Goal: Task Accomplishment & Management: Manage account settings

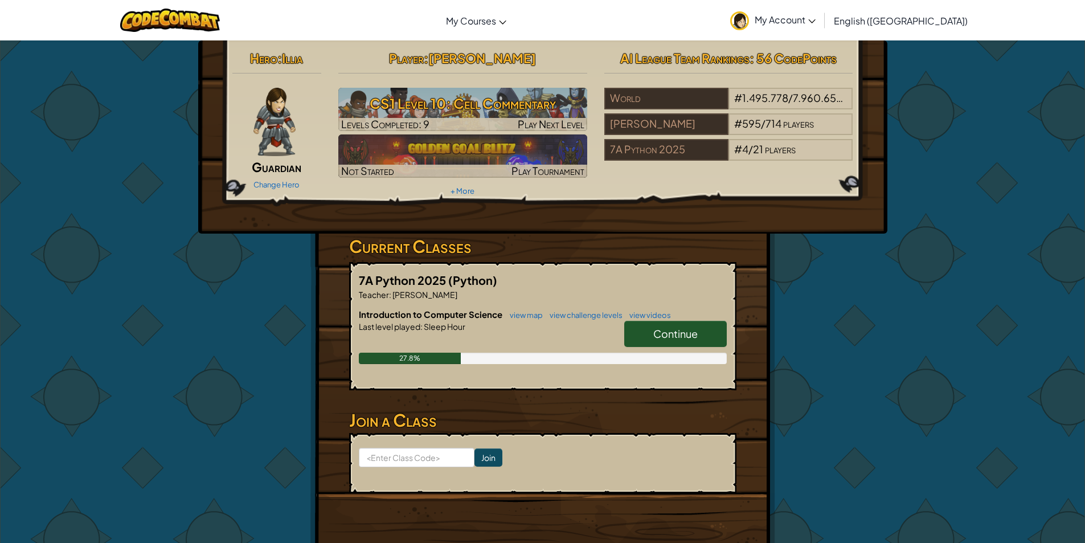
click at [672, 337] on span "Continue" at bounding box center [675, 333] width 44 height 13
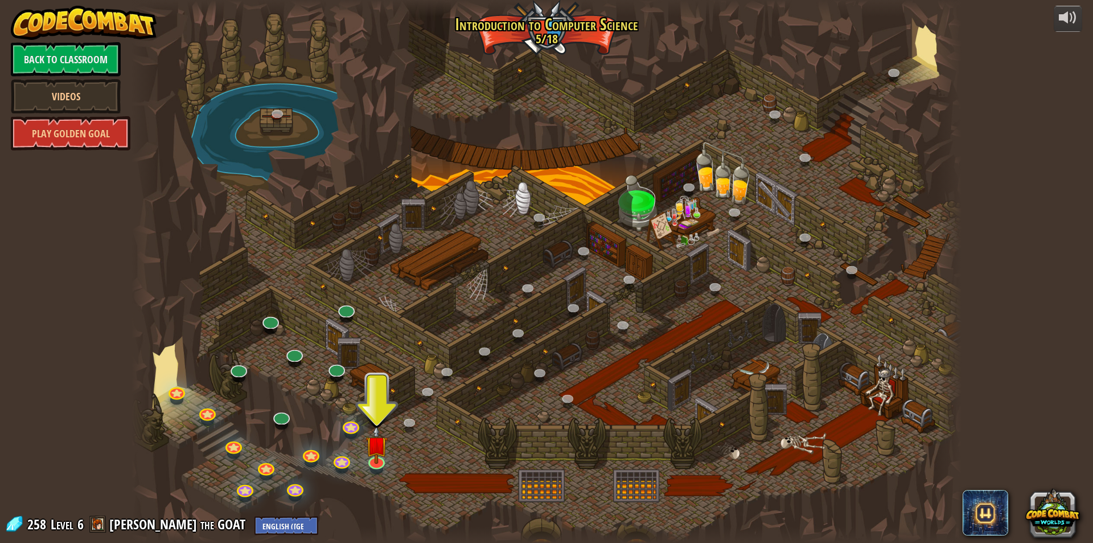
click at [385, 468] on div at bounding box center [547, 271] width 830 height 543
click at [380, 461] on div at bounding box center [376, 459] width 17 height 17
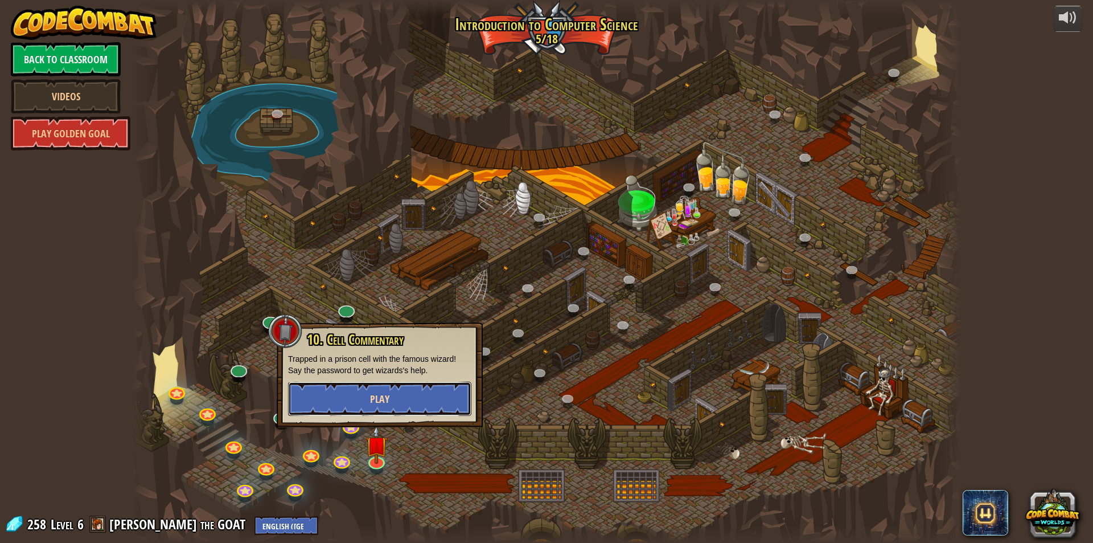
click at [411, 384] on button "Play" at bounding box center [379, 398] width 183 height 34
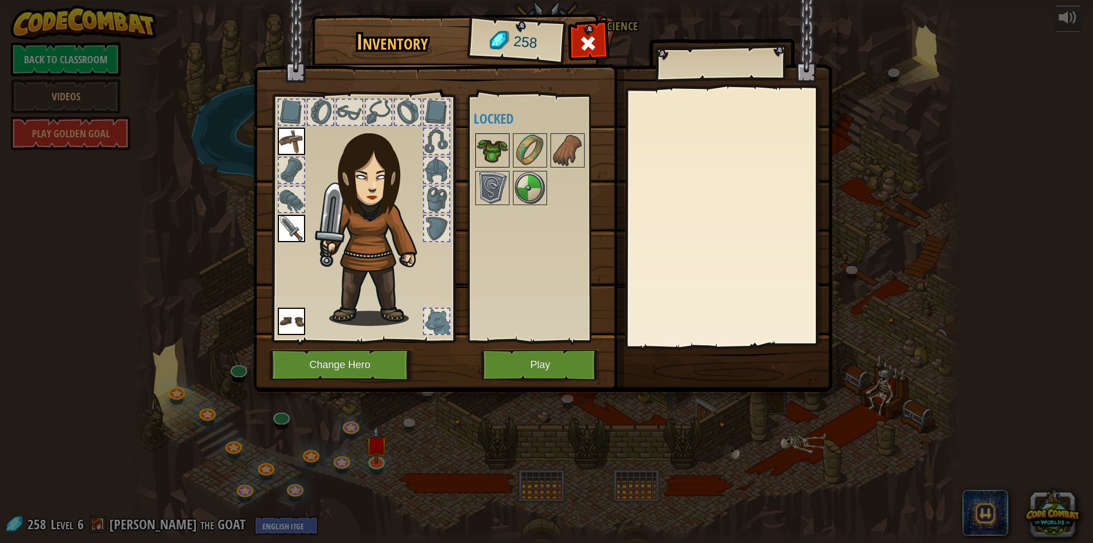
click at [497, 143] on img at bounding box center [493, 150] width 32 height 32
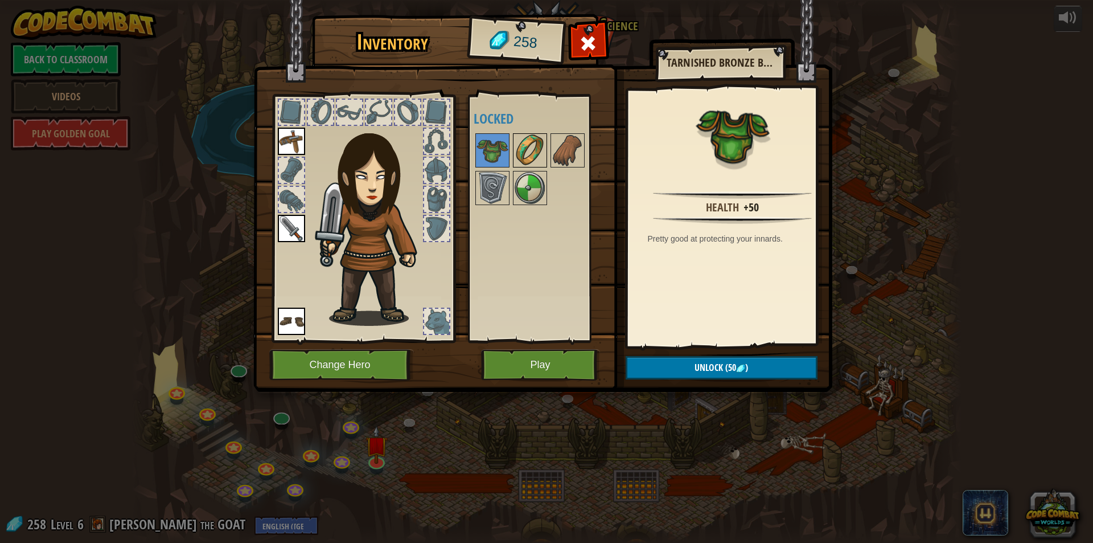
click at [524, 161] on img at bounding box center [530, 150] width 32 height 32
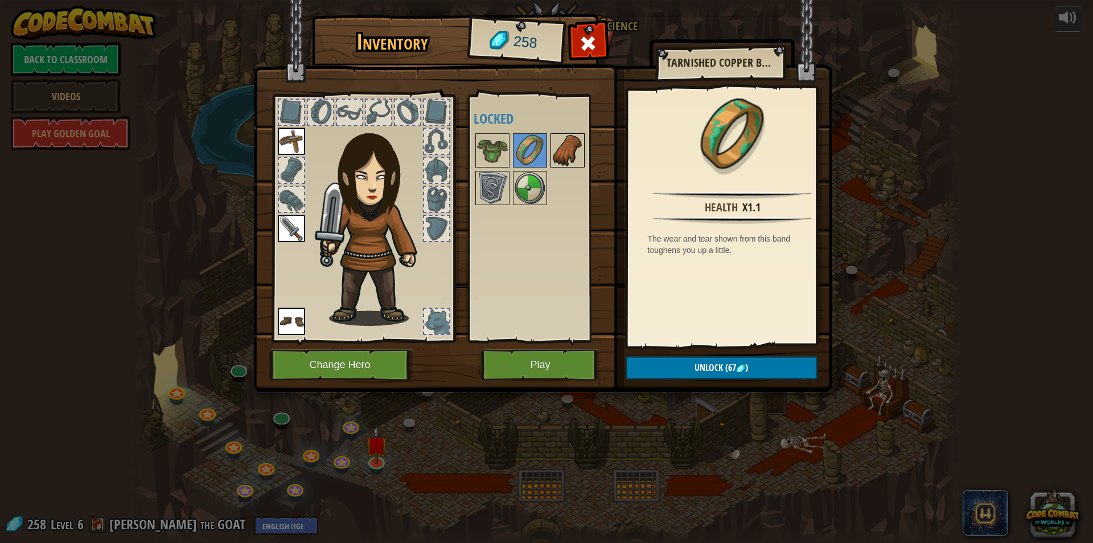
click at [557, 160] on img at bounding box center [568, 150] width 32 height 32
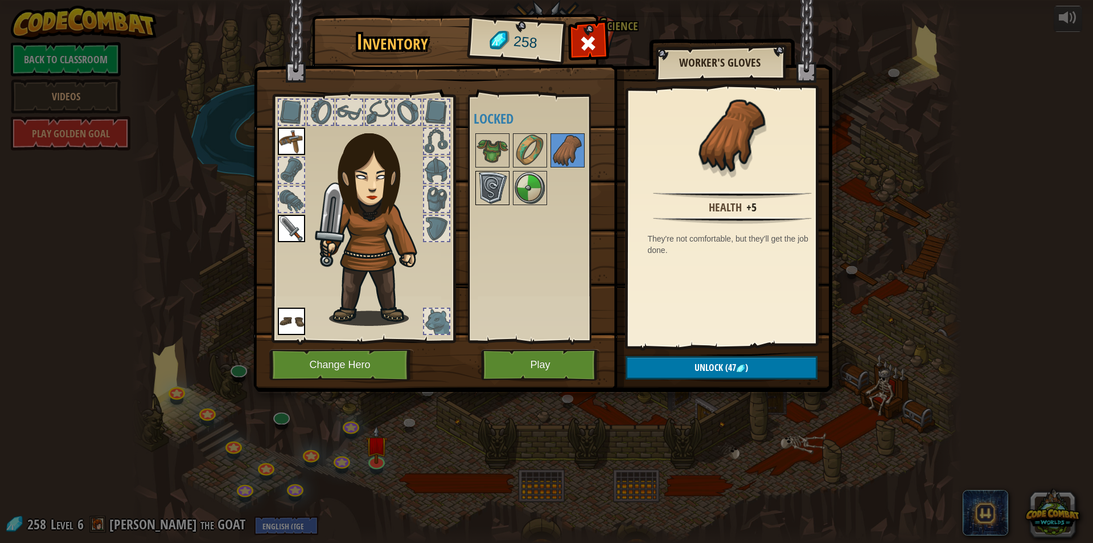
drag, startPoint x: 497, startPoint y: 178, endPoint x: 503, endPoint y: 179, distance: 6.9
click at [498, 179] on img at bounding box center [493, 188] width 32 height 32
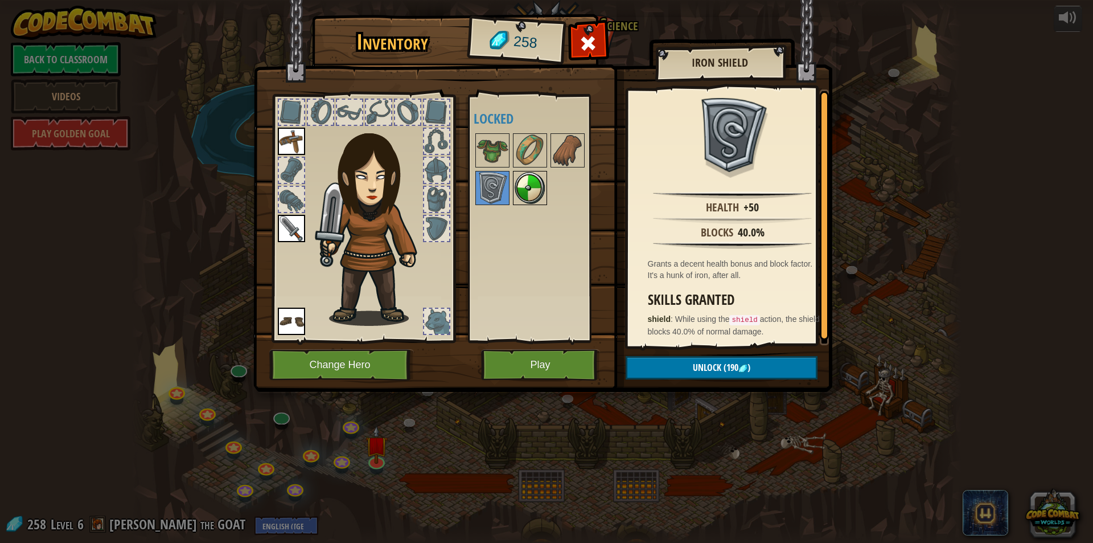
click at [518, 182] on img at bounding box center [530, 188] width 32 height 32
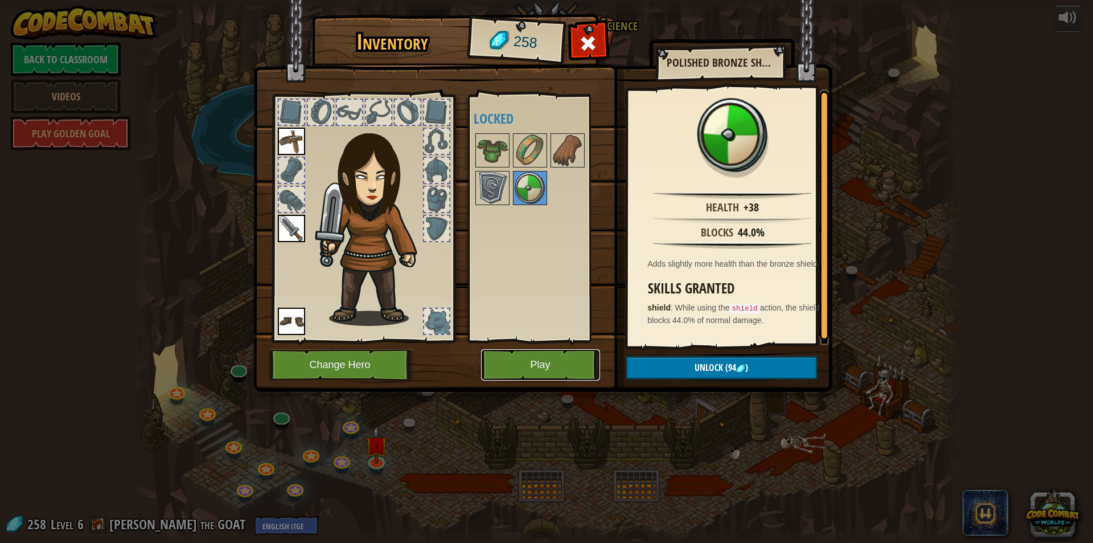
click at [520, 363] on button "Play" at bounding box center [540, 364] width 119 height 31
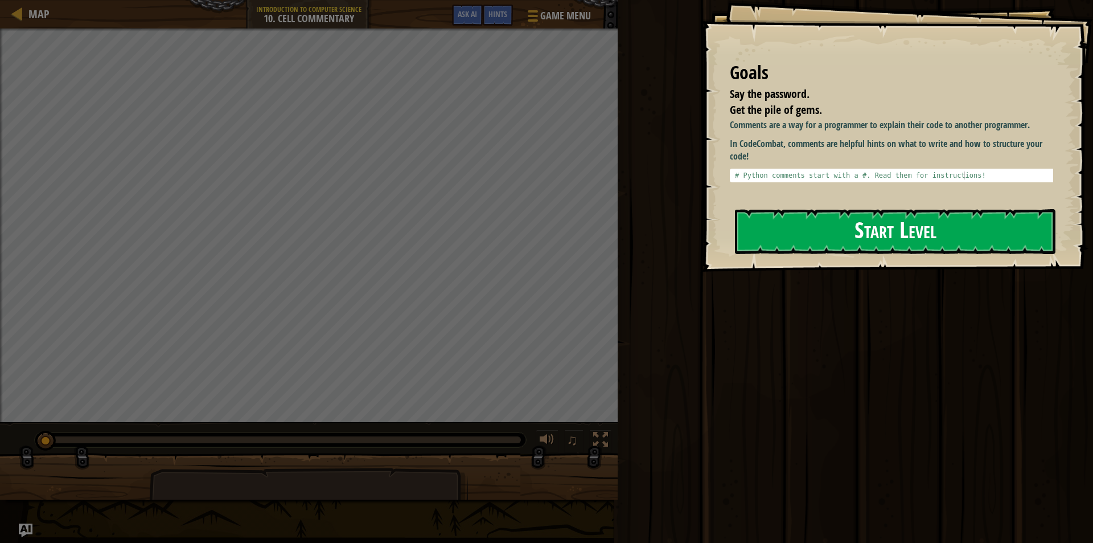
click at [793, 240] on button "Start Level" at bounding box center [895, 231] width 321 height 45
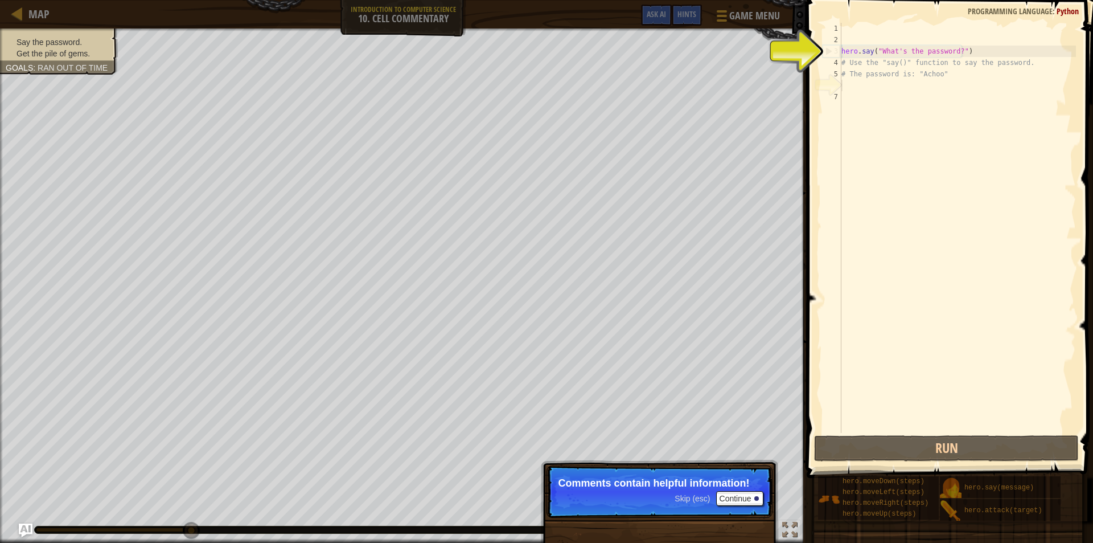
click at [953, 38] on div "hero . say ( "What's the password?" ) # Use the "say()" function to say the pas…" at bounding box center [957, 239] width 237 height 433
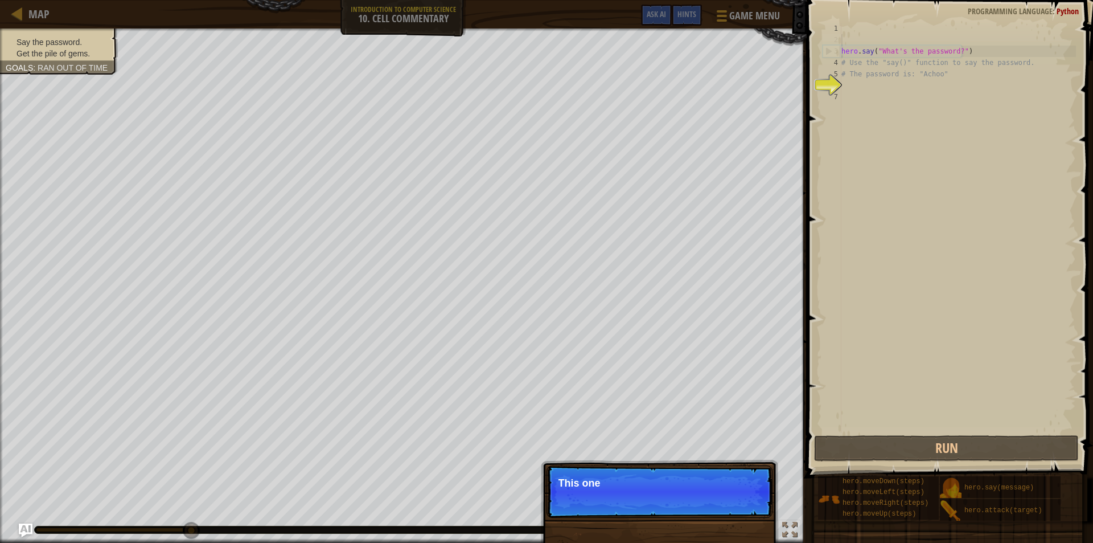
click at [942, 56] on div "hero . say ( "What's the password?" ) # Use the "say()" function to say the pas…" at bounding box center [957, 239] width 237 height 433
type textarea "hero.say("What's the password?")"
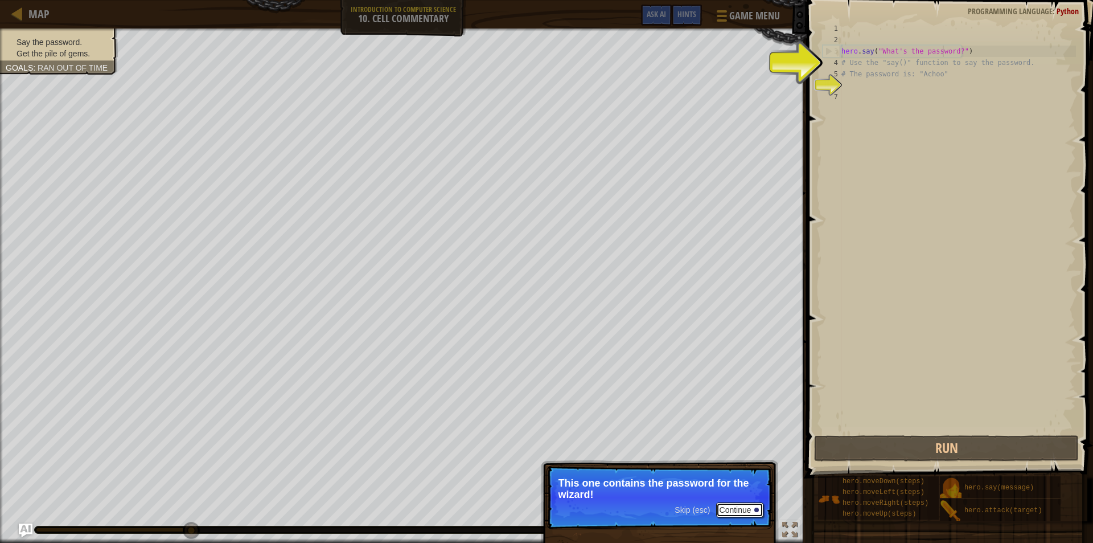
click at [737, 509] on button "Continue" at bounding box center [739, 509] width 47 height 15
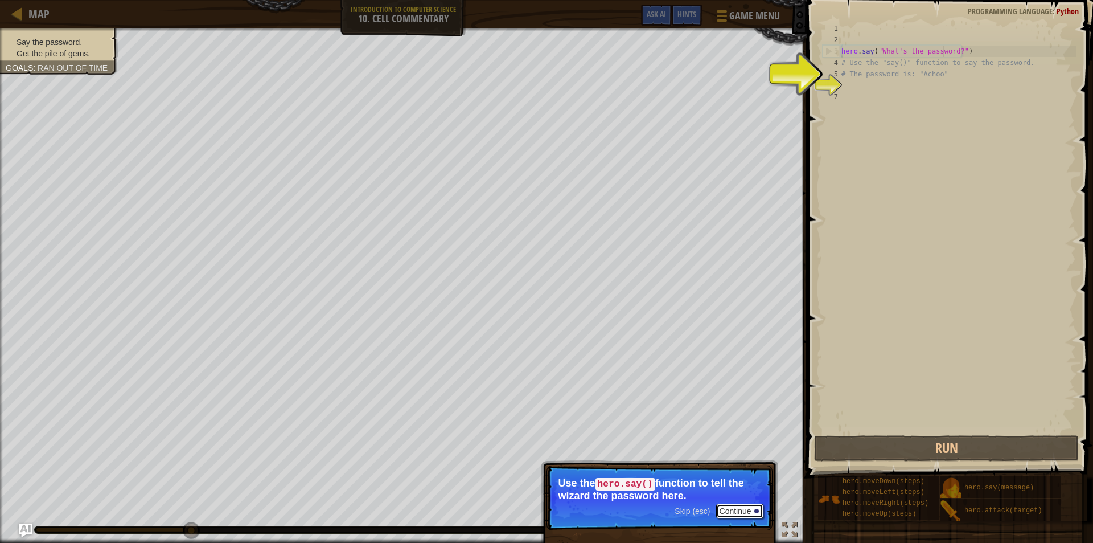
click at [743, 508] on button "Continue" at bounding box center [739, 510] width 47 height 15
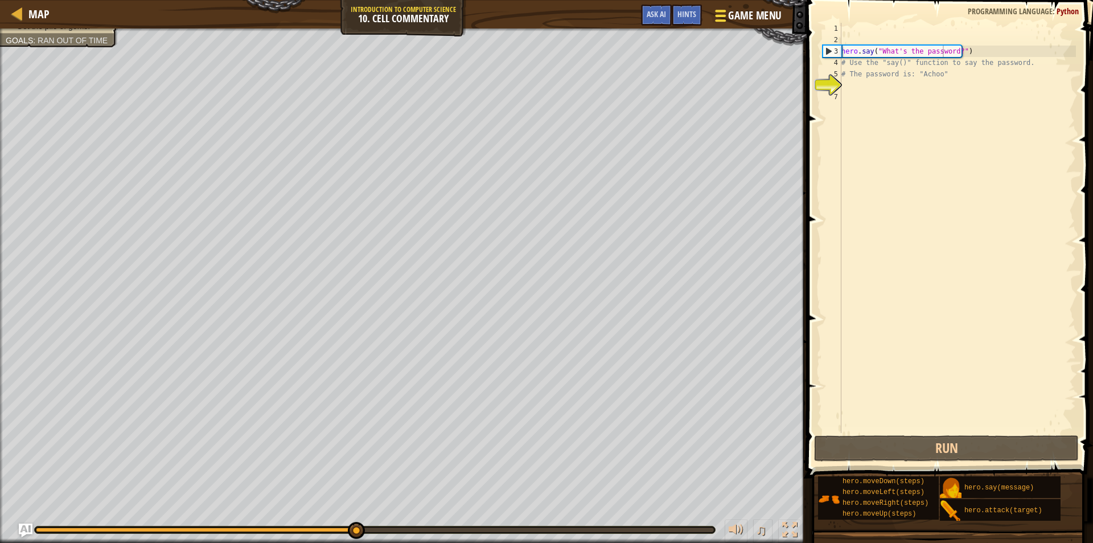
click at [735, 18] on span "Game Menu" at bounding box center [754, 15] width 53 height 15
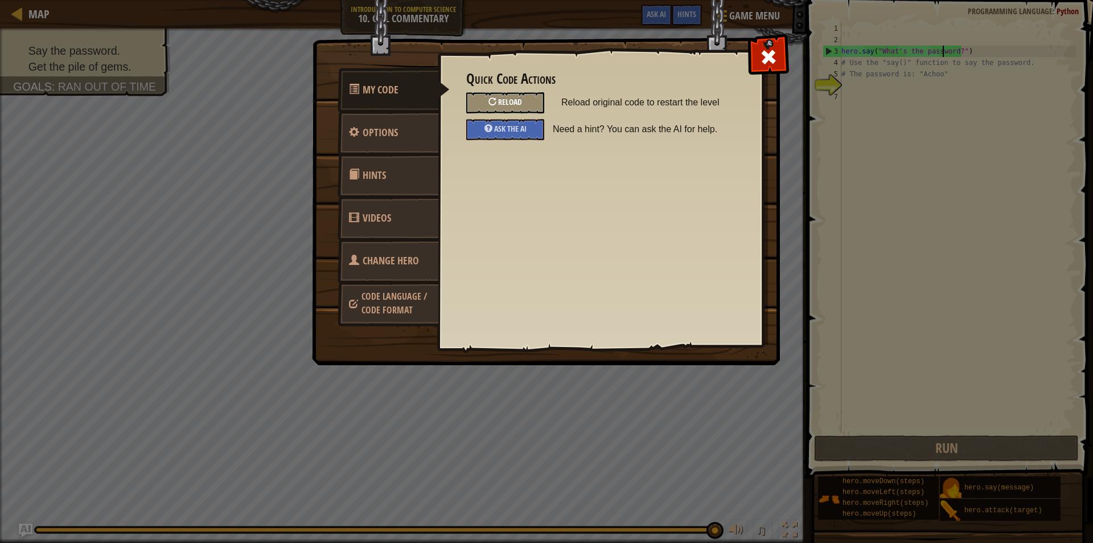
click at [516, 100] on span "Reload" at bounding box center [510, 101] width 24 height 11
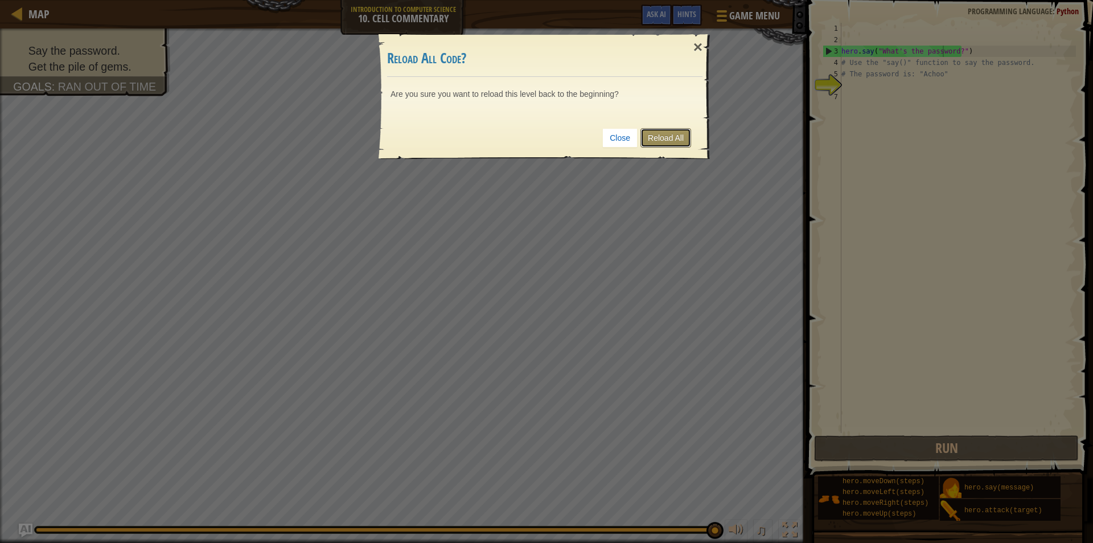
click at [679, 141] on link "Reload All" at bounding box center [666, 137] width 51 height 19
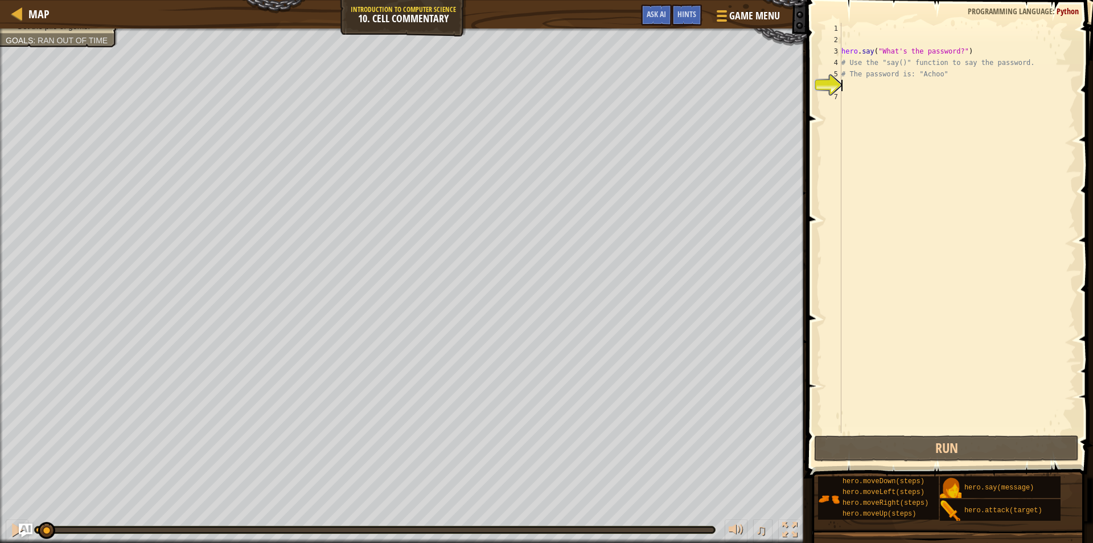
scroll to position [5, 0]
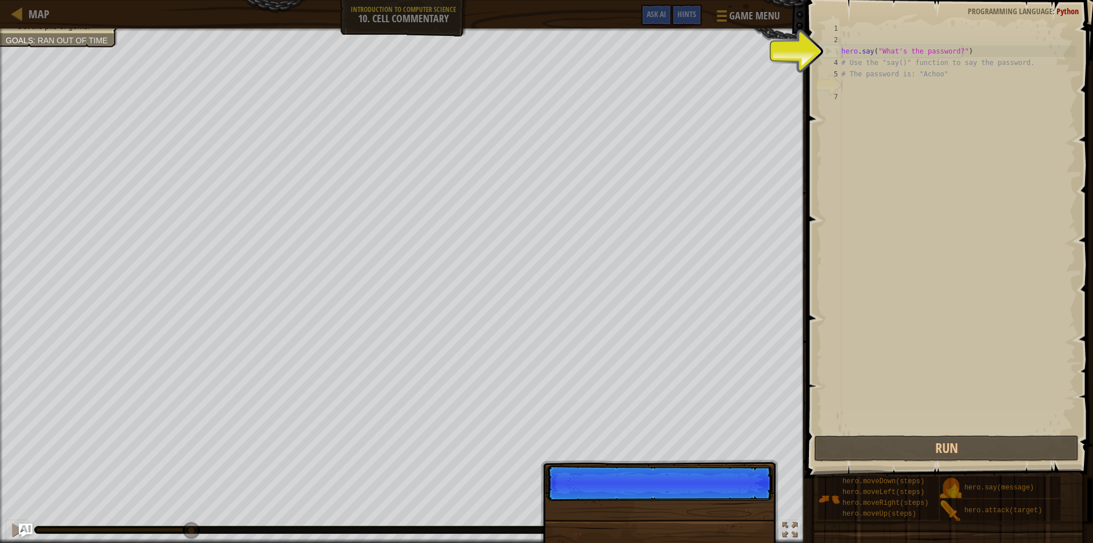
click at [921, 77] on div "hero . say ( "What's the password?" ) # Use the "say()" function to say the pas…" at bounding box center [957, 239] width 237 height 433
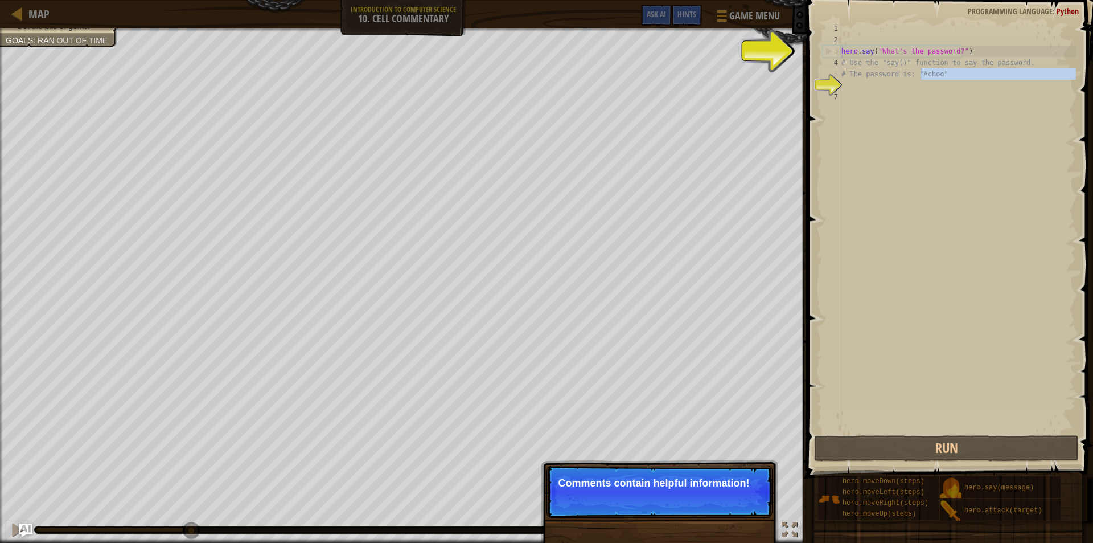
click at [958, 77] on div "hero . say ( "What's the password?" ) # Use the "say()" function to say the pas…" at bounding box center [957, 228] width 237 height 410
type textarea "# The password is: "Achoo""
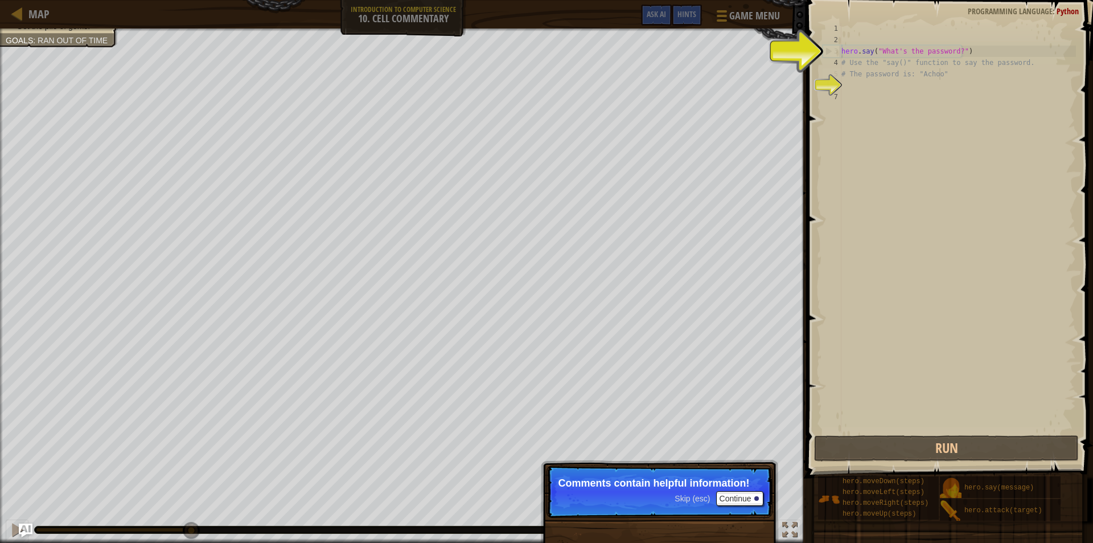
click at [893, 102] on div "hero . say ( "What's the password?" ) # Use the "say()" function to say the pas…" at bounding box center [957, 239] width 237 height 433
click at [928, 81] on div "hero . say ( "What's the password?" ) # Use the "say()" function to say the pas…" at bounding box center [957, 239] width 237 height 433
click at [928, 73] on div "hero . say ( "What's the password?" ) # Use the "say()" function to say the pas…" at bounding box center [957, 239] width 237 height 433
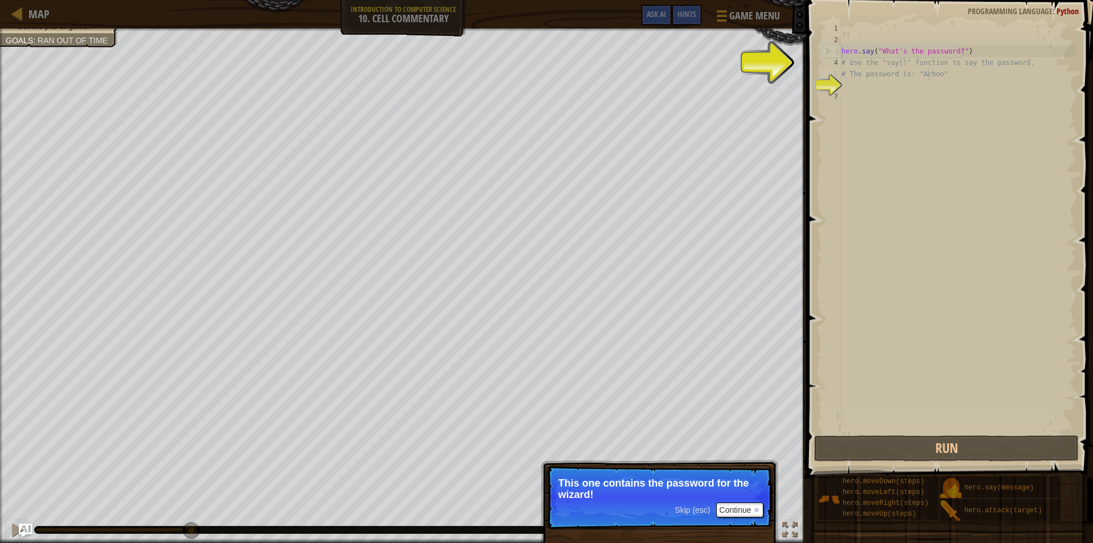
click at [813, 77] on span at bounding box center [951, 222] width 296 height 511
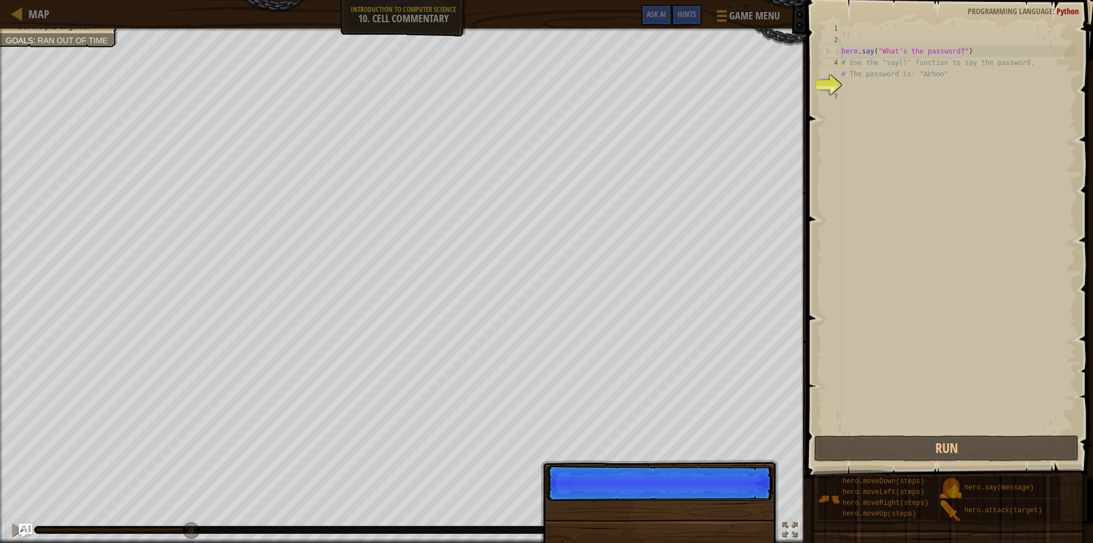
scroll to position [5, 7]
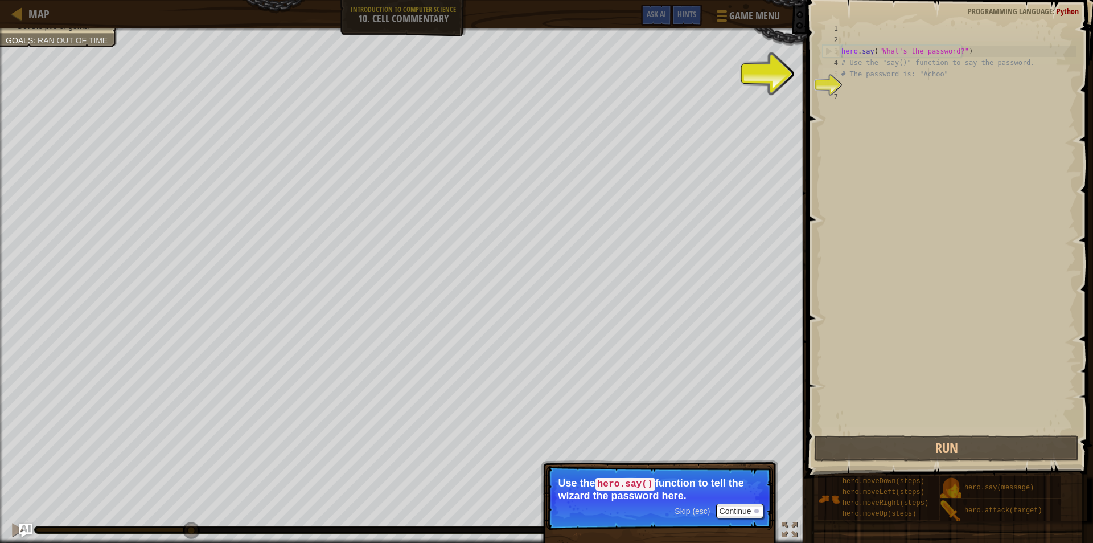
click at [921, 56] on div "hero . say ( "What's the password?" ) # Use the "say()" function to say the pas…" at bounding box center [957, 239] width 237 height 433
type textarea "hero.say("What's the password?")"
click at [953, 53] on div "hero . say ( "What's the password?" ) # Use the "say()" function to say the pas…" at bounding box center [957, 239] width 237 height 433
click at [954, 54] on div "hero . say ( "What's the password?" ) # Use the "say()" function to say the pas…" at bounding box center [957, 239] width 237 height 433
click at [934, 99] on div "hero . say ( "What's the password?" ) # Use the "say()" function to say the pas…" at bounding box center [957, 239] width 237 height 433
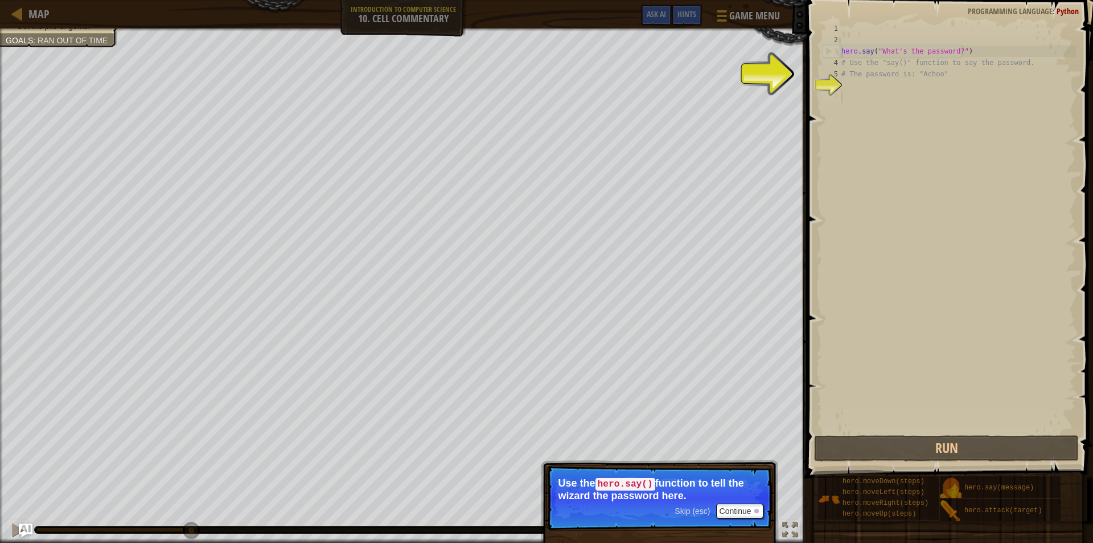
scroll to position [5, 0]
click at [914, 89] on div "hero . say ( "What's the password?" ) # Use the "say()" function to say the pas…" at bounding box center [957, 239] width 237 height 433
click at [916, 84] on div "hero . say ( "What's the password?" ) # Use the "say()" function to say the pas…" at bounding box center [957, 239] width 237 height 433
click at [941, 73] on div "hero . say ( "What's the password?" ) # Use the "say()" function to say the pas…" at bounding box center [957, 239] width 237 height 433
type textarea "# The password is: "Achoo""
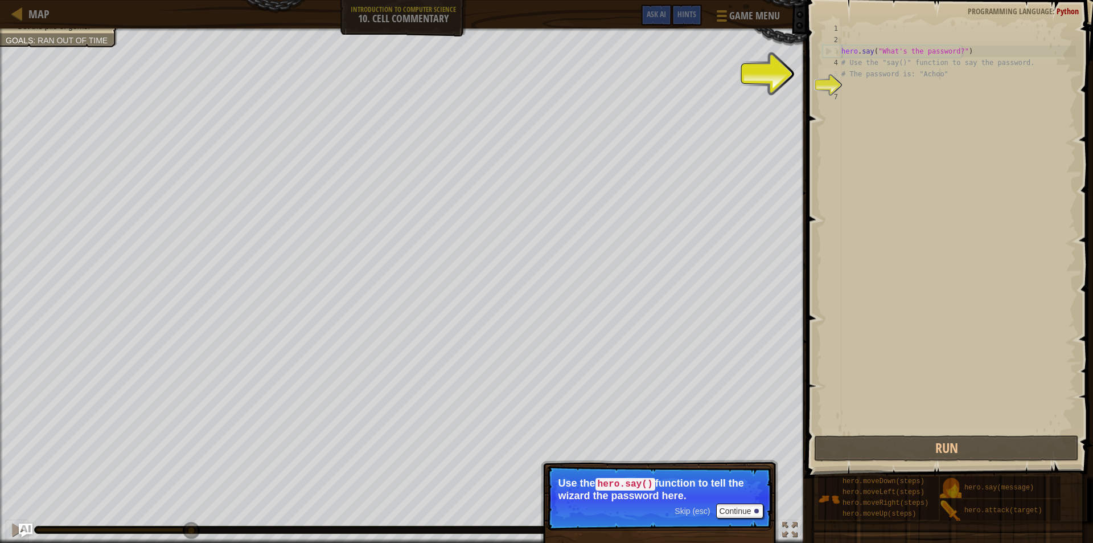
click at [860, 96] on div "hero . say ( "What's the password?" ) # Use the "say()" function to say the pas…" at bounding box center [957, 239] width 237 height 433
click at [843, 78] on div "hero . say ( "What's the password?" ) # Use the "say()" function to say the pas…" at bounding box center [957, 239] width 237 height 433
type textarea "# The password is: "Achoo""
click at [851, 91] on div "hero . say ( "What's the password?" ) # Use the "say()" function to say the pas…" at bounding box center [957, 239] width 237 height 433
click at [746, 508] on button "Continue" at bounding box center [739, 510] width 47 height 15
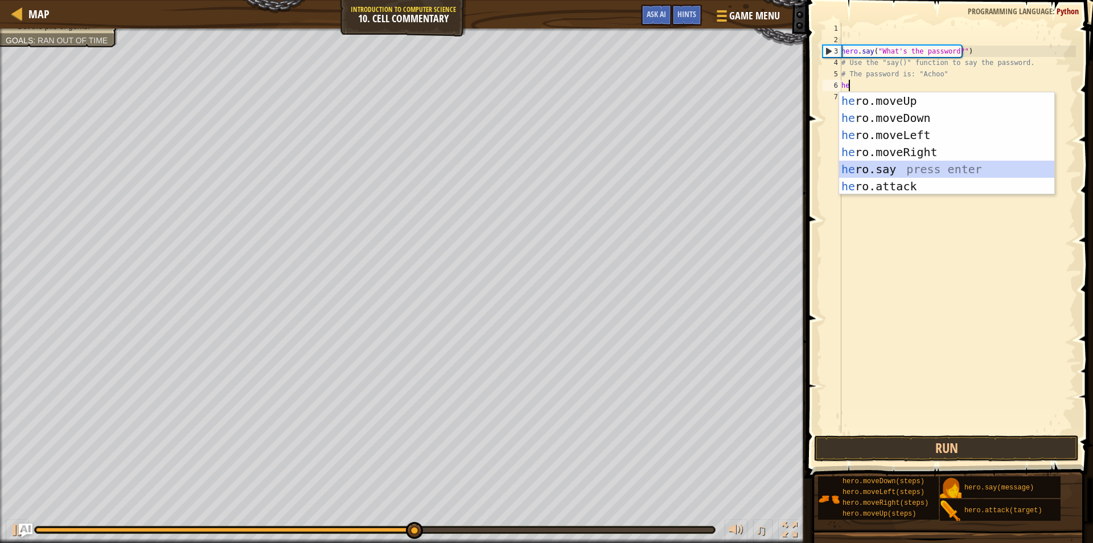
click at [896, 173] on div "he ro.moveUp press enter he ro.moveDown press enter he ro.moveLeft press enter …" at bounding box center [946, 160] width 215 height 137
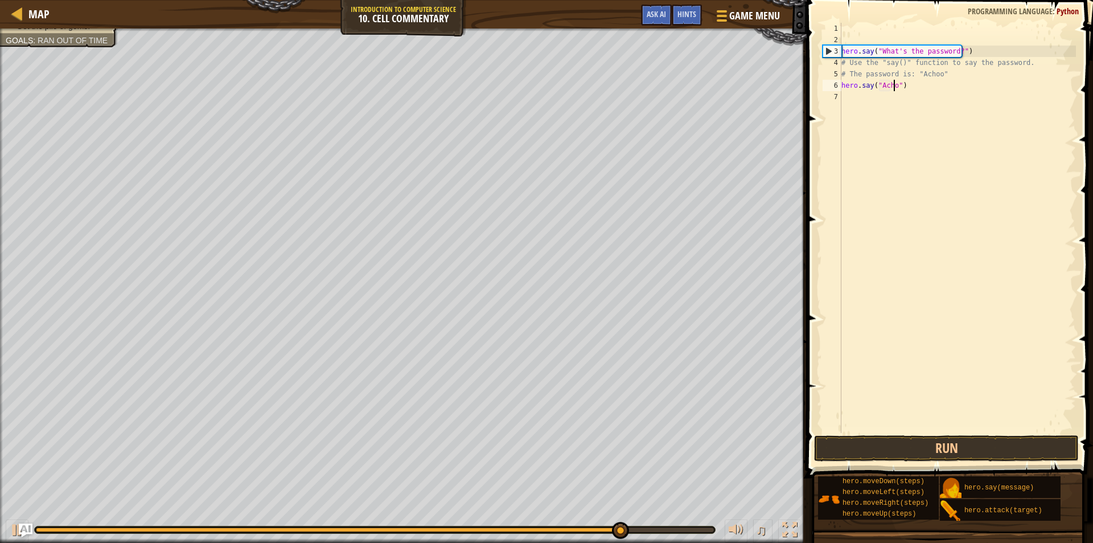
scroll to position [5, 5]
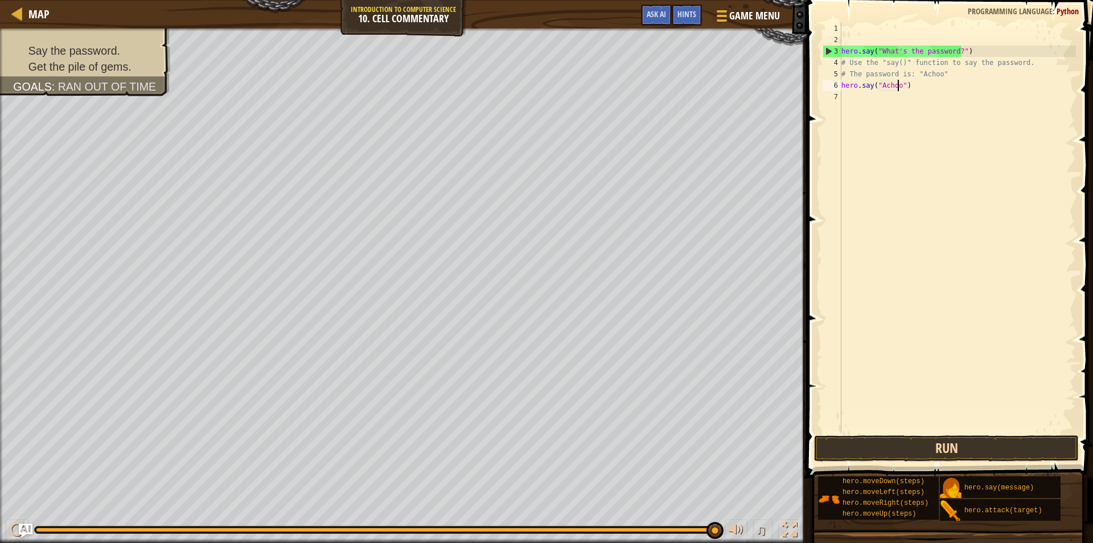
type textarea "hero.say("Achoo")"
click at [938, 448] on button "Run" at bounding box center [946, 448] width 265 height 26
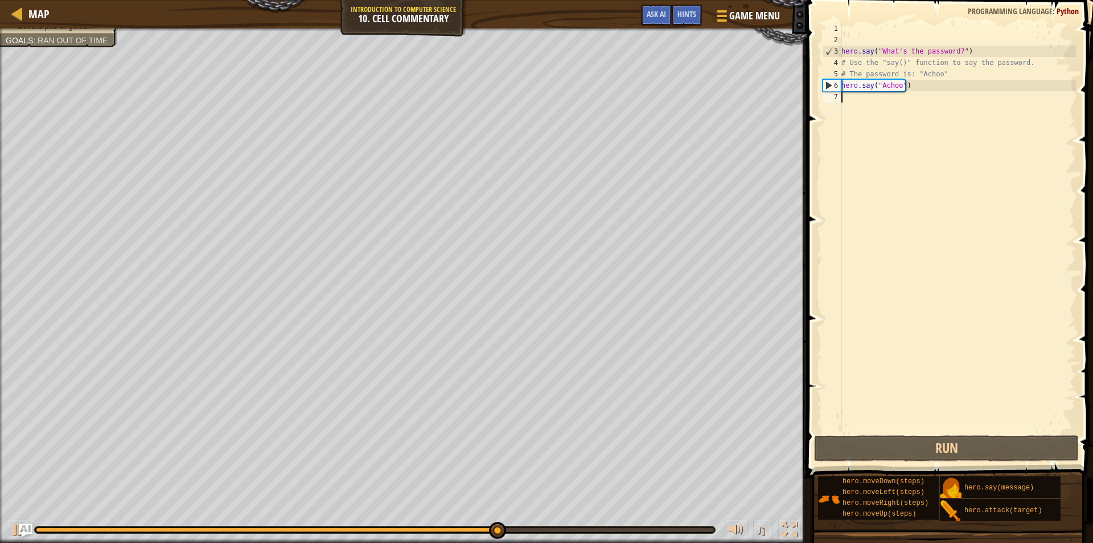
click at [943, 124] on div "hero . say ( "What's the password?" ) # Use the "say()" function to say the pas…" at bounding box center [957, 239] width 237 height 433
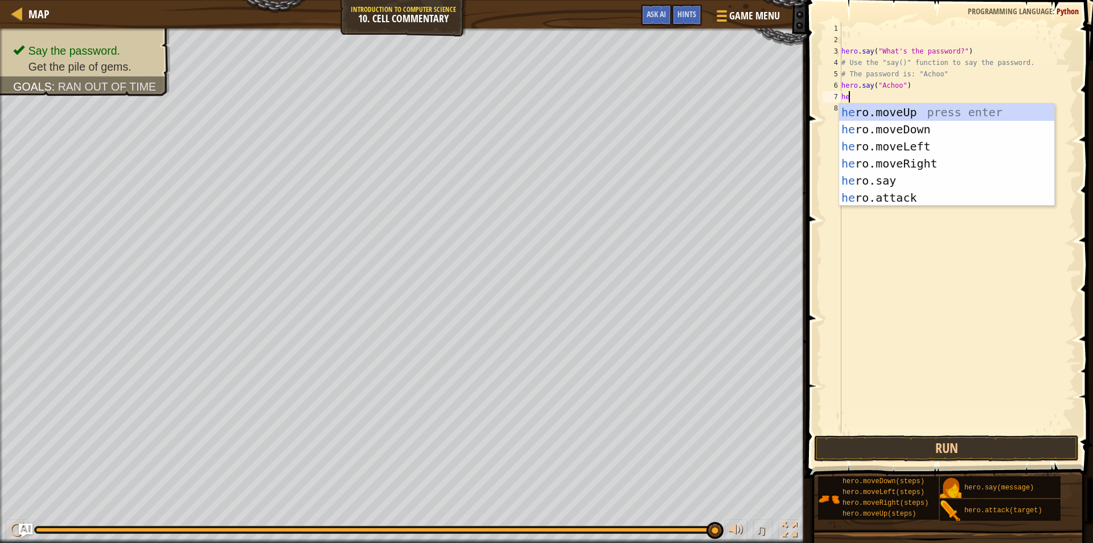
type textarea "her"
click at [898, 108] on div "her o.moveUp press enter her o.moveDown press enter her o.moveLeft press enter …" at bounding box center [946, 172] width 215 height 137
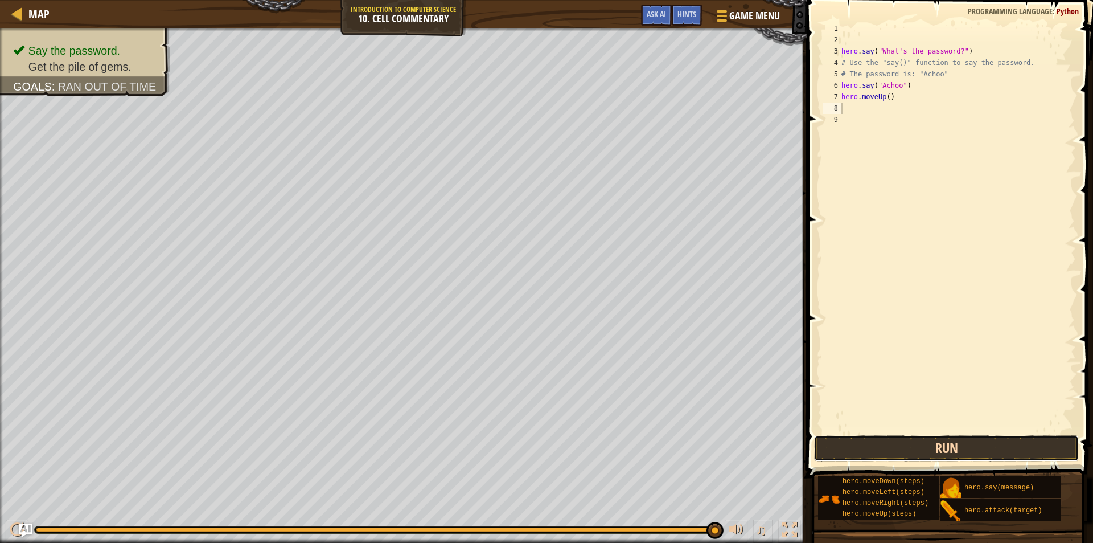
click at [871, 441] on button "Run" at bounding box center [946, 448] width 265 height 26
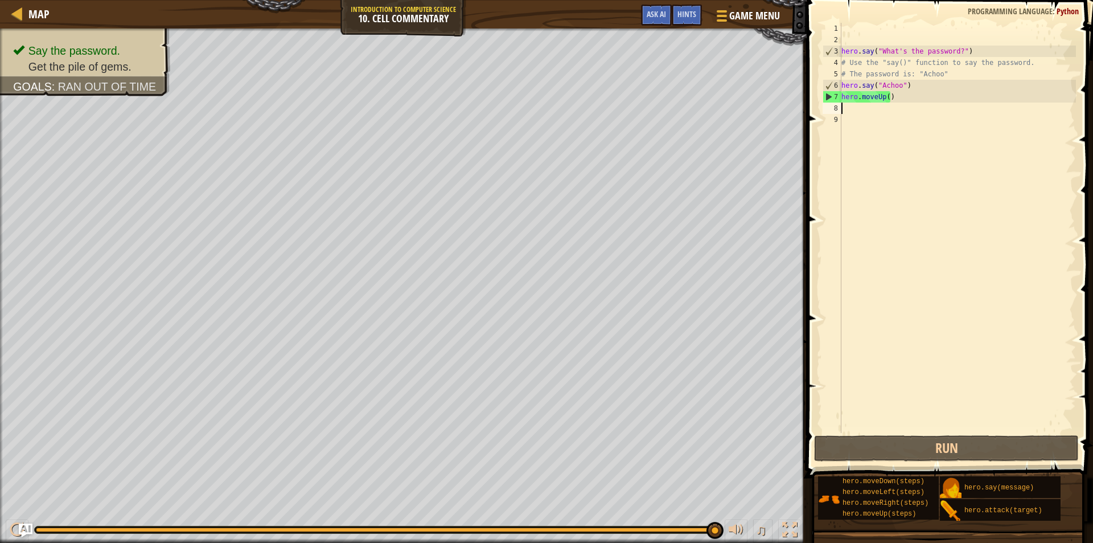
click at [886, 101] on div "hero . say ( "What's the password?" ) # Use the "say()" function to say the pas…" at bounding box center [957, 239] width 237 height 433
type textarea "hero.moveUp(2)"
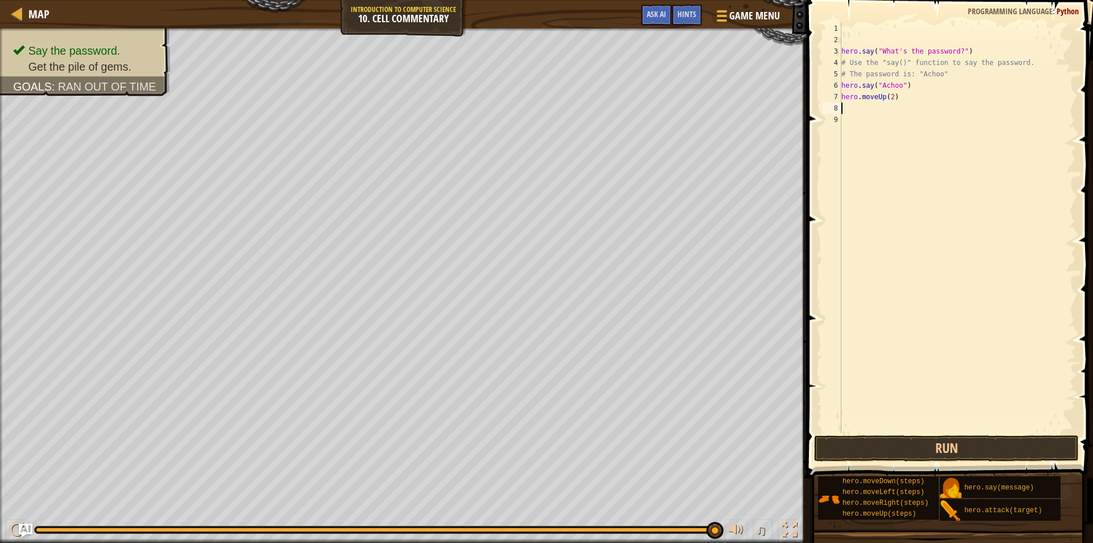
click at [906, 106] on div "hero . say ( "What's the password?" ) # Use the "say()" function to say the pas…" at bounding box center [957, 239] width 237 height 433
click at [910, 119] on div "hero. at tack press enter" at bounding box center [946, 140] width 215 height 51
click at [946, 109] on div "hero . say ( "What's the password?" ) # Use the "say()" function to say the pas…" at bounding box center [957, 239] width 237 height 433
drag, startPoint x: 946, startPoint y: 109, endPoint x: 918, endPoint y: 104, distance: 28.9
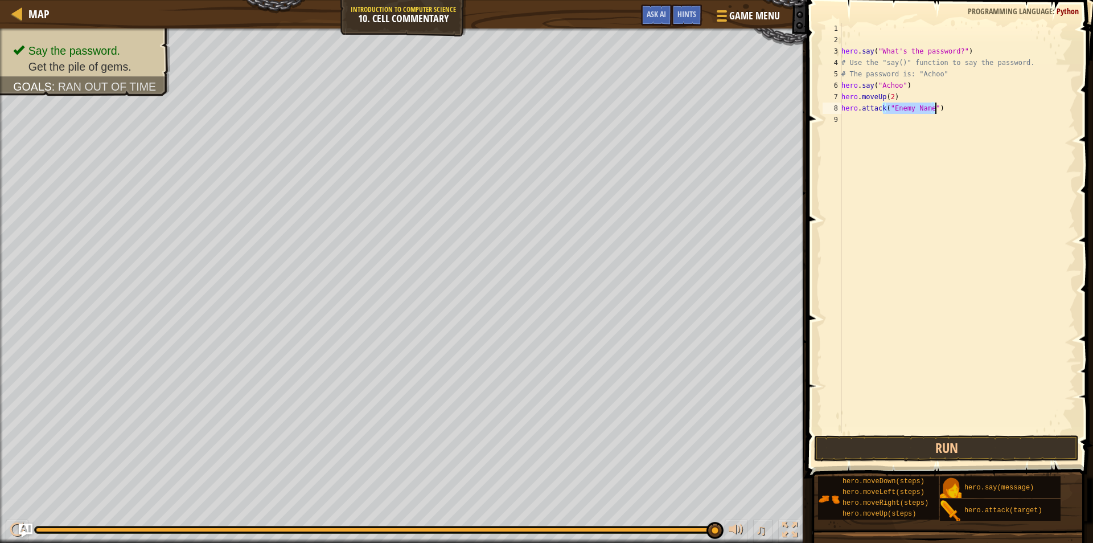
click at [918, 104] on div "hero . say ( "What's the password?" ) # Use the "say()" function to say the pas…" at bounding box center [957, 239] width 237 height 433
type textarea "h"
click at [901, 446] on button "Run" at bounding box center [946, 448] width 265 height 26
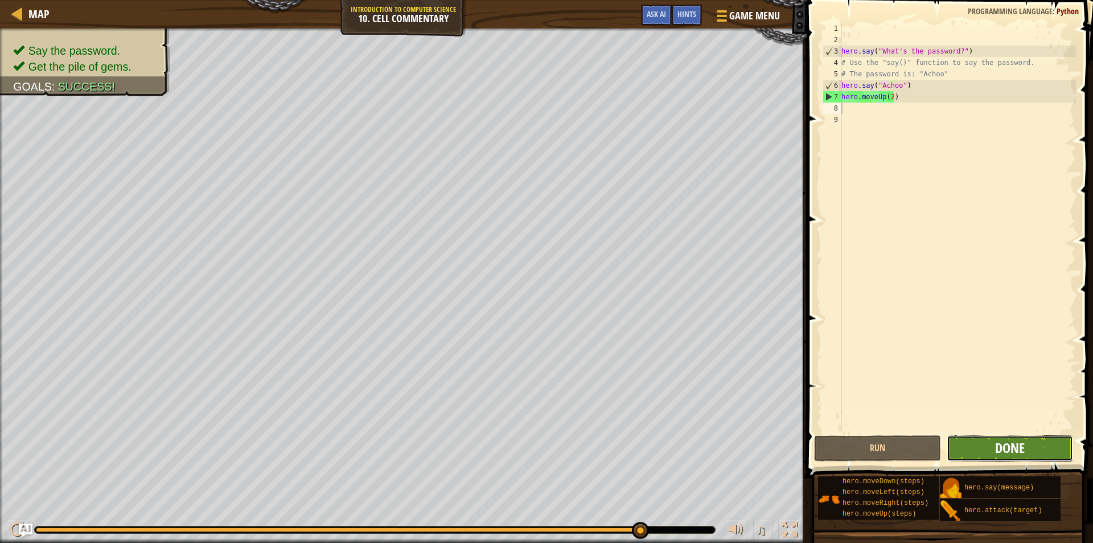
click at [1003, 449] on span "Done" at bounding box center [1010, 447] width 30 height 18
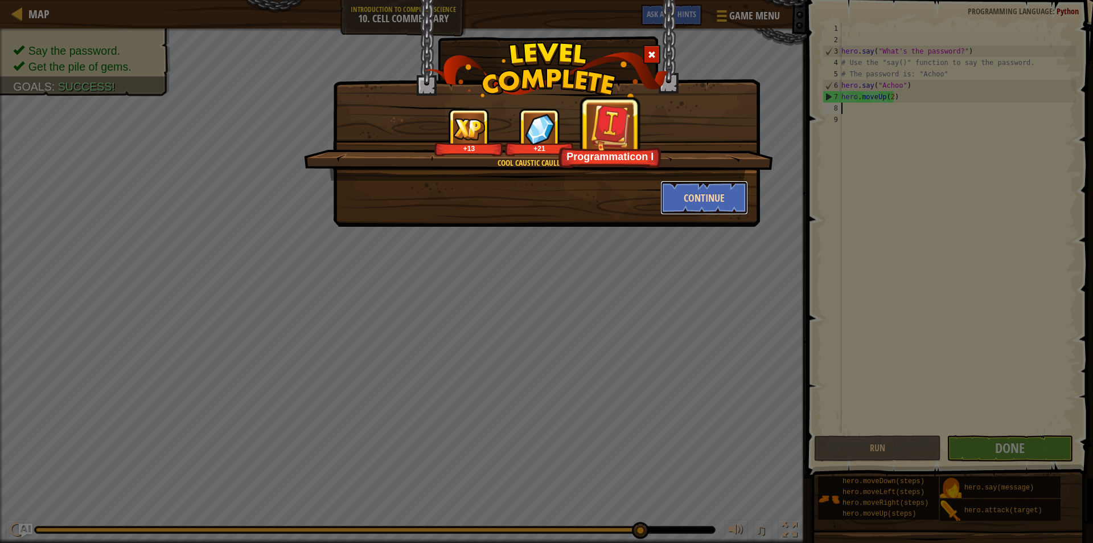
click at [720, 201] on button "Continue" at bounding box center [705, 197] width 88 height 34
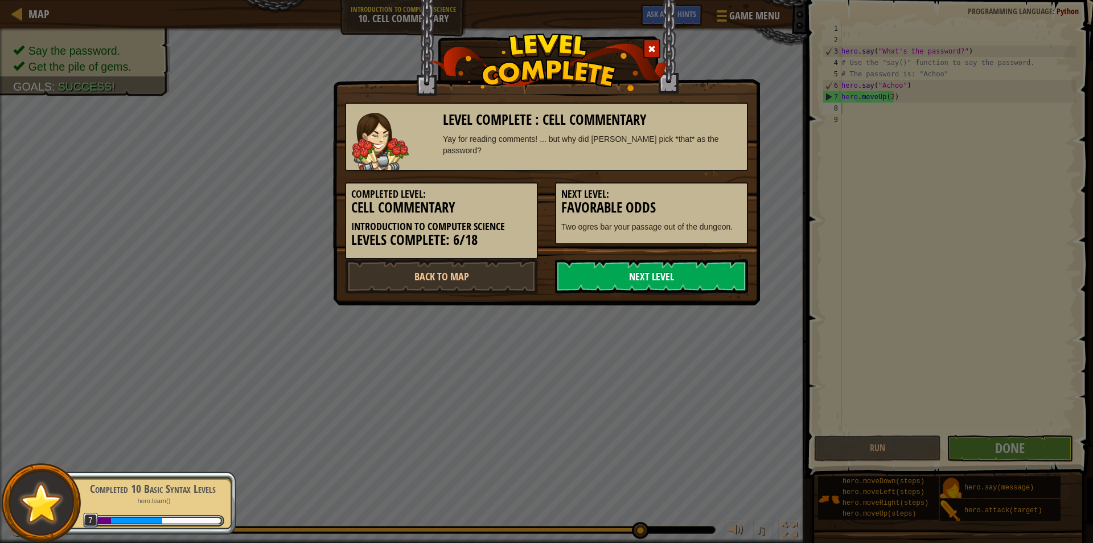
click at [601, 278] on link "Next Level" at bounding box center [651, 276] width 193 height 34
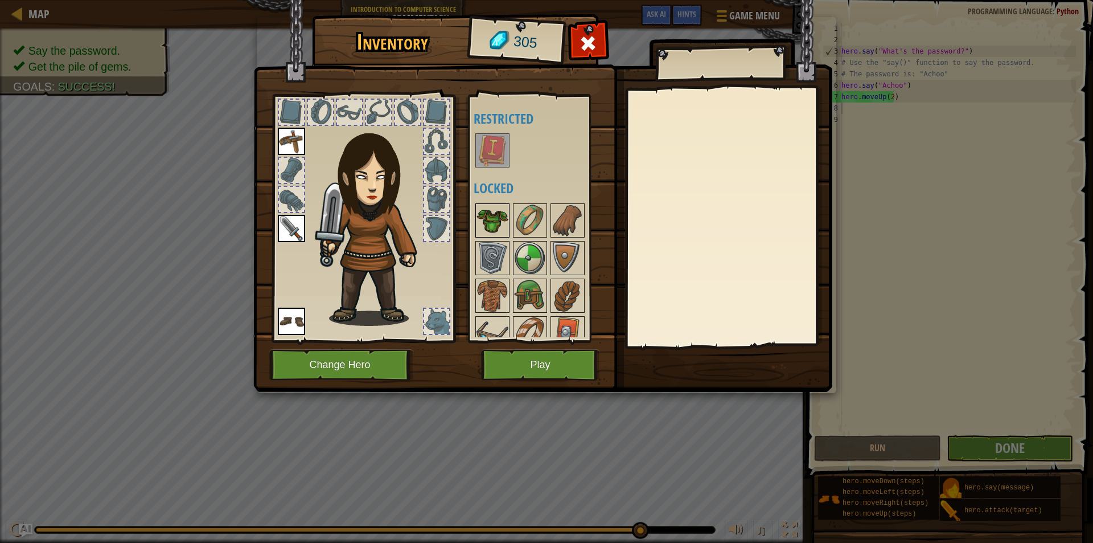
click at [497, 217] on img at bounding box center [493, 220] width 32 height 32
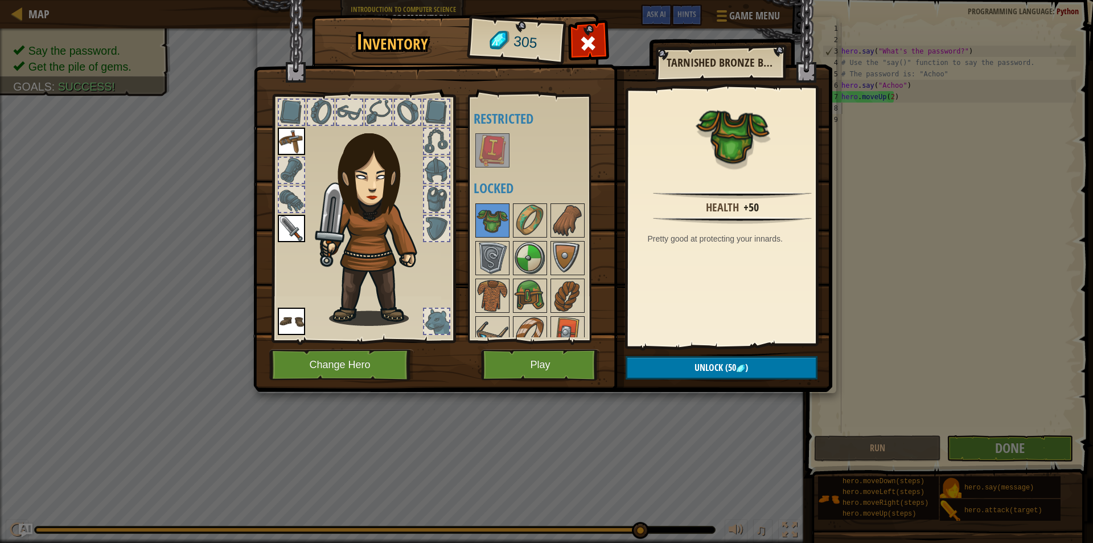
click at [486, 147] on img at bounding box center [493, 150] width 32 height 32
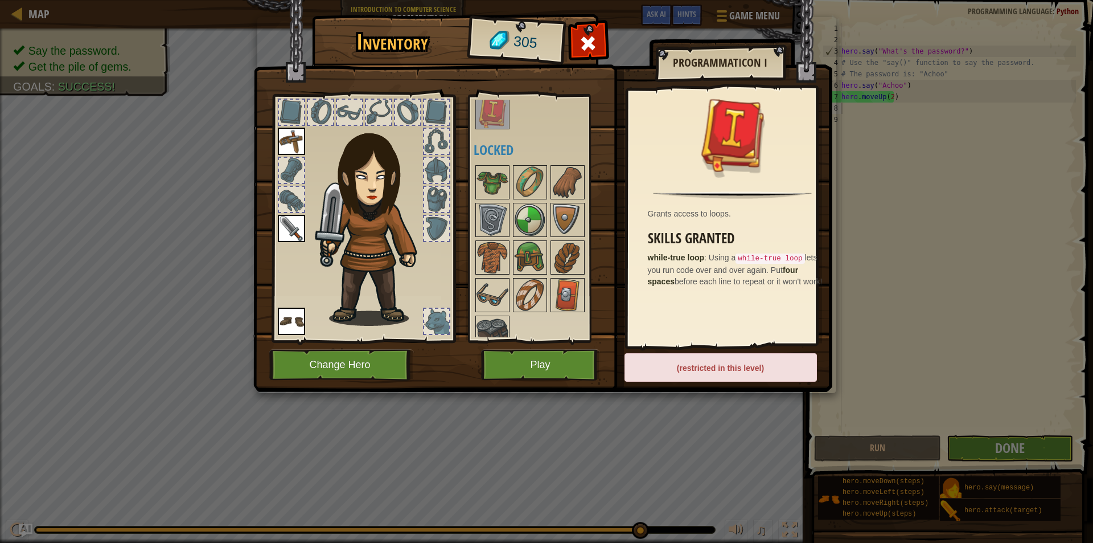
scroll to position [52, 0]
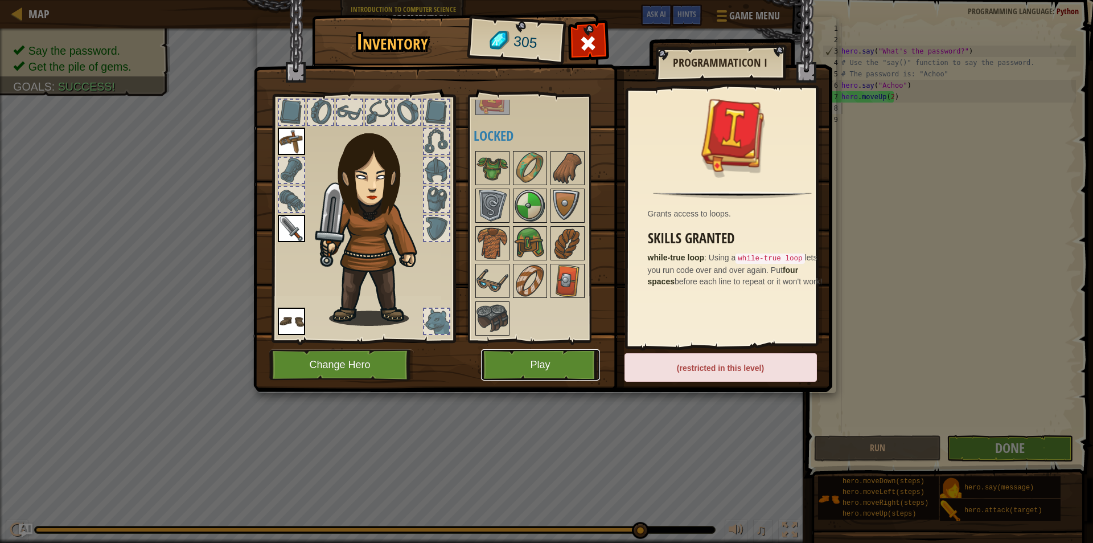
click at [516, 366] on button "Play" at bounding box center [540, 364] width 119 height 31
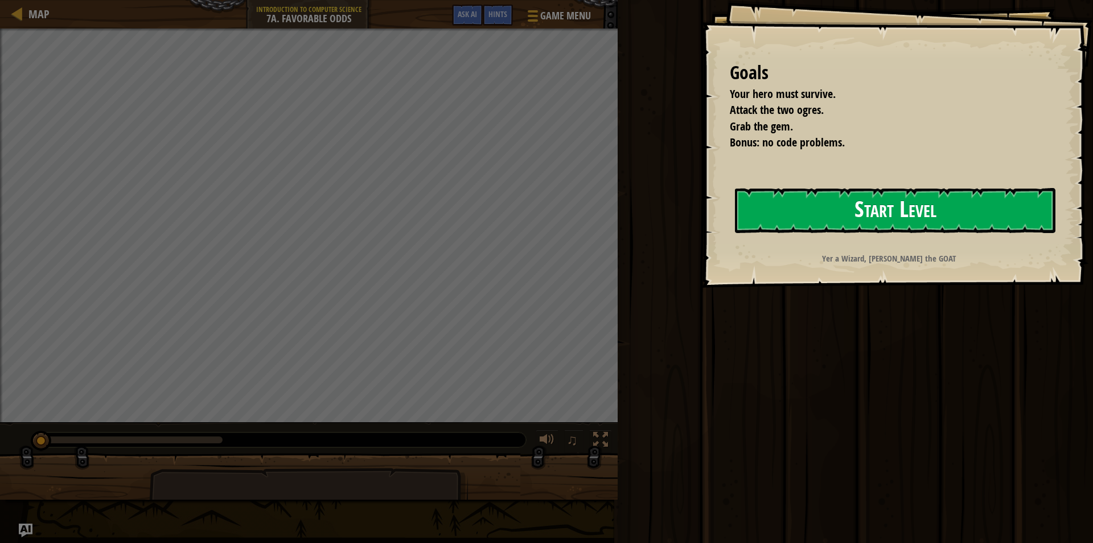
click at [803, 220] on button "Start Level" at bounding box center [895, 210] width 321 height 45
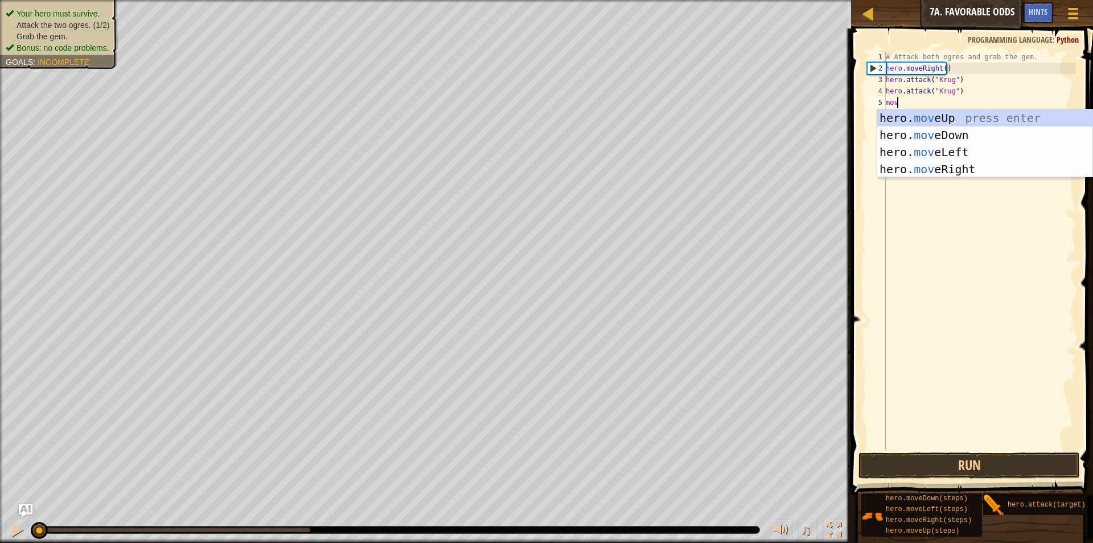
scroll to position [5, 1]
type textarea "move"
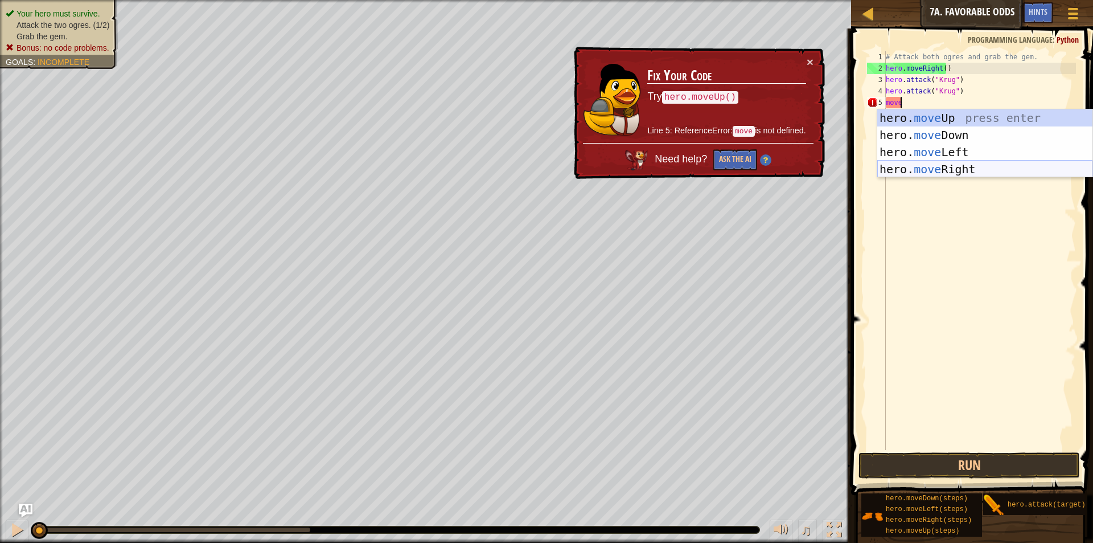
click at [943, 162] on div "hero. move Up press enter hero. move Down press enter hero. move Left press ent…" at bounding box center [984, 160] width 215 height 102
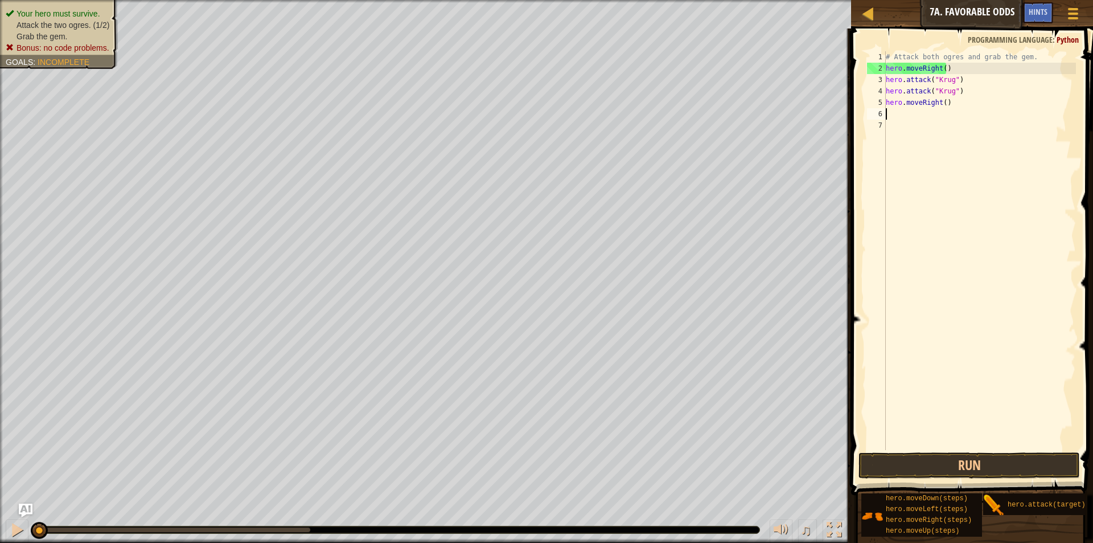
scroll to position [5, 0]
click at [942, 107] on div "# Attack both ogres and grab the gem. hero . moveRight ( ) hero . attack ( "Kru…" at bounding box center [980, 261] width 192 height 421
type textarea "hero.moveRight()"
click at [933, 113] on div "# Attack both ogres and grab the gem. hero . moveRight ( ) hero . attack ( "Kru…" at bounding box center [980, 261] width 192 height 421
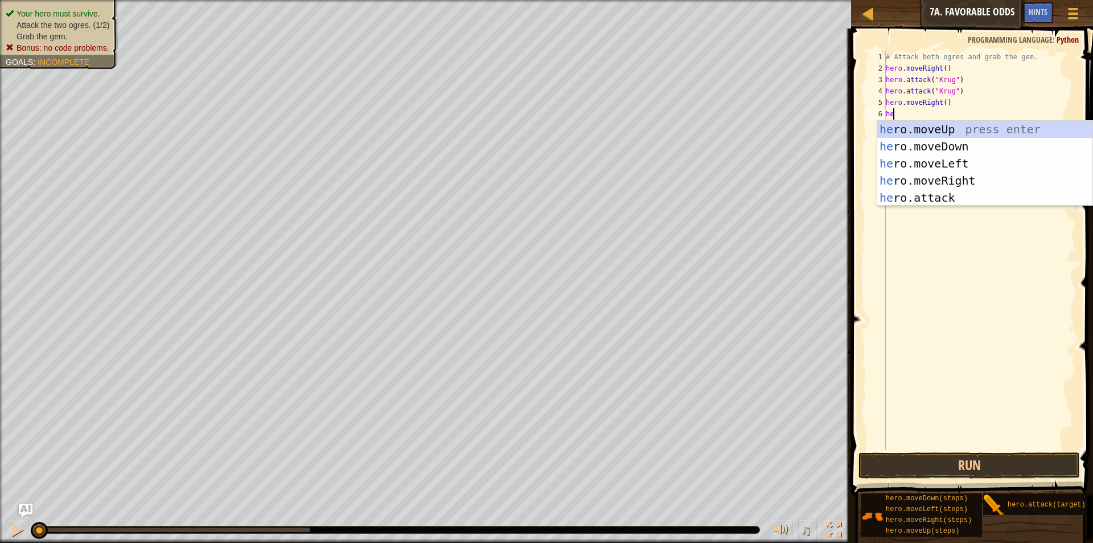
type textarea "her"
click at [946, 131] on div "her o.moveUp press enter her o.moveDown press enter her o.moveLeft press enter …" at bounding box center [984, 181] width 215 height 120
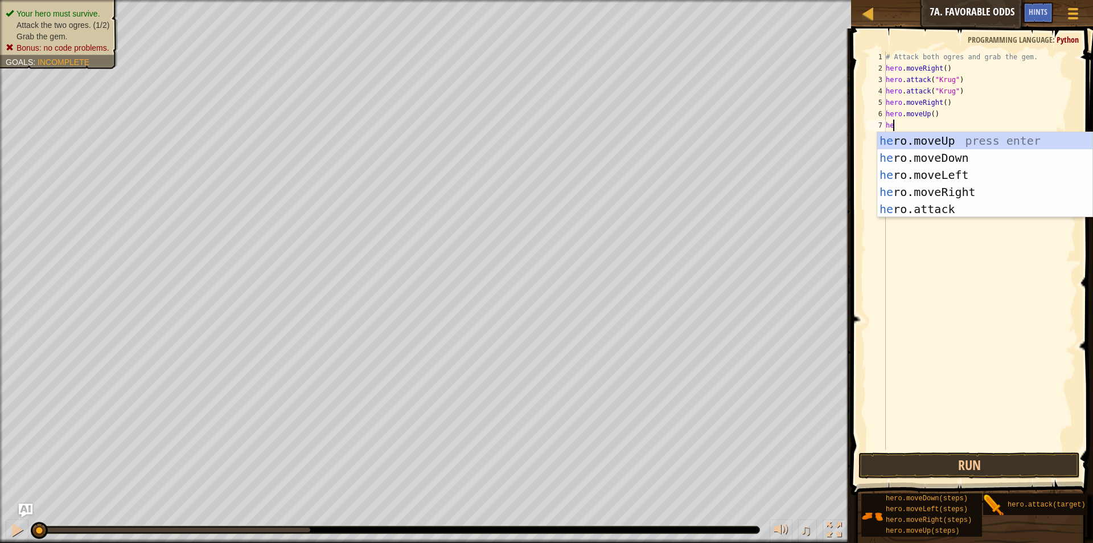
type textarea "her"
click at [936, 169] on div "her o.moveUp press enter her o.moveDown press enter her o.moveLeft press enter …" at bounding box center [984, 192] width 215 height 120
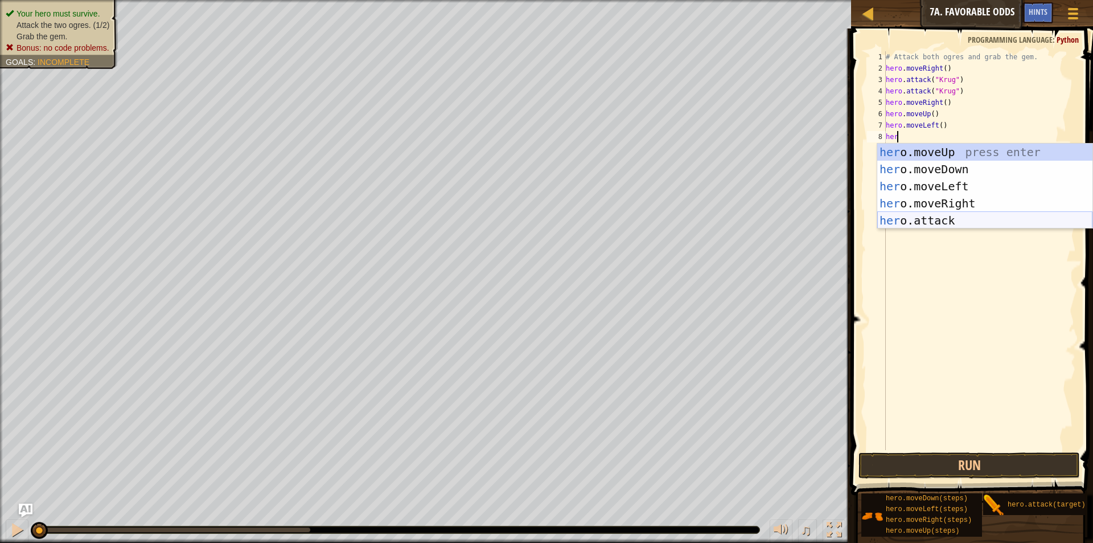
click at [925, 214] on div "her o.moveUp press enter her o.moveDown press enter her o.moveLeft press enter …" at bounding box center [984, 203] width 215 height 120
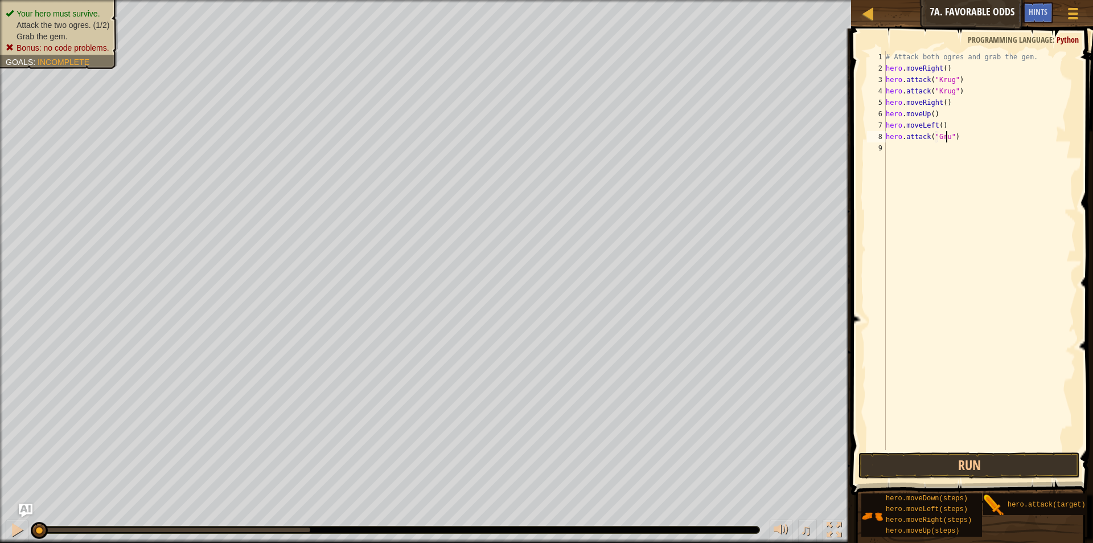
type textarea "hero.attack("Grump")"
click at [929, 166] on div "# Attack both ogres and grab the gem. hero . moveRight ( ) hero . attack ( "Kru…" at bounding box center [980, 261] width 192 height 421
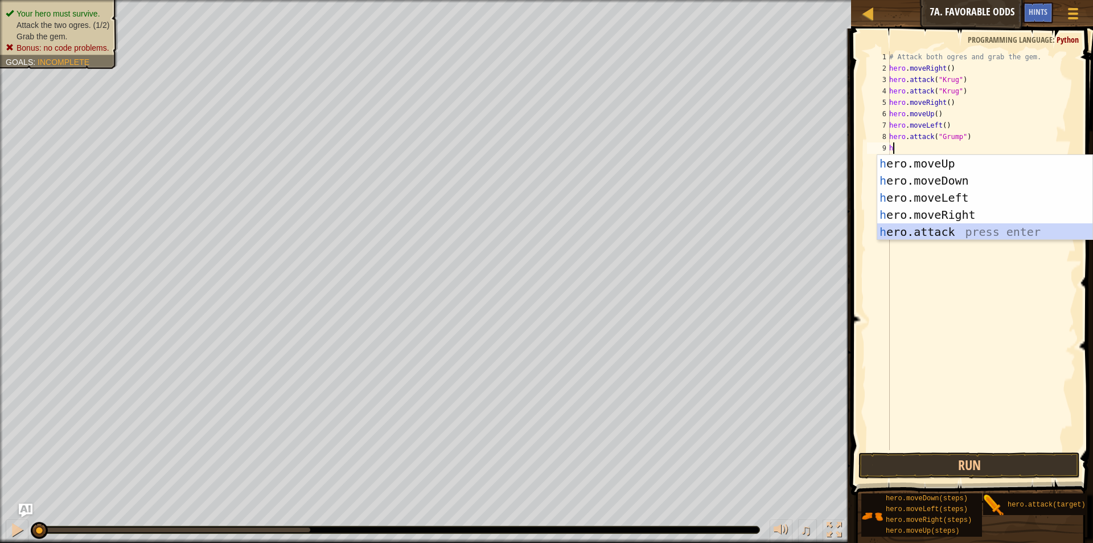
click at [932, 227] on div "h ero.moveUp press enter h ero.moveDown press enter h ero.moveLeft press enter …" at bounding box center [984, 215] width 215 height 120
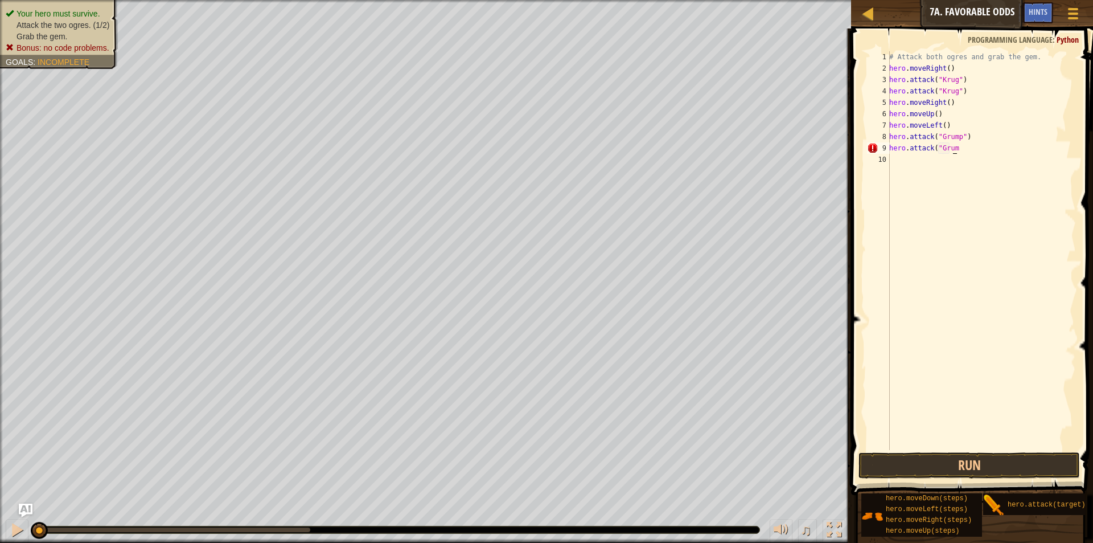
scroll to position [5, 5]
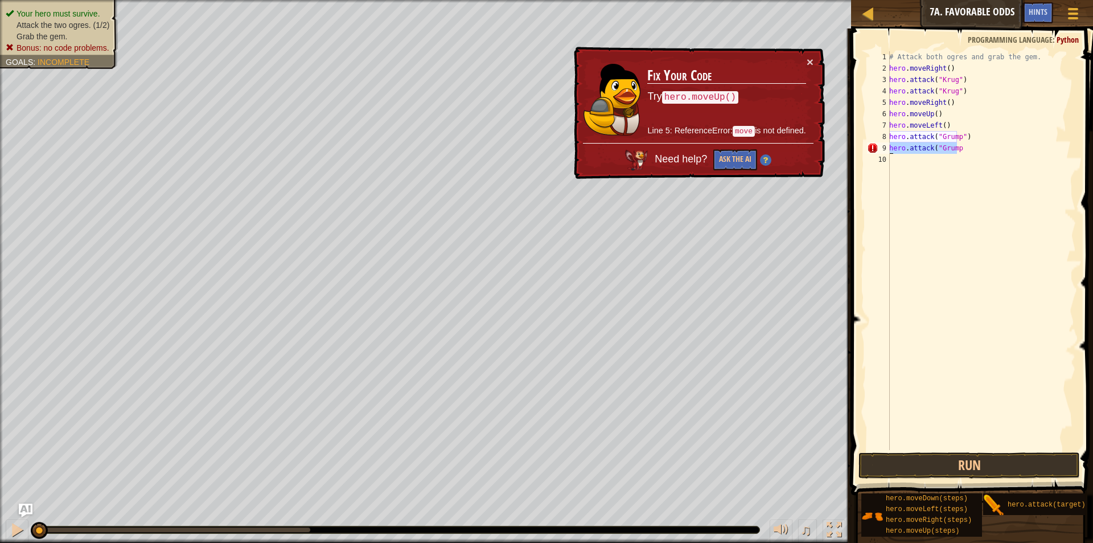
drag, startPoint x: 963, startPoint y: 149, endPoint x: 889, endPoint y: 151, distance: 73.5
click at [889, 151] on div "hero.attack("Grump 1 2 3 4 5 6 7 8 9 10 # Attack both ogres and grab the gem. h…" at bounding box center [970, 250] width 211 height 399
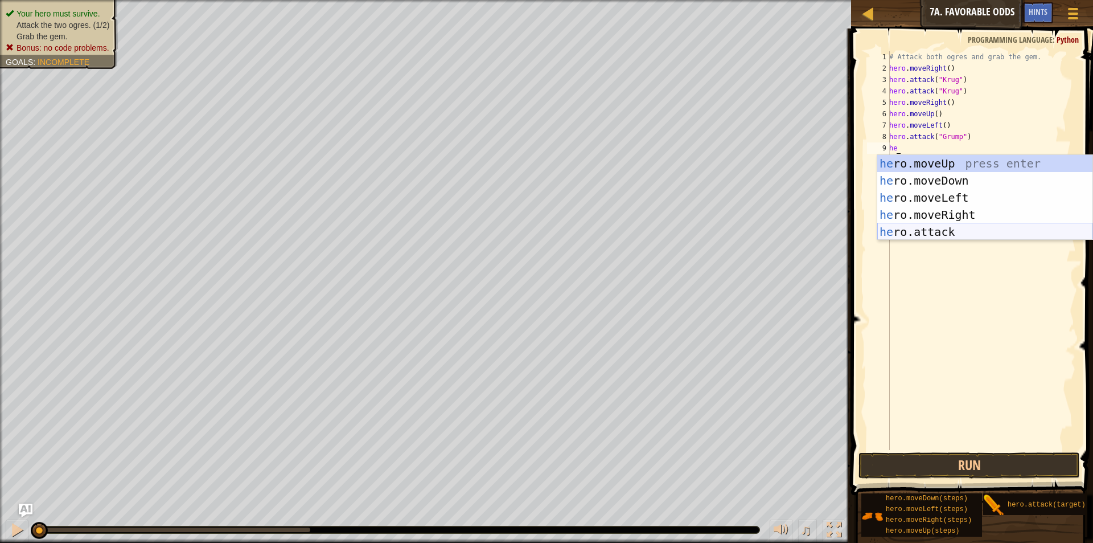
click at [941, 231] on div "he ro.moveUp press enter he ro.moveDown press enter he ro.moveLeft press enter …" at bounding box center [984, 215] width 215 height 120
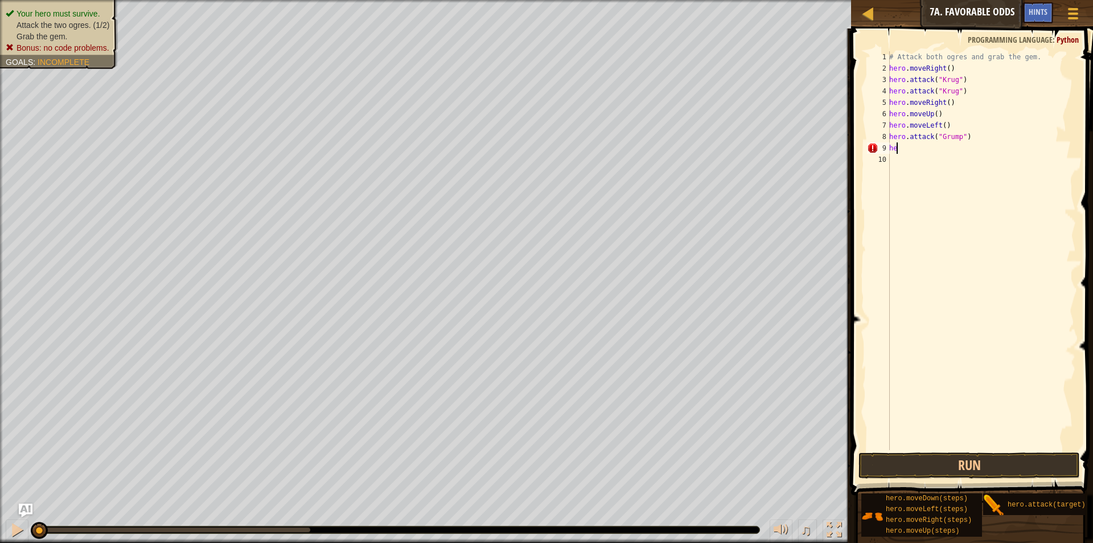
type textarea "h"
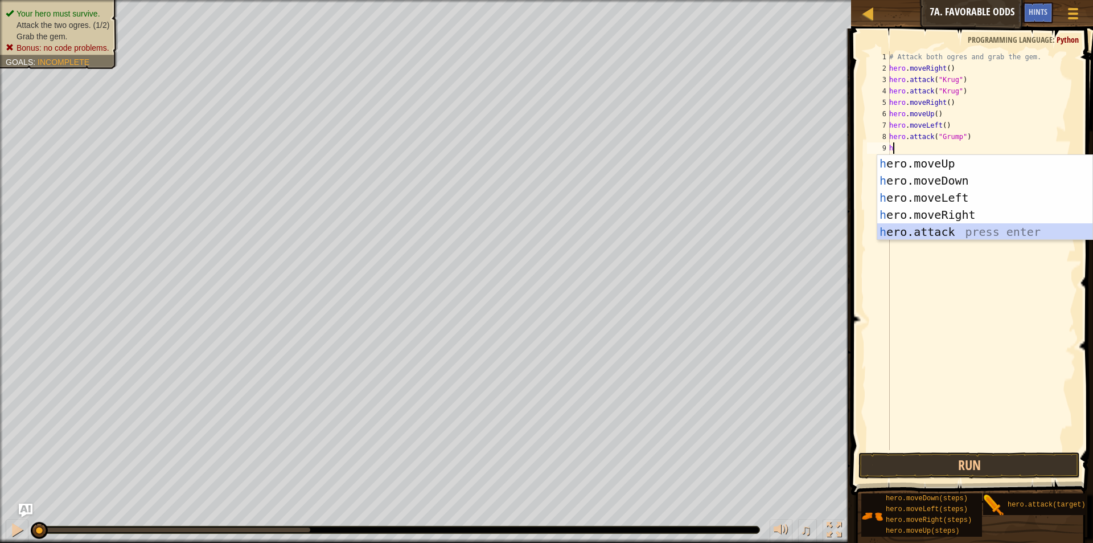
click at [901, 225] on div "h ero.moveUp press enter h ero.moveDown press enter h ero.moveLeft press enter …" at bounding box center [984, 215] width 215 height 120
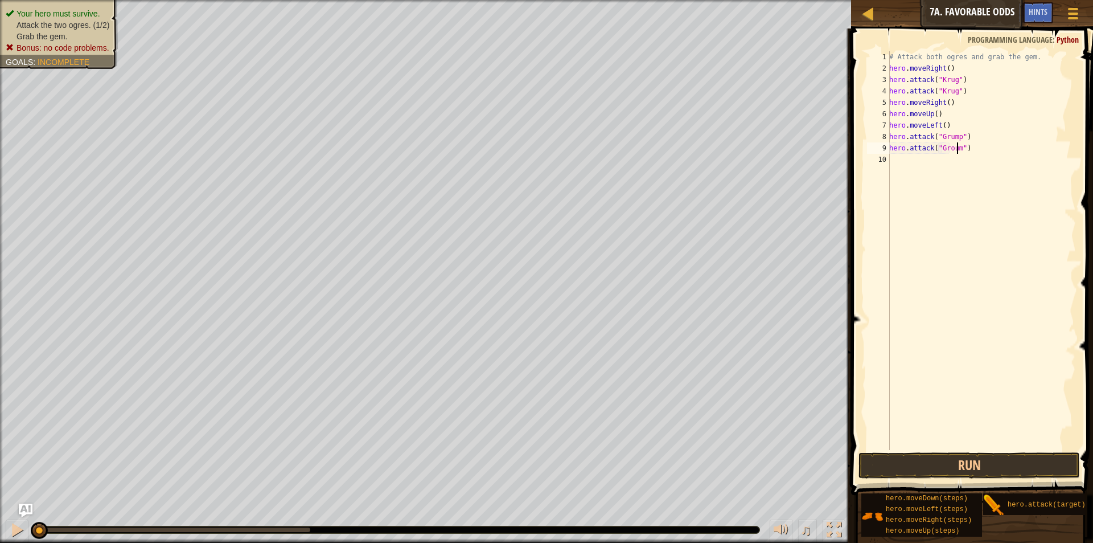
scroll to position [5, 6]
click at [949, 150] on div "# Attack both ogres and grab the gem. hero . moveRight ( ) hero . attack ( "Kru…" at bounding box center [981, 261] width 189 height 421
type textarea "hero.attack("Grump")"
click at [942, 164] on div "# Attack both ogres and grab the gem. hero . moveRight ( ) hero . attack ( "Kru…" at bounding box center [981, 261] width 189 height 421
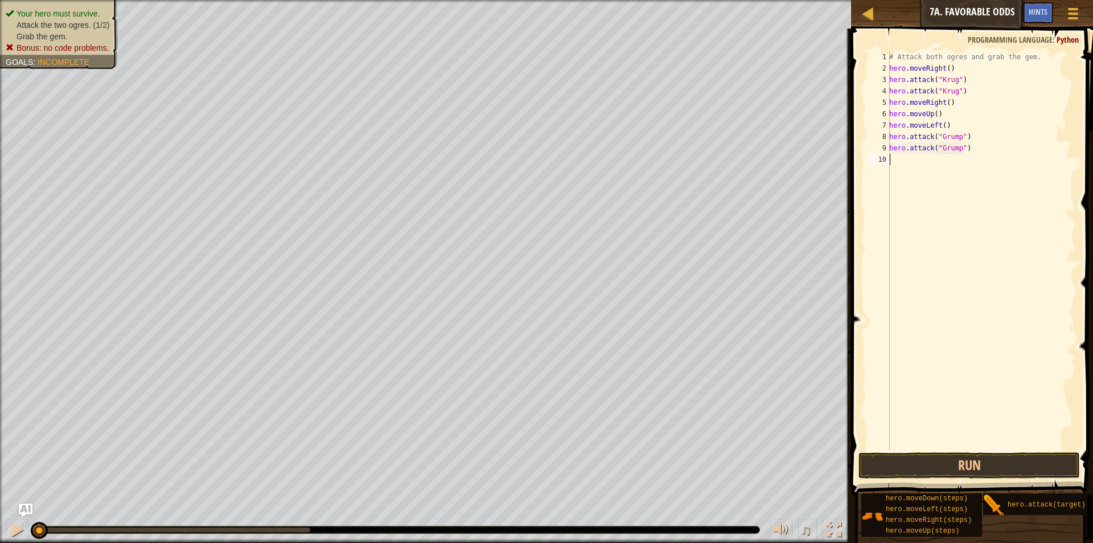
scroll to position [5, 0]
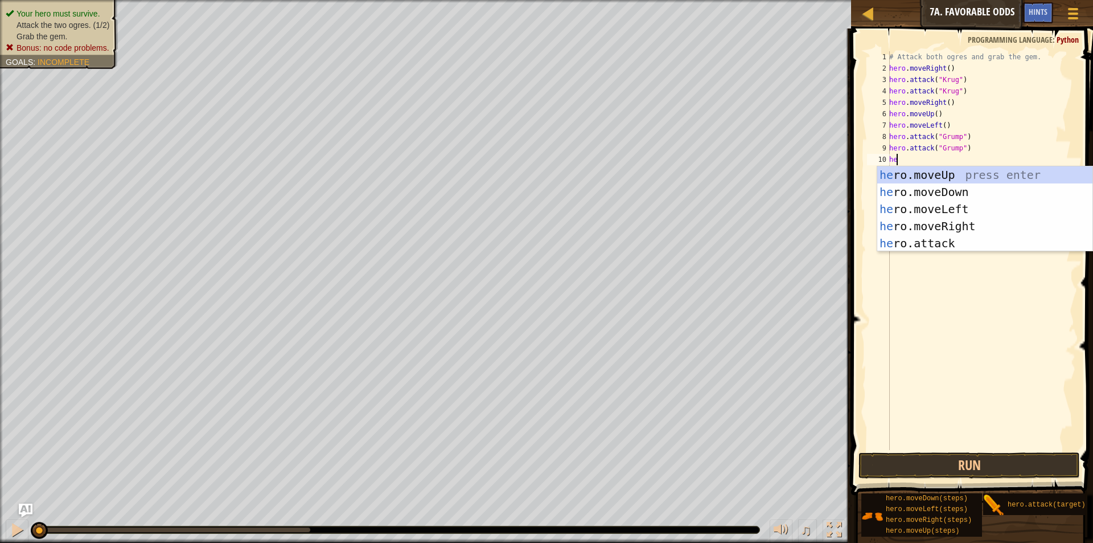
type textarea "her"
click at [927, 211] on div "her o.moveUp press enter her o.moveDown press enter her o.moveLeft press enter …" at bounding box center [984, 226] width 215 height 120
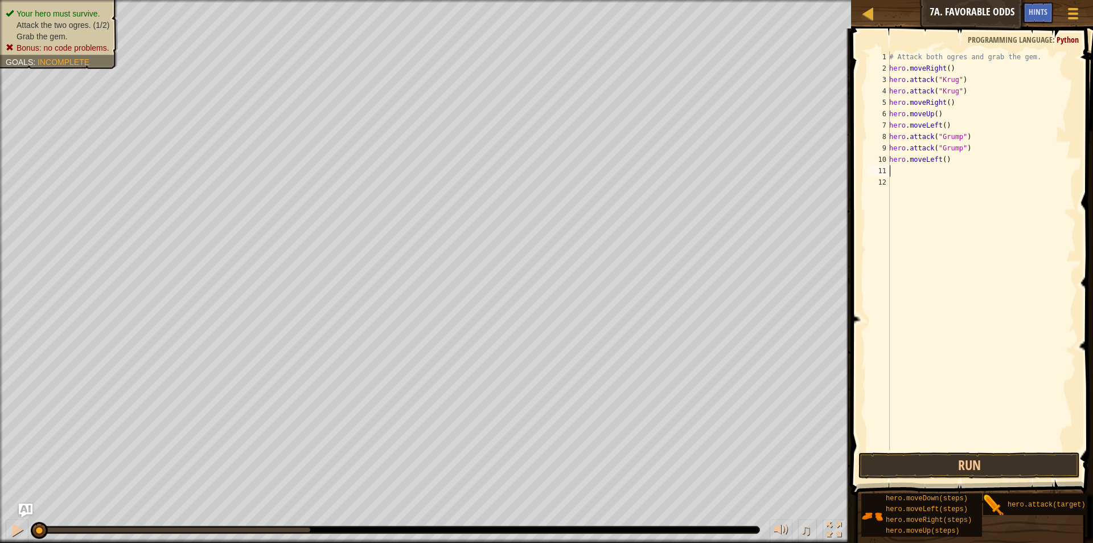
scroll to position [5, 0]
click at [909, 466] on button "Run" at bounding box center [969, 465] width 221 height 26
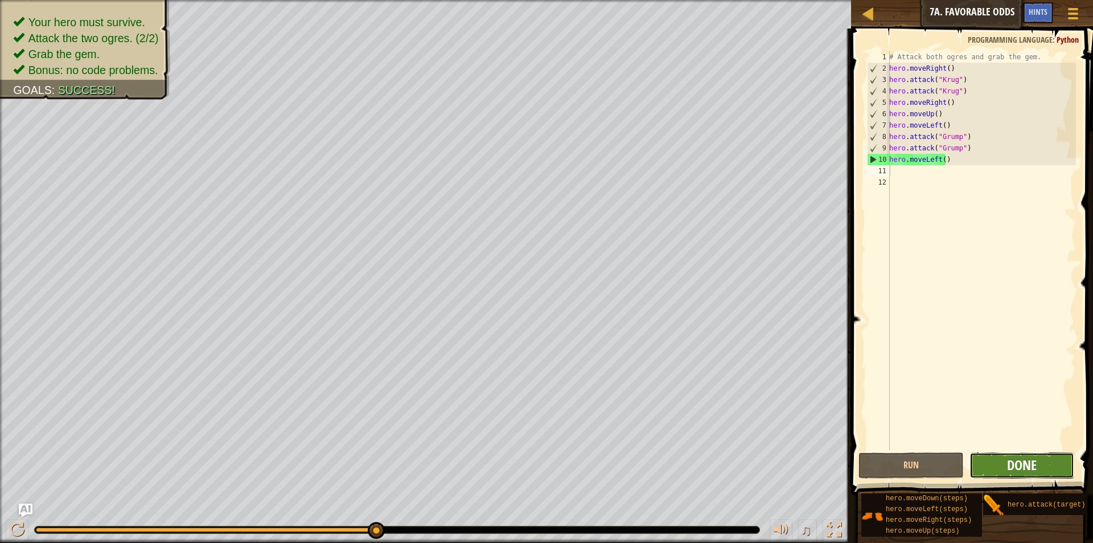
click at [1011, 466] on span "Done" at bounding box center [1022, 465] width 30 height 18
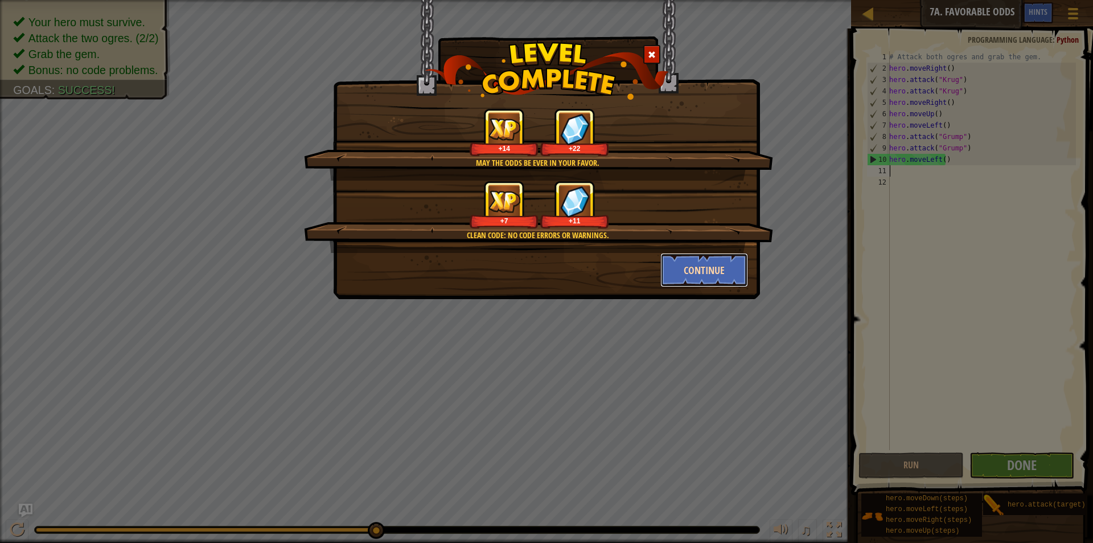
click at [720, 277] on button "Continue" at bounding box center [705, 270] width 88 height 34
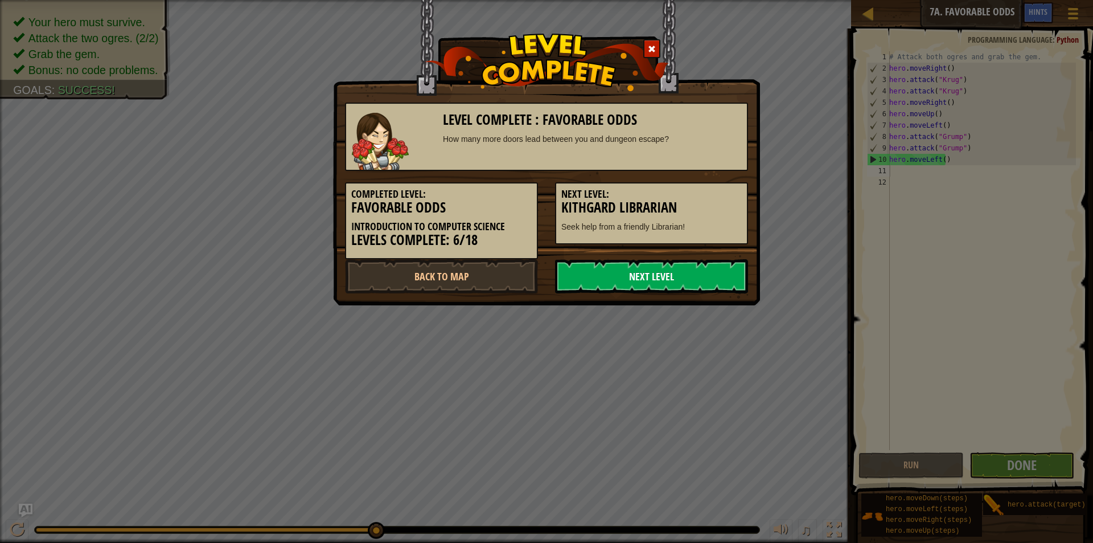
click at [681, 280] on link "Next Level" at bounding box center [651, 276] width 193 height 34
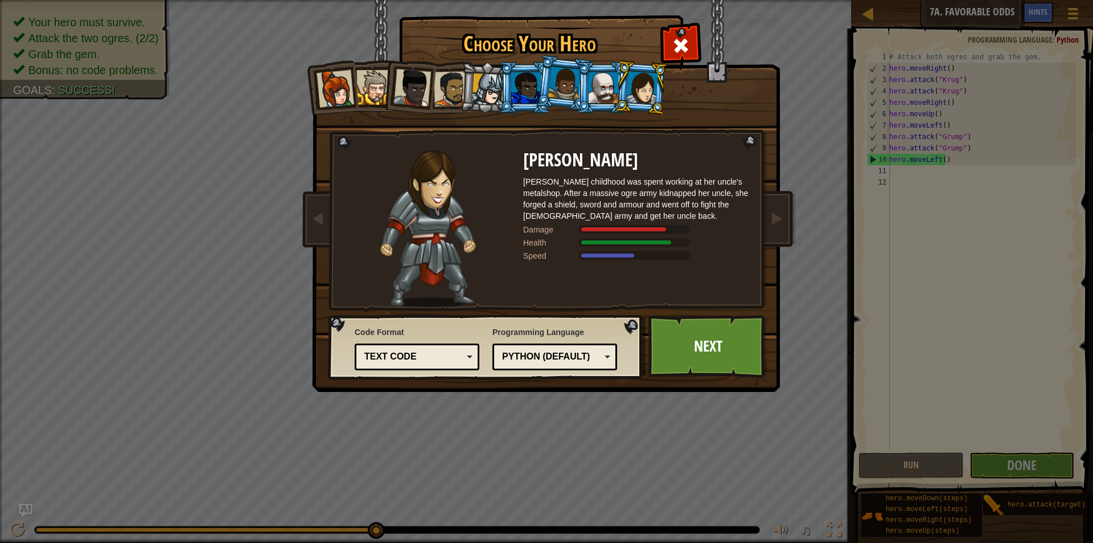
click at [338, 87] on div at bounding box center [336, 89] width 38 height 38
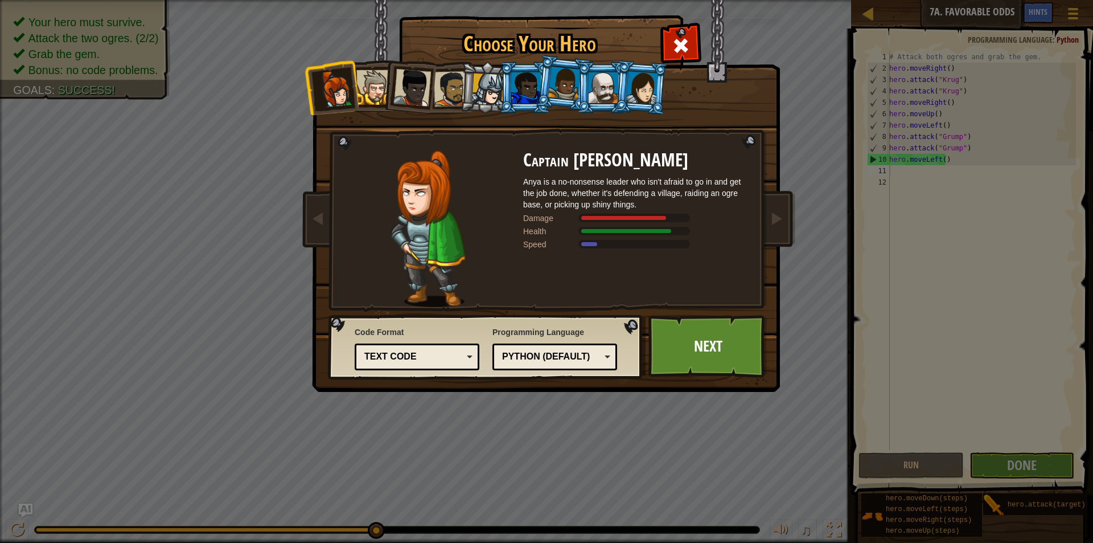
click at [645, 109] on li at bounding box center [641, 87] width 55 height 55
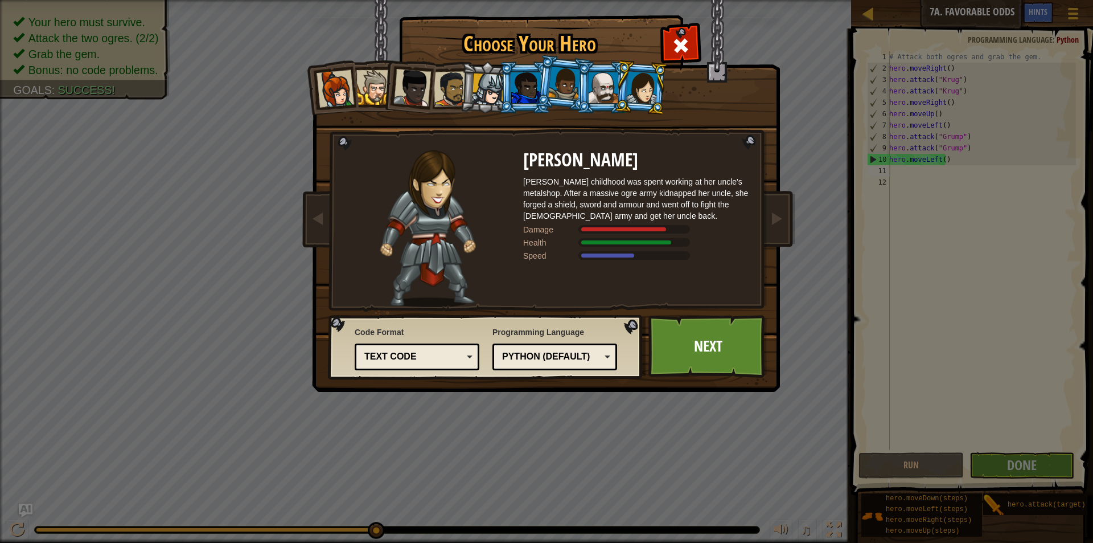
click at [609, 95] on div at bounding box center [604, 87] width 30 height 31
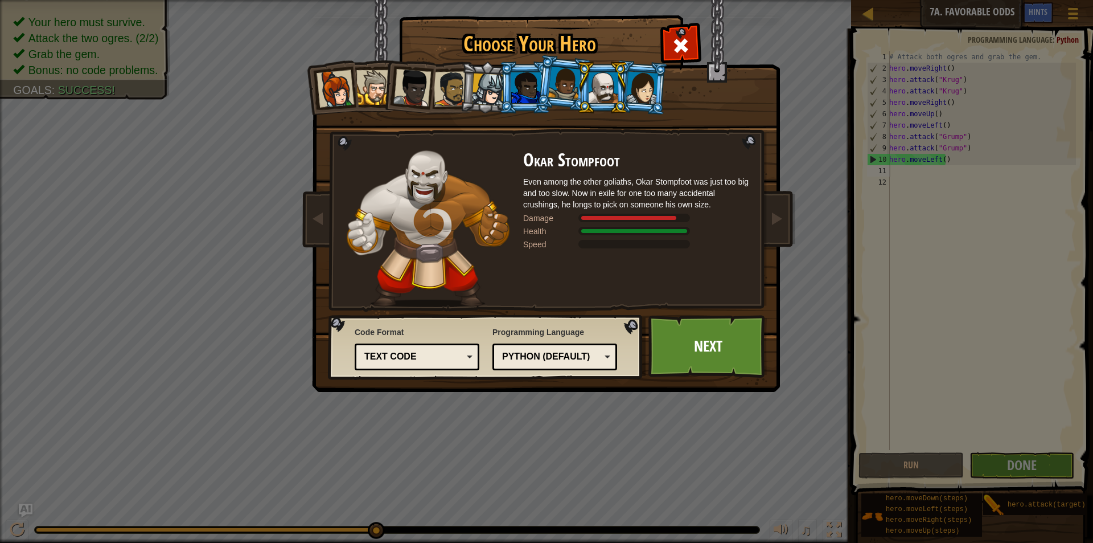
click at [571, 89] on div at bounding box center [564, 84] width 32 height 34
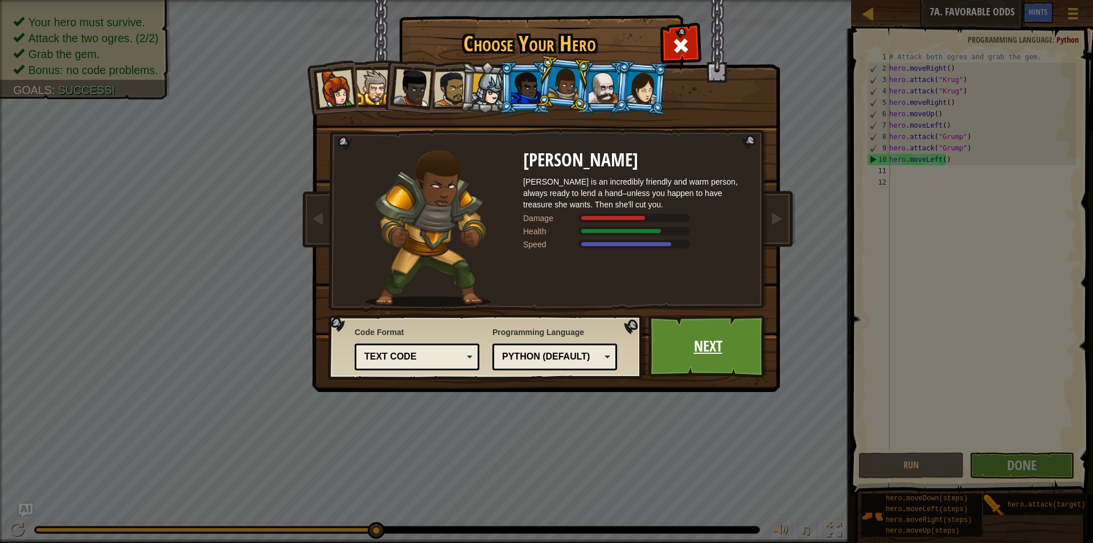
click at [690, 346] on link "Next" at bounding box center [708, 346] width 119 height 63
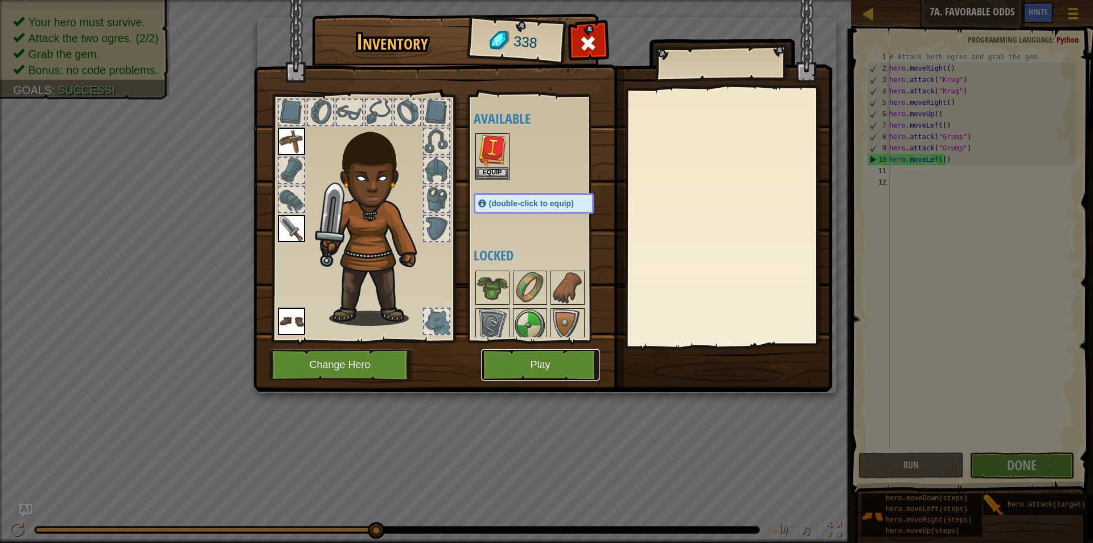
click at [500, 359] on button "Play" at bounding box center [540, 364] width 119 height 31
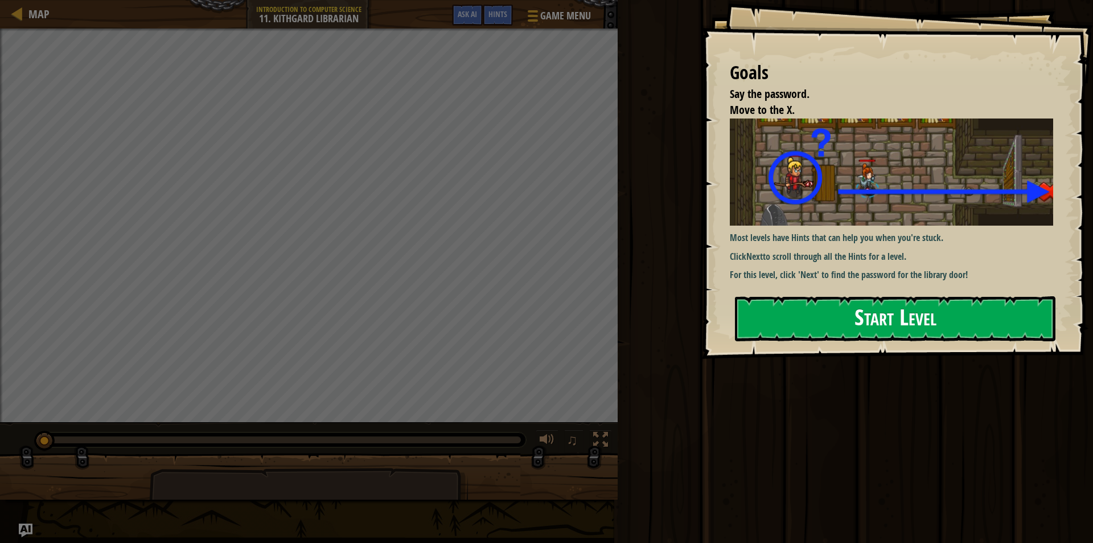
click at [766, 305] on button "Start Level" at bounding box center [895, 318] width 321 height 45
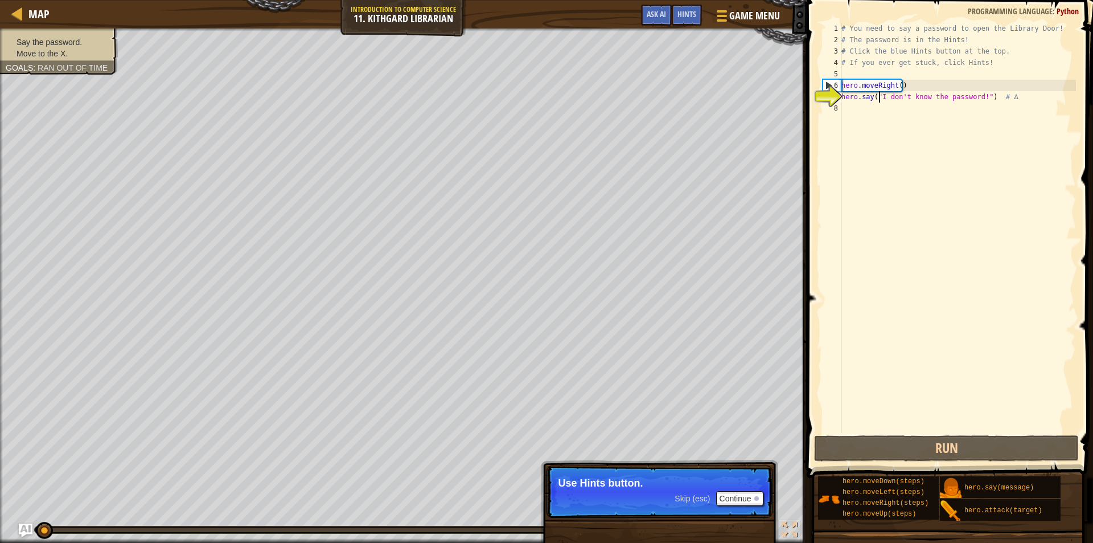
click at [877, 101] on div "# You need to say a password to open the Library Door! # The password is in the…" at bounding box center [957, 239] width 237 height 433
click at [871, 110] on div "# You need to say a password to open the Library Door! # The password is in the…" at bounding box center [957, 239] width 237 height 433
click at [736, 496] on button "Continue" at bounding box center [739, 498] width 47 height 15
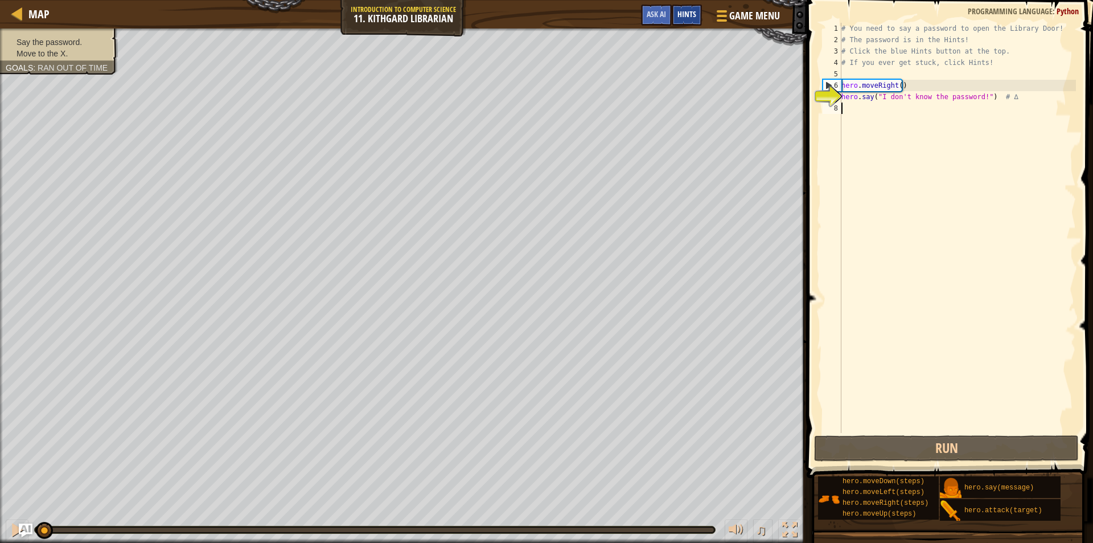
click at [681, 11] on span "Hints" at bounding box center [687, 14] width 19 height 11
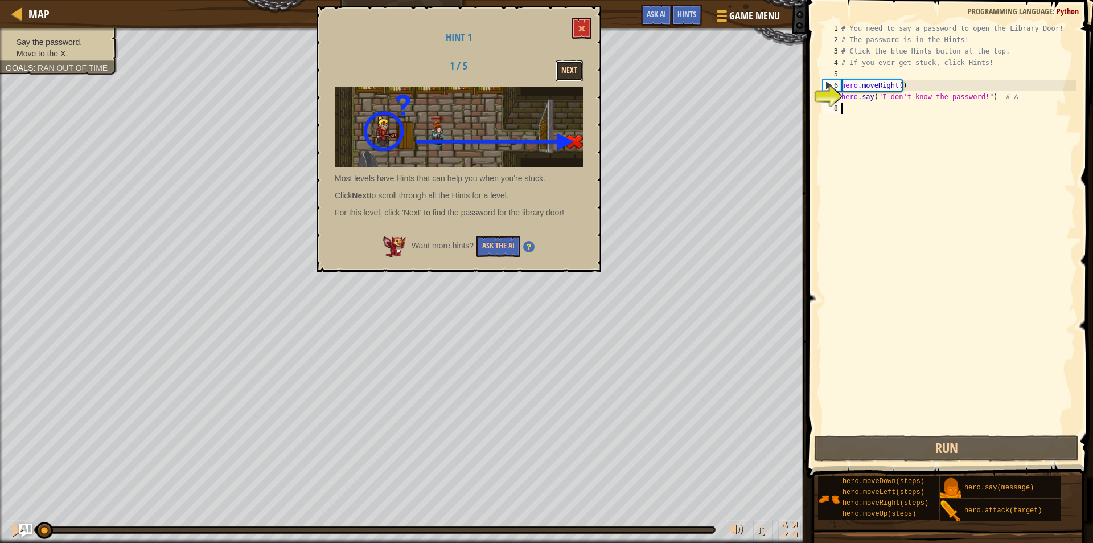
click at [567, 67] on button "Next" at bounding box center [569, 70] width 27 height 21
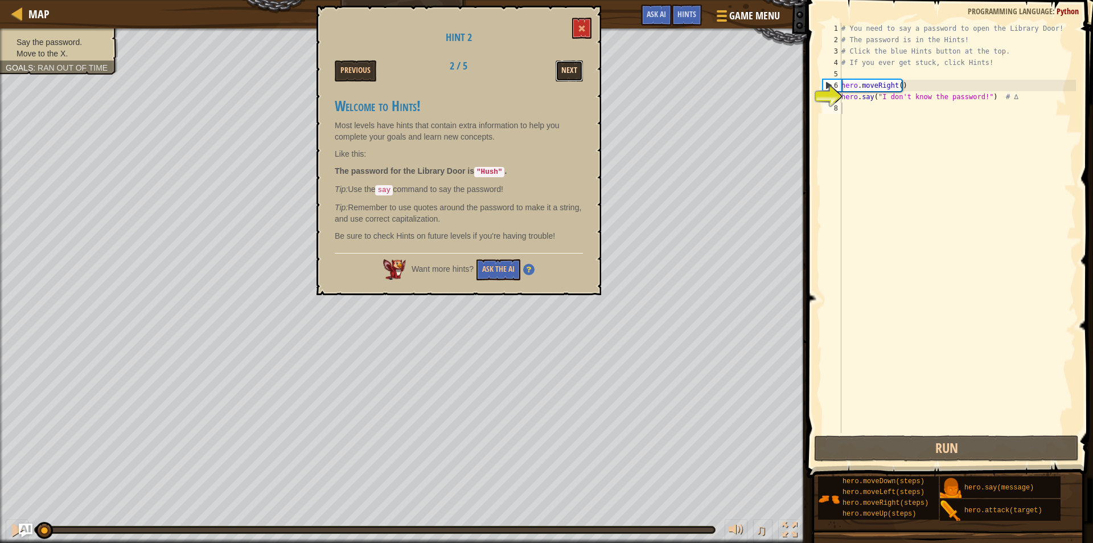
click at [566, 72] on button "Next" at bounding box center [569, 70] width 27 height 21
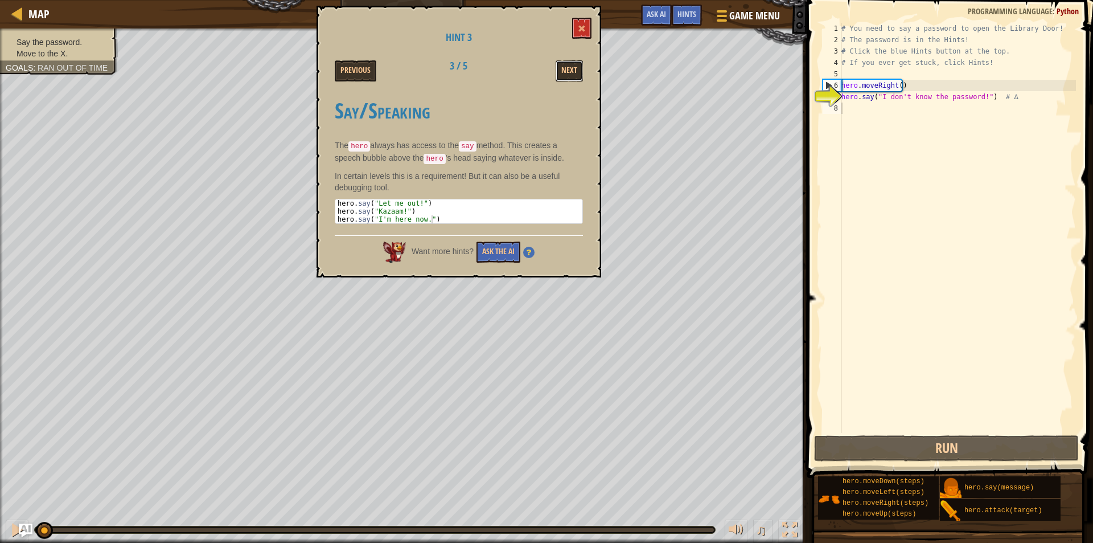
click at [566, 72] on button "Next" at bounding box center [569, 70] width 27 height 21
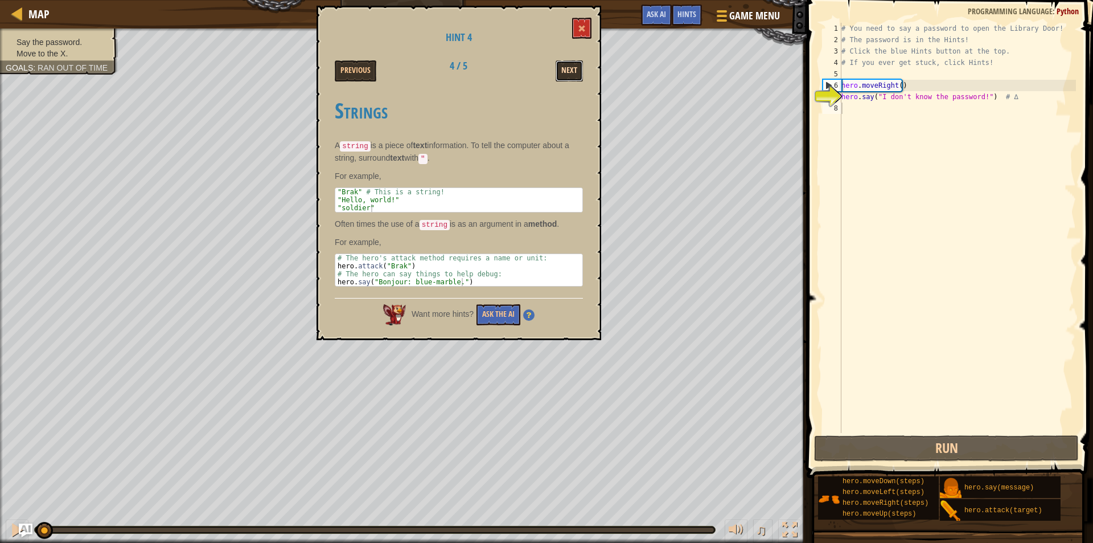
click at [565, 72] on button "Next" at bounding box center [569, 70] width 27 height 21
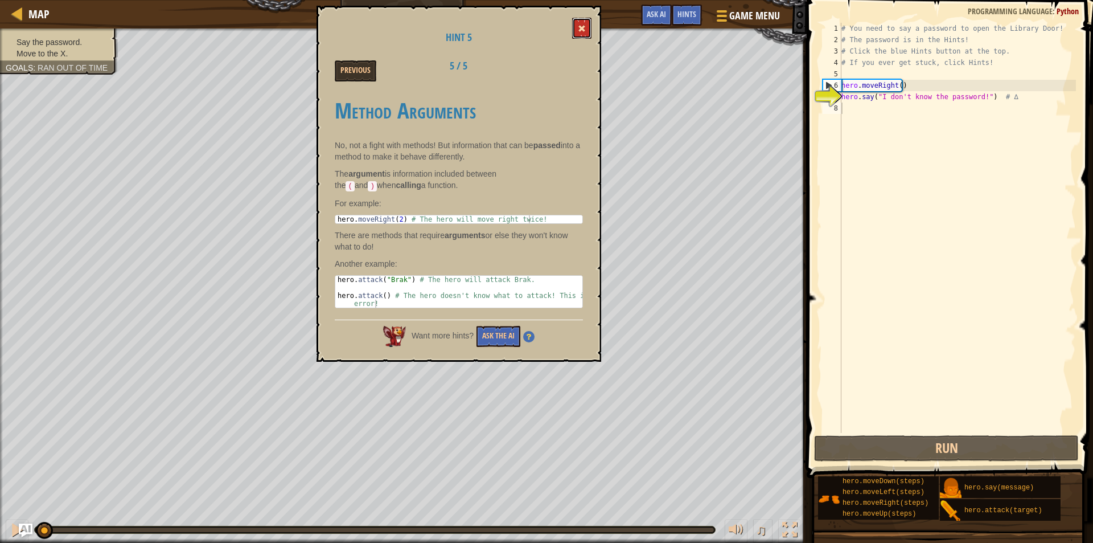
click at [586, 30] on button at bounding box center [581, 28] width 19 height 21
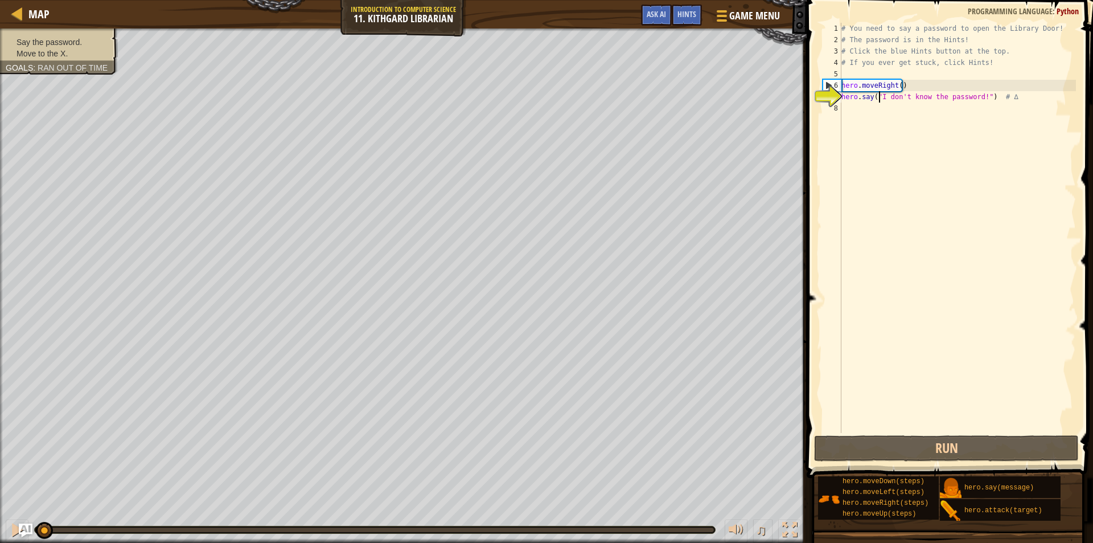
click at [877, 94] on div "# You need to say a password to open the Library Door! # The password is in the…" at bounding box center [957, 239] width 237 height 433
drag, startPoint x: 877, startPoint y: 94, endPoint x: 978, endPoint y: 97, distance: 100.3
click at [978, 97] on div "# You need to say a password to open the Library Door! # The password is in the…" at bounding box center [957, 239] width 237 height 433
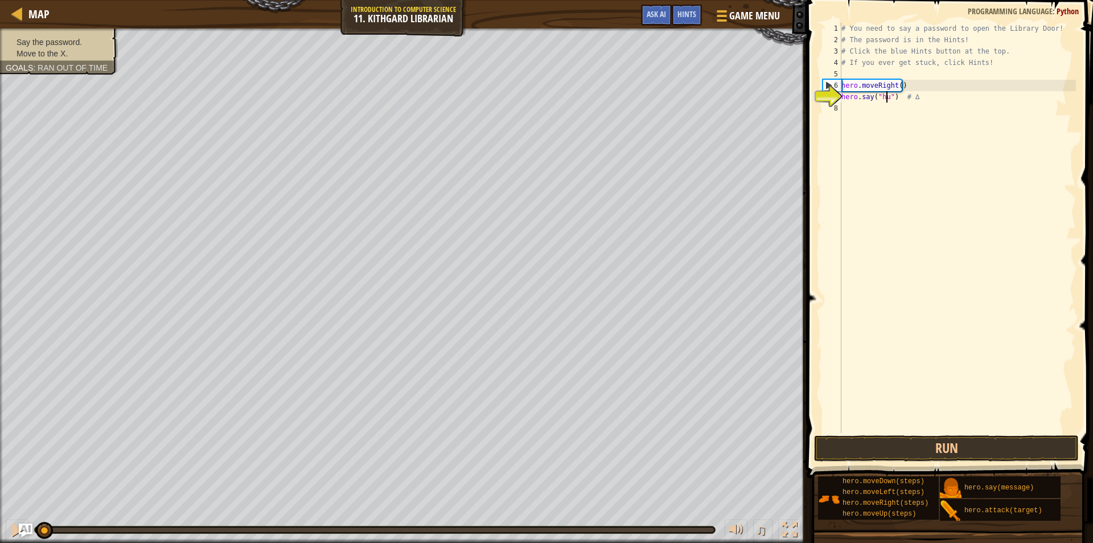
scroll to position [5, 4]
type textarea "hero.say("hush") # ∆"
click at [915, 128] on div "# You need to say a password to open the Library Door! # The password is in the…" at bounding box center [957, 239] width 237 height 433
click at [682, 17] on span "Hints" at bounding box center [687, 14] width 19 height 11
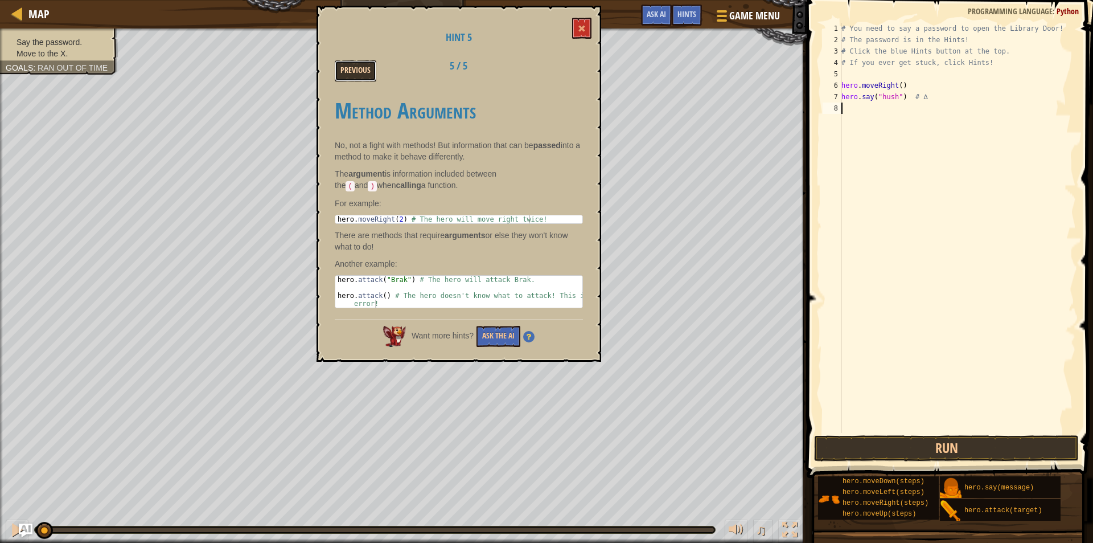
click at [358, 75] on button "Previous" at bounding box center [356, 70] width 42 height 21
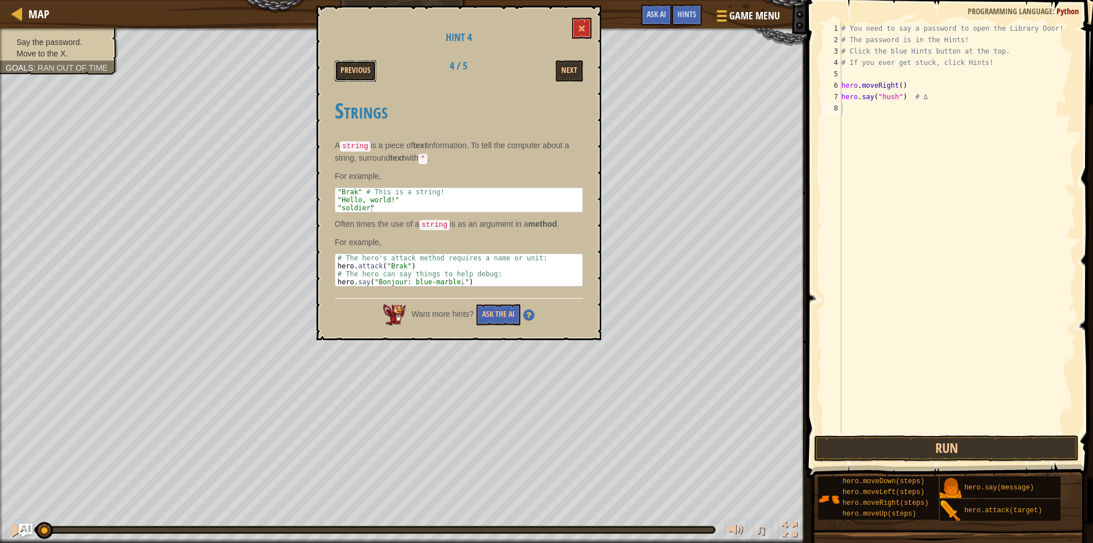
click at [358, 75] on button "Previous" at bounding box center [356, 70] width 42 height 21
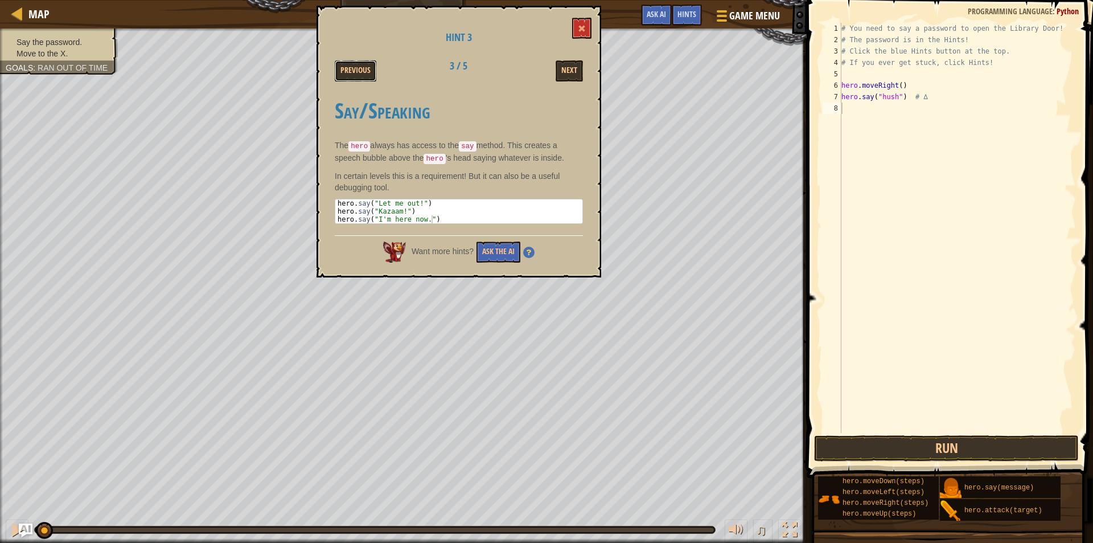
click at [358, 75] on button "Previous" at bounding box center [356, 70] width 42 height 21
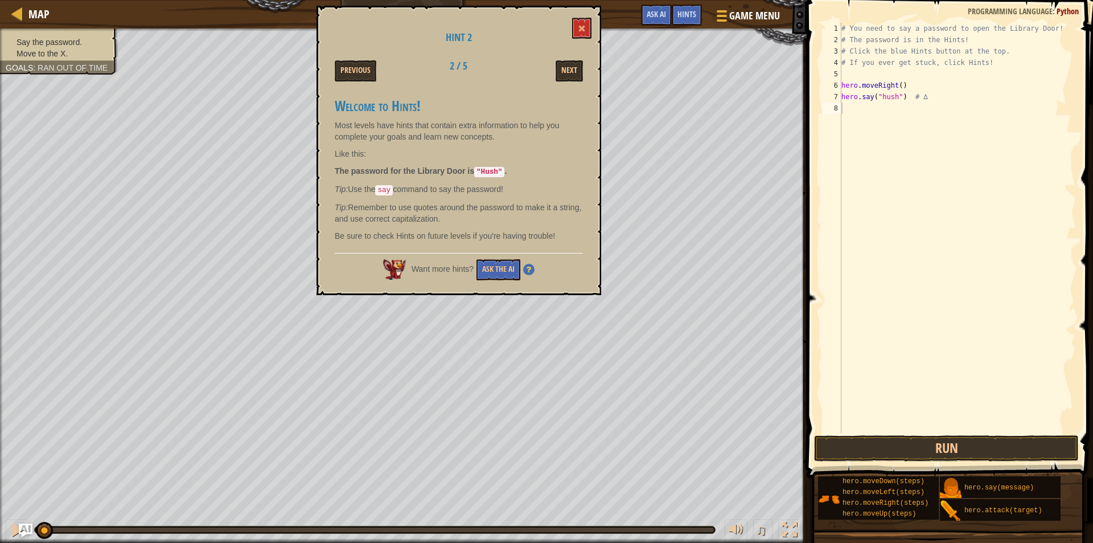
click at [598, 29] on div "Hint 2 Previous 2 / 5 Next Welcome to Hints! Most levels have hints that contai…" at bounding box center [459, 150] width 285 height 289
click at [595, 23] on div "Hint 2 Previous 2 / 5 Next Welcome to Hints! Most levels have hints that contai…" at bounding box center [459, 150] width 285 height 289
click at [586, 27] on button at bounding box center [581, 28] width 19 height 21
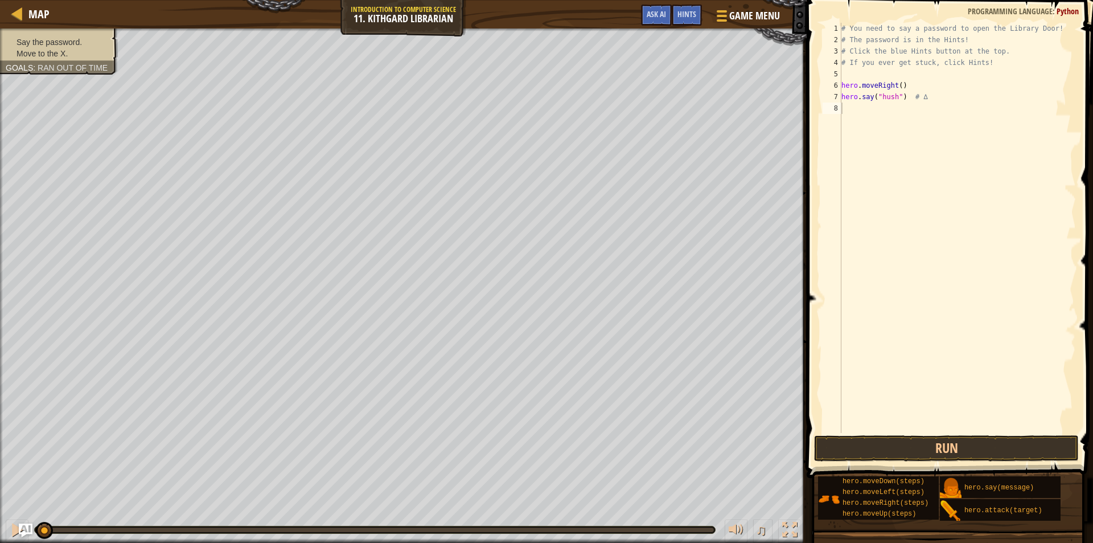
click at [892, 112] on div "# You need to say a password to open the Library Door! # The password is in the…" at bounding box center [957, 239] width 237 height 433
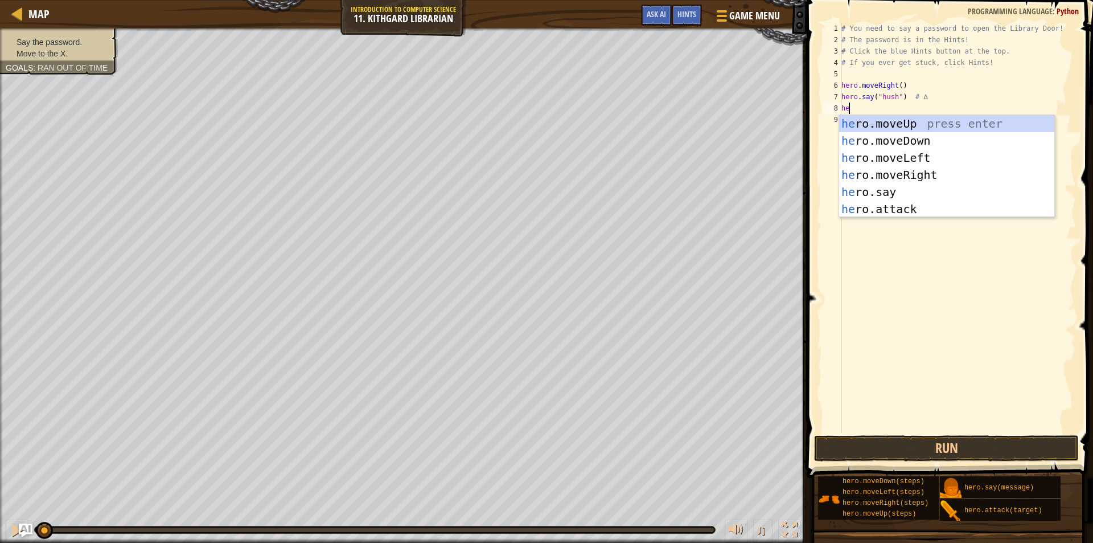
type textarea "her"
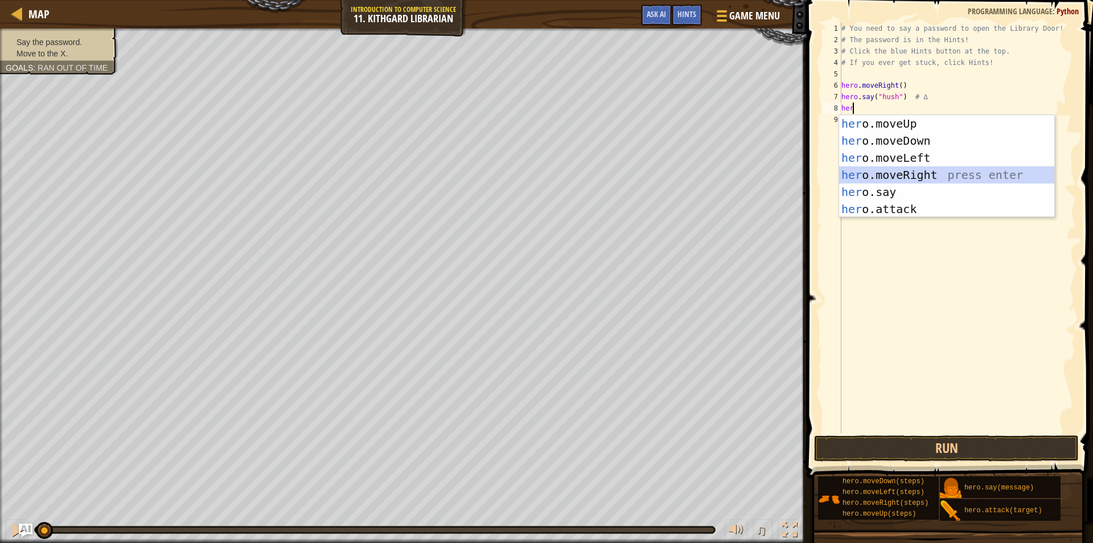
click at [901, 168] on div "her o.moveUp press enter her o.moveDown press enter her o.moveLeft press enter …" at bounding box center [946, 183] width 215 height 137
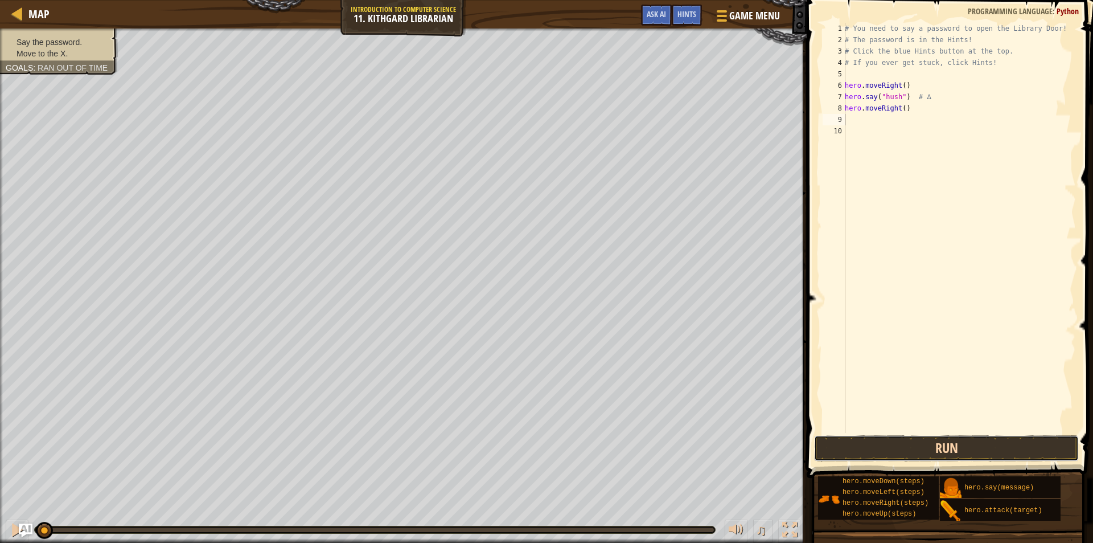
click at [880, 453] on button "Run" at bounding box center [946, 448] width 265 height 26
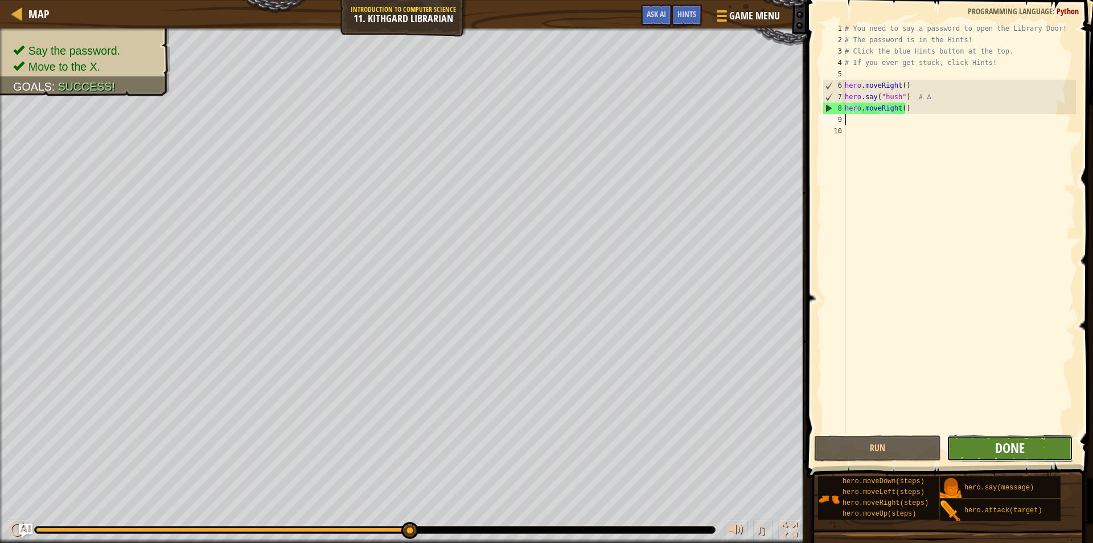
click at [1002, 450] on span "Done" at bounding box center [1010, 447] width 30 height 18
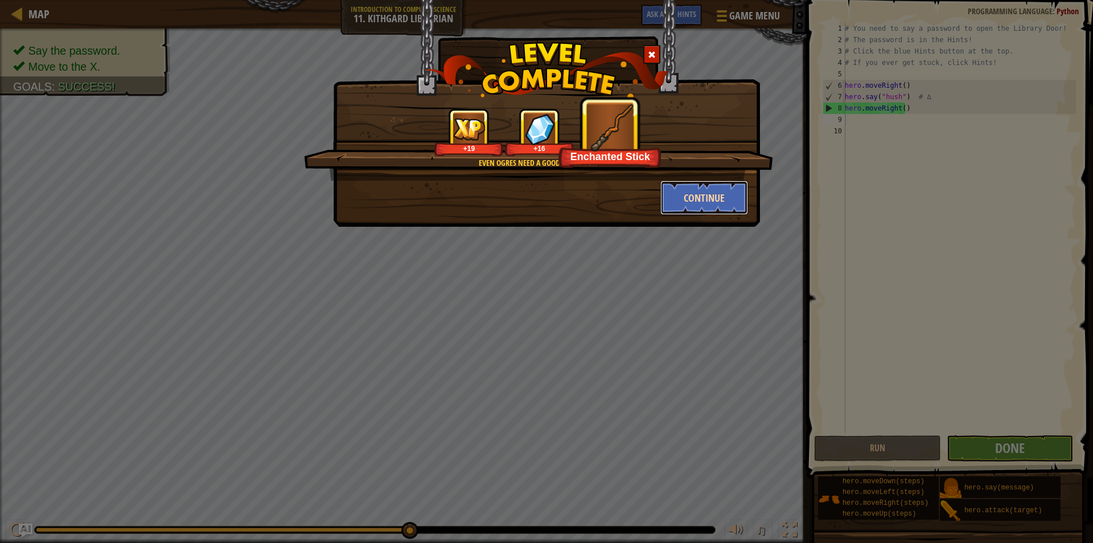
click at [696, 202] on button "Continue" at bounding box center [705, 197] width 88 height 34
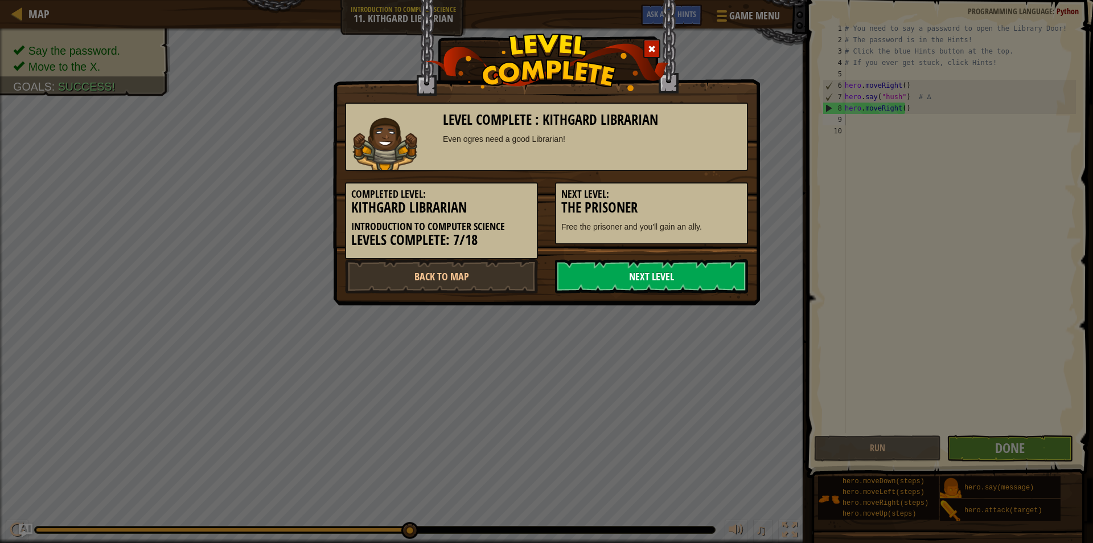
click at [608, 274] on link "Next Level" at bounding box center [651, 276] width 193 height 34
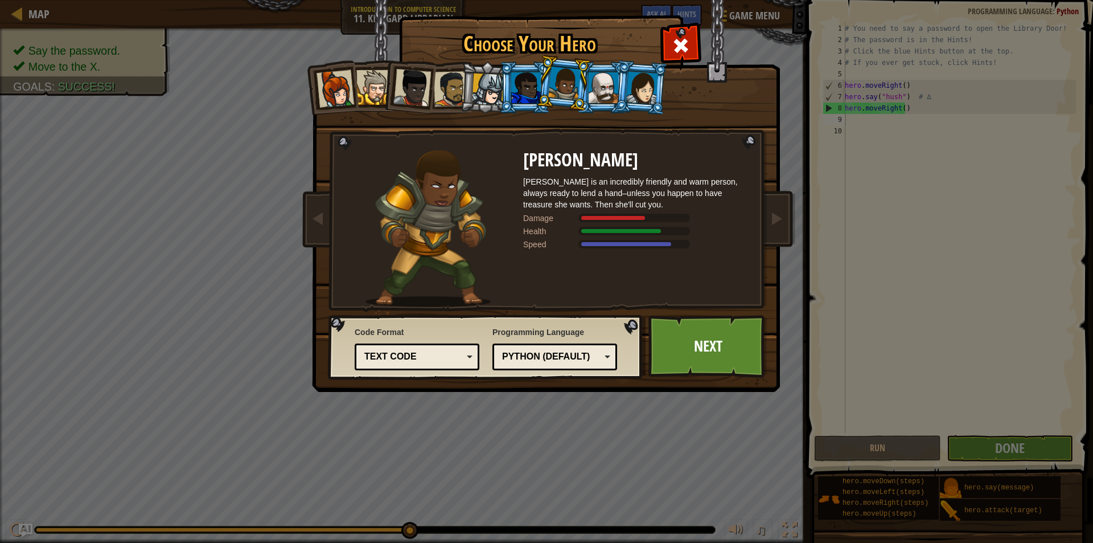
click at [592, 83] on div at bounding box center [604, 87] width 30 height 31
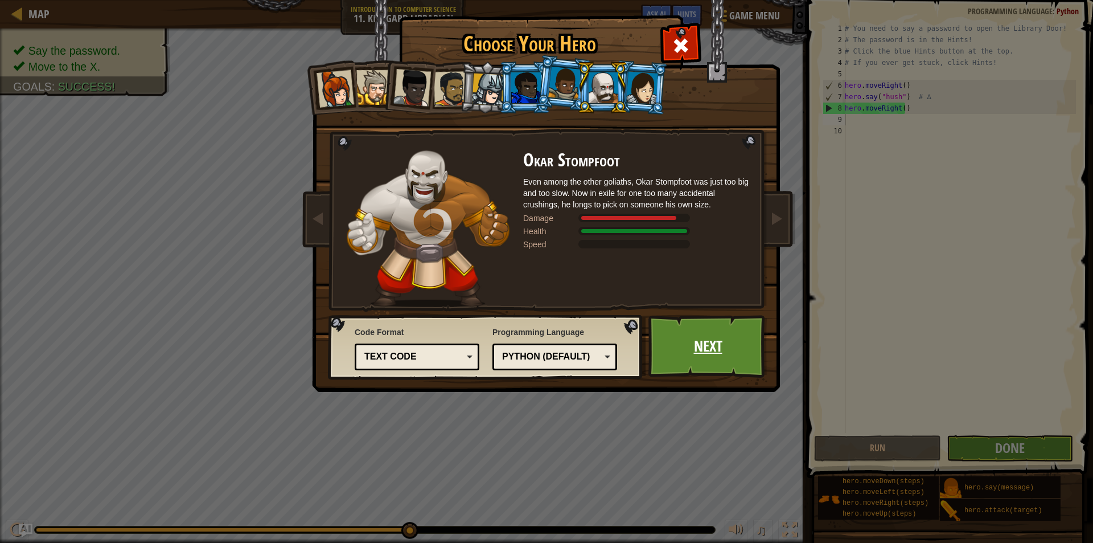
click at [682, 337] on link "Next" at bounding box center [708, 346] width 119 height 63
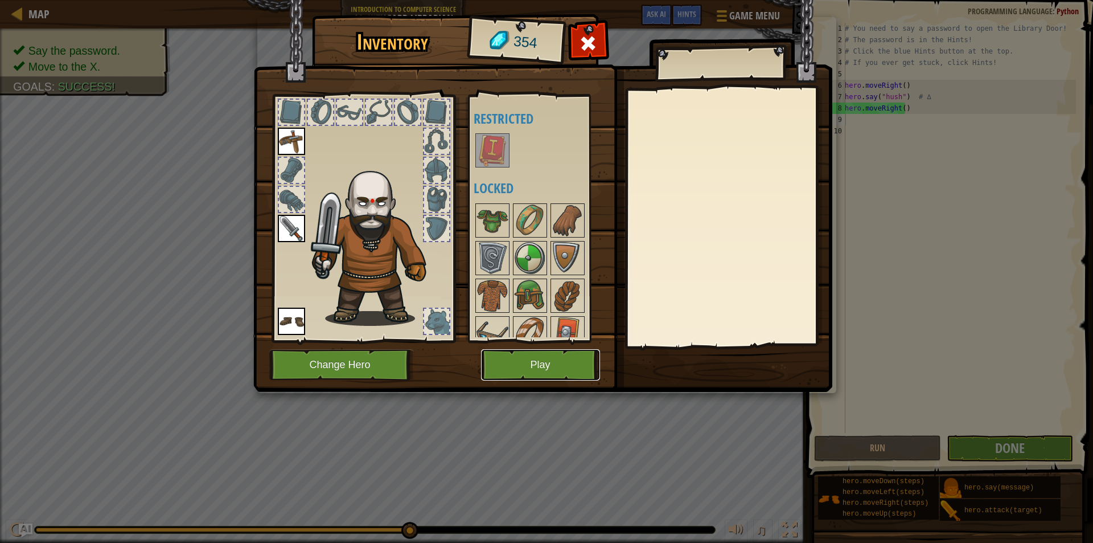
click at [556, 369] on button "Play" at bounding box center [540, 364] width 119 height 31
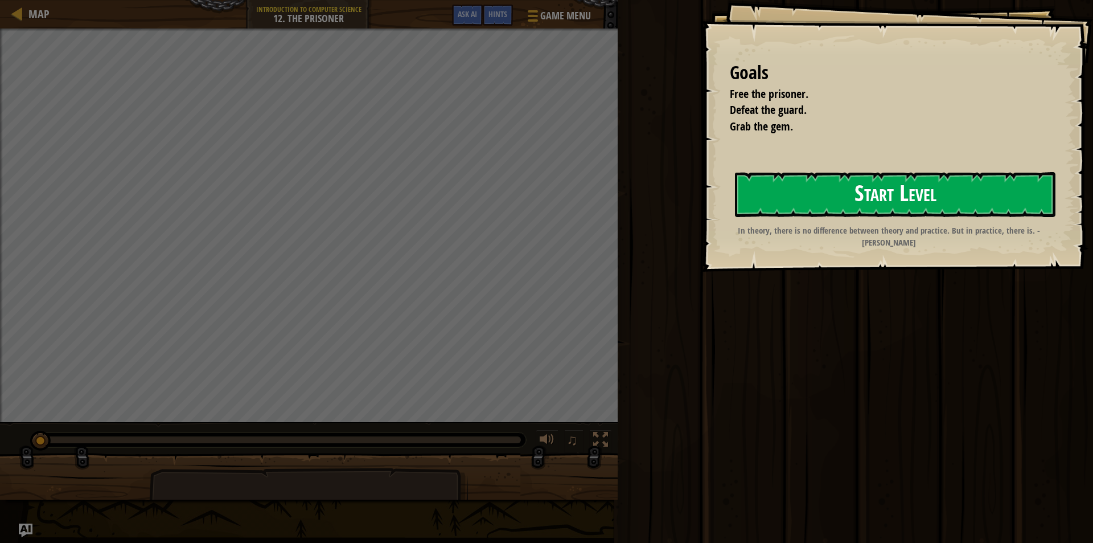
click at [811, 196] on button "Start Level" at bounding box center [895, 194] width 321 height 45
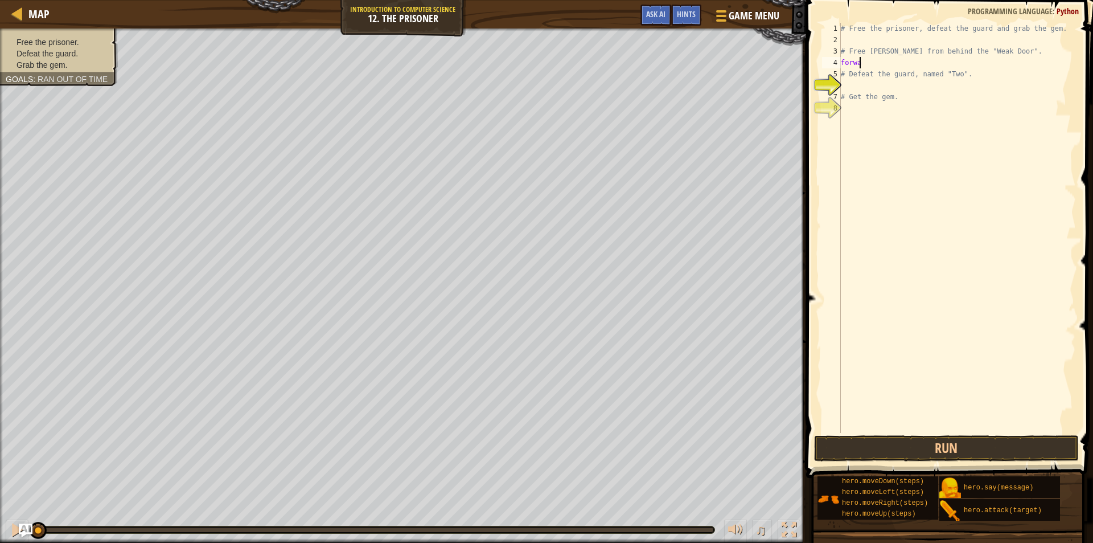
scroll to position [5, 1]
type textarea "forward"
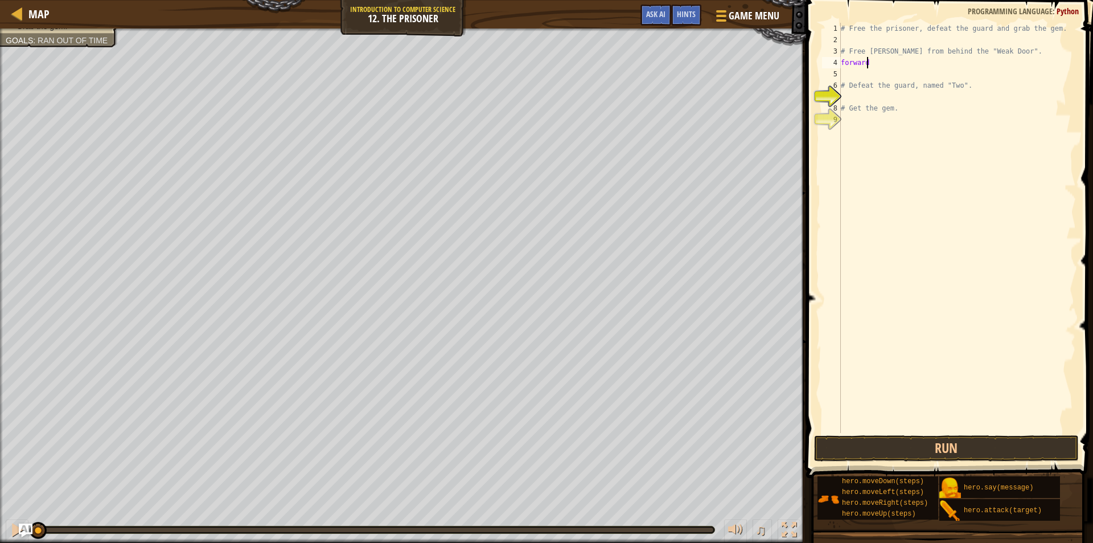
click at [876, 68] on div "# Free the prisoner, defeat the guard and grab the gem. # Free Patrick from beh…" at bounding box center [957, 239] width 237 height 433
click at [867, 80] on div "# Free the prisoner, defeat the guard and grab the gem. # Free Patrick from beh…" at bounding box center [957, 239] width 237 height 433
click at [879, 63] on div "# Free the prisoner, defeat the guard and grab the gem. # Free Patrick from beh…" at bounding box center [957, 239] width 237 height 433
type textarea "f"
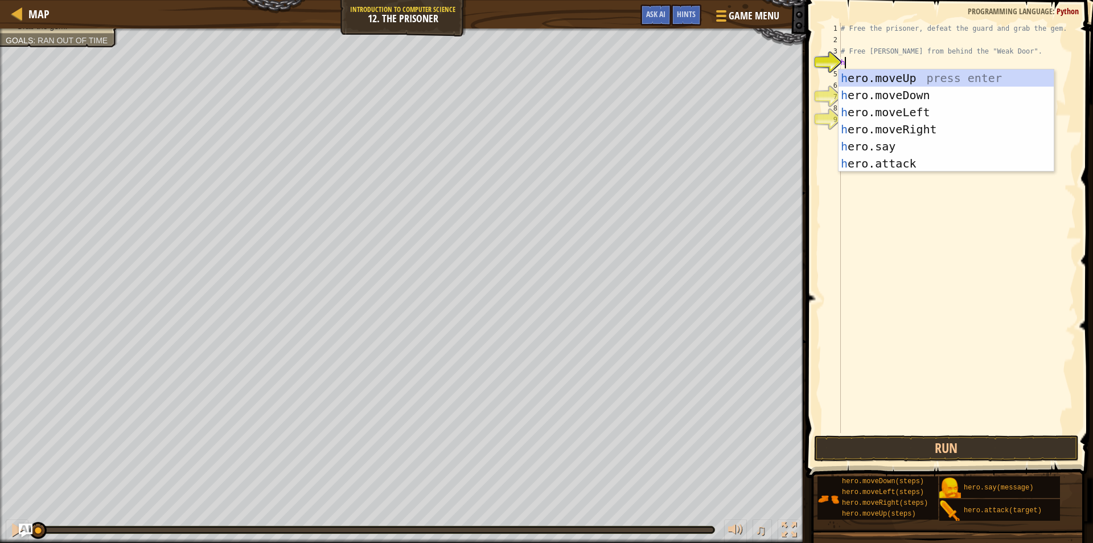
type textarea "he"
click at [920, 125] on div "he ro.moveUp press enter he ro.moveDown press enter he ro.moveLeft press enter …" at bounding box center [946, 137] width 215 height 137
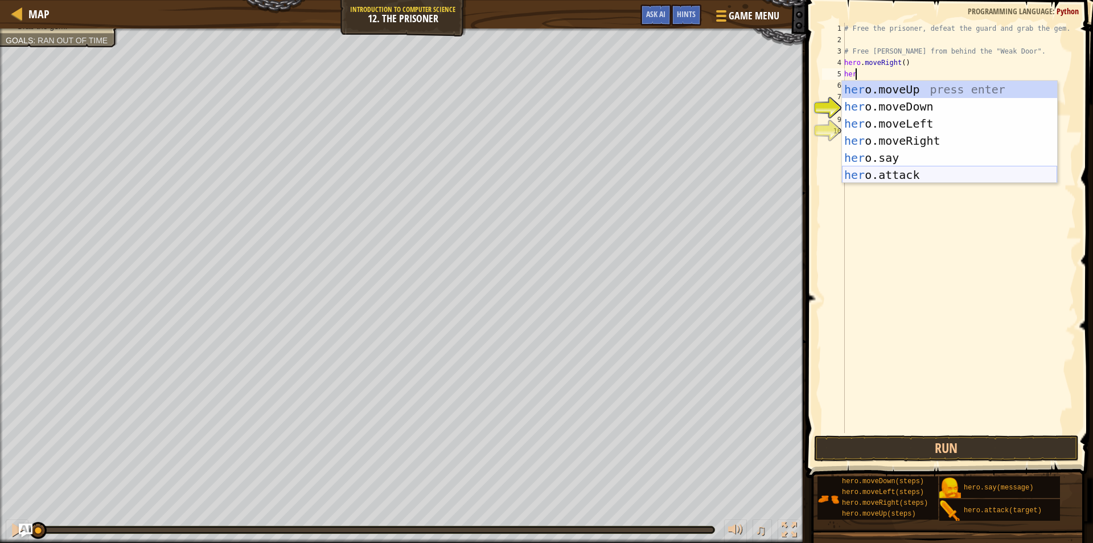
click at [910, 171] on div "her o.moveUp press enter her o.moveDown press enter her o.moveLeft press enter …" at bounding box center [949, 149] width 215 height 137
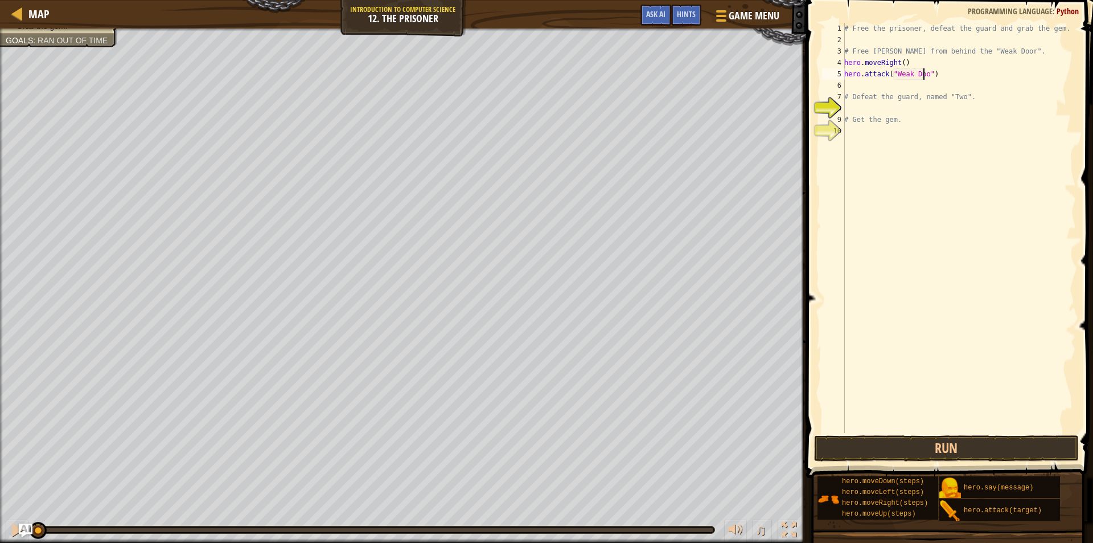
scroll to position [5, 6]
type textarea "hero.attack("Weak Door")"
click at [869, 82] on div "# Free the prisoner, defeat the guard and grab the gem. # Free Patrick from beh…" at bounding box center [959, 239] width 234 height 433
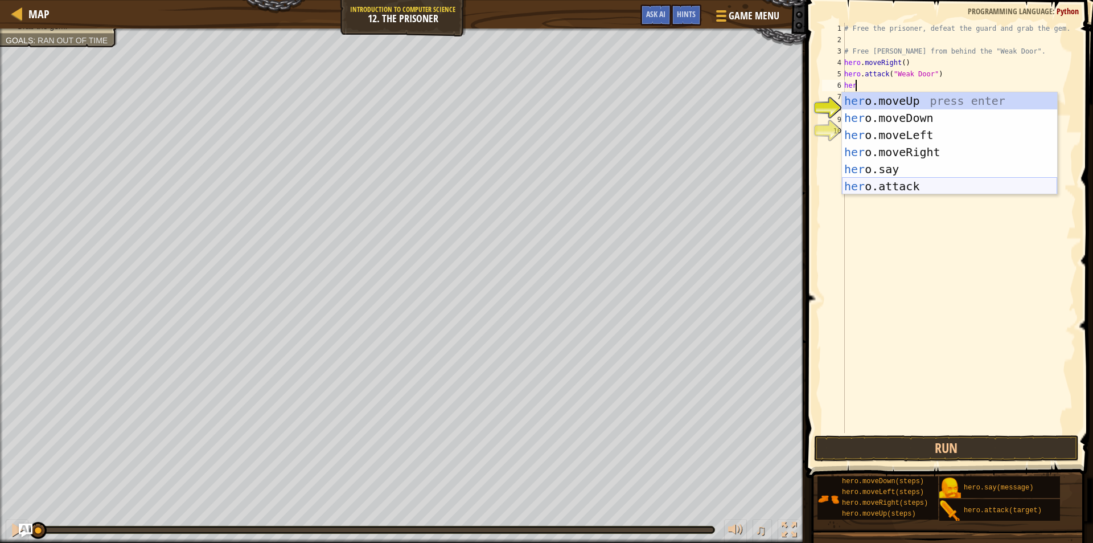
click at [908, 188] on div "her o.moveUp press enter her o.moveDown press enter her o.moveLeft press enter …" at bounding box center [949, 160] width 215 height 137
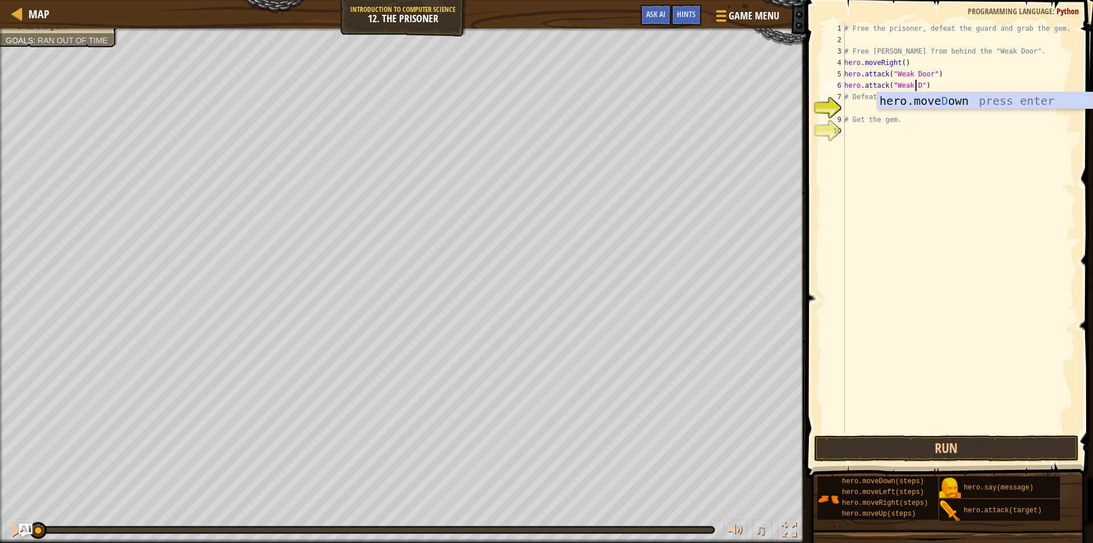
scroll to position [5, 6]
type textarea "hero.attack("Weak Door")"
click at [941, 80] on div "# Free the prisoner, defeat the guard and grab the gem. # Free Patrick from beh…" at bounding box center [959, 239] width 234 height 433
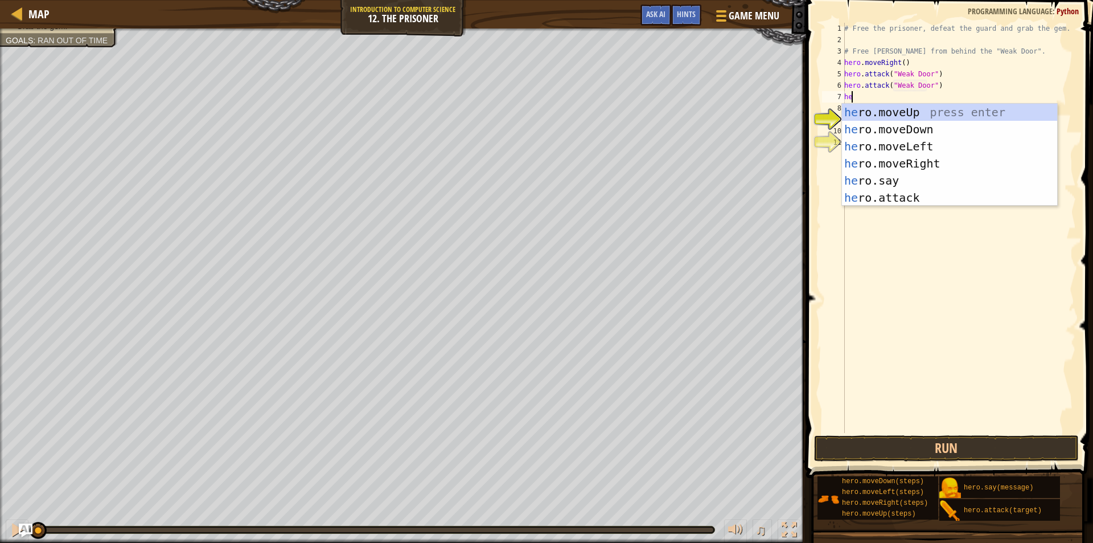
type textarea "her"
click at [949, 159] on div "her o.moveUp press enter her o.moveDown press enter her o.moveLeft press enter …" at bounding box center [949, 172] width 215 height 137
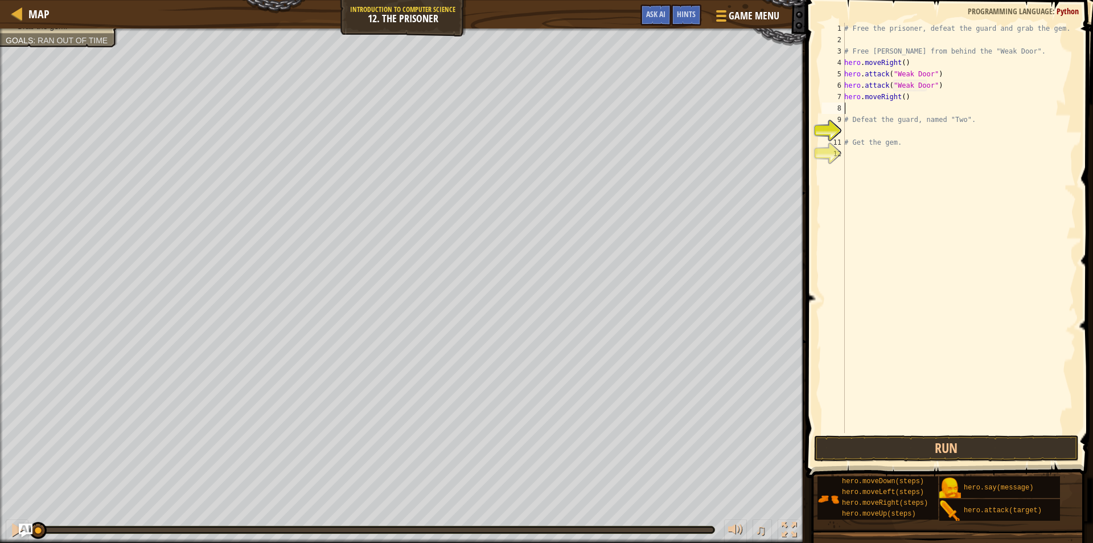
click at [899, 102] on div "# Free the prisoner, defeat the guard and grab the gem. # Free Patrick from beh…" at bounding box center [959, 239] width 234 height 433
type textarea "hero.moveRight()"
click at [905, 104] on div "# Free the prisoner, defeat the guard and grab the gem. # Free Patrick from beh…" at bounding box center [959, 239] width 234 height 433
click at [902, 100] on div "# Free the prisoner, defeat the guard and grab the gem. # Free Patrick from beh…" at bounding box center [959, 239] width 234 height 433
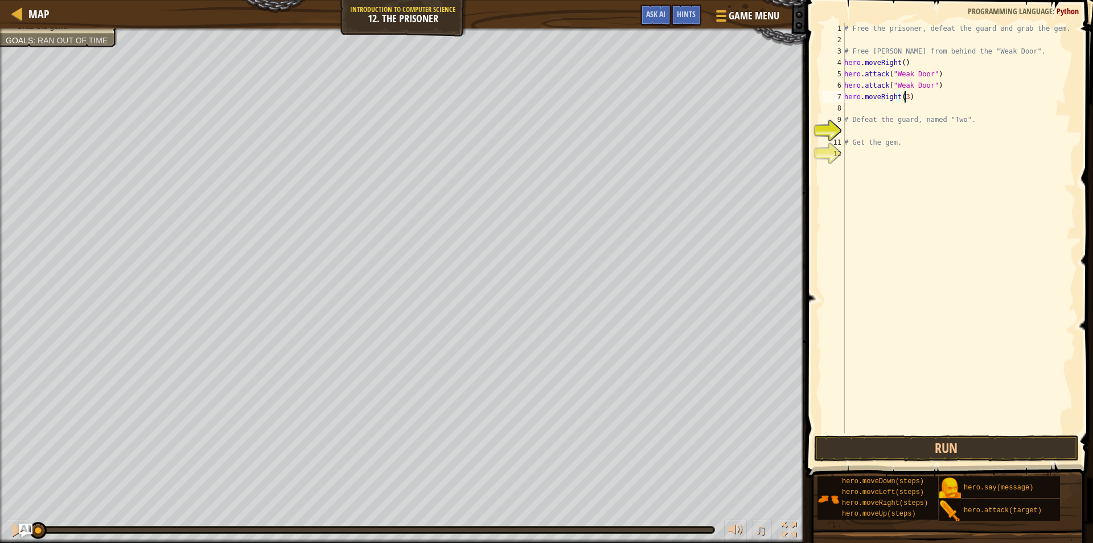
click at [909, 117] on div "# Free the prisoner, defeat the guard and grab the gem. # Free Patrick from beh…" at bounding box center [959, 239] width 234 height 433
type textarea "# Defeat the guard, named "Two"."
click at [905, 109] on div "# Free the prisoner, defeat the guard and grab the gem. # Free Patrick from beh…" at bounding box center [959, 239] width 234 height 433
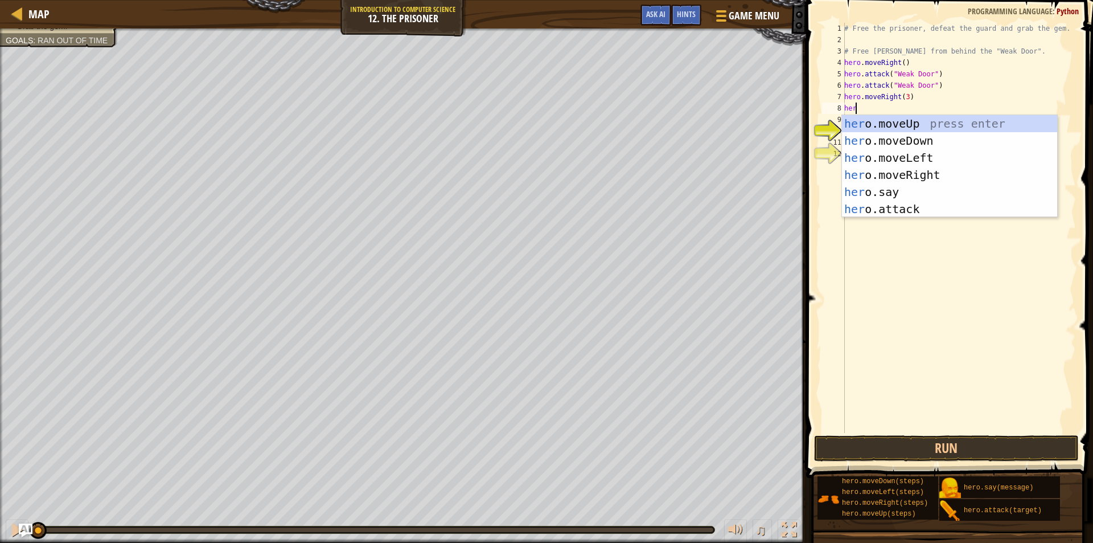
type textarea "hero"
click at [902, 137] on div "hero .moveUp press enter hero .moveDown press enter hero .moveLeft press enter …" at bounding box center [949, 183] width 215 height 137
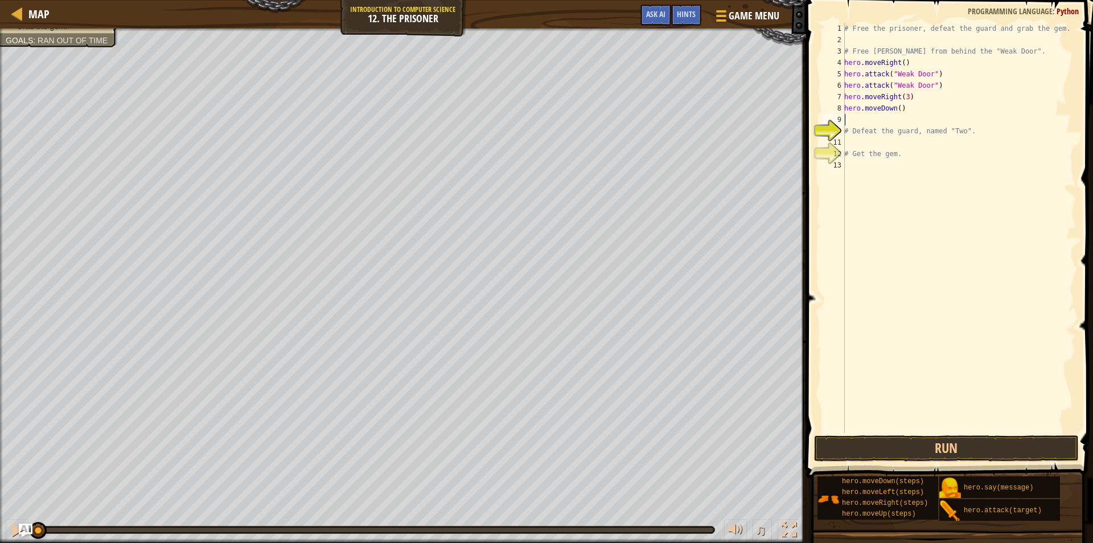
scroll to position [5, 0]
click at [896, 109] on div "# Free the prisoner, defeat the guard and grab the gem. # Free Patrick from beh…" at bounding box center [959, 239] width 234 height 433
type textarea "hero.moveDown(3)"
click at [891, 120] on div "# Free the prisoner, defeat the guard and grab the gem. # Free Patrick from beh…" at bounding box center [959, 239] width 234 height 433
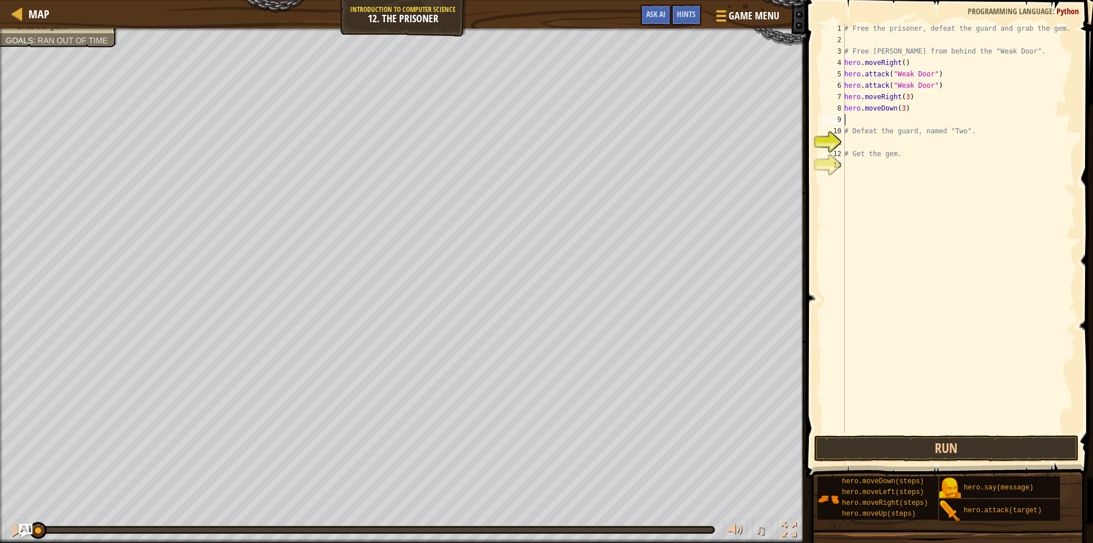
scroll to position [5, 0]
click at [899, 113] on div "# Free the prisoner, defeat the guard and grab the gem. # Free Patrick from beh…" at bounding box center [959, 239] width 234 height 433
type textarea "hero.moveDown(3)"
click at [901, 114] on div "# Free the prisoner, defeat the guard and grab the gem. # Free Patrick from beh…" at bounding box center [959, 239] width 234 height 433
click at [900, 113] on div "# Free the prisoner, defeat the guard and grab the gem. # Free Patrick from beh…" at bounding box center [959, 239] width 234 height 433
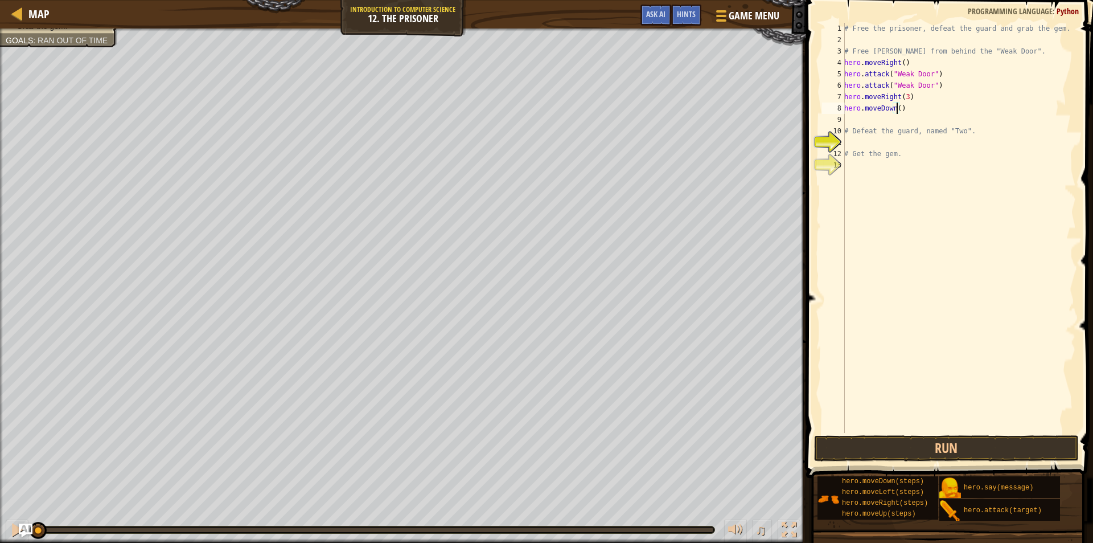
type textarea "hero.moveDown(2)"
click at [881, 117] on div "# Free the prisoner, defeat the guard and grab the gem. # Free Patrick from beh…" at bounding box center [959, 239] width 234 height 433
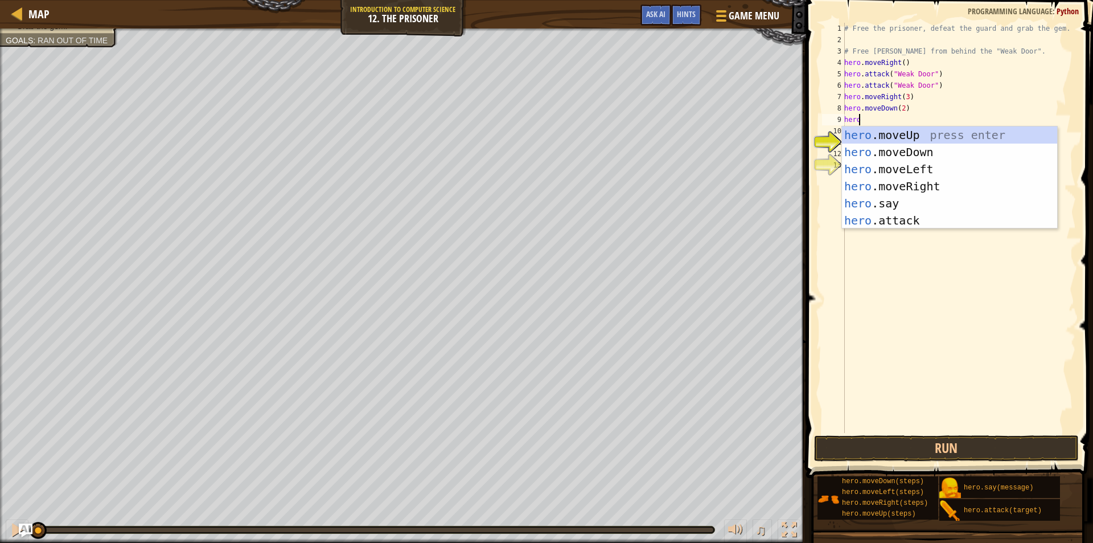
scroll to position [5, 1]
click at [891, 219] on div "hero .moveUp press enter hero .moveDown press enter hero .moveLeft press enter …" at bounding box center [949, 194] width 215 height 137
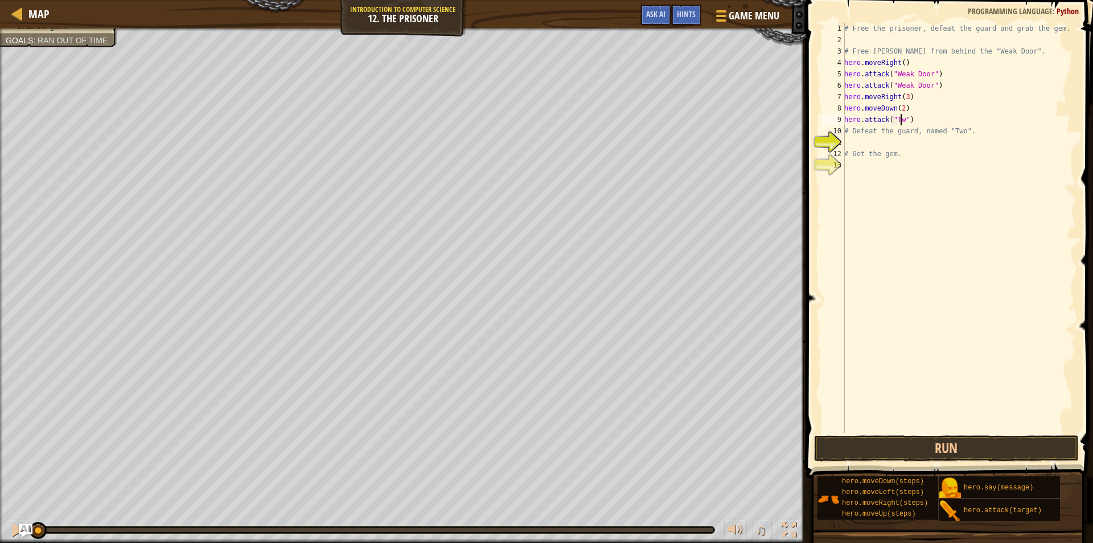
scroll to position [5, 5]
type textarea "hero.attack("Two")"
click at [925, 122] on div "# Free the prisoner, defeat the guard and grab the gem. # Free Patrick from beh…" at bounding box center [959, 239] width 234 height 433
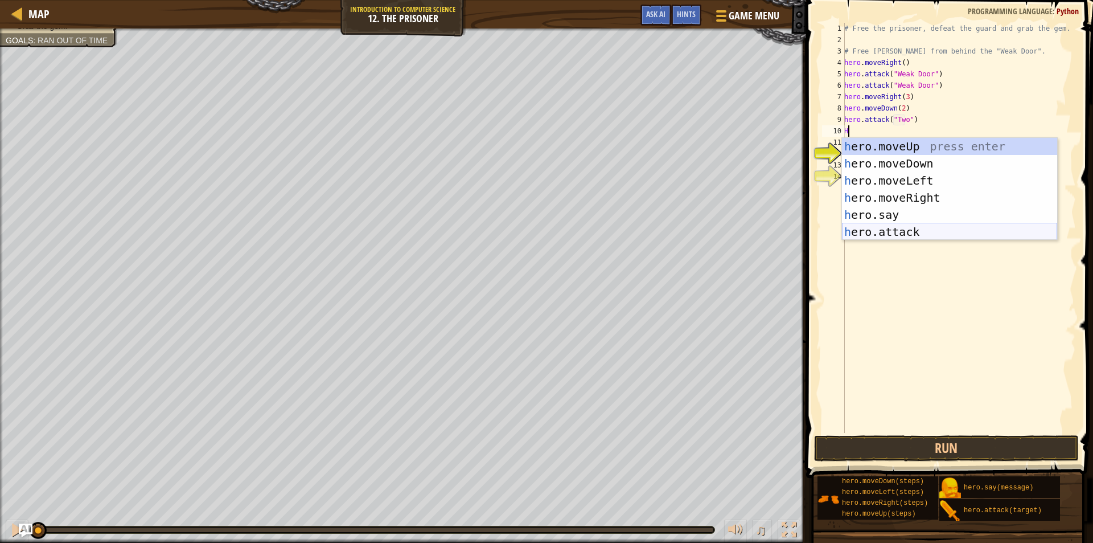
click at [858, 232] on div "h ero.moveUp press enter h ero.moveDown press enter h ero.moveLeft press enter …" at bounding box center [949, 206] width 215 height 137
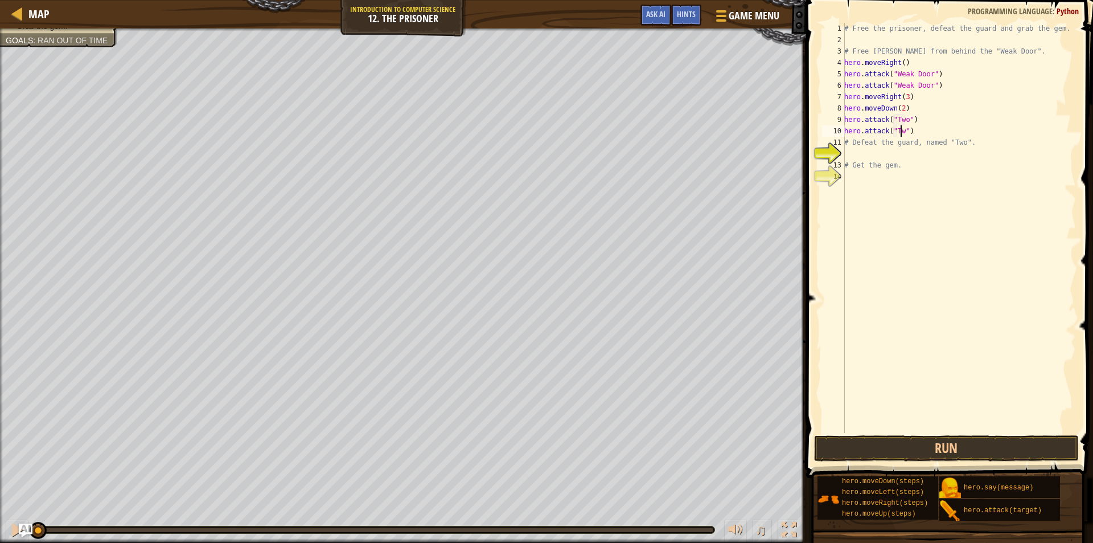
scroll to position [5, 5]
click at [928, 162] on div "# Free the prisoner, defeat the guard and grab the gem. # Free Patrick from beh…" at bounding box center [959, 239] width 234 height 433
click at [948, 136] on div "# Free the prisoner, defeat the guard and grab the gem. # Free Patrick from beh…" at bounding box center [959, 239] width 234 height 433
click at [908, 166] on div "# Free the prisoner, defeat the guard and grab the gem. # Free Patrick from beh…" at bounding box center [959, 239] width 234 height 433
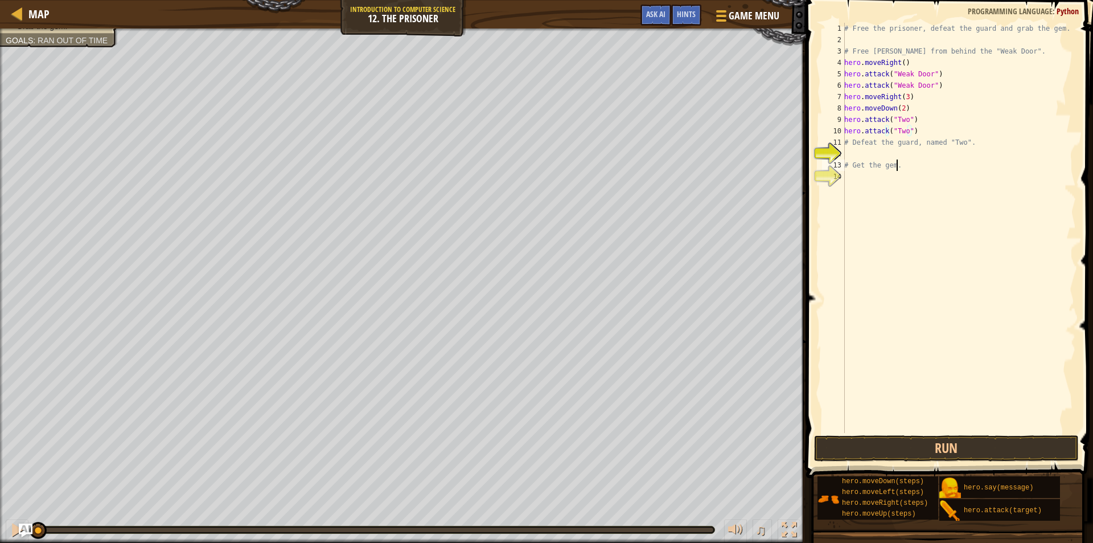
type textarea "# Get the gem."
click at [904, 178] on div "# Free the prisoner, defeat the guard and grab the gem. # Free Patrick from beh…" at bounding box center [959, 239] width 234 height 433
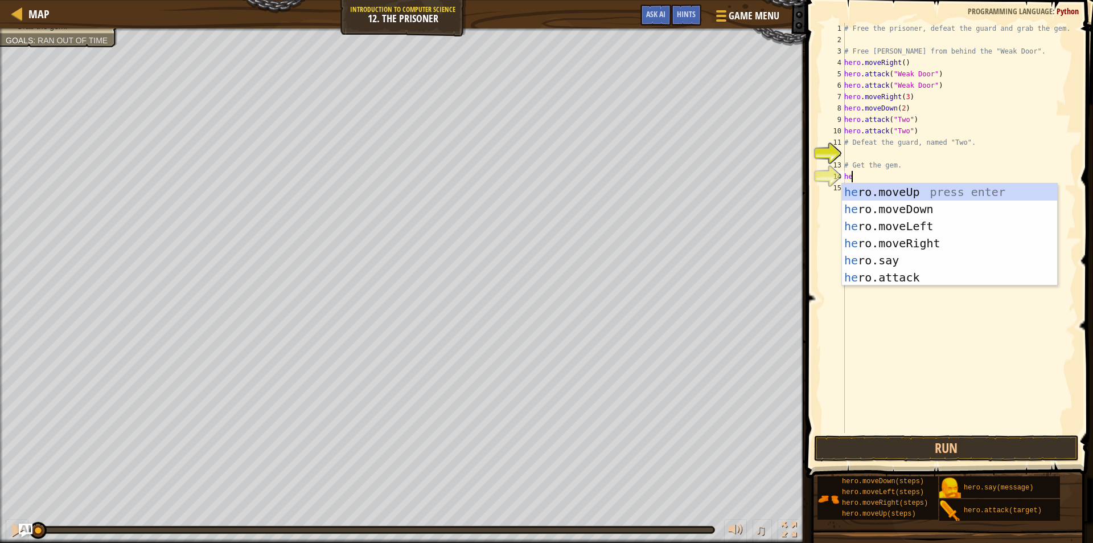
type textarea "her"
click at [908, 203] on div "her o.moveUp press enter her o.moveDown press enter her o.moveLeft press enter …" at bounding box center [949, 251] width 215 height 137
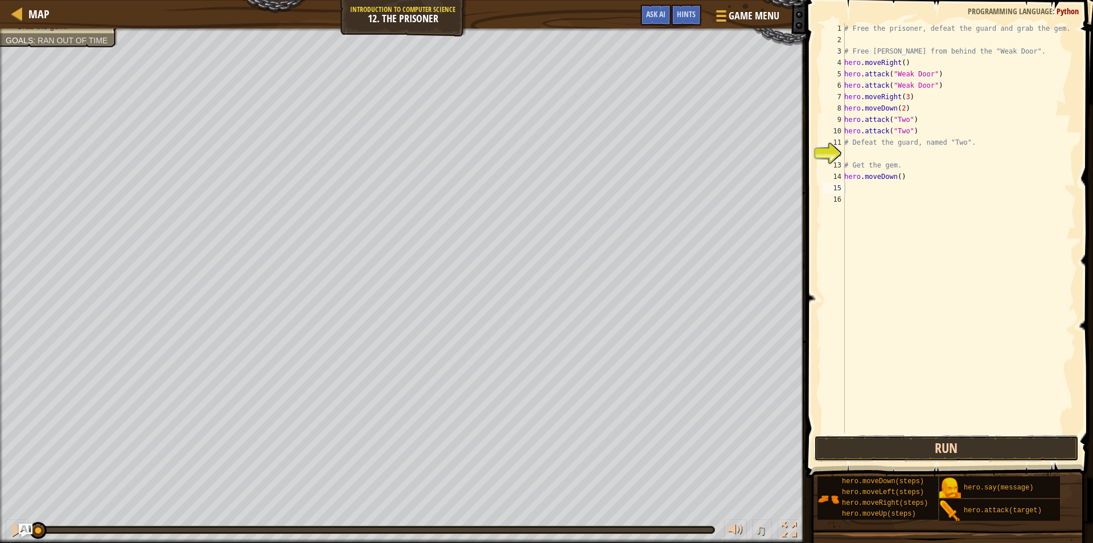
click at [913, 444] on button "Run" at bounding box center [946, 448] width 265 height 26
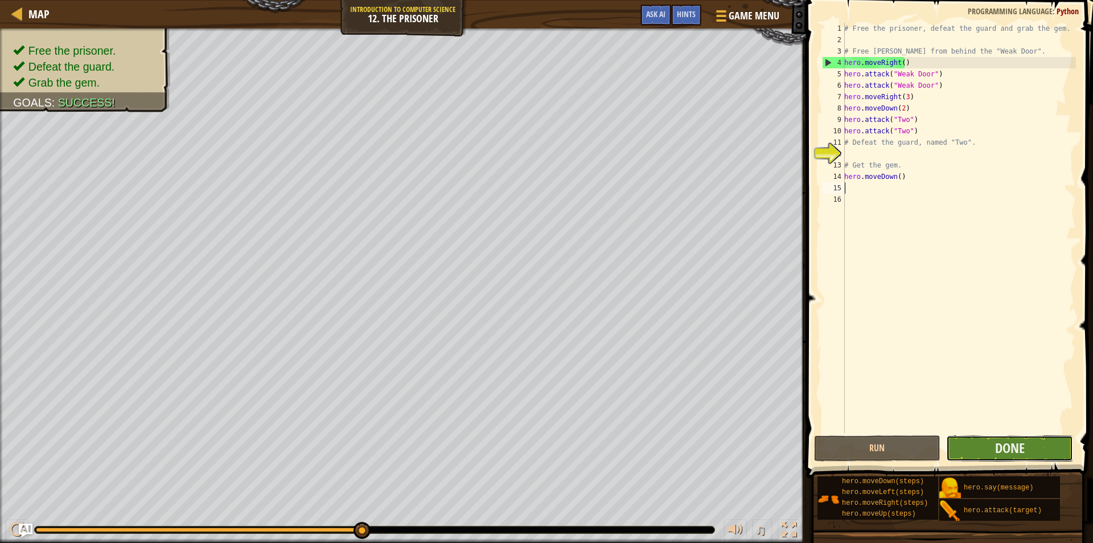
click at [993, 450] on button "Done" at bounding box center [1009, 448] width 127 height 26
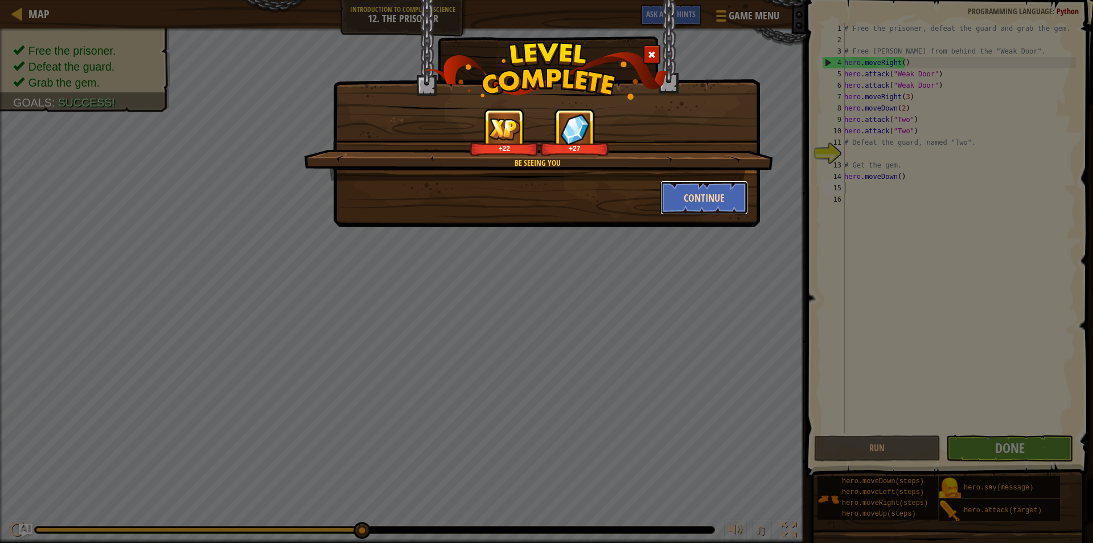
click at [712, 198] on button "Continue" at bounding box center [705, 197] width 88 height 34
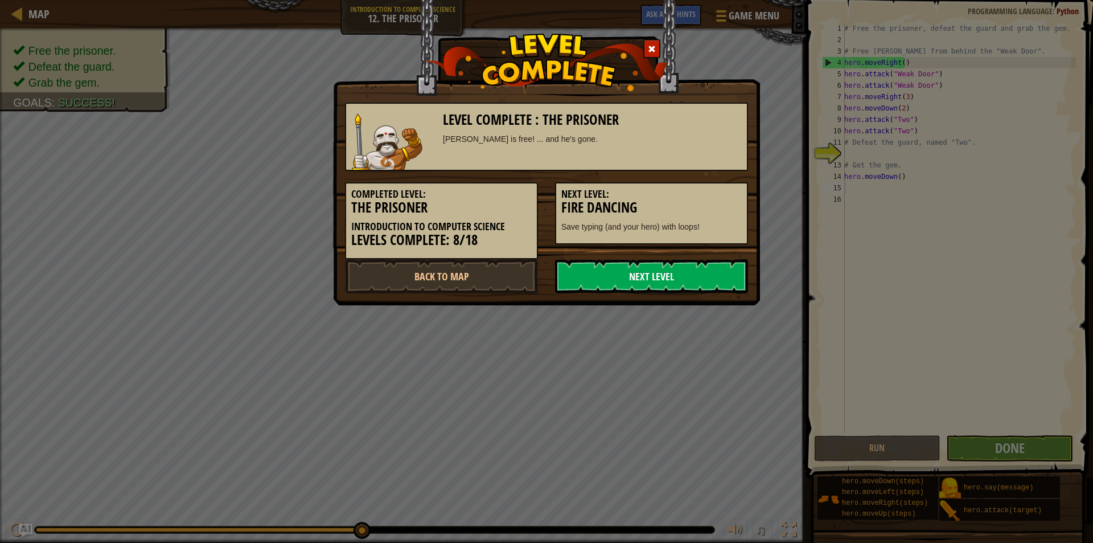
drag, startPoint x: 667, startPoint y: 268, endPoint x: 658, endPoint y: 264, distance: 9.9
click at [666, 268] on link "Next Level" at bounding box center [651, 276] width 193 height 34
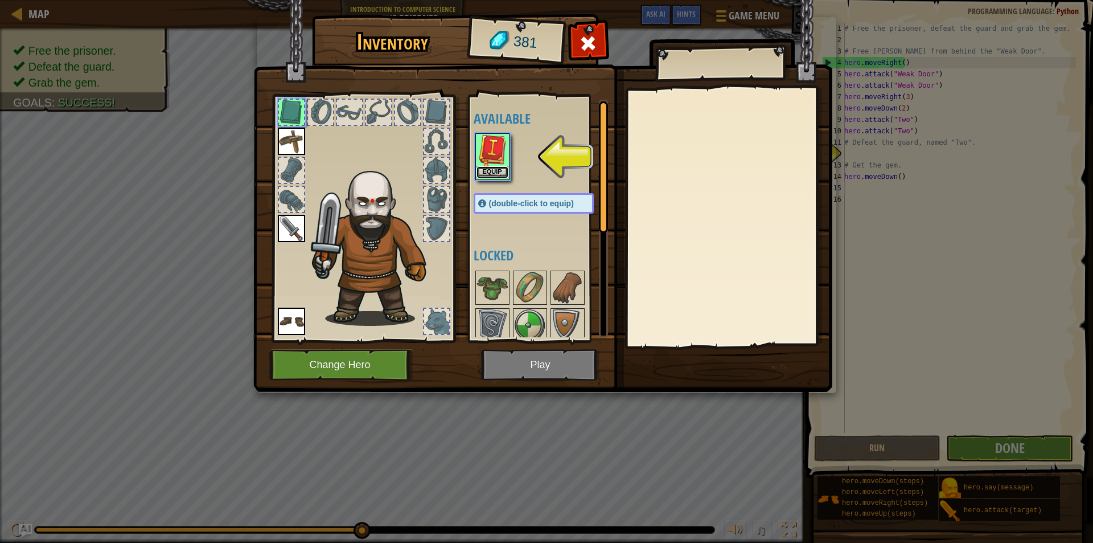
click at [491, 169] on button "Equip" at bounding box center [493, 172] width 32 height 12
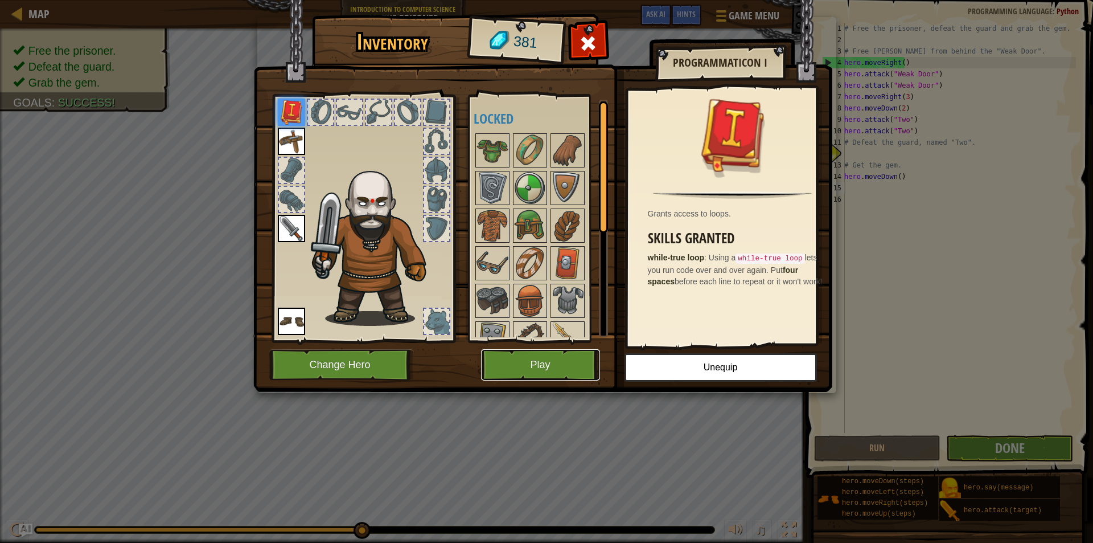
click at [515, 359] on button "Play" at bounding box center [540, 364] width 119 height 31
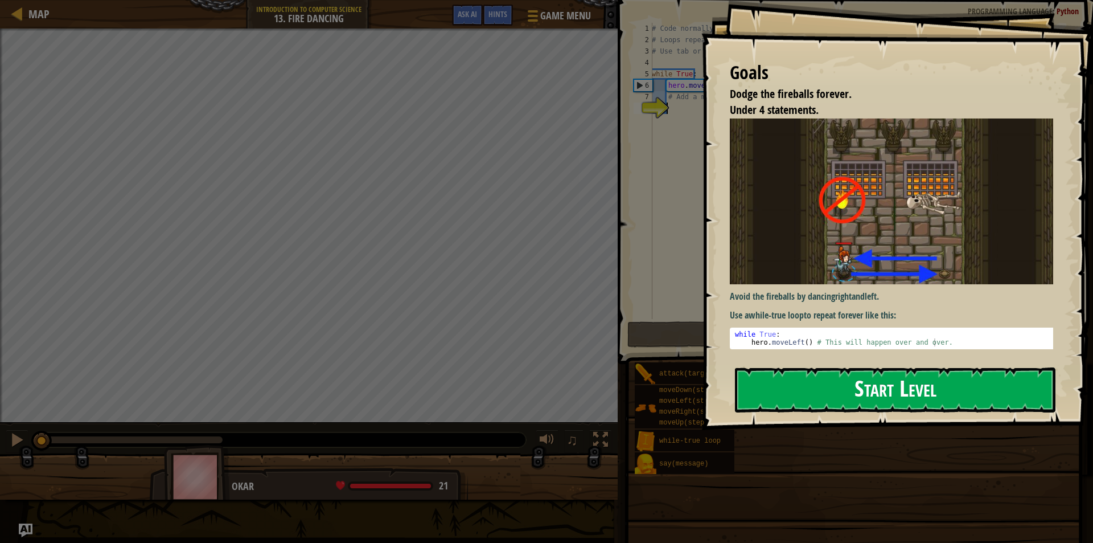
click at [818, 382] on button "Start Level" at bounding box center [895, 389] width 321 height 45
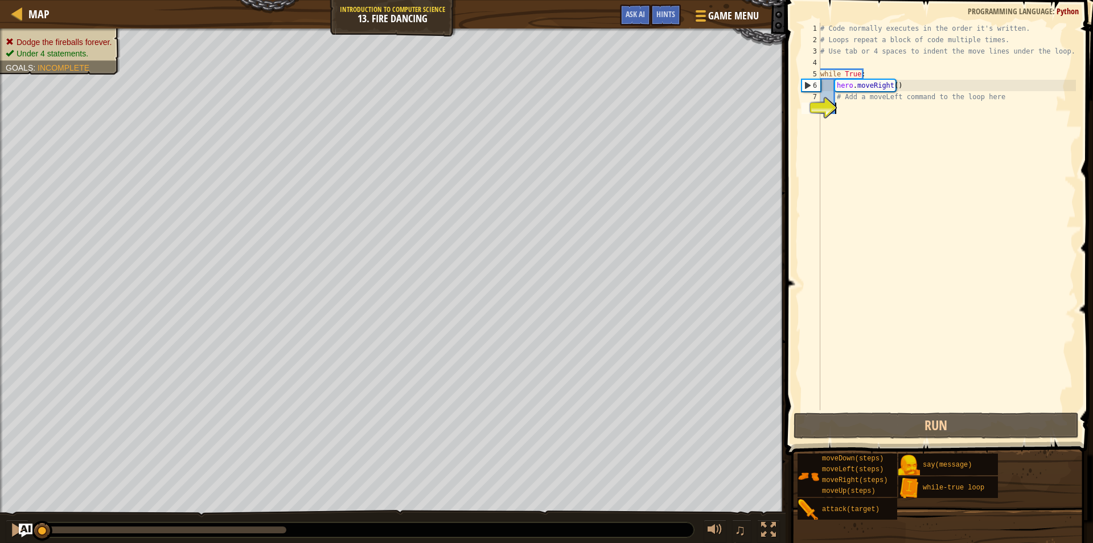
click at [874, 112] on div "# Code normally executes in the order it's written. # Loops repeat a block of c…" at bounding box center [947, 228] width 258 height 410
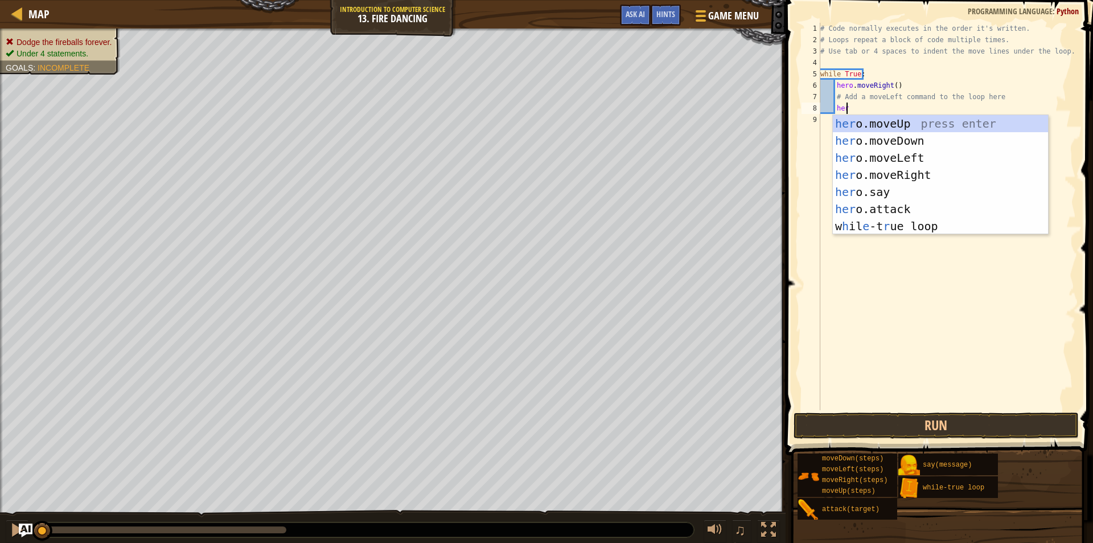
type textarea "hero"
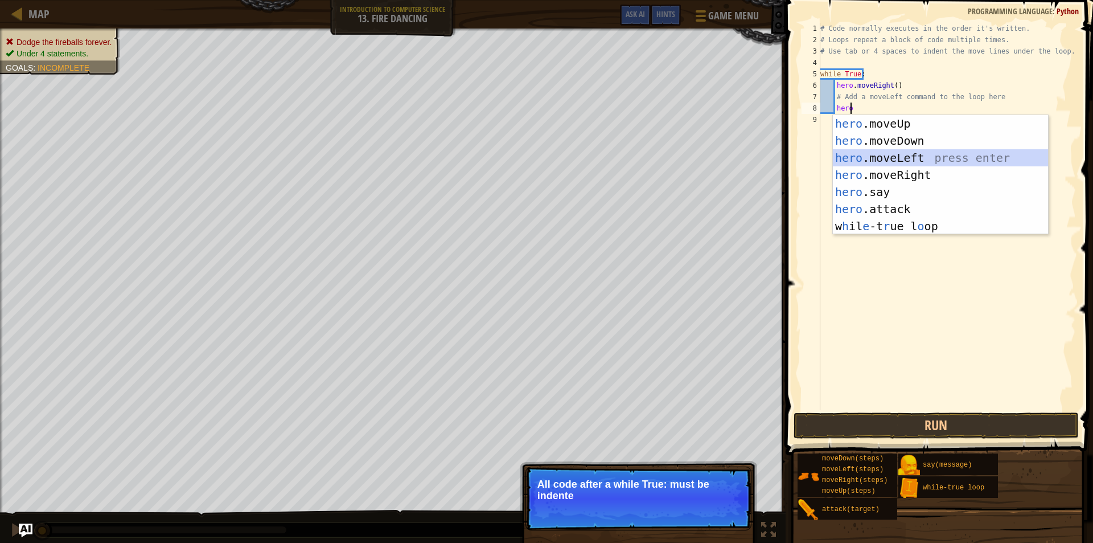
click at [897, 158] on div "hero .moveUp press enter hero .moveDown press enter hero .moveLeft press enter …" at bounding box center [940, 192] width 215 height 154
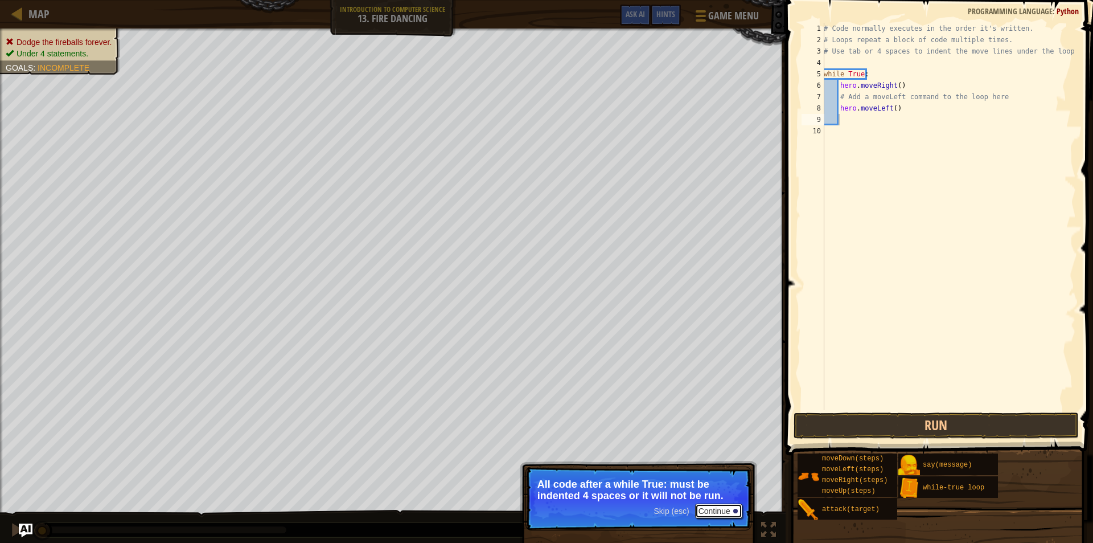
click at [713, 510] on button "Continue" at bounding box center [718, 510] width 47 height 15
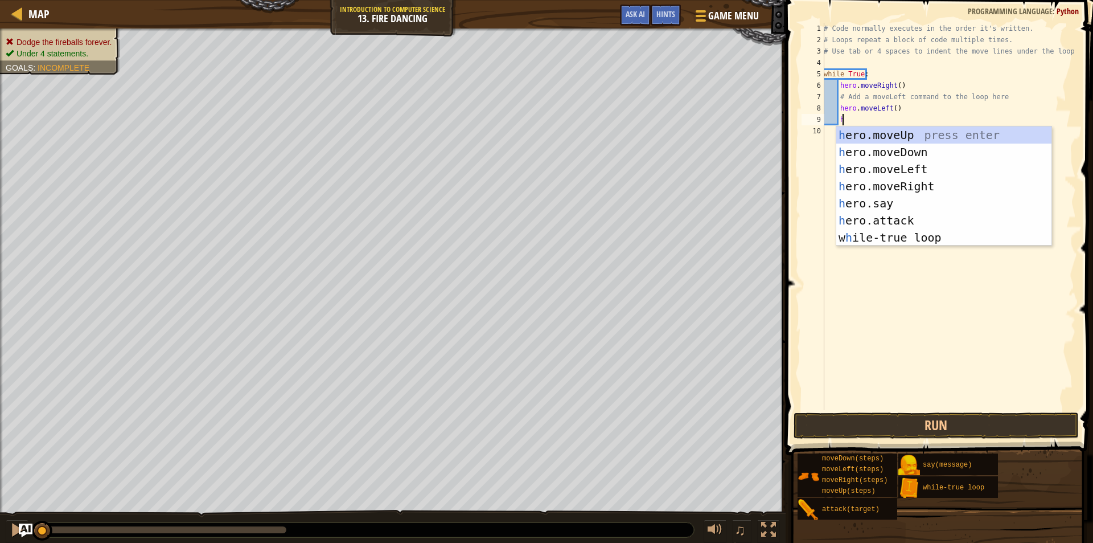
scroll to position [5, 1]
type textarea "h"
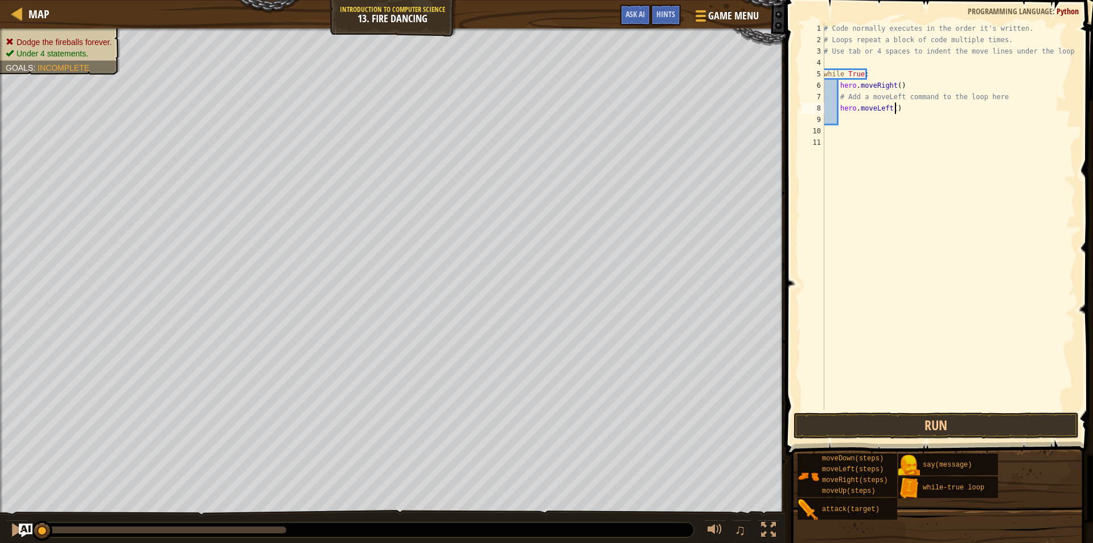
click at [900, 113] on div "# Code normally executes in the order it's written. # Loops repeat a block of c…" at bounding box center [949, 228] width 255 height 410
type textarea "hero.moveLeft()"
drag, startPoint x: 900, startPoint y: 113, endPoint x: 838, endPoint y: 110, distance: 62.7
click at [838, 110] on div "# Code normally executes in the order it's written. # Loops repeat a block of c…" at bounding box center [949, 228] width 255 height 410
click at [842, 128] on div "# Code normally executes in the order it's written. # Loops repeat a block of c…" at bounding box center [949, 228] width 255 height 410
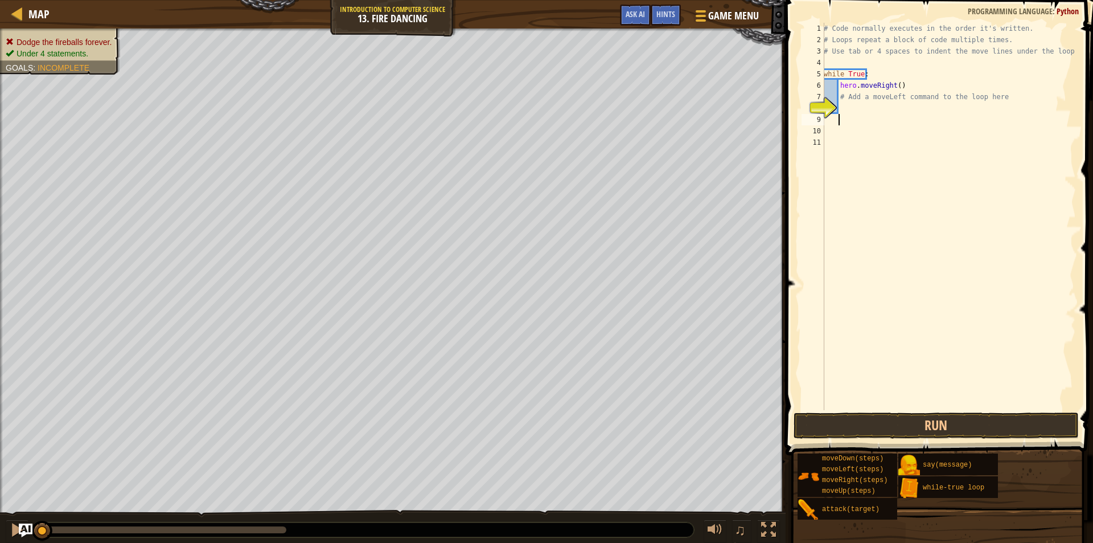
click at [851, 118] on div "# Code normally executes in the order it's written. # Loops repeat a block of c…" at bounding box center [949, 228] width 255 height 410
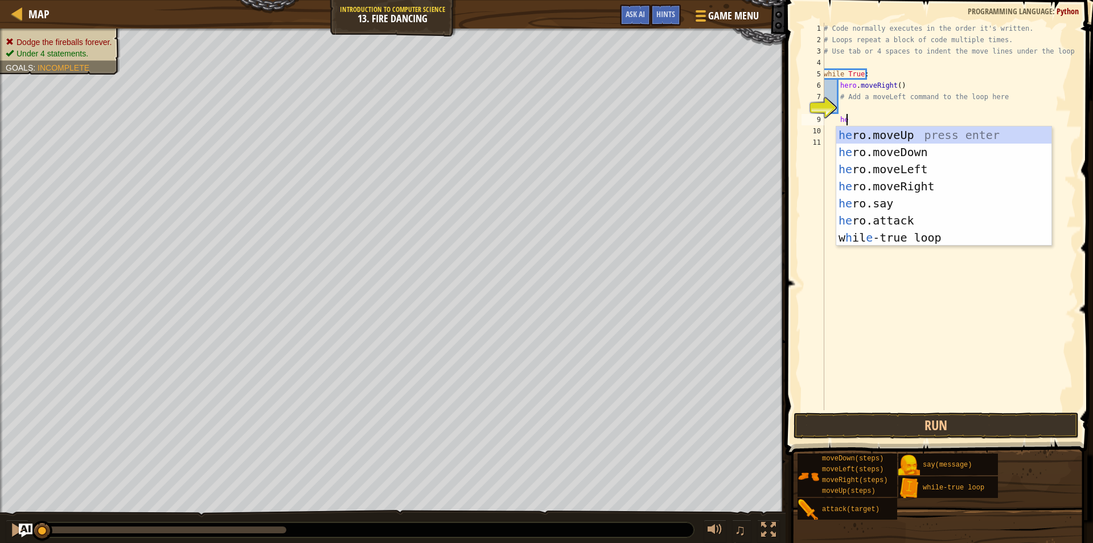
scroll to position [5, 1]
type textarea "her"
drag, startPoint x: 888, startPoint y: 171, endPoint x: 885, endPoint y: 164, distance: 8.2
click at [888, 169] on div "her o.moveUp press enter her o.moveDown press enter her o.moveLeft press enter …" at bounding box center [943, 203] width 215 height 154
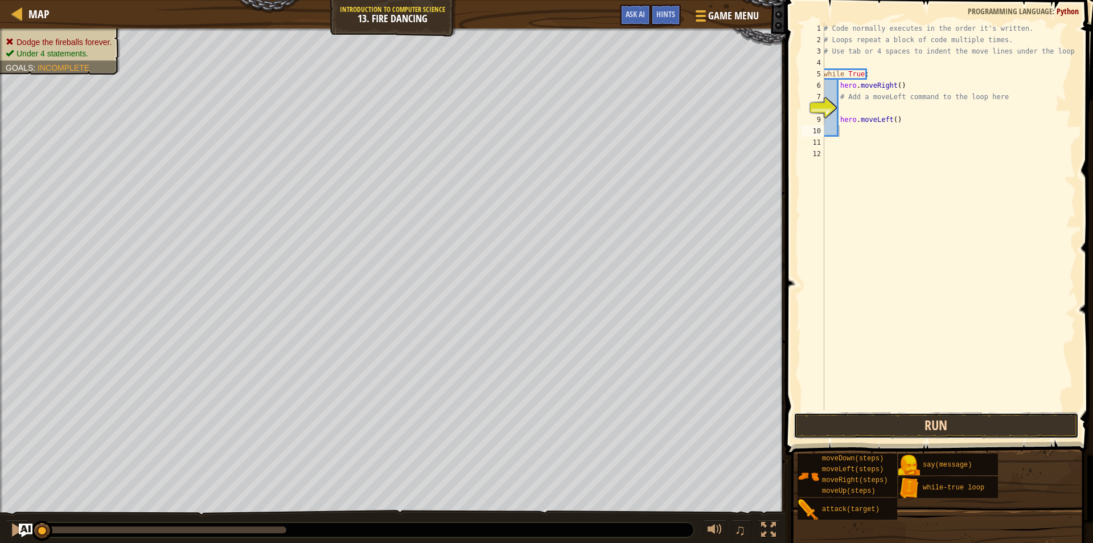
click at [869, 421] on button "Run" at bounding box center [936, 425] width 285 height 26
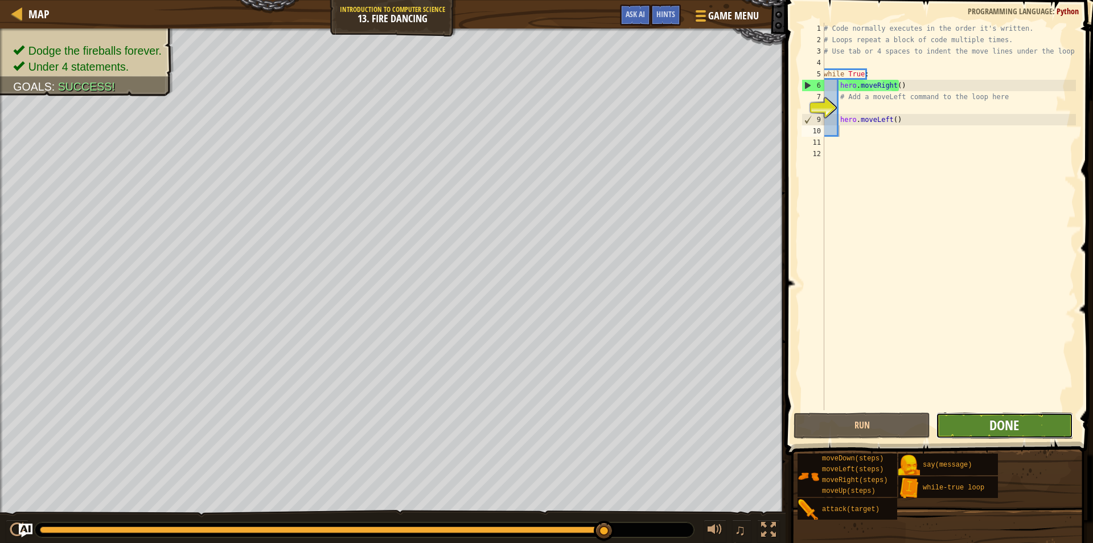
click at [1011, 421] on span "Done" at bounding box center [1005, 425] width 30 height 18
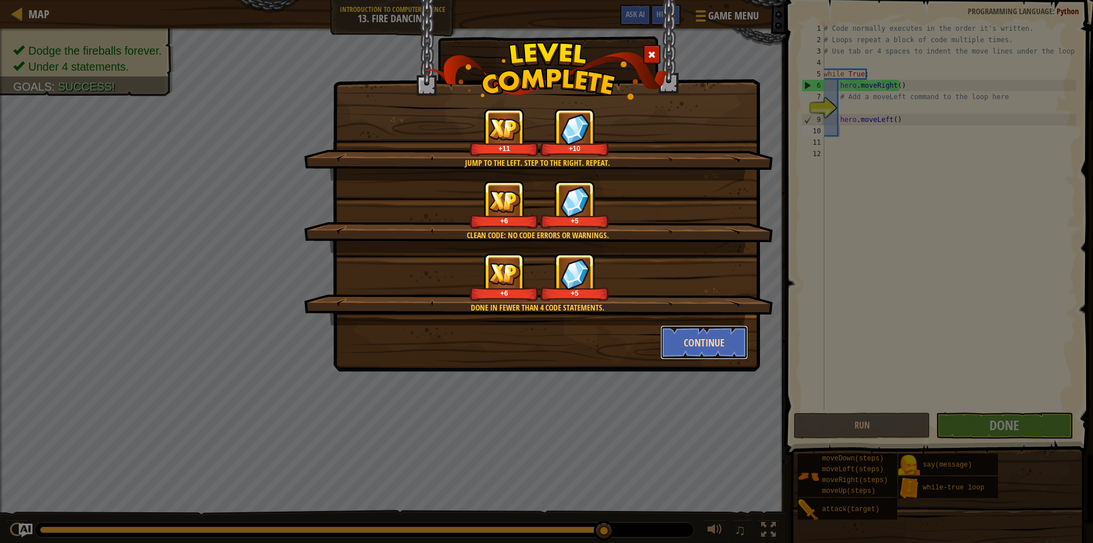
click at [696, 337] on button "Continue" at bounding box center [705, 342] width 88 height 34
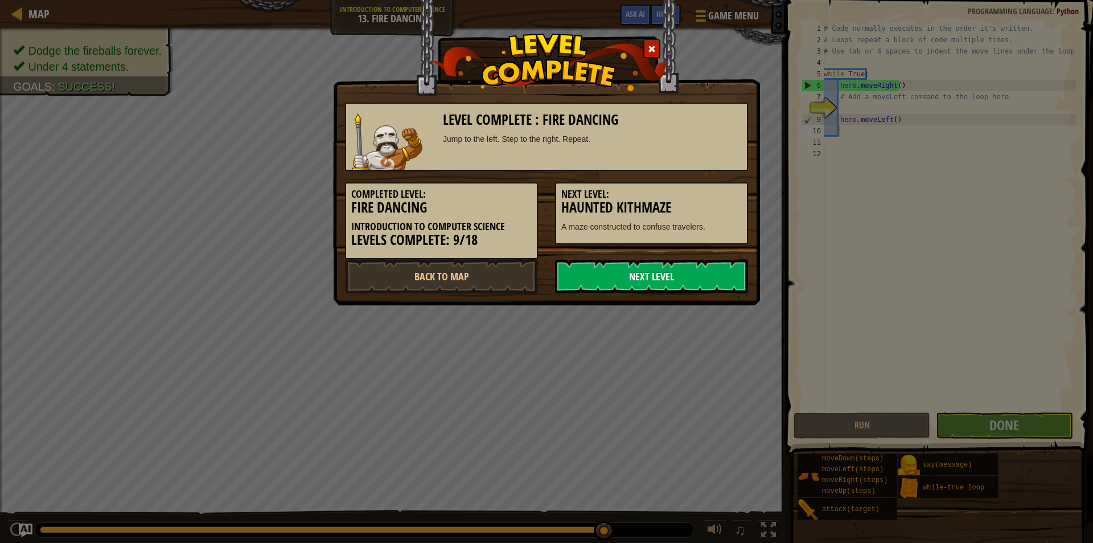
click at [639, 270] on link "Next Level" at bounding box center [651, 276] width 193 height 34
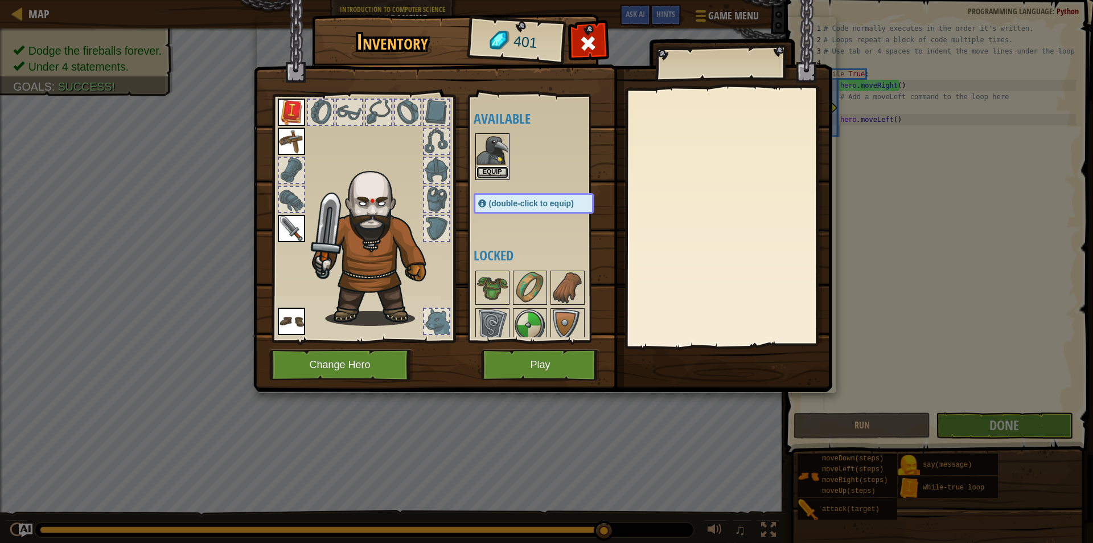
click at [495, 170] on button "Equip" at bounding box center [493, 172] width 32 height 12
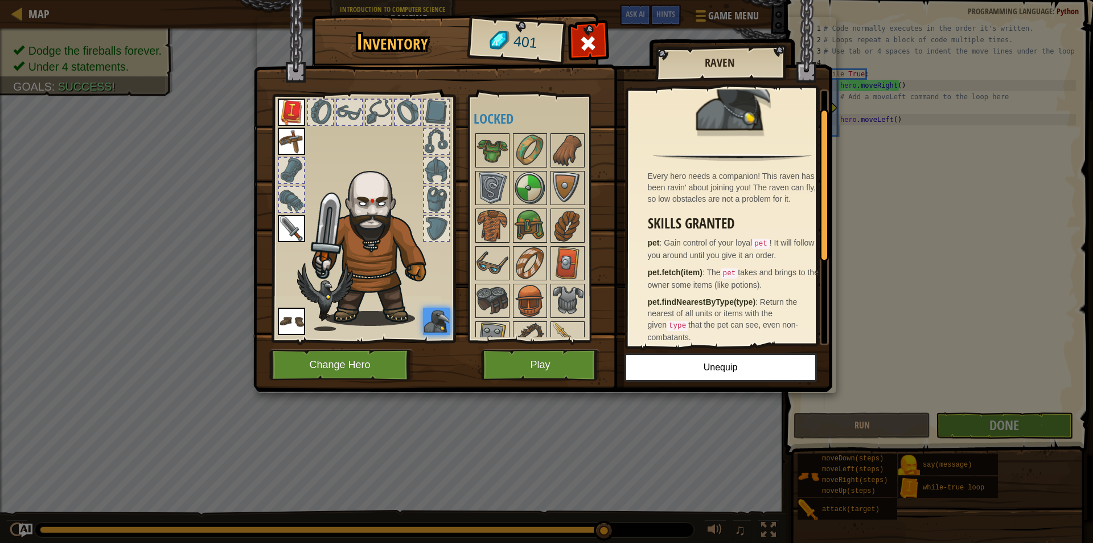
scroll to position [57, 0]
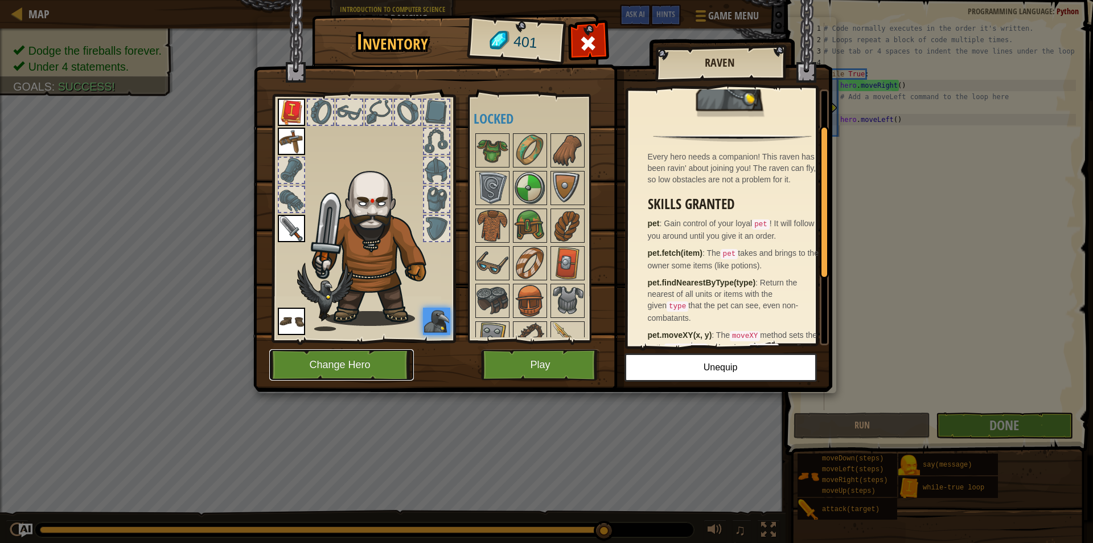
click at [344, 362] on button "Change Hero" at bounding box center [341, 364] width 145 height 31
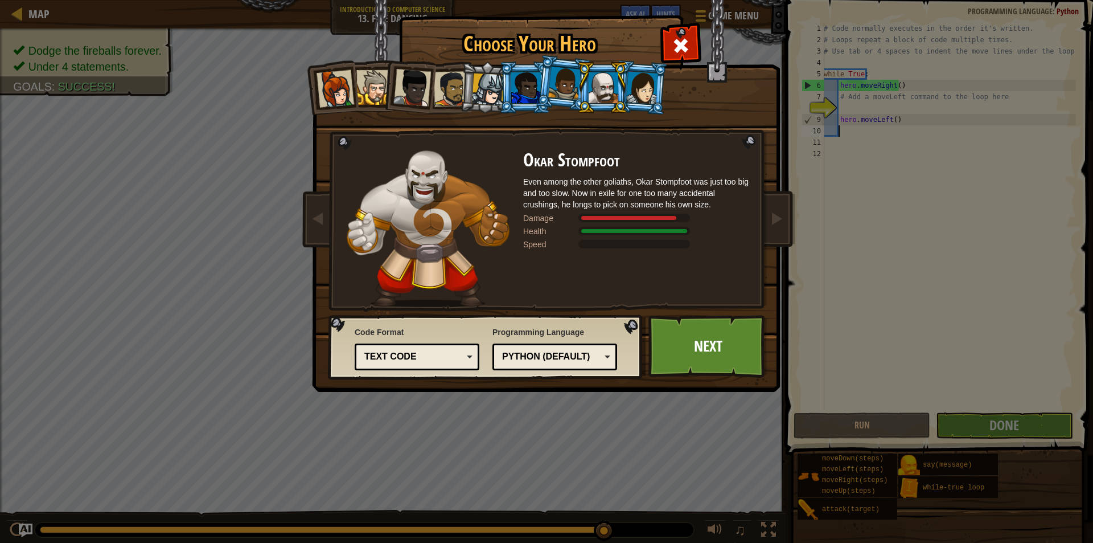
click at [545, 84] on li at bounding box center [563, 83] width 56 height 57
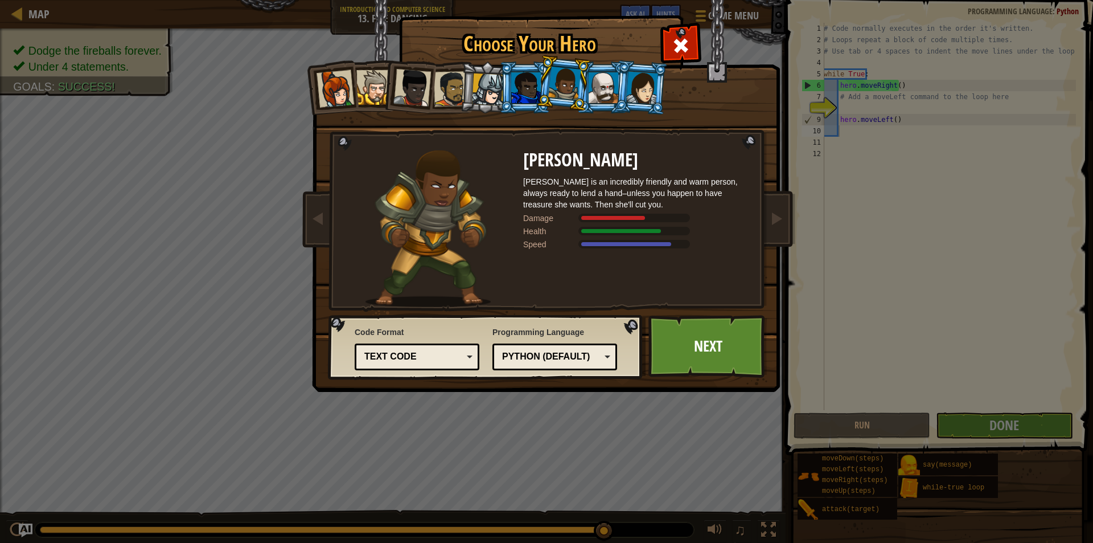
click at [512, 85] on div at bounding box center [526, 87] width 30 height 31
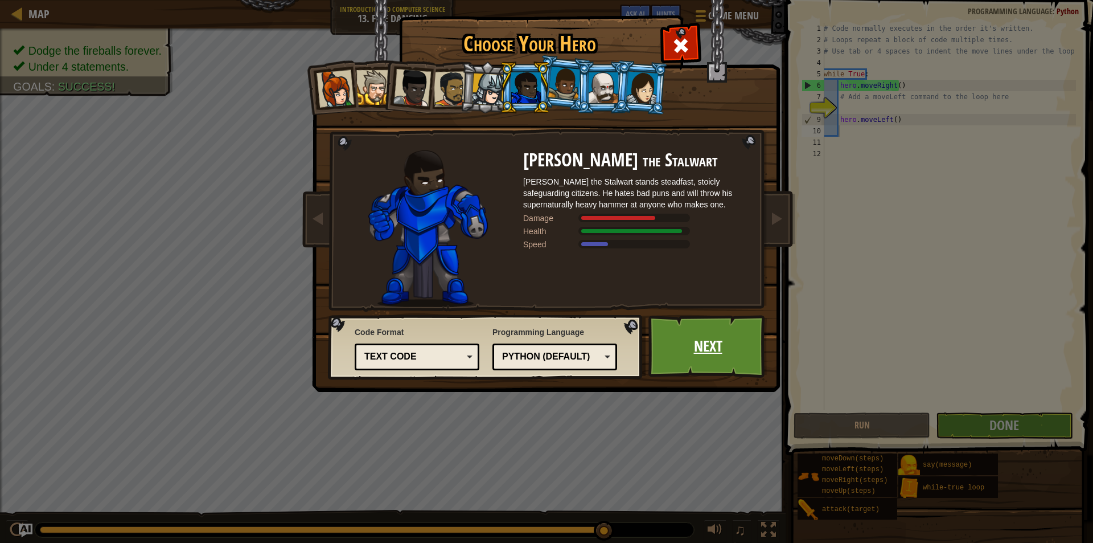
click at [686, 345] on link "Next" at bounding box center [708, 346] width 119 height 63
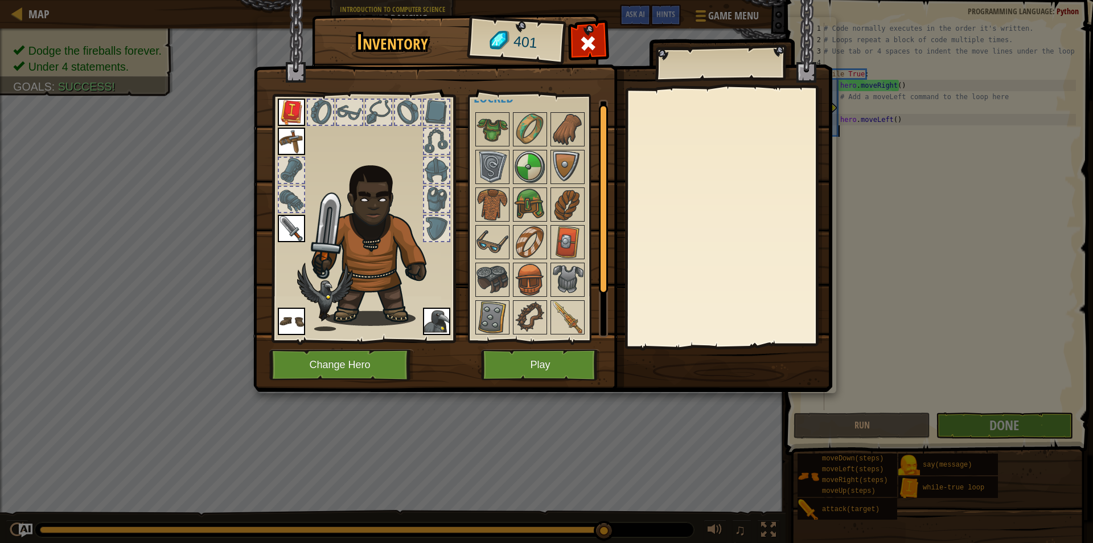
scroll to position [58, 0]
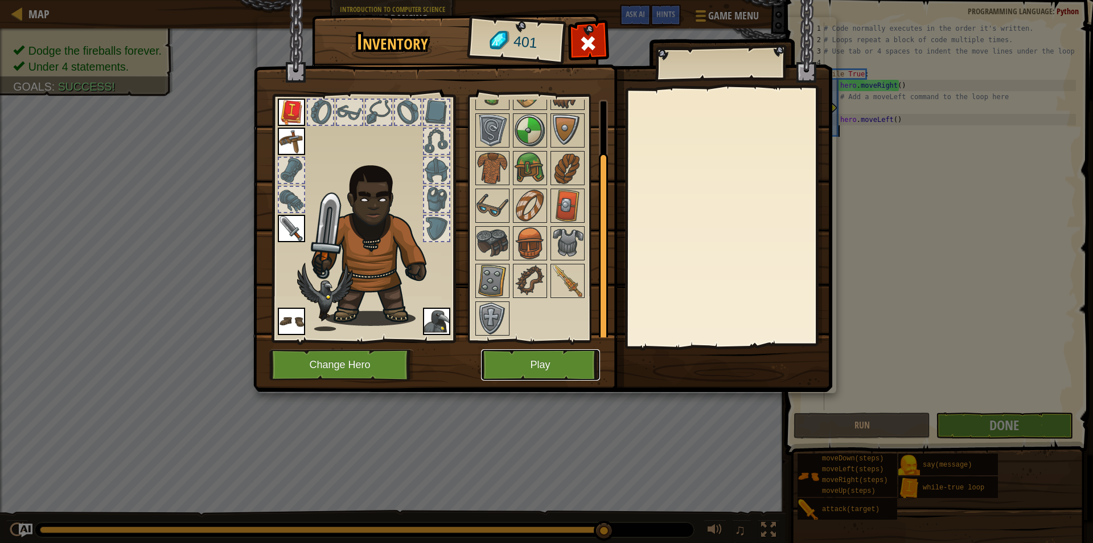
click at [563, 362] on button "Play" at bounding box center [540, 364] width 119 height 31
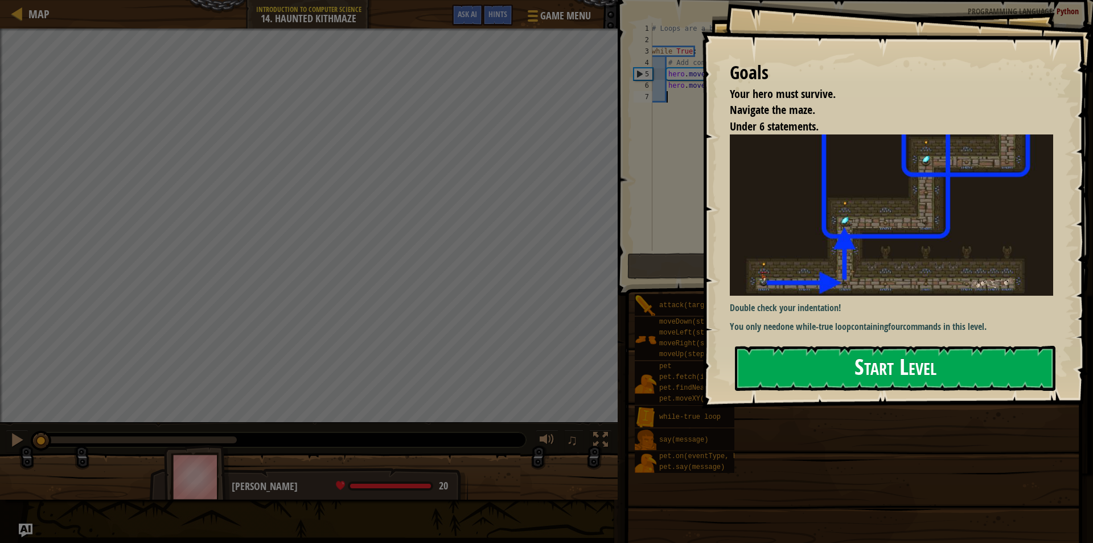
click at [749, 364] on button "Start Level" at bounding box center [895, 368] width 321 height 45
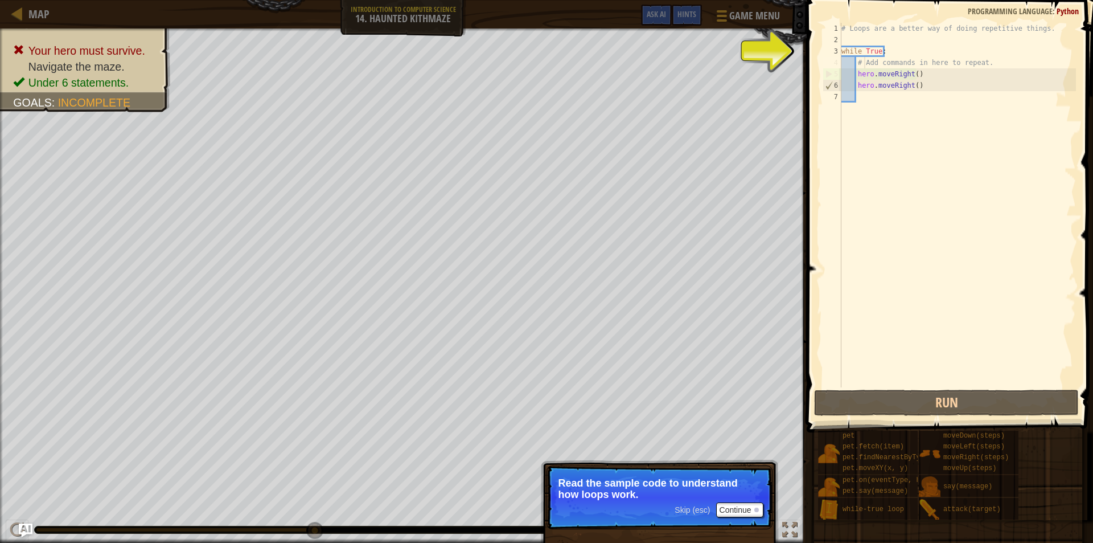
click at [865, 59] on div "# Loops are a better way of doing repetitive things. while True : # Add command…" at bounding box center [957, 216] width 237 height 387
click at [861, 64] on div "# Loops are a better way of doing repetitive things. while True : # Add command…" at bounding box center [957, 216] width 237 height 387
type textarea "while True: # Add commands in here to repeat."
click at [853, 132] on div "# Loops are a better way of doing repetitive things. while True : # Add command…" at bounding box center [957, 216] width 237 height 387
click at [743, 506] on button "Continue" at bounding box center [739, 509] width 47 height 15
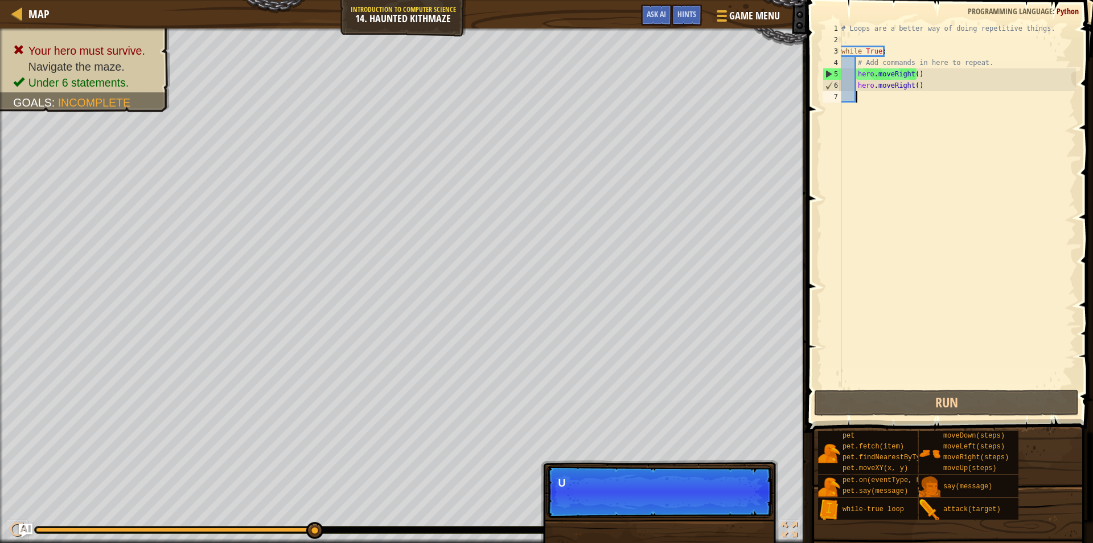
scroll to position [5, 1]
click at [736, 498] on button "Continue" at bounding box center [739, 498] width 47 height 15
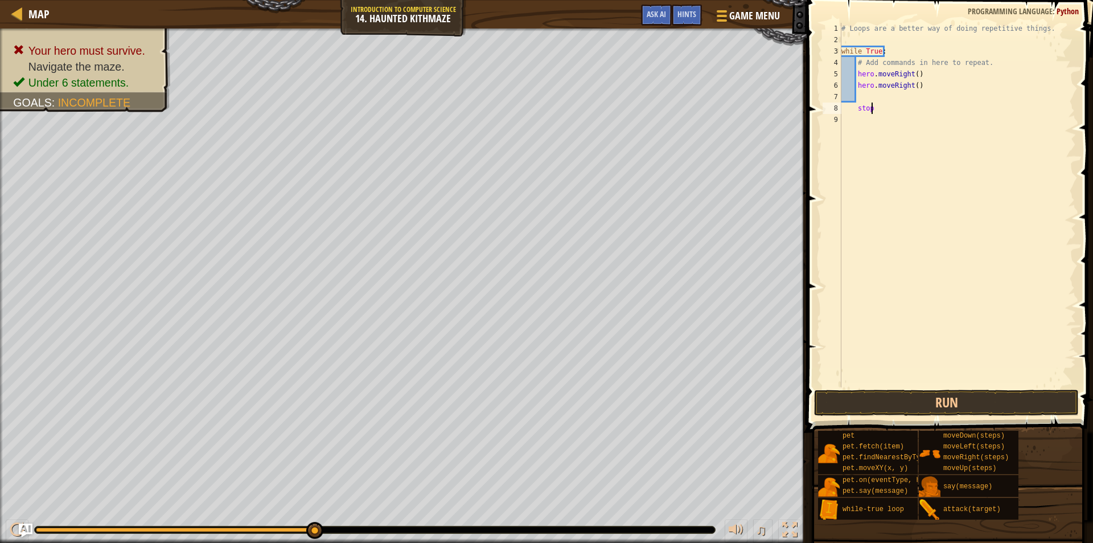
scroll to position [5, 2]
type textarea "s"
click at [921, 98] on div "# Loops are a better way of doing repetitive things. while True : # Add command…" at bounding box center [957, 216] width 237 height 387
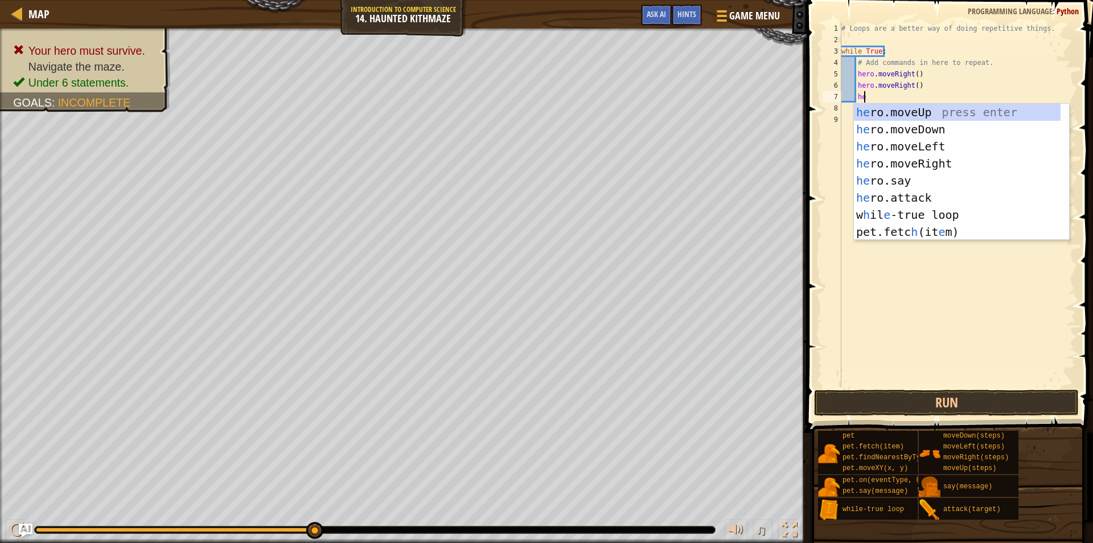
scroll to position [5, 1]
type textarea "her"
click at [933, 110] on div "her o.moveUp press enter her o.moveDown press enter her o.moveLeft press enter …" at bounding box center [961, 189] width 215 height 171
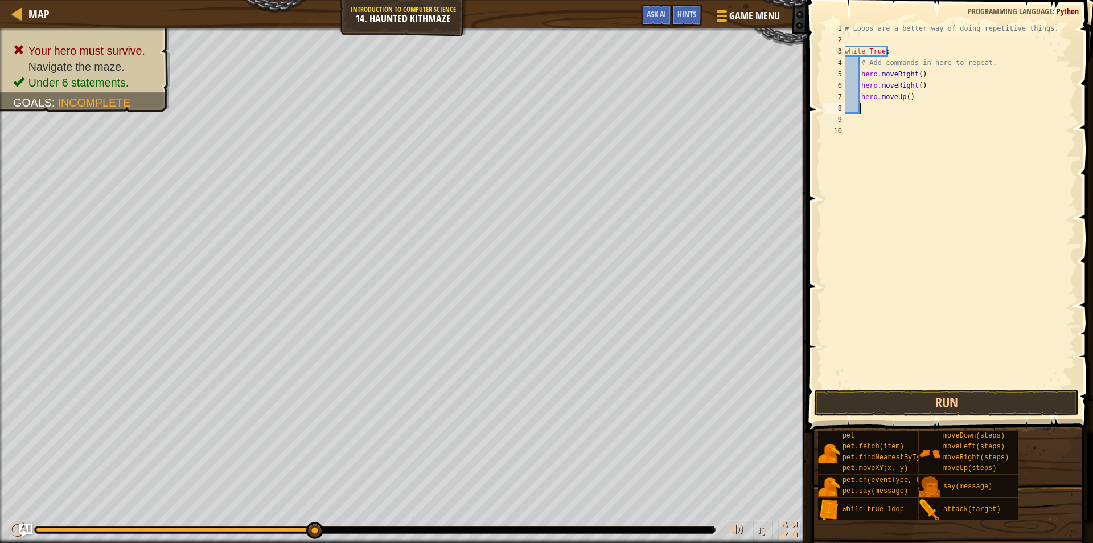
scroll to position [5, 1]
click at [907, 94] on div "# Loops are a better way of doing repetitive things. while True : # Add command…" at bounding box center [959, 216] width 233 height 387
click at [905, 98] on div "# Loops are a better way of doing repetitive things. while True : # Add command…" at bounding box center [959, 205] width 233 height 364
type textarea "hero.moveUp(2)"
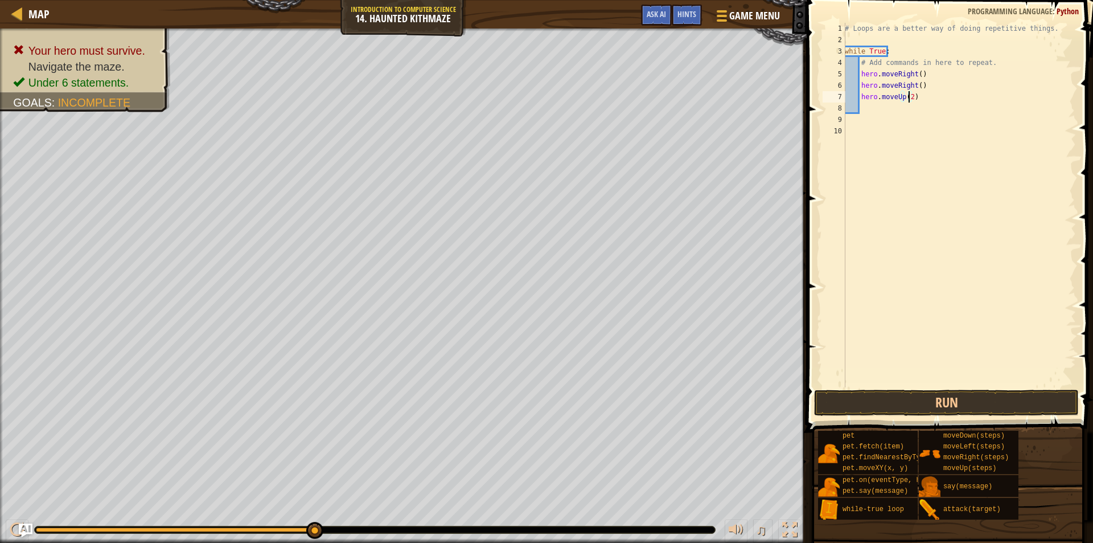
click at [910, 109] on div "# Loops are a better way of doing repetitive things. while True : # Add command…" at bounding box center [959, 216] width 233 height 387
click at [918, 395] on button "Run" at bounding box center [946, 402] width 265 height 26
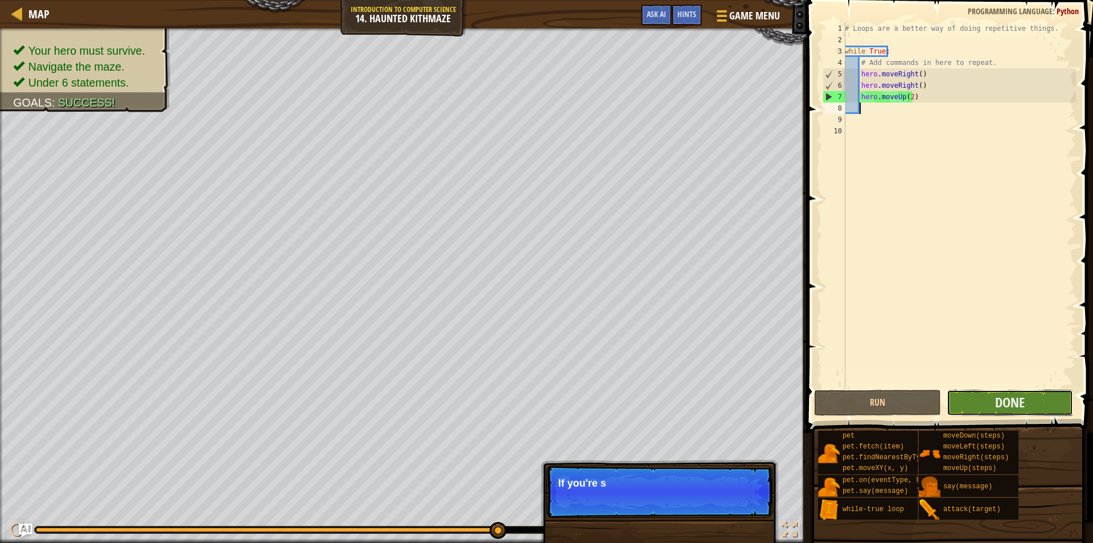
click at [973, 397] on button "Done" at bounding box center [1010, 402] width 127 height 26
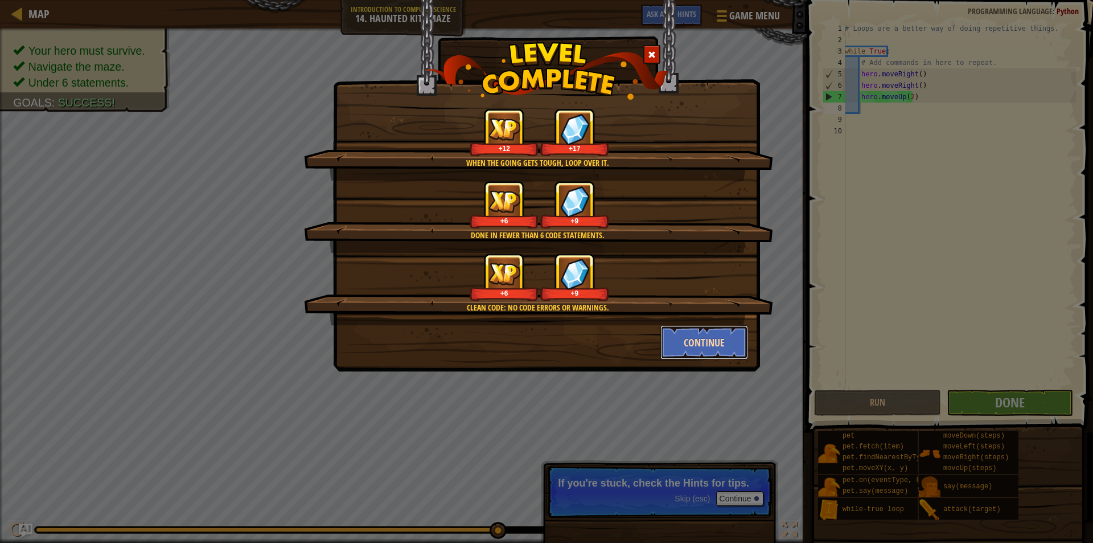
click at [718, 348] on button "Continue" at bounding box center [705, 342] width 88 height 34
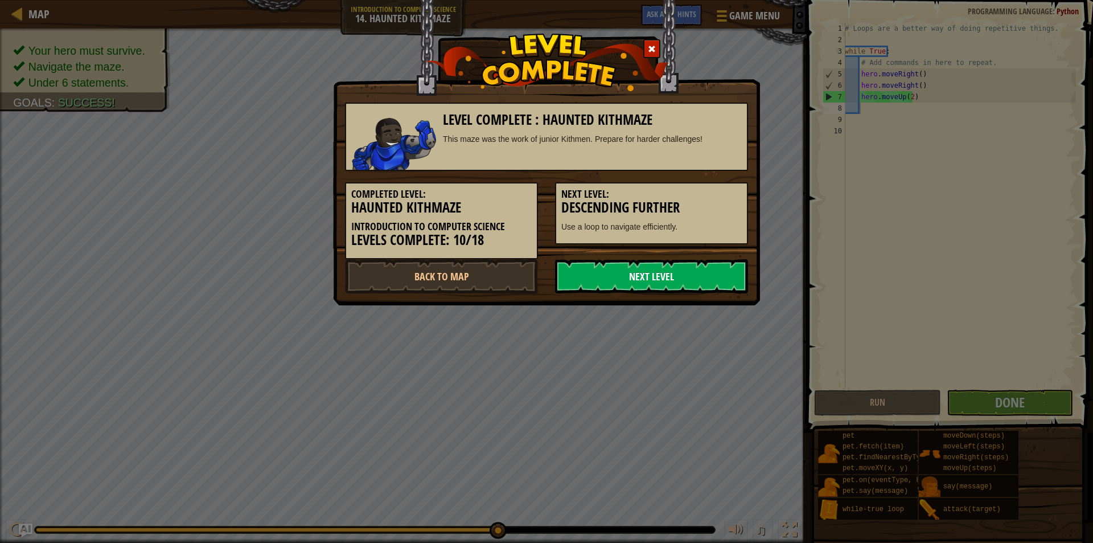
click at [669, 276] on link "Next Level" at bounding box center [651, 276] width 193 height 34
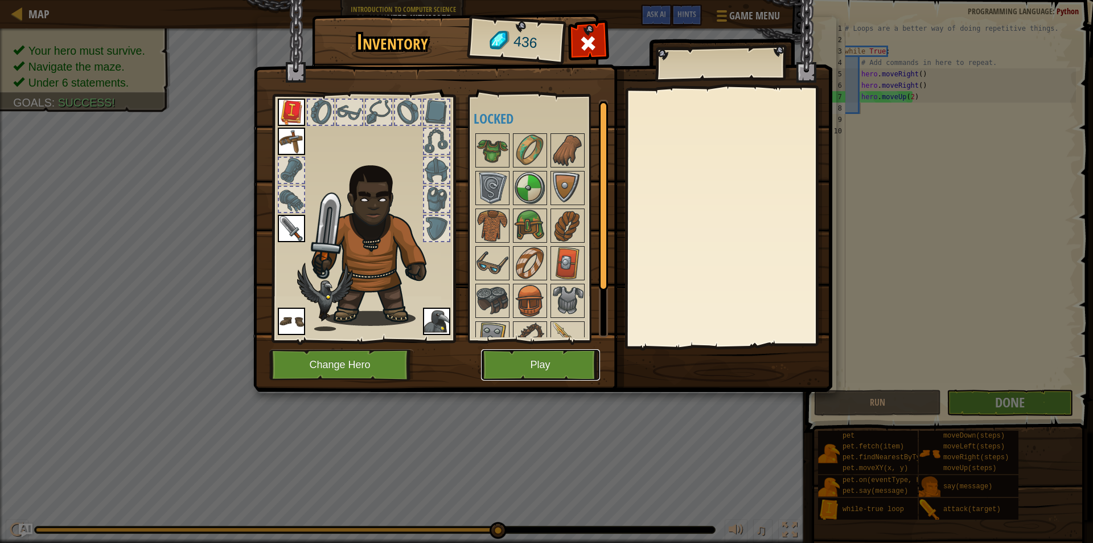
click at [536, 357] on button "Play" at bounding box center [540, 364] width 119 height 31
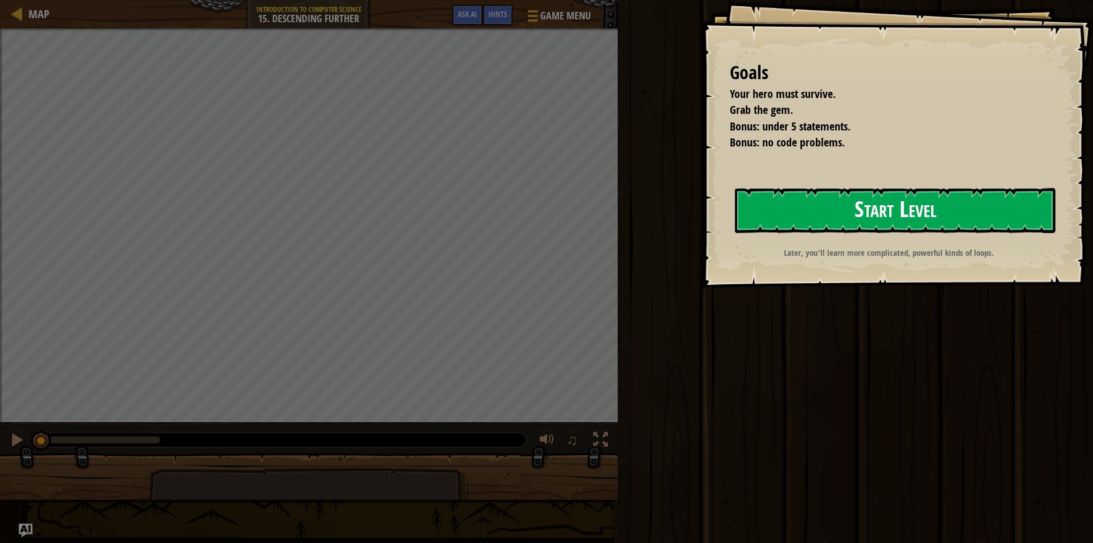
click at [799, 221] on button "Start Level" at bounding box center [895, 210] width 321 height 45
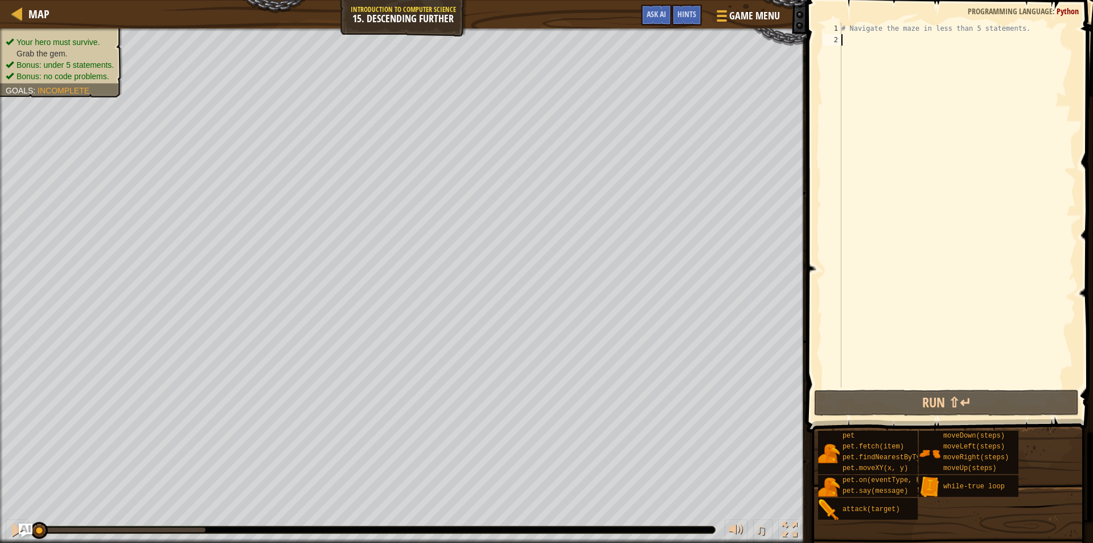
type textarea "s"
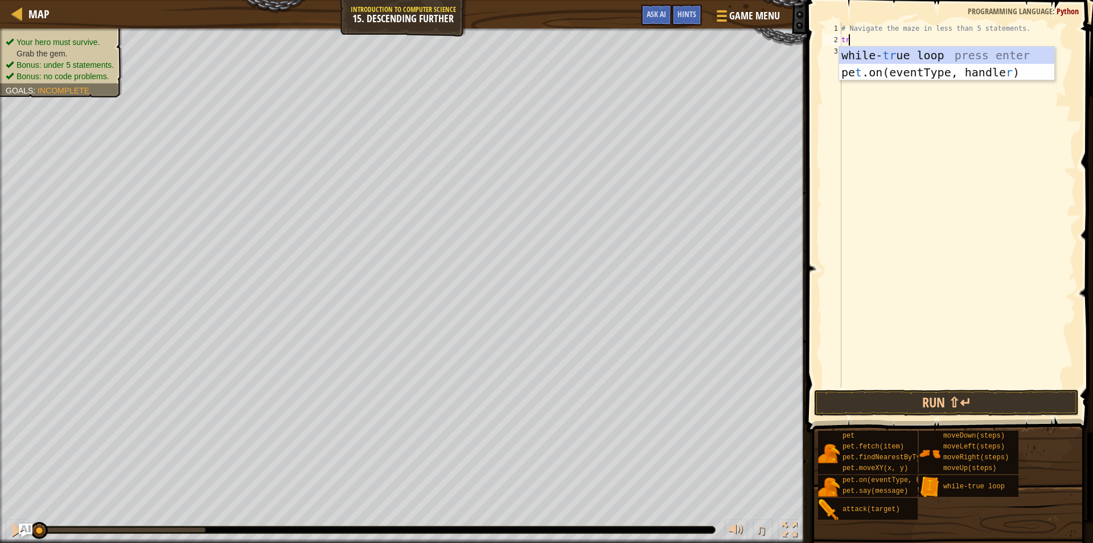
type textarea "tru"
click at [916, 54] on div "while- tru e loop press enter" at bounding box center [946, 72] width 215 height 51
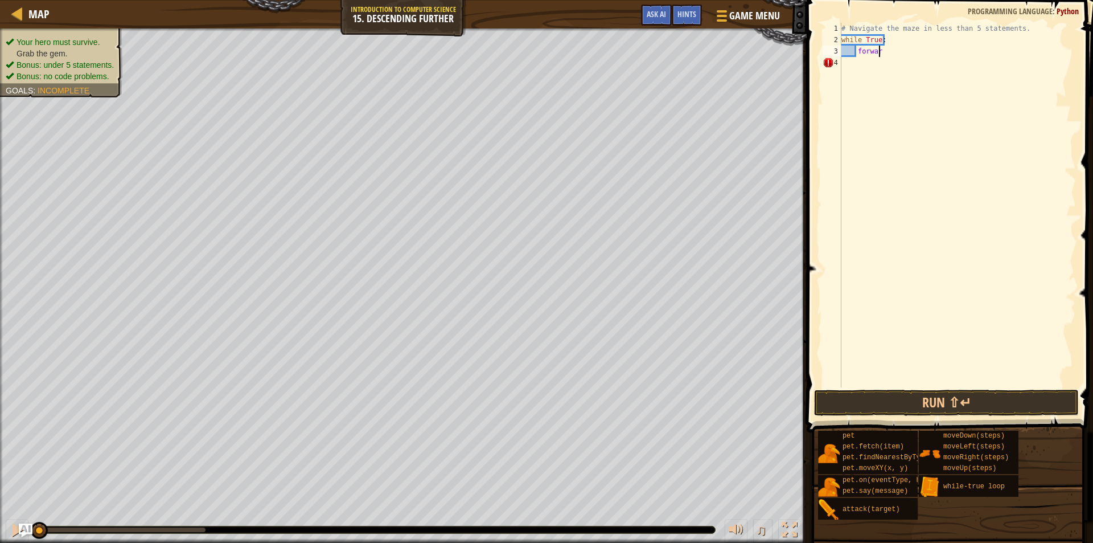
type textarea "forward"
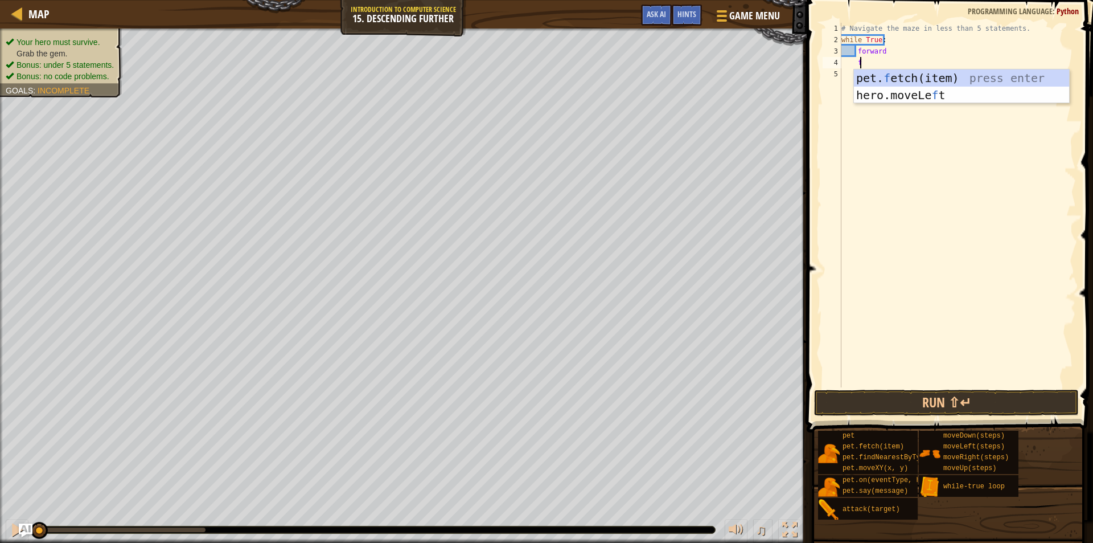
scroll to position [5, 1]
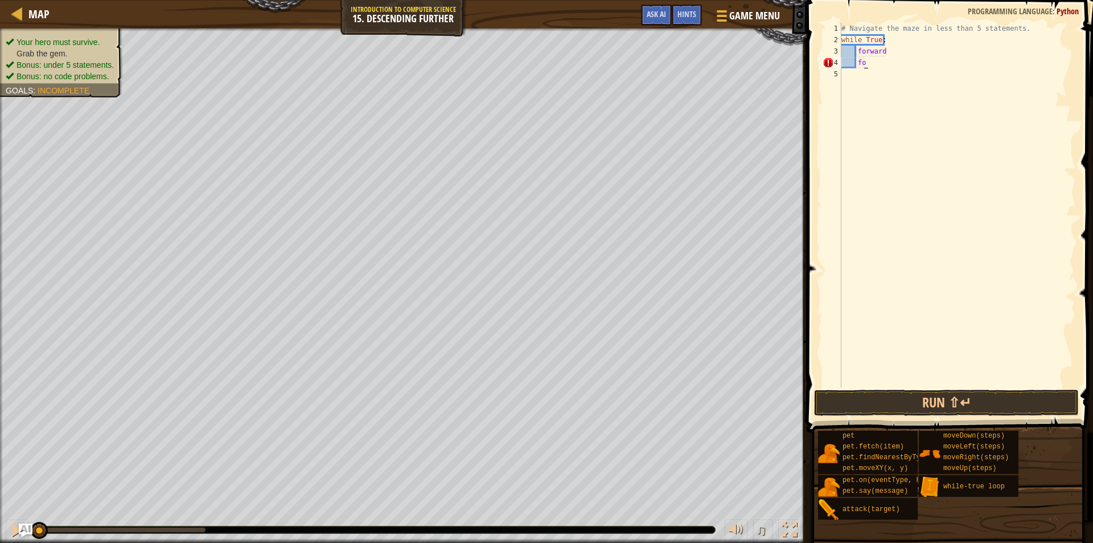
type textarea "f"
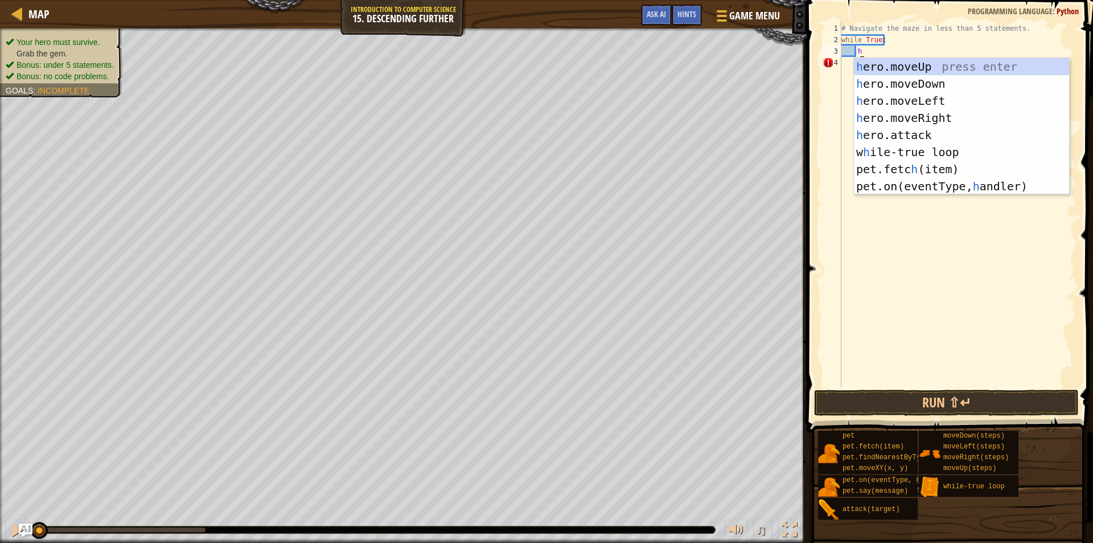
scroll to position [5, 1]
type textarea "her"
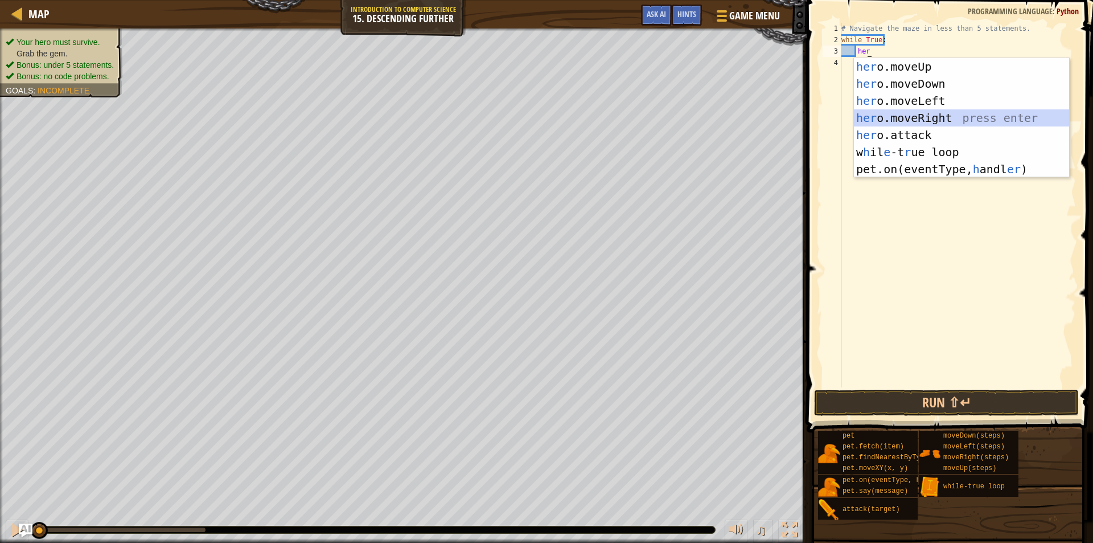
click at [913, 118] on div "her o.moveUp press enter her o.moveDown press enter her o.moveLeft press enter …" at bounding box center [961, 135] width 215 height 154
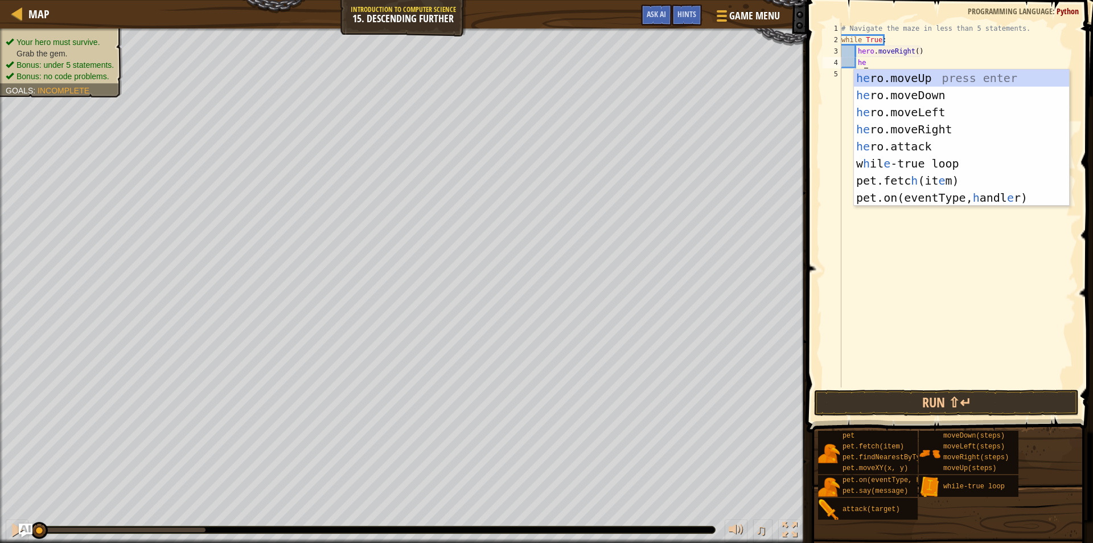
type textarea "her"
click at [953, 98] on div "her o.moveUp press enter her o.moveDown press enter her o.moveLeft press enter …" at bounding box center [961, 146] width 215 height 154
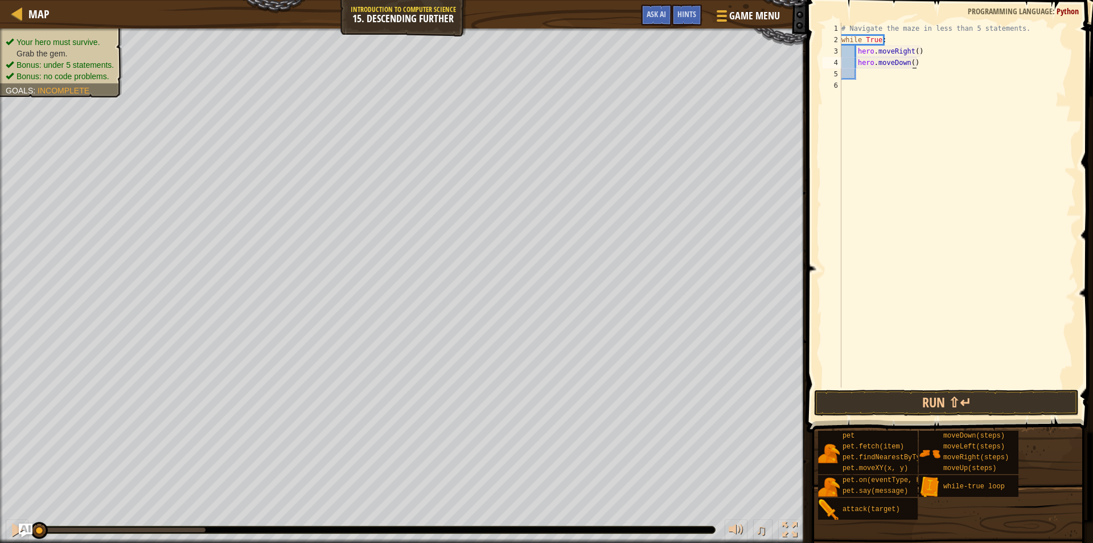
click at [912, 57] on div "# Navigate the maze in less than 5 statements. while True : hero . moveRight ( …" at bounding box center [957, 216] width 237 height 387
click at [913, 53] on div "# Navigate the maze in less than 5 statements. while True : hero . moveRight ( …" at bounding box center [957, 216] width 237 height 387
type textarea "hero.moveRight(2)"
click at [897, 92] on div "# Navigate the maze in less than 5 statements. while True : hero . moveRight ( …" at bounding box center [957, 216] width 237 height 387
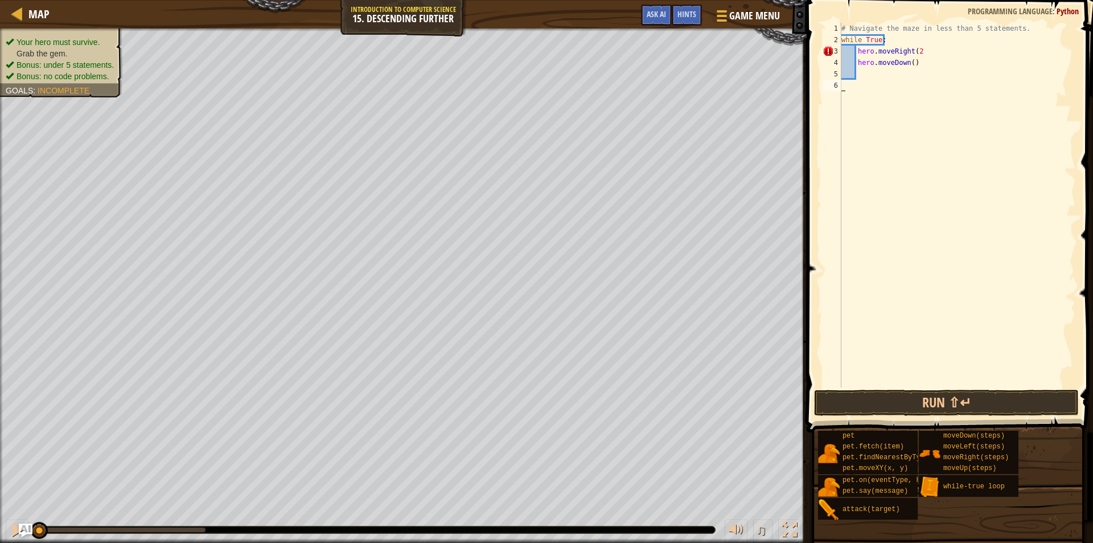
scroll to position [5, 0]
click at [872, 72] on div "# Navigate the maze in less than 5 statements. while True : hero . moveRight ( …" at bounding box center [957, 216] width 237 height 387
click at [867, 408] on button "Run ⇧↵" at bounding box center [946, 402] width 265 height 26
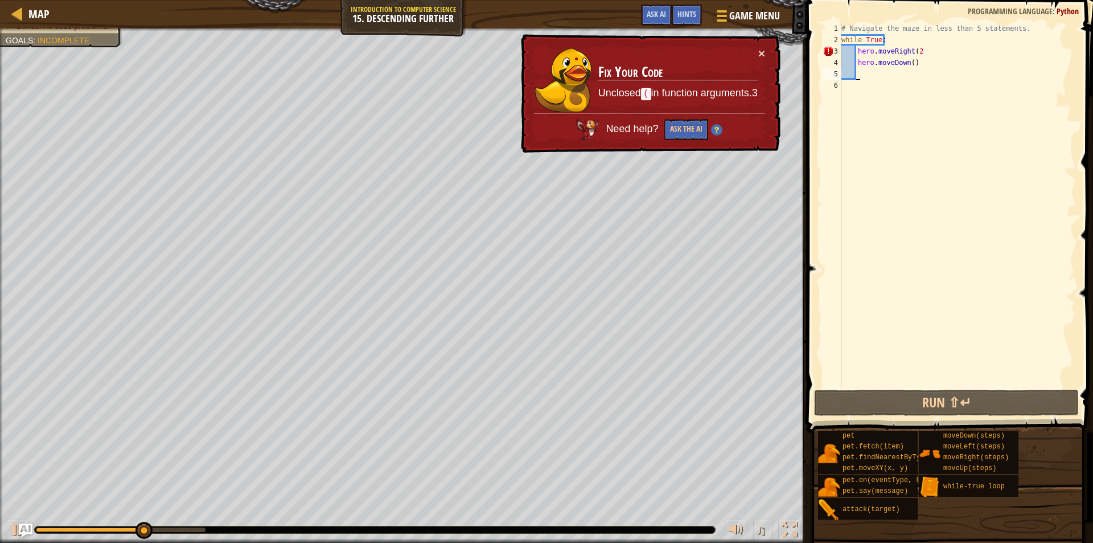
click at [922, 50] on div "# Navigate the maze in less than 5 statements. while True : hero . moveRight ( …" at bounding box center [957, 216] width 237 height 387
click at [915, 54] on div "# Navigate the maze in less than 5 statements. while True : hero . moveRight ( …" at bounding box center [957, 216] width 237 height 387
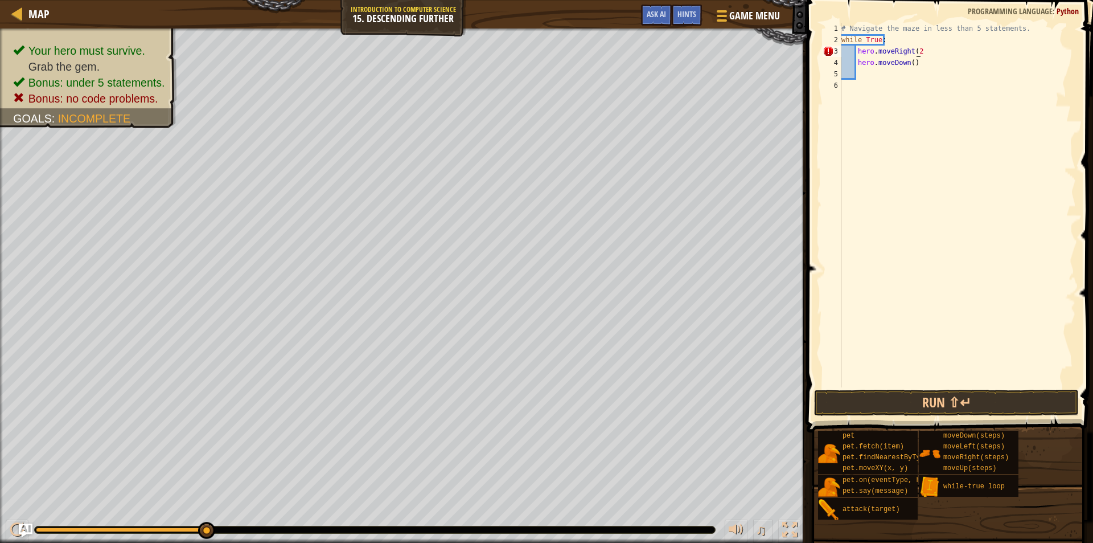
scroll to position [5, 6]
type textarea "hero.moveRight(2)"
click at [840, 393] on button "Run ⇧↵" at bounding box center [946, 402] width 265 height 26
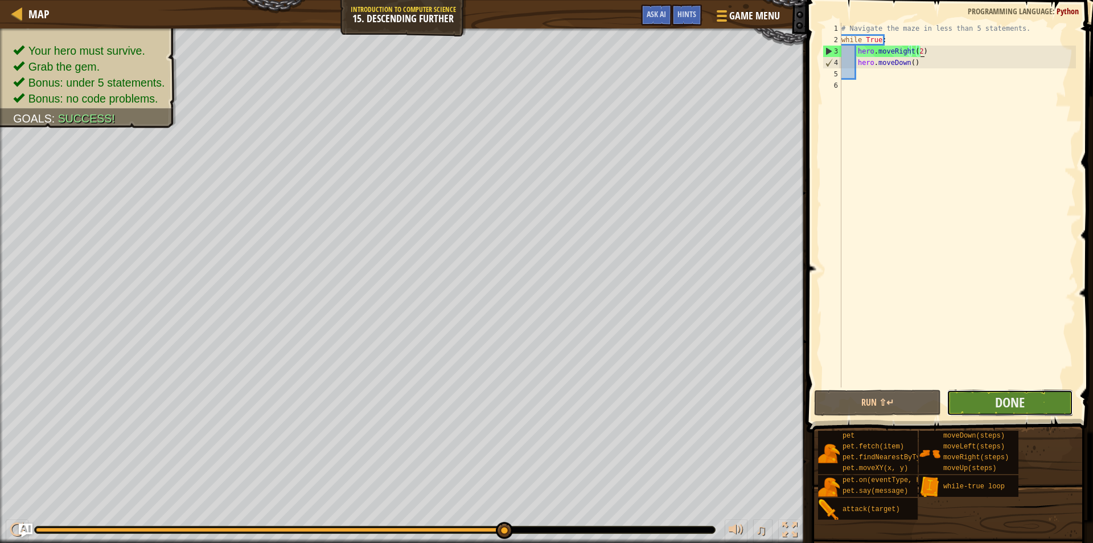
click at [977, 401] on button "Done" at bounding box center [1010, 402] width 127 height 26
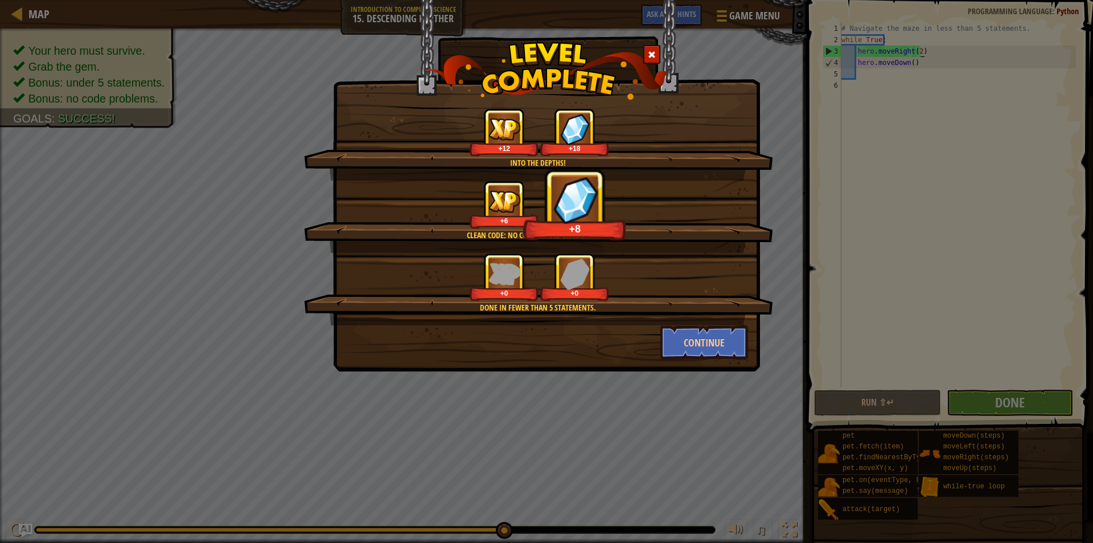
click at [719, 360] on div "Into the depths! +12 +18 Clean code: no code errors or warnings. +6 +8 Done in …" at bounding box center [546, 185] width 427 height 371
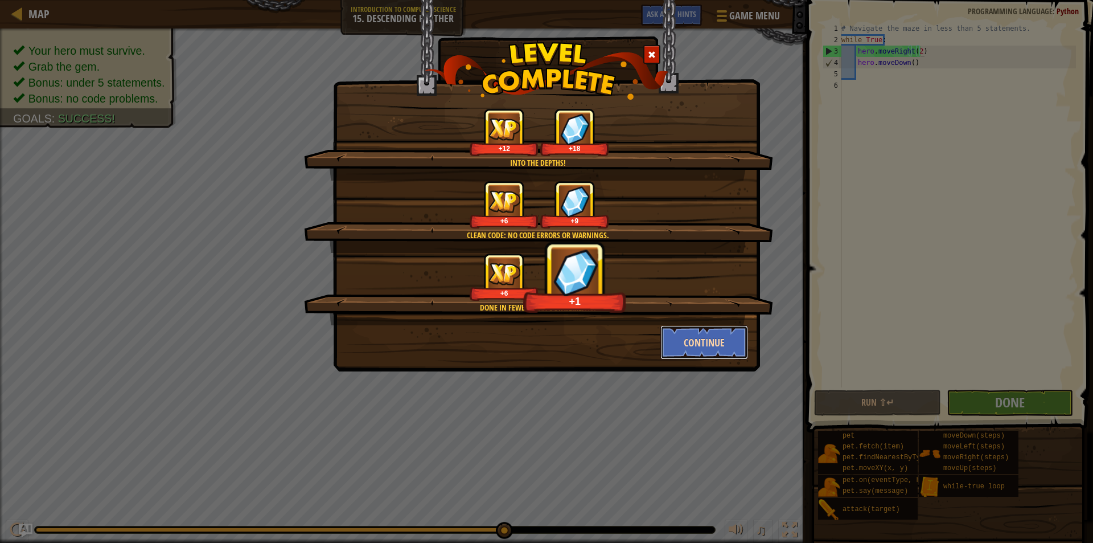
click at [709, 347] on button "Continue" at bounding box center [705, 342] width 88 height 34
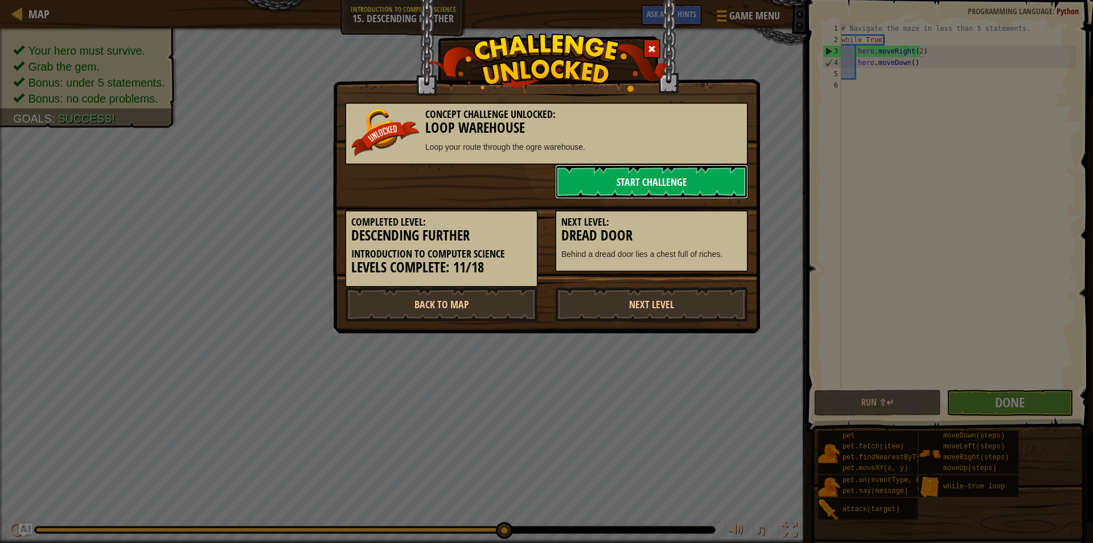
click at [667, 182] on link "Start Challenge" at bounding box center [651, 182] width 193 height 34
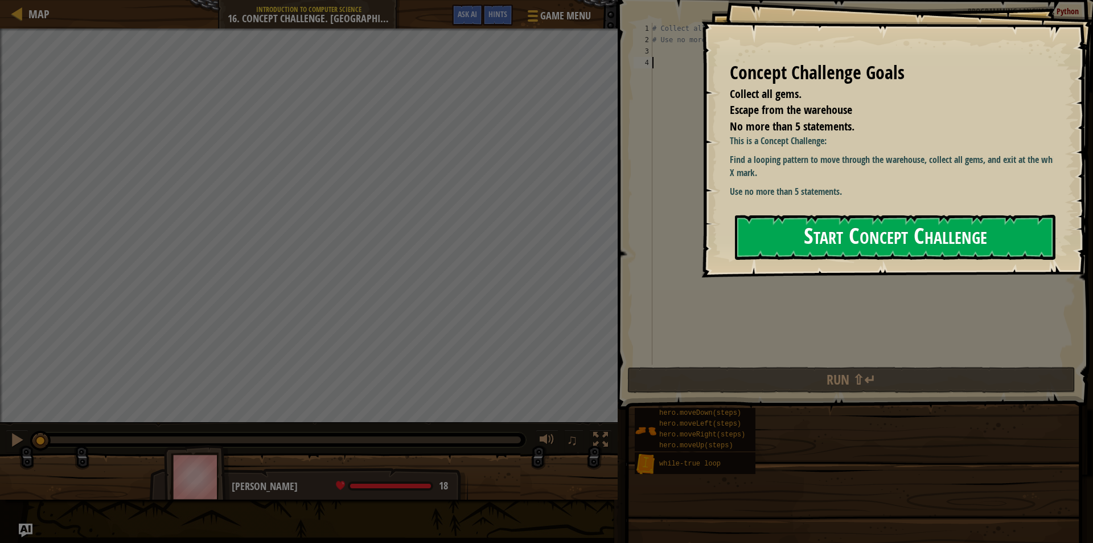
click at [749, 241] on button "Start Concept Challenge" at bounding box center [895, 237] width 321 height 45
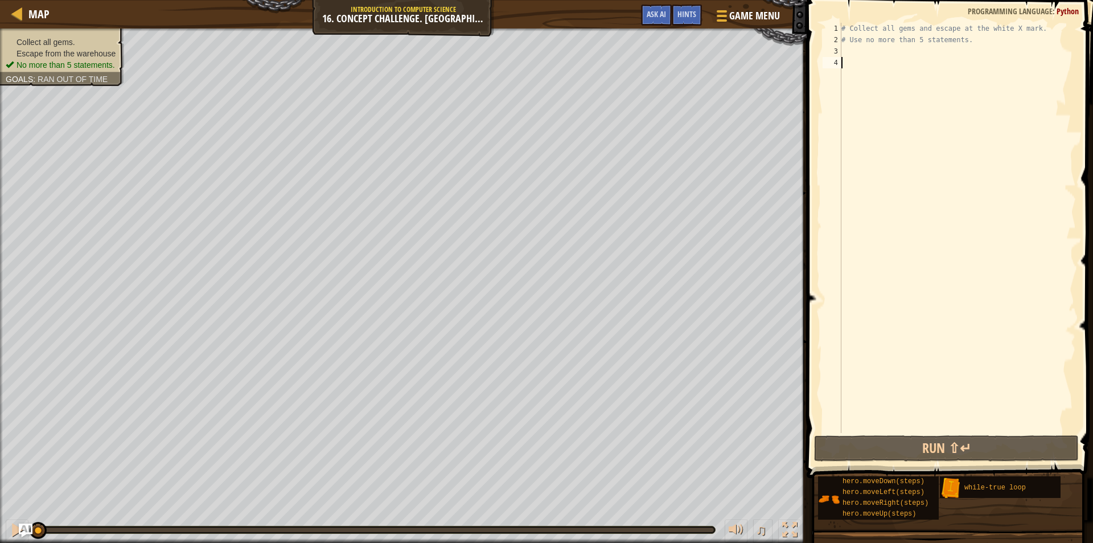
click at [891, 58] on div "# Collect all gems and escape at the white X mark. # Use no more than 5 stateme…" at bounding box center [957, 239] width 237 height 433
click at [900, 47] on div "# Collect all gems and escape at the white X mark. # Use no more than 5 stateme…" at bounding box center [957, 239] width 237 height 433
type textarea "wh"
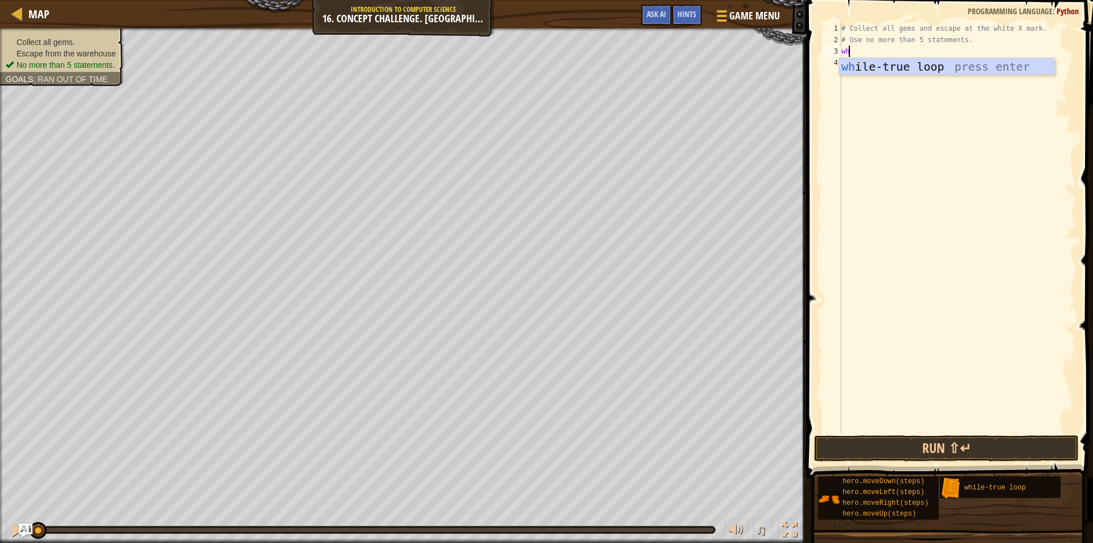
click at [896, 67] on div "wh ile-true loop press enter" at bounding box center [946, 83] width 215 height 51
type textarea "f"
type textarea "h"
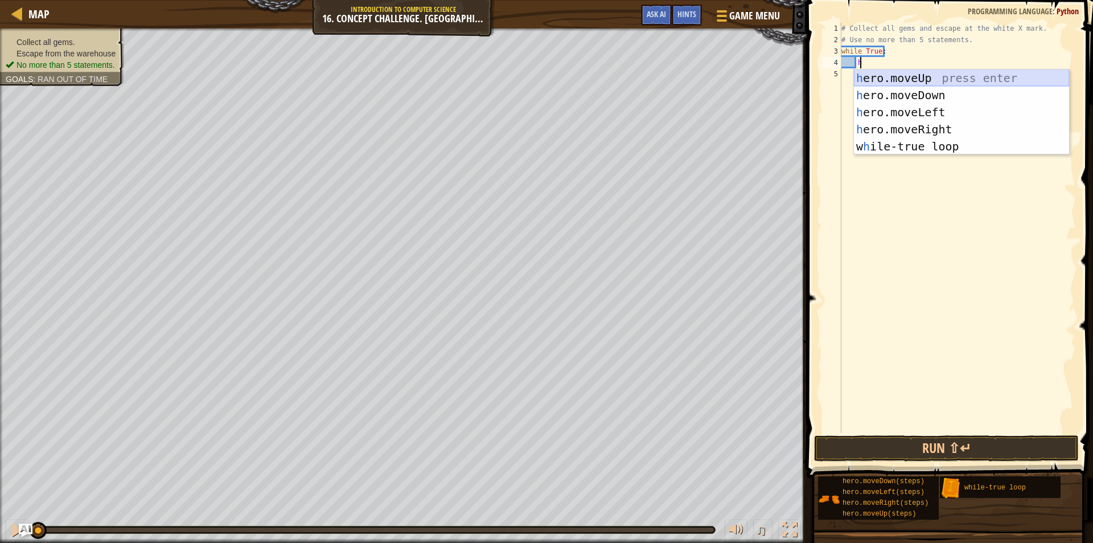
click at [891, 77] on div "h ero.moveUp press enter h ero.moveDown press enter h ero.moveLeft press enter …" at bounding box center [961, 129] width 215 height 120
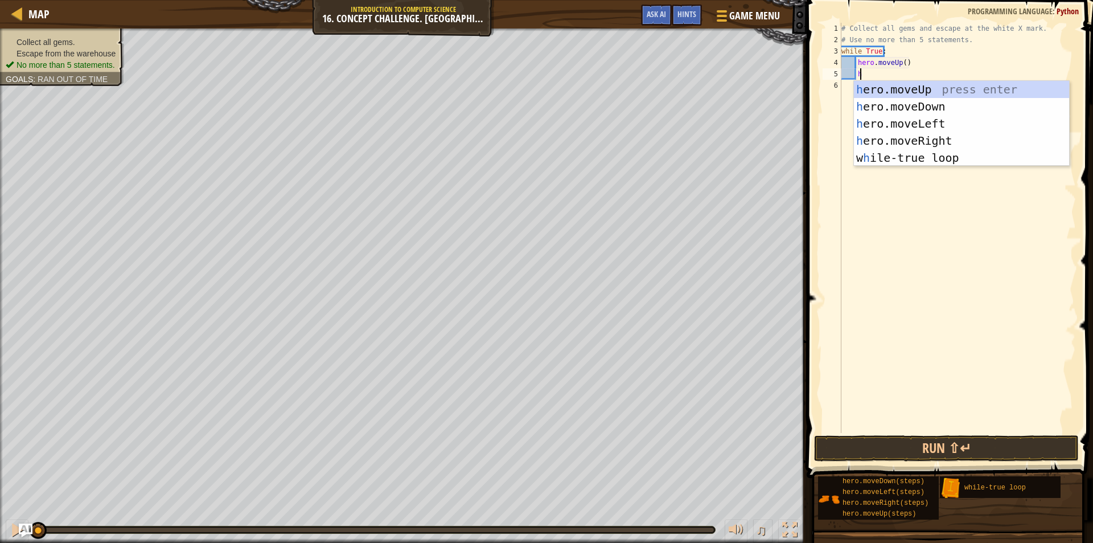
scroll to position [5, 1]
type textarea "her"
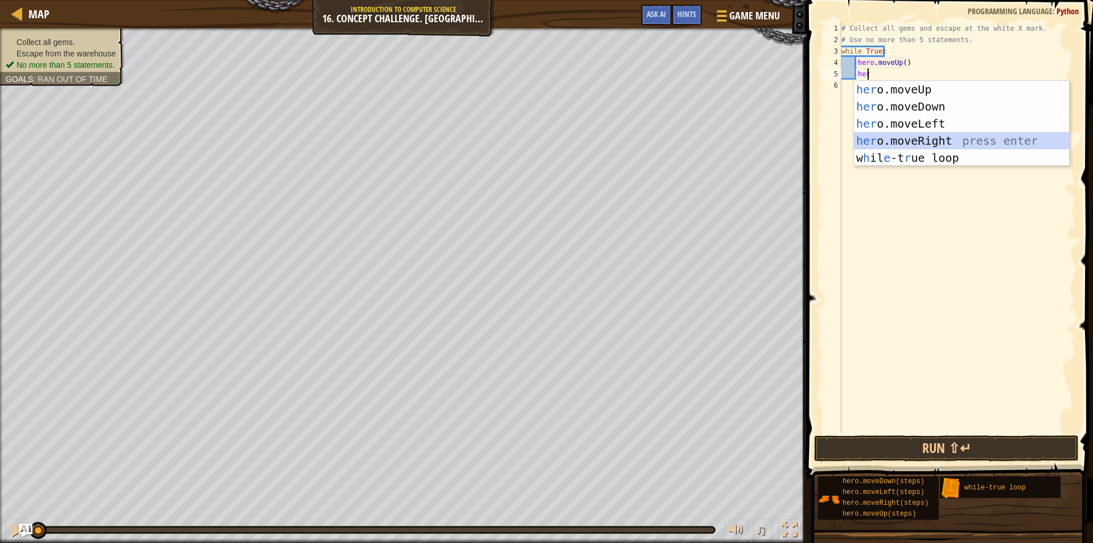
click at [899, 145] on div "her o.moveUp press enter her o.moveDown press enter her o.moveLeft press enter …" at bounding box center [961, 141] width 215 height 120
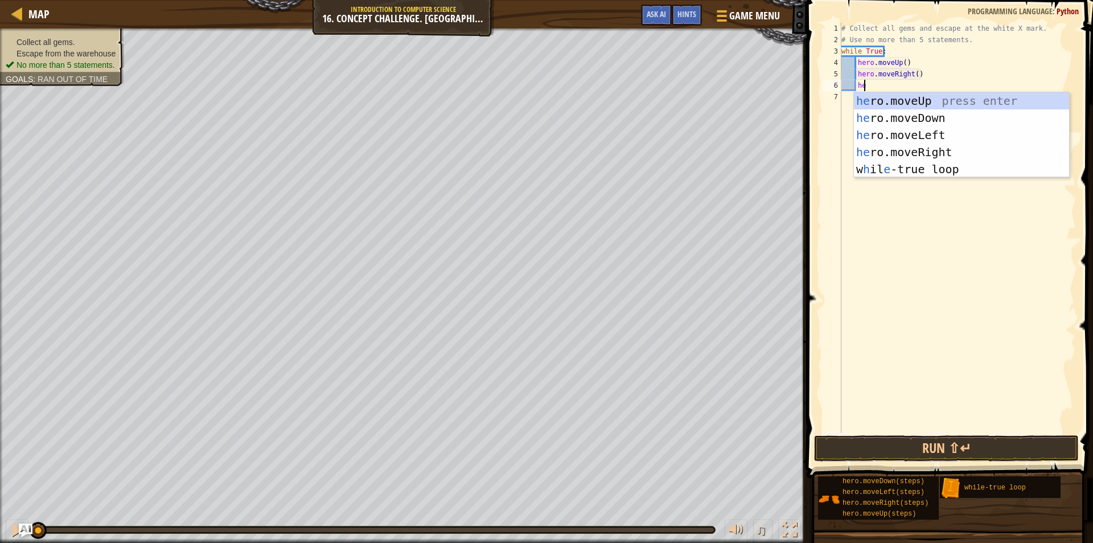
type textarea "her"
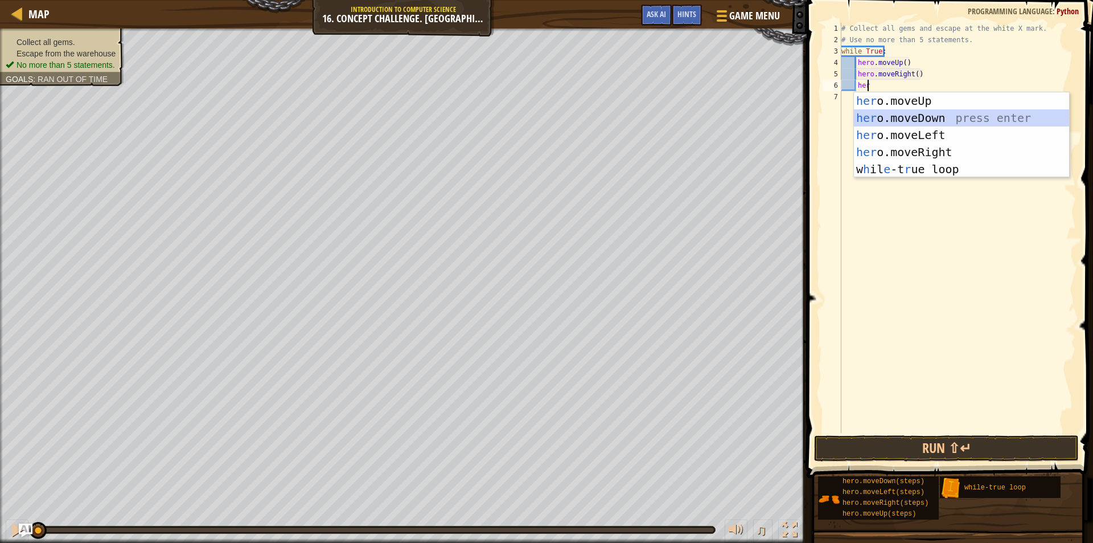
click at [934, 125] on div "her o.moveUp press enter her o.moveDown press enter her o.moveLeft press enter …" at bounding box center [961, 152] width 215 height 120
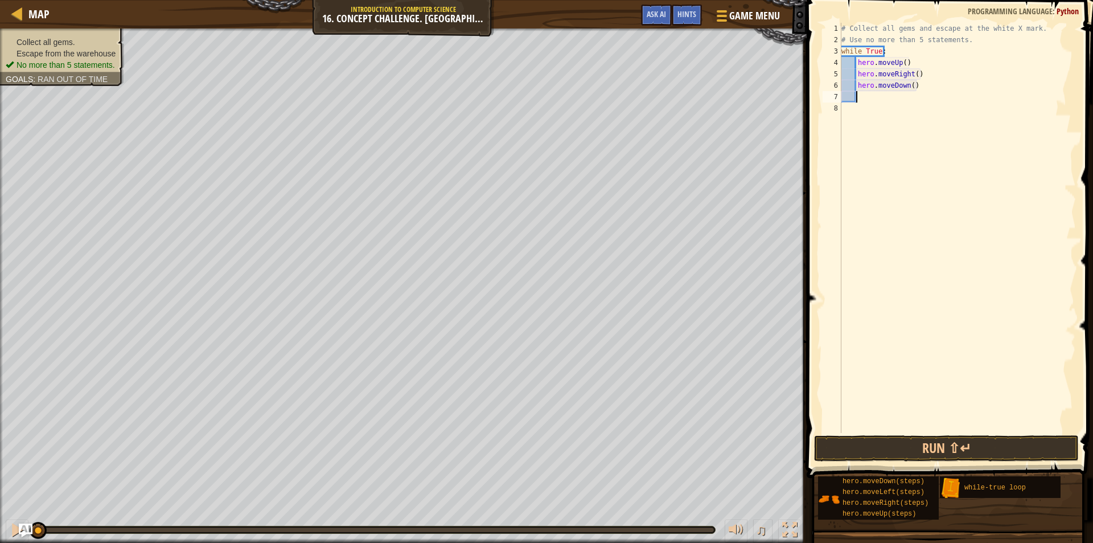
scroll to position [5, 1]
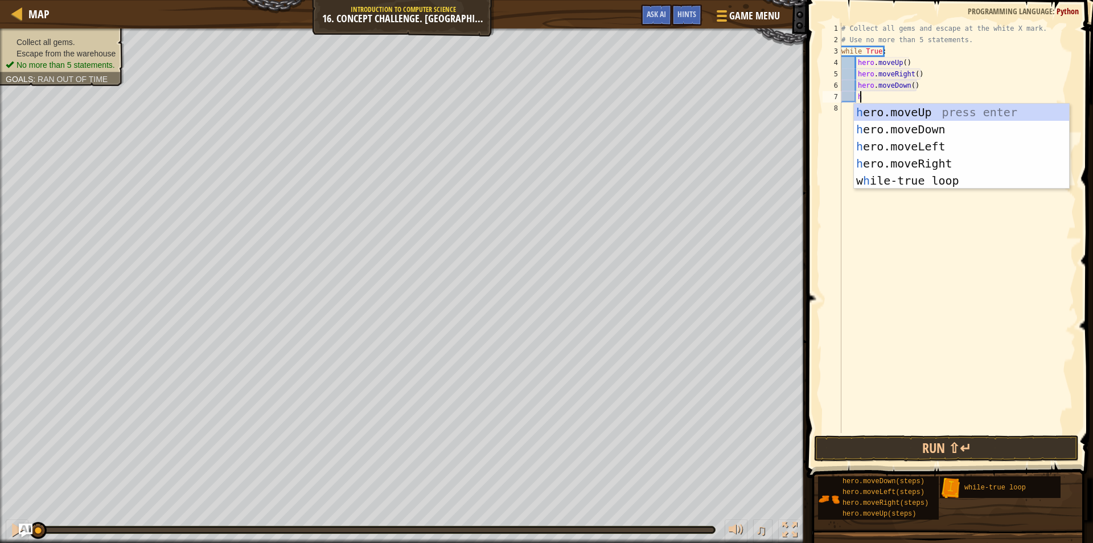
type textarea "he"
click at [917, 150] on div "he ro.moveUp press enter he ro.moveDown press enter he ro.moveLeft press enter …" at bounding box center [961, 164] width 215 height 120
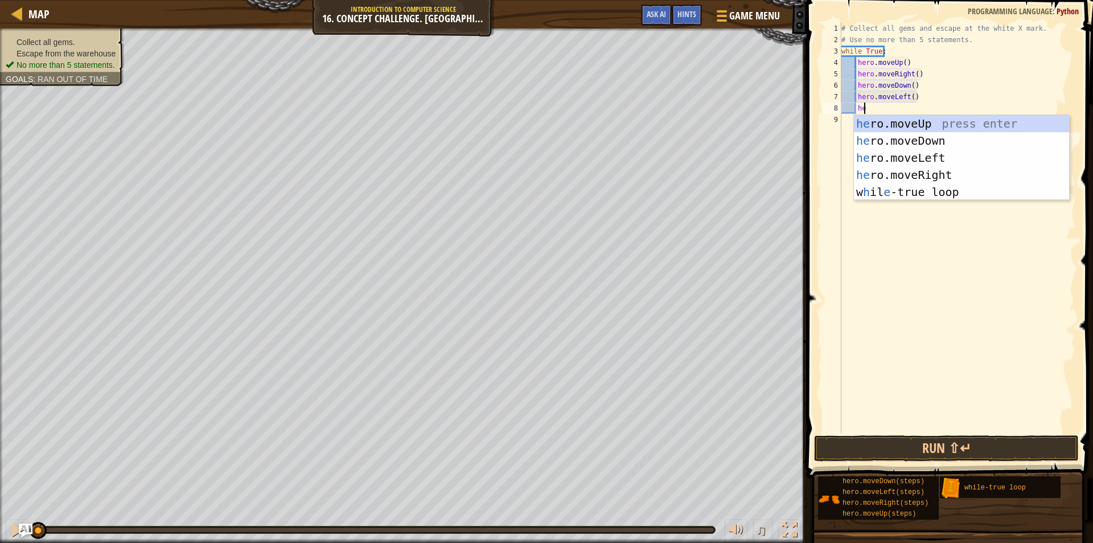
type textarea "h"
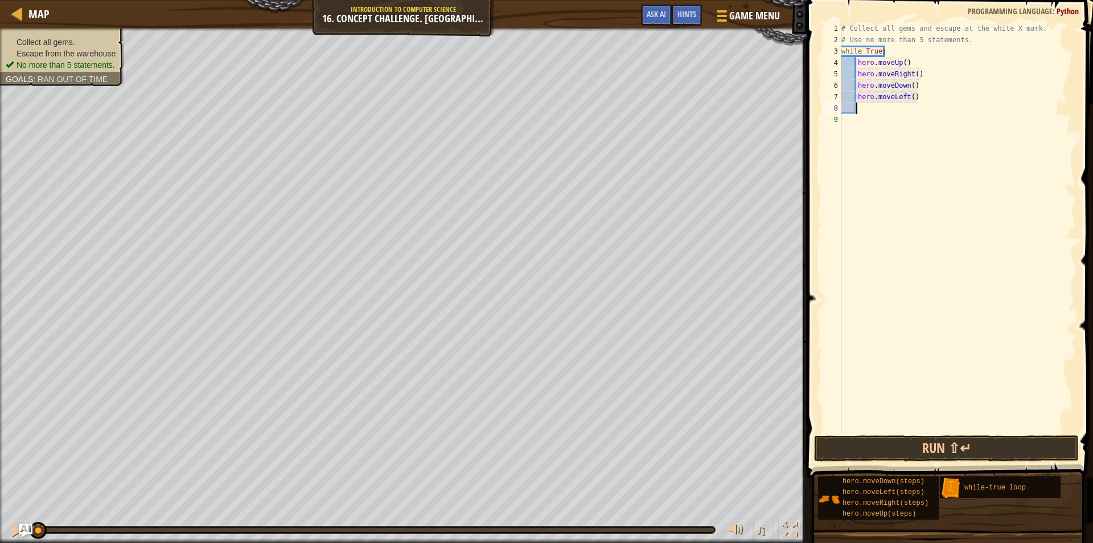
scroll to position [5, 1]
click at [905, 448] on button "Run ⇧↵" at bounding box center [946, 448] width 265 height 26
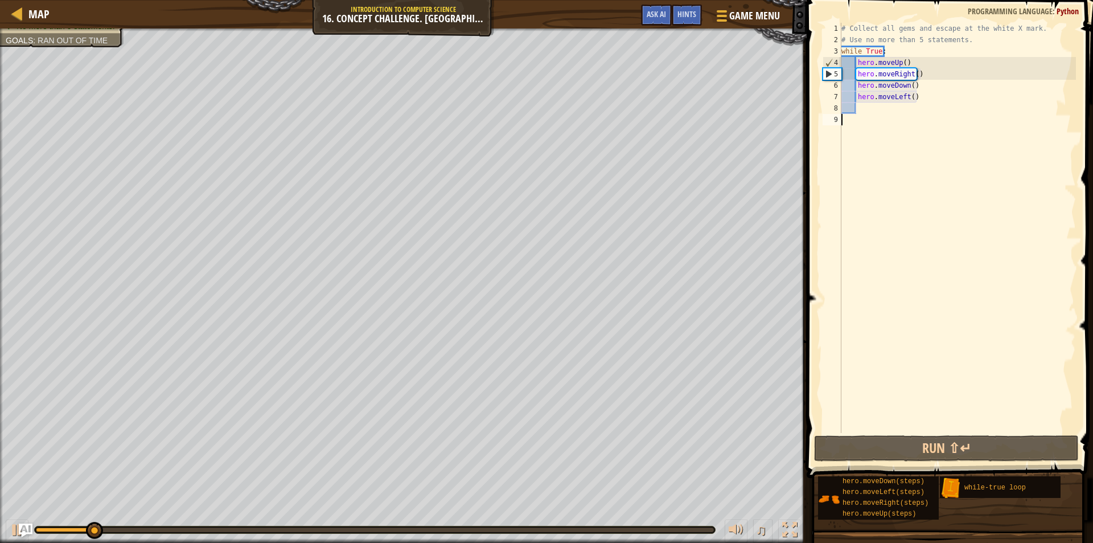
drag, startPoint x: 964, startPoint y: 155, endPoint x: 966, endPoint y: 146, distance: 9.4
click at [966, 146] on div "# Collect all gems and escape at the white X mark. # Use no more than 5 stateme…" at bounding box center [957, 239] width 237 height 433
click at [905, 65] on div "# Collect all gems and escape at the white X mark. # Use no more than 5 stateme…" at bounding box center [957, 239] width 237 height 433
click at [903, 67] on div "# Collect all gems and escape at the white X mark. # Use no more than 5 stateme…" at bounding box center [957, 239] width 237 height 433
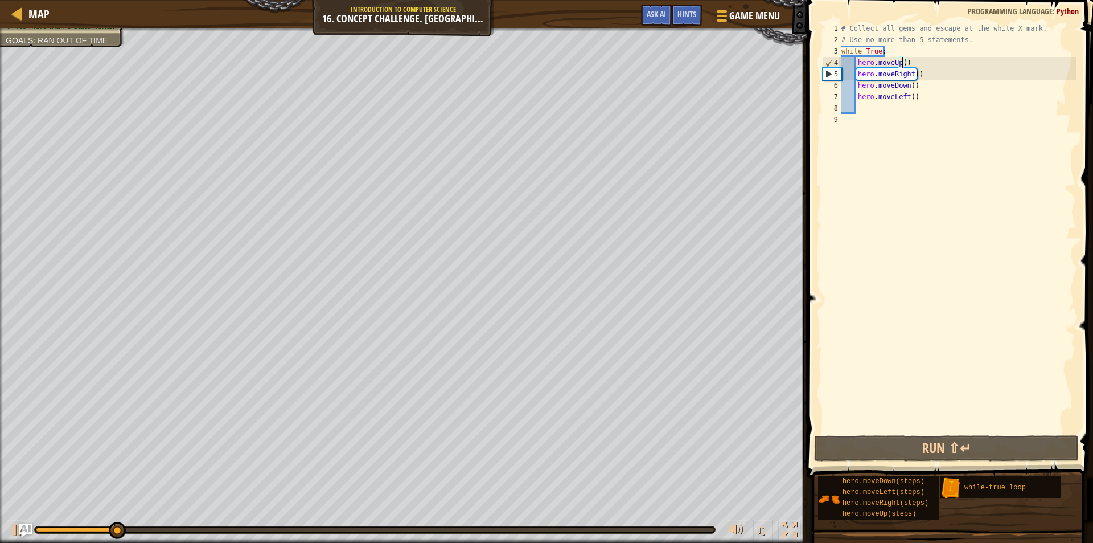
scroll to position [5, 5]
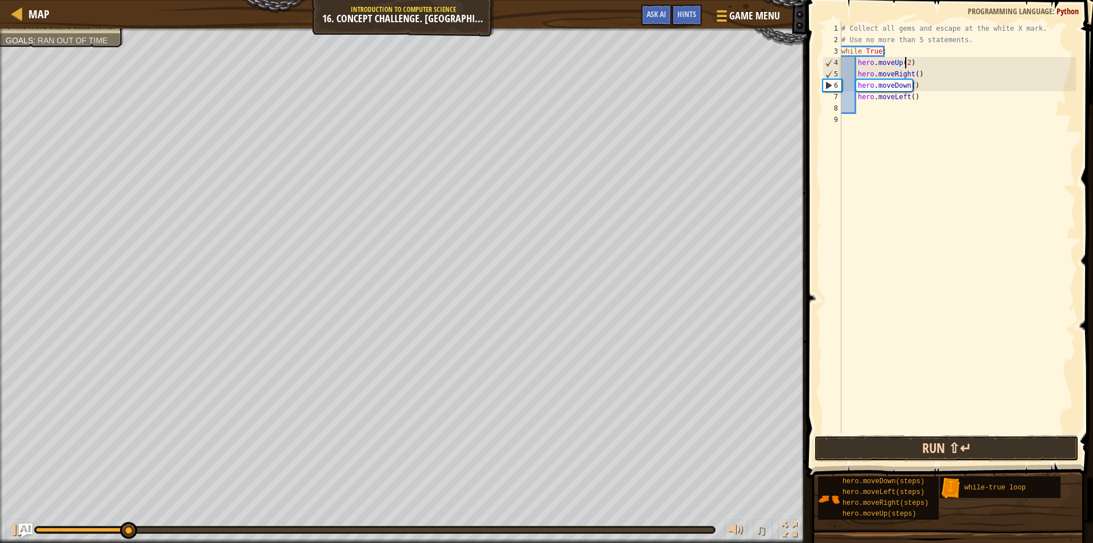
click at [951, 448] on button "Run ⇧↵" at bounding box center [946, 448] width 265 height 26
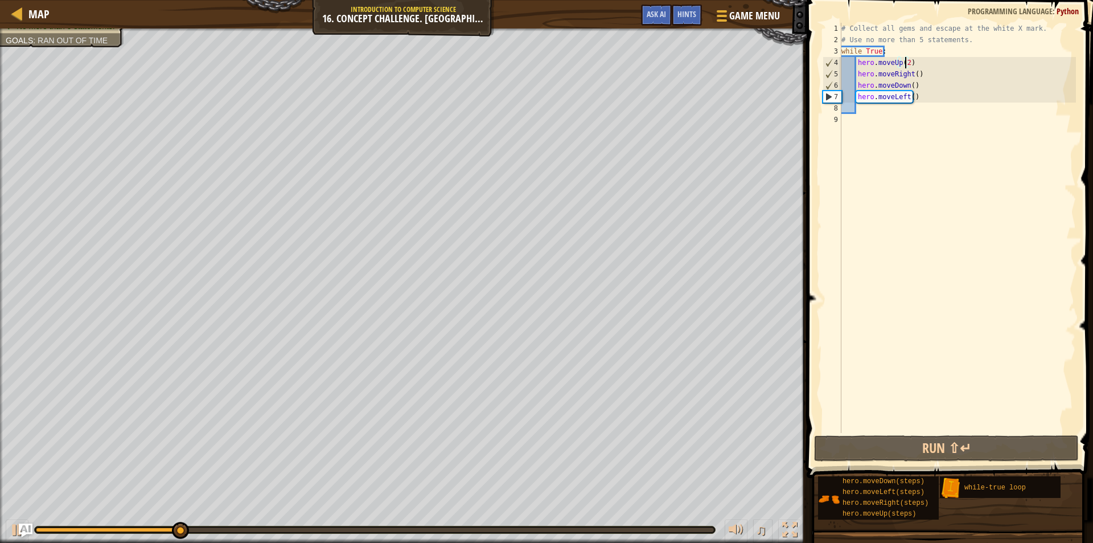
click at [906, 99] on div "# Collect all gems and escape at the white X mark. # Use no more than 5 stateme…" at bounding box center [957, 239] width 237 height 433
type textarea "hero.moveLeft()"
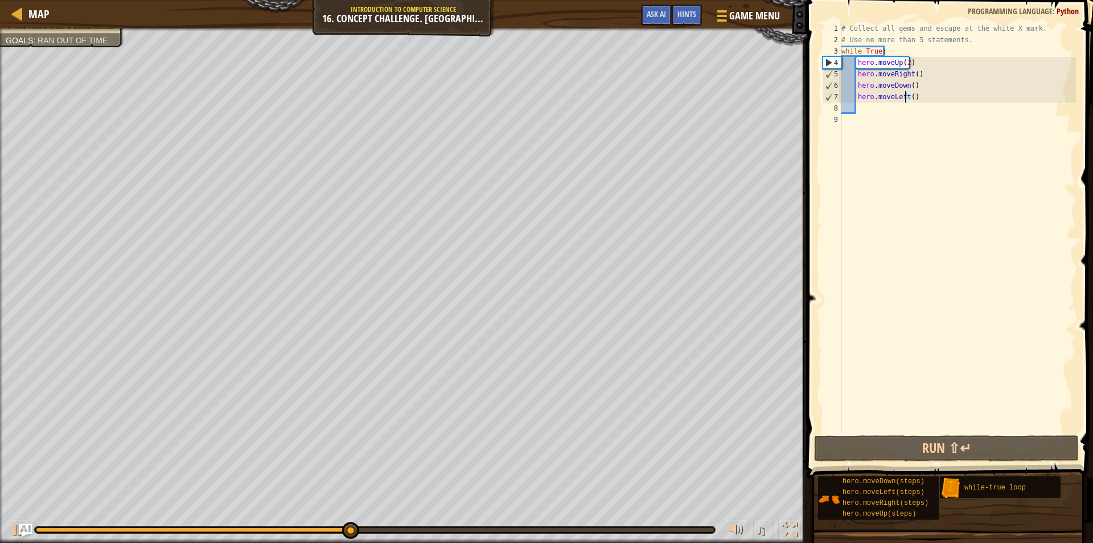
click at [961, 190] on div "# Collect all gems and escape at the white X mark. # Use no more than 5 stateme…" at bounding box center [957, 239] width 237 height 433
click at [682, 20] on div "Hints" at bounding box center [687, 15] width 30 height 21
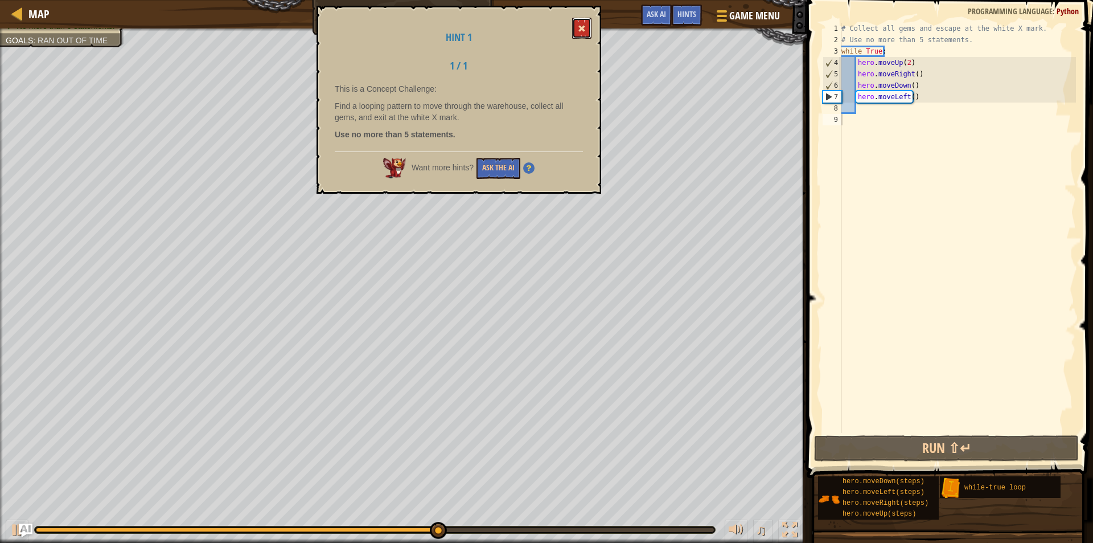
click at [580, 27] on span at bounding box center [582, 28] width 8 height 8
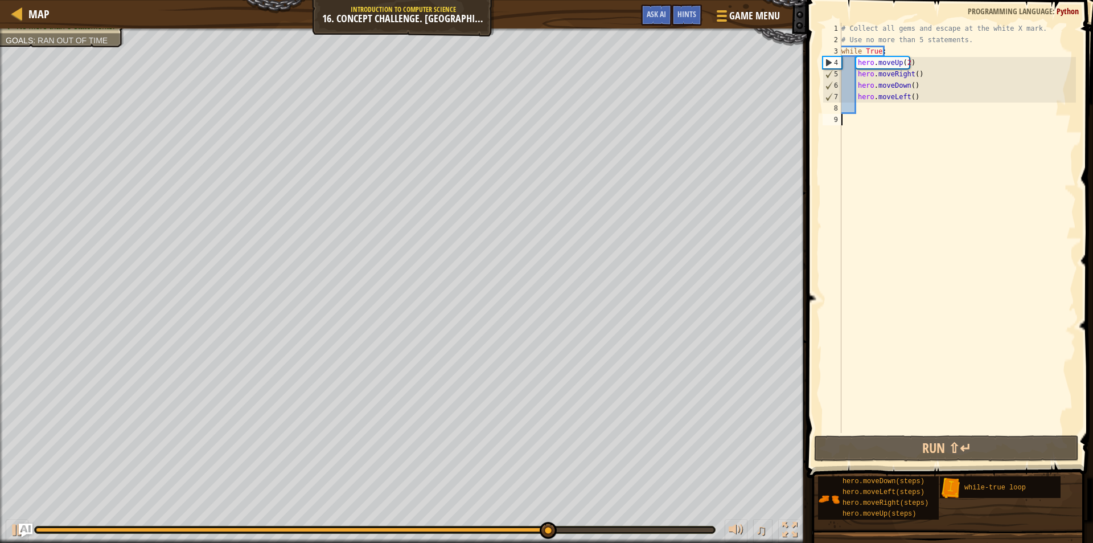
drag, startPoint x: 863, startPoint y: 114, endPoint x: 860, endPoint y: 102, distance: 12.8
click at [861, 113] on div "# Collect all gems and escape at the white X mark. # Use no more than 5 stateme…" at bounding box center [957, 239] width 237 height 433
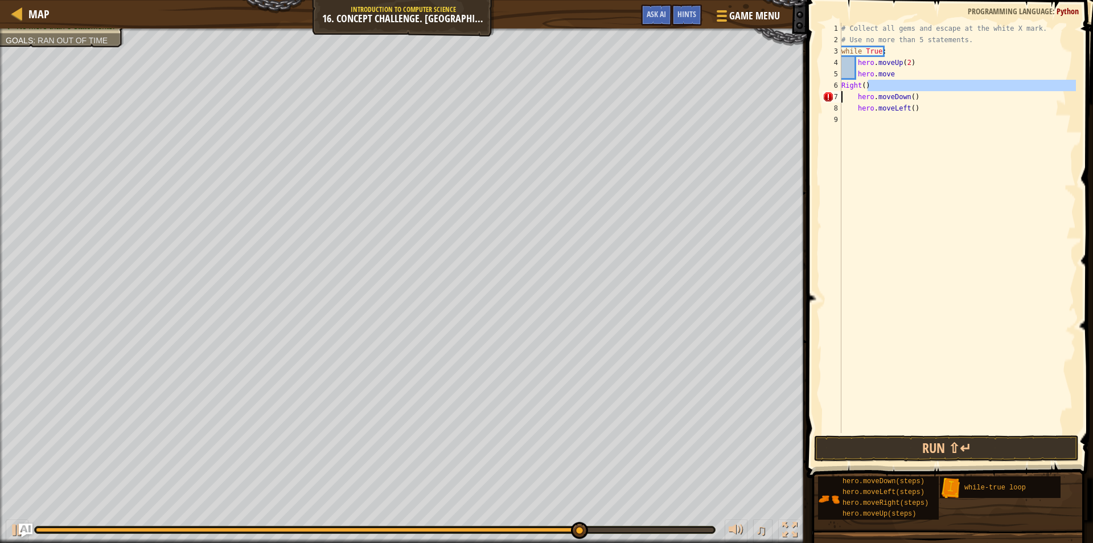
click at [787, 97] on div "Map Introduction to Computer Science 16. Concept Challenge. Loop Warehouse Game…" at bounding box center [546, 271] width 1093 height 543
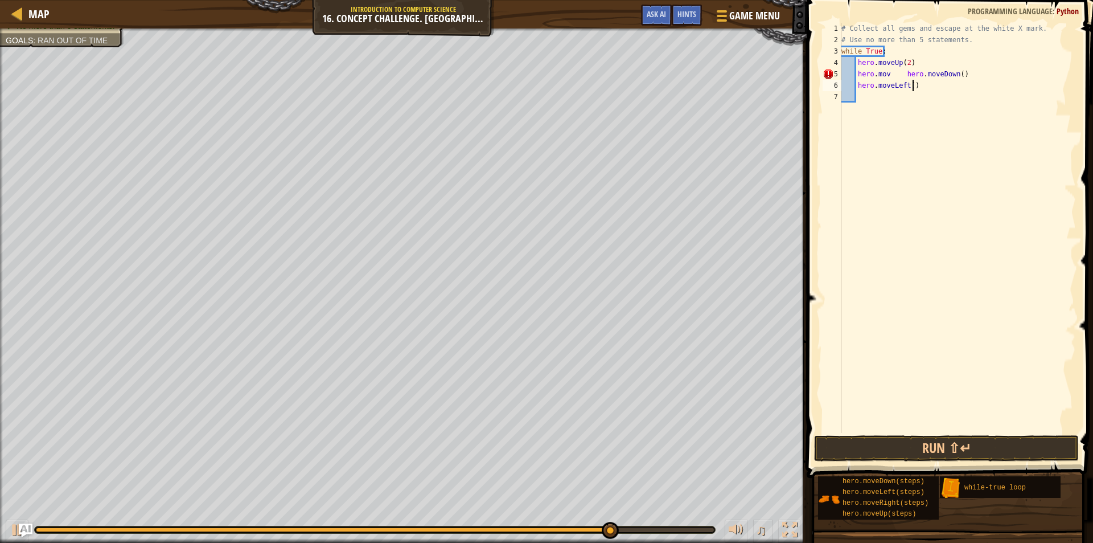
click at [927, 87] on div "# Collect all gems and escape at the white X mark. # Use no more than 5 stateme…" at bounding box center [957, 239] width 237 height 433
type textarea "h"
click at [842, 445] on button "Run ⇧↵" at bounding box center [946, 448] width 265 height 26
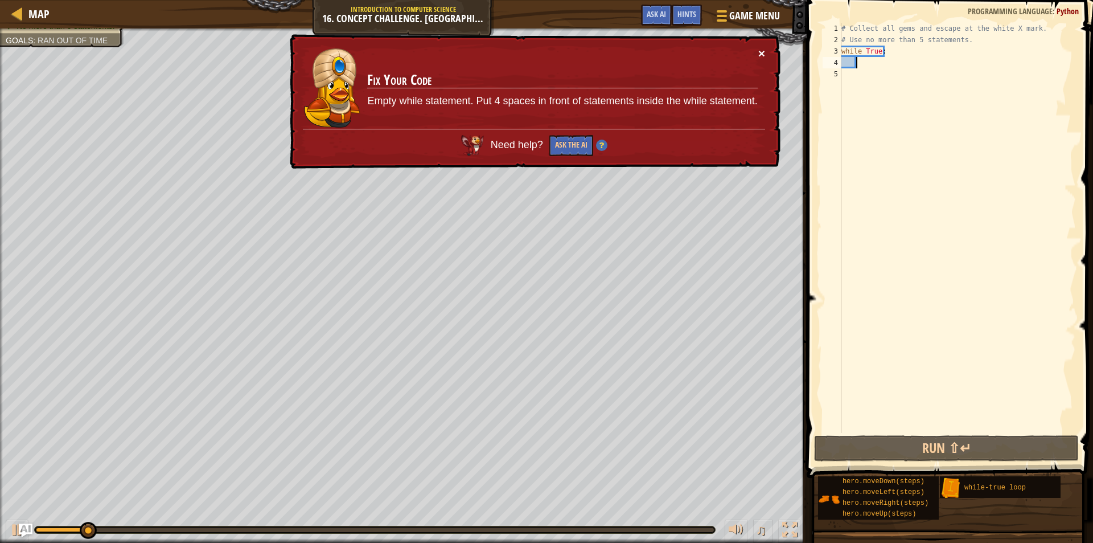
click at [760, 56] on button "×" at bounding box center [761, 53] width 7 height 12
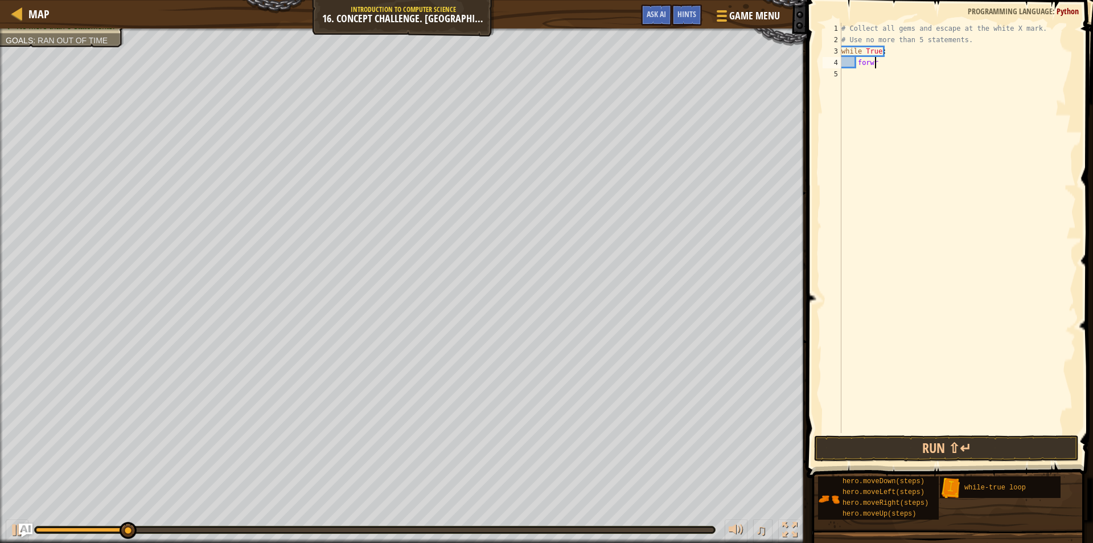
scroll to position [5, 2]
type textarea "f"
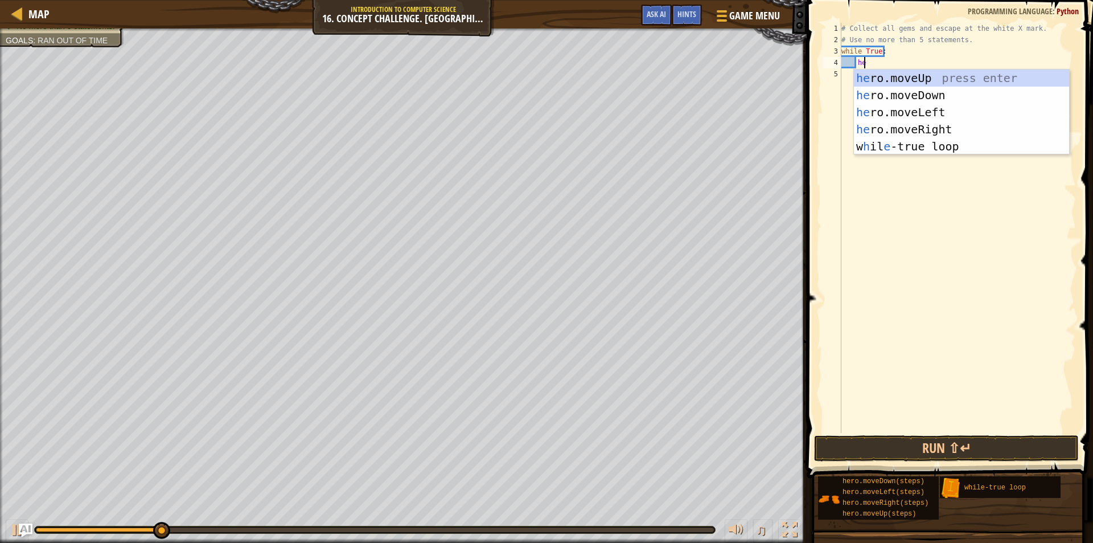
scroll to position [5, 1]
type textarea "her"
click at [876, 77] on div "her o.moveUp press enter her o.moveDown press enter her o.moveLeft press enter …" at bounding box center [961, 129] width 215 height 120
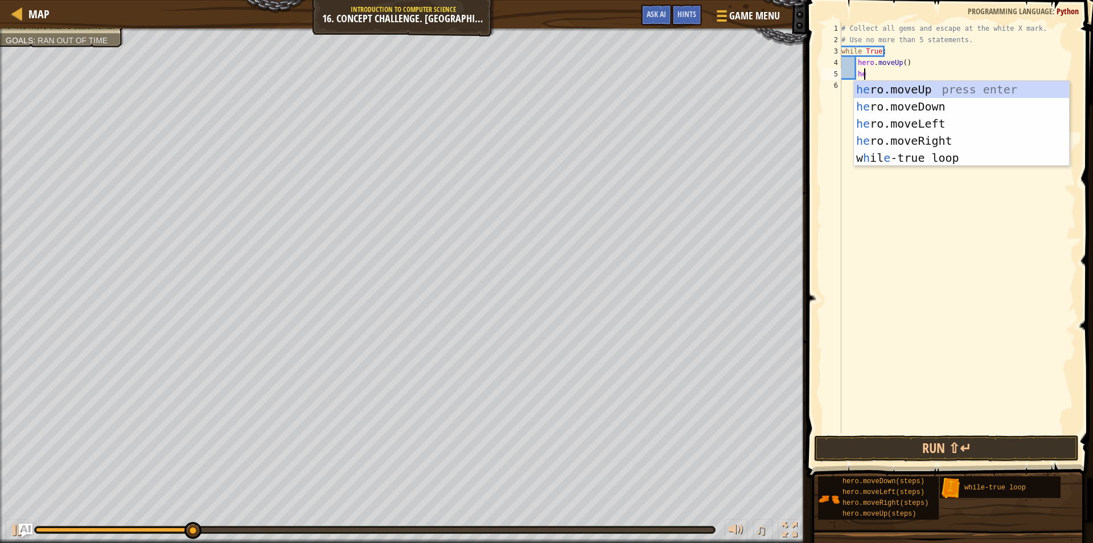
type textarea "her"
click at [910, 140] on div "her o.moveUp press enter her o.moveDown press enter her o.moveLeft press enter …" at bounding box center [961, 141] width 215 height 120
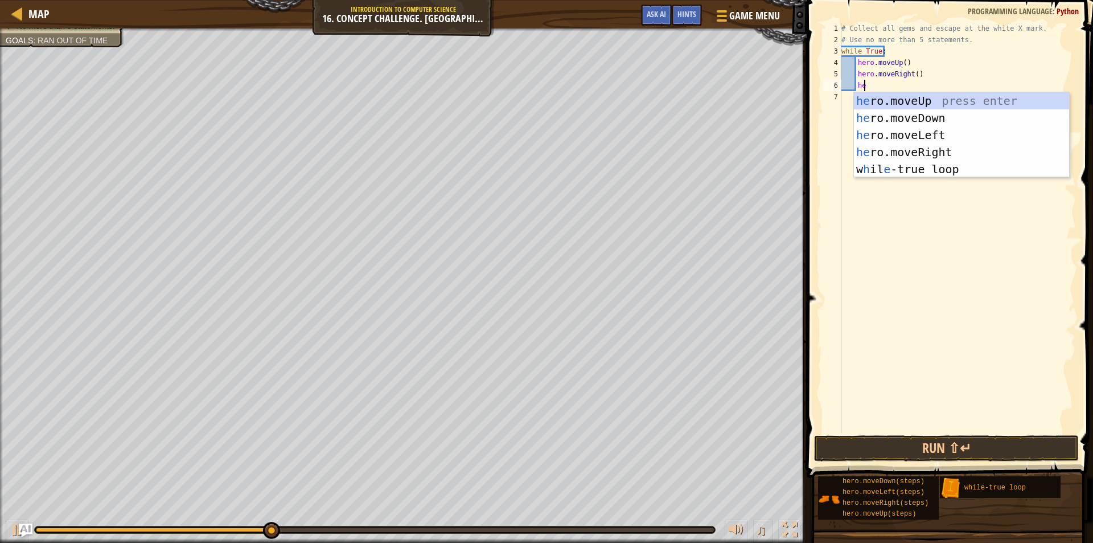
type textarea "her"
click at [940, 118] on div "her o.moveUp press enter her o.moveDown press enter her o.moveLeft press enter …" at bounding box center [961, 152] width 215 height 120
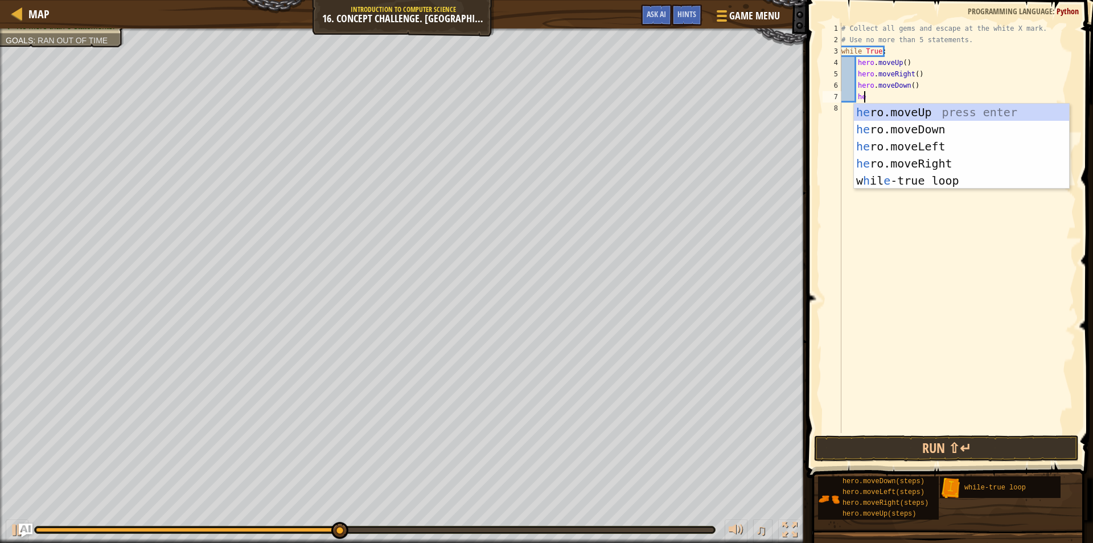
type textarea "her"
click at [927, 150] on div "her o.moveUp press enter her o.moveDown press enter her o.moveLeft press enter …" at bounding box center [961, 164] width 215 height 120
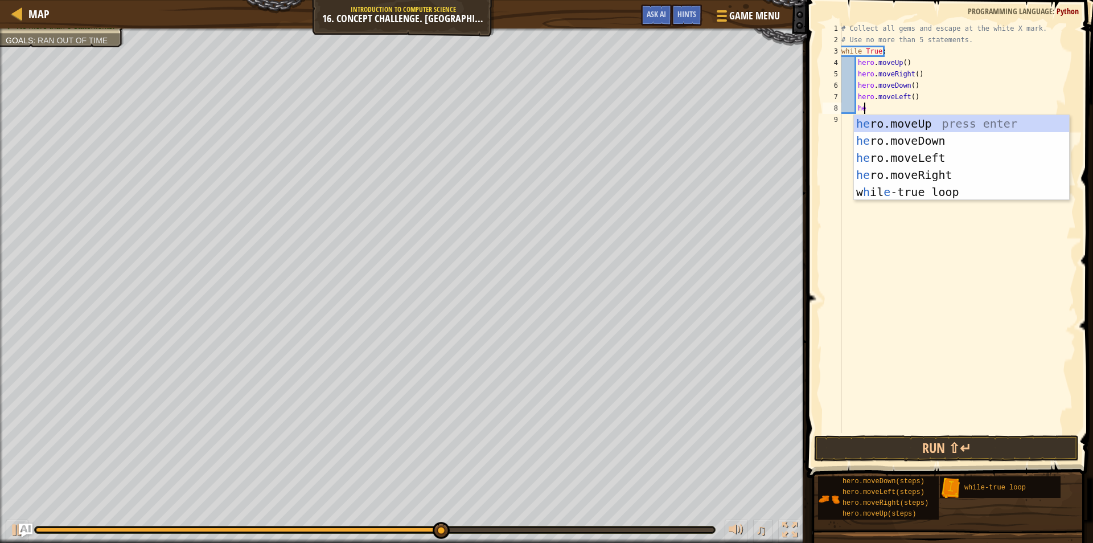
type textarea "her"
click at [893, 121] on div "her o.moveUp press enter her o.moveDown press enter her o.moveLeft press enter …" at bounding box center [961, 175] width 215 height 120
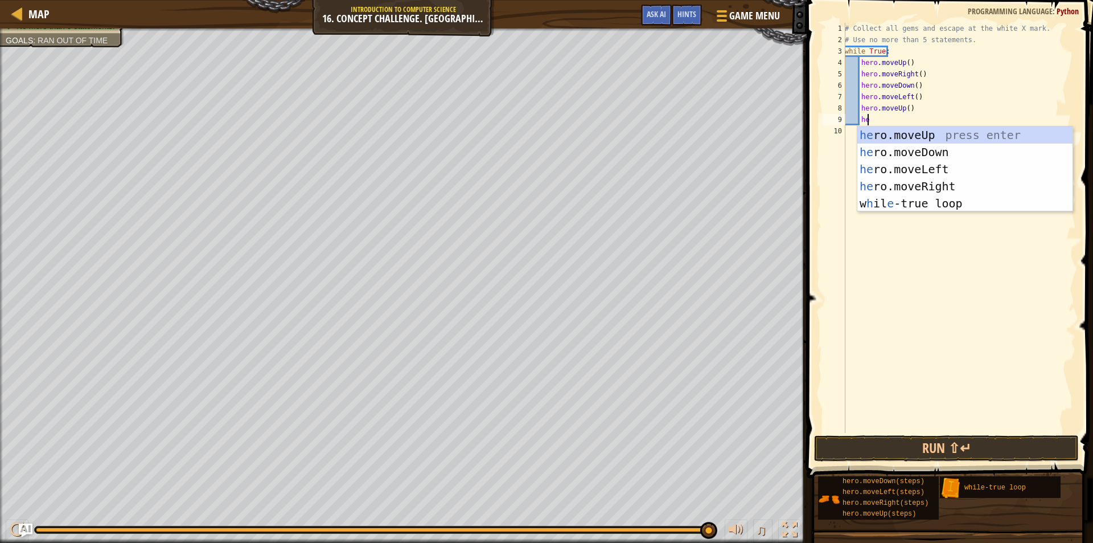
type textarea "her"
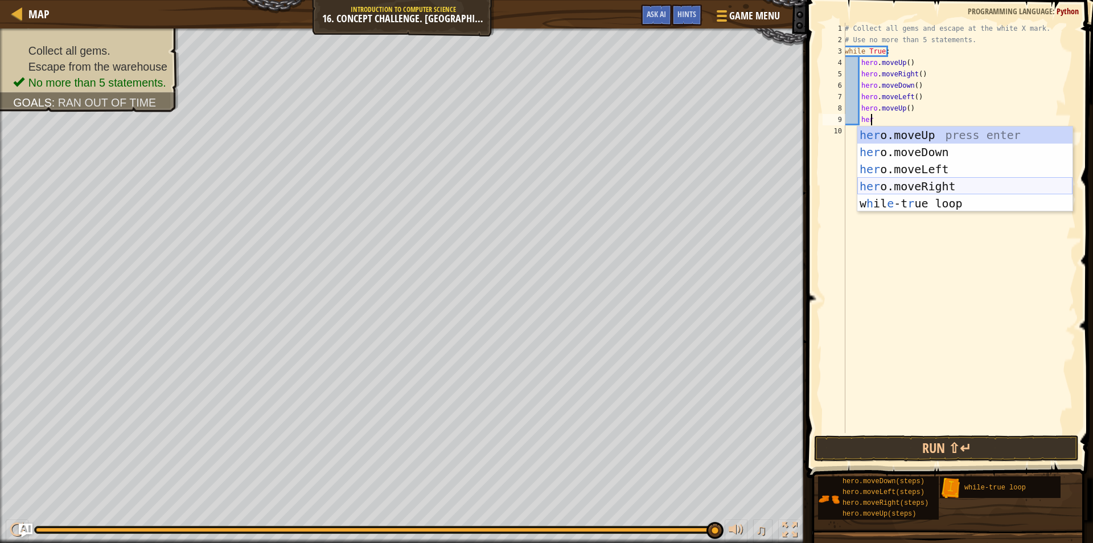
click at [896, 182] on div "her o.moveUp press enter her o.moveDown press enter her o.moveLeft press enter …" at bounding box center [965, 186] width 215 height 120
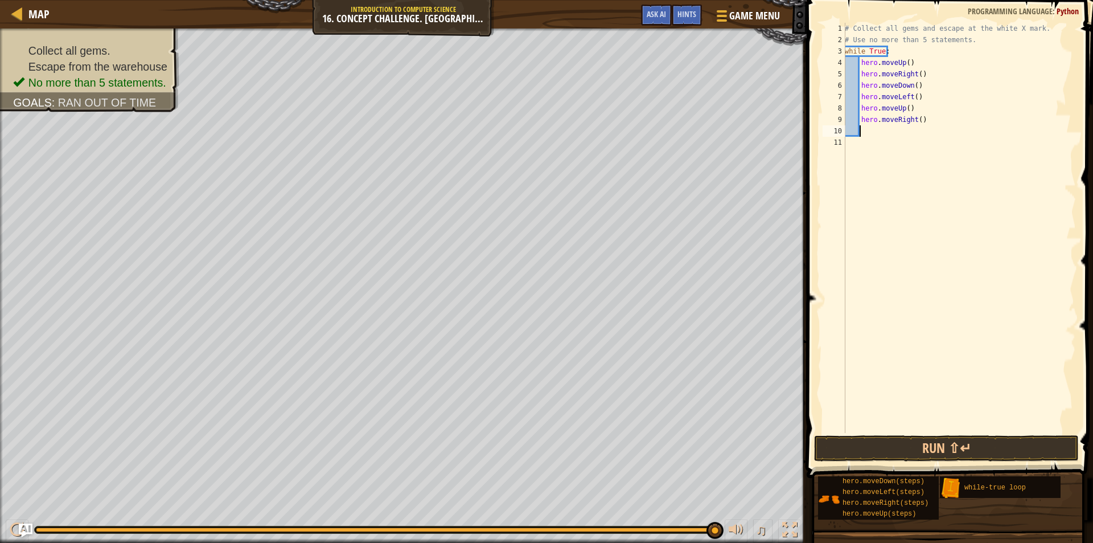
scroll to position [5, 1]
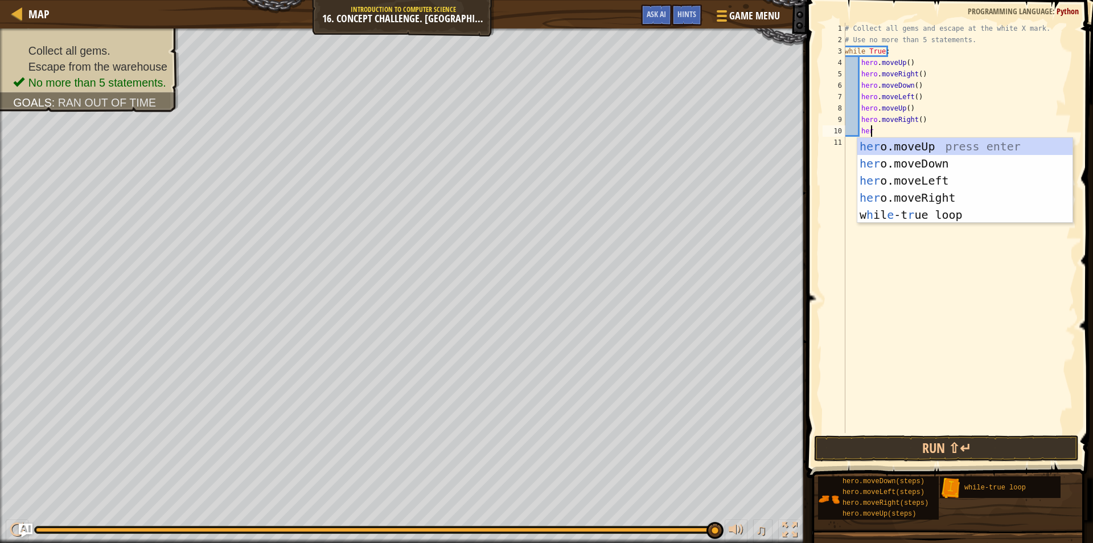
type textarea "hero"
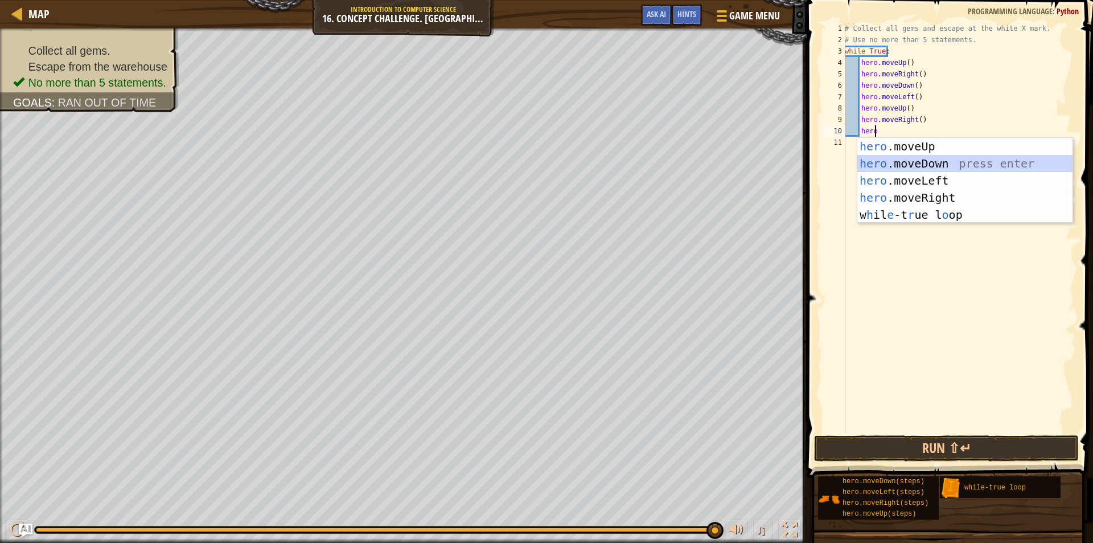
click at [881, 161] on div "hero .moveUp press enter hero .moveDown press enter hero .moveLeft press enter …" at bounding box center [965, 198] width 215 height 120
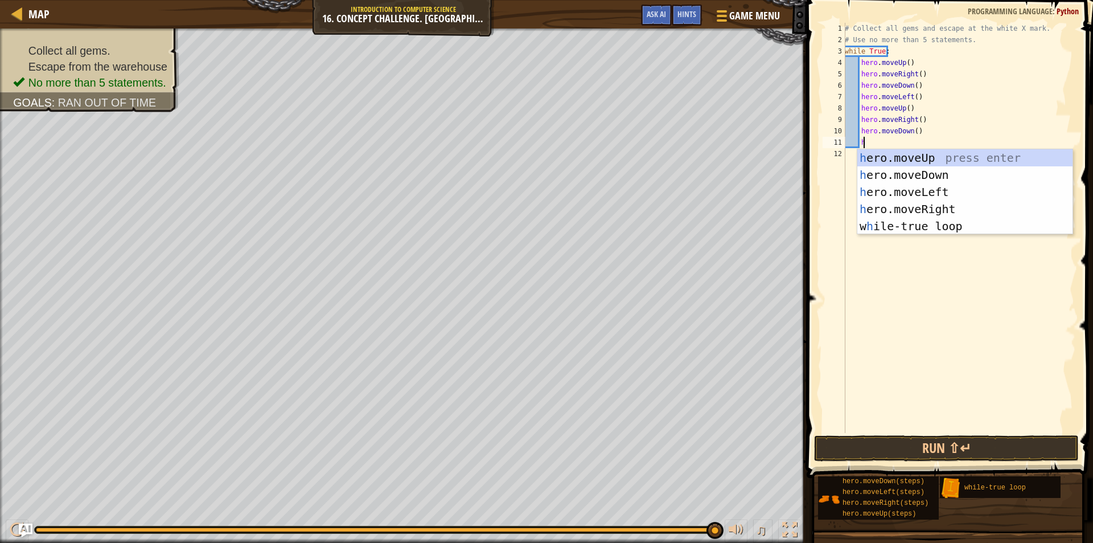
scroll to position [5, 1]
type textarea "her"
click at [906, 160] on div "her o.moveUp press enter her o.moveDown press enter her o.moveLeft press enter …" at bounding box center [965, 209] width 215 height 120
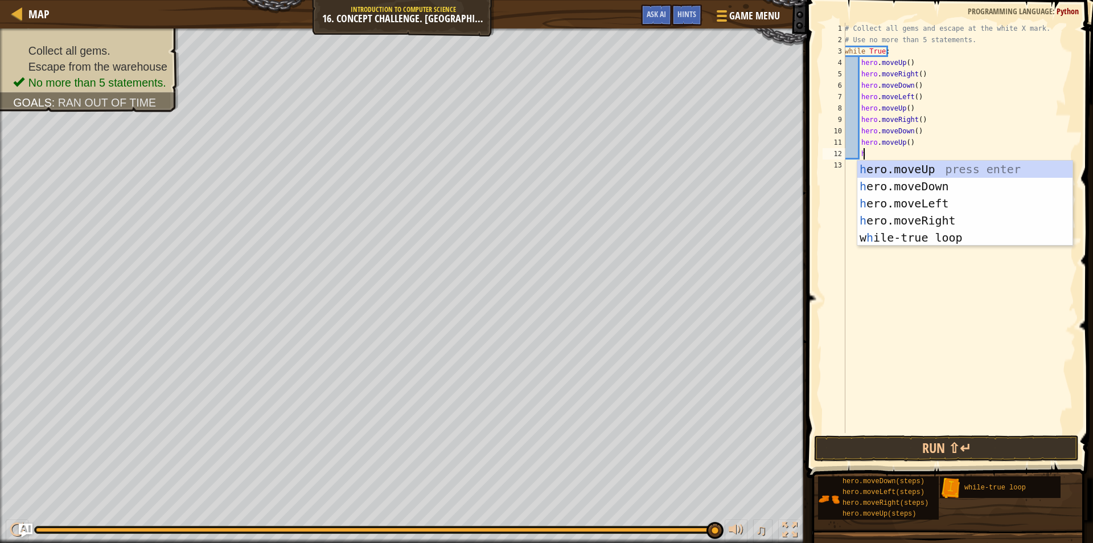
type textarea "her"
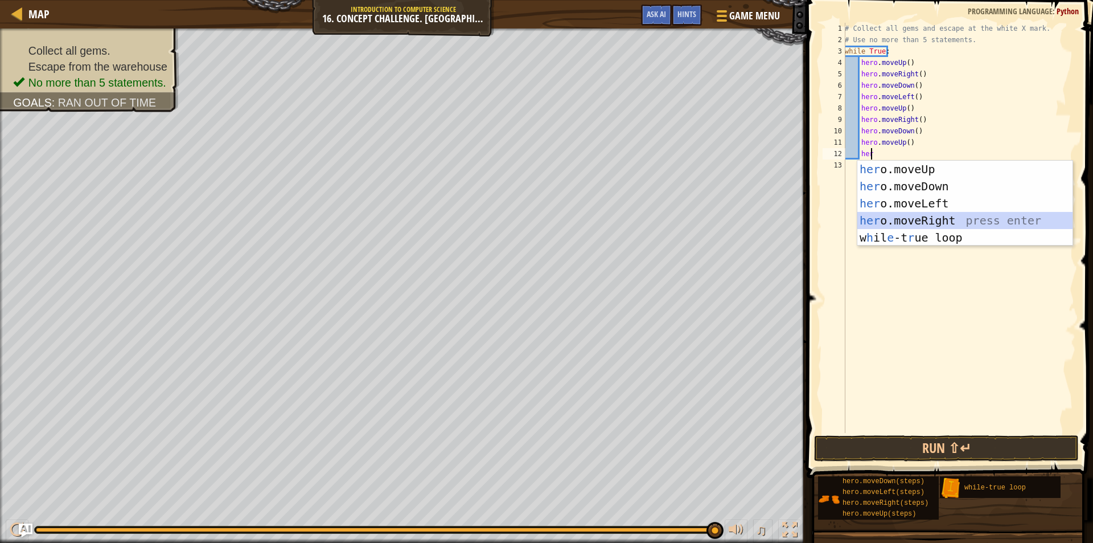
click at [934, 219] on div "her o.moveUp press enter her o.moveDown press enter her o.moveLeft press enter …" at bounding box center [965, 221] width 215 height 120
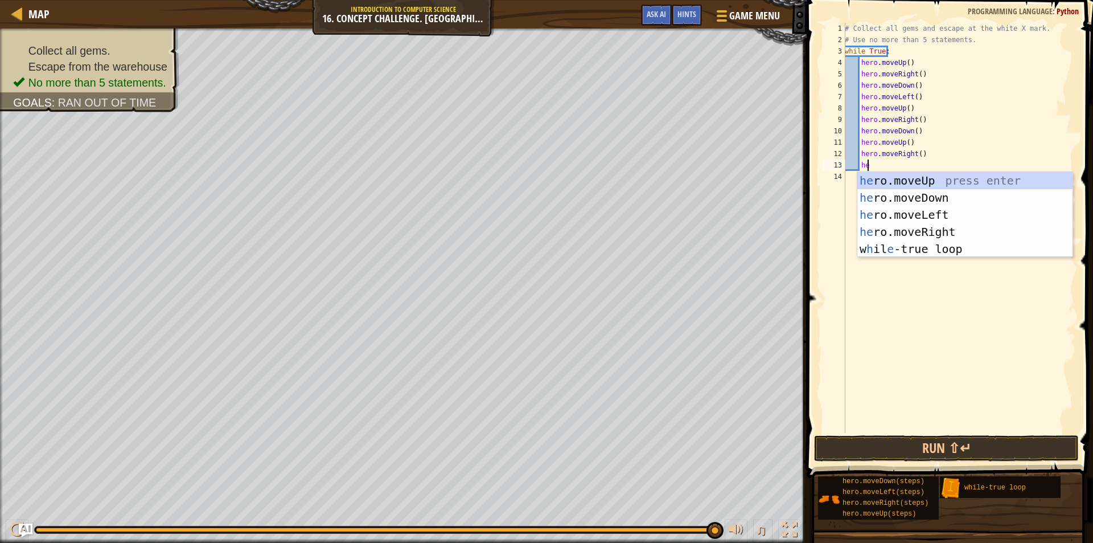
type textarea "her"
click at [908, 200] on div "her o.moveUp press enter her o.moveDown press enter her o.moveLeft press enter …" at bounding box center [965, 232] width 215 height 120
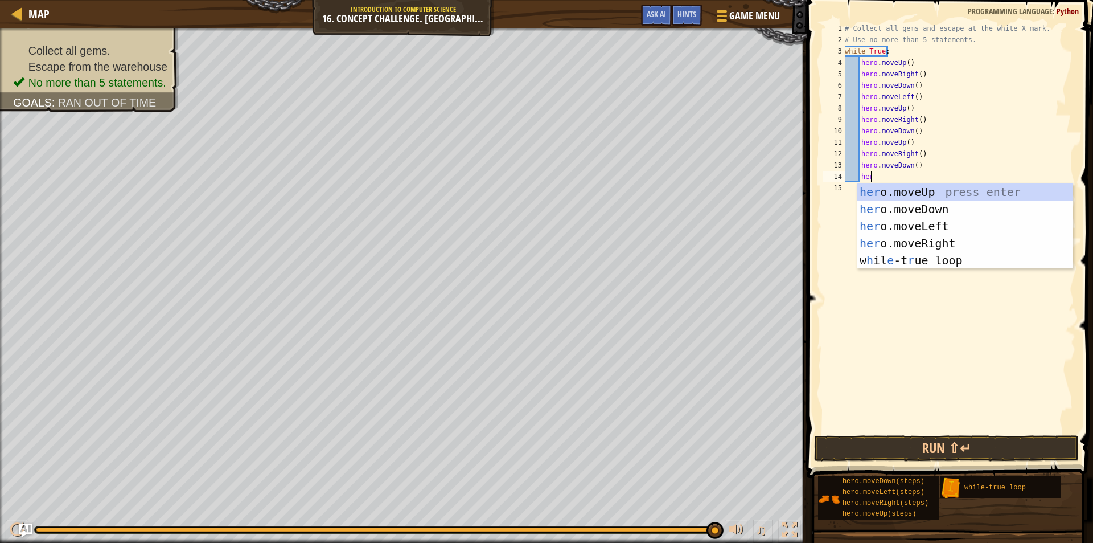
scroll to position [5, 2]
type textarea "hero"
click at [930, 188] on div "hero .moveUp press enter hero .moveDown press enter hero .moveLeft press enter …" at bounding box center [965, 243] width 215 height 120
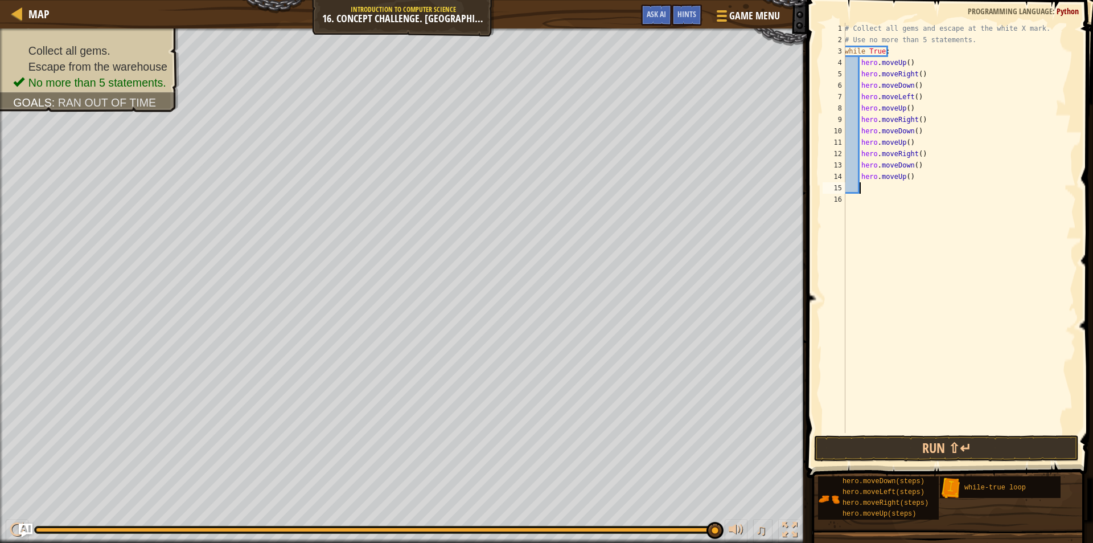
scroll to position [5, 1]
drag, startPoint x: 913, startPoint y: 177, endPoint x: 841, endPoint y: 171, distance: 72.6
click at [841, 171] on div "1 2 3 4 5 6 7 8 9 10 11 12 13 14 15 16 # Collect all gems and escape at the whi…" at bounding box center [949, 228] width 256 height 410
click at [913, 172] on div "# Collect all gems and escape at the white X mark. # Use no more than 5 stateme…" at bounding box center [959, 228] width 233 height 410
drag, startPoint x: 911, startPoint y: 177, endPoint x: 858, endPoint y: 166, distance: 54.0
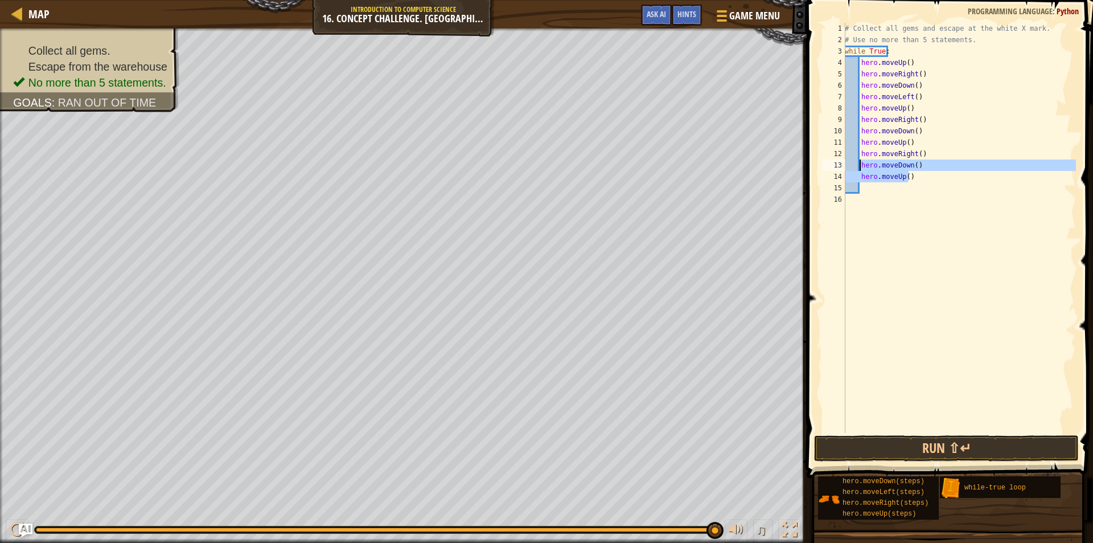
click at [858, 166] on div "# Collect all gems and escape at the white X mark. # Use no more than 5 stateme…" at bounding box center [959, 239] width 233 height 433
type textarea "hero.moveDown() hero.moveUp()"
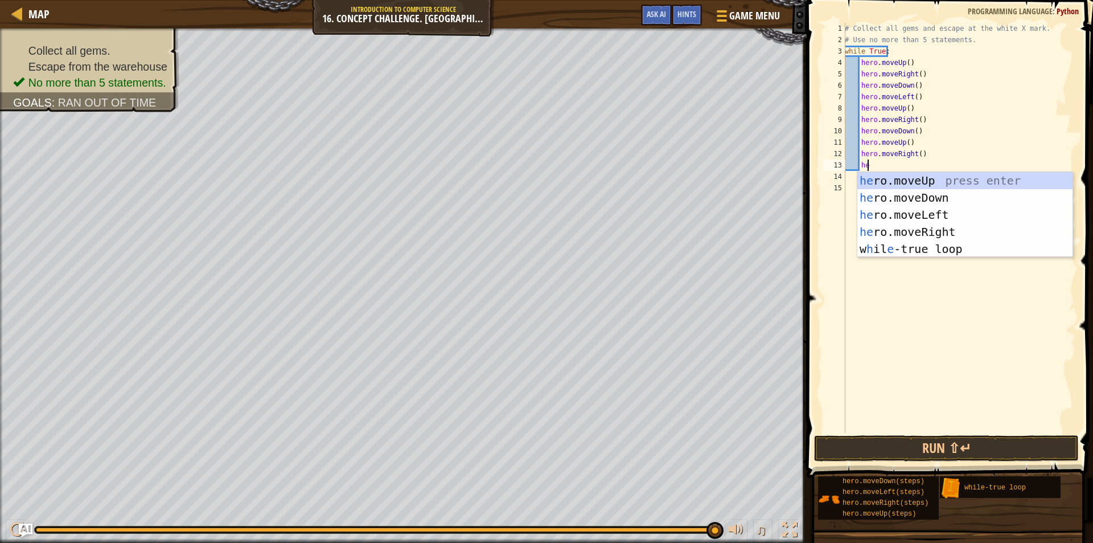
scroll to position [5, 1]
type textarea "her"
click at [1002, 179] on div "her o.moveUp press enter her o.moveDown press enter her o.moveLeft press enter …" at bounding box center [965, 232] width 215 height 120
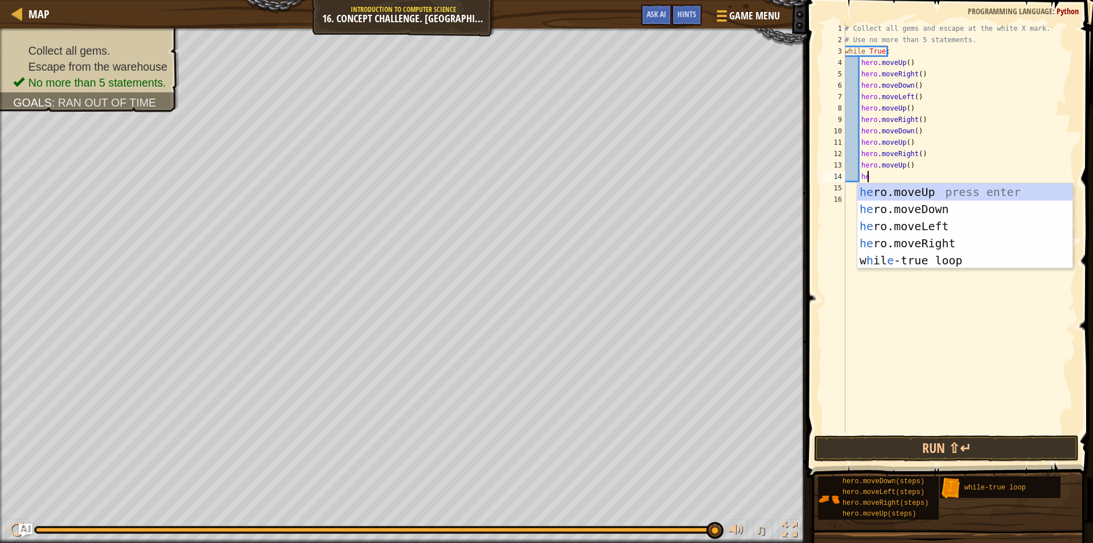
type textarea "her"
click at [960, 227] on div "her o.moveUp press enter her o.moveDown press enter her o.moveLeft press enter …" at bounding box center [965, 243] width 215 height 120
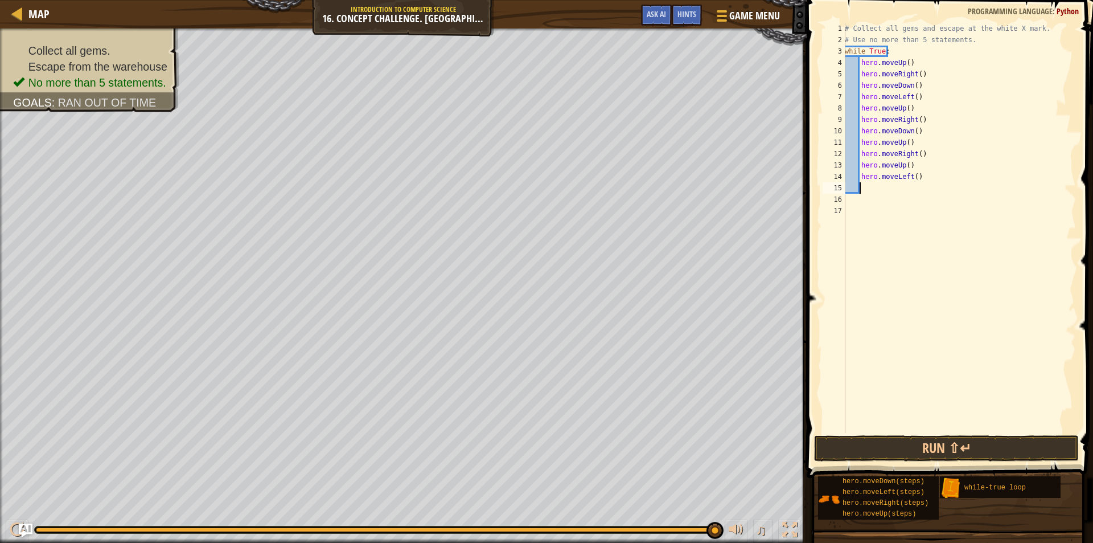
scroll to position [5, 1]
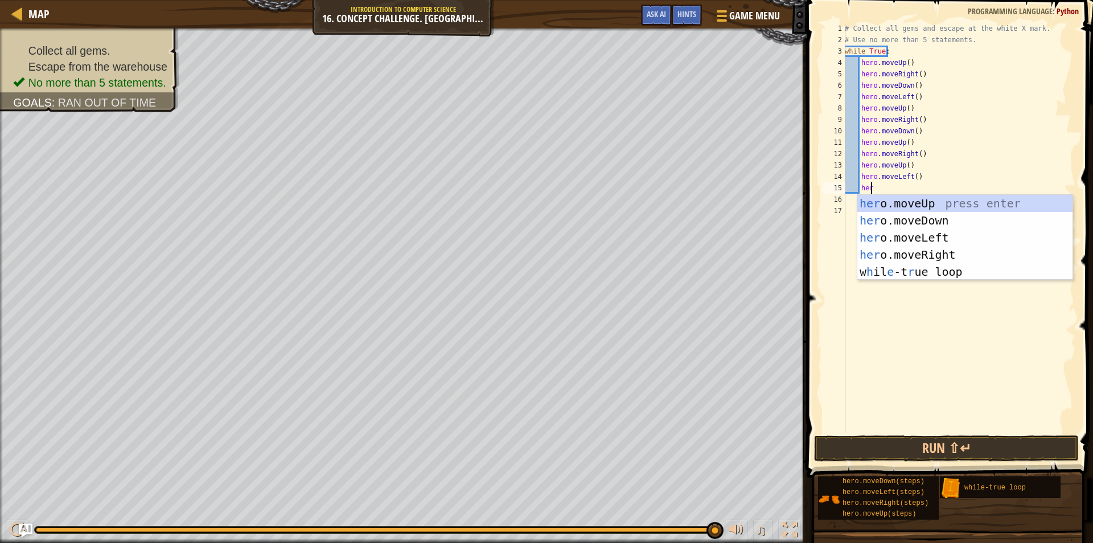
type textarea "hero"
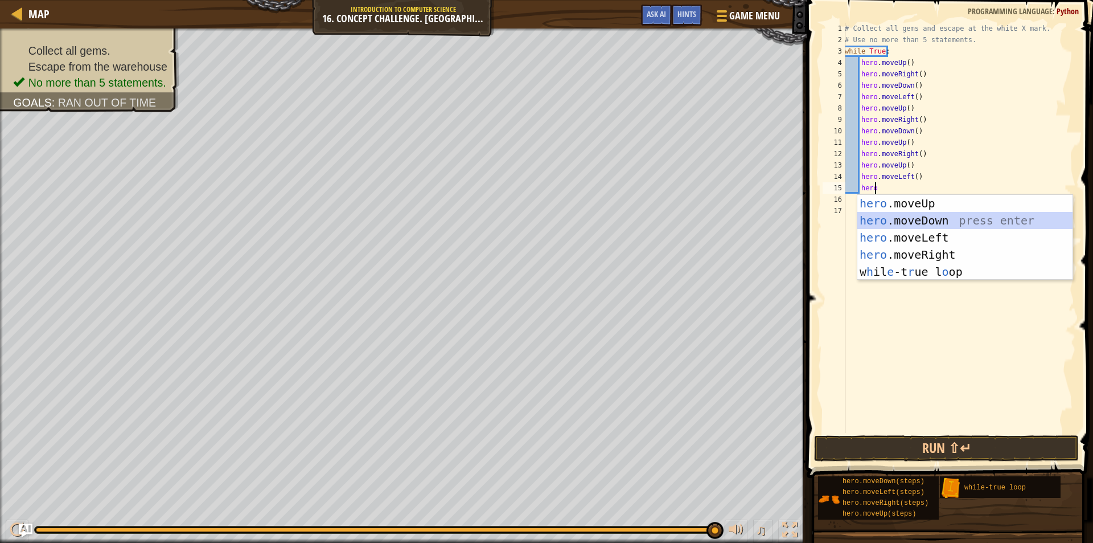
click at [951, 219] on div "hero .moveUp press enter hero .moveDown press enter hero .moveLeft press enter …" at bounding box center [965, 255] width 215 height 120
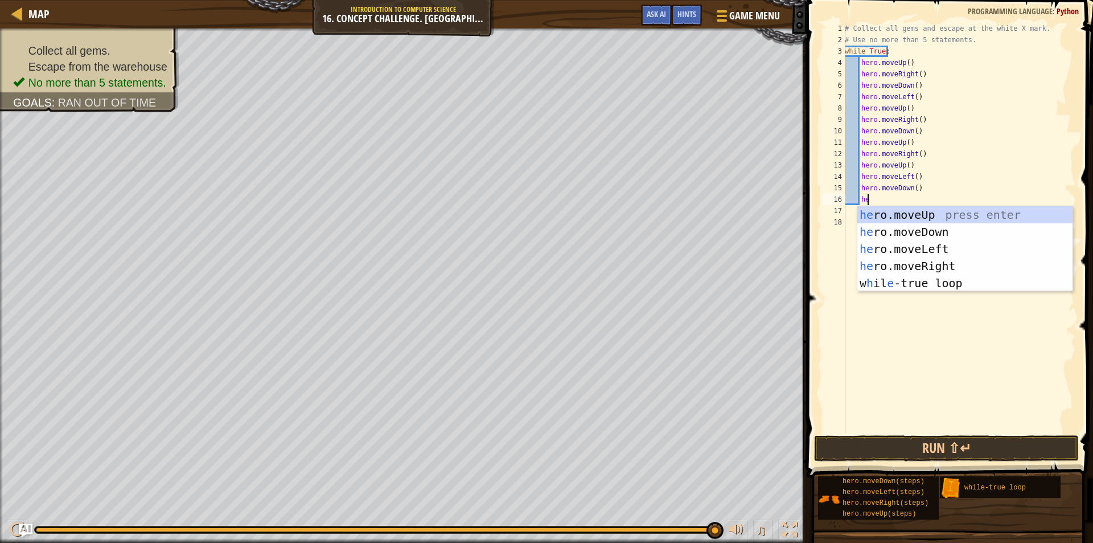
scroll to position [5, 1]
type textarea "hero"
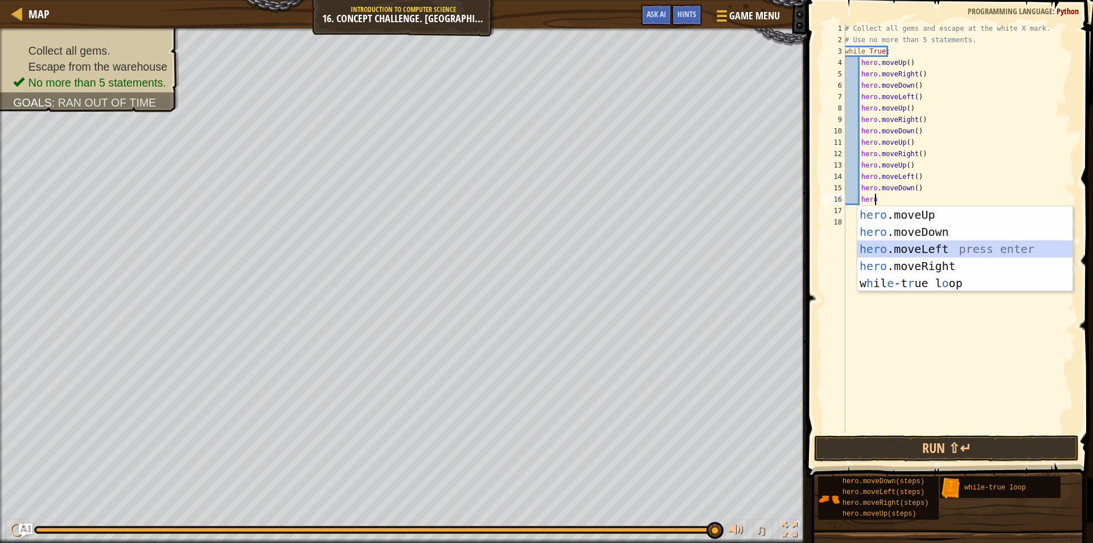
click at [960, 245] on div "hero .moveUp press enter hero .moveDown press enter hero .moveLeft press enter …" at bounding box center [965, 266] width 215 height 120
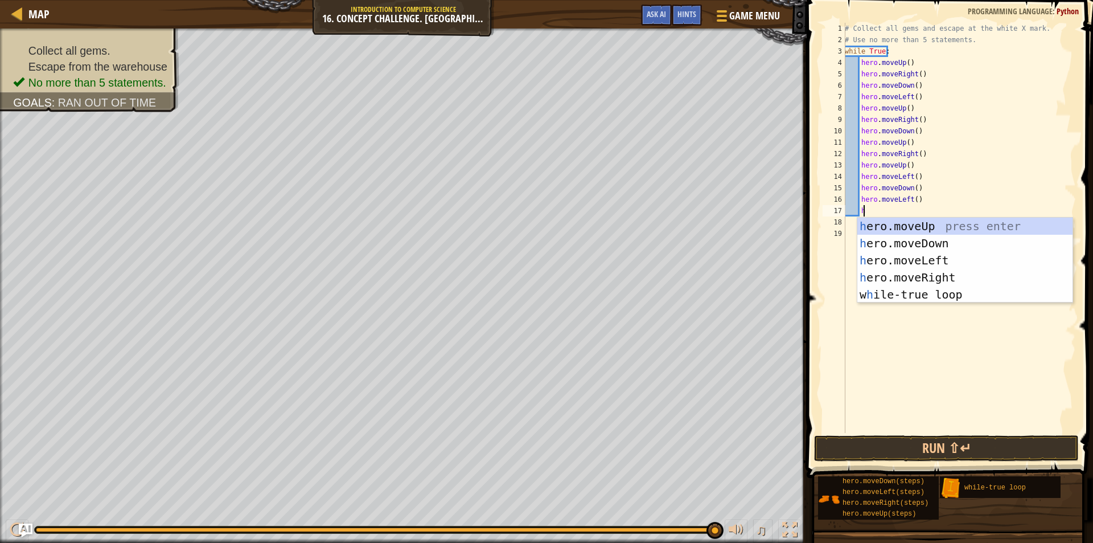
type textarea "he"
click at [941, 229] on div "he ro.moveUp press enter he ro.moveDown press enter he ro.moveLeft press enter …" at bounding box center [965, 278] width 215 height 120
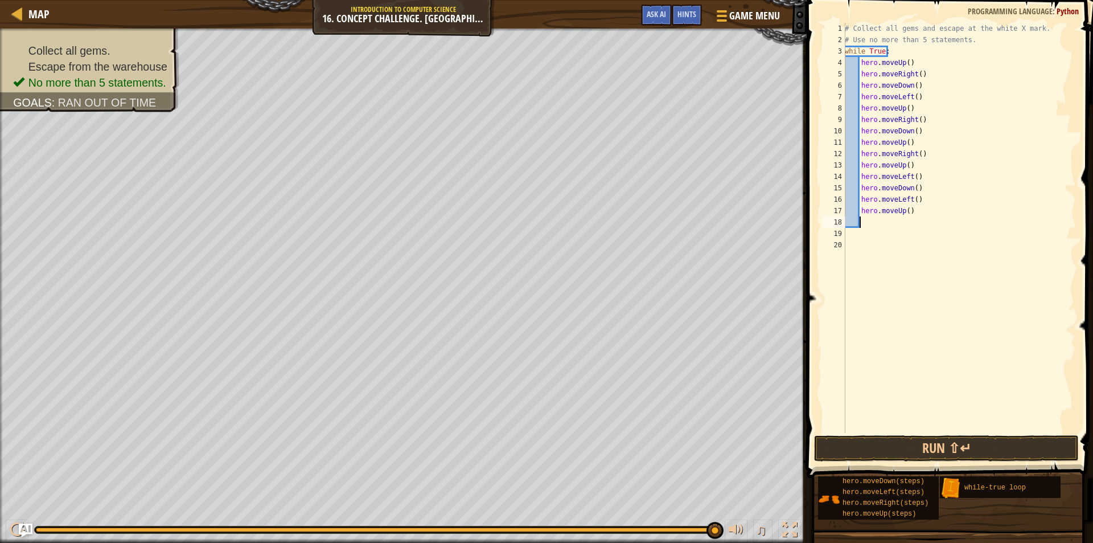
click at [906, 215] on div "# Collect all gems and escape at the white X mark. # Use no more than 5 stateme…" at bounding box center [959, 239] width 233 height 433
type textarea "hero.moveUp(2)"
click at [883, 450] on button "Run ⇧↵" at bounding box center [946, 448] width 265 height 26
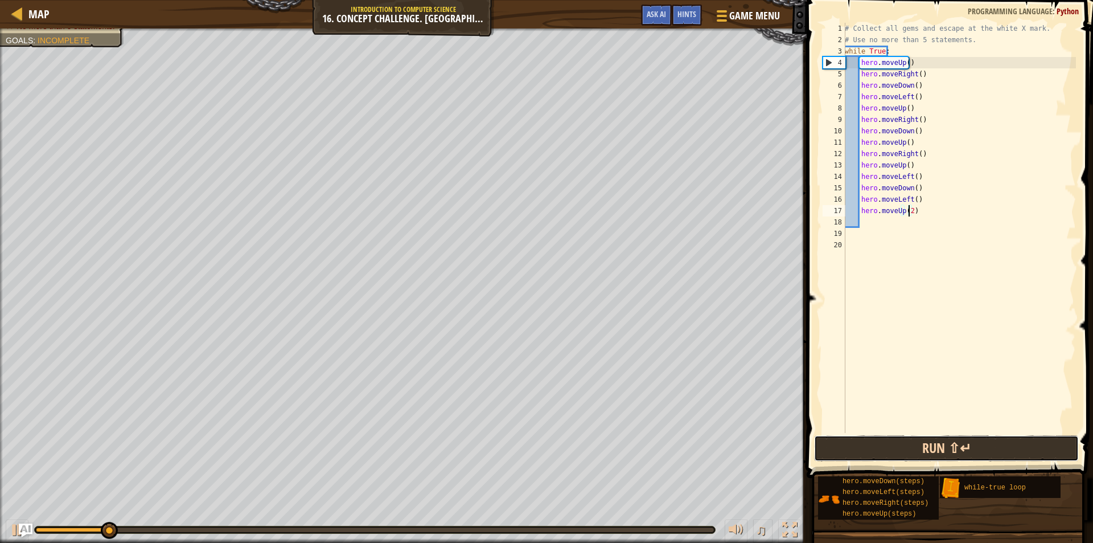
click at [913, 441] on button "Run ⇧↵" at bounding box center [946, 448] width 265 height 26
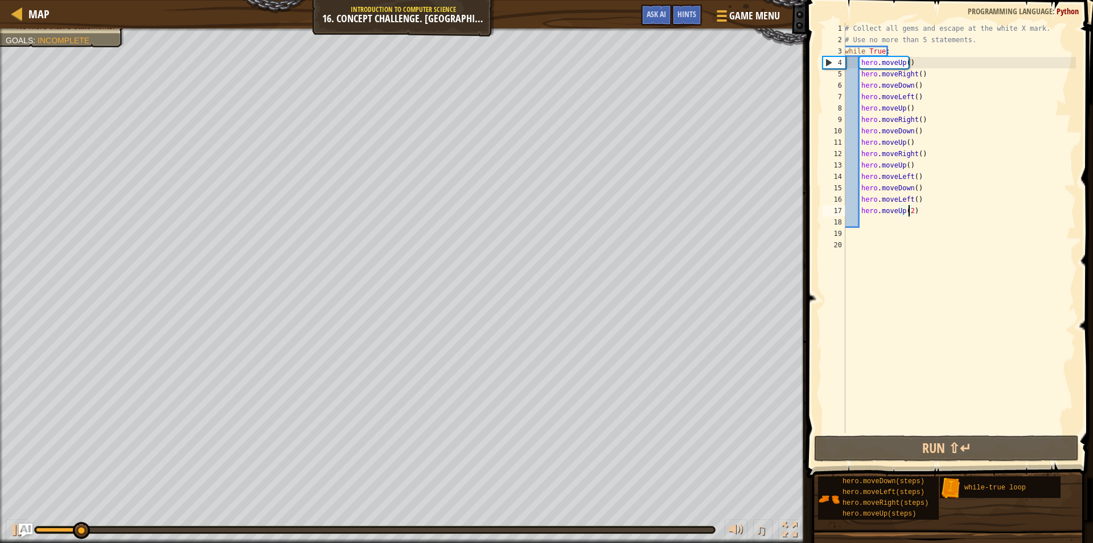
drag, startPoint x: 113, startPoint y: 522, endPoint x: 63, endPoint y: 519, distance: 50.2
click at [63, 519] on div "♫" at bounding box center [403, 527] width 807 height 34
drag, startPoint x: 75, startPoint y: 524, endPoint x: 46, endPoint y: 519, distance: 30.2
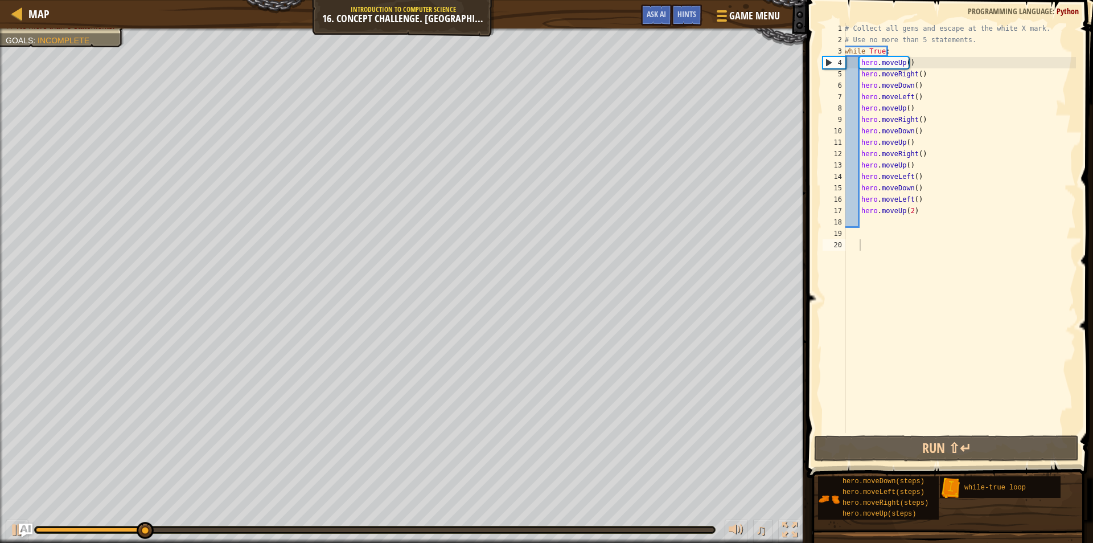
click at [46, 519] on div "♫" at bounding box center [403, 527] width 807 height 34
click at [905, 68] on div "# Collect all gems and escape at the white X mark. # Use no more than 5 stateme…" at bounding box center [959, 239] width 233 height 433
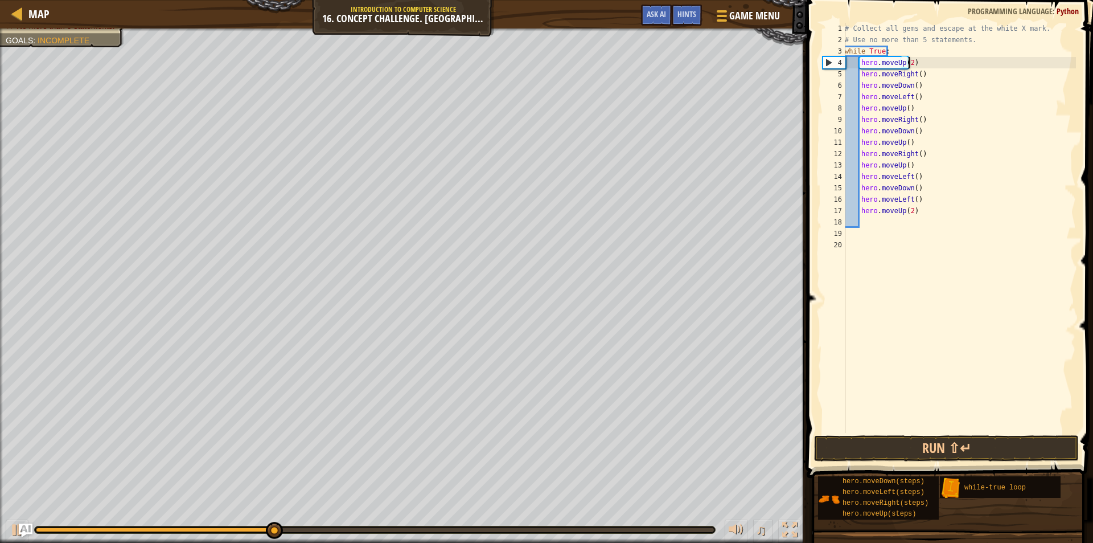
scroll to position [5, 5]
click at [910, 449] on button "Run ⇧↵" at bounding box center [946, 448] width 265 height 26
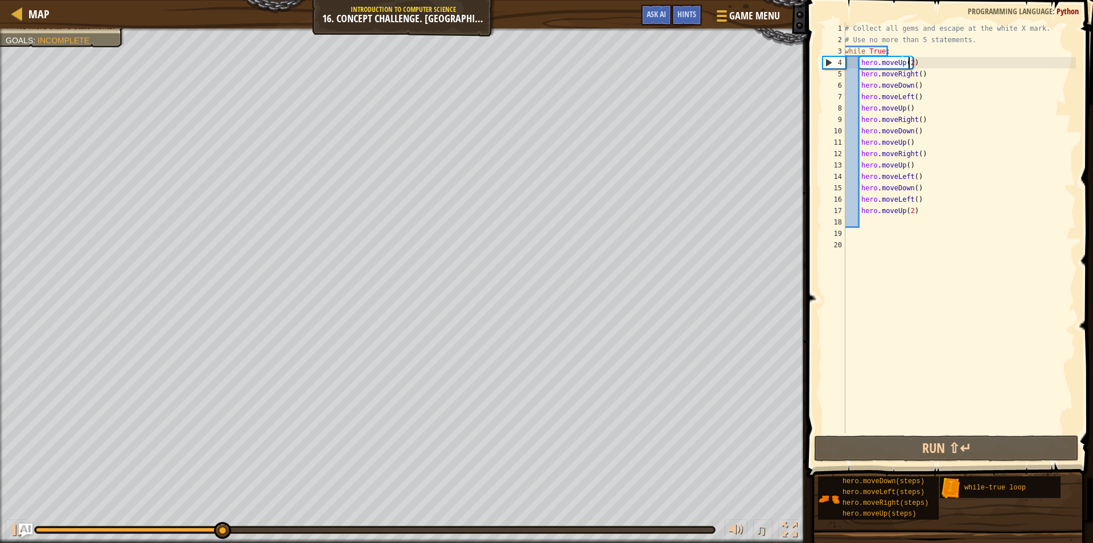
click at [917, 77] on div "# Collect all gems and escape at the white X mark. # Use no more than 5 stateme…" at bounding box center [959, 239] width 233 height 433
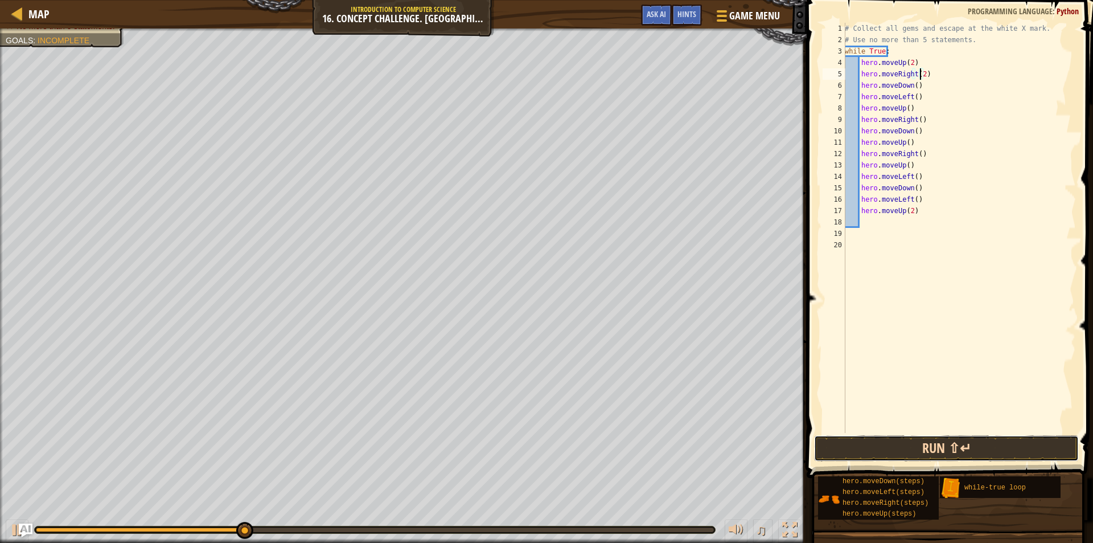
click at [932, 450] on button "Run ⇧↵" at bounding box center [946, 448] width 265 height 26
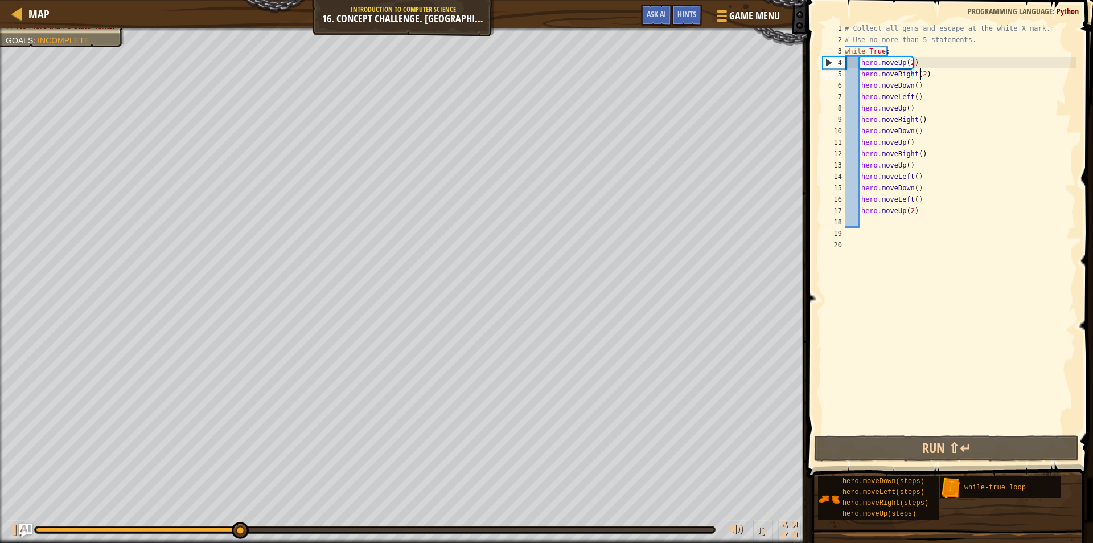
click at [903, 143] on div "# Collect all gems and escape at the white X mark. # Use no more than 5 stateme…" at bounding box center [959, 239] width 233 height 433
click at [906, 144] on div "# Collect all gems and escape at the white X mark. # Use no more than 5 stateme…" at bounding box center [959, 239] width 233 height 433
click at [905, 109] on div "# Collect all gems and escape at the white X mark. # Use no more than 5 stateme…" at bounding box center [959, 239] width 233 height 433
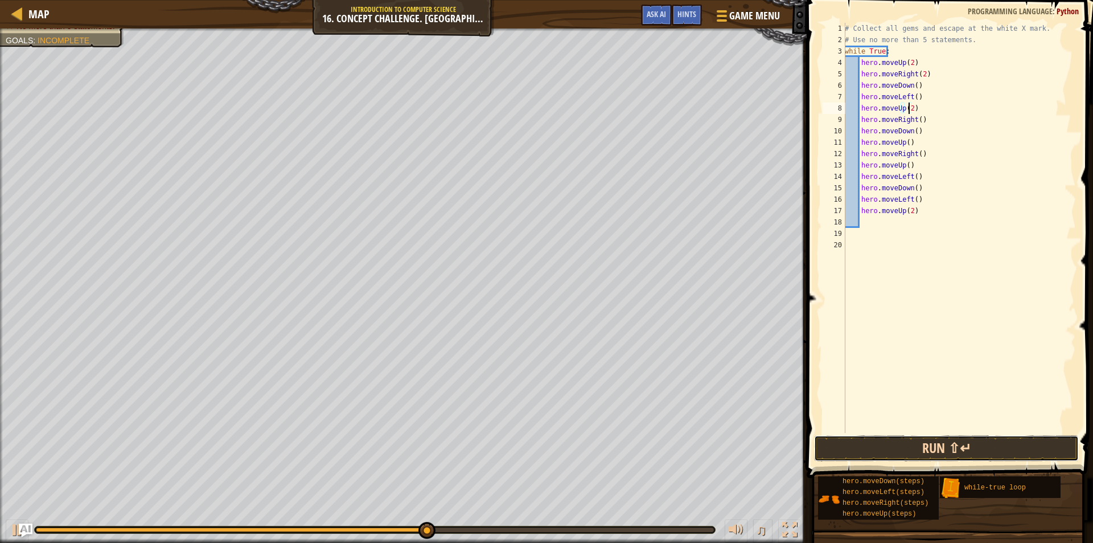
click at [867, 455] on button "Run ⇧↵" at bounding box center [946, 448] width 265 height 26
click at [850, 442] on button "Run ⇧↵" at bounding box center [946, 448] width 265 height 26
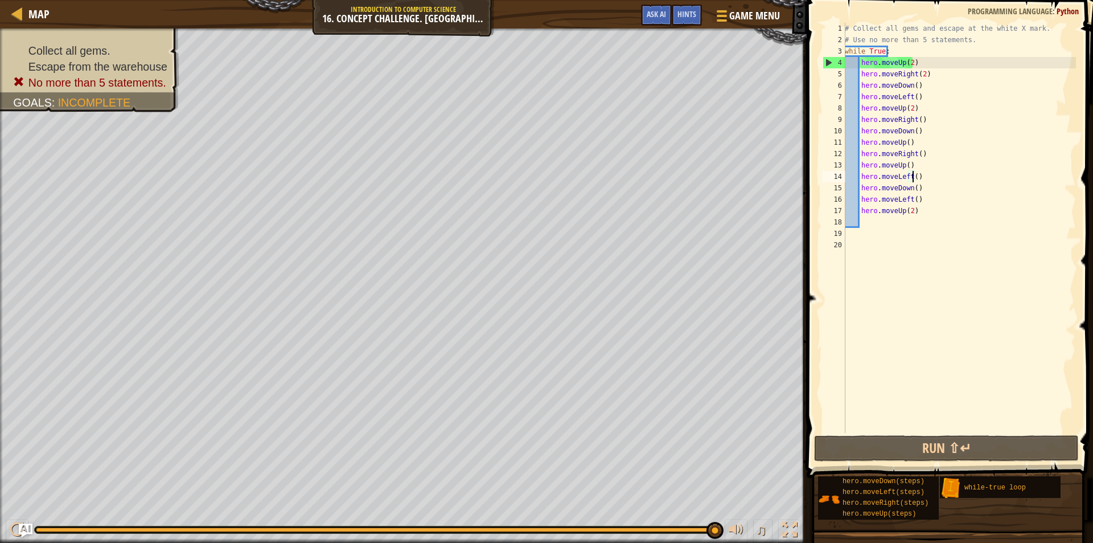
click at [914, 174] on div "# Collect all gems and escape at the white X mark. # Use no more than 5 stateme…" at bounding box center [959, 239] width 233 height 433
click at [918, 178] on div "# Collect all gems and escape at the white X mark. # Use no more than 5 stateme…" at bounding box center [959, 239] width 233 height 433
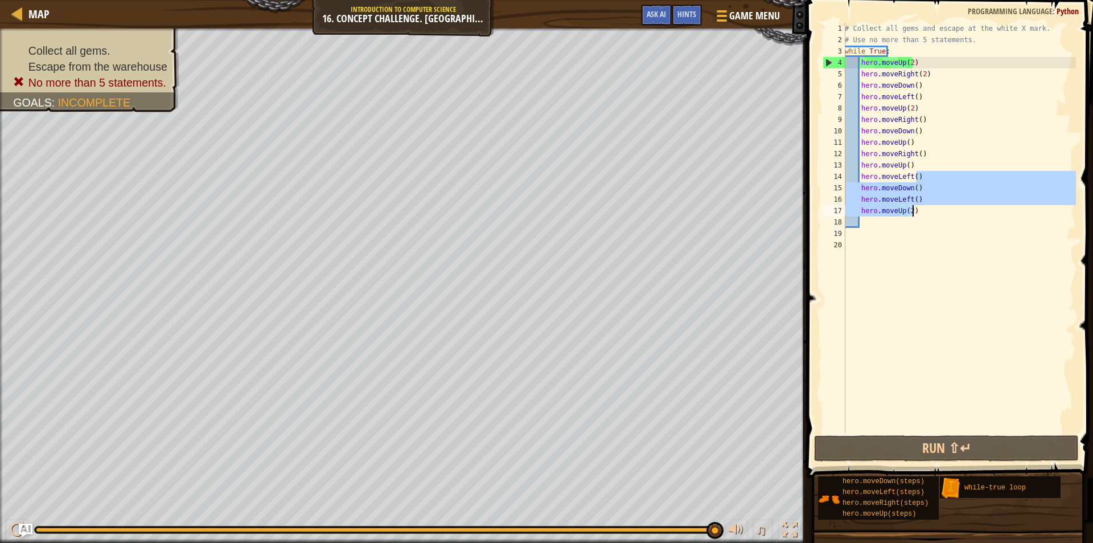
drag, startPoint x: 918, startPoint y: 178, endPoint x: 892, endPoint y: 210, distance: 42.1
click at [918, 214] on div "# Collect all gems and escape at the white X mark. # Use no more than 5 stateme…" at bounding box center [959, 239] width 233 height 433
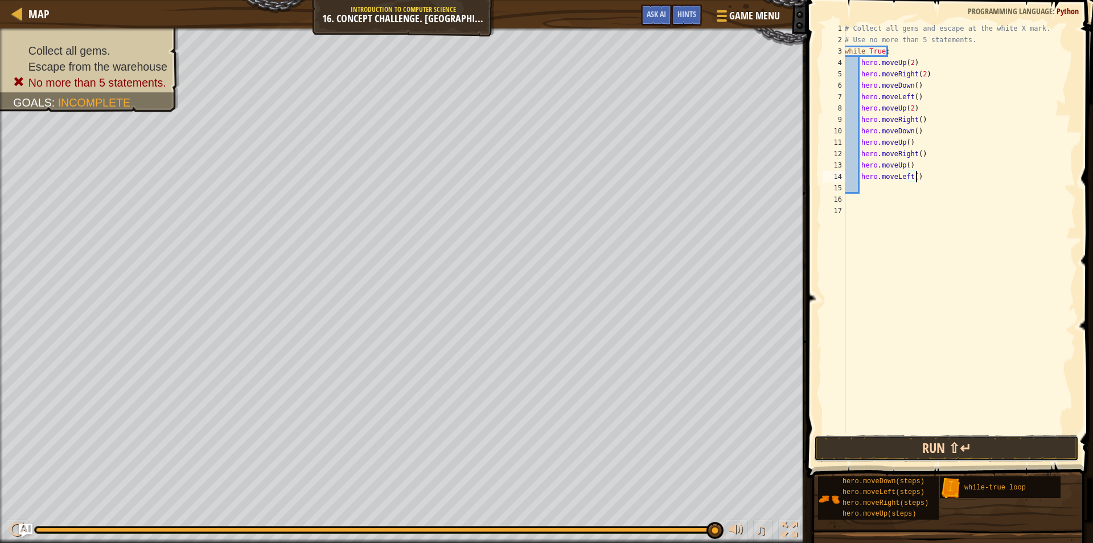
click at [928, 449] on button "Run ⇧↵" at bounding box center [946, 448] width 265 height 26
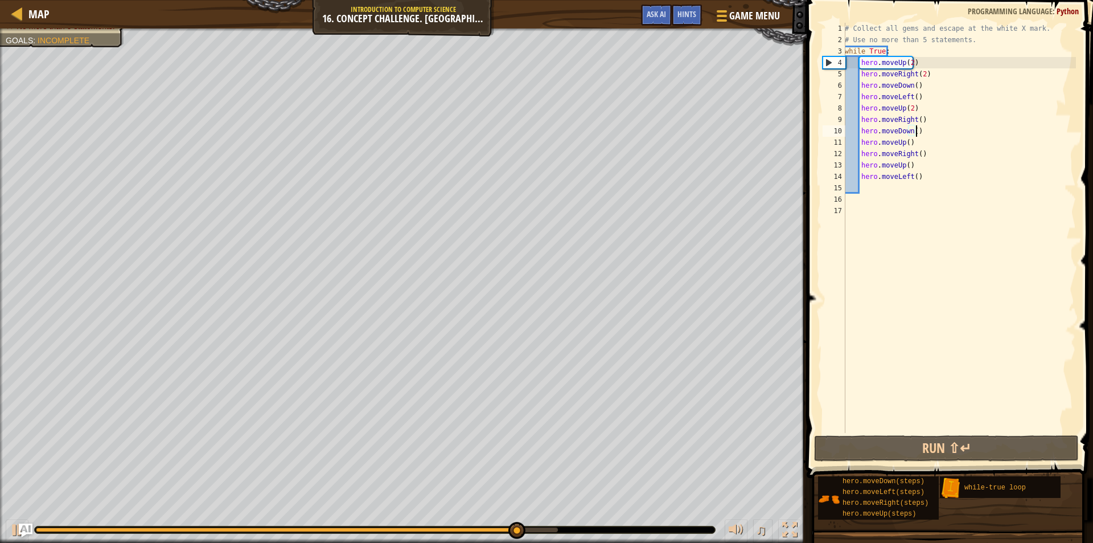
click at [924, 132] on div "# Collect all gems and escape at the white X mark. # Use no more than 5 stateme…" at bounding box center [959, 239] width 233 height 433
type textarea "hero.moveDown()"
drag, startPoint x: 924, startPoint y: 132, endPoint x: 859, endPoint y: 136, distance: 64.4
click at [859, 136] on div "# Collect all gems and escape at the white X mark. # Use no more than 5 stateme…" at bounding box center [959, 239] width 233 height 433
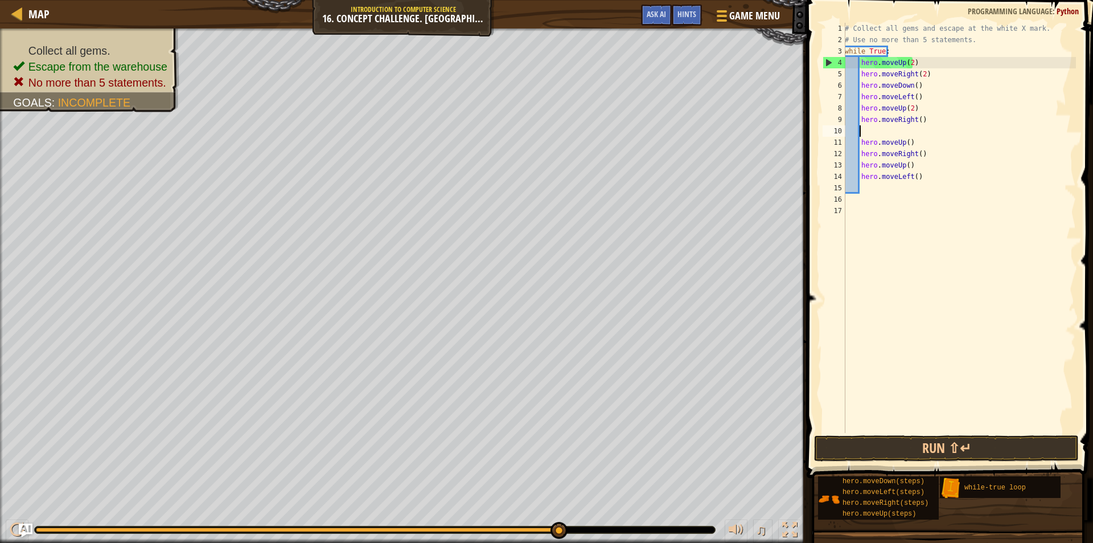
scroll to position [5, 1]
click at [868, 446] on button "Run ⇧↵" at bounding box center [946, 448] width 265 height 26
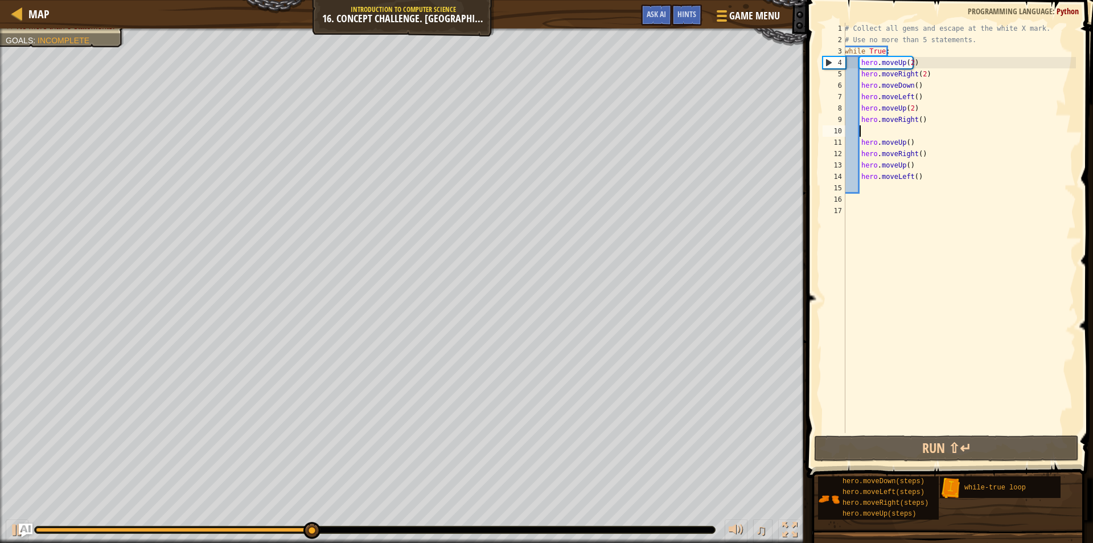
click at [921, 165] on div "# Collect all gems and escape at the white X mark. # Use no more than 5 stateme…" at bounding box center [959, 239] width 233 height 433
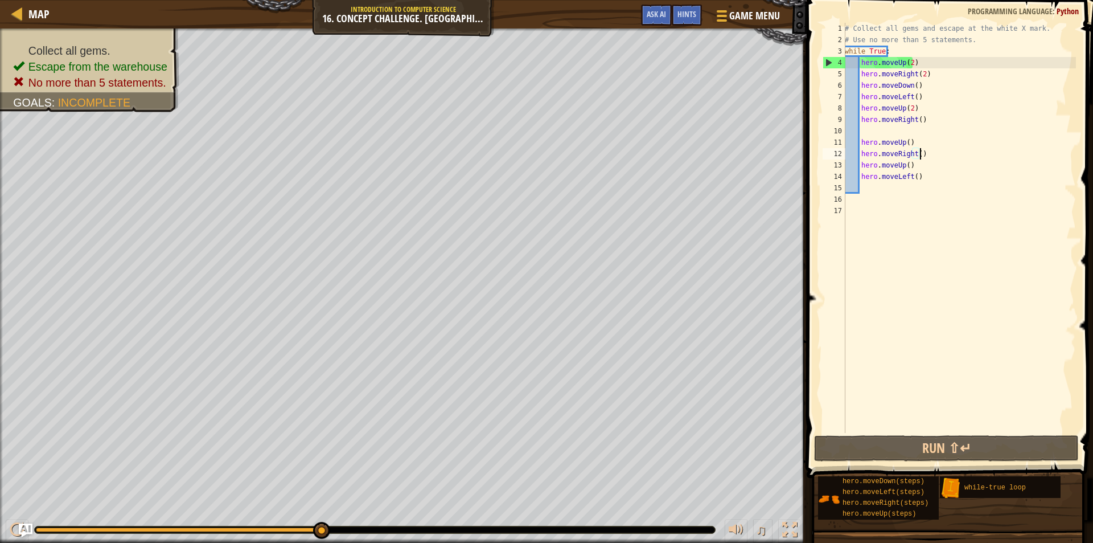
click at [925, 155] on div "# Collect all gems and escape at the white X mark. # Use no more than 5 stateme…" at bounding box center [959, 239] width 233 height 433
click at [928, 166] on div "# Collect all gems and escape at the white X mark. # Use no more than 5 stateme…" at bounding box center [959, 239] width 233 height 433
drag, startPoint x: 922, startPoint y: 167, endPoint x: 896, endPoint y: 168, distance: 26.8
click at [896, 168] on div "# Collect all gems and escape at the white X mark. # Use no more than 5 stateme…" at bounding box center [959, 239] width 233 height 433
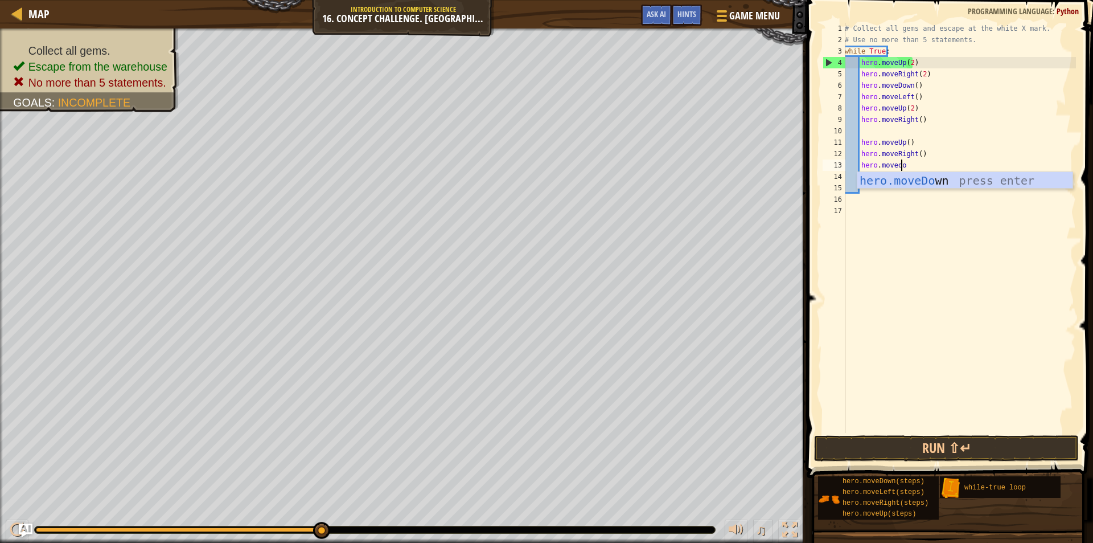
type textarea "hero.movedow"
click at [914, 183] on div "hero.moveDow n press enter" at bounding box center [965, 197] width 215 height 51
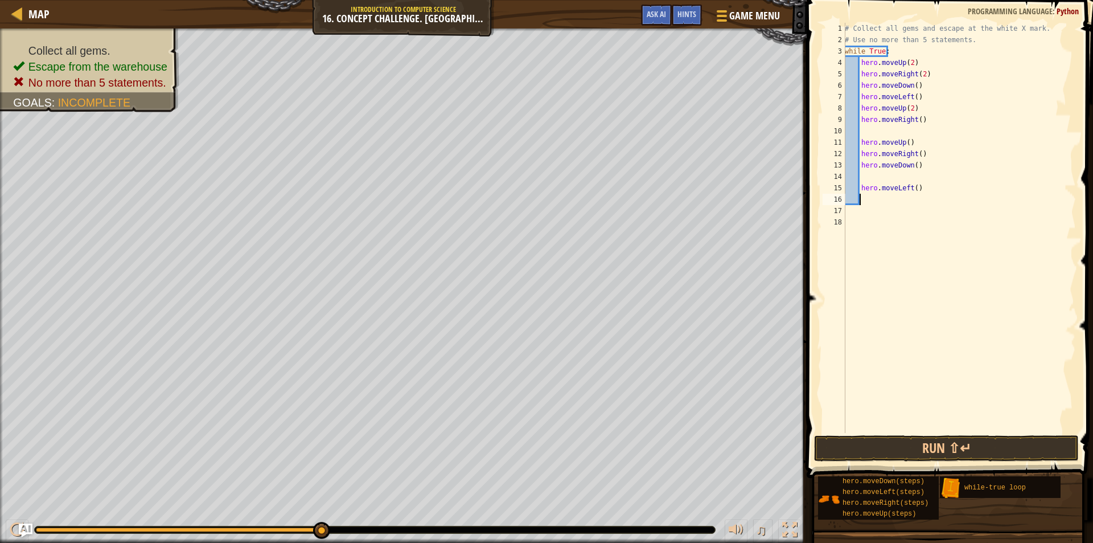
click at [931, 195] on div "# Collect all gems and escape at the white X mark. # Use no more than 5 stateme…" at bounding box center [959, 239] width 233 height 433
drag, startPoint x: 927, startPoint y: 192, endPoint x: 917, endPoint y: 180, distance: 15.4
click at [917, 180] on div "# Collect all gems and escape at the white X mark. # Use no more than 5 stateme…" at bounding box center [959, 239] width 233 height 433
type textarea "hero.moveLeft()"
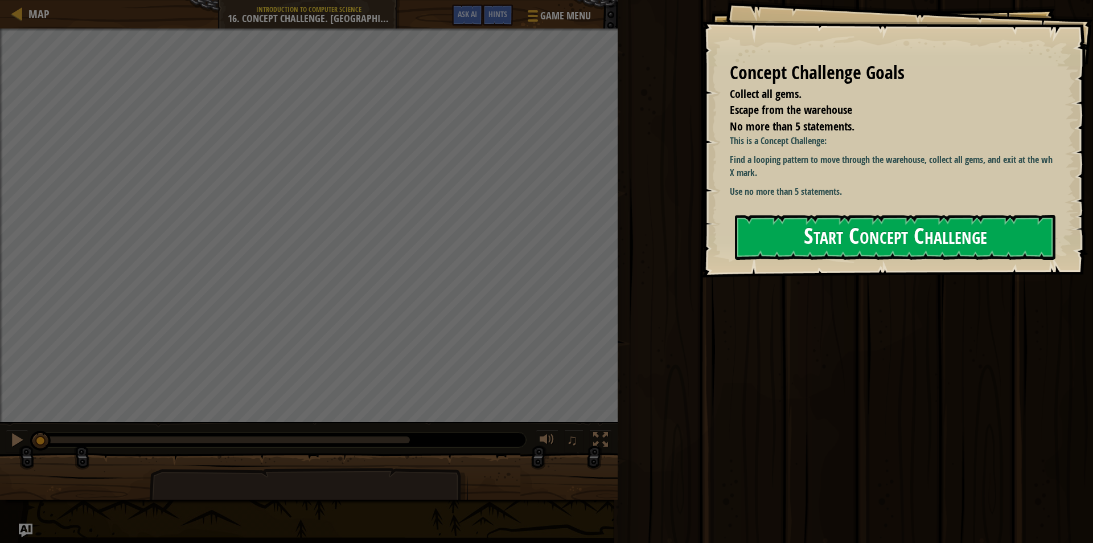
click at [790, 236] on button "Start Concept Challenge" at bounding box center [895, 237] width 321 height 45
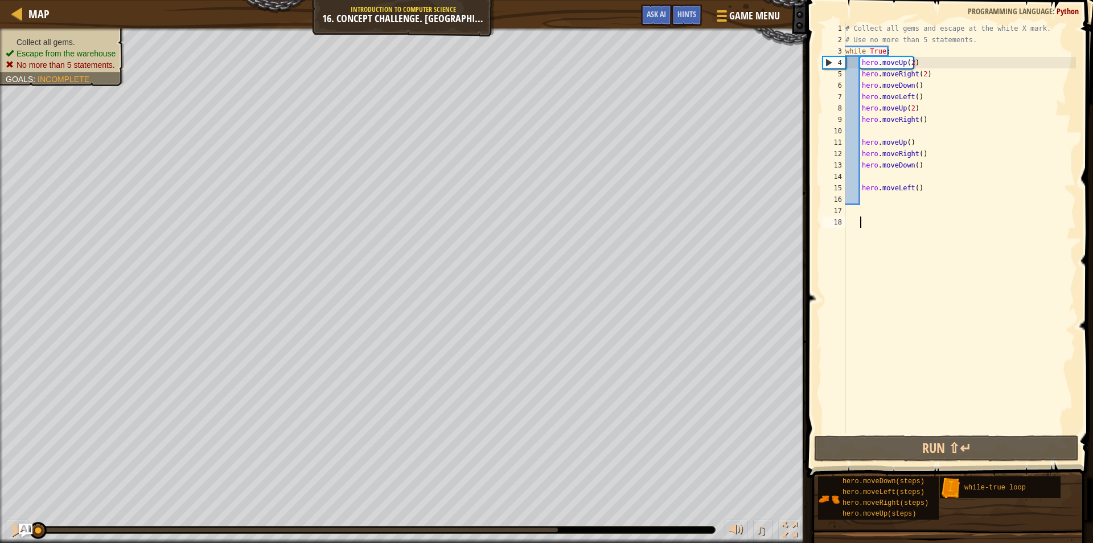
click at [892, 195] on div "# Collect all gems and escape at the white X mark. # Use no more than 5 stateme…" at bounding box center [959, 239] width 233 height 433
click at [926, 192] on div "# Collect all gems and escape at the white X mark. # Use no more than 5 stateme…" at bounding box center [959, 239] width 233 height 433
drag, startPoint x: 925, startPoint y: 192, endPoint x: 918, endPoint y: 192, distance: 7.4
click at [918, 192] on div "# Collect all gems and escape at the white X mark. # Use no more than 5 stateme…" at bounding box center [959, 239] width 233 height 433
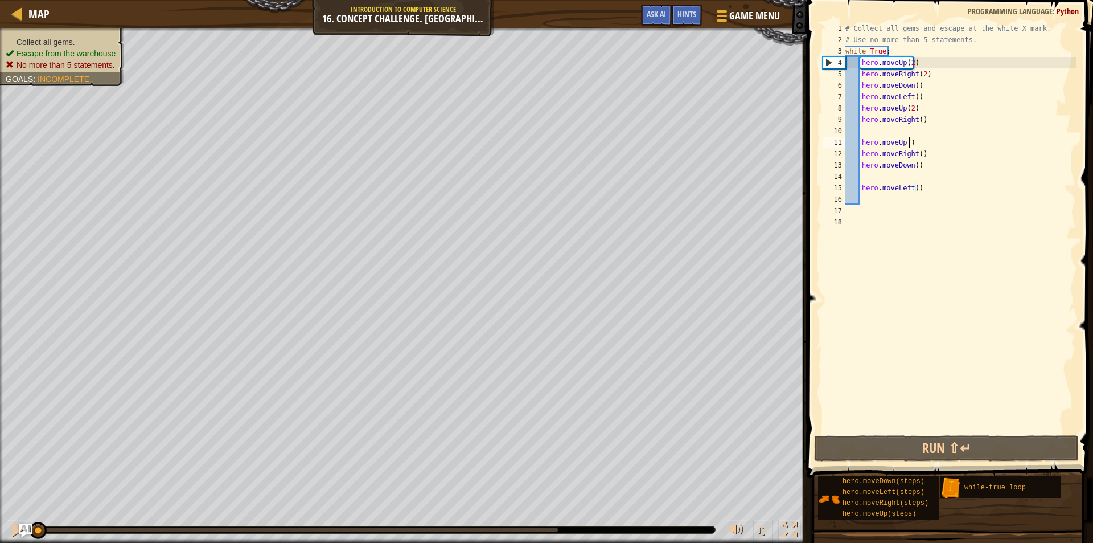
click at [927, 137] on div "# Collect all gems and escape at the white X mark. # Use no more than 5 stateme…" at bounding box center [959, 239] width 233 height 433
click at [919, 124] on div "# Collect all gems and escape at the white X mark. # Use no more than 5 stateme…" at bounding box center [959, 239] width 233 height 433
click at [912, 166] on div "# Collect all gems and escape at the white X mark. # Use no more than 5 stateme…" at bounding box center [959, 239] width 233 height 433
type textarea "hero.moveDown(2)"
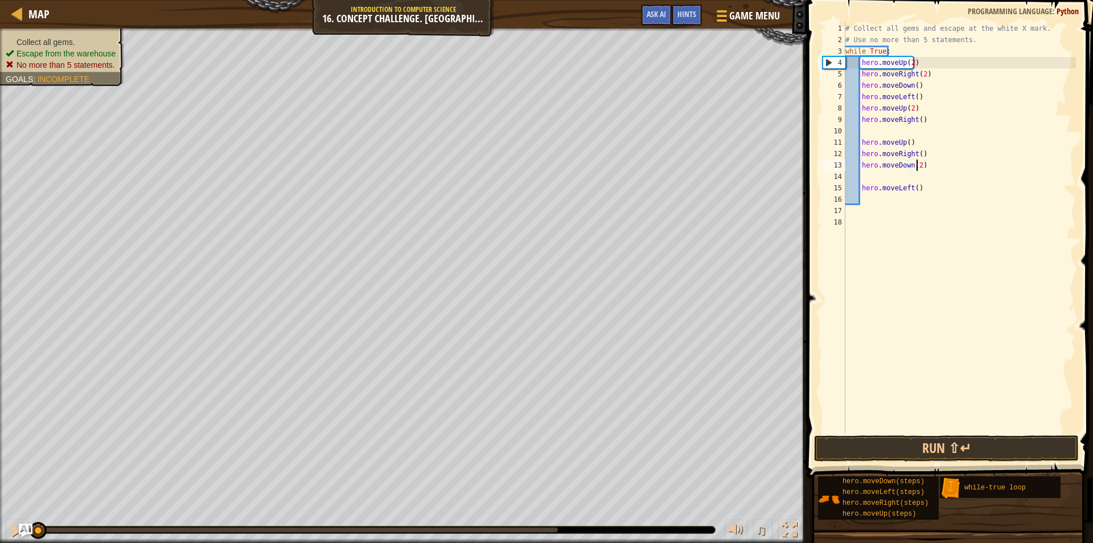
scroll to position [5, 6]
click at [918, 180] on div "# Collect all gems and escape at the white X mark. # Use no more than 5 stateme…" at bounding box center [959, 239] width 233 height 433
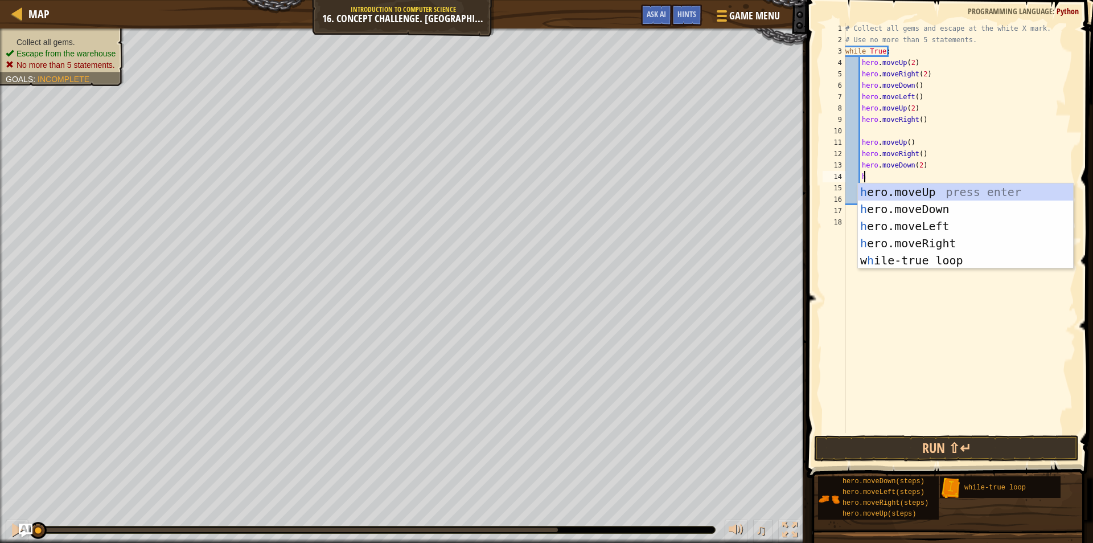
scroll to position [5, 1]
type textarea "her"
click at [911, 196] on div "her o.moveUp press enter her o.moveDown press enter her o.moveLeft press enter …" at bounding box center [965, 243] width 215 height 120
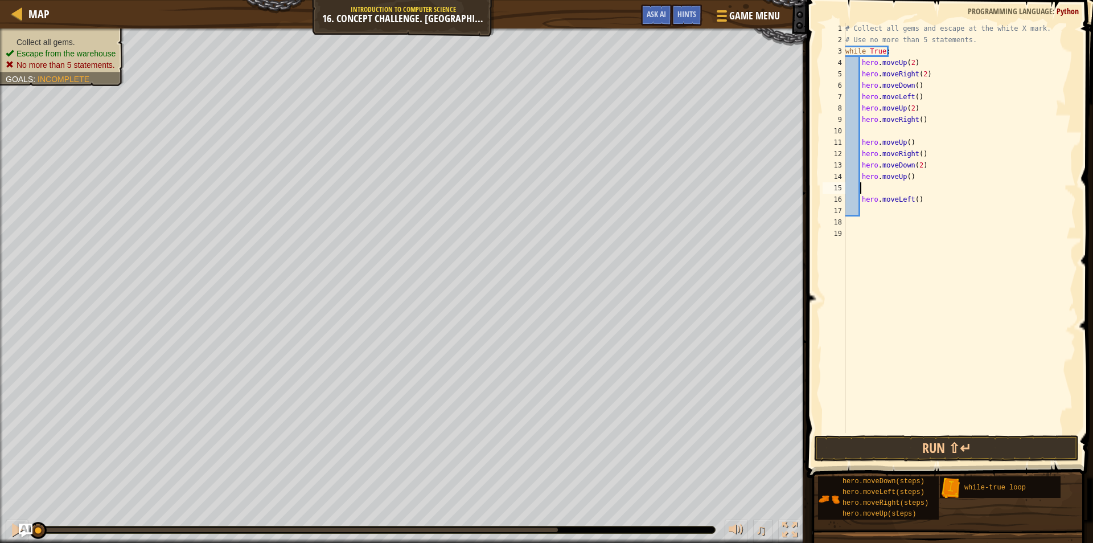
scroll to position [5, 0]
click at [908, 204] on div "# Collect all gems and escape at the white X mark. # Use no more than 5 stateme…" at bounding box center [959, 239] width 233 height 433
click at [899, 207] on div "hero.moveR ight press enter" at bounding box center [965, 231] width 215 height 51
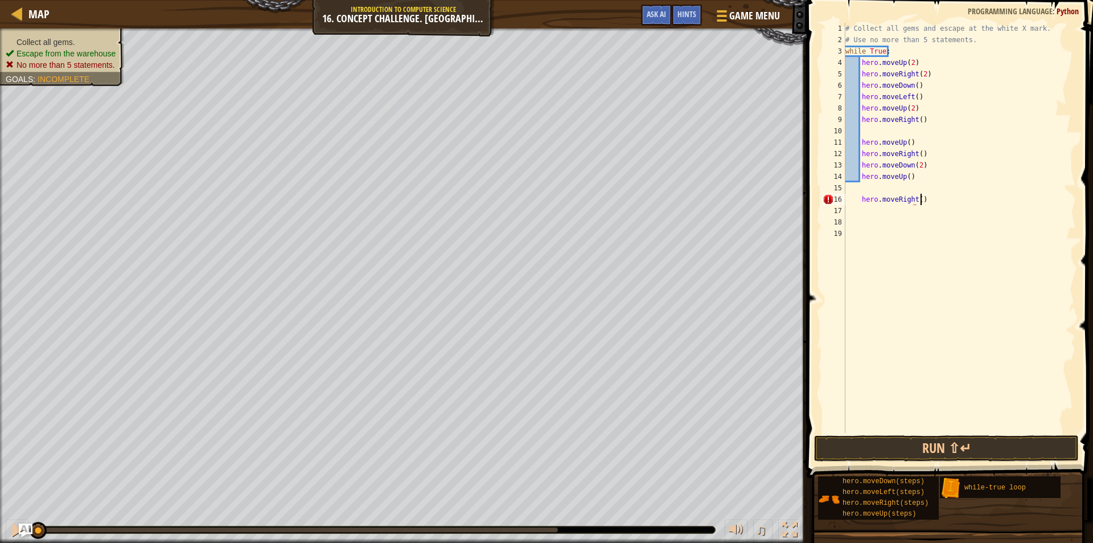
type textarea "hero.moveRight()"
click at [861, 196] on div "# Collect all gems and escape at the white X mark. # Use no more than 5 stateme…" at bounding box center [959, 239] width 233 height 433
click at [867, 189] on div "# Collect all gems and escape at the white X mark. # Use no more than 5 stateme…" at bounding box center [959, 239] width 233 height 433
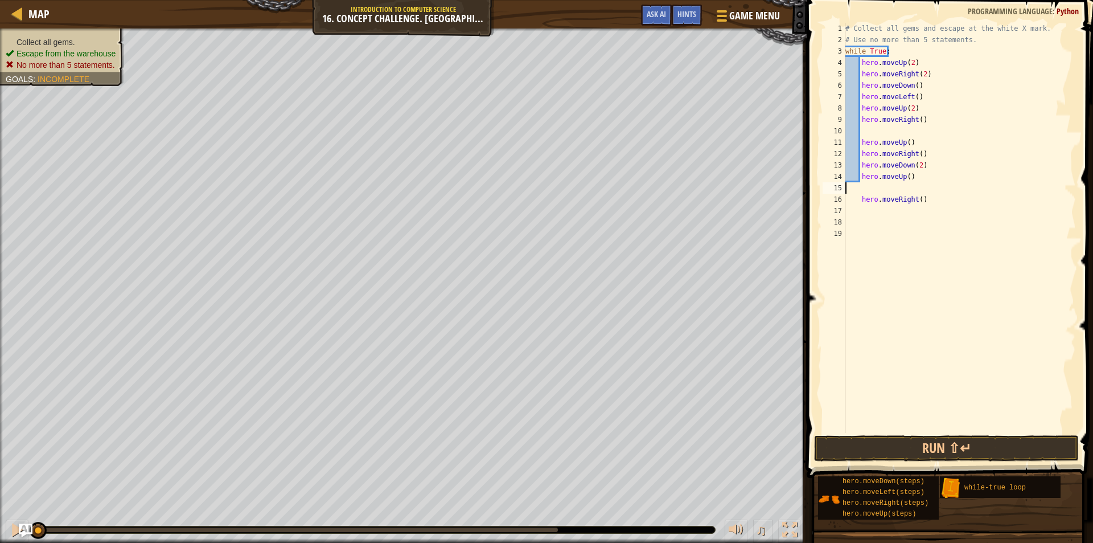
type textarea "hero.moveUp()"
click at [941, 195] on div "# Collect all gems and escape at the white X mark. # Use no more than 5 stateme…" at bounding box center [959, 239] width 233 height 433
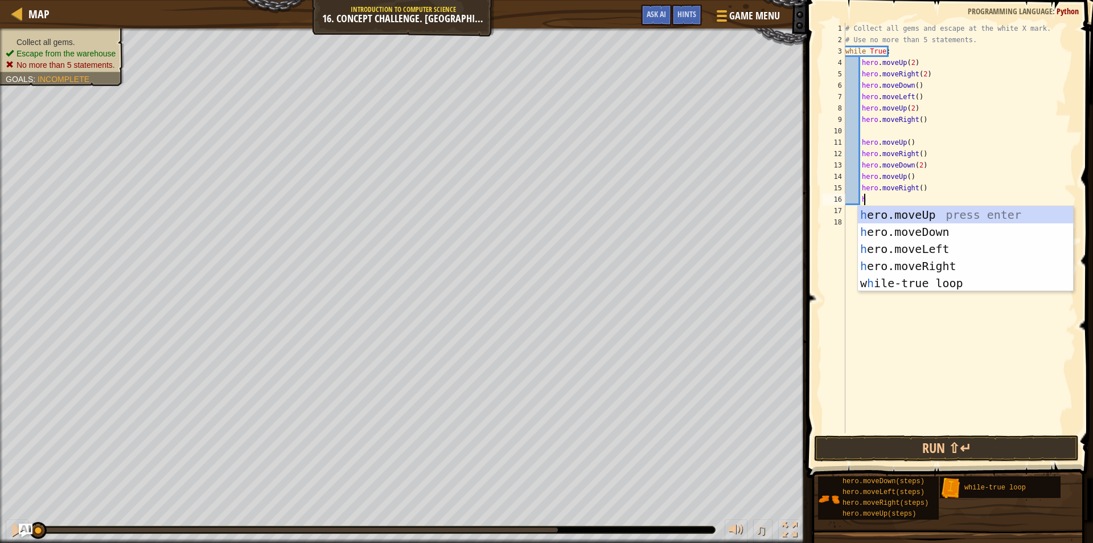
scroll to position [5, 1]
type textarea "her"
click at [926, 212] on div "her o.moveUp press enter her o.moveDown press enter her o.moveLeft press enter …" at bounding box center [965, 266] width 215 height 120
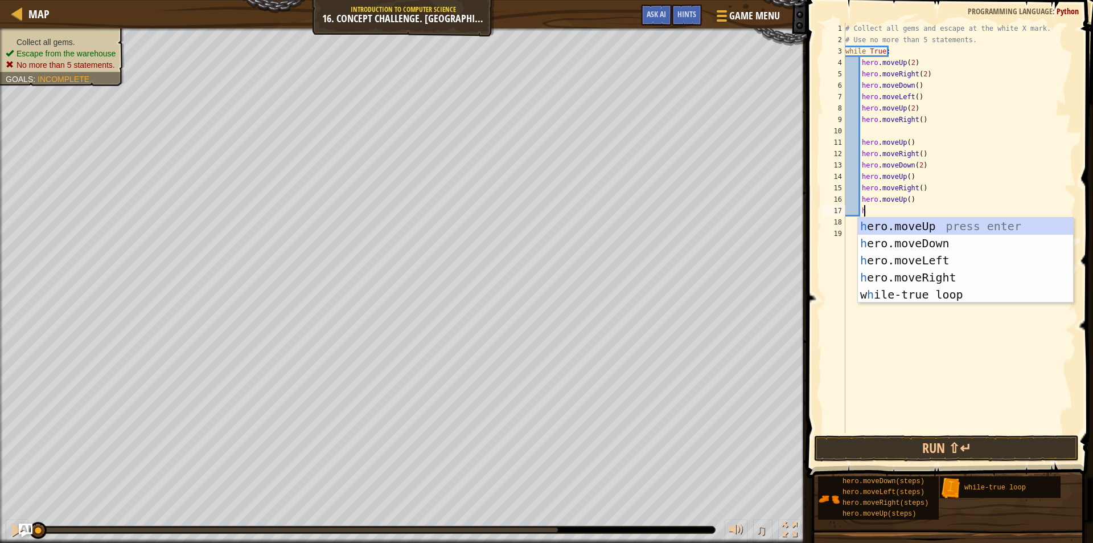
type textarea "he"
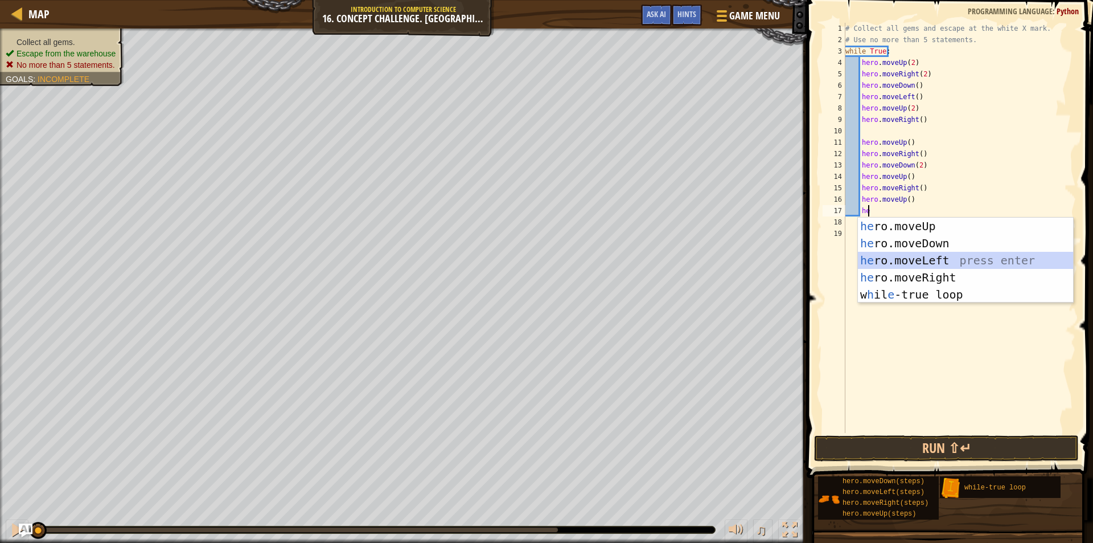
click at [925, 254] on div "he ro.moveUp press enter he ro.moveDown press enter he ro.moveLeft press enter …" at bounding box center [965, 278] width 215 height 120
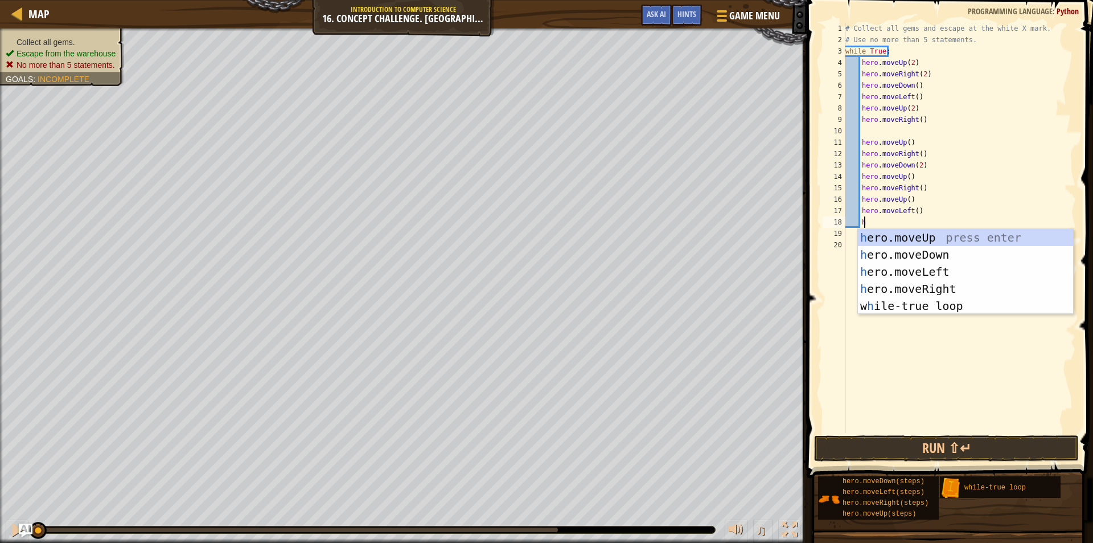
type textarea "her"
click at [936, 236] on div "her o.moveUp press enter her o.moveDown press enter her o.moveLeft press enter …" at bounding box center [965, 289] width 215 height 120
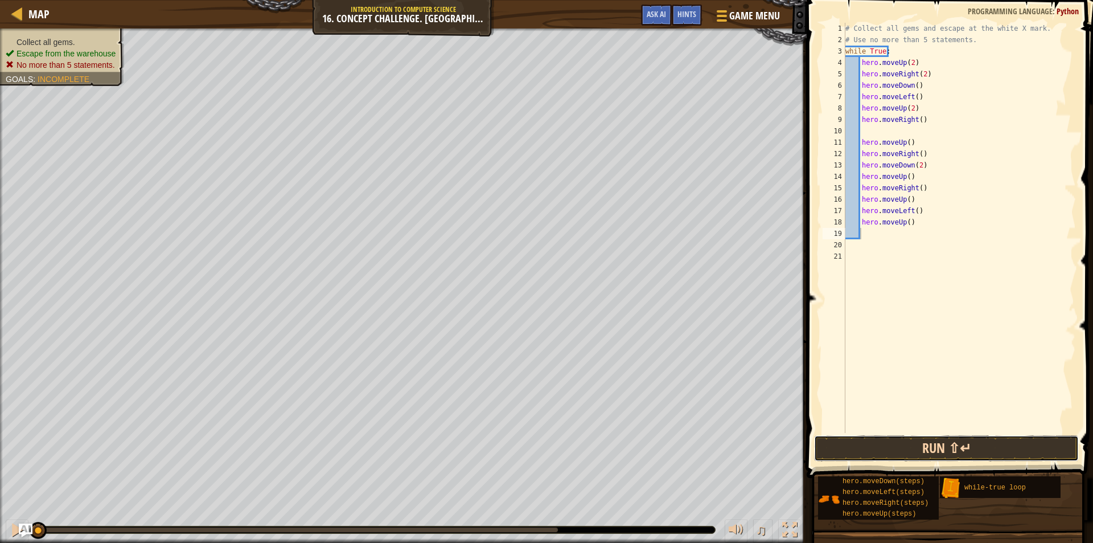
click at [926, 441] on button "Run ⇧↵" at bounding box center [946, 448] width 265 height 26
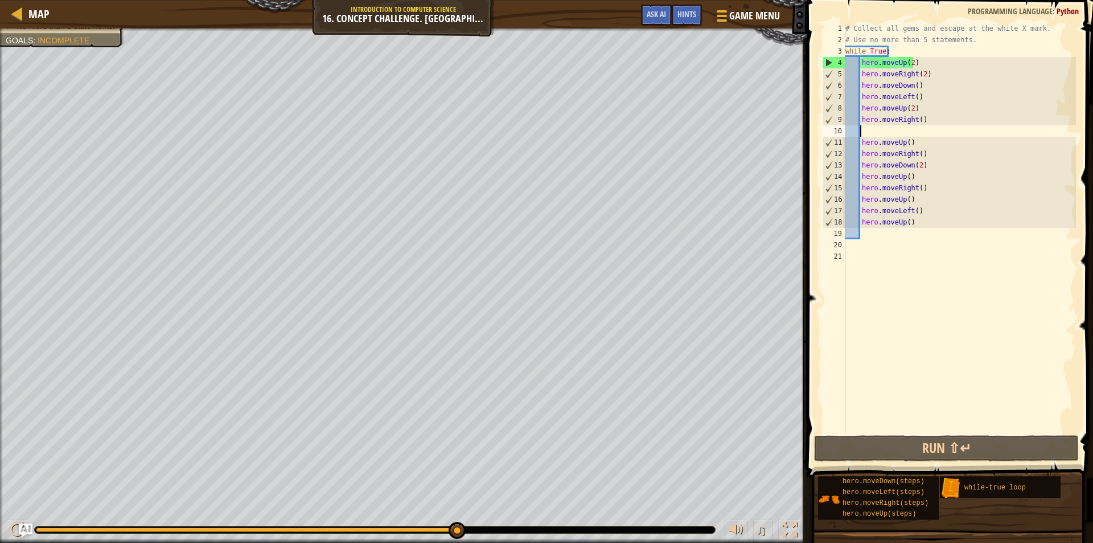
click at [912, 134] on div "# Collect all gems and escape at the white X mark. # Use no more than 5 stateme…" at bounding box center [959, 239] width 233 height 433
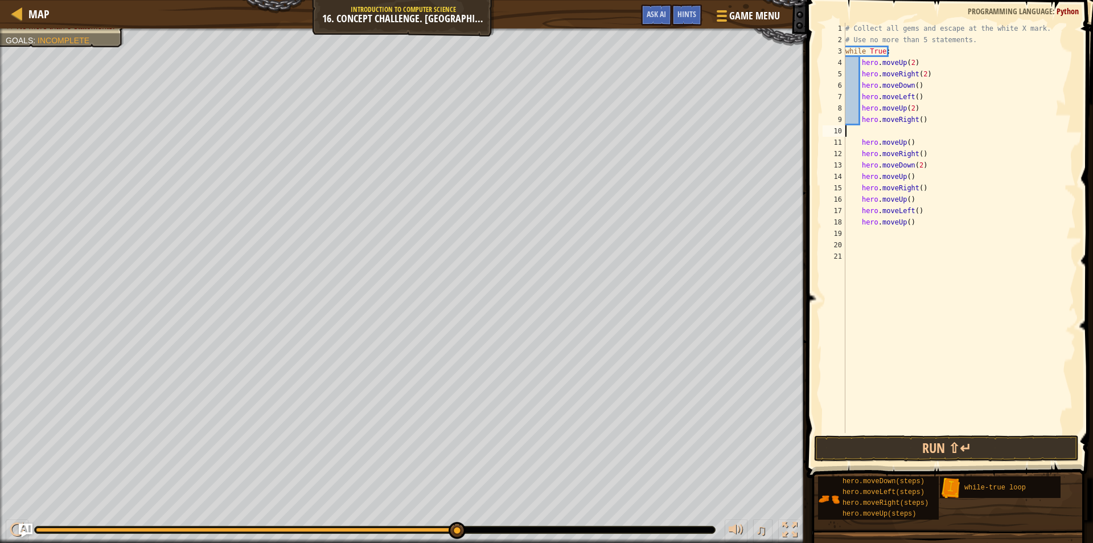
type textarea "hero.moveRight()"
click at [892, 228] on div "# Collect all gems and escape at the white X mark. # Use no more than 5 stateme…" at bounding box center [959, 239] width 233 height 433
click at [861, 252] on div "# Collect all gems and escape at the white X mark. # Use no more than 5 stateme…" at bounding box center [959, 239] width 233 height 433
click at [852, 235] on div "# Collect all gems and escape at the white X mark. # Use no more than 5 stateme…" at bounding box center [959, 239] width 233 height 433
click at [851, 244] on div "# Collect all gems and escape at the white X mark. # Use no more than 5 stateme…" at bounding box center [959, 239] width 233 height 433
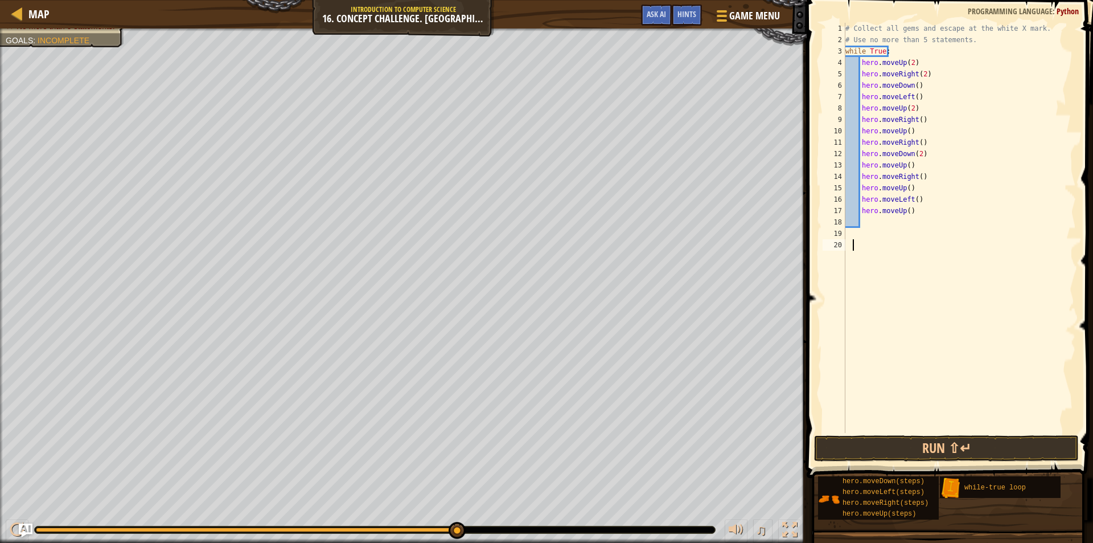
click at [856, 240] on div "# Collect all gems and escape at the white X mark. # Use no more than 5 stateme…" at bounding box center [959, 239] width 233 height 433
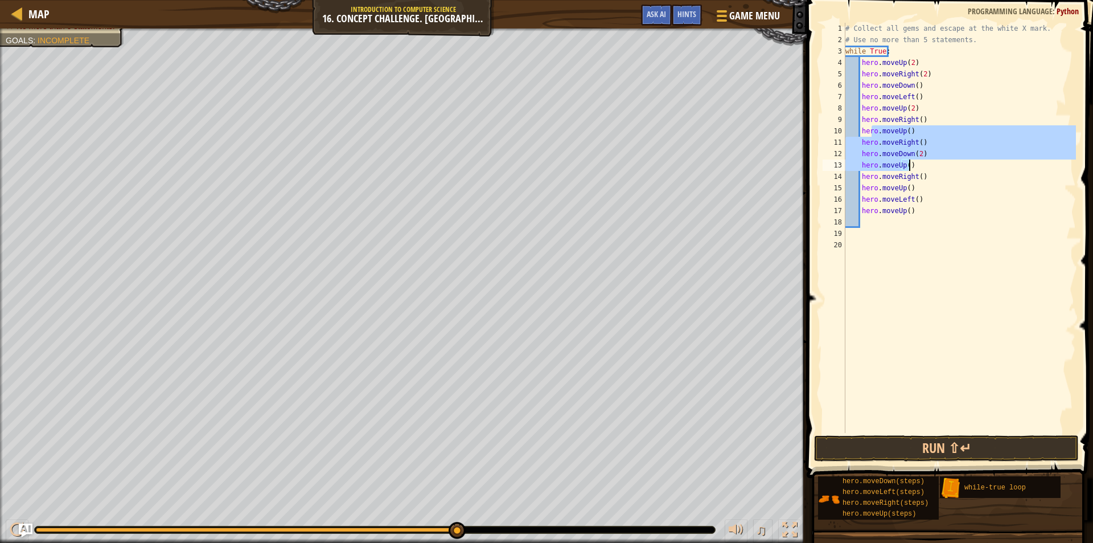
drag, startPoint x: 876, startPoint y: 131, endPoint x: 916, endPoint y: 168, distance: 54.0
click at [916, 168] on div "# Collect all gems and escape at the white X mark. # Use no more than 5 stateme…" at bounding box center [959, 239] width 233 height 433
click at [930, 175] on div "# Collect all gems and escape at the white X mark. # Use no more than 5 stateme…" at bounding box center [959, 239] width 233 height 433
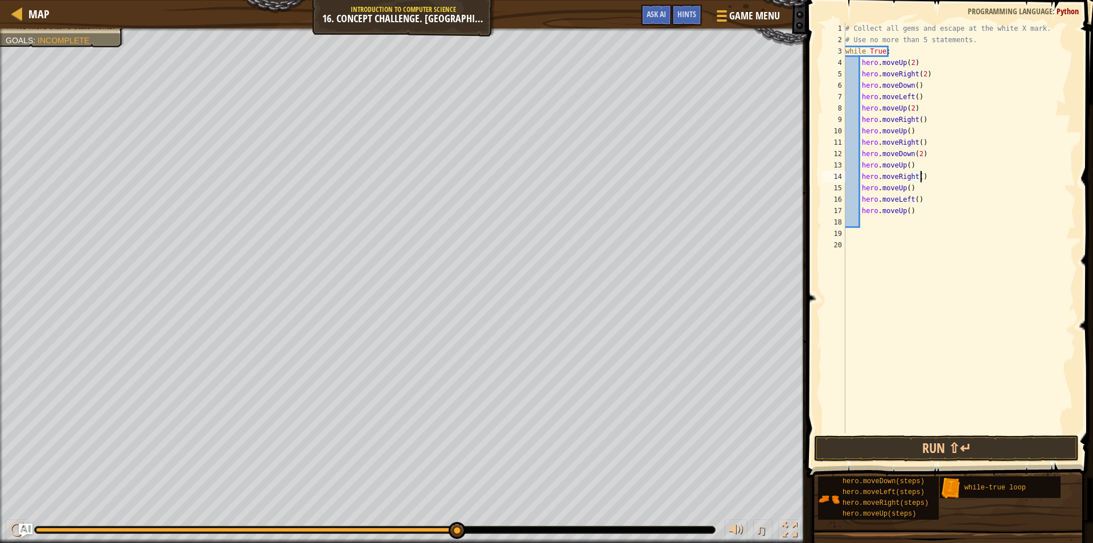
click at [880, 433] on span at bounding box center [951, 222] width 296 height 511
click at [668, 6] on button "Ask AI" at bounding box center [656, 15] width 31 height 21
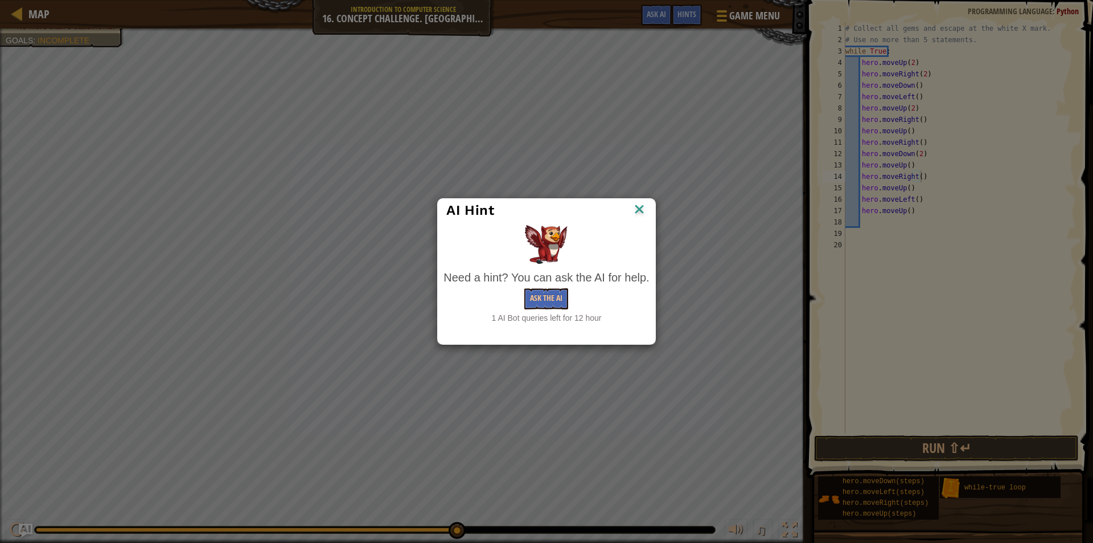
click at [633, 205] on img at bounding box center [639, 210] width 15 height 17
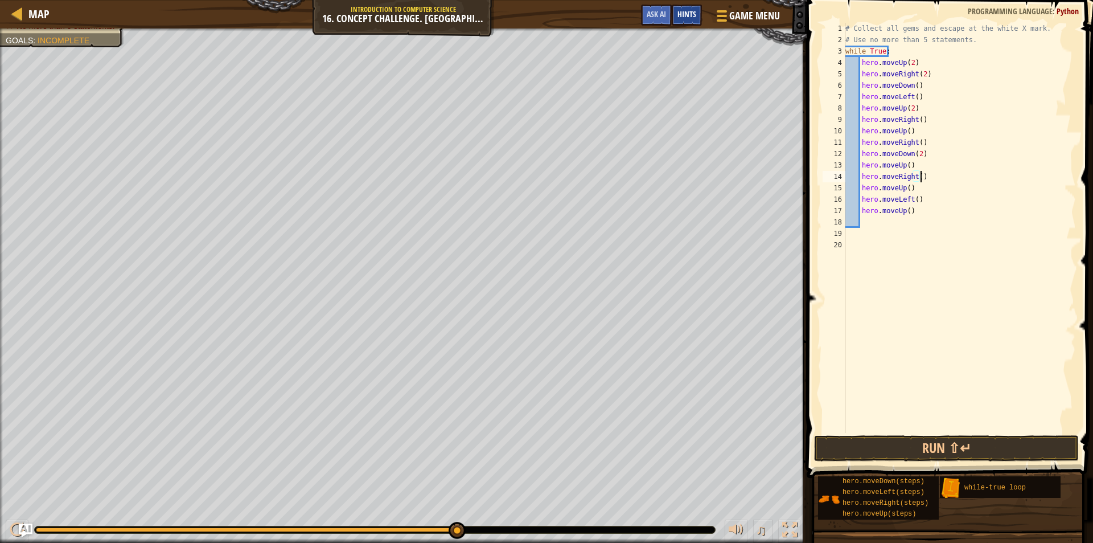
click at [679, 18] on span "Hints" at bounding box center [687, 14] width 19 height 11
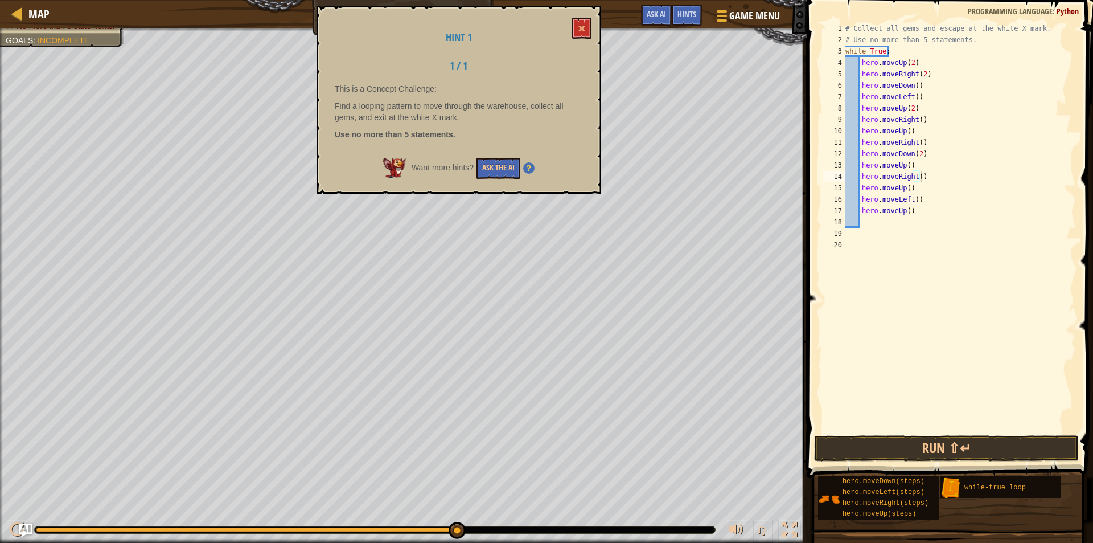
click at [527, 171] on img at bounding box center [528, 167] width 11 height 11
drag, startPoint x: 553, startPoint y: 146, endPoint x: 538, endPoint y: 145, distance: 16.0
click at [552, 146] on div "Hint 1 1 / 1 This is a Concept Challenge: Find a looping pattern to move throug…" at bounding box center [459, 100] width 285 height 188
click at [585, 28] on span at bounding box center [582, 28] width 8 height 8
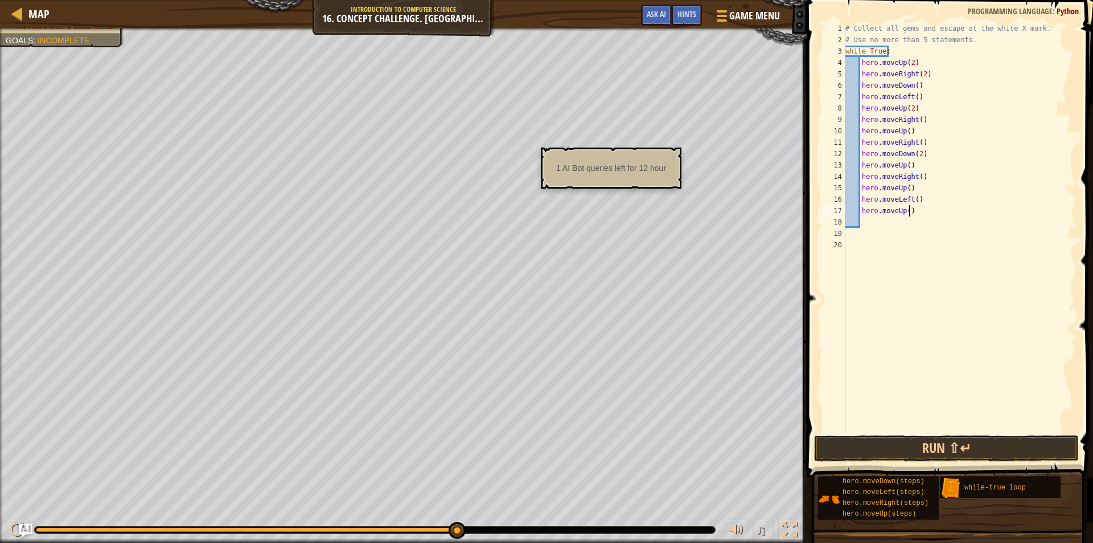
click at [1021, 211] on div "# Collect all gems and escape at the white X mark. # Use no more than 5 stateme…" at bounding box center [959, 239] width 233 height 433
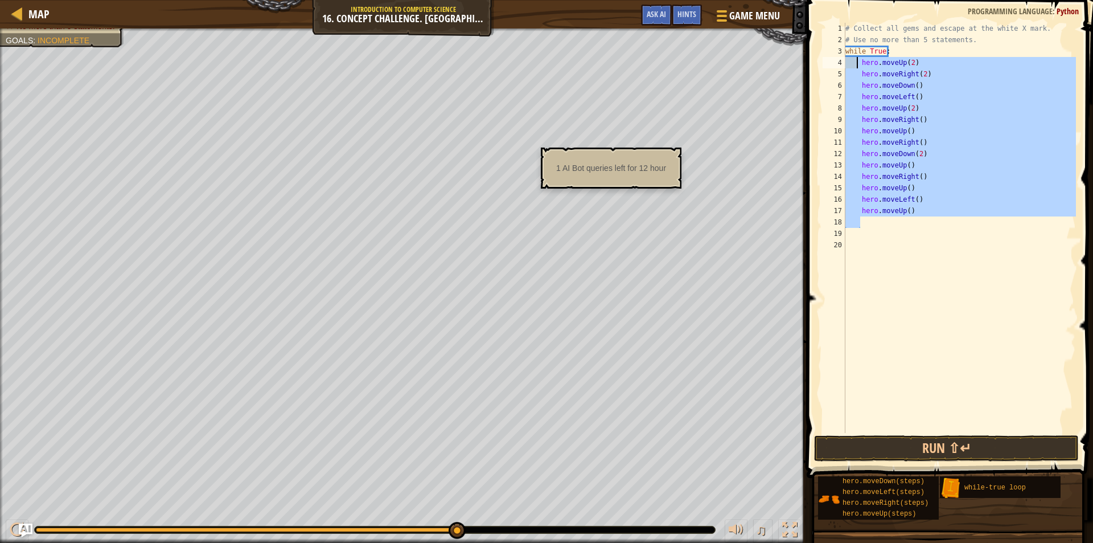
drag, startPoint x: 928, startPoint y: 227, endPoint x: 857, endPoint y: 63, distance: 178.8
click at [857, 63] on div "# Collect all gems and escape at the white X mark. # Use no more than 5 stateme…" at bounding box center [959, 239] width 233 height 433
click at [926, 209] on div "# Collect all gems and escape at the white X mark. # Use no more than 5 stateme…" at bounding box center [959, 228] width 233 height 410
type textarea "hero.moveUp()"
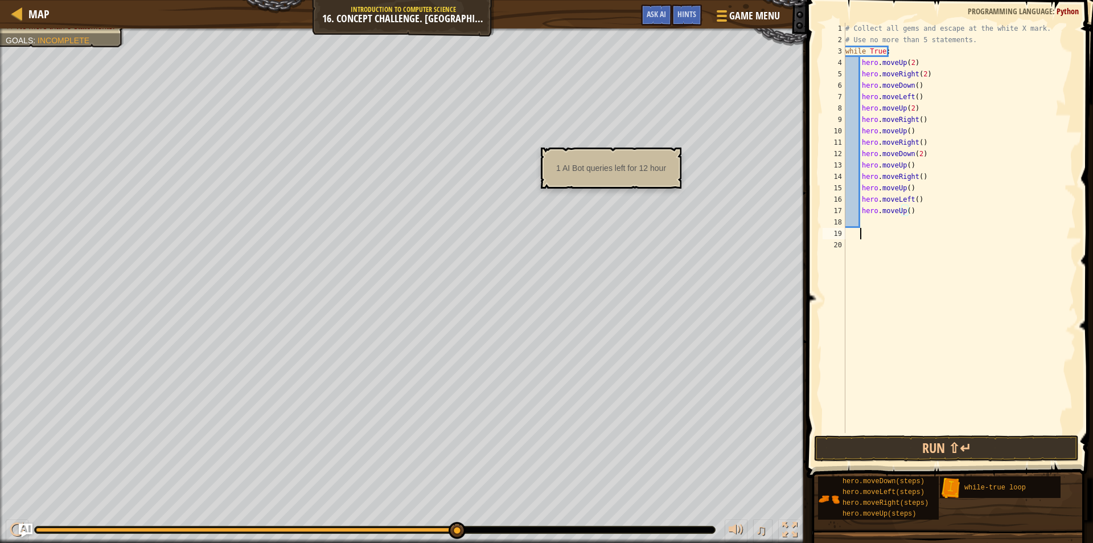
click at [901, 232] on div "# Collect all gems and escape at the white X mark. # Use no more than 5 stateme…" at bounding box center [959, 239] width 233 height 433
click at [894, 244] on div "# Collect all gems and escape at the white X mark. # Use no more than 5 stateme…" at bounding box center [959, 239] width 233 height 433
type textarea "wh"
click at [890, 265] on div "wh ile-true loop press enter" at bounding box center [965, 277] width 215 height 51
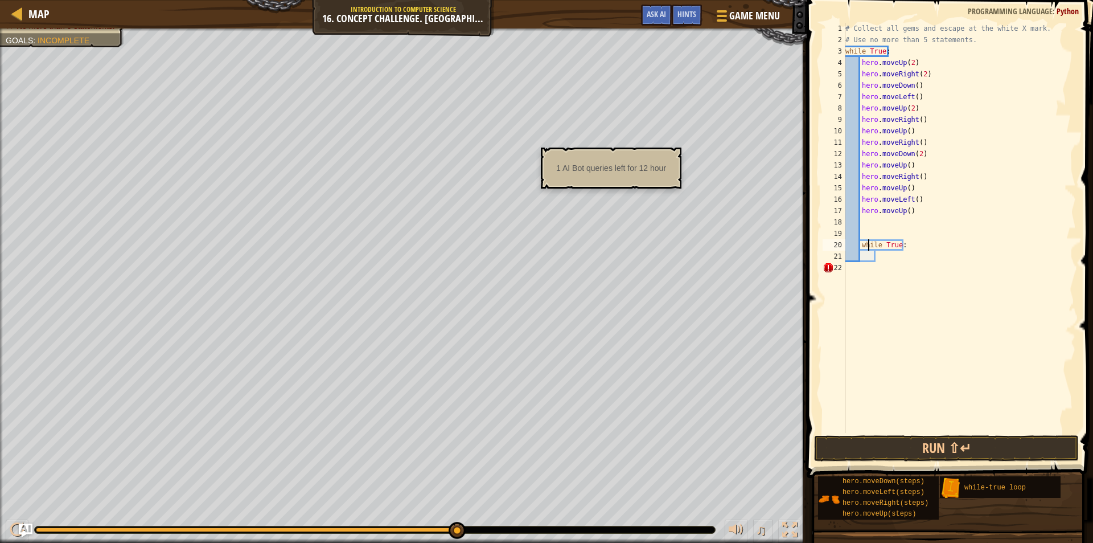
click at [868, 244] on div "# Collect all gems and escape at the white X mark. # Use no more than 5 stateme…" at bounding box center [959, 239] width 233 height 433
type textarea "while True:"
click at [876, 232] on div "# Collect all gems and escape at the white X mark. # Use no more than 5 stateme…" at bounding box center [959, 239] width 233 height 433
click at [883, 278] on div "# Collect all gems and escape at the white X mark. # Use no more than 5 stateme…" at bounding box center [959, 239] width 233 height 433
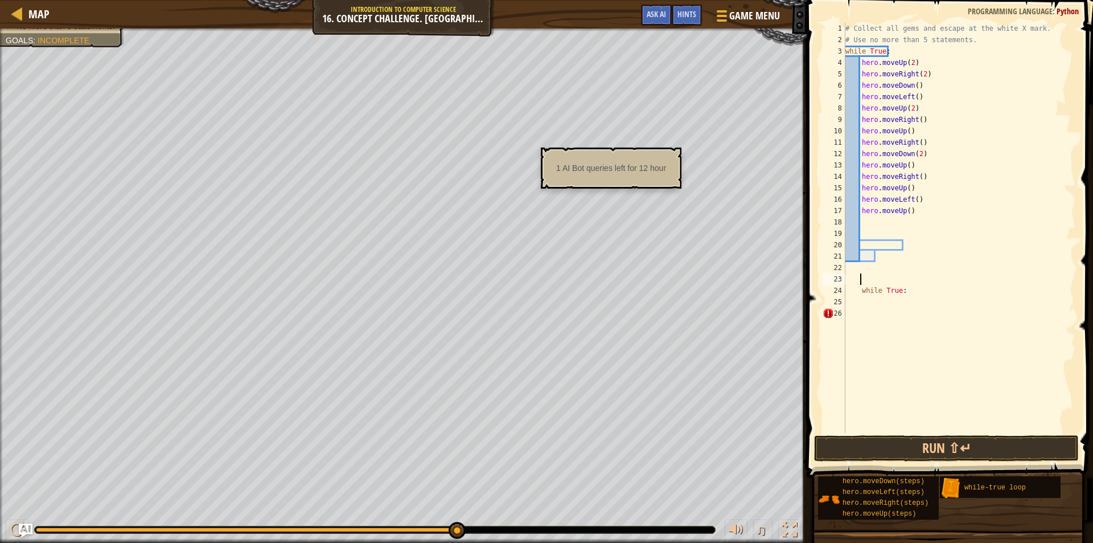
click at [871, 304] on div "# Collect all gems and escape at the white X mark. # Use no more than 5 stateme…" at bounding box center [959, 239] width 233 height 433
click at [897, 258] on div "# Collect all gems and escape at the white X mark. # Use no more than 5 stateme…" at bounding box center [959, 239] width 233 height 433
click at [873, 269] on div "# Collect all gems and escape at the white X mark. # Use no more than 5 stateme…" at bounding box center [959, 239] width 233 height 433
type textarea "g"
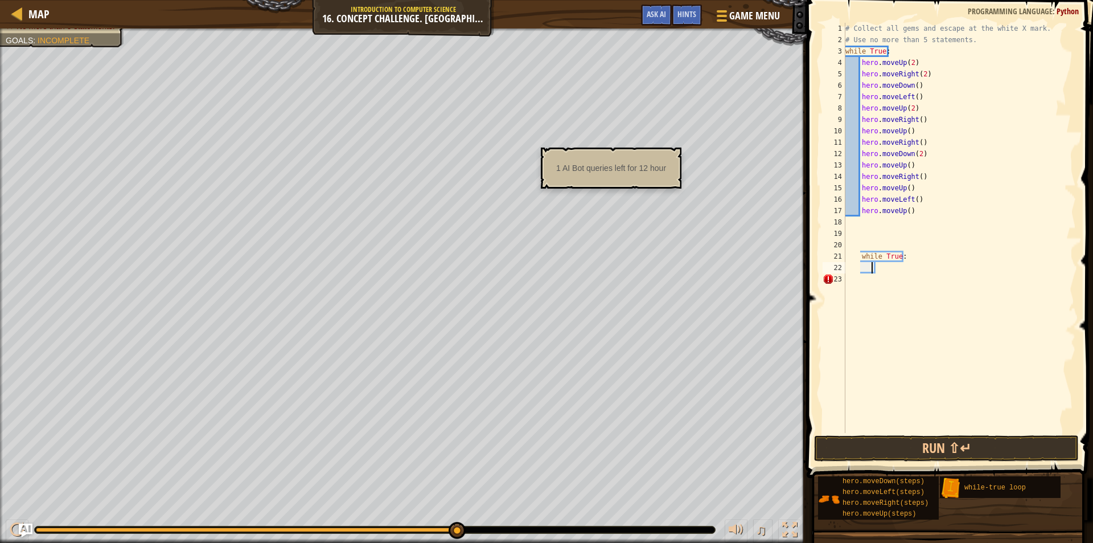
scroll to position [5, 2]
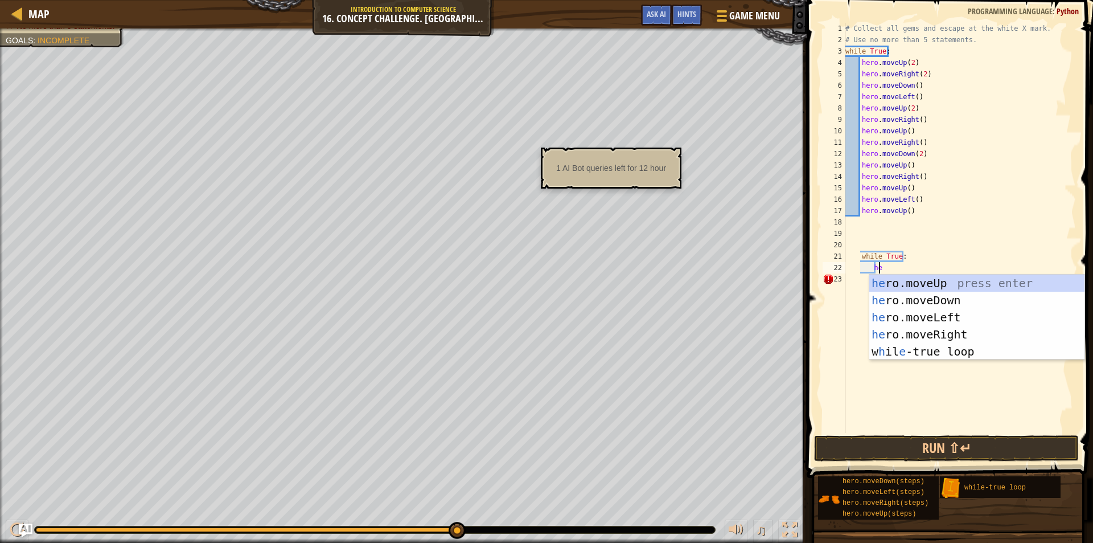
type textarea "her"
click at [911, 282] on div "her o.moveUp press enter her o.moveDown press enter her o.moveLeft press enter …" at bounding box center [976, 334] width 215 height 120
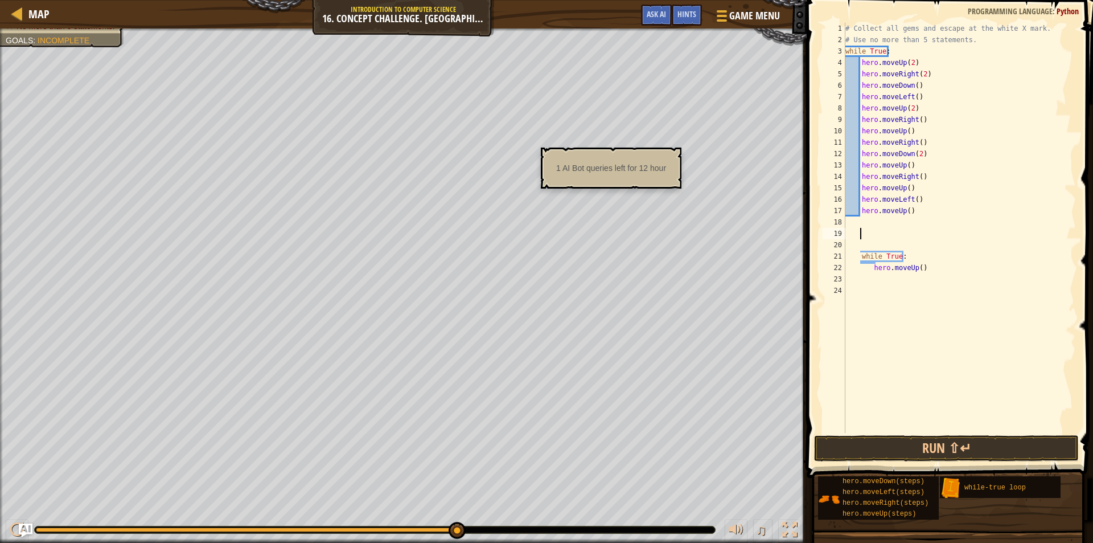
click at [900, 234] on div "# Collect all gems and escape at the white X mark. # Use no more than 5 stateme…" at bounding box center [959, 239] width 233 height 433
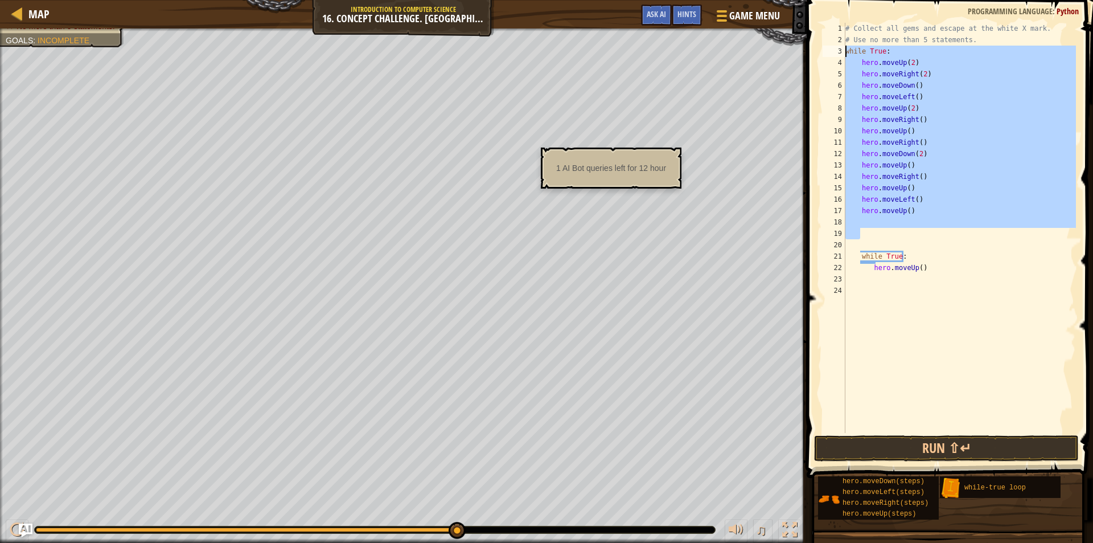
drag, startPoint x: 900, startPoint y: 234, endPoint x: 857, endPoint y: 54, distance: 185.5
click at [857, 54] on div "# Collect all gems and escape at the white X mark. # Use no more than 5 stateme…" at bounding box center [959, 239] width 233 height 433
paste textarea "hero.moveUp()"
type textarea "hero.moveUp()"
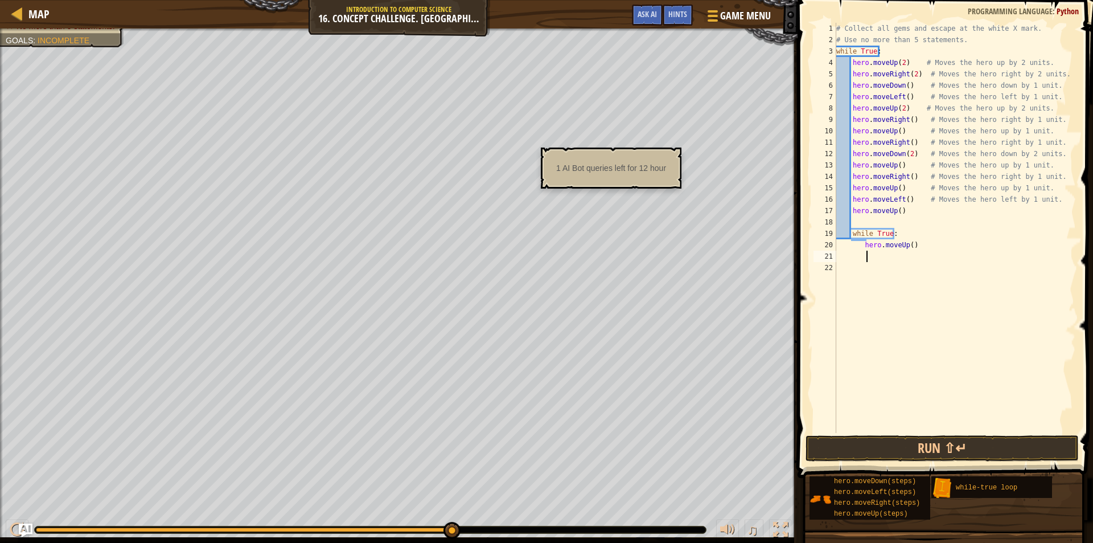
click at [945, 258] on div "# Collect all gems and escape at the white X mark. # Use no more than 5 stateme…" at bounding box center [955, 239] width 242 height 433
drag, startPoint x: 941, startPoint y: 258, endPoint x: 836, endPoint y: 228, distance: 108.5
click at [836, 228] on div "# Collect all gems and escape at the white X mark. # Use no more than 5 stateme…" at bounding box center [955, 239] width 242 height 433
type textarea "while True: hero.moveUp()"
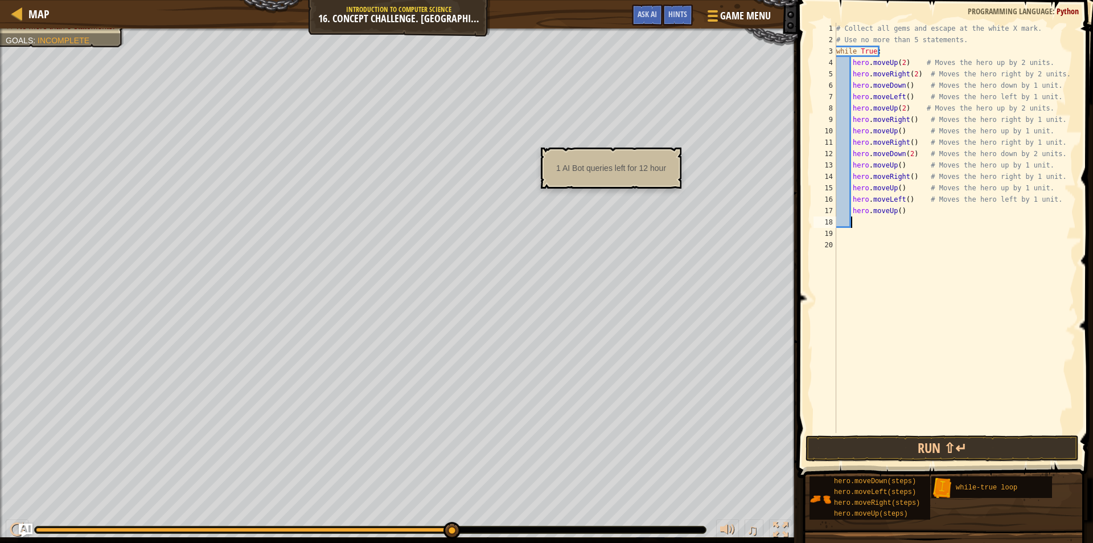
click at [853, 224] on div "# Collect all gems and escape at the white X mark. # Use no more than 5 stateme…" at bounding box center [955, 239] width 242 height 433
click at [868, 265] on div "# Collect all gems and escape at the white X mark. # Use no more than 5 stateme…" at bounding box center [955, 239] width 242 height 433
click at [905, 446] on button "Run ⇧↵" at bounding box center [942, 448] width 273 height 26
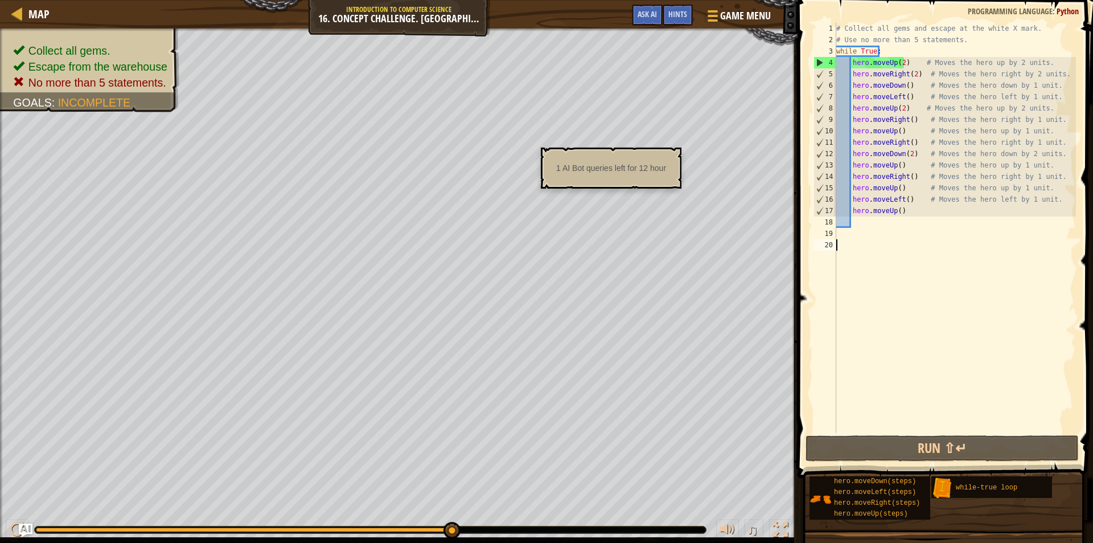
click at [907, 255] on div "# Collect all gems and escape at the white X mark. # Use no more than 5 stateme…" at bounding box center [955, 239] width 242 height 433
click at [902, 50] on div "# Collect all gems and escape at the white X mark. # Use no more than 5 stateme…" at bounding box center [955, 239] width 242 height 433
click at [859, 44] on div "# Collect all gems and escape at the white X mark. # Use no more than 5 stateme…" at bounding box center [955, 239] width 242 height 433
type textarea "# Use no more than 5 statements."
click at [970, 39] on div "# Collect all gems and escape at the white X mark. # Use no more than 5 stateme…" at bounding box center [955, 239] width 242 height 433
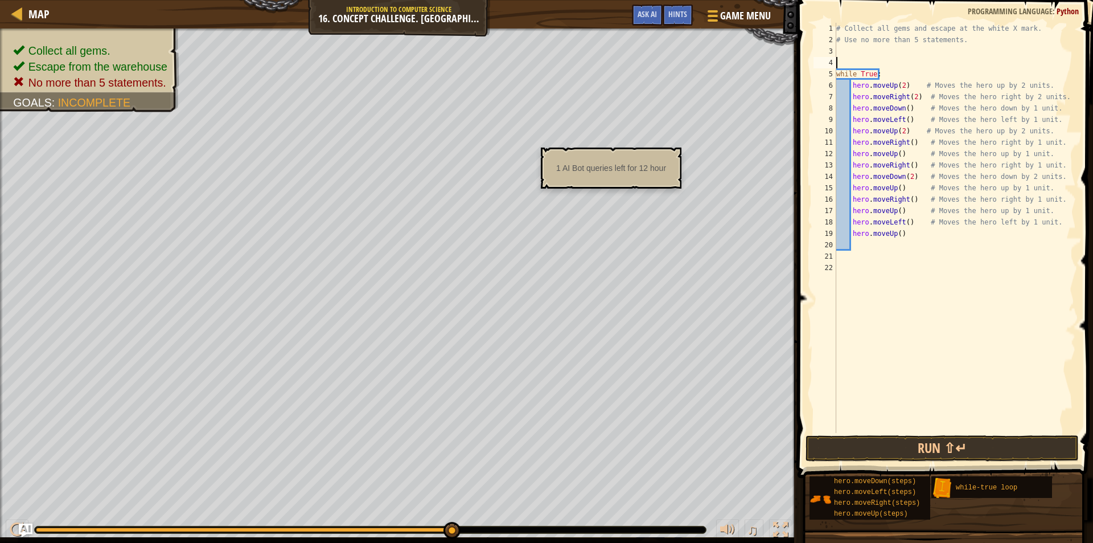
click at [917, 96] on div "# Collect all gems and escape at the white X mark. # Use no more than 5 stateme…" at bounding box center [955, 239] width 242 height 433
drag, startPoint x: 917, startPoint y: 96, endPoint x: 897, endPoint y: 88, distance: 21.5
click at [897, 88] on div "# Collect all gems and escape at the white X mark. # Use no more than 5 stateme…" at bounding box center [955, 239] width 242 height 433
click at [917, 92] on div "# Collect all gems and escape at the white X mark. # Use no more than 5 stateme…" at bounding box center [955, 228] width 242 height 410
drag, startPoint x: 916, startPoint y: 95, endPoint x: 850, endPoint y: 85, distance: 66.2
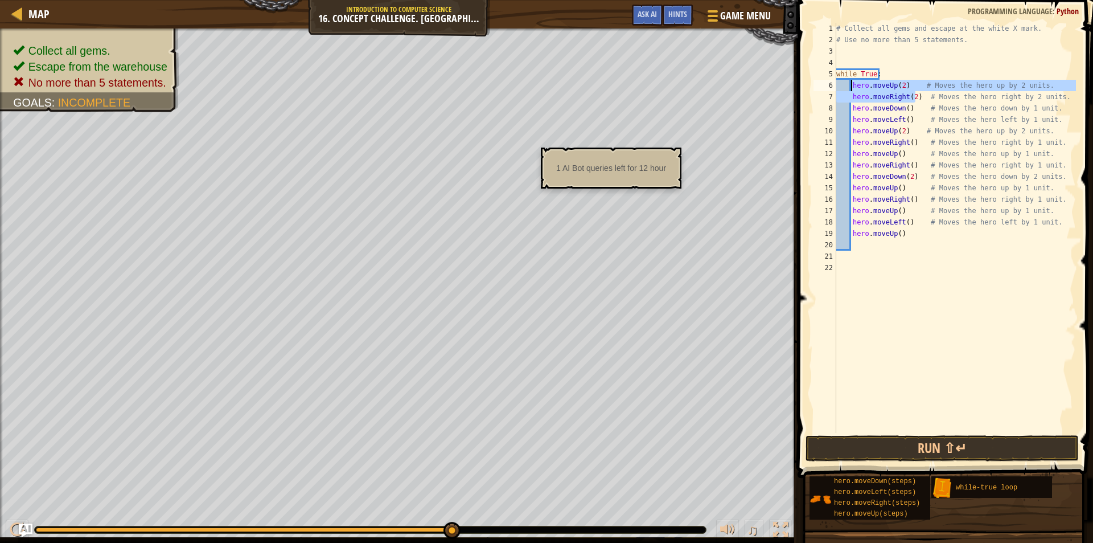
click at [850, 85] on div "# Collect all gems and escape at the white X mark. # Use no more than 5 stateme…" at bounding box center [955, 239] width 242 height 433
type textarea "hero.moveUp(2) # Moves the hero up by 2 units. hero.moveRight(2) # Moves the he…"
click at [854, 54] on div "# Collect all gems and escape at the white X mark. # Use no more than 5 stateme…" at bounding box center [955, 239] width 242 height 433
paste textarea "hero.moveRight(2)"
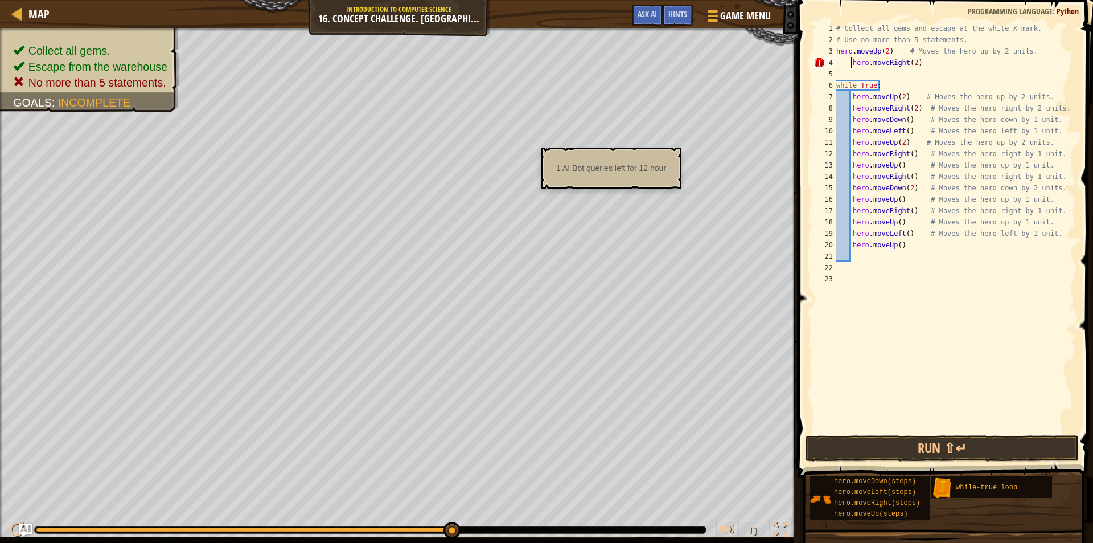
click at [852, 61] on div "# Collect all gems and escape at the white X mark. # Use no more than 5 stateme…" at bounding box center [955, 239] width 242 height 433
type textarea "hero.moveRight(2)"
click at [999, 74] on div "# Collect all gems and escape at the white X mark. # Use no more than 5 stateme…" at bounding box center [955, 239] width 242 height 433
click at [913, 112] on div "# Collect all gems and escape at the white X mark. # Use no more than 5 stateme…" at bounding box center [955, 239] width 242 height 433
click at [915, 112] on div "# Collect all gems and escape at the white X mark. # Use no more than 5 stateme…" at bounding box center [955, 239] width 242 height 433
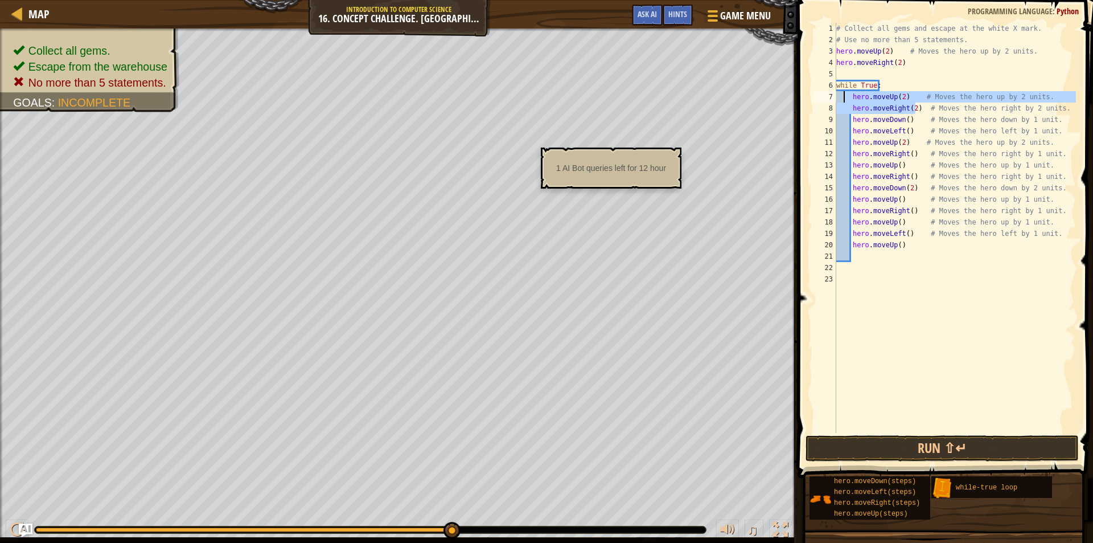
drag, startPoint x: 915, startPoint y: 112, endPoint x: 844, endPoint y: 96, distance: 72.4
click at [844, 96] on div "# Collect all gems and escape at the white X mark. # Use no more than 5 stateme…" at bounding box center [955, 239] width 242 height 433
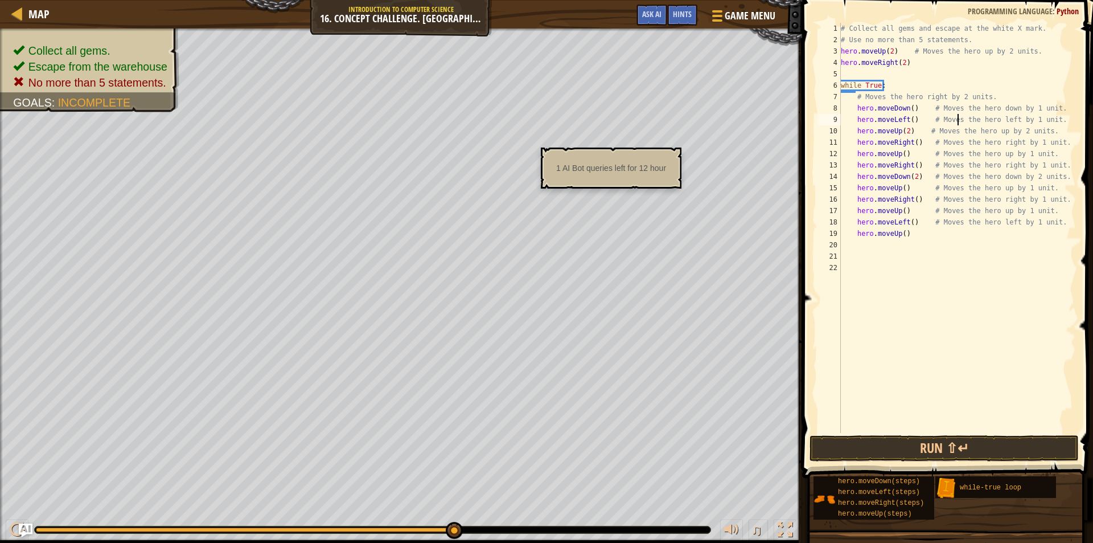
drag, startPoint x: 957, startPoint y: 121, endPoint x: 917, endPoint y: 245, distance: 129.8
click at [956, 121] on div "# Collect all gems and escape at the white X mark. # Use no more than 5 stateme…" at bounding box center [957, 239] width 237 height 433
type textarea "hero.moveLeft() # Moves the hero left by 1 unit."
click at [908, 326] on div "# Collect all gems and escape at the white X mark. # Use no more than 5 stateme…" at bounding box center [957, 239] width 237 height 433
click at [854, 91] on div "# Collect all gems and escape at the white X mark. # Use no more than 5 stateme…" at bounding box center [957, 239] width 237 height 433
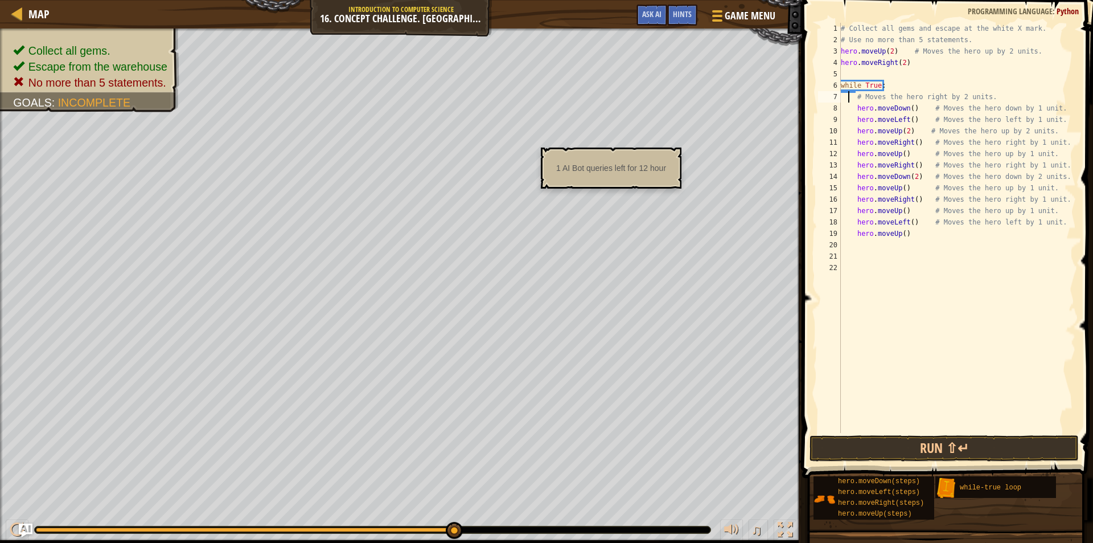
type textarea "# Moves the hero right by 2 units."
click at [857, 92] on div "# Collect all gems and escape at the white X mark. # Use no more than 5 stateme…" at bounding box center [957, 239] width 237 height 433
drag, startPoint x: 857, startPoint y: 92, endPoint x: 992, endPoint y: 96, distance: 135.0
click at [992, 96] on div "# Collect all gems and escape at the white X mark. # Use no more than 5 stateme…" at bounding box center [957, 239] width 237 height 433
click at [907, 245] on div "# Collect all gems and escape at the white X mark. # Use no more than 5 stateme…" at bounding box center [957, 239] width 237 height 433
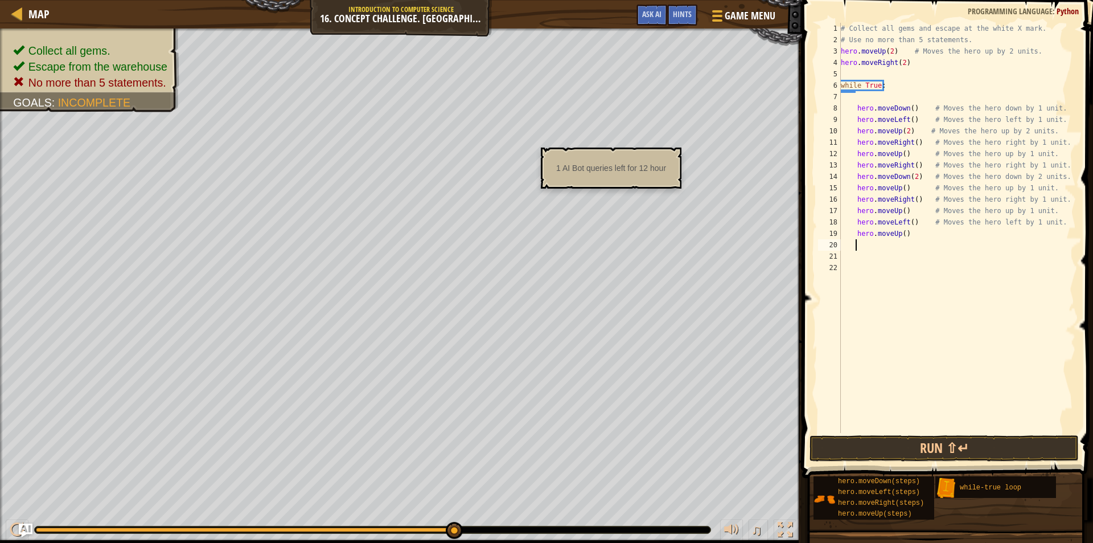
click at [868, 105] on div "# Collect all gems and escape at the white X mark. # Use no more than 5 stateme…" at bounding box center [957, 239] width 237 height 433
type textarea "hero.moveDown() # Moves the hero down by 1 unit."
click at [858, 103] on div "# Collect all gems and escape at the white X mark. # Use no more than 5 stateme…" at bounding box center [957, 239] width 237 height 433
click at [853, 102] on div "# Collect all gems and escape at the white X mark. # Use no more than 5 stateme…" at bounding box center [957, 239] width 237 height 433
click at [852, 93] on div "# Collect all gems and escape at the white X mark. # Use no more than 5 stateme…" at bounding box center [957, 239] width 237 height 433
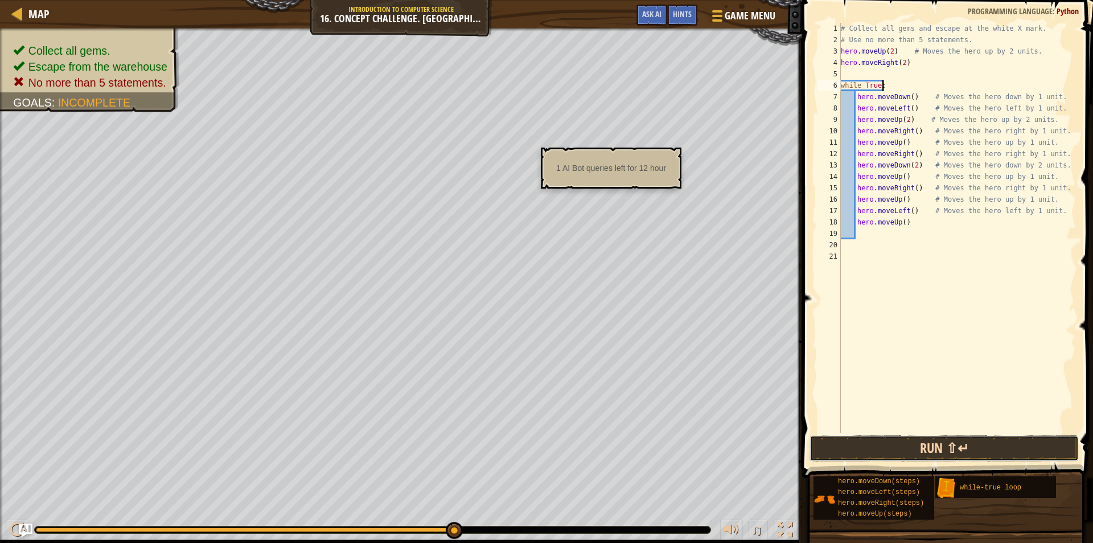
click at [867, 447] on button "Run ⇧↵" at bounding box center [944, 448] width 269 height 26
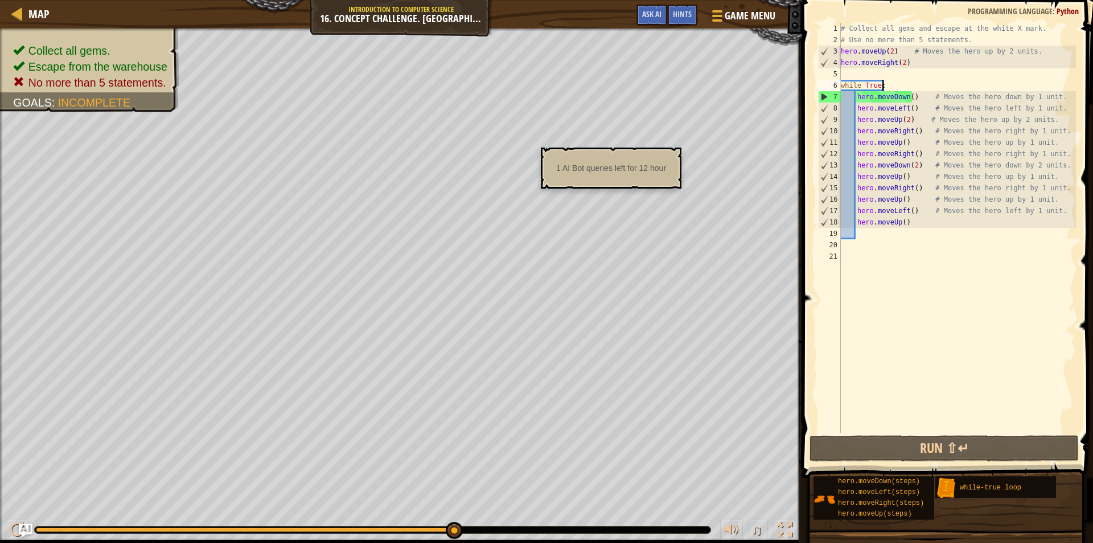
click at [918, 133] on div "# Collect all gems and escape at the white X mark. # Use no more than 5 stateme…" at bounding box center [957, 239] width 237 height 433
type textarea "hero.moveRight() # Moves the hero right by 1 unit."
click at [648, 14] on span "Ask AI" at bounding box center [651, 14] width 19 height 11
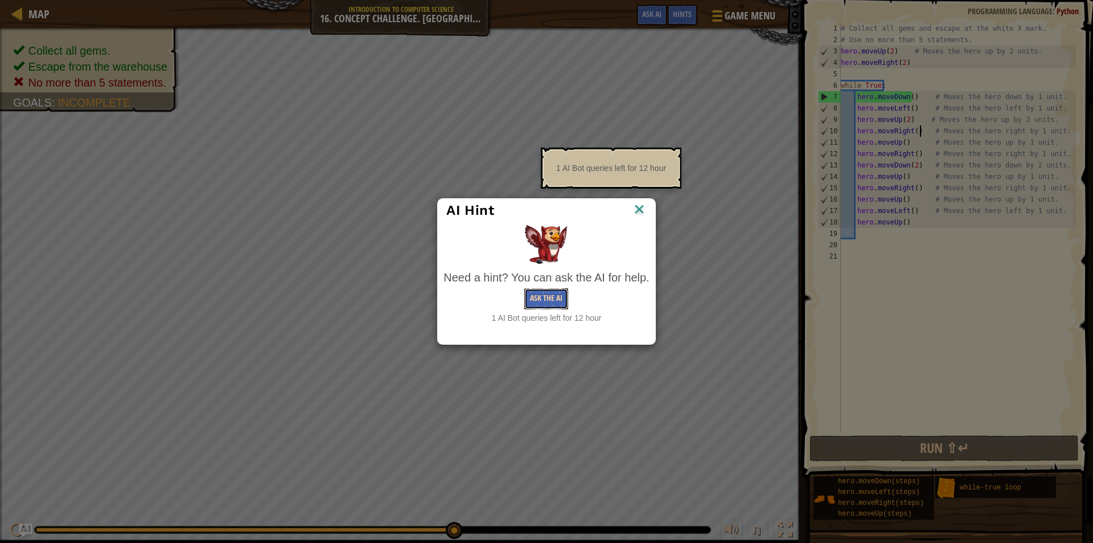
click at [542, 298] on button "Ask the AI" at bounding box center [546, 298] width 44 height 21
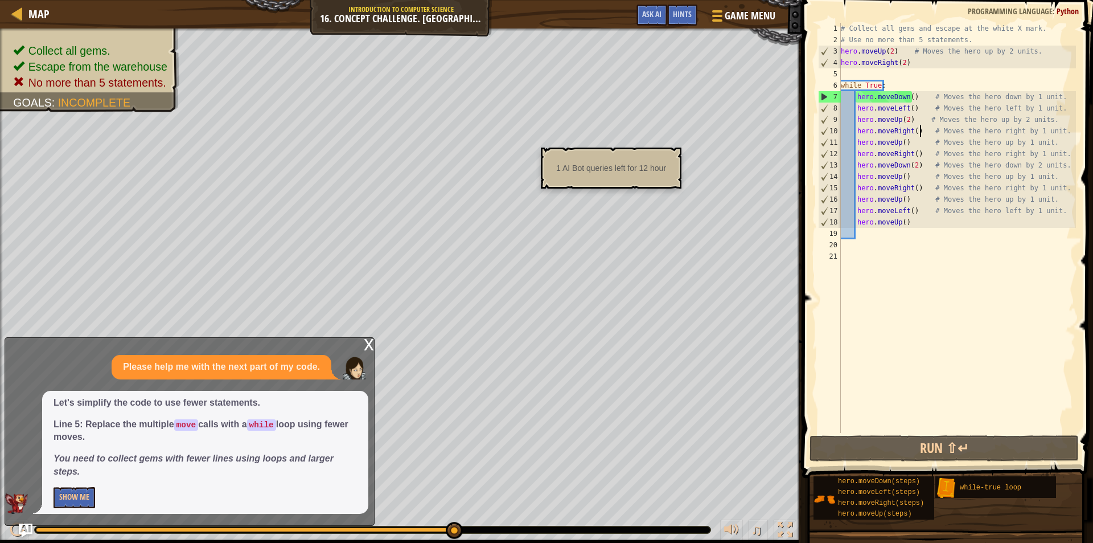
click at [859, 68] on div "# Collect all gems and escape at the white X mark. # Use no more than 5 stateme…" at bounding box center [957, 239] width 237 height 433
drag, startPoint x: 861, startPoint y: 69, endPoint x: 840, endPoint y: 43, distance: 33.3
click at [841, 44] on div "# Collect all gems and escape at the white X mark. # Use no more than 5 stateme…" at bounding box center [957, 239] width 237 height 433
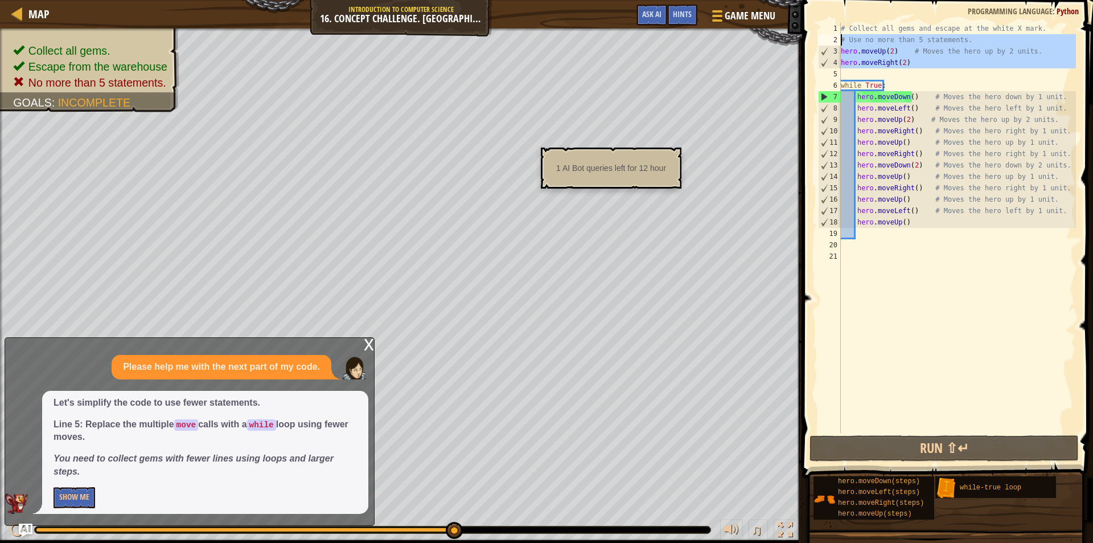
click at [840, 43] on div "2" at bounding box center [829, 39] width 23 height 11
drag, startPoint x: 841, startPoint y: 43, endPoint x: 864, endPoint y: 79, distance: 42.0
click at [864, 79] on div "# Collect all gems and escape at the white X mark. # Use no more than 5 stateme…" at bounding box center [957, 239] width 237 height 433
type textarea "hero.moveRight(2)"
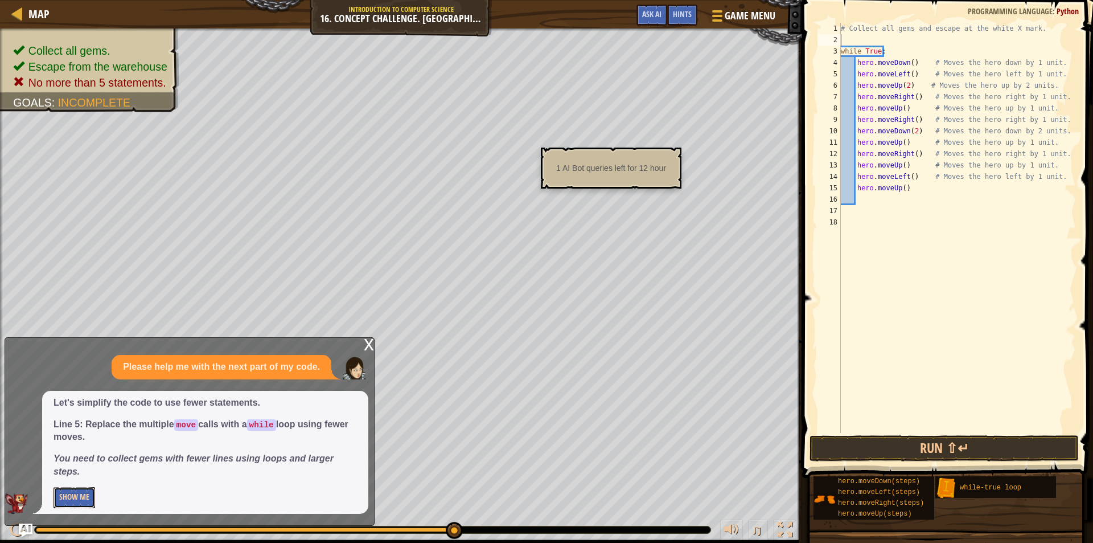
click at [61, 494] on button "Show Me" at bounding box center [75, 497] width 42 height 21
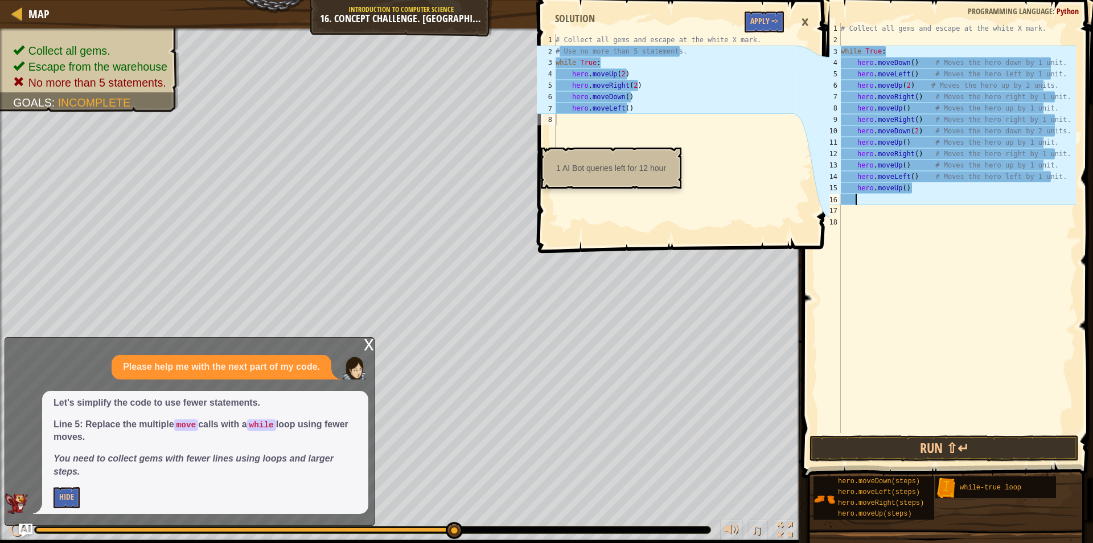
click at [929, 198] on div "# Collect all gems and escape at the white X mark. while True : hero . moveDown…" at bounding box center [957, 239] width 237 height 433
click at [933, 192] on div "# Collect all gems and escape at the white X mark. while True : hero . moveDown…" at bounding box center [957, 239] width 237 height 433
type textarea "hero.moveUp()"
click at [929, 202] on div "# Collect all gems and escape at the white X mark. while True : hero . moveDown…" at bounding box center [957, 239] width 237 height 433
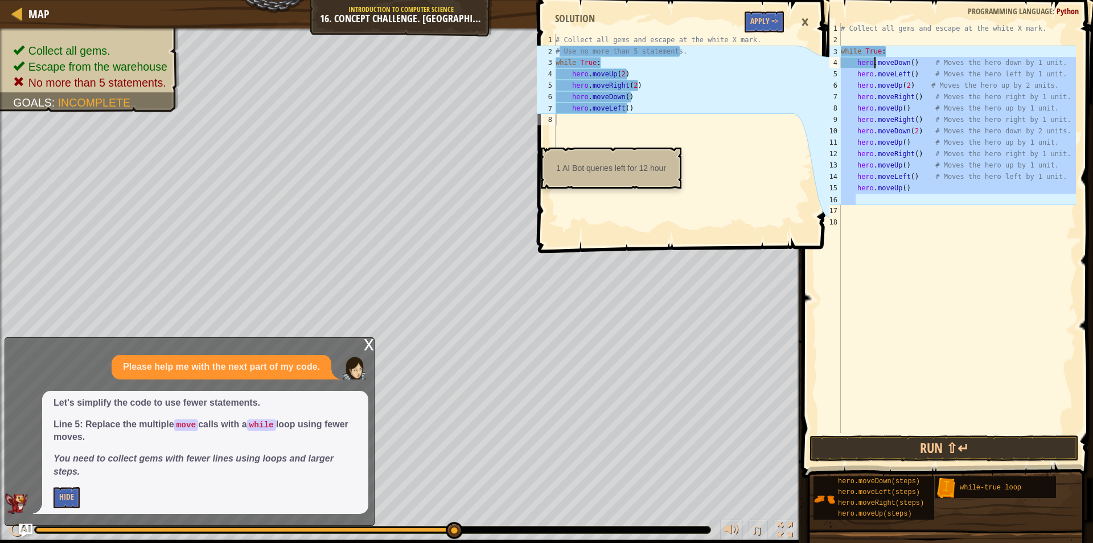
drag, startPoint x: 929, startPoint y: 202, endPoint x: 893, endPoint y: 65, distance: 141.3
click at [893, 65] on div "# Collect all gems and escape at the white X mark. while True : hero . moveDown…" at bounding box center [957, 239] width 237 height 433
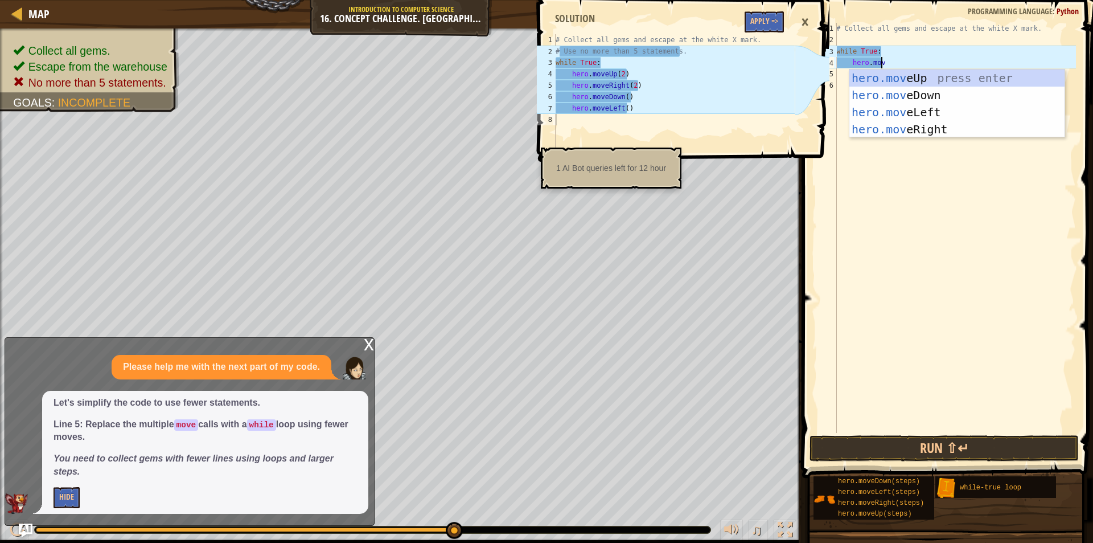
type textarea "hero.move"
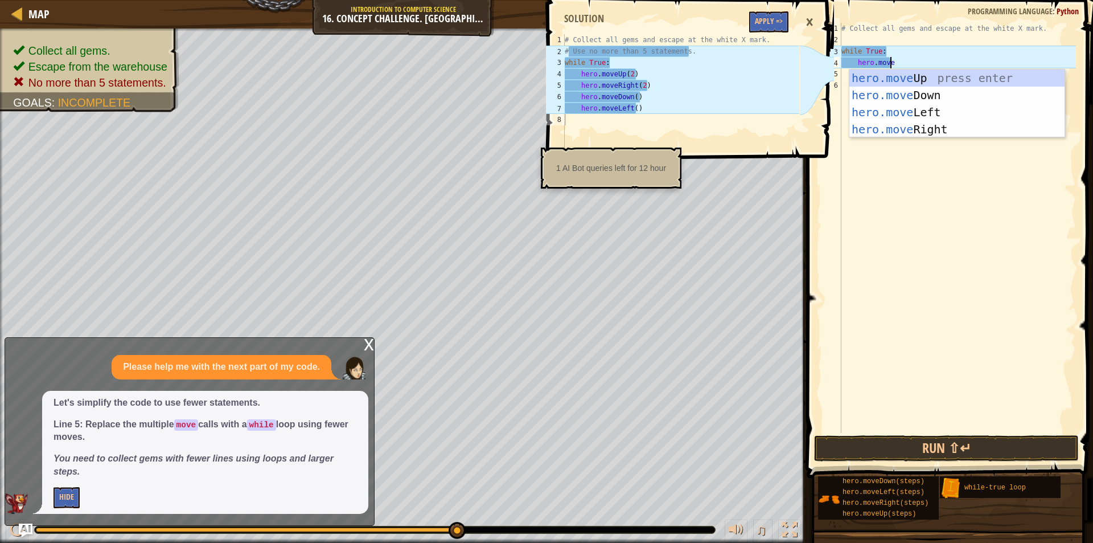
click at [892, 71] on div "hero.move Up press enter hero.move Down press enter hero.move Left press enter …" at bounding box center [957, 120] width 215 height 102
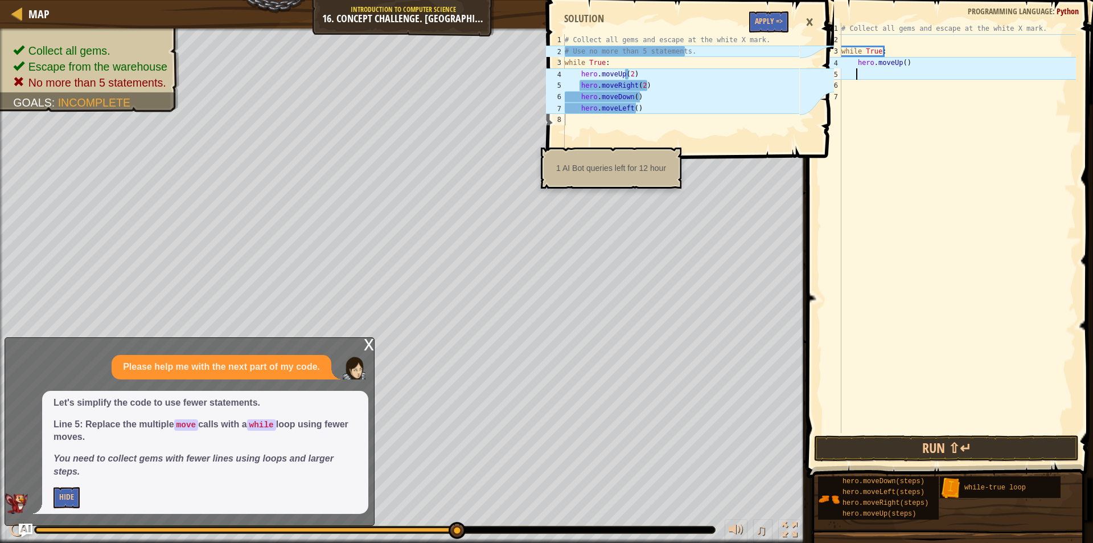
click at [902, 61] on div "# Collect all gems and escape at the white X mark. while True : hero . moveUp (…" at bounding box center [957, 239] width 237 height 433
type textarea "hero.moveUp(2)"
click at [905, 69] on div "# Collect all gems and escape at the white X mark. while True : hero . moveUp (…" at bounding box center [957, 239] width 237 height 433
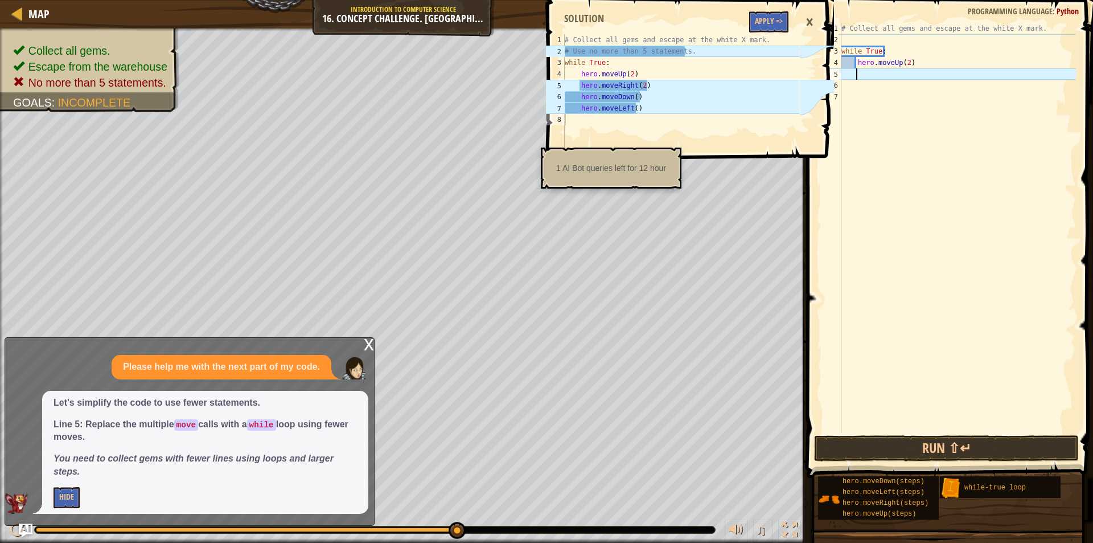
type textarea "h"
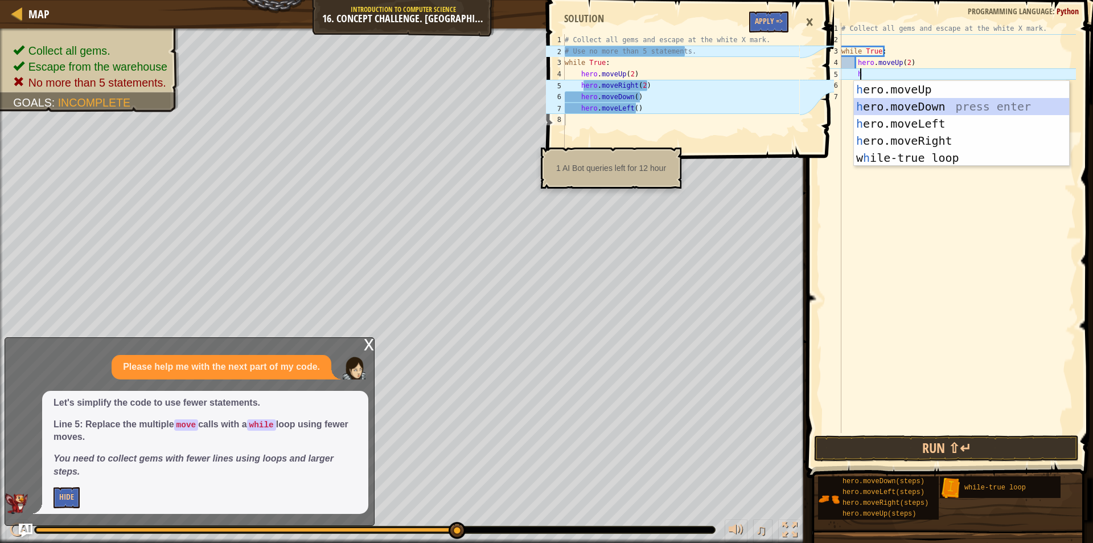
click at [887, 105] on div "h ero.moveUp press enter h ero.moveDown press enter h ero.moveLeft press enter …" at bounding box center [961, 141] width 215 height 120
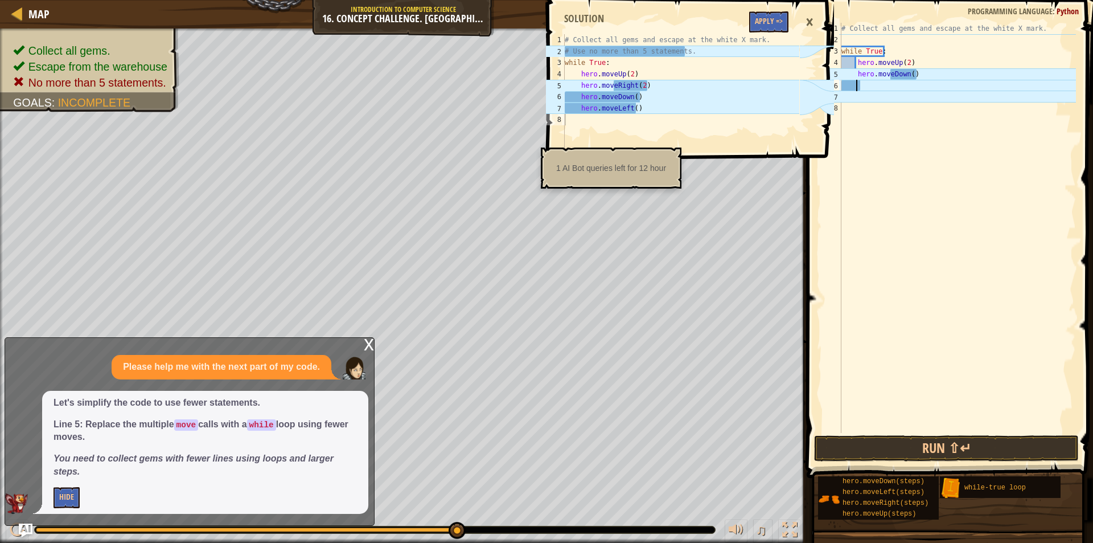
click at [904, 77] on div "# Collect all gems and escape at the white X mark. while True : hero . moveUp (…" at bounding box center [957, 239] width 237 height 433
click at [897, 91] on div "hero.moveRi ght press enter" at bounding box center [961, 106] width 215 height 51
type textarea "hero.moveRight"
click at [901, 88] on div "# Collect all gems and escape at the white X mark. while True : hero . moveUp (…" at bounding box center [957, 239] width 237 height 433
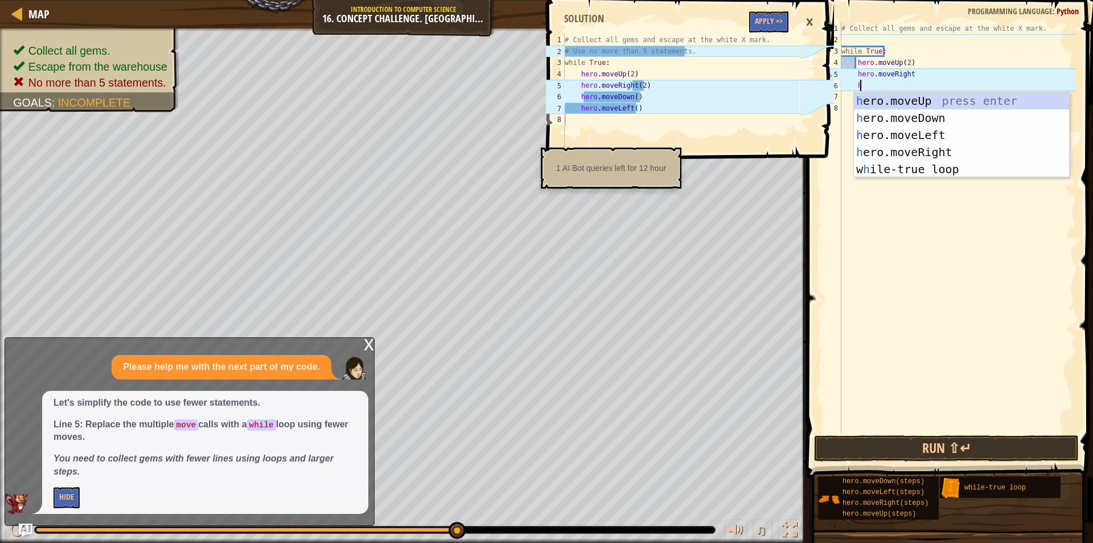
scroll to position [5, 1]
type textarea "her"
click at [885, 115] on div "her o.moveUp press enter her o.moveDown press enter her o.moveLeft press enter …" at bounding box center [961, 152] width 215 height 120
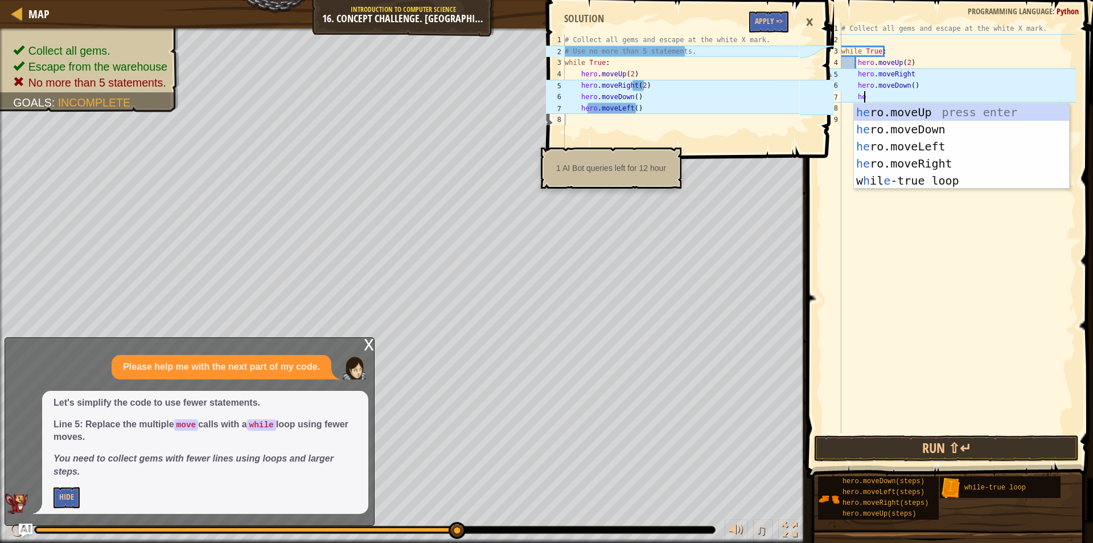
type textarea "her"
click at [891, 146] on div "her o.moveUp press enter her o.moveDown press enter her o.moveLeft press enter …" at bounding box center [961, 164] width 215 height 120
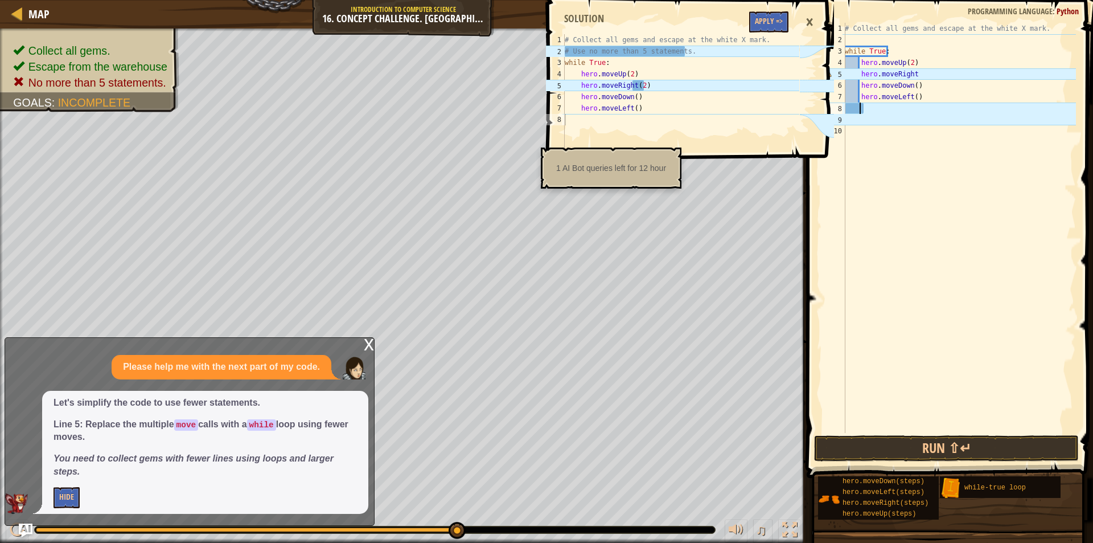
scroll to position [5, 1]
click at [914, 79] on div "# Collect all gems and escape at the white X mark. while True : hero . moveUp (…" at bounding box center [959, 239] width 233 height 433
type textarea "hero.moveRight()"
click at [922, 156] on div "# Collect all gems and escape at the white X mark. while True : hero . moveUp (…" at bounding box center [959, 239] width 233 height 433
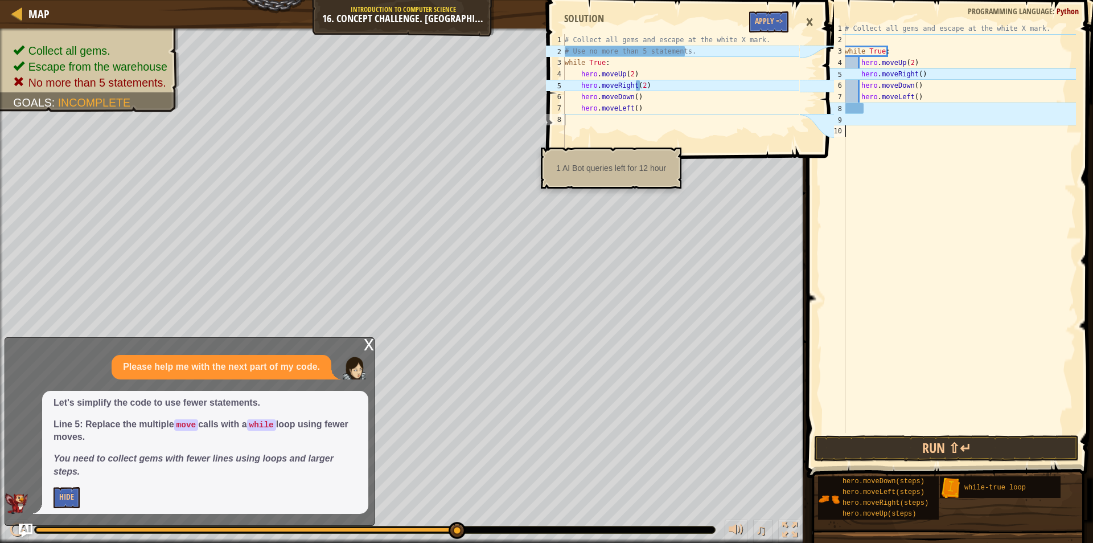
scroll to position [5, 0]
click at [915, 73] on div "# Collect all gems and escape at the white X mark. while True : hero . moveUp (…" at bounding box center [959, 239] width 233 height 433
type textarea "hero.moveRight(2)"
click at [943, 256] on div "# Collect all gems and escape at the white X mark. while True : hero . moveUp (…" at bounding box center [959, 239] width 233 height 433
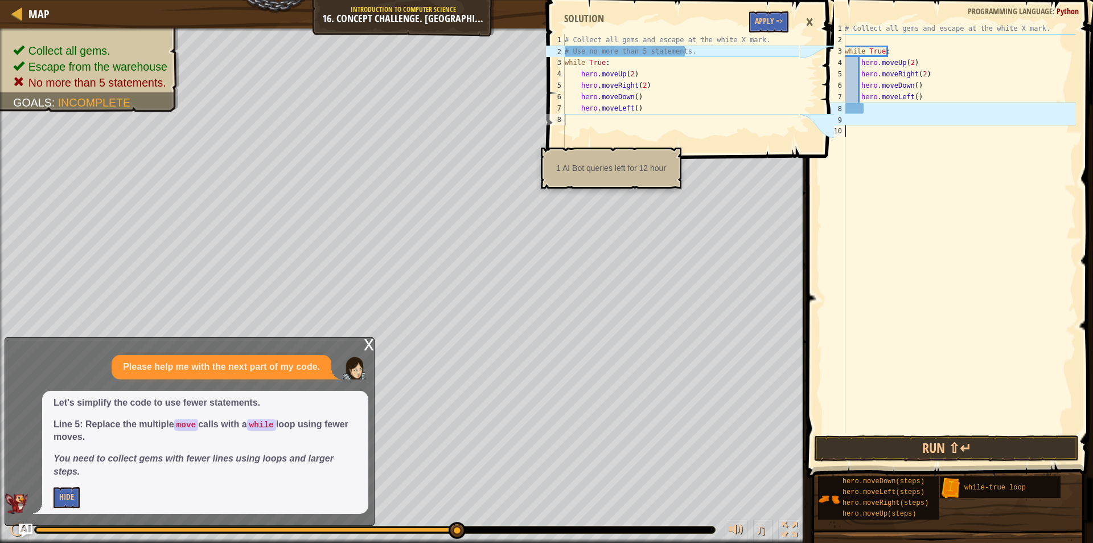
scroll to position [5, 0]
click at [935, 434] on span at bounding box center [951, 222] width 296 height 511
click at [809, 27] on div "×" at bounding box center [809, 22] width 19 height 26
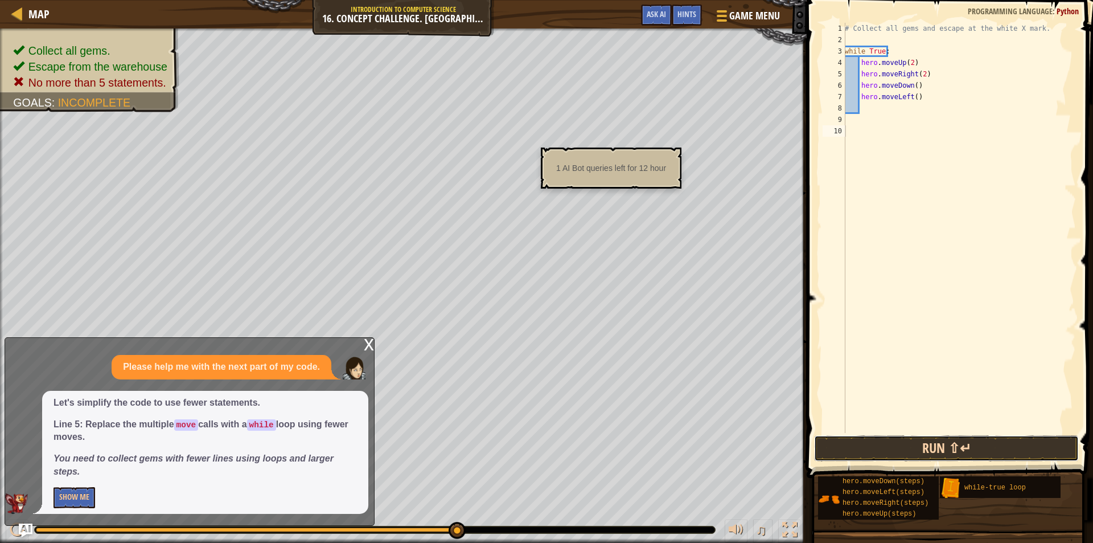
click at [879, 459] on button "Run ⇧↵" at bounding box center [946, 448] width 265 height 26
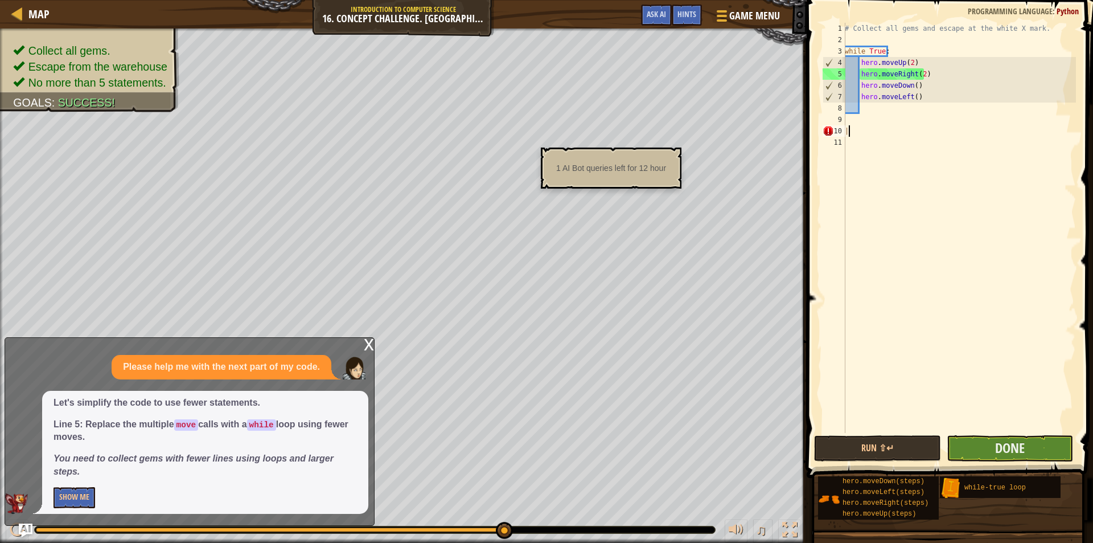
type textarea "|"
click at [1018, 456] on button "Done" at bounding box center [1010, 448] width 127 height 26
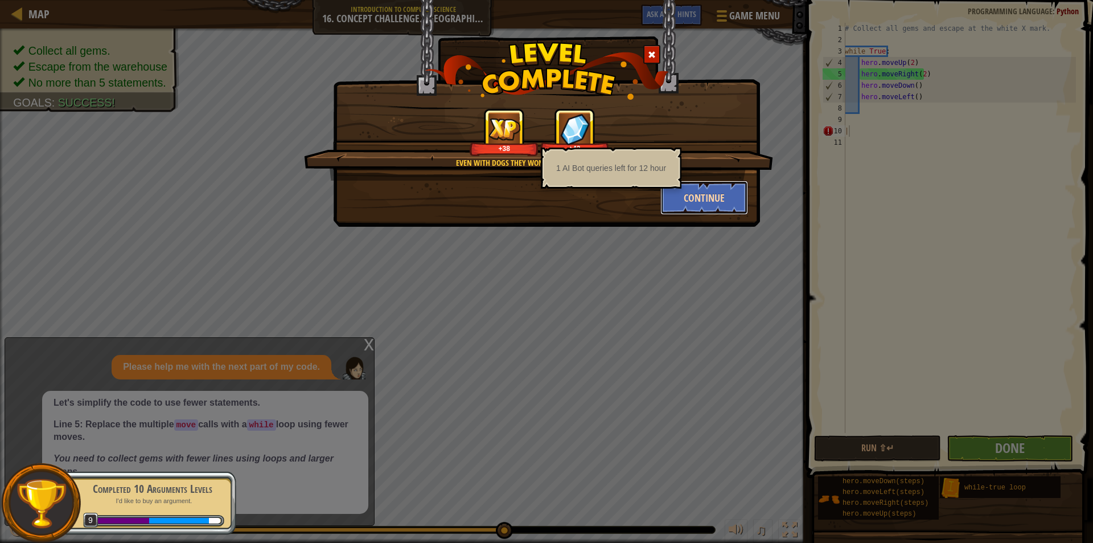
click at [674, 202] on button "Continue" at bounding box center [705, 197] width 88 height 34
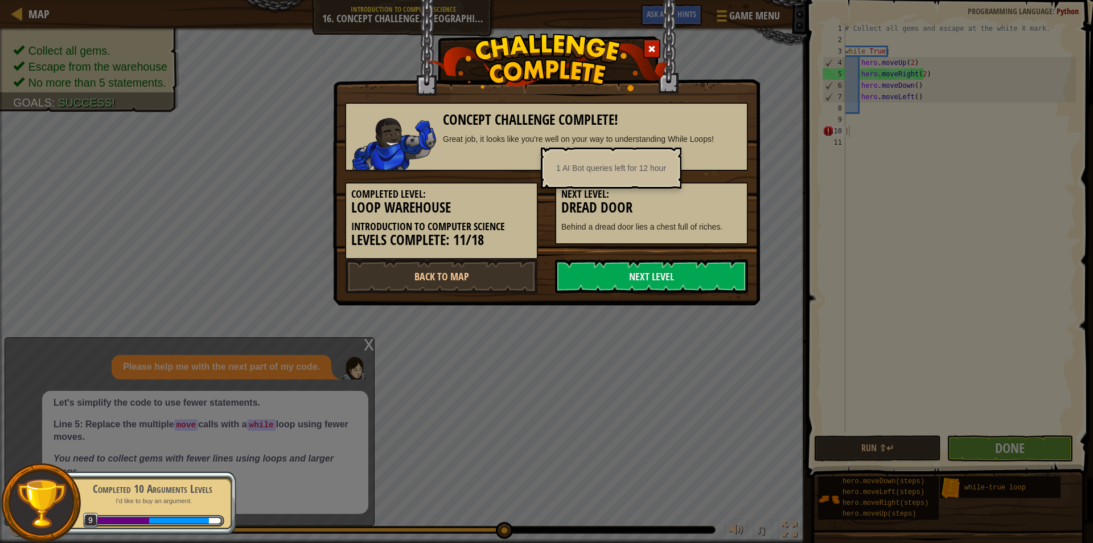
click at [673, 202] on h3 "Dread Door" at bounding box center [651, 207] width 180 height 15
click at [592, 282] on link "Next Level" at bounding box center [651, 276] width 193 height 34
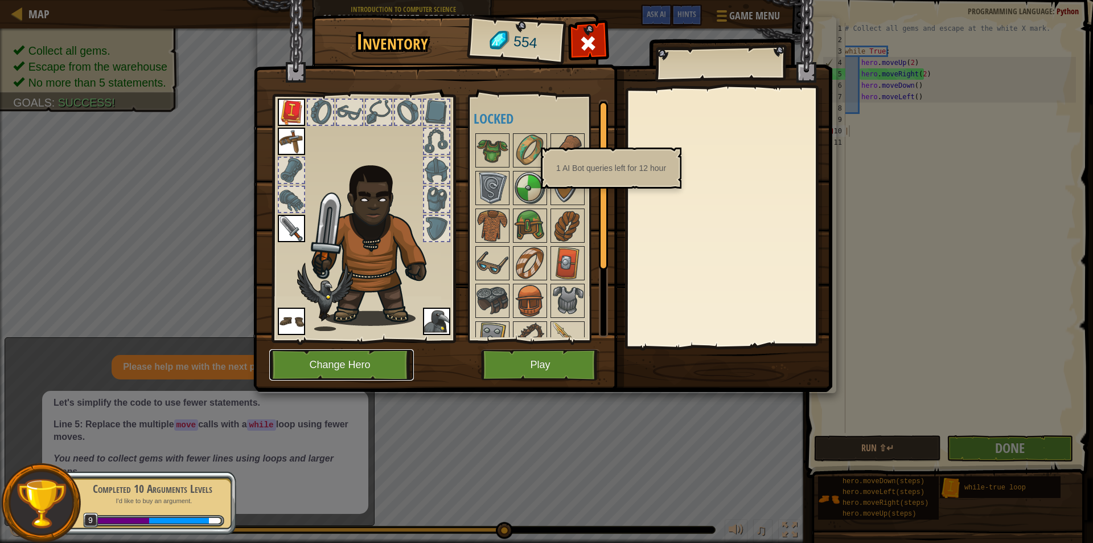
click at [357, 368] on button "Change Hero" at bounding box center [341, 364] width 145 height 31
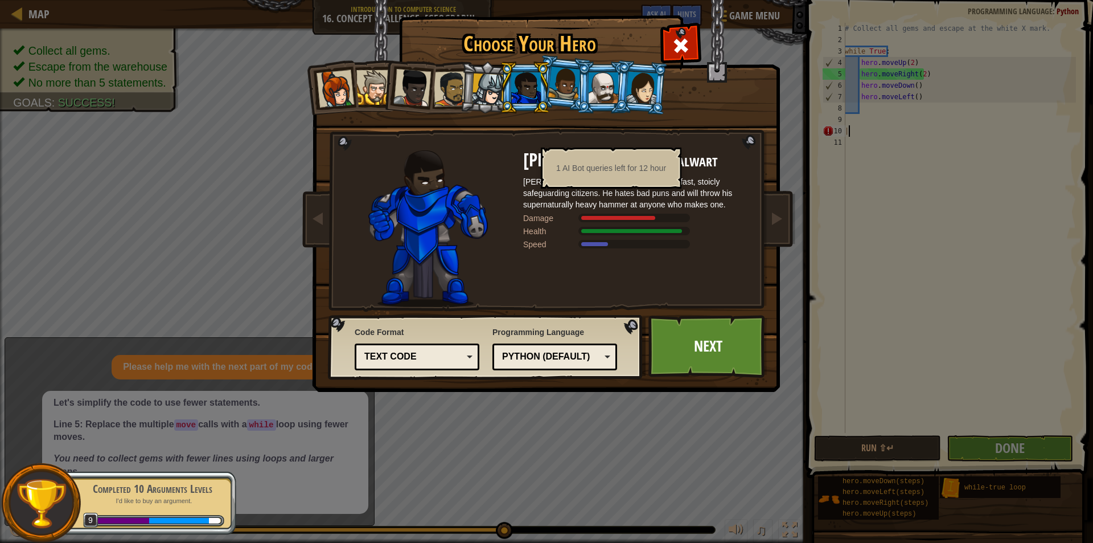
click at [577, 81] on li at bounding box center [602, 87] width 51 height 52
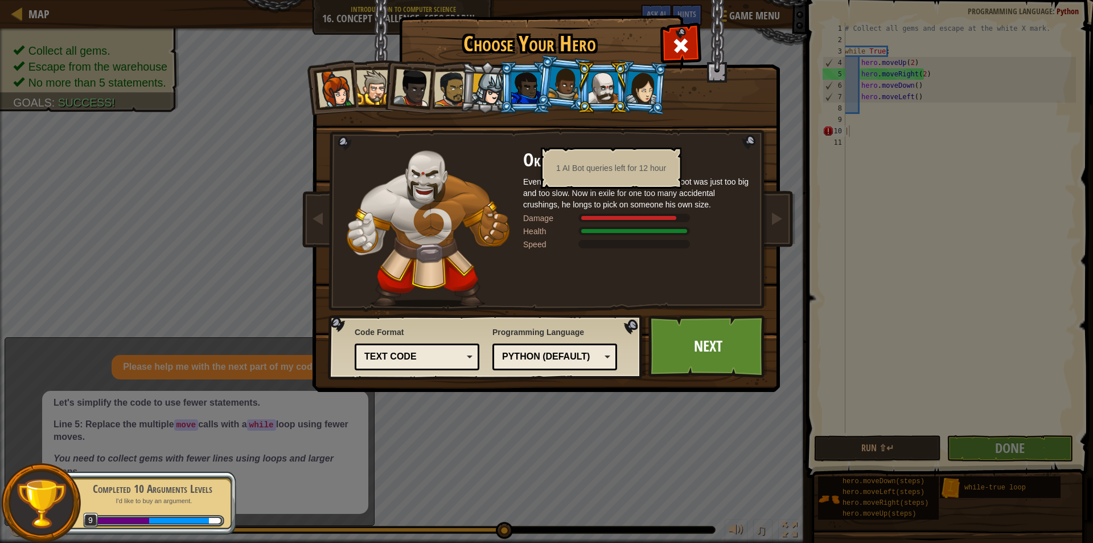
click at [575, 67] on li at bounding box center [563, 83] width 56 height 57
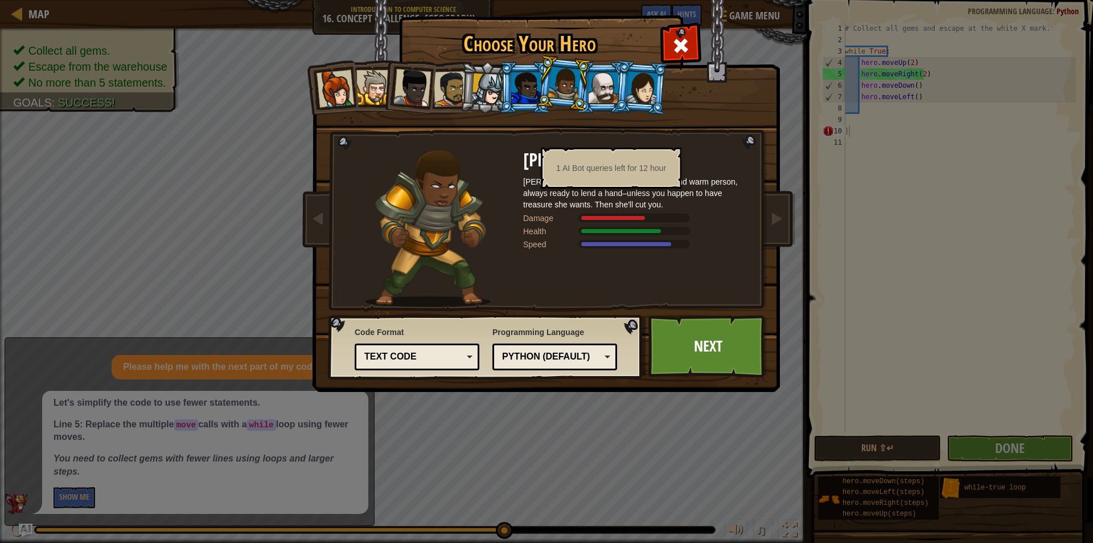
click at [642, 86] on div at bounding box center [642, 87] width 32 height 32
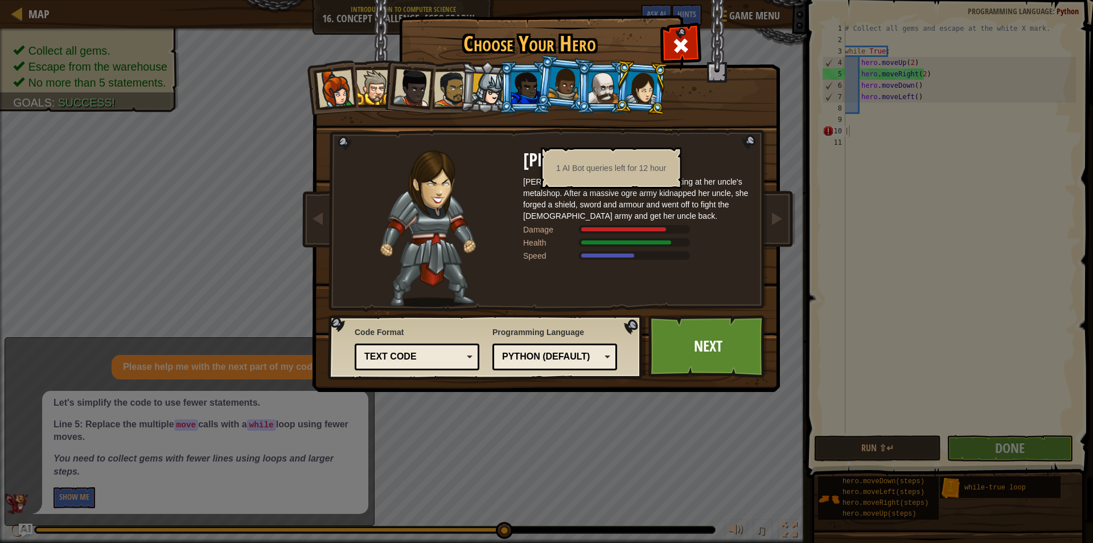
click at [564, 64] on li at bounding box center [563, 83] width 56 height 57
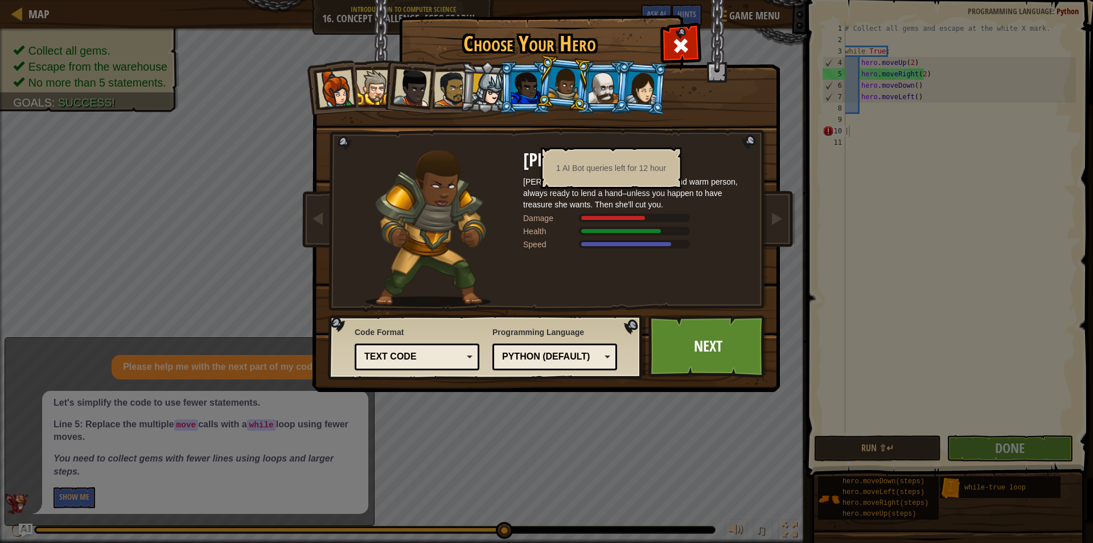
click at [514, 73] on div at bounding box center [526, 87] width 30 height 31
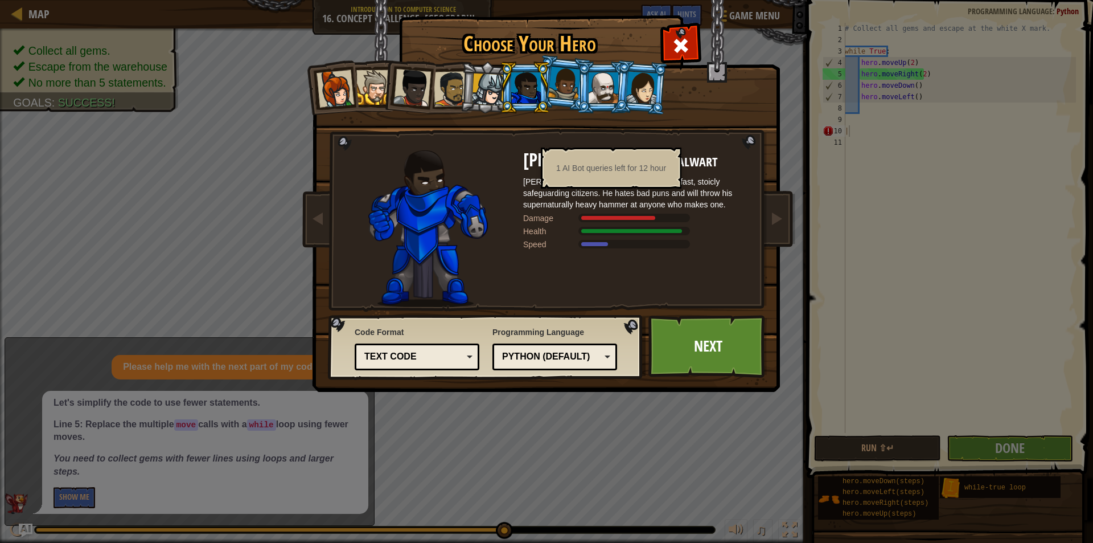
click at [588, 81] on li at bounding box center [602, 87] width 51 height 52
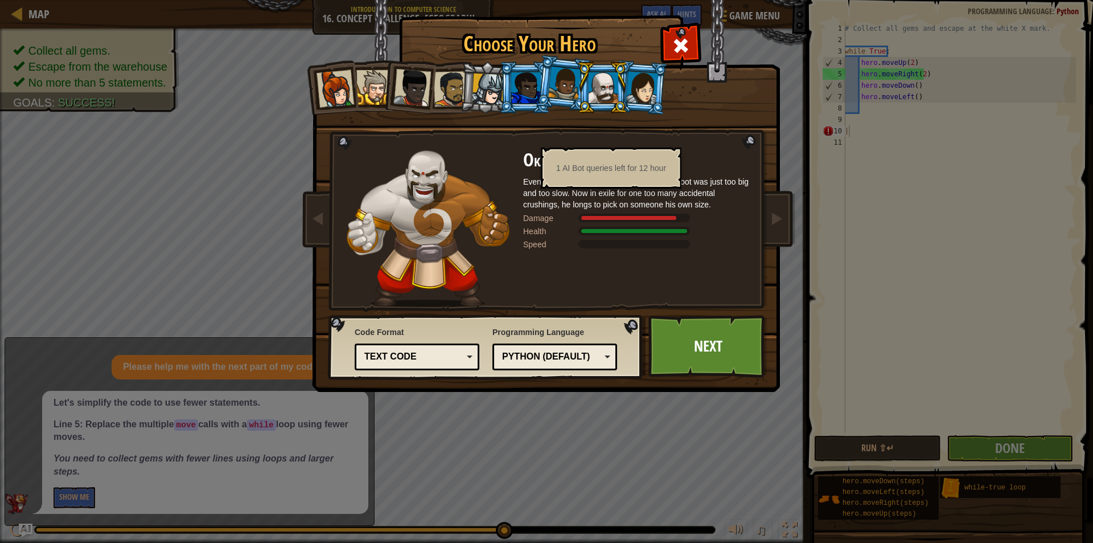
click at [573, 81] on div at bounding box center [564, 84] width 32 height 34
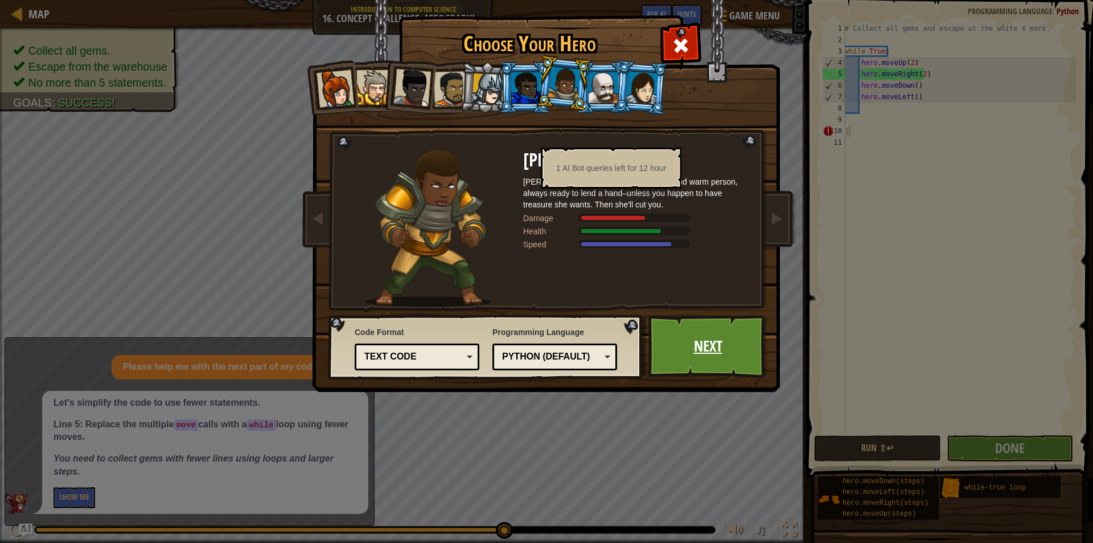
click at [725, 342] on link "Next" at bounding box center [708, 346] width 119 height 63
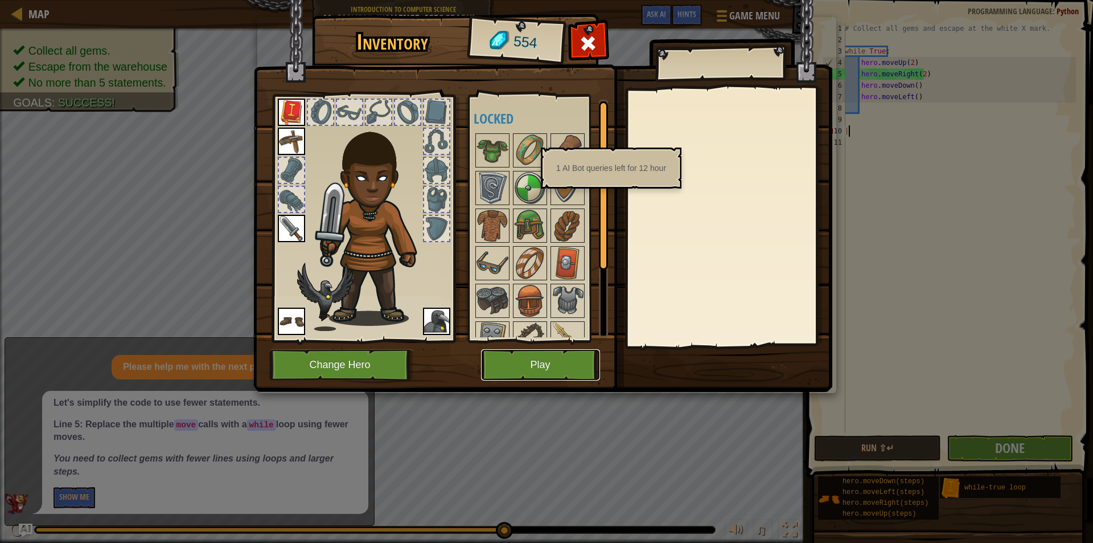
click at [538, 363] on button "Play" at bounding box center [540, 364] width 119 height 31
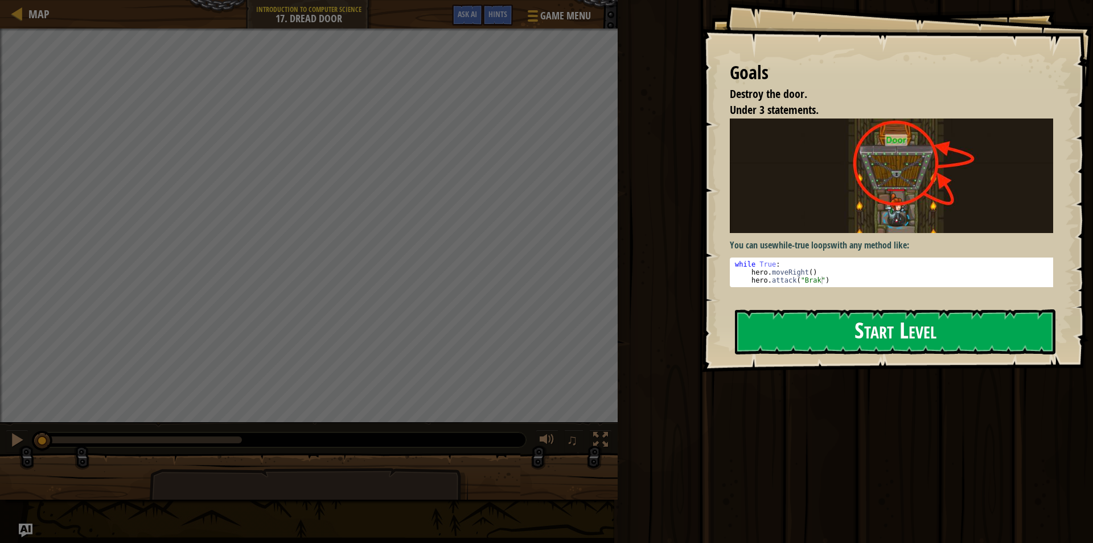
click at [861, 288] on div "You can use while-true loops with any method like: 1 2 3 while True : hero . mo…" at bounding box center [896, 207] width 332 height 179
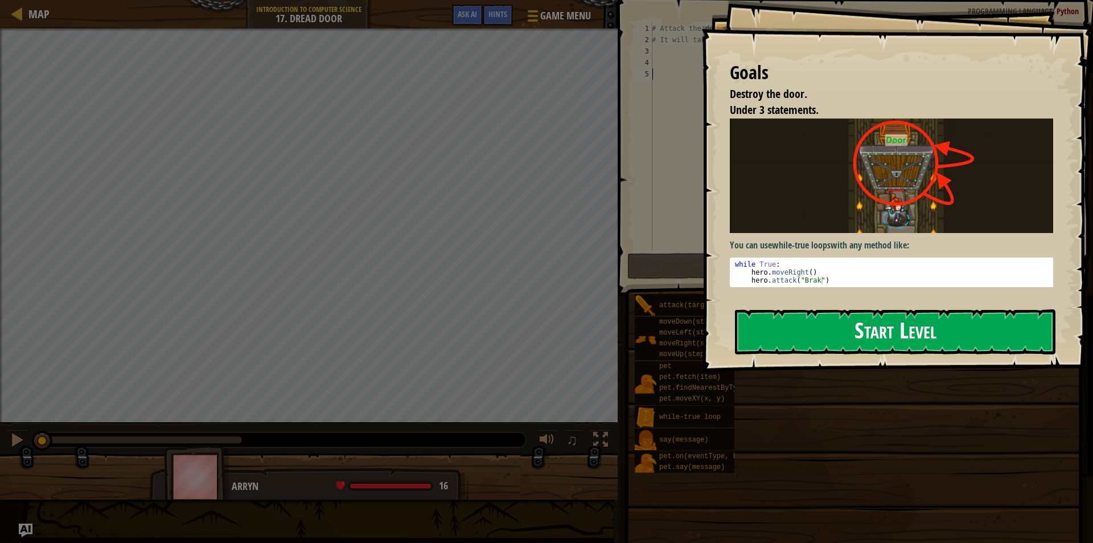
click at [844, 326] on button "Start Level" at bounding box center [895, 331] width 321 height 45
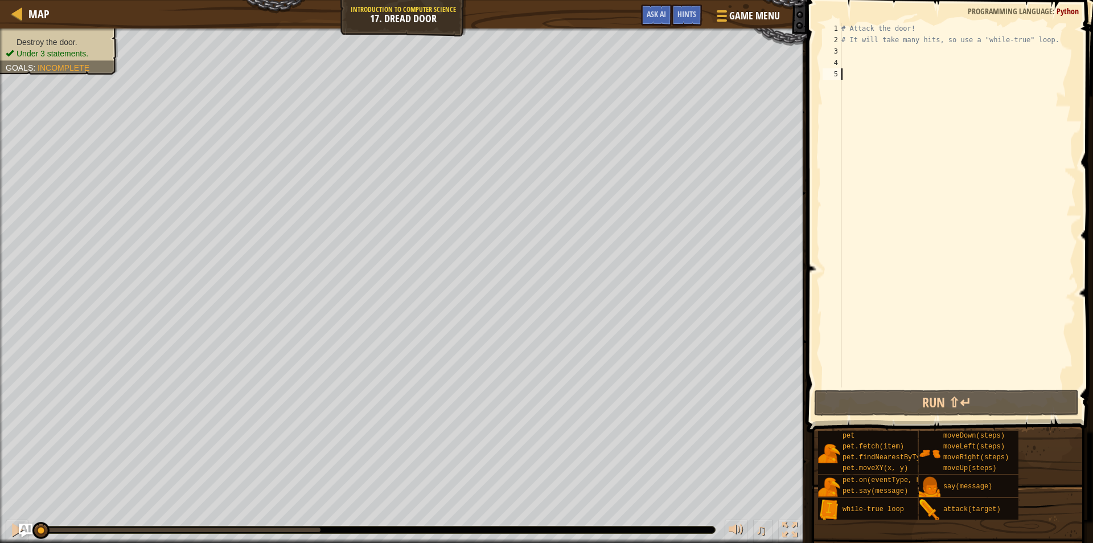
click at [910, 60] on div "# Attack the door! # It will take many hits, so use a "while-true" loop." at bounding box center [957, 216] width 237 height 387
click at [911, 51] on div "# Attack the door! # It will take many hits, so use a "while-true" loop." at bounding box center [957, 216] width 237 height 387
type textarea "wh"
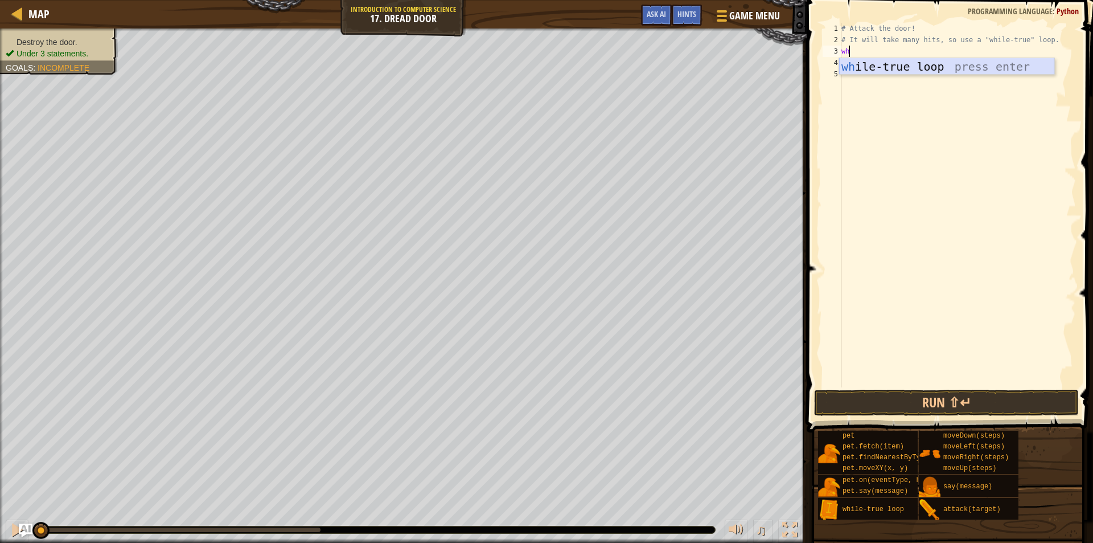
click at [886, 64] on div "wh ile-true loop press enter" at bounding box center [946, 83] width 215 height 51
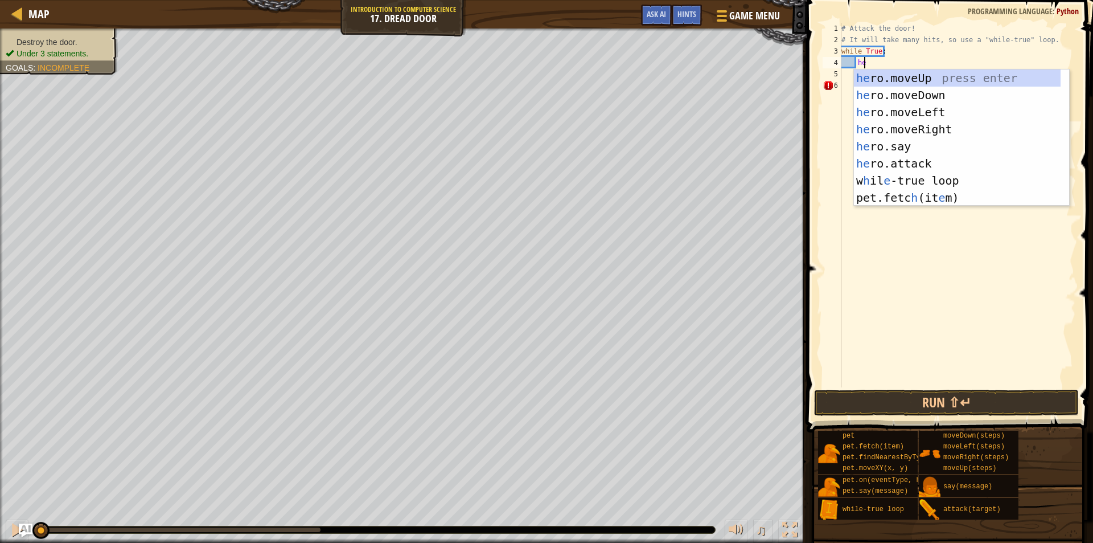
scroll to position [5, 1]
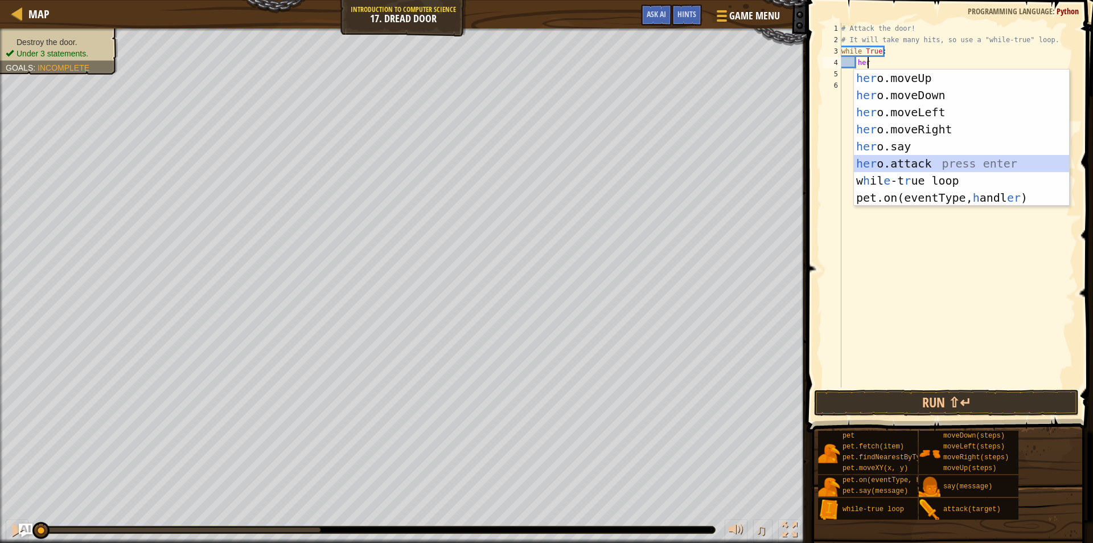
click at [887, 157] on div "her o.moveUp press enter her o.moveDown press enter her o.moveLeft press enter …" at bounding box center [961, 154] width 215 height 171
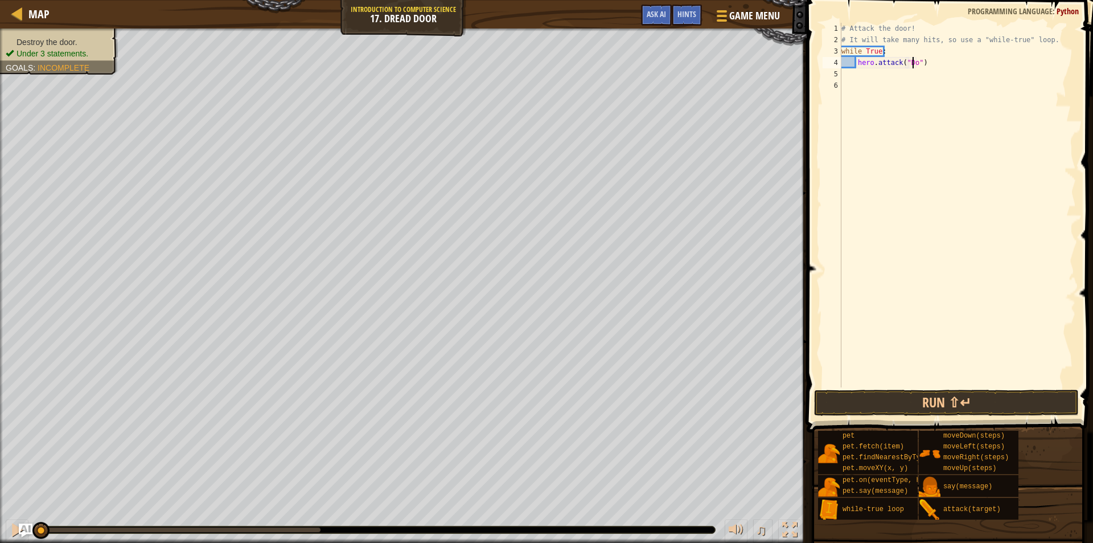
scroll to position [5, 6]
click at [954, 56] on div "# Attack the door! # It will take many hits, so use a "while-true" loop. while …" at bounding box center [957, 216] width 237 height 387
click at [954, 64] on div "# Attack the door! # It will take many hits, so use a "while-true" loop. while …" at bounding box center [957, 216] width 237 height 387
type textarea "hero.attack("Door")"
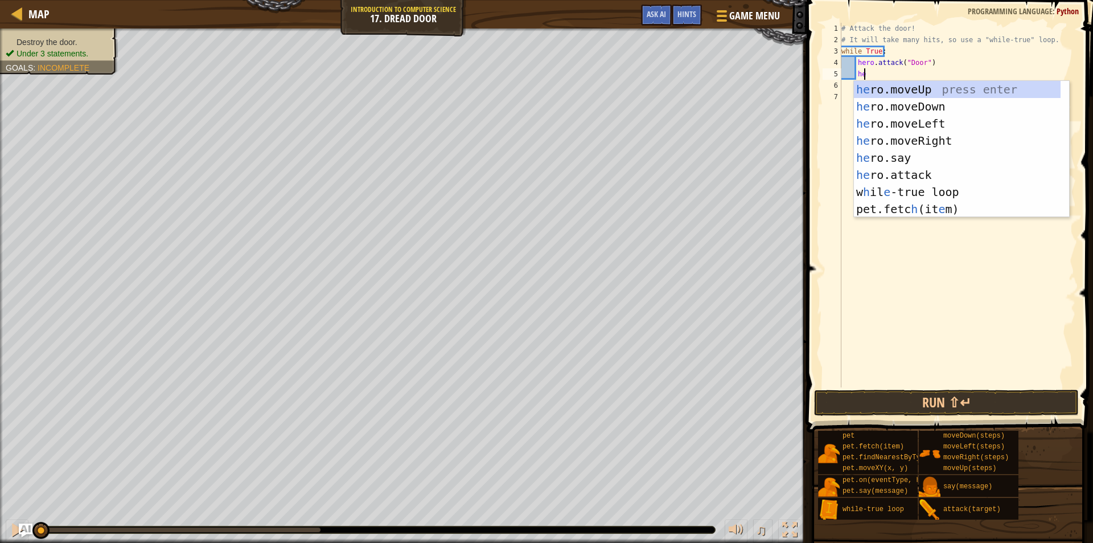
scroll to position [5, 1]
click at [913, 174] on div "he ro.moveUp press enter he ro.moveDown press enter he ro.moveLeft press enter …" at bounding box center [957, 166] width 207 height 171
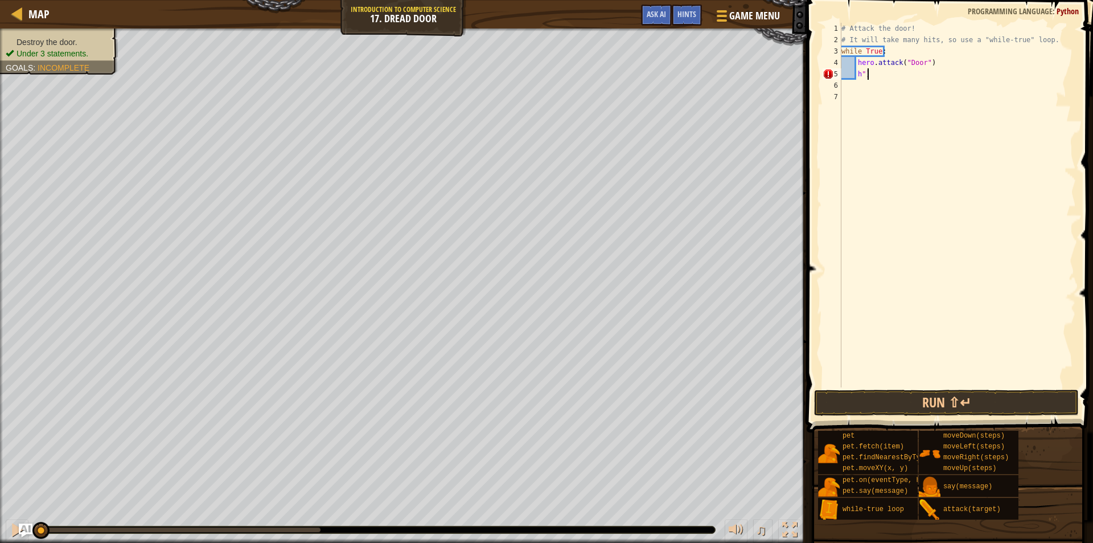
click at [878, 75] on div "# Attack the door! # It will take many hits, so use a "while-true" loop. while …" at bounding box center [957, 216] width 237 height 387
type textarea "h"
click at [953, 159] on div "# Attack the door! # It will take many hits, so use a "while-true" loop. while …" at bounding box center [957, 216] width 237 height 387
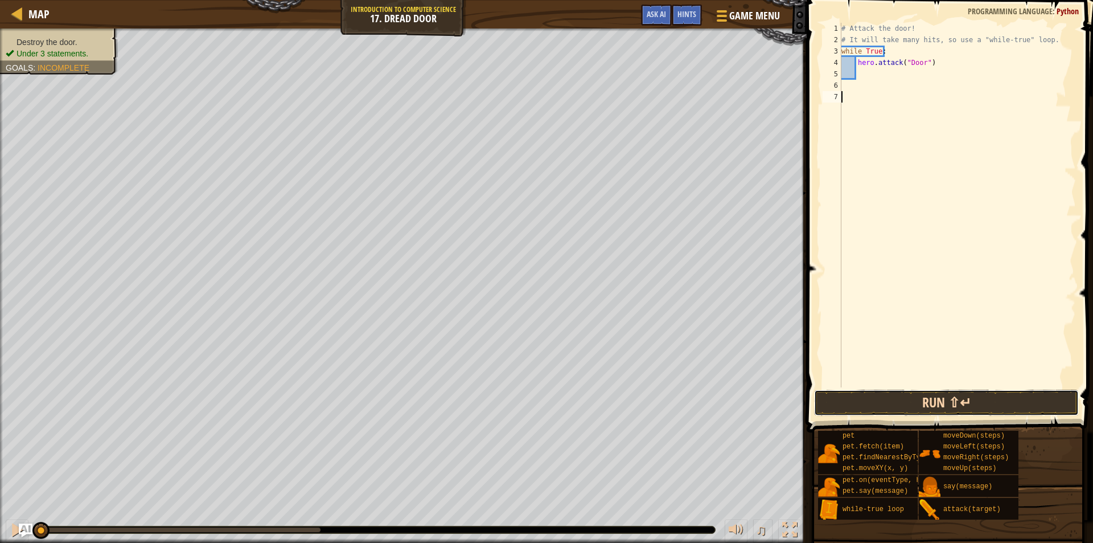
click at [874, 399] on button "Run ⇧↵" at bounding box center [946, 402] width 265 height 26
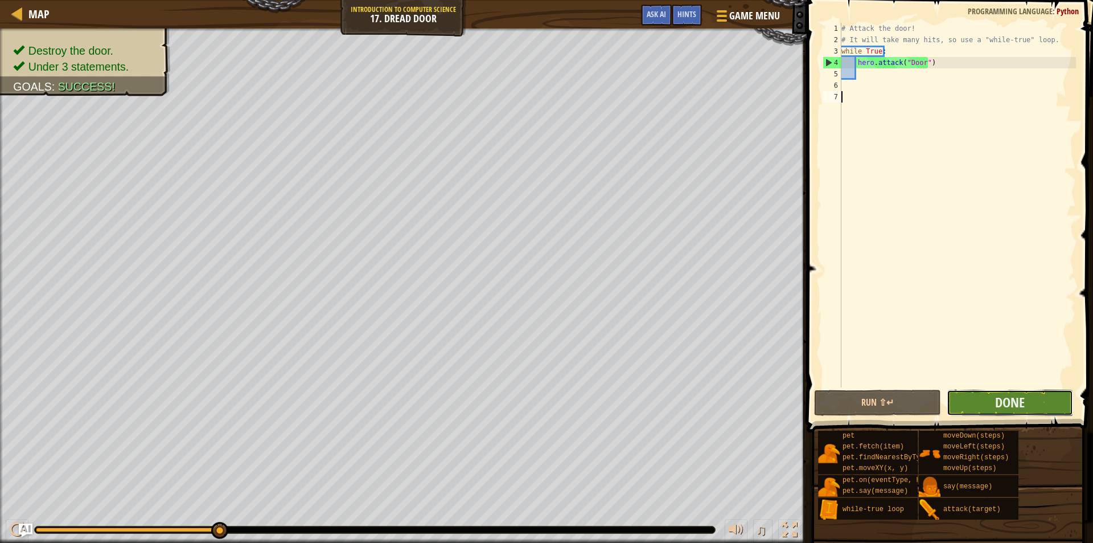
click at [1042, 393] on button "Done" at bounding box center [1010, 402] width 127 height 26
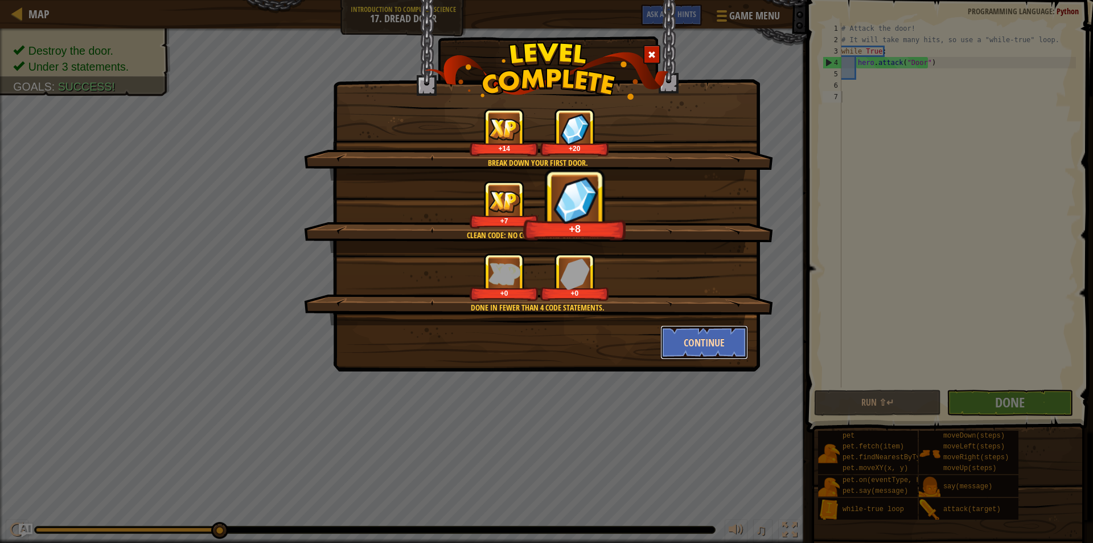
click at [709, 335] on button "Continue" at bounding box center [705, 342] width 88 height 34
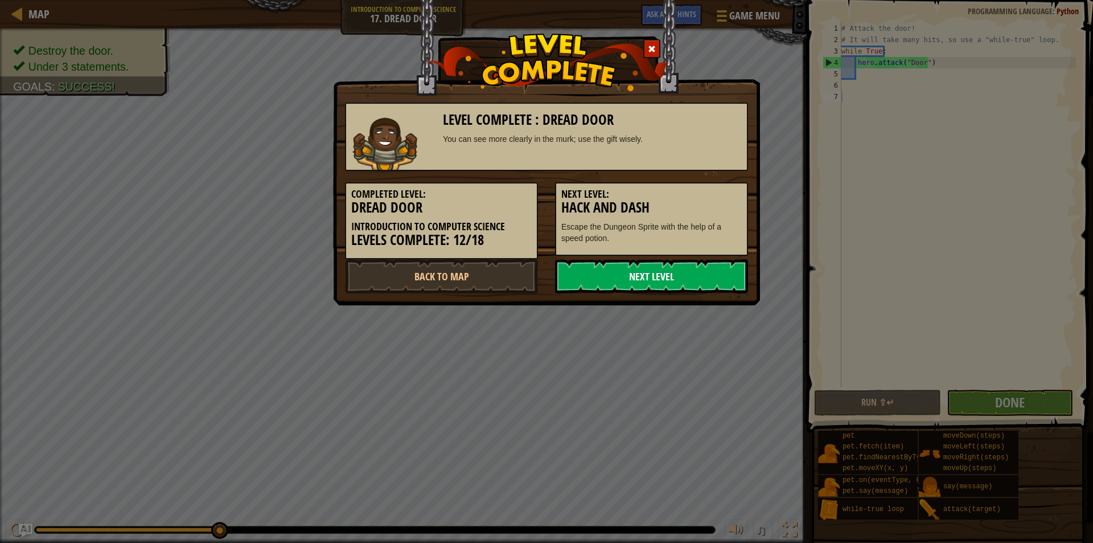
click at [665, 269] on link "Next Level" at bounding box center [651, 276] width 193 height 34
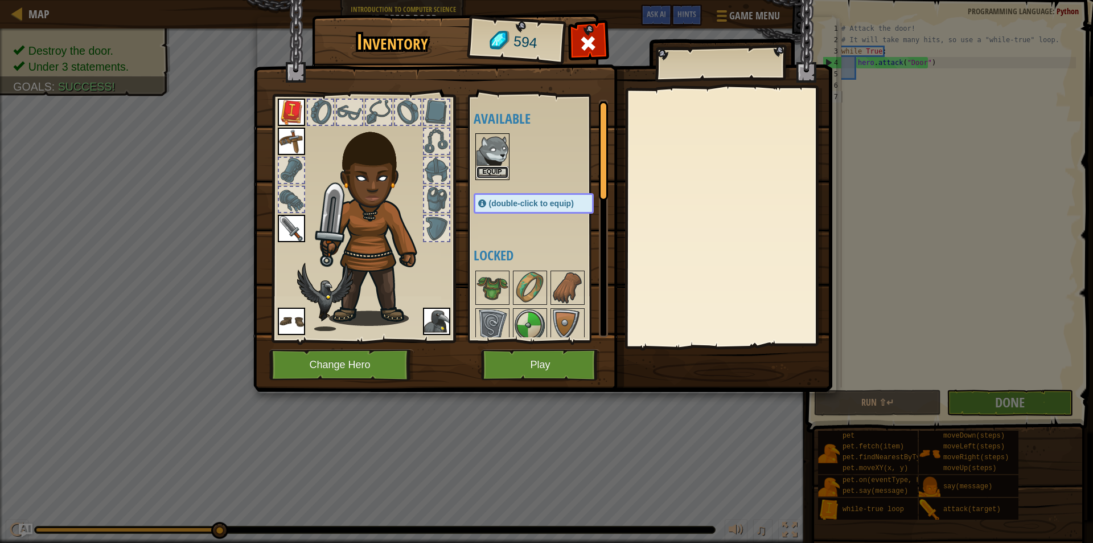
click at [497, 168] on button "Equip" at bounding box center [493, 172] width 32 height 12
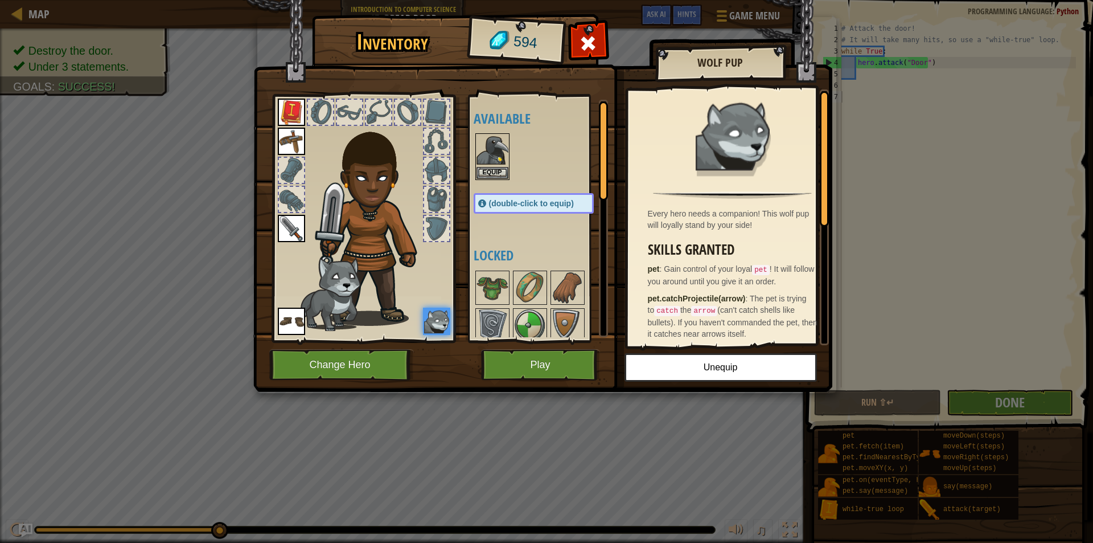
click at [522, 339] on div "Available Equip Equip Equip Equip Equip Equip (double-click to equip) Locked" at bounding box center [539, 219] width 140 height 248
click at [543, 366] on button "Play" at bounding box center [540, 364] width 119 height 31
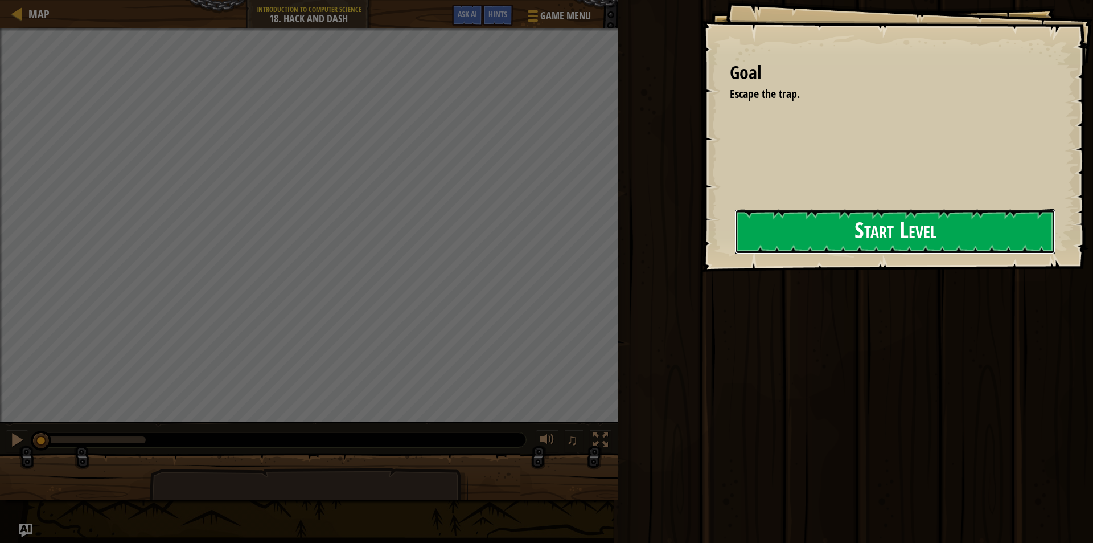
click at [742, 249] on button "Start Level" at bounding box center [895, 231] width 321 height 45
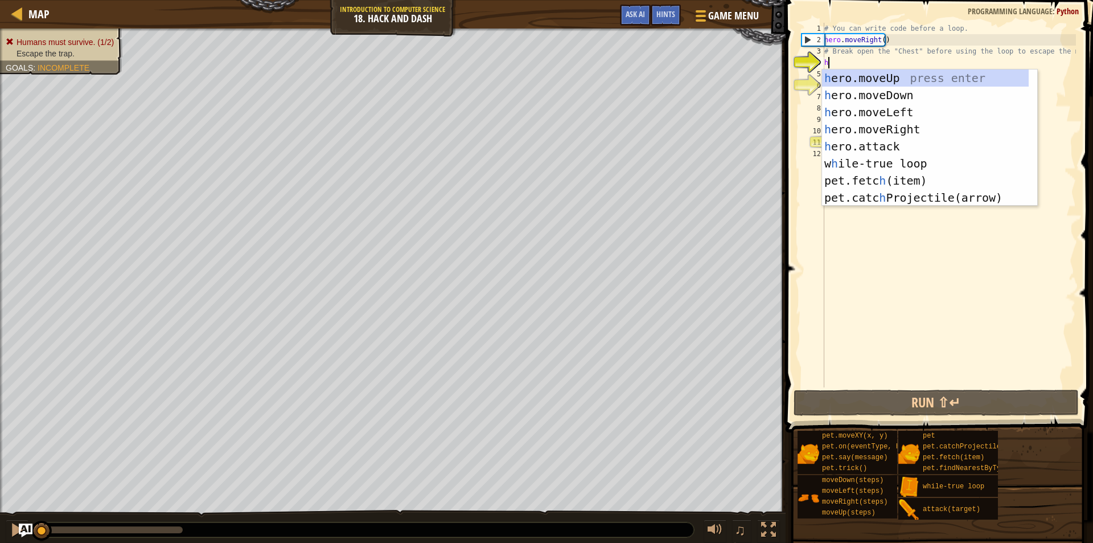
scroll to position [5, 0]
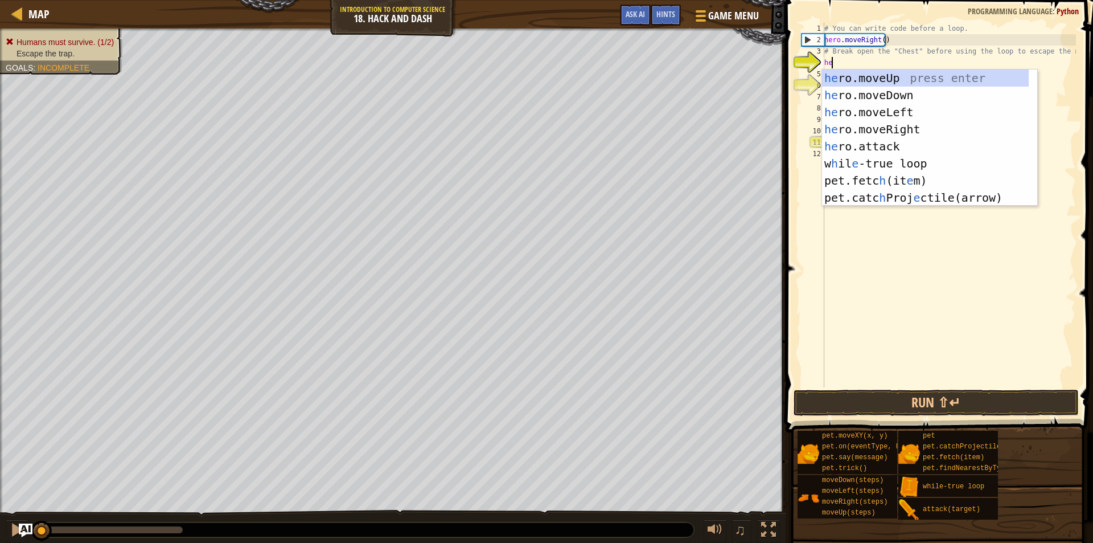
type textarea "her"
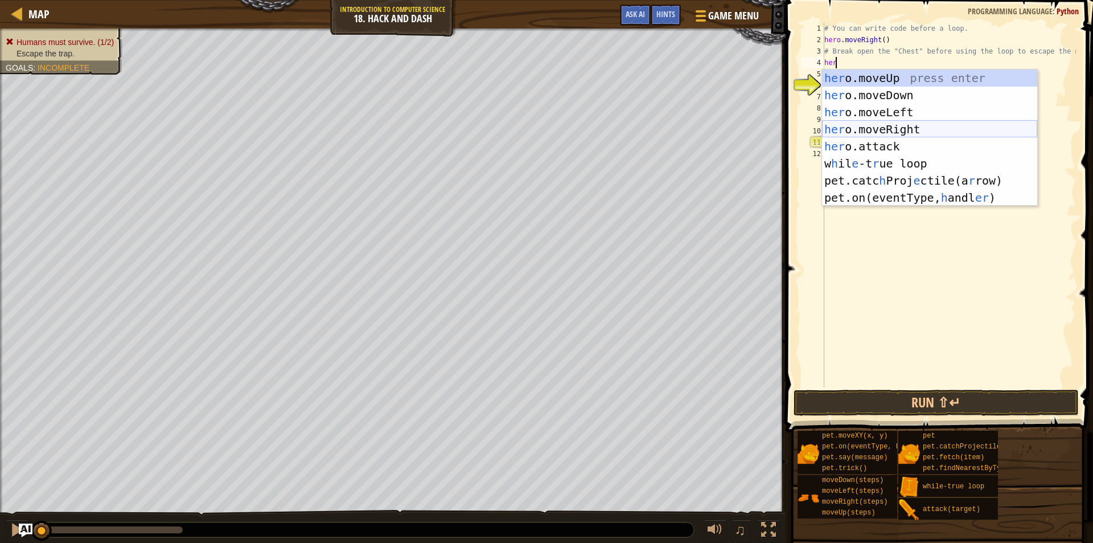
click at [892, 132] on div "her o.moveUp press enter her o.moveDown press enter her o.moveLeft press enter …" at bounding box center [929, 154] width 215 height 171
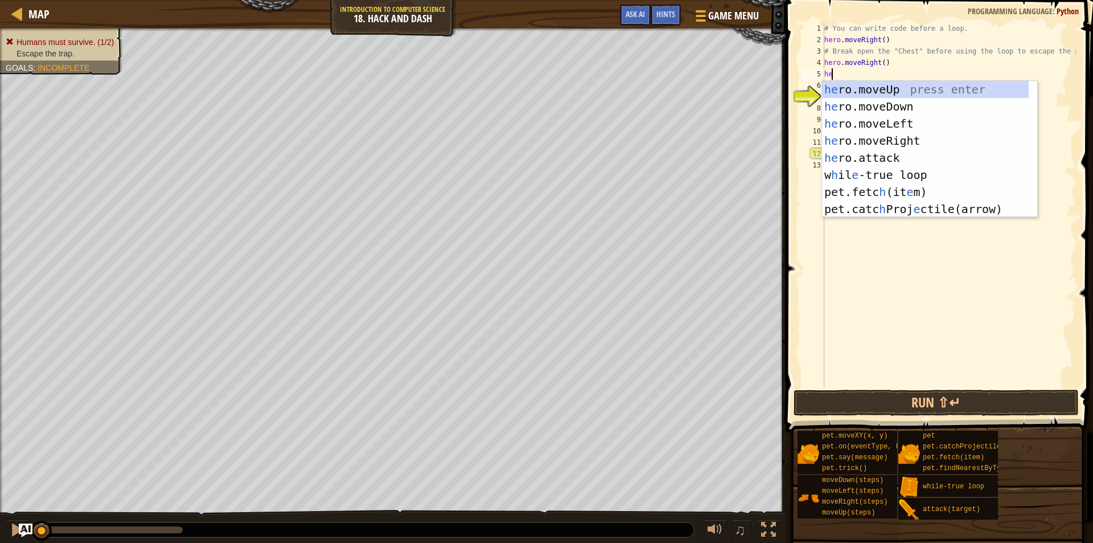
type textarea "her"
click at [891, 88] on div "her o.moveUp press enter her o.moveDown press enter her o.moveLeft press enter …" at bounding box center [929, 166] width 215 height 171
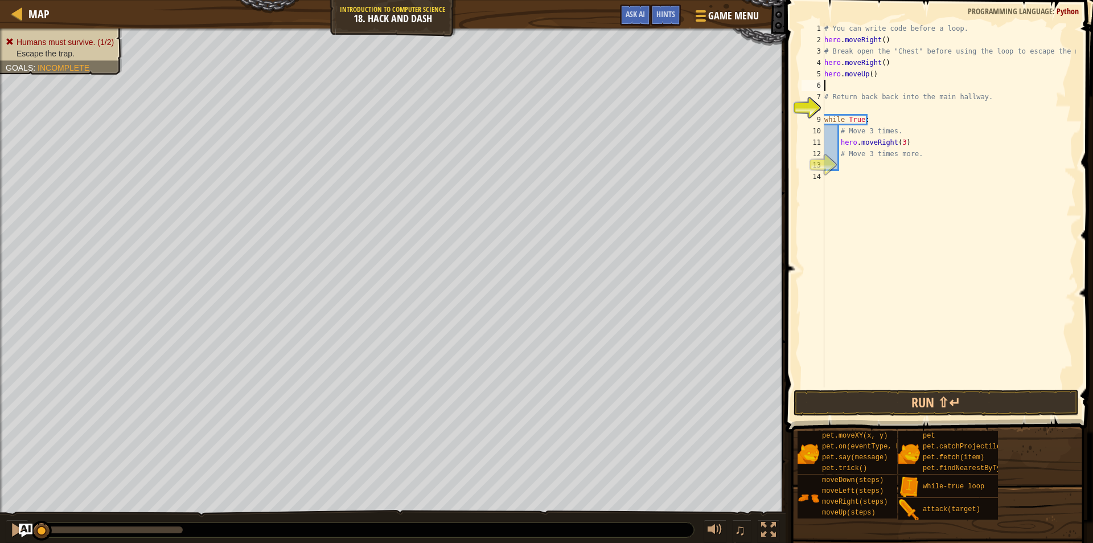
type textarea "wh"
click at [877, 104] on div "wh ile-true loop press enter" at bounding box center [929, 117] width 215 height 51
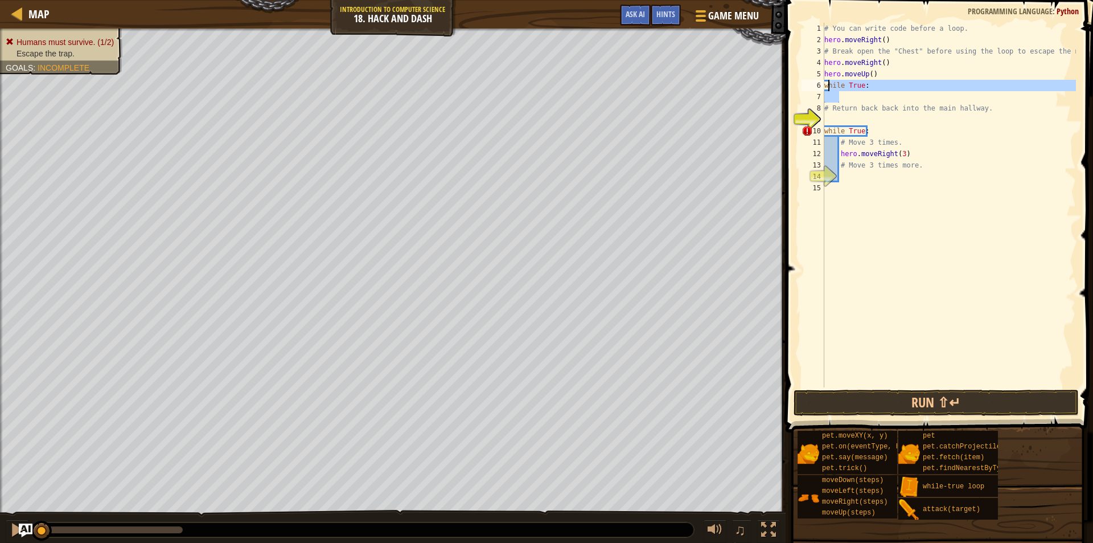
drag, startPoint x: 881, startPoint y: 93, endPoint x: 828, endPoint y: 89, distance: 53.7
click at [828, 89] on div "# You can write code before a loop. hero . moveRight ( ) # Break open the "Ches…" at bounding box center [949, 216] width 254 height 387
type textarea "w"
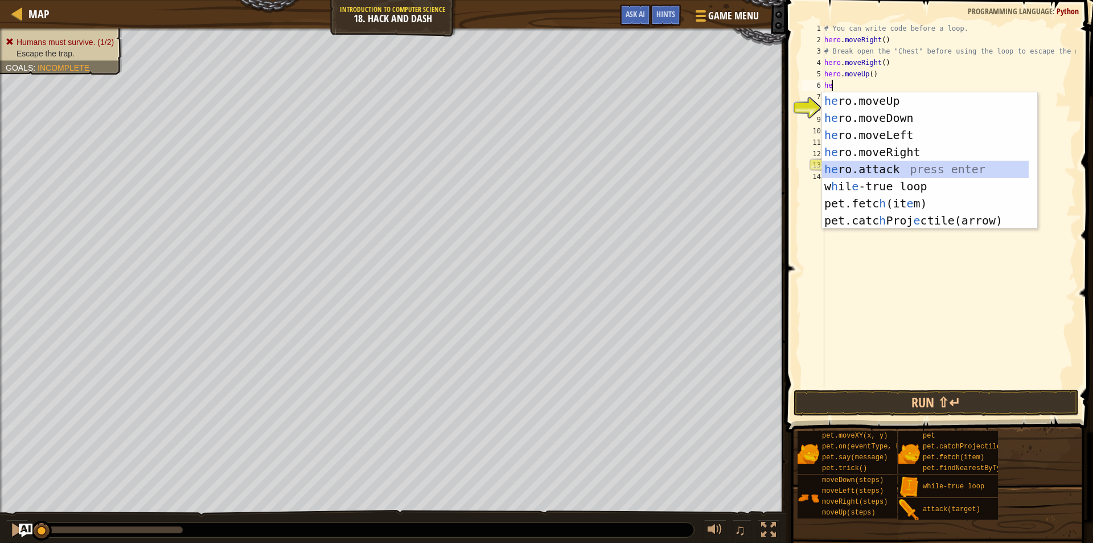
click at [895, 173] on div "he ro.moveUp press enter he ro.moveDown press enter he ro.moveLeft press enter …" at bounding box center [925, 177] width 207 height 171
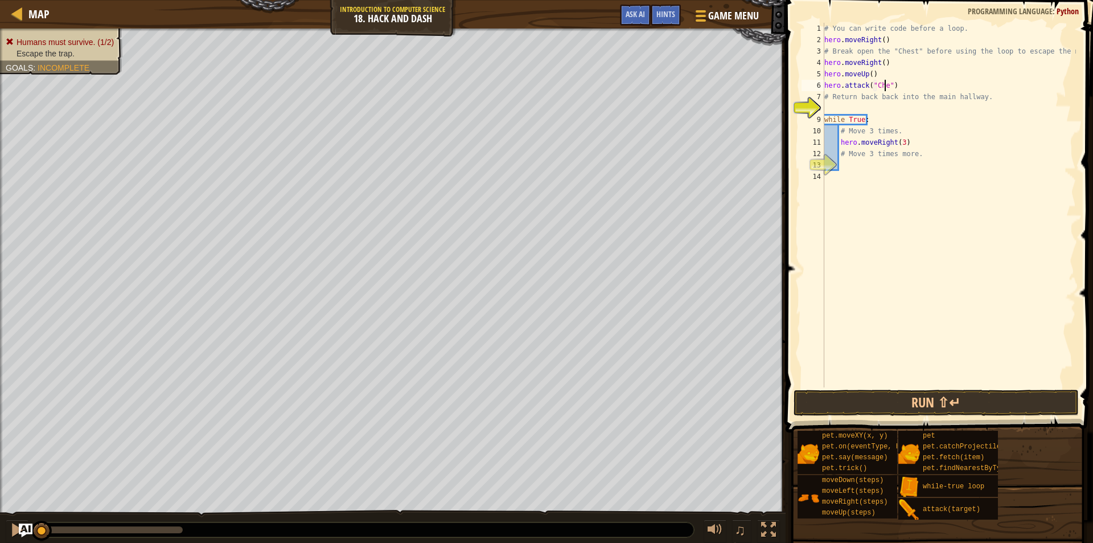
type textarea "hero.attack("Chest")"
click at [951, 87] on div "# You can write code before a loop. hero . moveRight ( ) # Break open the "Ches…" at bounding box center [949, 216] width 254 height 387
click at [938, 105] on div "# You can write code before a loop. hero . moveRight ( ) # Break open the "Ches…" at bounding box center [949, 216] width 254 height 387
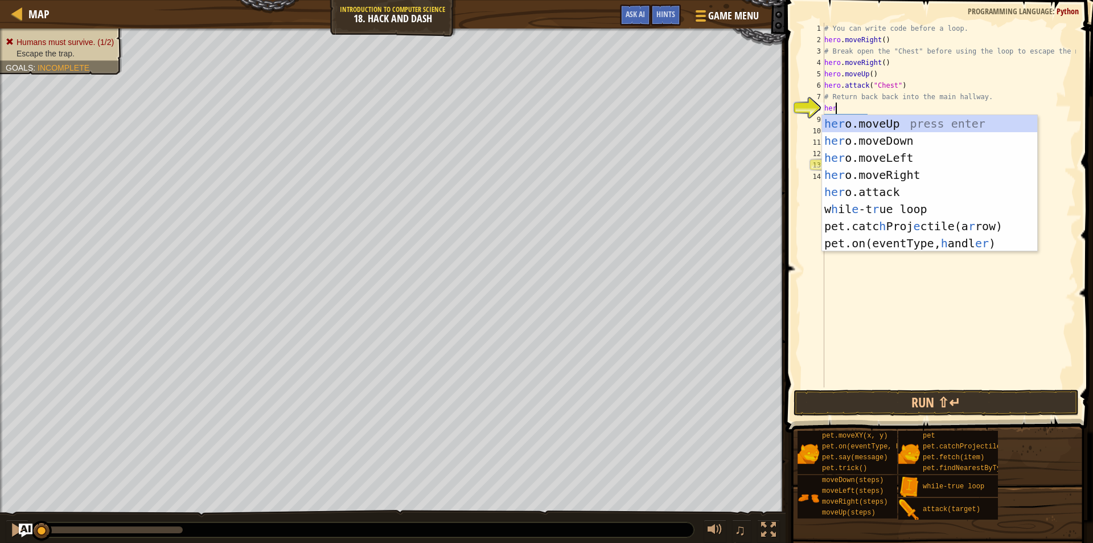
type textarea "her"
click at [878, 135] on div "her o.moveUp press enter her o.moveDown press enter her o.moveLeft press enter …" at bounding box center [929, 200] width 215 height 171
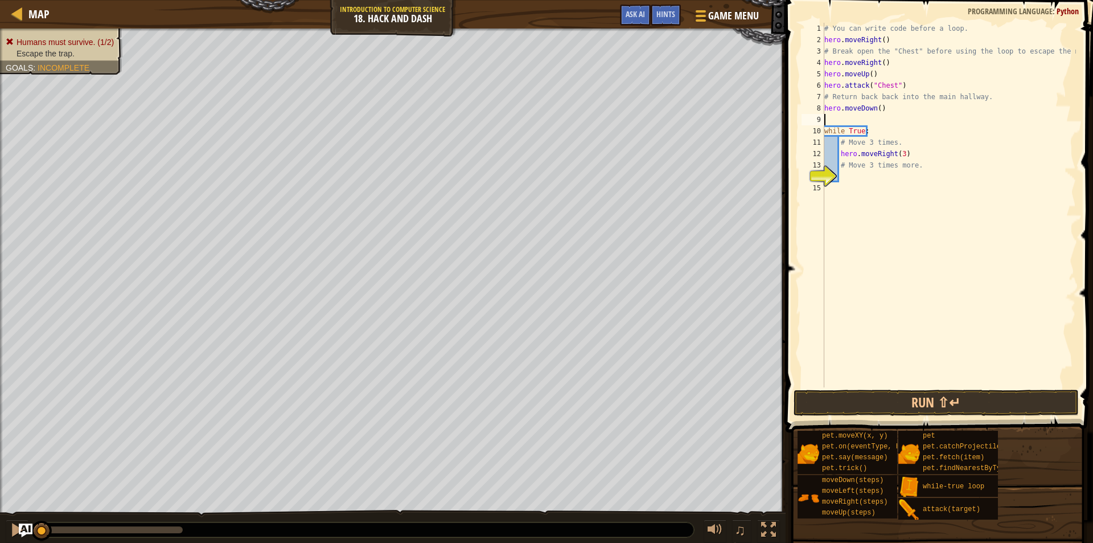
click at [901, 174] on div "# You can write code before a loop. hero . moveRight ( ) # Break open the "Ches…" at bounding box center [949, 216] width 254 height 387
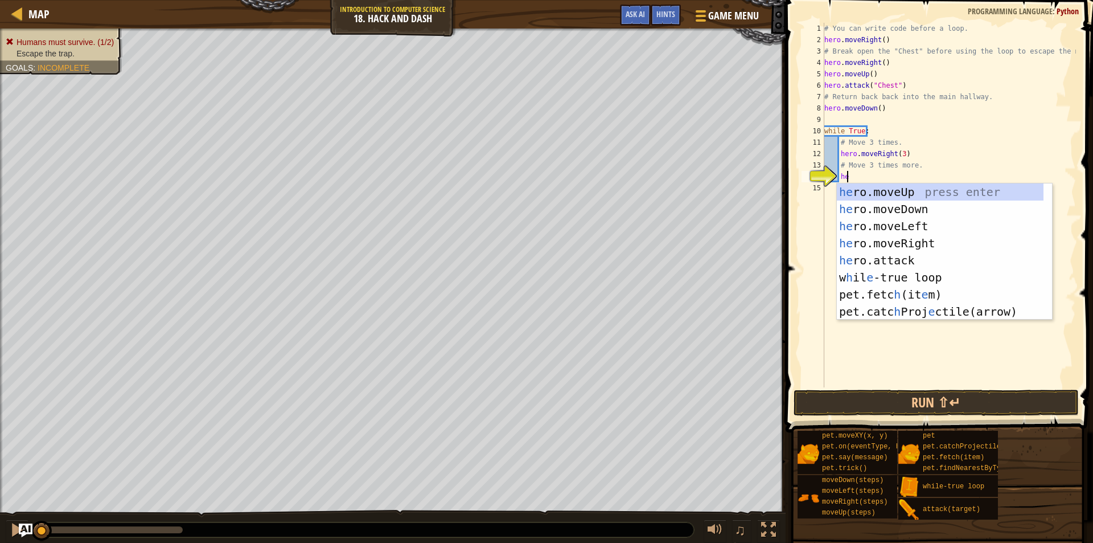
type textarea "her"
click at [874, 211] on div "her o.moveUp press enter her o.moveDown press enter her o.moveLeft press enter …" at bounding box center [944, 268] width 215 height 171
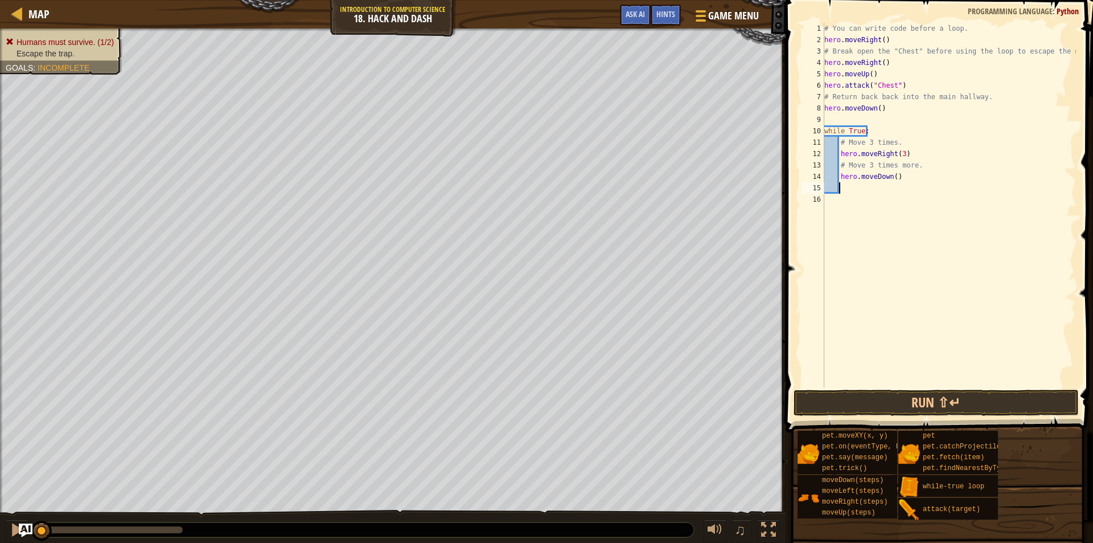
scroll to position [5, 1]
click at [892, 182] on div "# You can write code before a loop. hero . moveRight ( ) # Break open the "Ches…" at bounding box center [949, 216] width 254 height 387
click at [933, 401] on button "Run ⇧↵" at bounding box center [936, 402] width 285 height 26
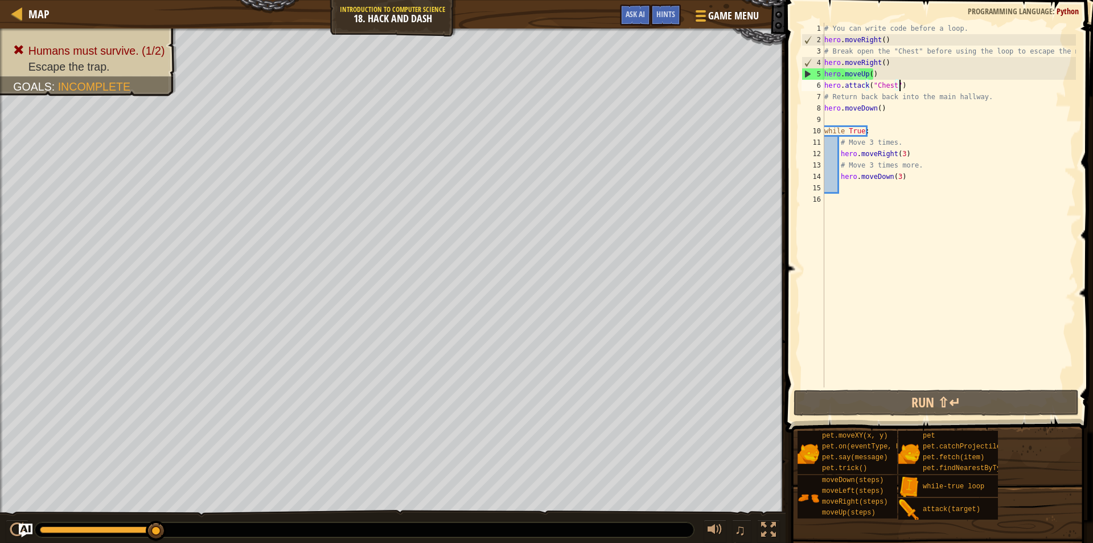
click at [906, 88] on div "# You can write code before a loop. hero . moveRight ( ) # Break open the "Ches…" at bounding box center [949, 216] width 254 height 387
click at [876, 68] on div "# You can write code before a loop. hero . moveRight ( ) # Break open the "Ches…" at bounding box center [949, 216] width 254 height 387
click at [877, 67] on div "# You can write code before a loop. hero . moveRight ( ) # Break open the "Ches…" at bounding box center [949, 216] width 254 height 387
type textarea "hero.moveRight()"
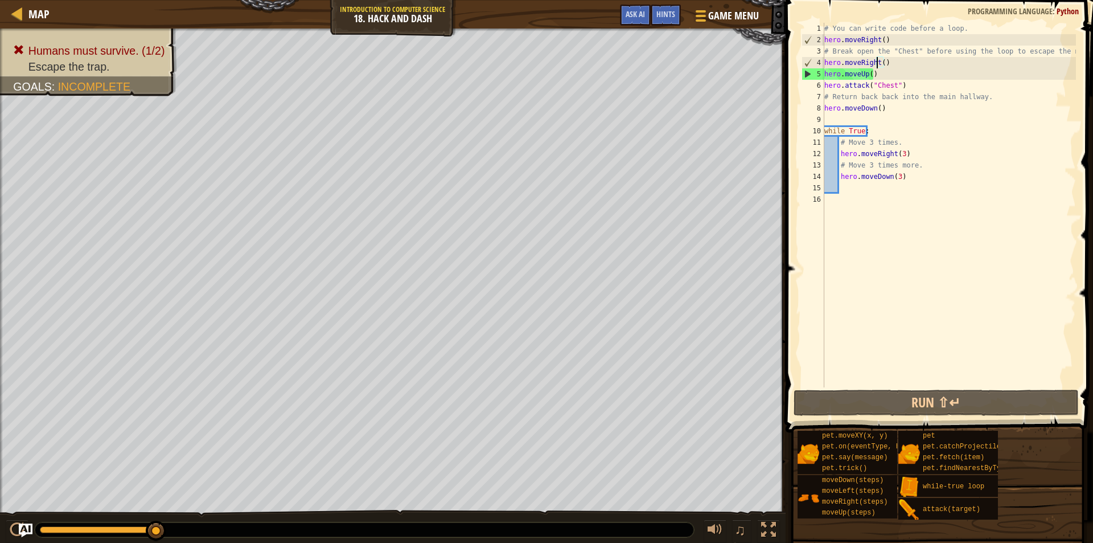
click at [889, 63] on div "# You can write code before a loop. hero . moveRight ( ) # Break open the "Ches…" at bounding box center [949, 216] width 254 height 387
drag, startPoint x: 889, startPoint y: 63, endPoint x: 825, endPoint y: 63, distance: 63.8
click at [825, 63] on div "# You can write code before a loop. hero . moveRight ( ) # Break open the "Ches…" at bounding box center [949, 216] width 254 height 387
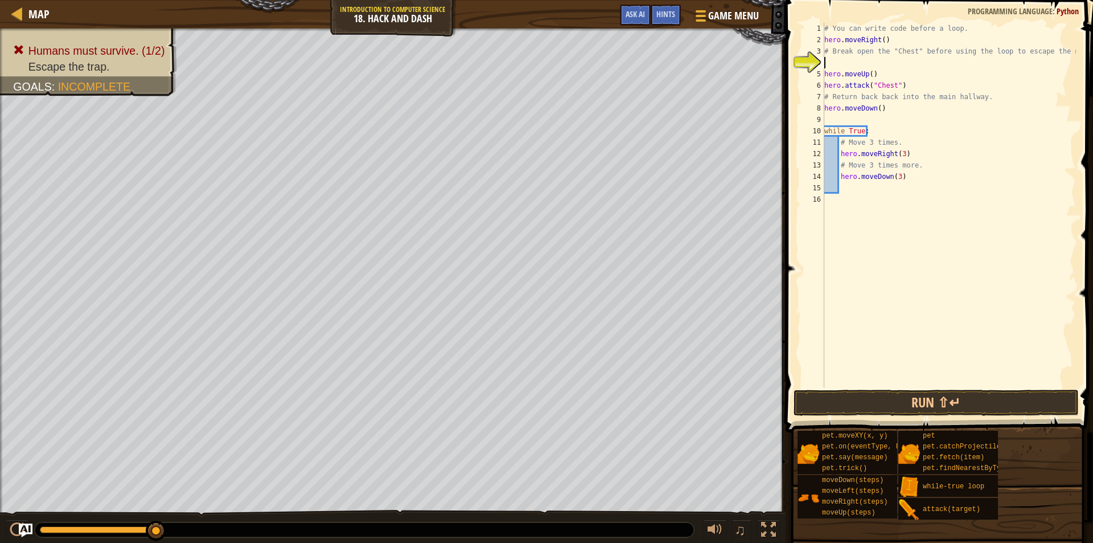
type textarea "# Break open the "Chest" before using the loop to escape the maze!"
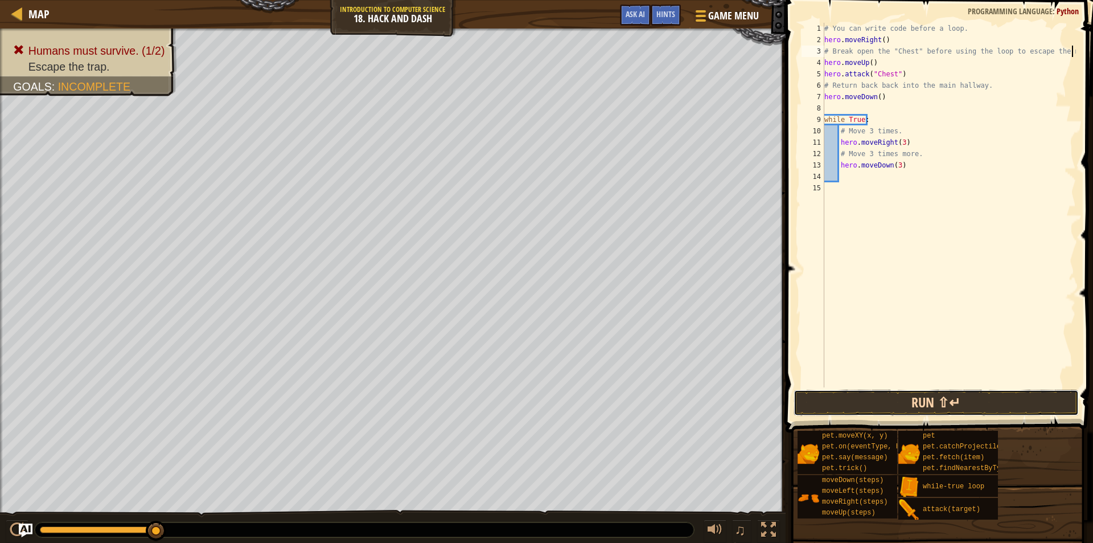
click at [883, 395] on button "Run ⇧↵" at bounding box center [936, 402] width 285 height 26
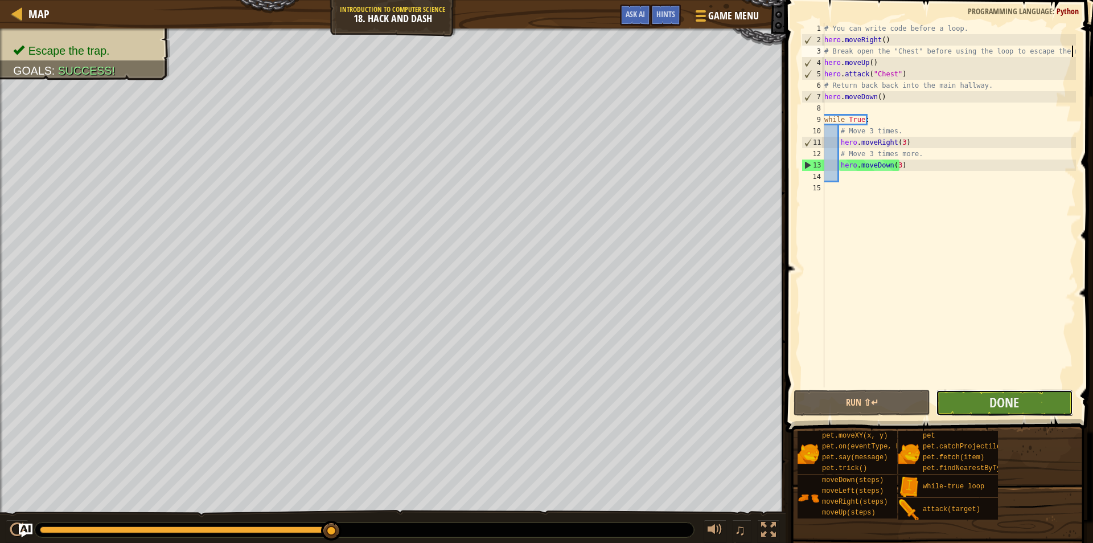
click at [1037, 397] on button "Done" at bounding box center [1004, 402] width 137 height 26
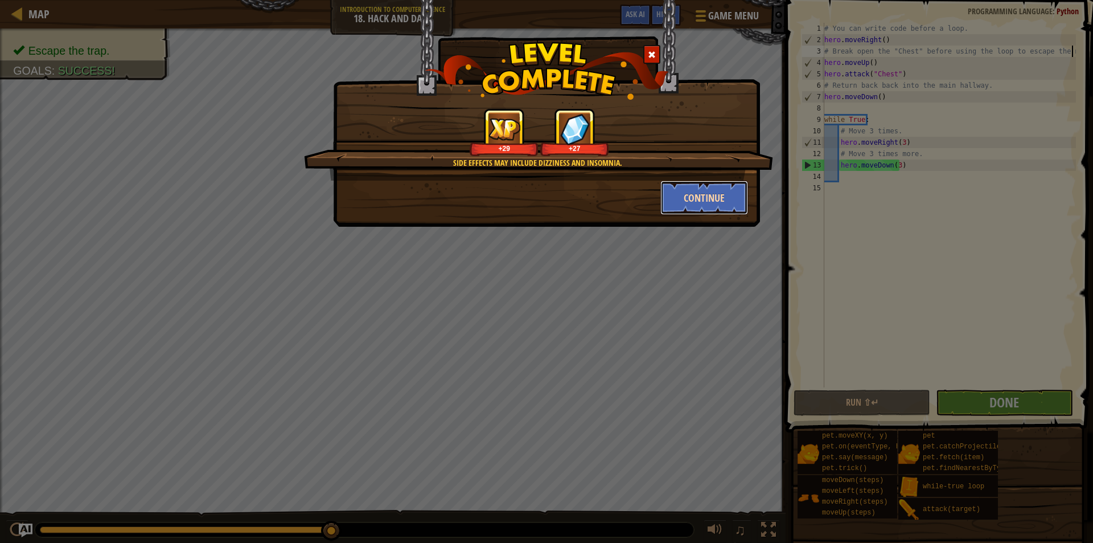
click at [704, 199] on button "Continue" at bounding box center [705, 197] width 88 height 34
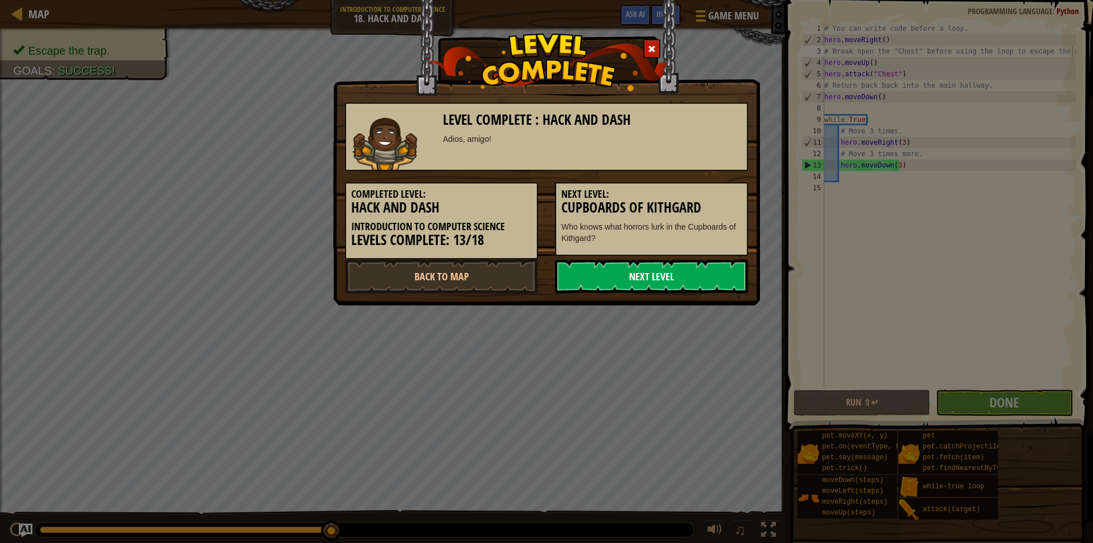
click at [654, 281] on link "Next Level" at bounding box center [651, 276] width 193 height 34
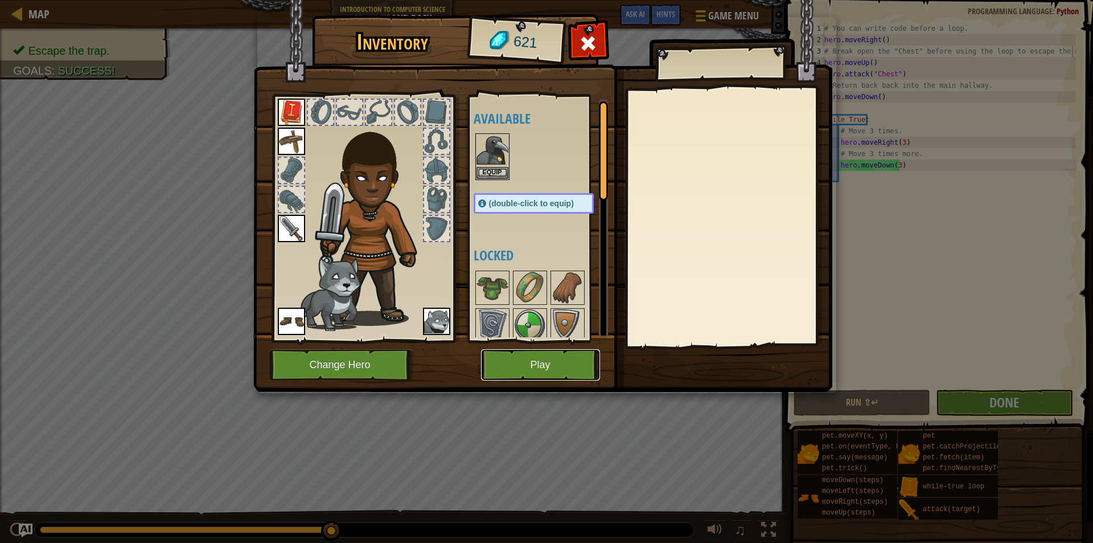
click at [552, 359] on button "Play" at bounding box center [540, 364] width 119 height 31
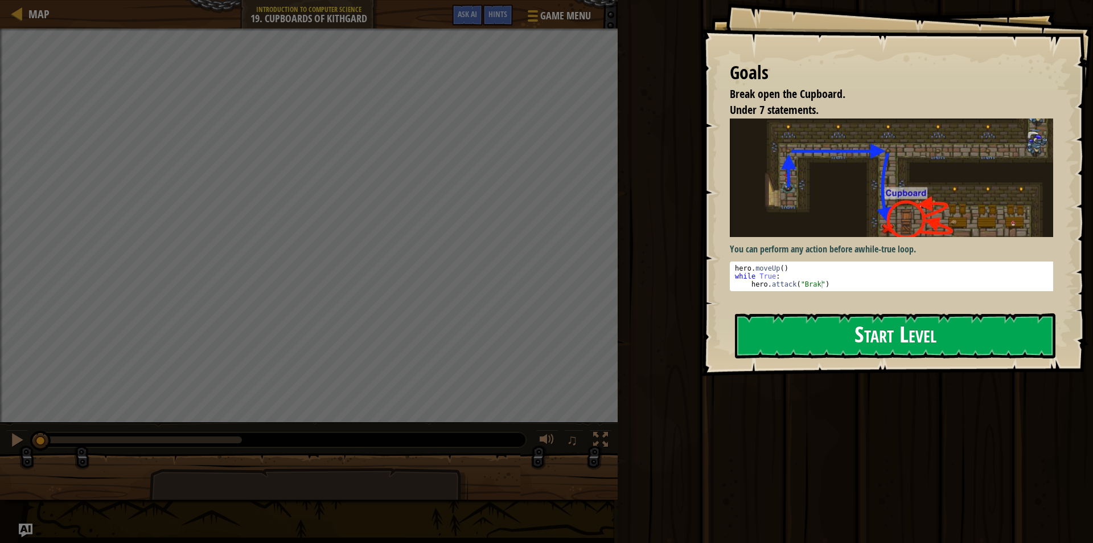
click at [889, 330] on button "Start Level" at bounding box center [895, 335] width 321 height 45
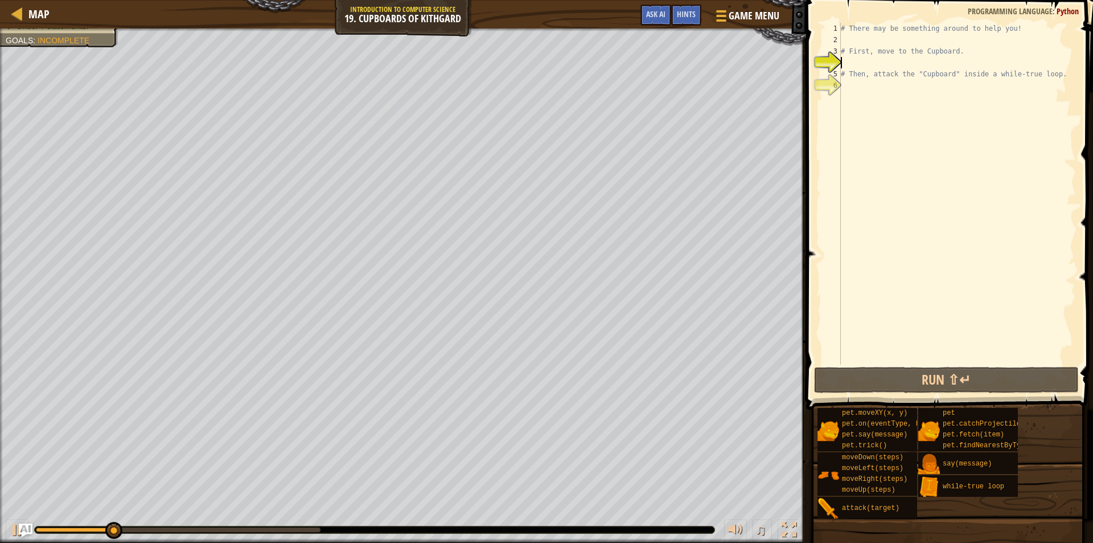
click at [920, 38] on div "# There may be something around to help you! # First, move to the Cupboard. # T…" at bounding box center [957, 205] width 237 height 364
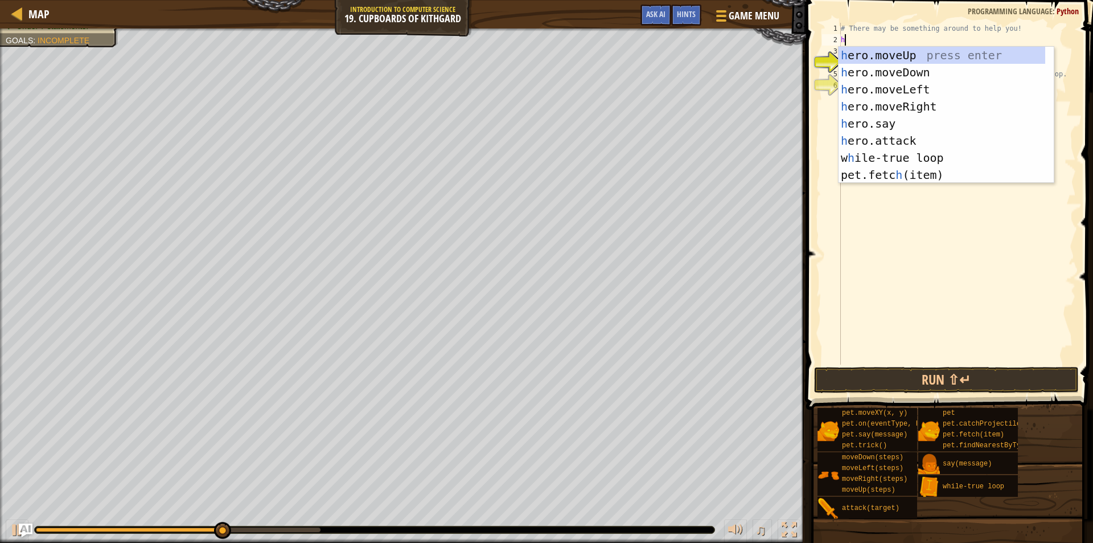
type textarea "he"
click at [904, 50] on div "he ro.moveUp press enter he ro.moveDown press enter he ro.moveLeft press enter …" at bounding box center [942, 132] width 207 height 171
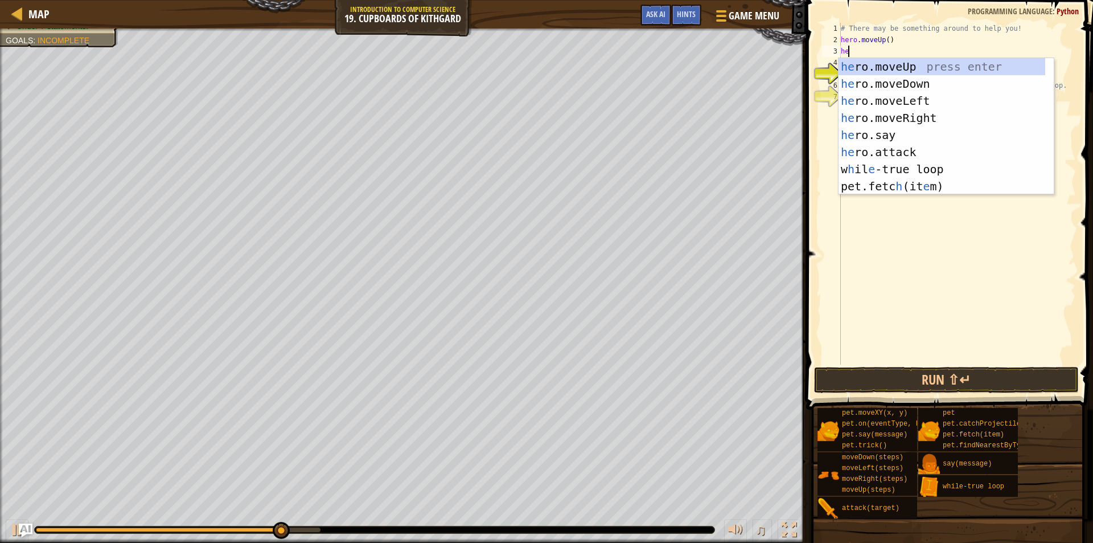
type textarea "her"
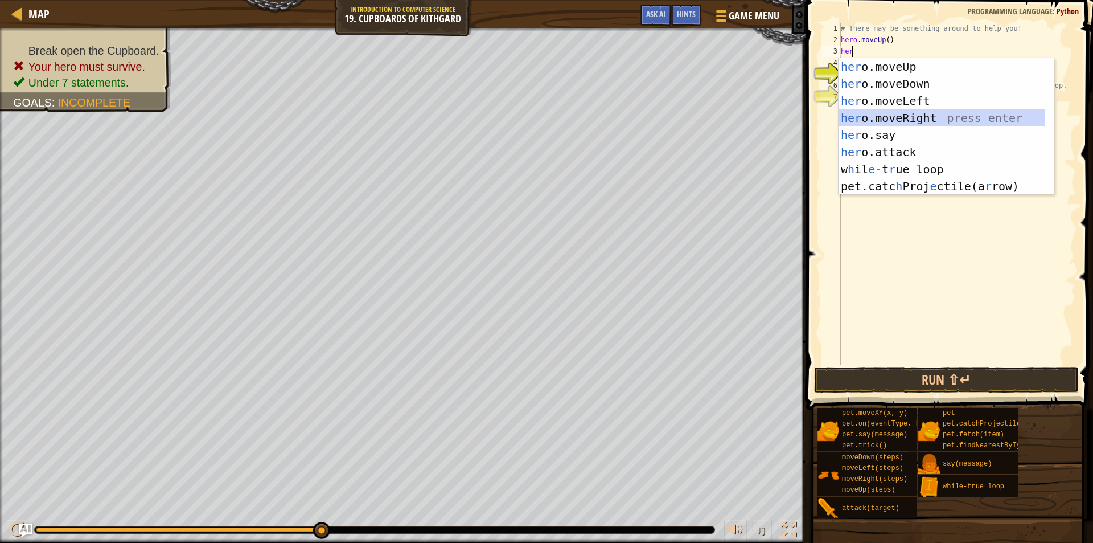
click at [920, 115] on div "her o.moveUp press enter her o.moveDown press enter her o.moveLeft press enter …" at bounding box center [942, 143] width 207 height 171
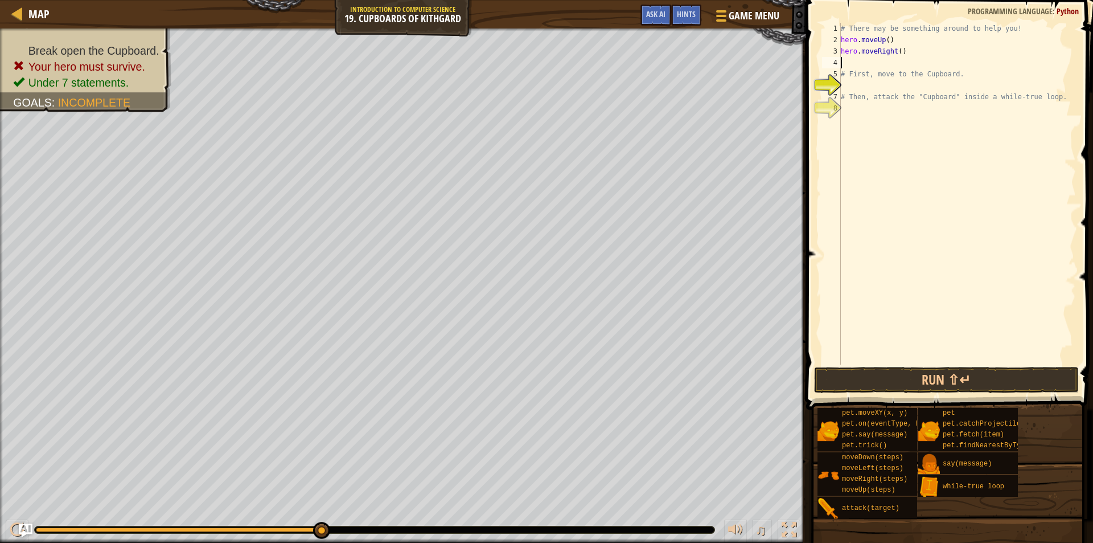
click at [938, 38] on div "# There may be something around to help you! hero . moveUp ( ) hero . moveRight…" at bounding box center [957, 205] width 237 height 364
click at [1007, 26] on div "# There may be something around to help you! hero . moveUp ( ) hero . moveRight…" at bounding box center [957, 205] width 237 height 364
click at [908, 55] on div "# There may be something around to help you! hero . moveUp ( ) hero . moveRight…" at bounding box center [957, 205] width 237 height 364
drag, startPoint x: 908, startPoint y: 55, endPoint x: 839, endPoint y: 44, distance: 69.2
click at [839, 44] on div "hero.moveRight() 1 2 3 4 5 6 7 8 # There may be something around to help you! h…" at bounding box center [948, 194] width 256 height 342
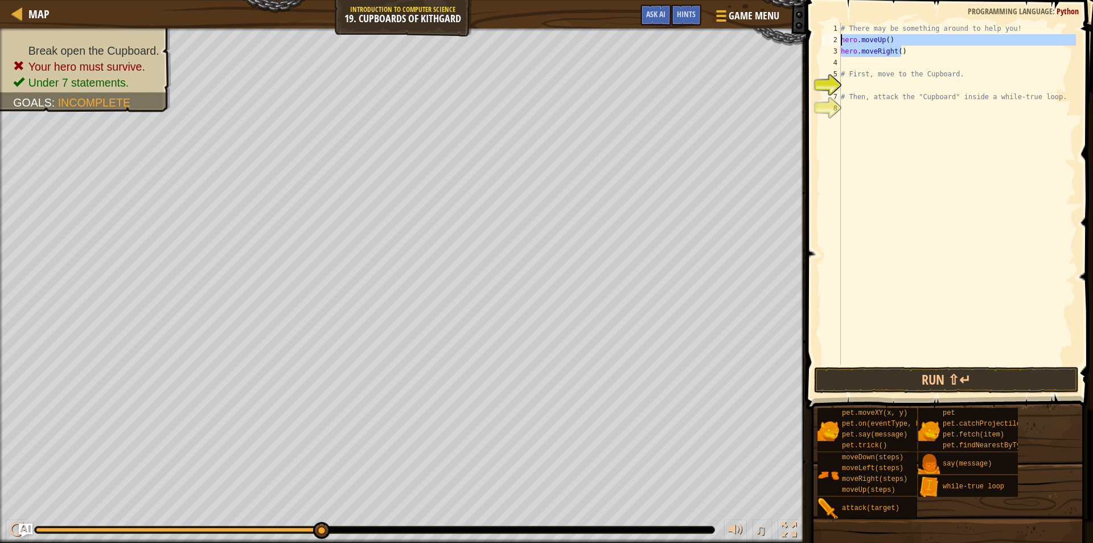
type textarea "hero.moveUp() hero.moveRight()"
click at [912, 61] on div "# There may be something around to help you! hero . moveUp ( ) hero . moveRight…" at bounding box center [957, 205] width 237 height 364
click at [901, 54] on div "# There may be something around to help you! hero . moveUp ( ) hero . moveRight…" at bounding box center [957, 205] width 237 height 364
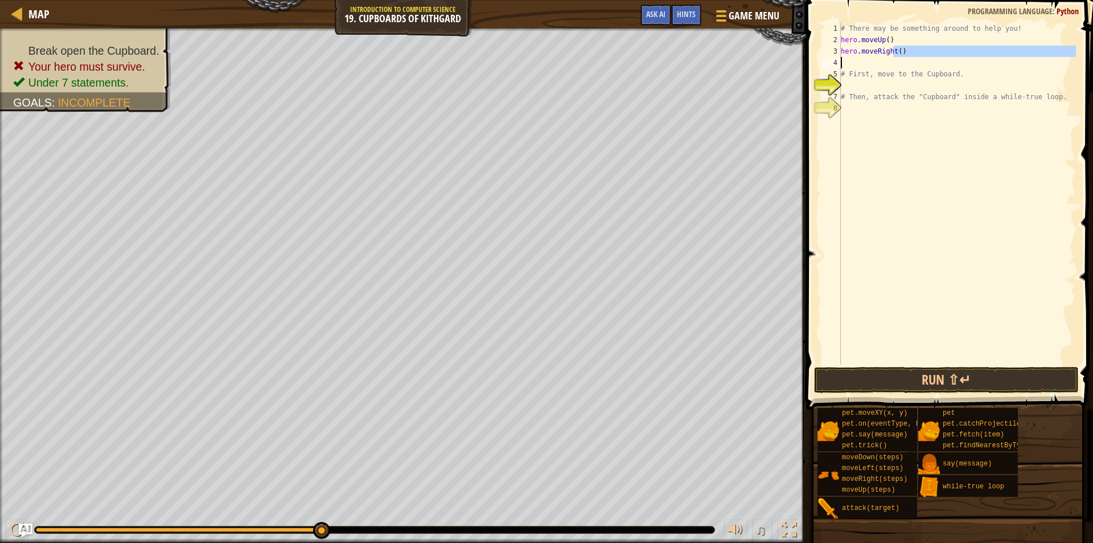
click at [904, 60] on div "# There may be something around to help you! hero . moveUp ( ) hero . moveRight…" at bounding box center [957, 205] width 237 height 364
click at [896, 55] on div "# There may be something around to help you! hero . moveUp ( ) hero . moveRight…" at bounding box center [957, 194] width 237 height 342
click at [896, 55] on div "# There may be something around to help you! hero . moveUp ( ) hero . moveRight…" at bounding box center [957, 205] width 237 height 364
click at [899, 55] on div "# There may be something around to help you! hero . moveUp ( ) hero . moveRight…" at bounding box center [957, 194] width 237 height 342
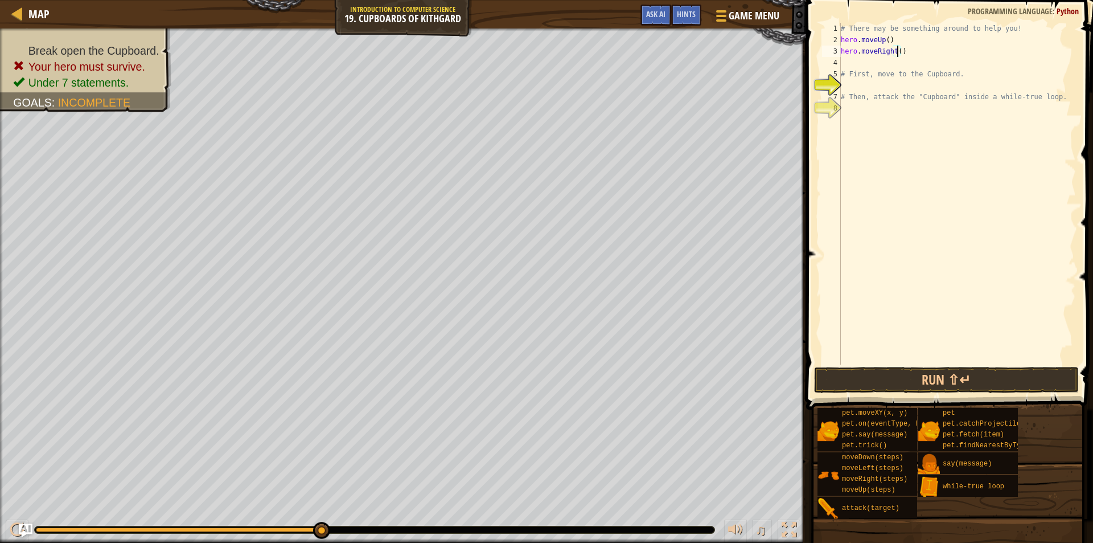
type textarea "hero.moveRight(2)"
click at [906, 82] on div "# There may be something around to help you! hero . moveUp ( ) hero . moveRight…" at bounding box center [957, 205] width 237 height 364
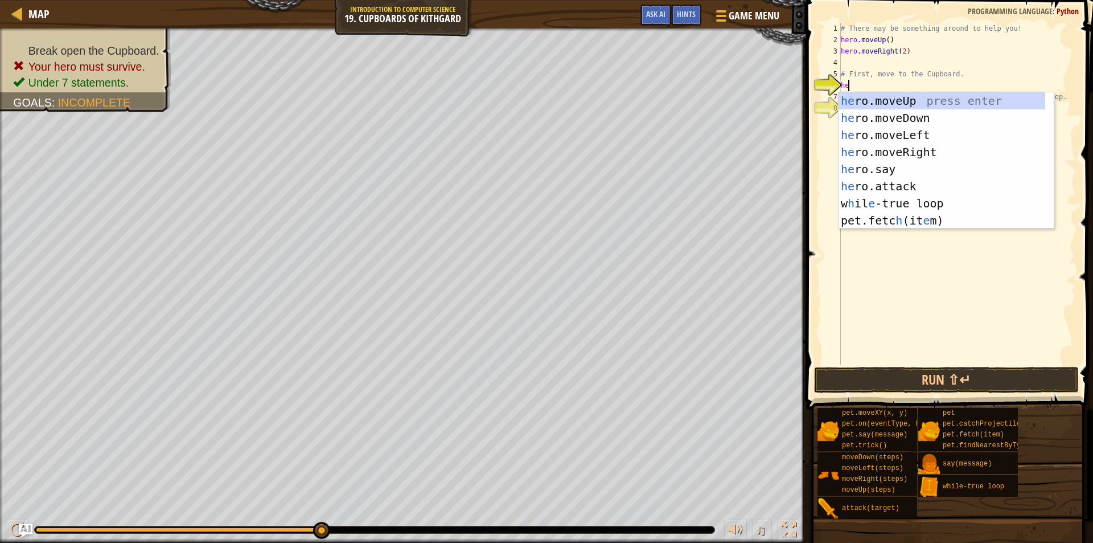
type textarea "her"
click at [900, 121] on div "her o.moveUp press enter her o.moveDown press enter her o.moveLeft press enter …" at bounding box center [942, 177] width 207 height 171
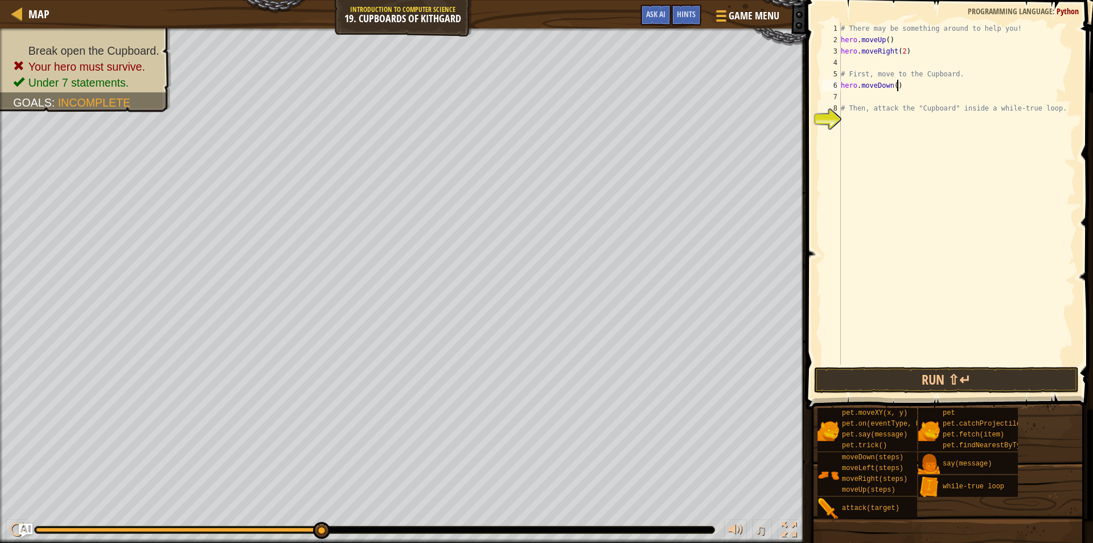
click at [896, 87] on div "# There may be something around to help you! hero . moveUp ( ) hero . moveRight…" at bounding box center [957, 205] width 237 height 364
click at [893, 89] on div "# There may be something around to help you! hero . moveUp ( ) hero . moveRight…" at bounding box center [957, 205] width 237 height 364
type textarea "hero.moveDown(2)"
click at [930, 87] on div "# There may be something around to help you! hero . moveUp ( ) hero . moveRight…" at bounding box center [957, 205] width 237 height 364
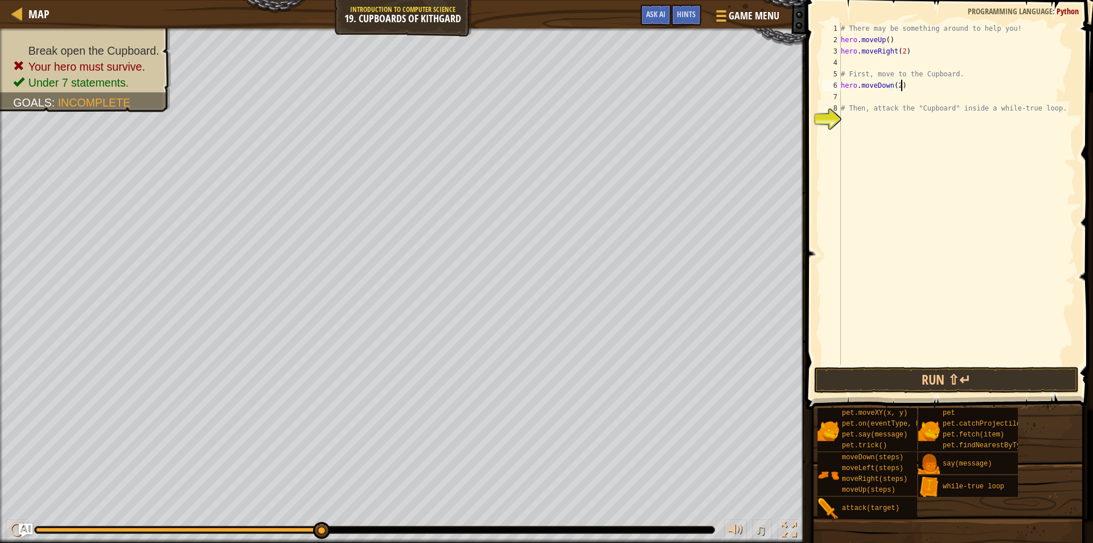
click at [933, 99] on div "# There may be something around to help you! hero . moveUp ( ) hero . moveRight…" at bounding box center [957, 205] width 237 height 364
type textarea "wh"
click at [947, 114] on div "wh ile-true loop press enter" at bounding box center [946, 129] width 215 height 51
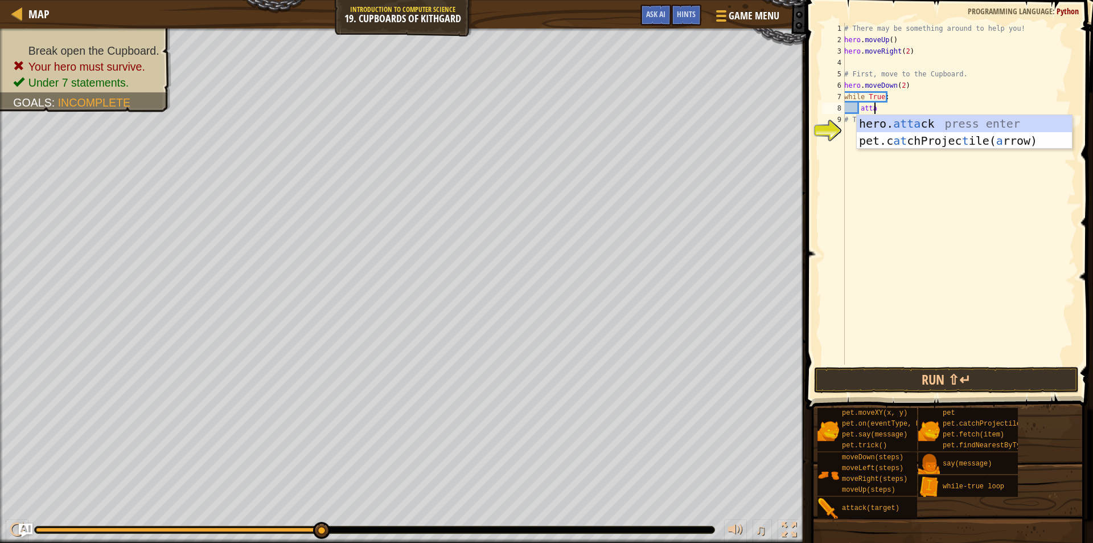
scroll to position [5, 2]
click at [933, 117] on div "hero. [PERSON_NAME] press enter pet.c at chProjec t ile( a rrow) press enter" at bounding box center [964, 149] width 215 height 68
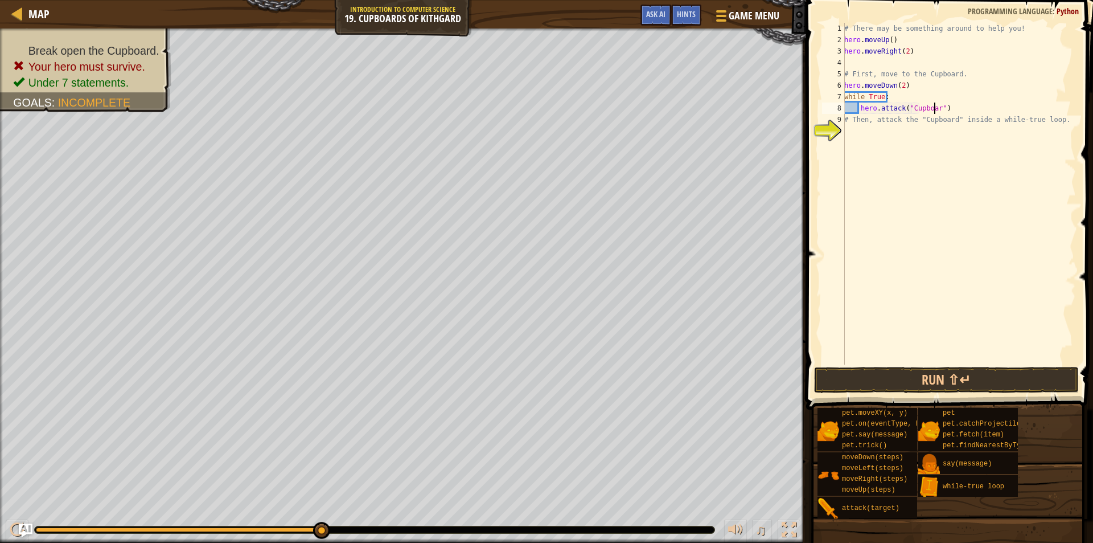
scroll to position [5, 7]
type textarea "hero.attack("Cupboard")"
click at [932, 176] on div "# There may be something around to help you! hero . moveUp ( ) hero . moveRight…" at bounding box center [959, 205] width 234 height 364
click at [950, 380] on button "Run ⇧↵" at bounding box center [946, 380] width 265 height 26
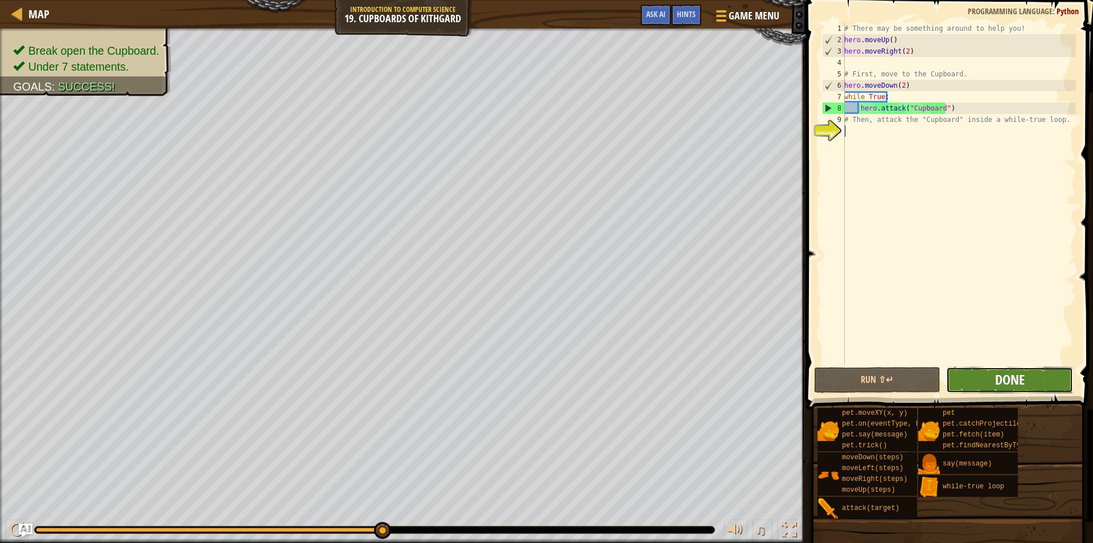
click at [1016, 384] on span "Done" at bounding box center [1010, 379] width 30 height 18
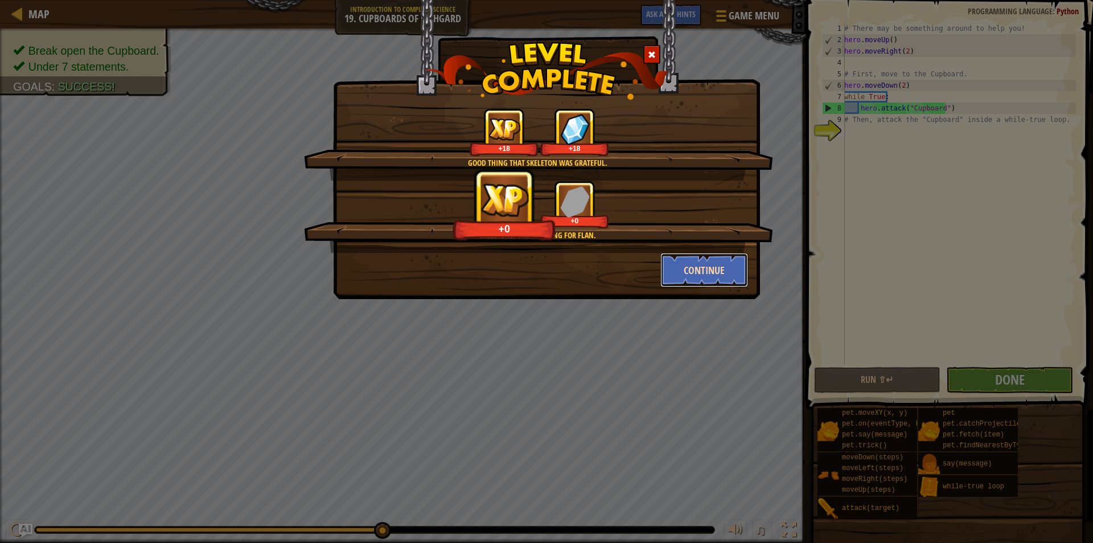
click at [713, 275] on button "Continue" at bounding box center [705, 270] width 88 height 34
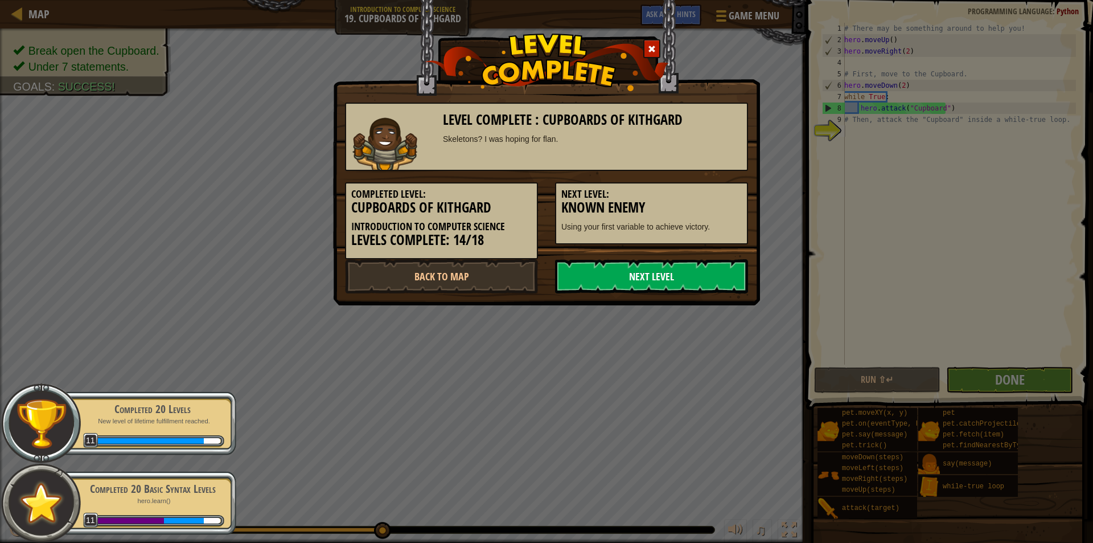
click at [593, 268] on link "Next Level" at bounding box center [651, 276] width 193 height 34
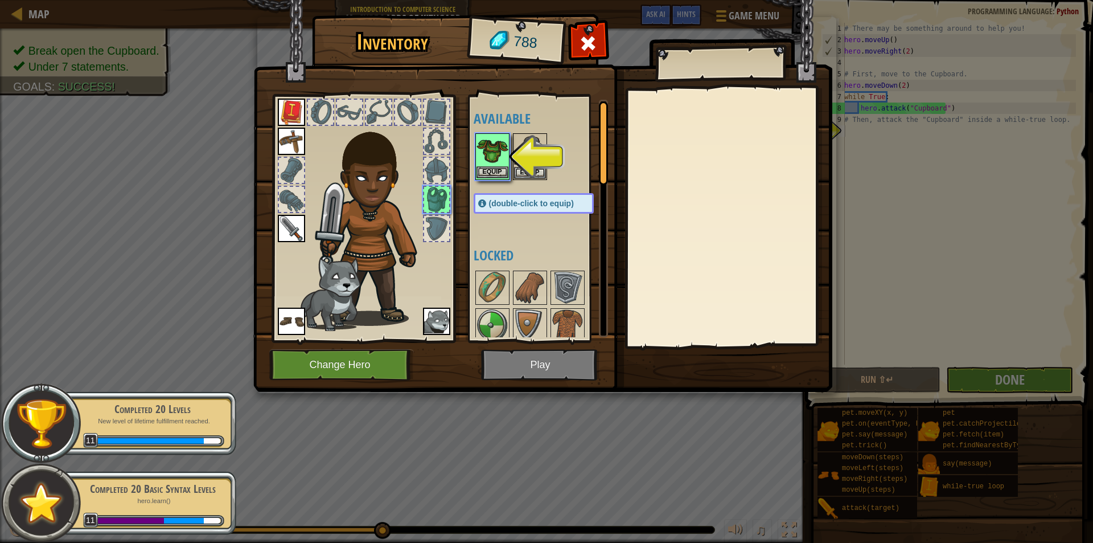
click at [498, 165] on img at bounding box center [493, 150] width 32 height 32
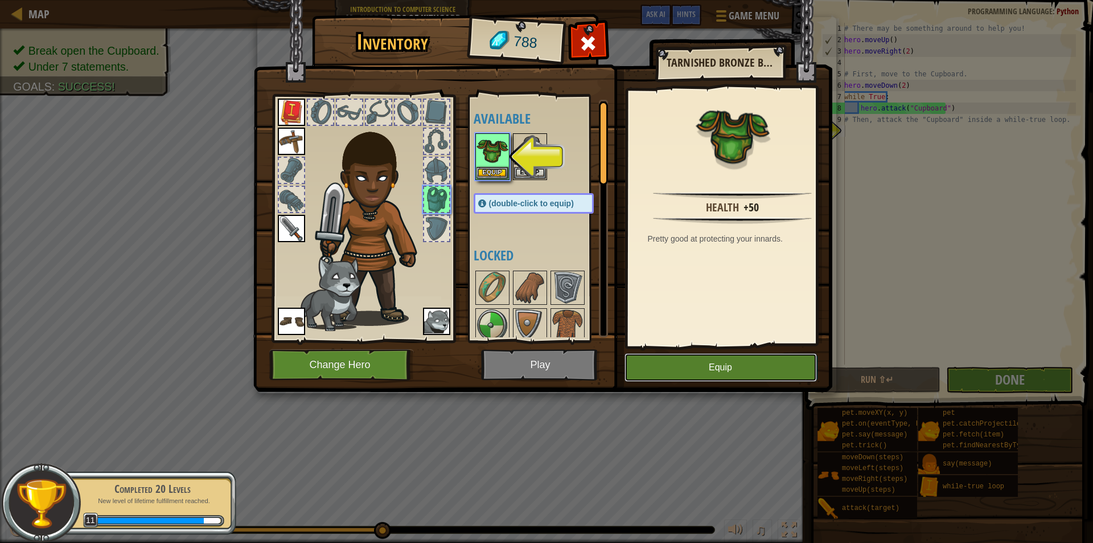
click at [674, 364] on button "Equip" at bounding box center [721, 367] width 192 height 28
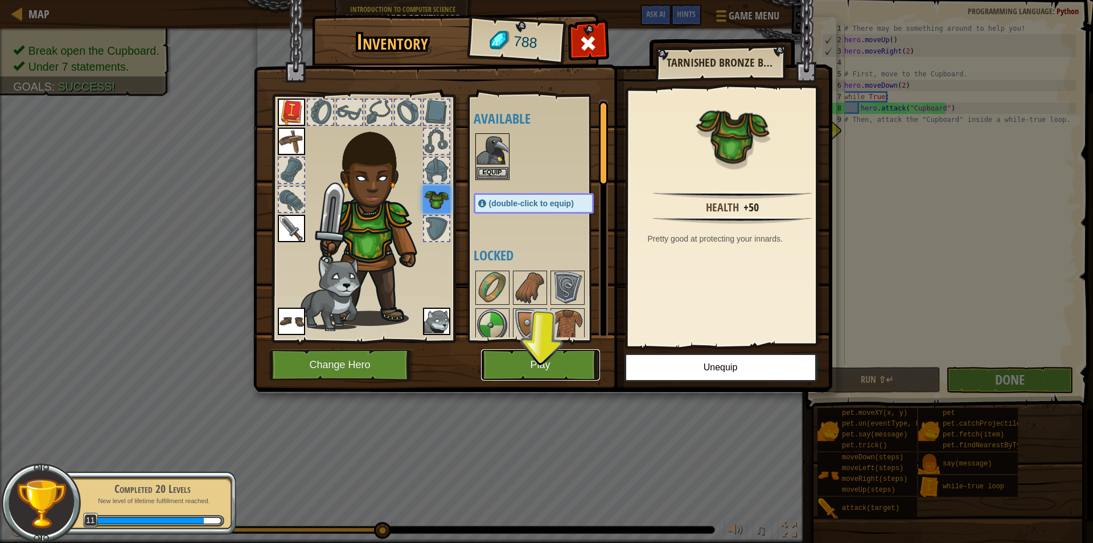
click at [541, 364] on button "Play" at bounding box center [540, 364] width 119 height 31
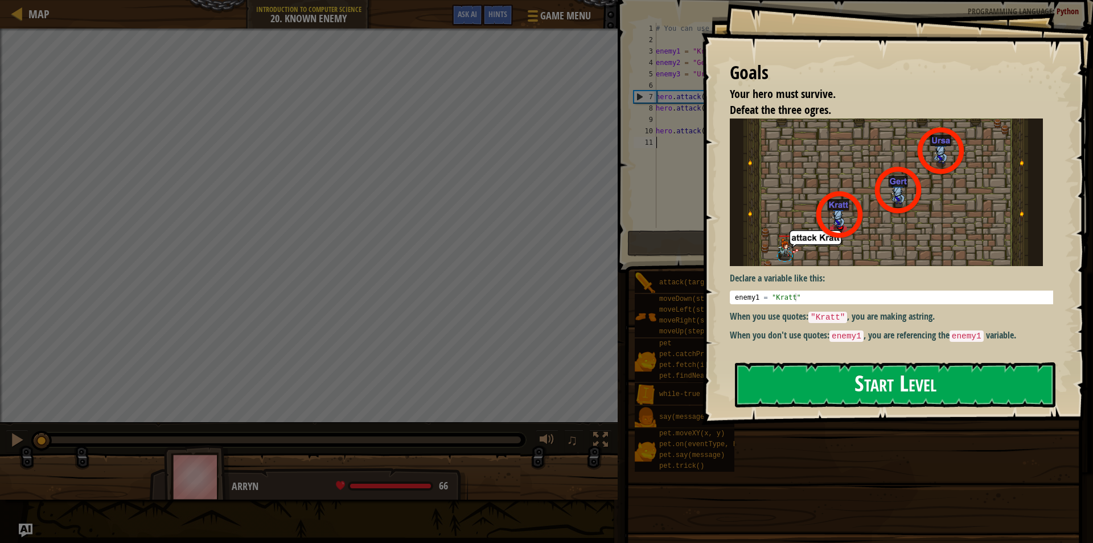
click at [871, 381] on button "Start Level" at bounding box center [895, 384] width 321 height 45
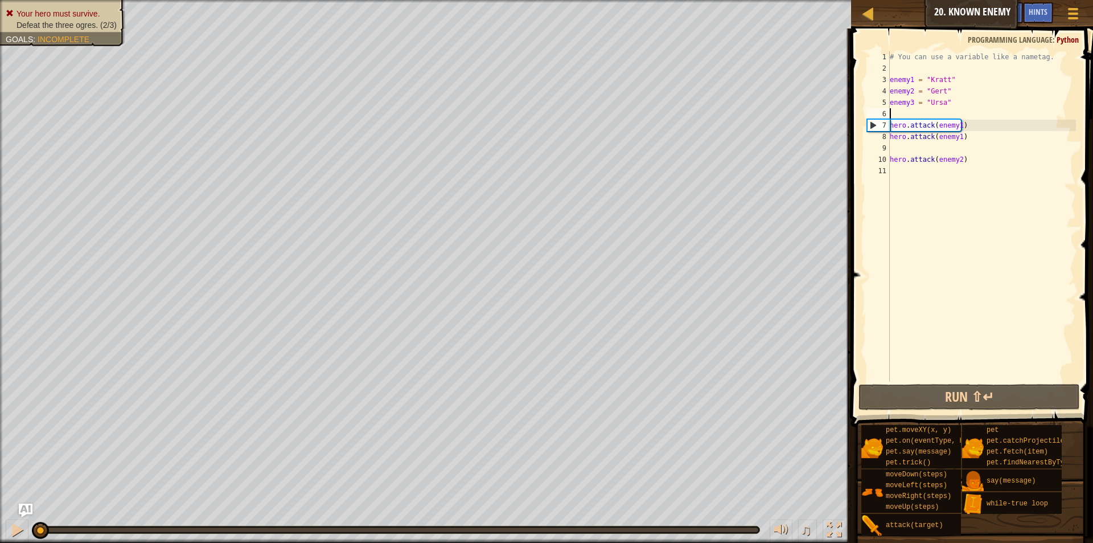
click at [955, 119] on div "# You can use a variable like a nametag. enemy1 = "[PERSON_NAME]" enemy2 = "[PE…" at bounding box center [982, 227] width 188 height 353
click at [955, 121] on div "# You can use a variable like a nametag. enemy1 = "[PERSON_NAME]" enemy2 = "[PE…" at bounding box center [982, 227] width 188 height 353
click at [957, 126] on div "# You can use a variable like a nametag. enemy1 = "[PERSON_NAME]" enemy2 = "[PE…" at bounding box center [982, 227] width 188 height 353
drag, startPoint x: 957, startPoint y: 126, endPoint x: 949, endPoint y: 127, distance: 8.1
click at [949, 127] on div "# You can use a variable like a nametag. enemy1 = "[PERSON_NAME]" enemy2 = "[PE…" at bounding box center [982, 227] width 188 height 353
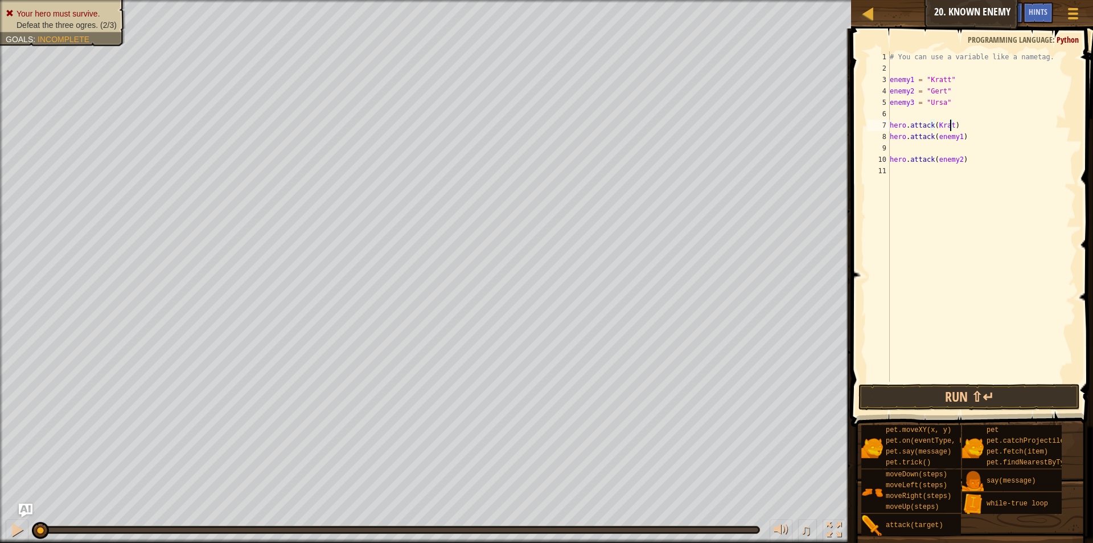
scroll to position [5, 5]
click at [958, 136] on div "# You can use a variable like a nametag. enemy1 = "[PERSON_NAME]" enemy2 = "[PE…" at bounding box center [982, 227] width 188 height 353
drag, startPoint x: 958, startPoint y: 136, endPoint x: 936, endPoint y: 140, distance: 22.6
click at [936, 140] on div "# You can use a variable like a nametag. enemy1 = "[PERSON_NAME]" enemy2 = "[PE…" at bounding box center [982, 227] width 188 height 353
click at [958, 163] on div "# You can use a variable like a nametag. enemy1 = "[PERSON_NAME]" enemy2 = "[PE…" at bounding box center [982, 227] width 188 height 353
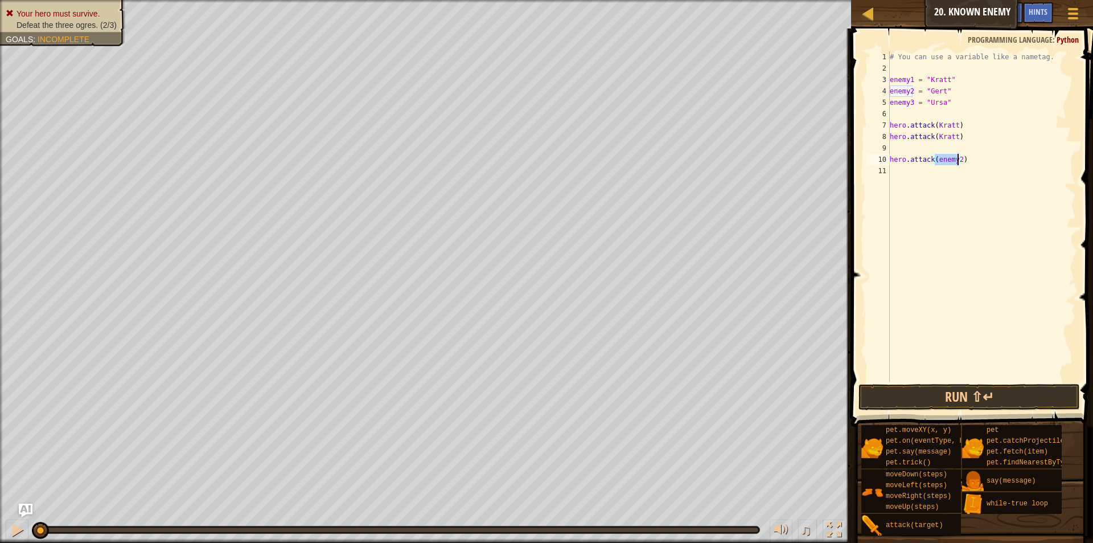
drag, startPoint x: 958, startPoint y: 163, endPoint x: 946, endPoint y: 164, distance: 11.4
click at [946, 164] on div "# You can use a variable like a nametag. enemy1 = "[PERSON_NAME]" enemy2 = "[PE…" at bounding box center [982, 227] width 188 height 353
type textarea "hero.attack([PERSON_NAME])"
click at [957, 171] on div "# You can use a variable like a nametag. enemy1 = "[PERSON_NAME]" enemy2 = "[PE…" at bounding box center [982, 227] width 188 height 353
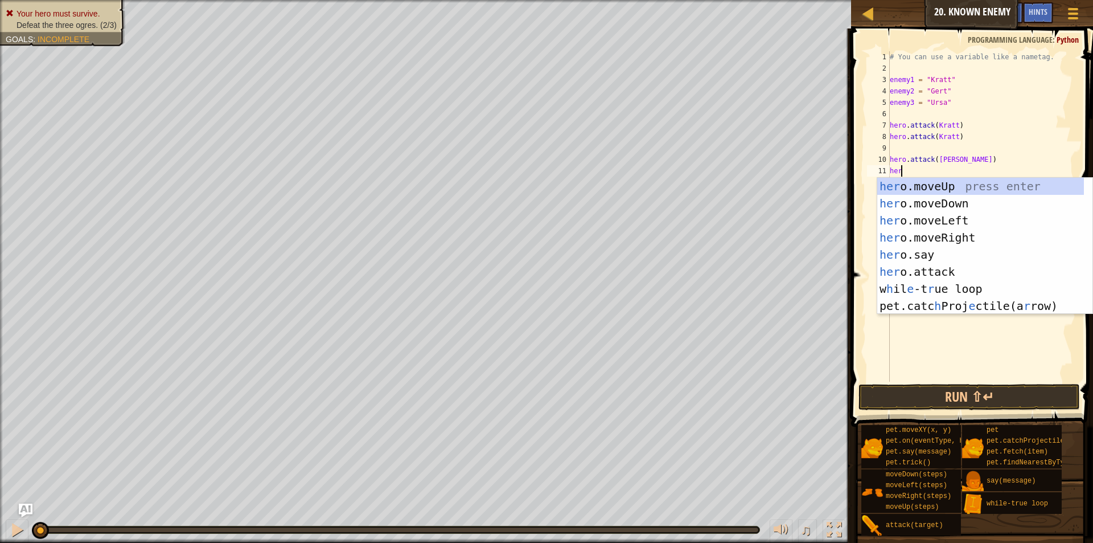
scroll to position [5, 1]
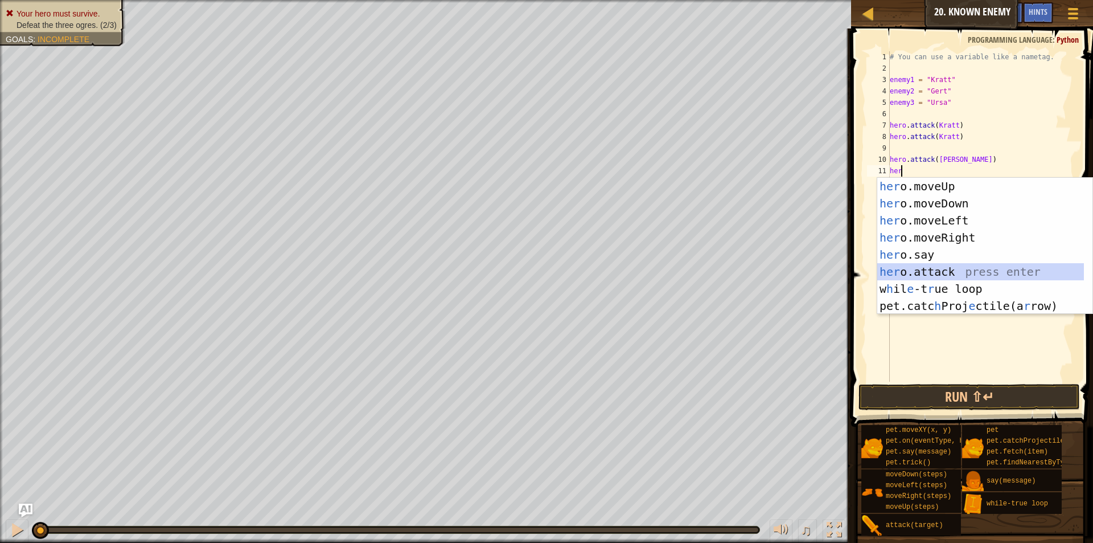
click at [940, 274] on div "her o.moveUp press enter her o.moveDown press enter her o.moveLeft press enter …" at bounding box center [980, 263] width 207 height 171
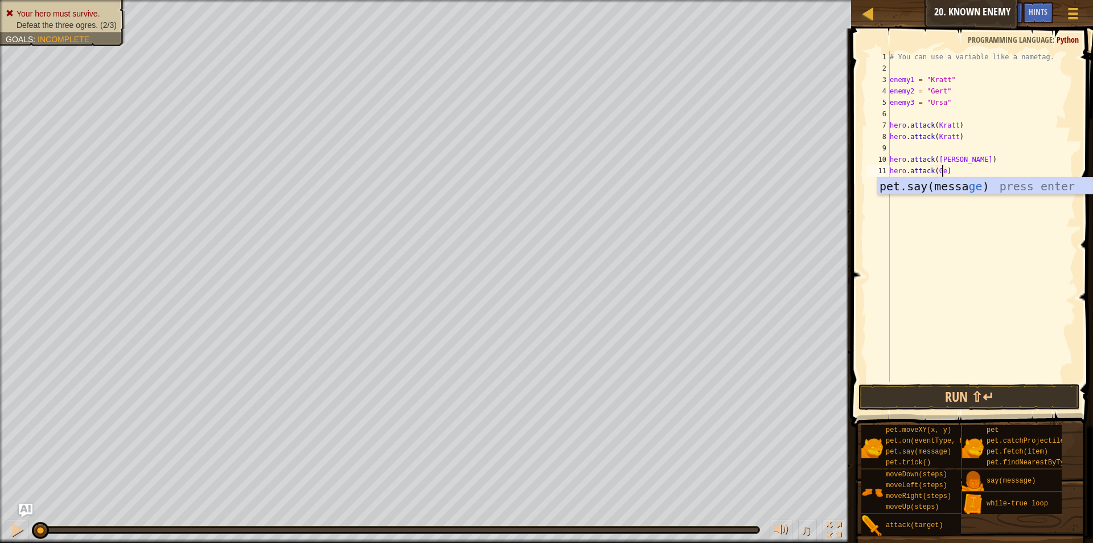
scroll to position [5, 5]
type textarea "hero.attack([PERSON_NAME])"
click at [952, 192] on div "# You can use a variable like a nametag. enemy1 = "[PERSON_NAME]" enemy2 = "[PE…" at bounding box center [982, 227] width 188 height 353
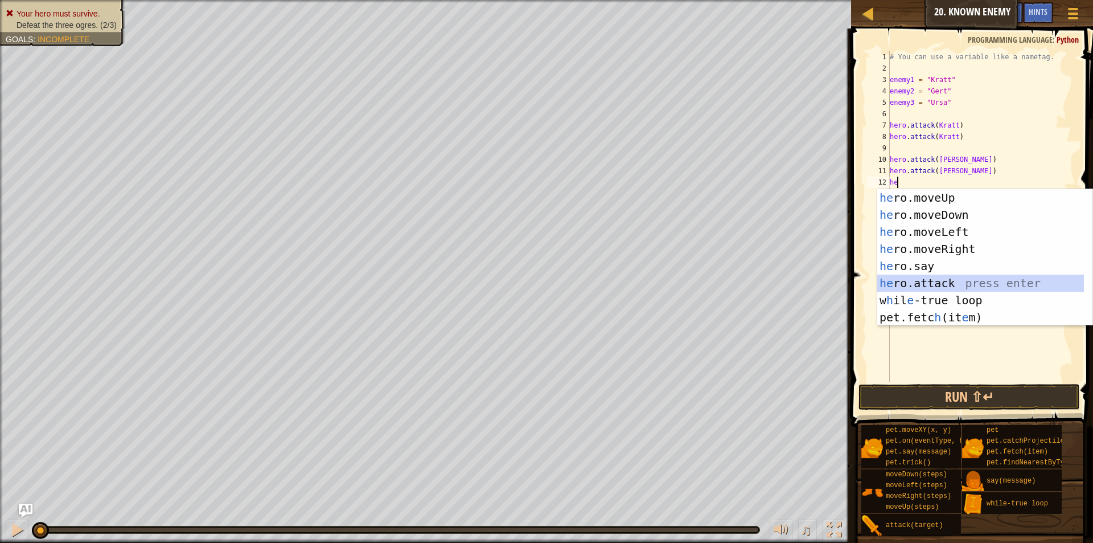
click at [934, 289] on div "he ro.moveUp press enter he ro.moveDown press enter he ro.moveLeft press enter …" at bounding box center [980, 274] width 207 height 171
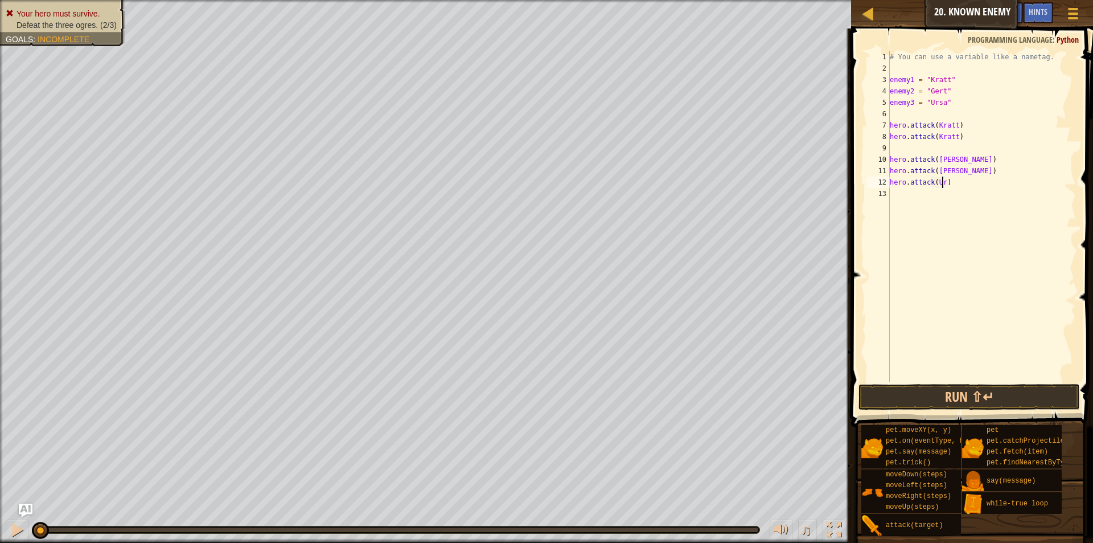
scroll to position [5, 5]
type textarea "hero.attack(Ursa)"
click at [932, 197] on div "# You can use a variable like a nametag. enemy1 = "[PERSON_NAME]" enemy2 = "[PE…" at bounding box center [982, 227] width 188 height 353
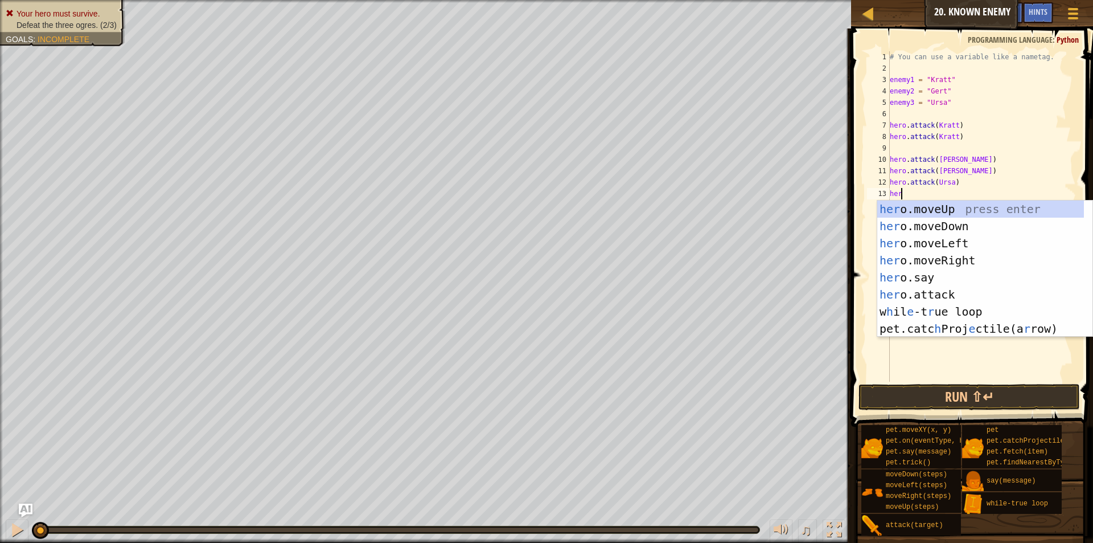
scroll to position [5, 1]
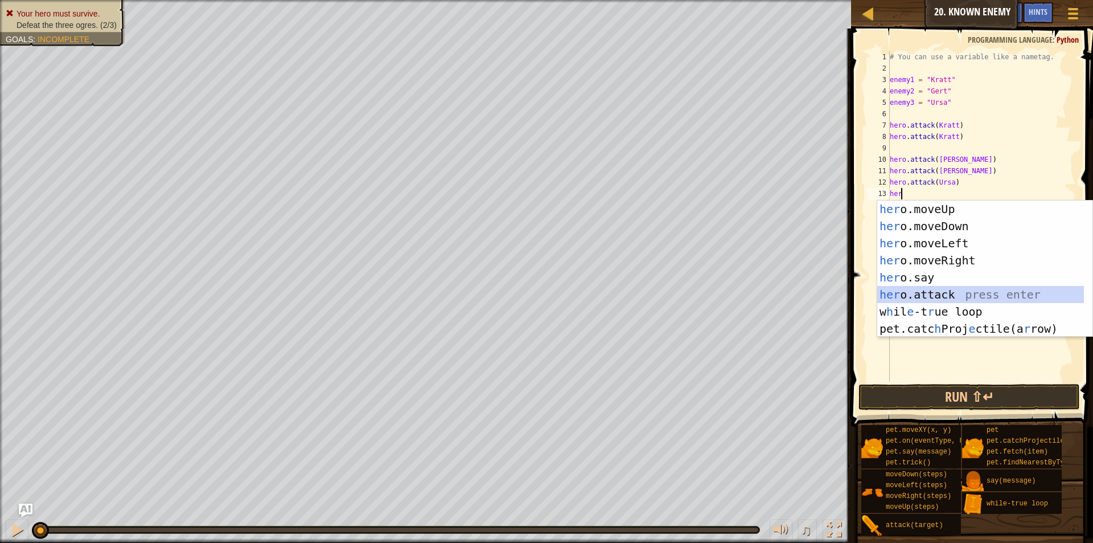
click at [940, 297] on div "her o.moveUp press enter her o.moveDown press enter her o.moveLeft press enter …" at bounding box center [980, 285] width 207 height 171
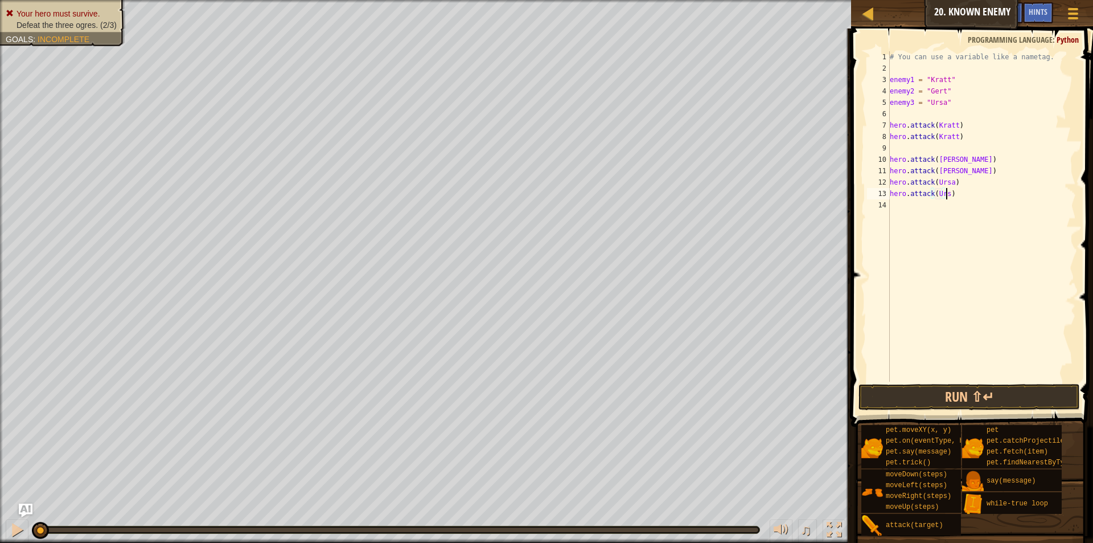
scroll to position [5, 5]
type textarea "hero.attack(Ursa)"
click at [956, 265] on div "# You can use a variable like a nametag. enemy1 = "[PERSON_NAME]" enemy2 = "[PE…" at bounding box center [982, 227] width 188 height 353
click at [965, 393] on button "Run ⇧↵" at bounding box center [969, 397] width 221 height 26
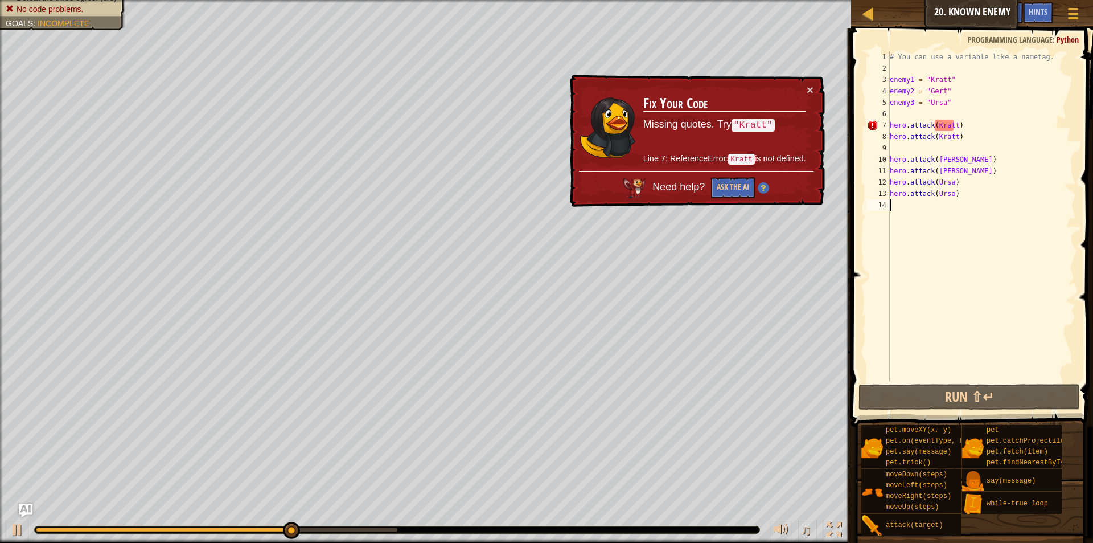
click at [933, 129] on div "# You can use a variable like a nametag. enemy1 = "[PERSON_NAME]" enemy2 = "[PE…" at bounding box center [982, 227] width 188 height 353
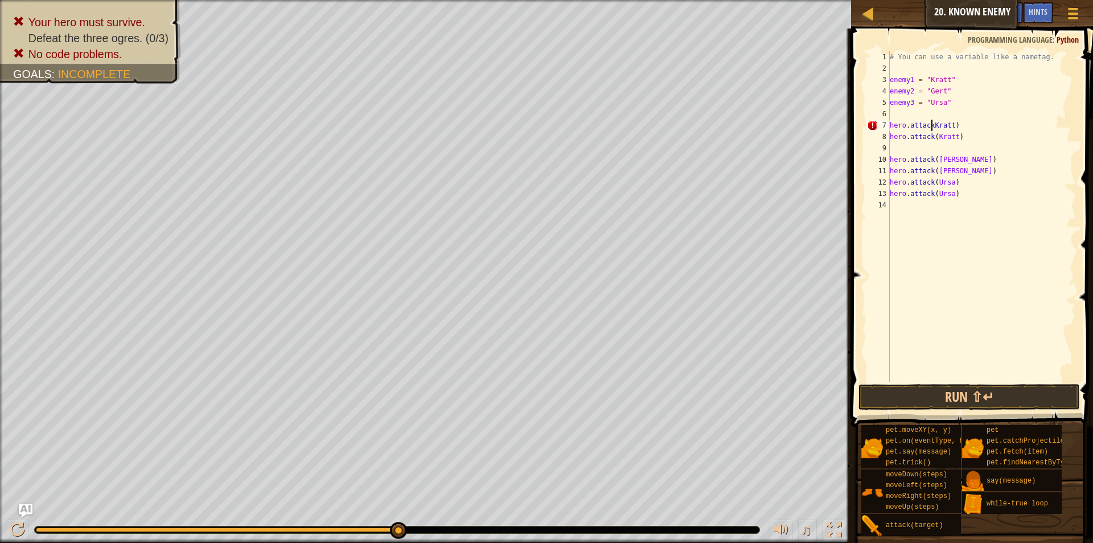
scroll to position [5, 4]
click at [954, 127] on div "# You can use a variable like a nametag. enemy1 = "[PERSON_NAME]" enemy2 = "[PE…" at bounding box center [982, 227] width 188 height 353
click at [936, 139] on div "# You can use a variable like a nametag. enemy1 = "[PERSON_NAME]" enemy2 = "[PE…" at bounding box center [982, 227] width 188 height 353
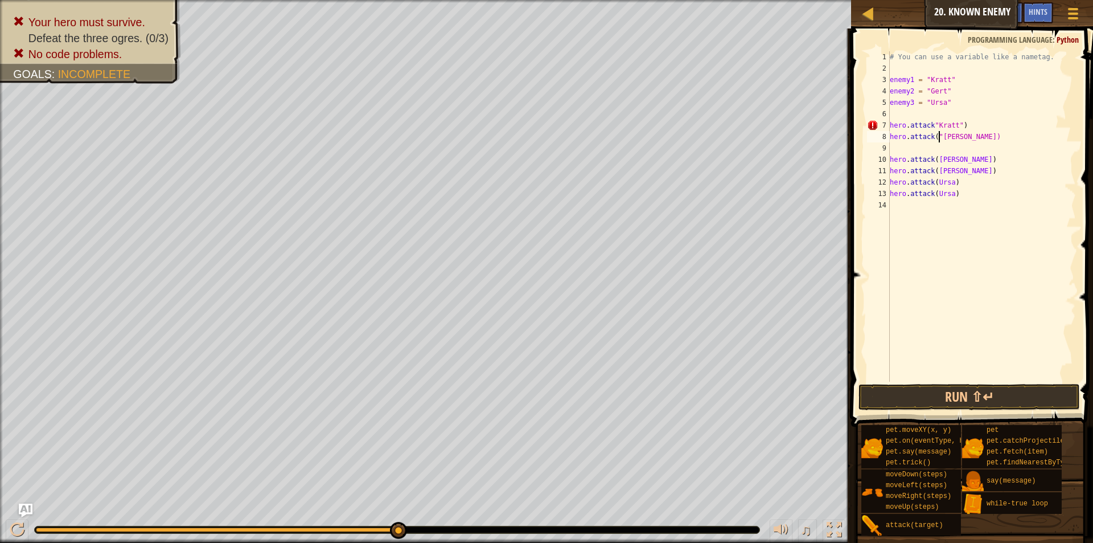
click at [959, 141] on div "# You can use a variable like a nametag. enemy1 = "[PERSON_NAME]" enemy2 = "[PE…" at bounding box center [982, 227] width 188 height 353
type textarea "hero.attack("Kratt2)"
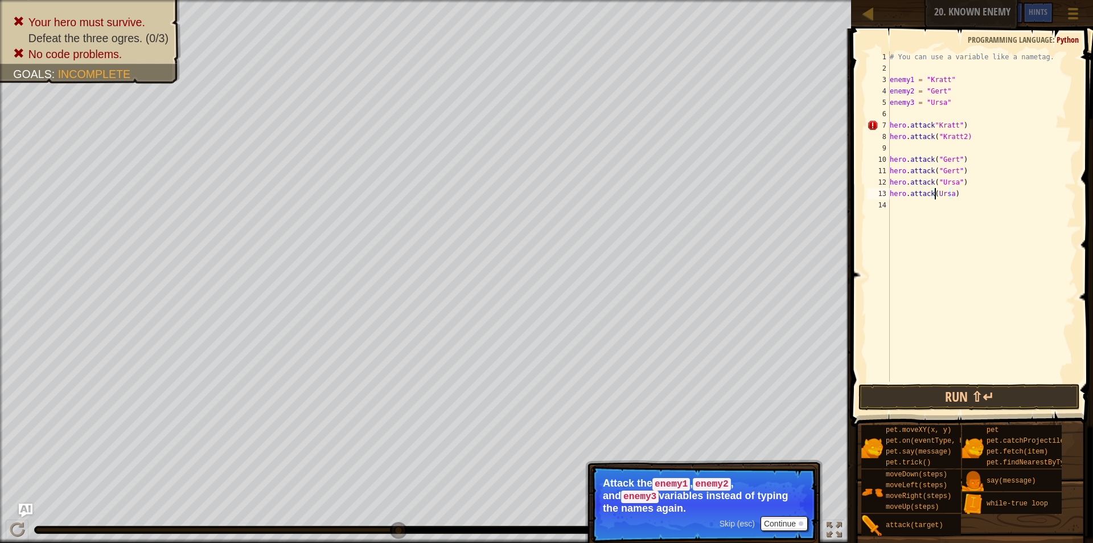
type textarea "hero.attack("Ursa)"
type textarea "hero.attack("Ursa")"
drag, startPoint x: 1019, startPoint y: 246, endPoint x: 1014, endPoint y: 241, distance: 6.9
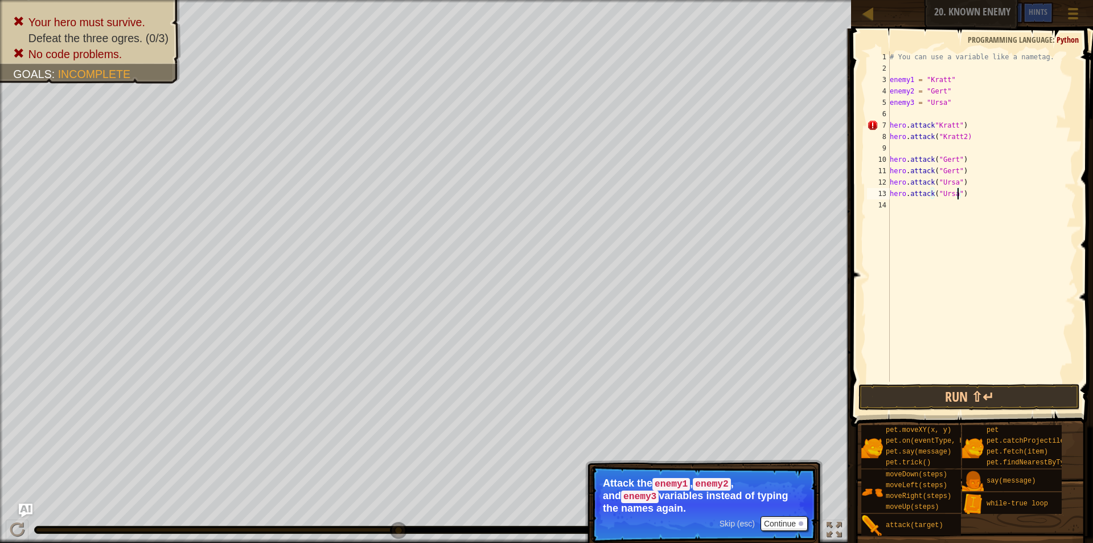
click at [1019, 246] on div "# You can use a variable like a nametag. enemy1 = "[PERSON_NAME]" enemy2 = "[PE…" at bounding box center [982, 227] width 188 height 353
click at [930, 128] on div "# You can use a variable like a nametag. enemy1 = "[PERSON_NAME]" enemy2 = "[PE…" at bounding box center [982, 227] width 188 height 353
click at [962, 136] on div "# You can use a variable like a nametag. enemy1 = "[PERSON_NAME]" enemy2 = "[PE…" at bounding box center [982, 227] width 188 height 353
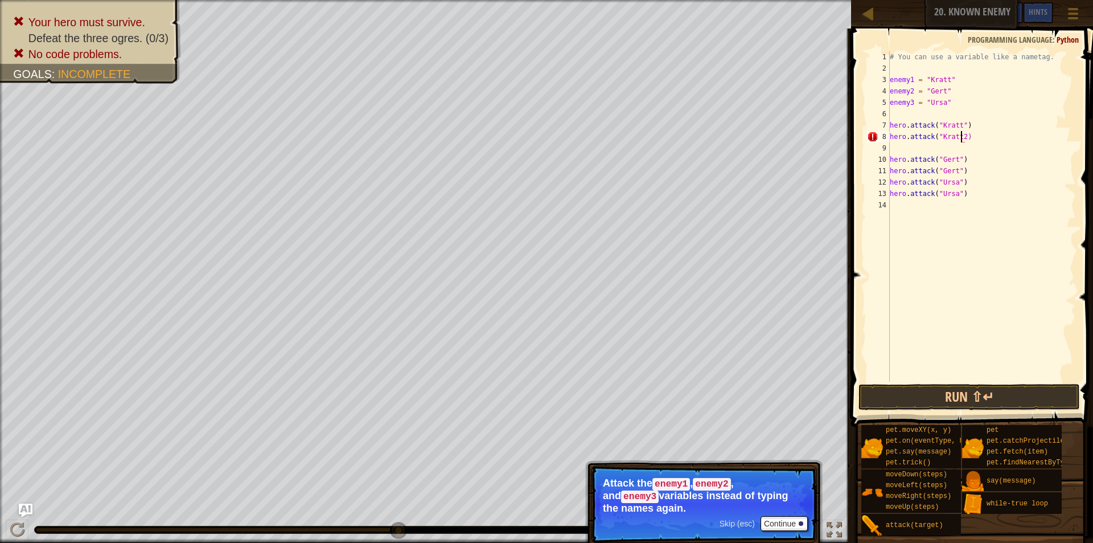
type textarea "hero.attack("[PERSON_NAME])"
click at [951, 249] on div "# You can use a variable like a nametag. enemy1 = "[PERSON_NAME]" enemy2 = "[PE…" at bounding box center [982, 227] width 188 height 353
click at [961, 143] on div "# You can use a variable like a nametag. enemy1 = "[PERSON_NAME]" enemy2 = "[PE…" at bounding box center [982, 227] width 188 height 353
click at [958, 138] on div "# You can use a variable like a nametag. enemy1 = "[PERSON_NAME]" enemy2 = "[PE…" at bounding box center [982, 227] width 188 height 353
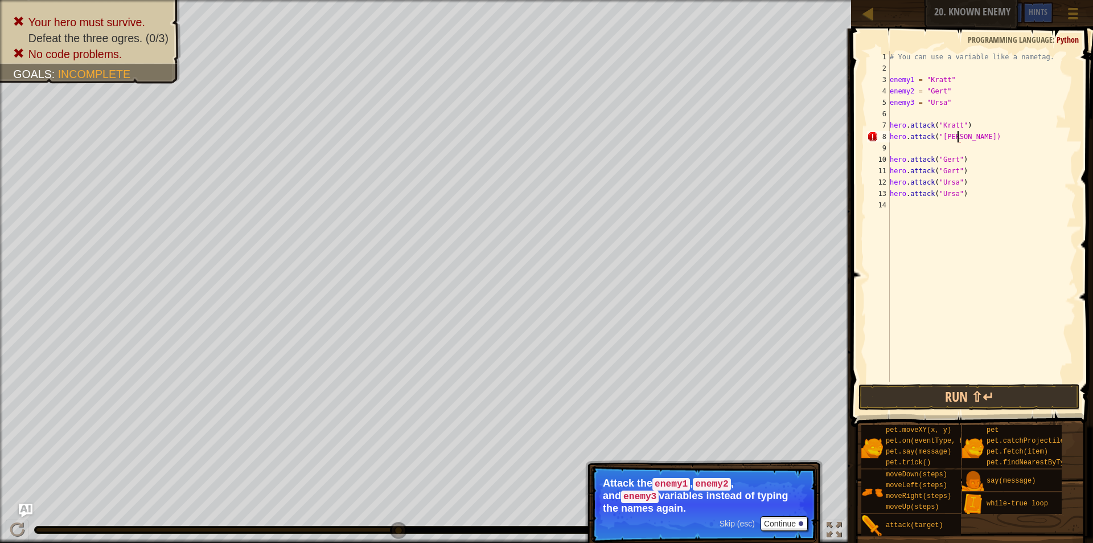
type textarea "hero.attack("[PERSON_NAME]")"
click at [1024, 214] on div "# You can use a variable like a nametag. enemy1 = "[PERSON_NAME]" enemy2 = "[PE…" at bounding box center [982, 227] width 188 height 353
click at [976, 393] on button "Run ⇧↵" at bounding box center [969, 397] width 221 height 26
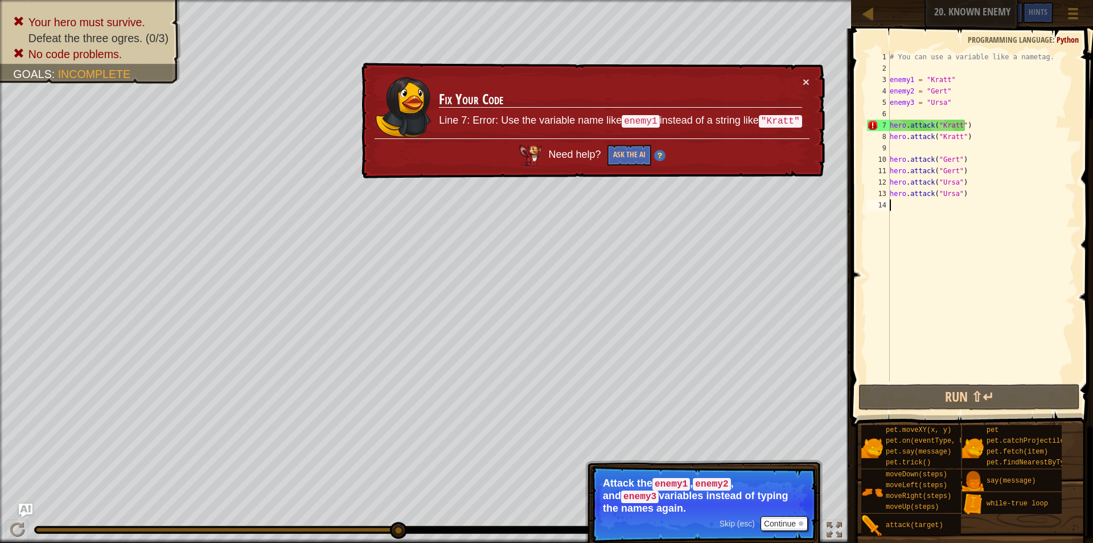
click at [959, 124] on div "# You can use a variable like a nametag. enemy1 = "[PERSON_NAME]" enemy2 = "[PE…" at bounding box center [982, 227] width 188 height 353
click at [962, 124] on div "# You can use a variable like a nametag. enemy1 = "[PERSON_NAME]" enemy2 = "[PE…" at bounding box center [982, 227] width 188 height 353
drag, startPoint x: 962, startPoint y: 124, endPoint x: 938, endPoint y: 126, distance: 23.5
click at [938, 126] on div "# You can use a variable like a nametag. enemy1 = "[PERSON_NAME]" enemy2 = "[PE…" at bounding box center [982, 227] width 188 height 353
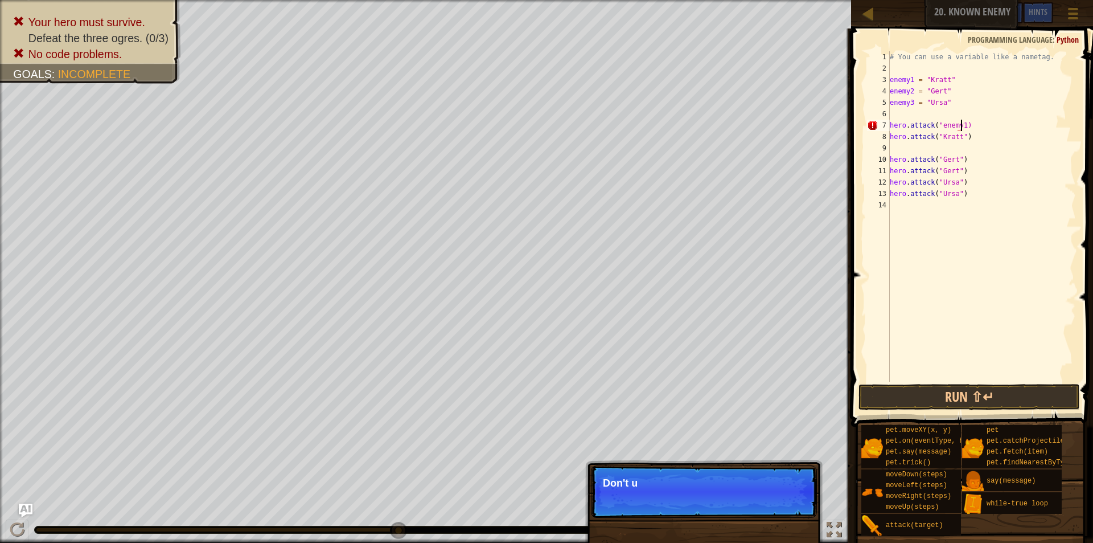
scroll to position [5, 6]
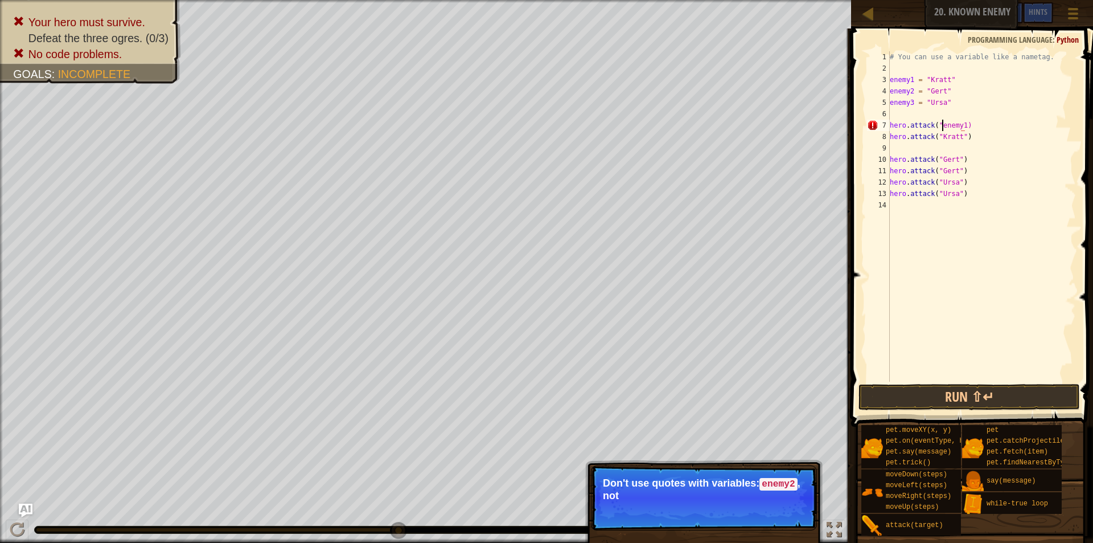
click at [943, 125] on div "# You can use a variable like a nametag. enemy1 = "[PERSON_NAME]" enemy2 = "[PE…" at bounding box center [982, 227] width 188 height 353
click at [940, 125] on div "# You can use a variable like a nametag. enemy1 = "[PERSON_NAME]" enemy2 = "[PE…" at bounding box center [982, 227] width 188 height 353
click at [793, 513] on button "Continue" at bounding box center [784, 511] width 47 height 15
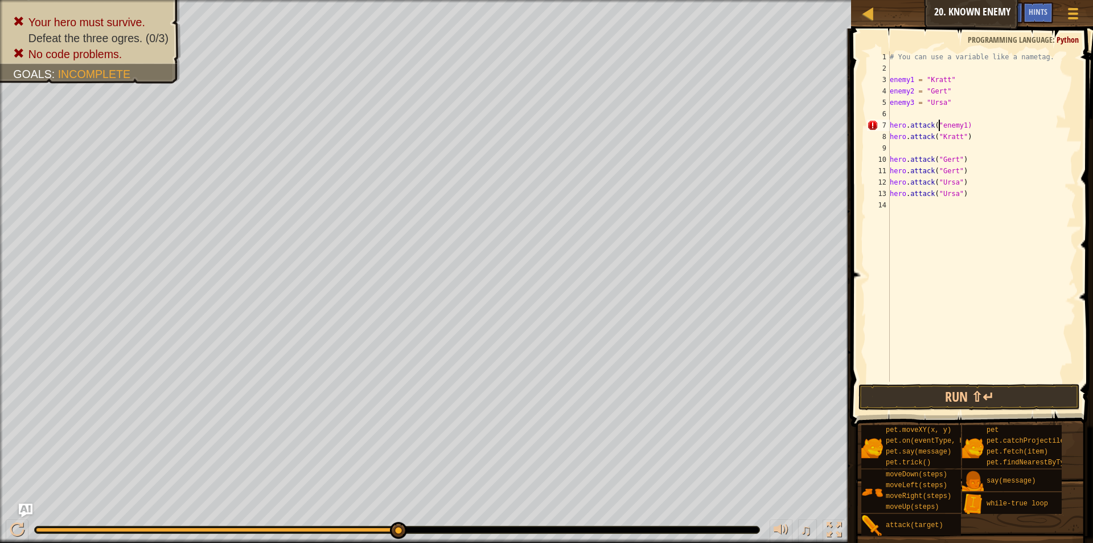
scroll to position [5, 5]
click at [942, 136] on div "# You can use a variable like a nametag. enemy1 = "[PERSON_NAME]" enemy2 = "[PE…" at bounding box center [982, 227] width 188 height 353
click at [938, 140] on div "# You can use a variable like a nametag. enemy1 = "[PERSON_NAME]" enemy2 = "[PE…" at bounding box center [982, 227] width 188 height 353
click at [956, 135] on div "# You can use a variable like a nametag. enemy1 = "[PERSON_NAME]" enemy2 = "[PE…" at bounding box center [982, 227] width 188 height 353
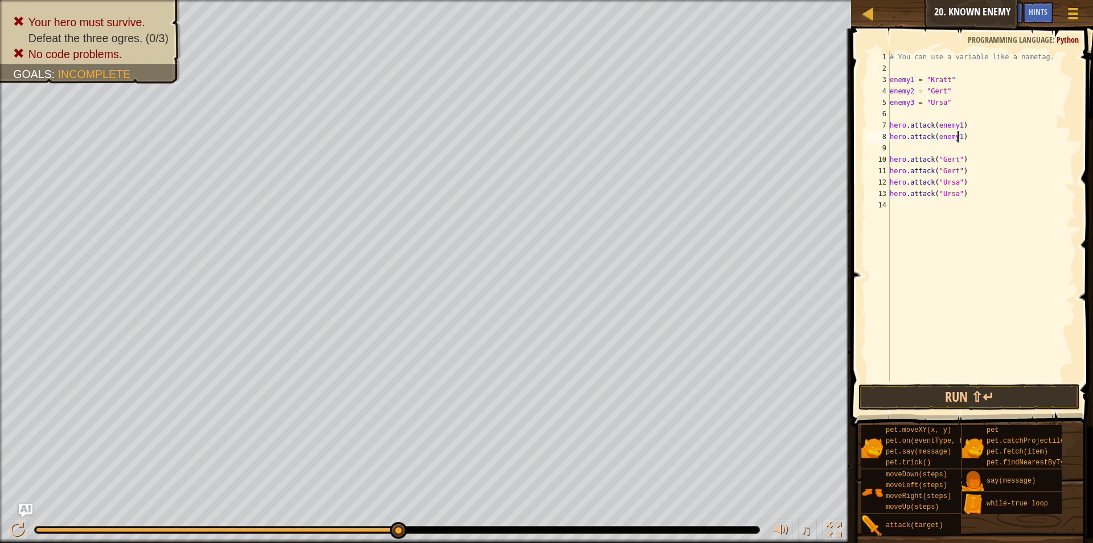
click at [936, 158] on div "# You can use a variable like a nametag. enemy1 = "[PERSON_NAME]" enemy2 = "[PE…" at bounding box center [982, 227] width 188 height 353
drag, startPoint x: 934, startPoint y: 159, endPoint x: 957, endPoint y: 161, distance: 22.3
click at [957, 161] on div "# You can use a variable like a nametag. enemy1 = "[PERSON_NAME]" enemy2 = "[PE…" at bounding box center [982, 227] width 188 height 353
click at [934, 172] on div "# You can use a variable like a nametag. enemy1 = "[PERSON_NAME]" enemy2 = "[PE…" at bounding box center [982, 227] width 188 height 353
click at [936, 172] on div "# You can use a variable like a nametag. enemy1 = "[PERSON_NAME]" enemy2 = "[PE…" at bounding box center [982, 216] width 188 height 330
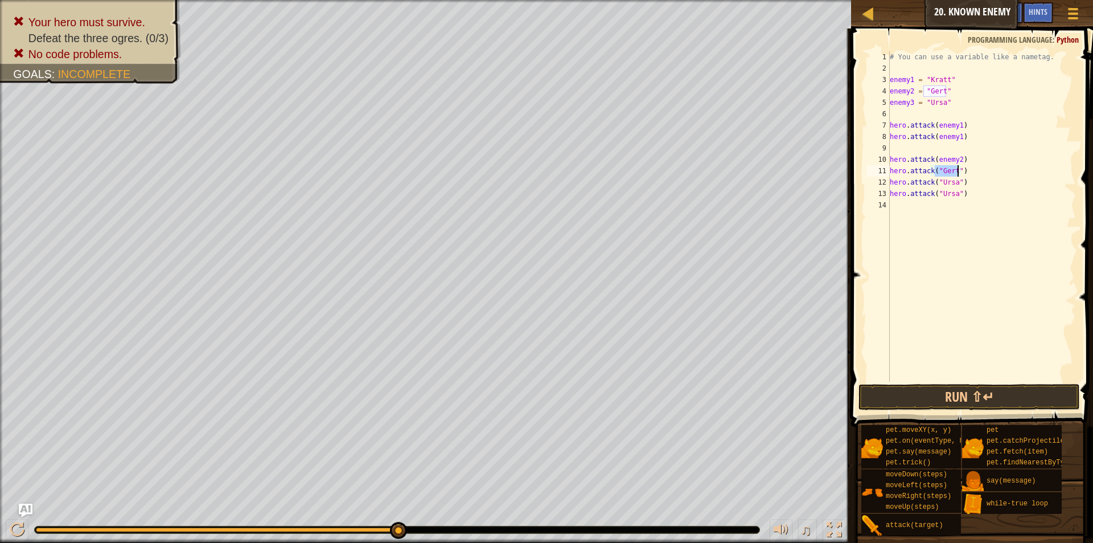
drag, startPoint x: 936, startPoint y: 172, endPoint x: 955, endPoint y: 173, distance: 20.0
click at [955, 173] on div "# You can use a variable like a nametag. enemy1 = "[PERSON_NAME]" enemy2 = "[PE…" at bounding box center [982, 227] width 188 height 353
click at [936, 184] on div "# You can use a variable like a nametag. enemy1 = "[PERSON_NAME]" enemy2 = "[PE…" at bounding box center [982, 227] width 188 height 353
drag, startPoint x: 935, startPoint y: 184, endPoint x: 950, endPoint y: 184, distance: 15.4
click at [950, 184] on div "# You can use a variable like a nametag. enemy1 = "[PERSON_NAME]" enemy2 = "[PE…" at bounding box center [982, 227] width 188 height 353
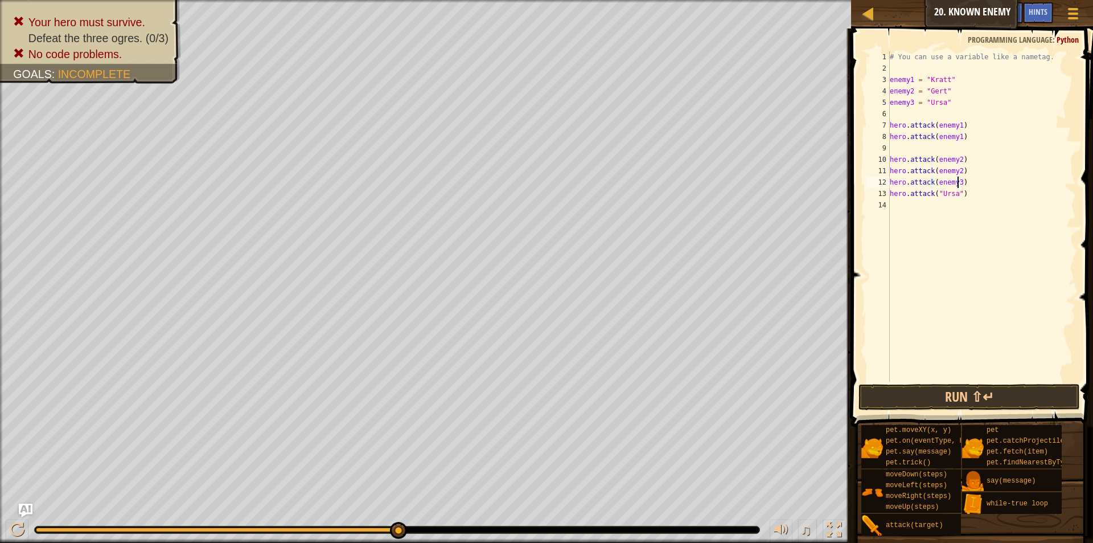
click at [931, 192] on div "# You can use a variable like a nametag. enemy1 = "[PERSON_NAME]" enemy2 = "[PE…" at bounding box center [982, 227] width 188 height 353
click at [936, 192] on div "# You can use a variable like a nametag. enemy1 = "[PERSON_NAME]" enemy2 = "[PE…" at bounding box center [982, 227] width 188 height 353
drag, startPoint x: 936, startPoint y: 192, endPoint x: 949, endPoint y: 196, distance: 13.5
click at [949, 196] on div "# You can use a variable like a nametag. enemy1 = "[PERSON_NAME]" enemy2 = "[PE…" at bounding box center [982, 227] width 188 height 353
type textarea "hero.attack(enemy3)"
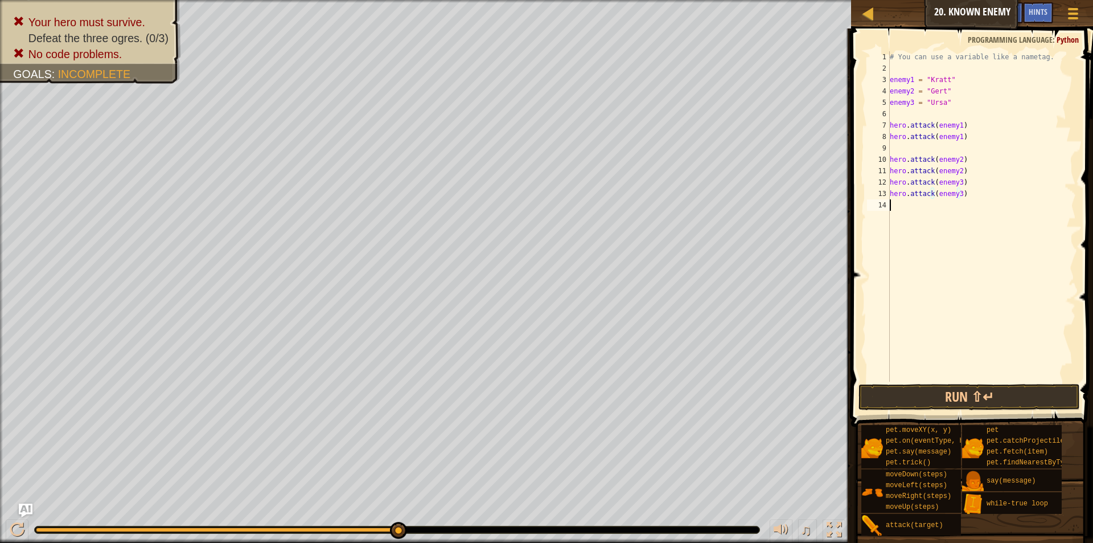
click at [971, 318] on div "# You can use a variable like a nametag. enemy1 = "[PERSON_NAME]" enemy2 = "[PE…" at bounding box center [982, 227] width 188 height 353
click at [966, 394] on button "Run ⇧↵" at bounding box center [969, 397] width 221 height 26
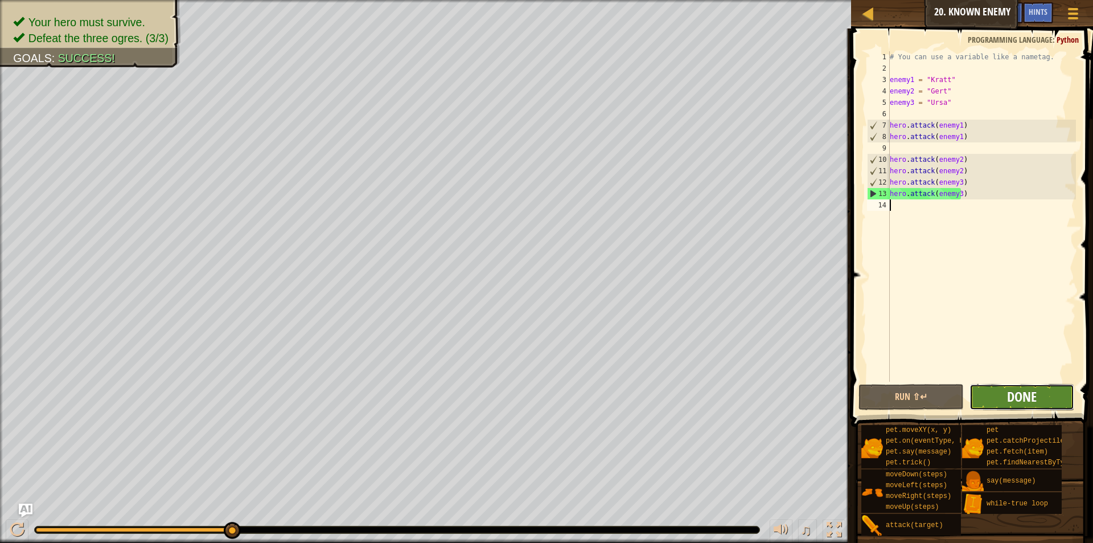
click at [1012, 392] on span "Done" at bounding box center [1022, 396] width 30 height 18
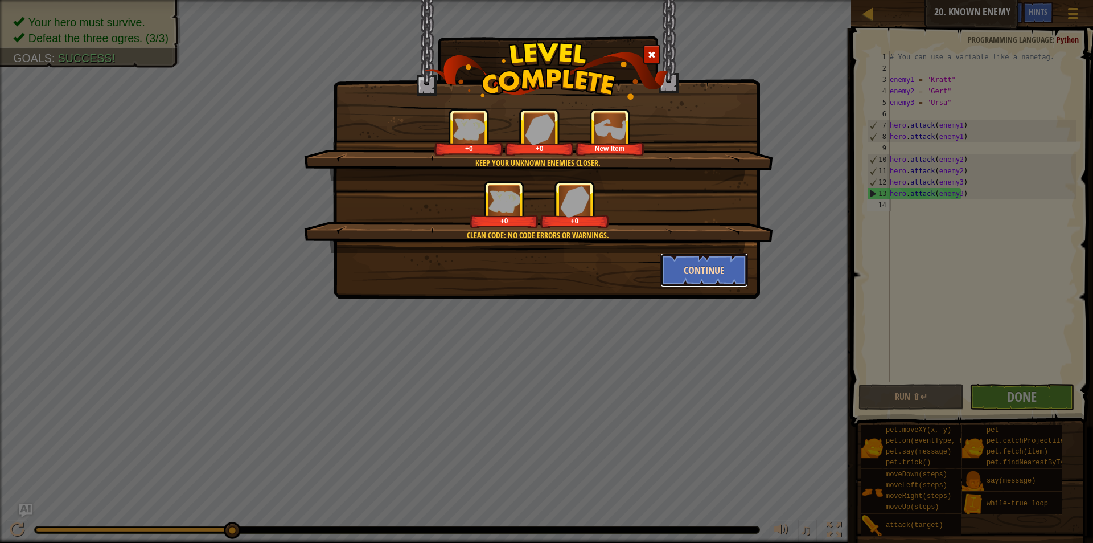
click at [720, 266] on button "Continue" at bounding box center [705, 270] width 88 height 34
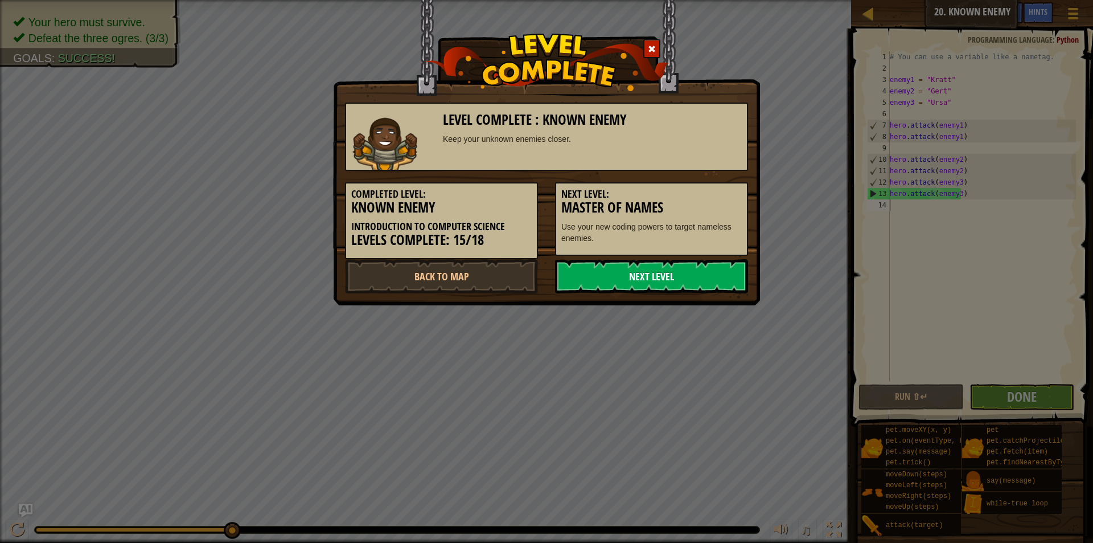
click at [633, 272] on link "Next Level" at bounding box center [651, 276] width 193 height 34
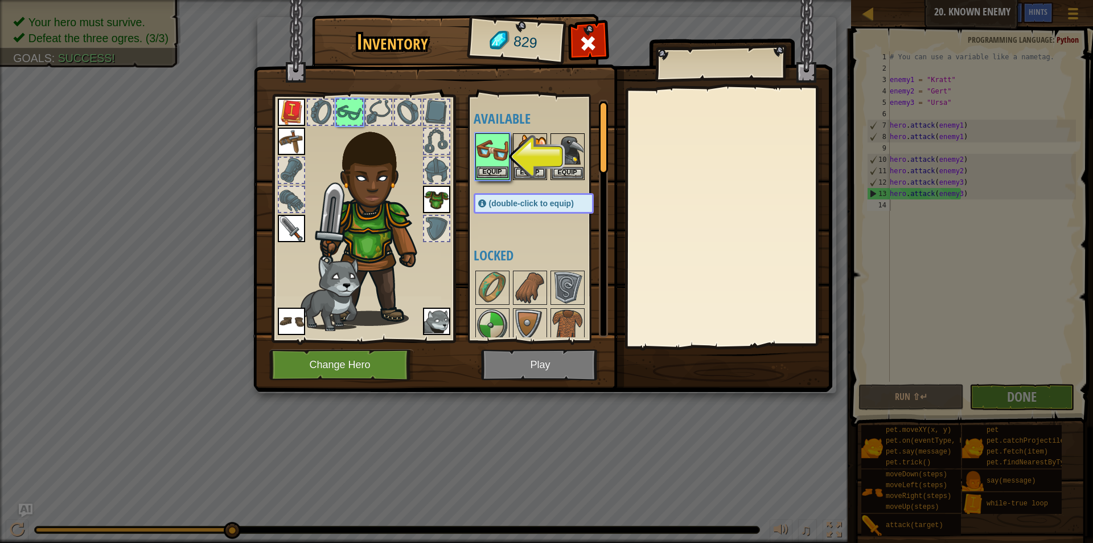
click at [497, 162] on img at bounding box center [493, 150] width 32 height 32
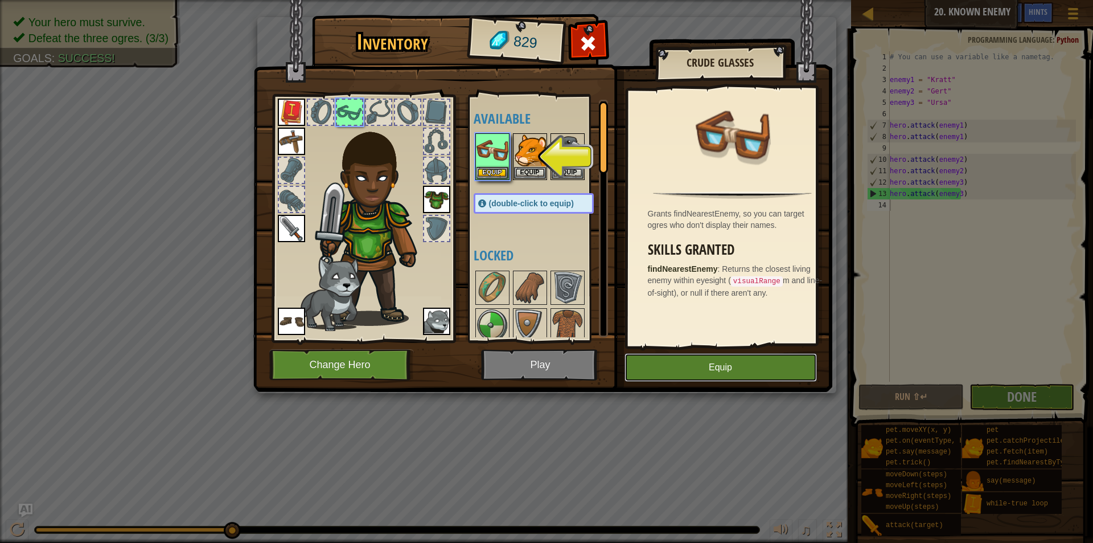
click at [705, 375] on button "Equip" at bounding box center [721, 367] width 192 height 28
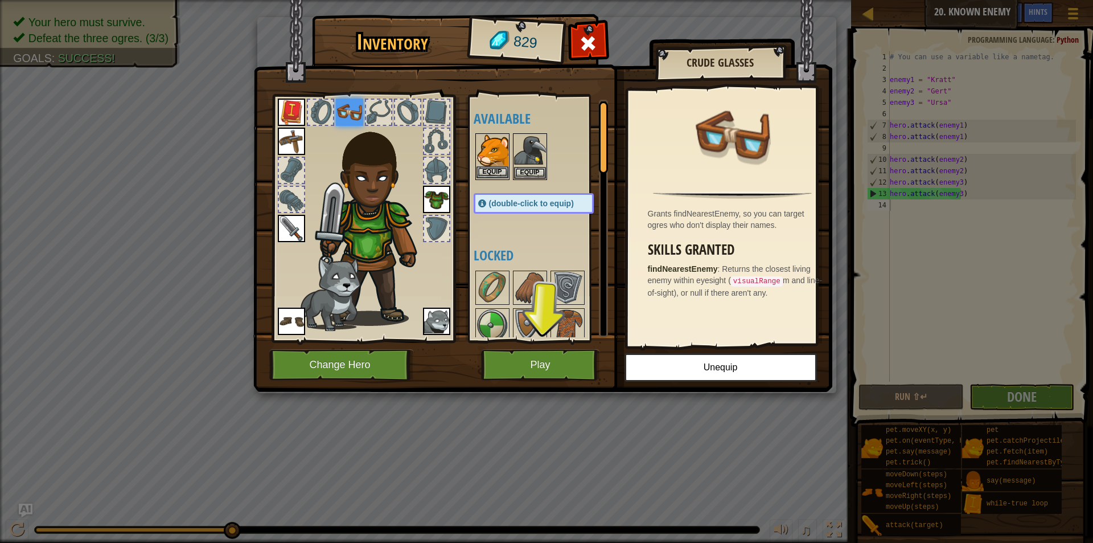
click at [494, 159] on img at bounding box center [493, 150] width 32 height 32
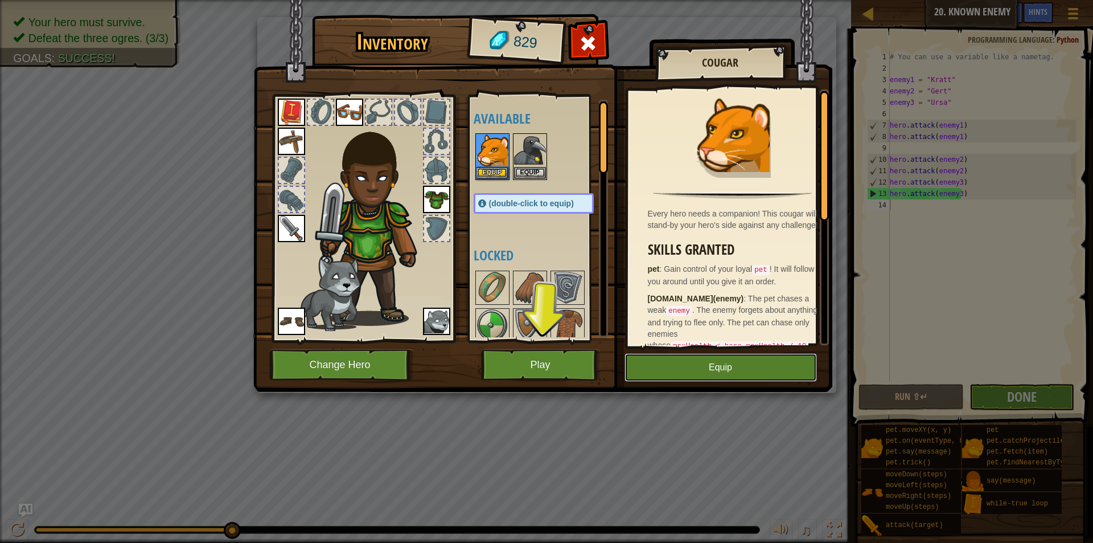
click at [698, 363] on button "Equip" at bounding box center [721, 367] width 192 height 28
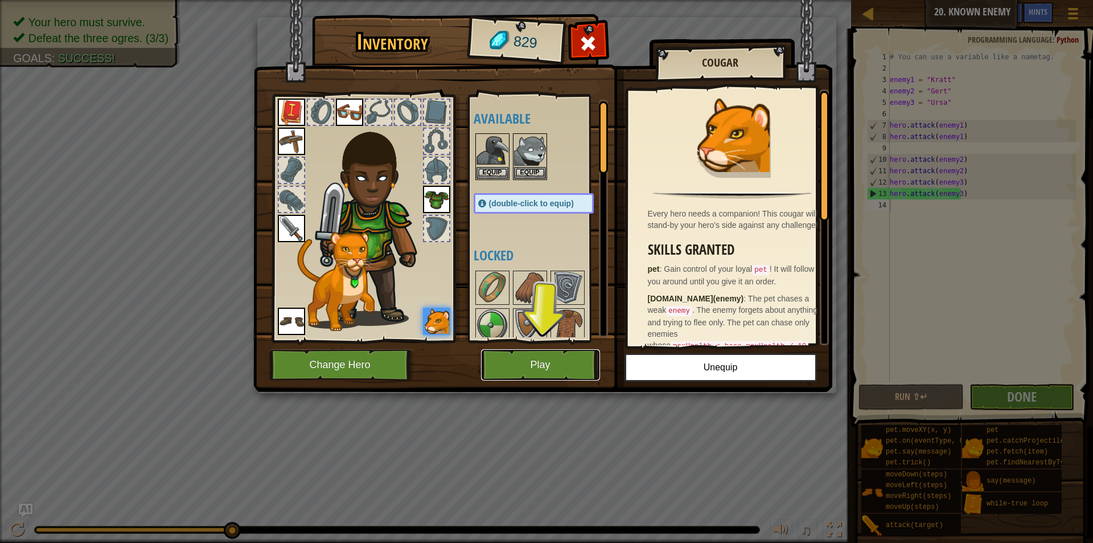
click at [564, 368] on button "Play" at bounding box center [540, 364] width 119 height 31
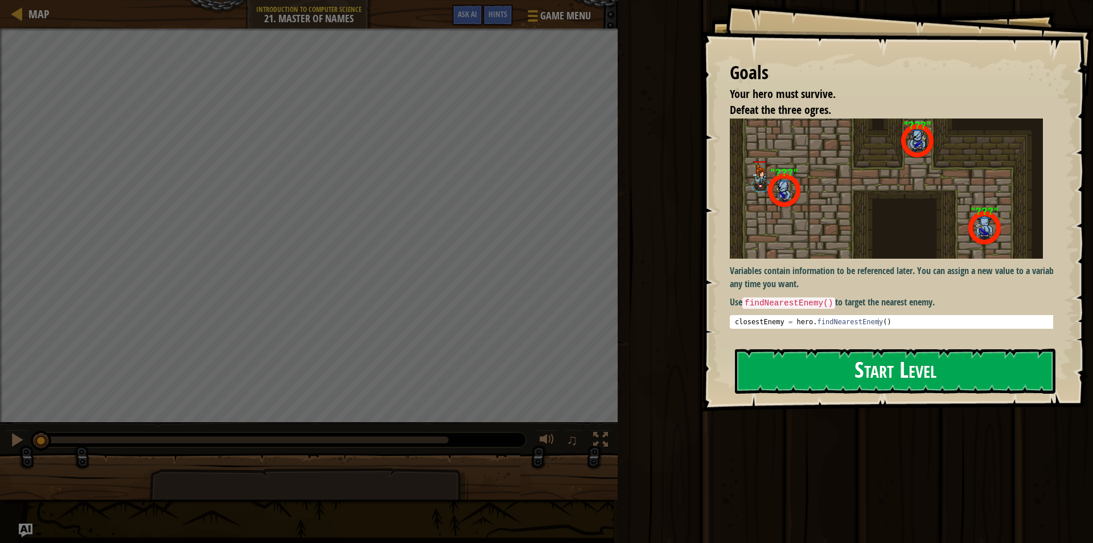
click at [871, 368] on button "Start Level" at bounding box center [895, 370] width 321 height 45
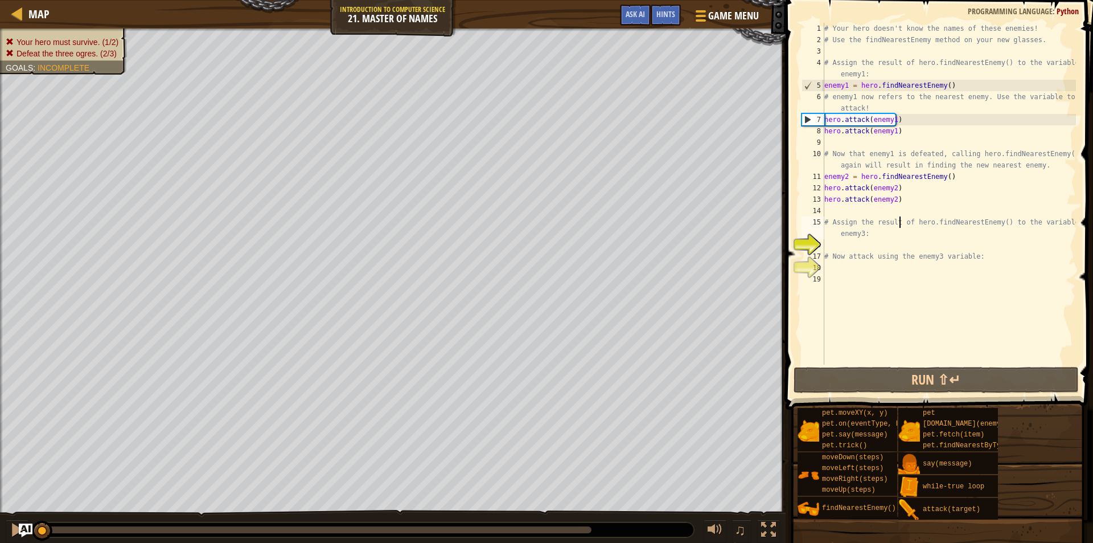
click at [899, 221] on div "# Your hero doesn't know the names of these enemies! # Use the findNearestEnemy…" at bounding box center [949, 205] width 254 height 364
click at [887, 251] on div "# Your hero doesn't know the names of these enemies! # Use the findNearestEnemy…" at bounding box center [949, 205] width 254 height 364
type textarea "# Now attack using the enemy3 variable:"
click at [885, 239] on div "# Your hero doesn't know the names of these enemies! # Use the findNearestEnemy…" at bounding box center [949, 205] width 254 height 364
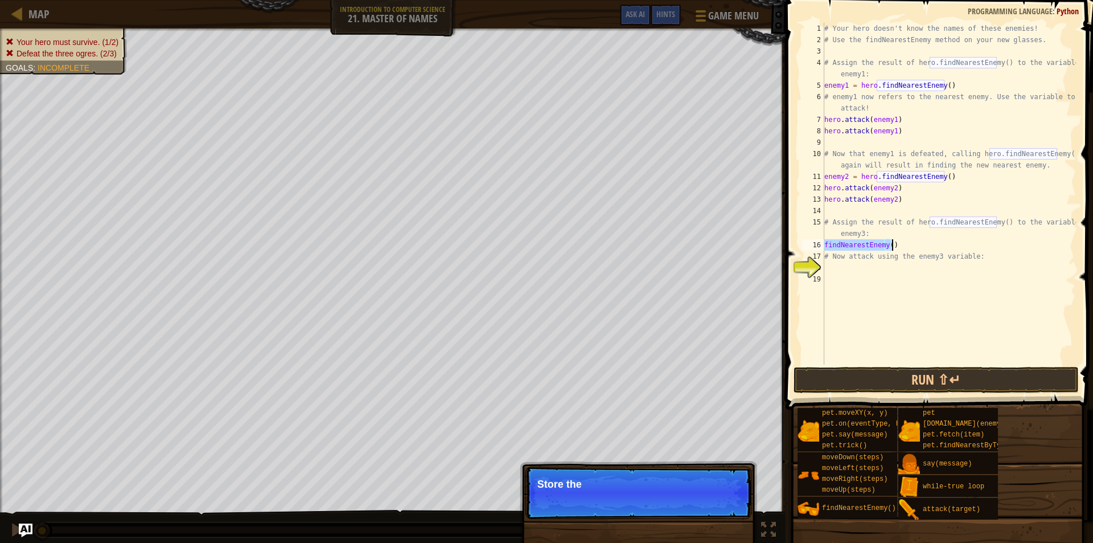
click at [889, 243] on div "# Your hero doesn't know the names of these enemies! # Use the findNearestEnemy…" at bounding box center [949, 194] width 254 height 342
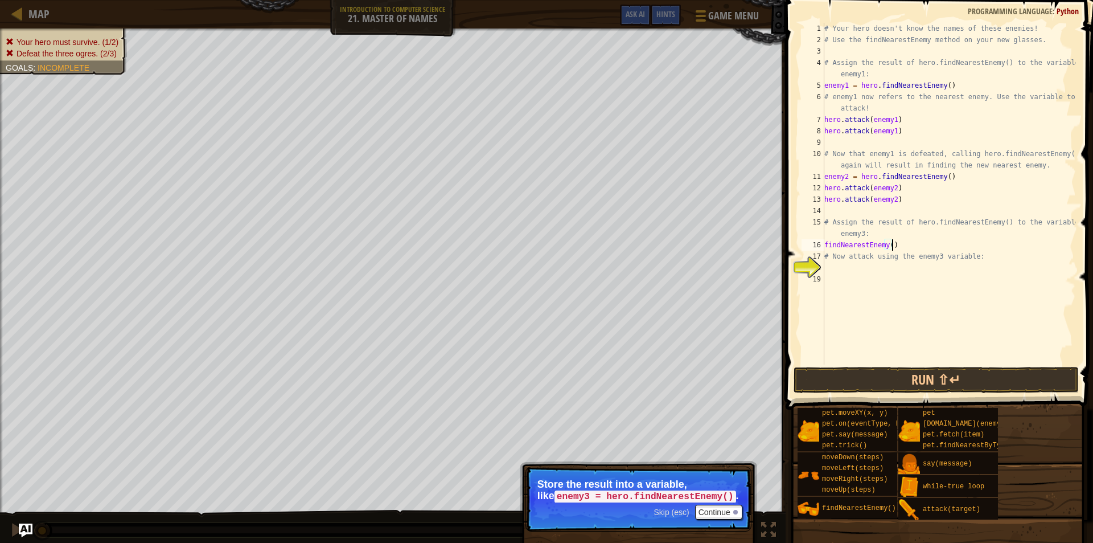
click at [897, 247] on div "# Your hero doesn't know the names of these enemies! # Use the findNearestEnemy…" at bounding box center [949, 205] width 254 height 364
click at [729, 509] on button "Continue" at bounding box center [718, 511] width 47 height 15
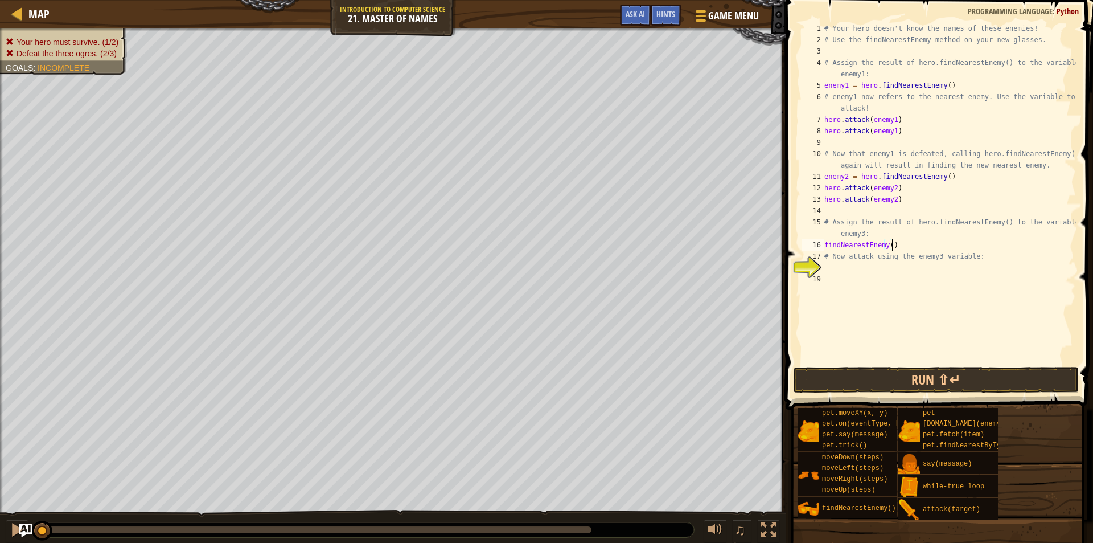
click at [826, 248] on div "# Your hero doesn't know the names of these enemies! # Use the findNearestEnemy…" at bounding box center [949, 205] width 254 height 364
drag, startPoint x: 852, startPoint y: 171, endPoint x: 855, endPoint y: 178, distance: 7.1
click at [855, 178] on div "# Your hero doesn't know the names of these enemies! # Use the findNearestEnemy…" at bounding box center [949, 205] width 254 height 364
click at [847, 250] on div "# Your hero doesn't know the names of these enemies! # Use the findNearestEnemy…" at bounding box center [949, 205] width 254 height 364
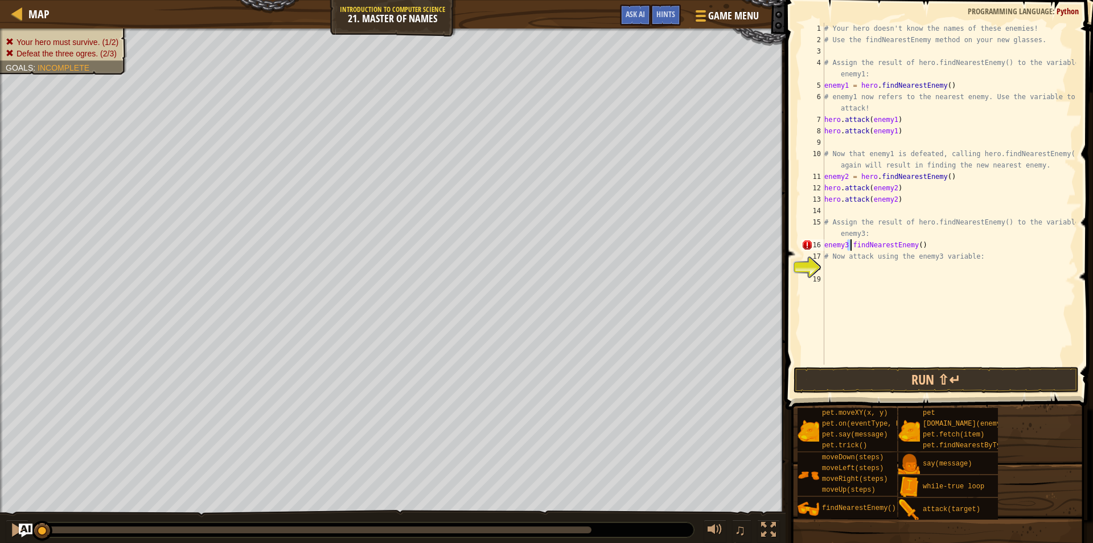
click at [850, 248] on div "# Your hero doesn't know the names of these enemies! # Use the findNearestEnemy…" at bounding box center [949, 205] width 254 height 364
paste textarea "="
drag, startPoint x: 848, startPoint y: 249, endPoint x: 854, endPoint y: 251, distance: 6.7
click at [850, 250] on div "# Your hero doesn't know the names of these enemies! # Use the findNearestEnemy…" at bounding box center [949, 205] width 254 height 364
paste textarea "="
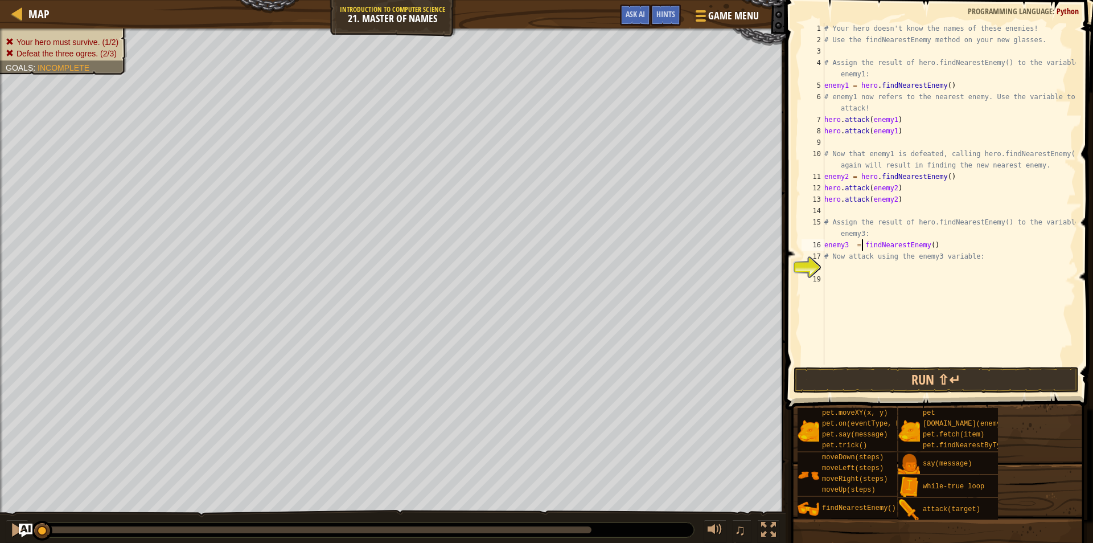
click at [853, 248] on div "# Your hero doesn't know the names of these enemies! # Use the findNearestEnemy…" at bounding box center [949, 205] width 254 height 364
type textarea "enemy3 = findNearestEnemy()"
drag, startPoint x: 925, startPoint y: 269, endPoint x: 934, endPoint y: 272, distance: 9.4
click at [925, 270] on div "# Your hero doesn't know the names of these enemies! # Use the findNearestEnemy…" at bounding box center [949, 205] width 254 height 364
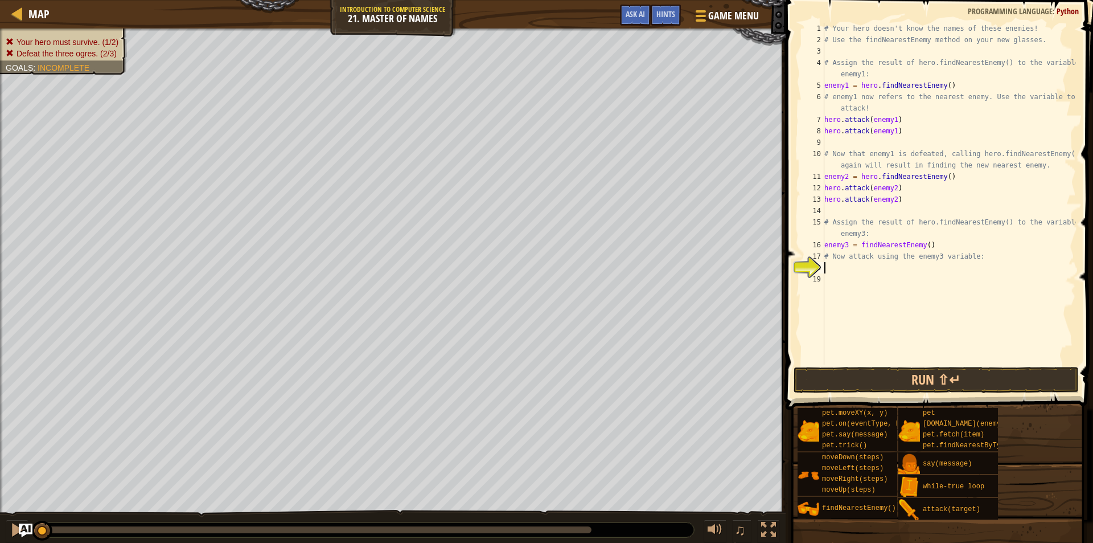
click at [934, 250] on div "# Your hero doesn't know the names of these enemies! # Use the findNearestEnemy…" at bounding box center [949, 205] width 254 height 364
type textarea "enemy3 = findNearestEnemy()"
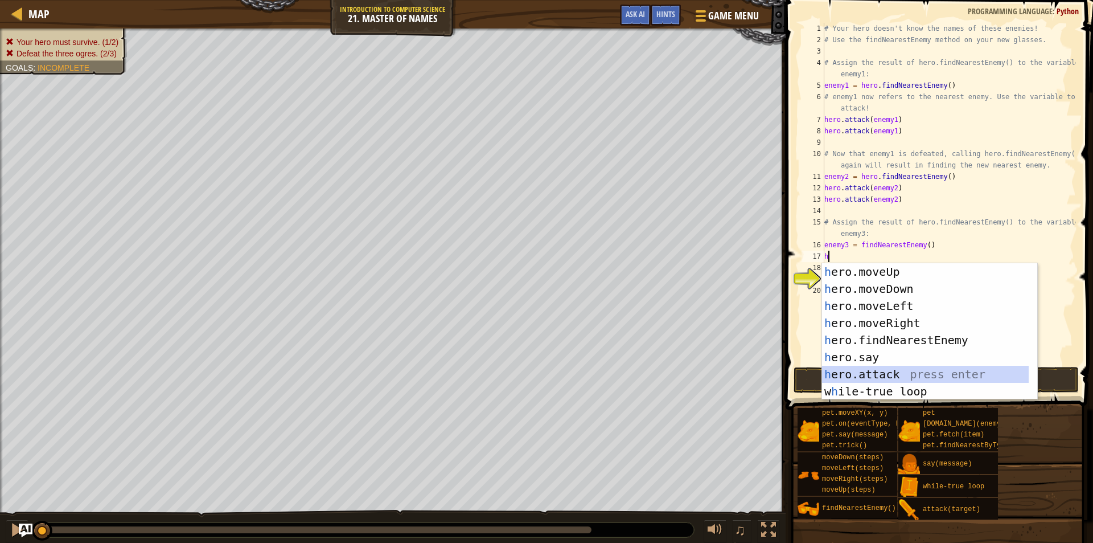
click at [883, 372] on div "h ero.moveUp press enter h ero.moveDown press enter h ero.moveLeft press enter …" at bounding box center [925, 348] width 207 height 171
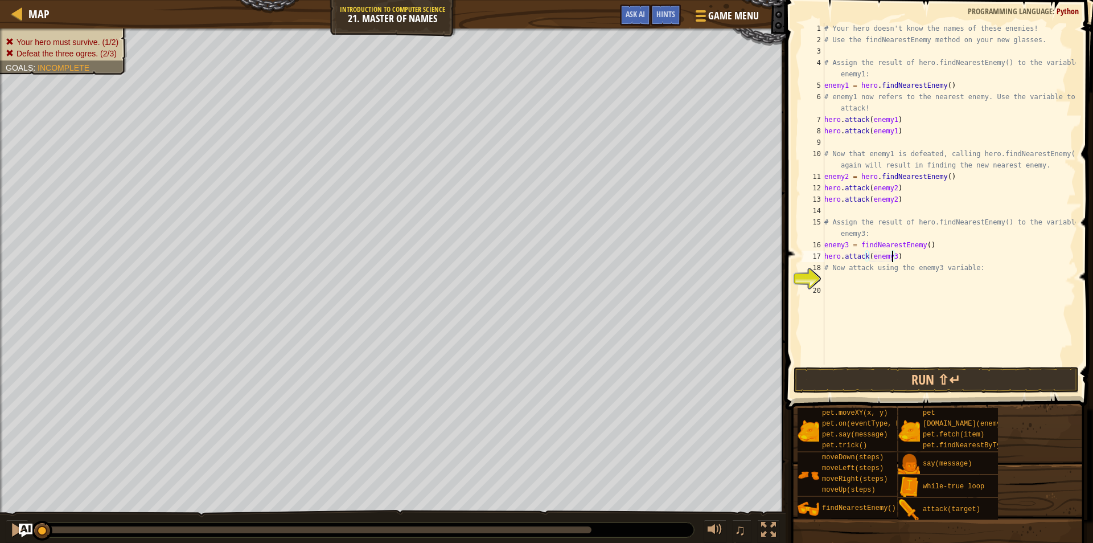
scroll to position [5, 5]
click at [912, 263] on div "# Your hero doesn't know the names of these enemies! # Use the findNearestEnemy…" at bounding box center [949, 205] width 254 height 364
click at [902, 248] on div "# Your hero doesn't know the names of these enemies! # Use the findNearestEnemy…" at bounding box center [949, 205] width 254 height 364
click at [907, 257] on div "# Your hero doesn't know the names of these enemies! # Use the findNearestEnemy…" at bounding box center [949, 205] width 254 height 364
type textarea "hero.attack(enemy3)"
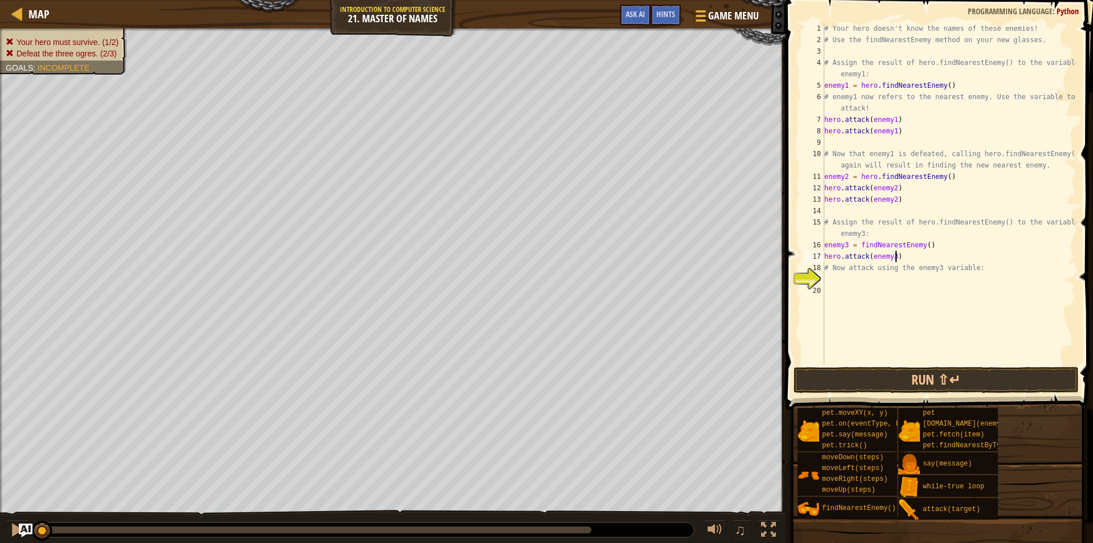
scroll to position [5, 0]
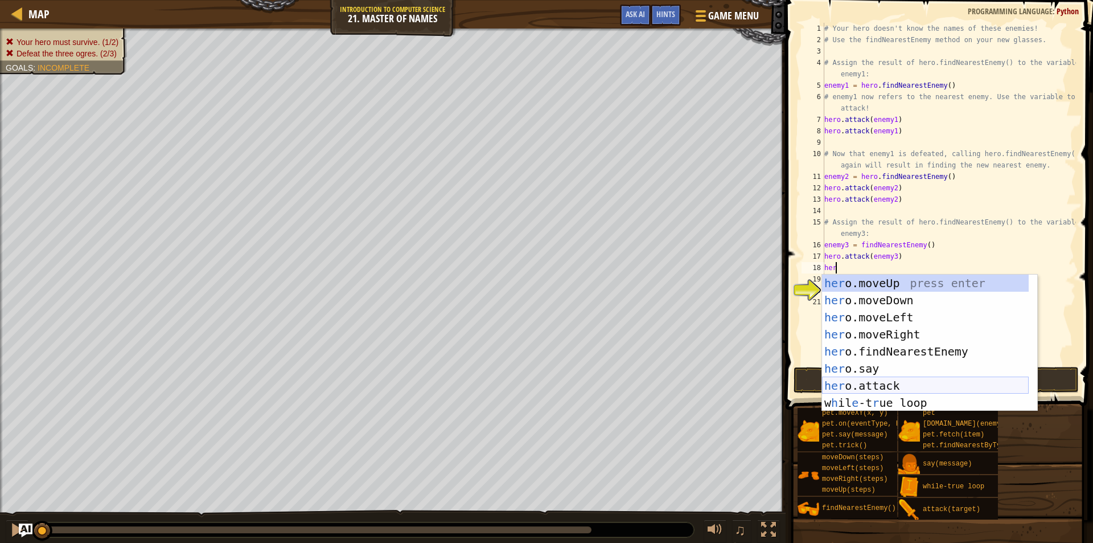
click at [884, 385] on div "her o.moveUp press enter her o.moveDown press enter her o.moveLeft press enter …" at bounding box center [925, 359] width 207 height 171
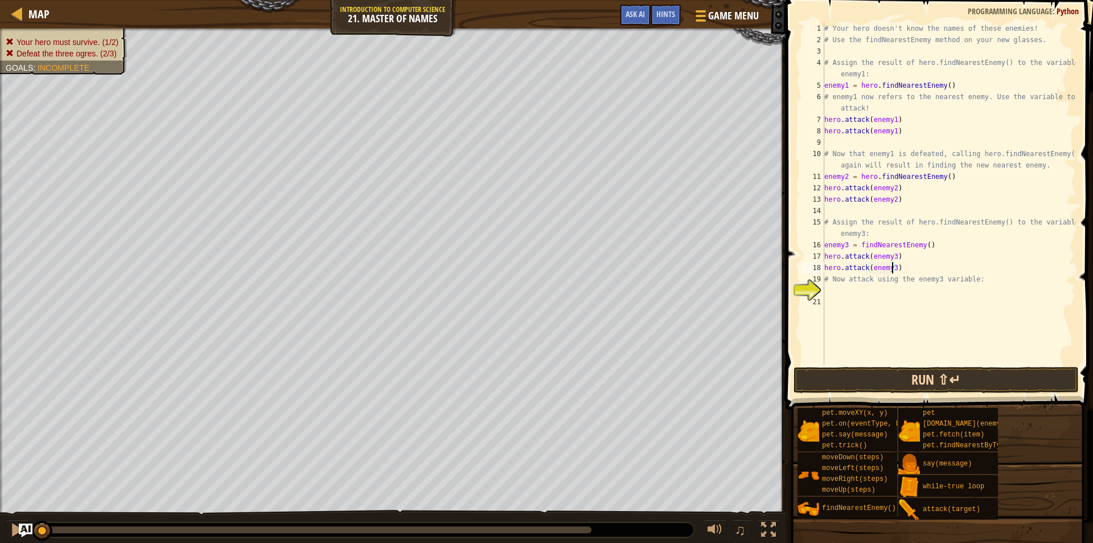
scroll to position [5, 5]
click at [928, 380] on button "Run ⇧↵" at bounding box center [936, 380] width 285 height 26
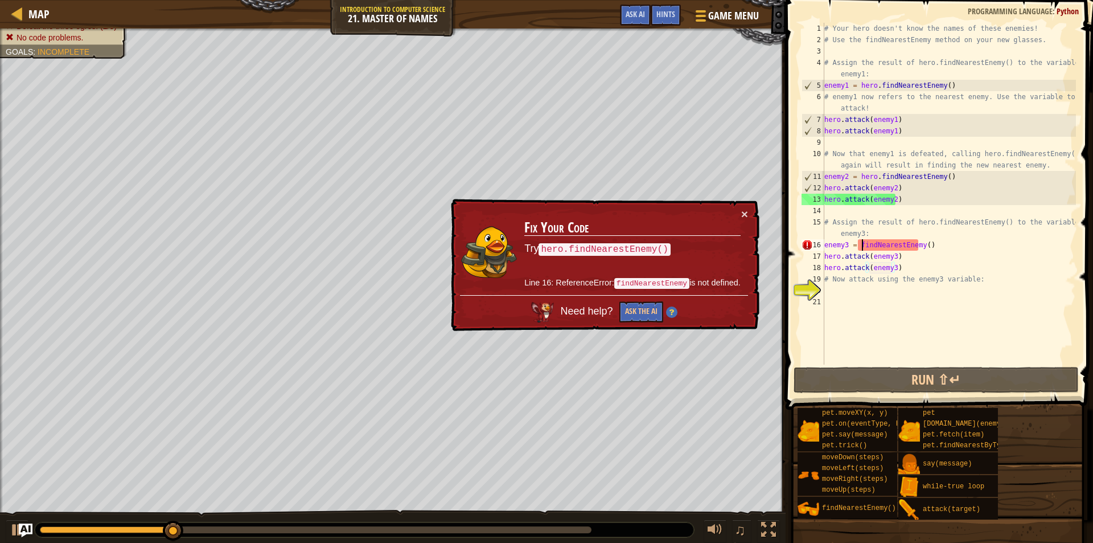
click at [861, 247] on div "# Your hero doesn't know the names of these enemies! # Use the findNearestEnemy…" at bounding box center [949, 205] width 254 height 364
click at [861, 248] on div "# Your hero doesn't know the names of these enemies! # Use the findNearestEnemy…" at bounding box center [949, 205] width 254 height 364
click at [857, 250] on div "# Your hero doesn't know the names of these enemies! # Use the findNearestEnemy…" at bounding box center [949, 205] width 254 height 364
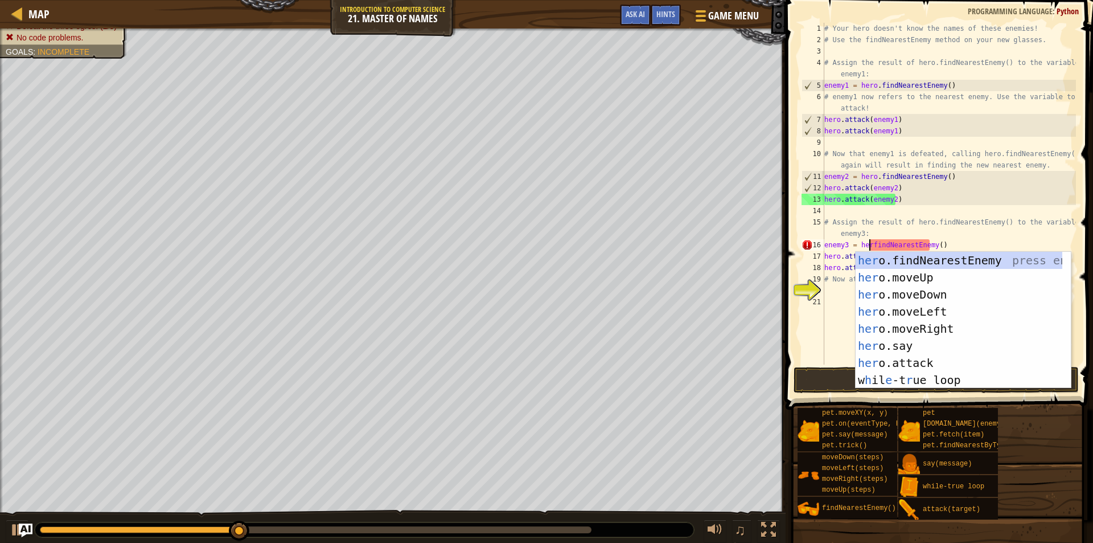
scroll to position [5, 4]
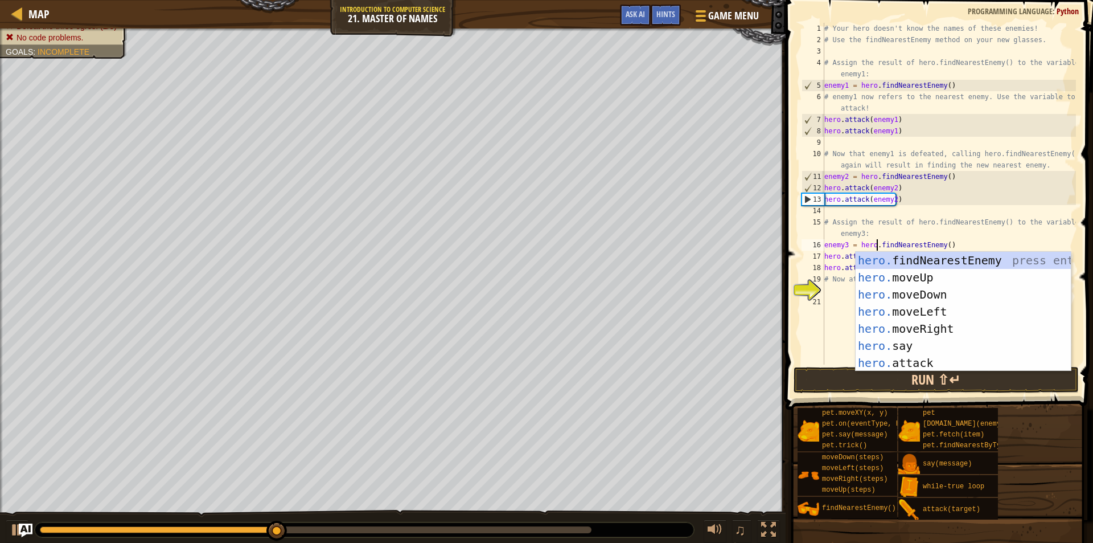
type textarea "enemy3 = hero.findNearestEnemy()"
click at [846, 374] on button "Run ⇧↵" at bounding box center [936, 380] width 285 height 26
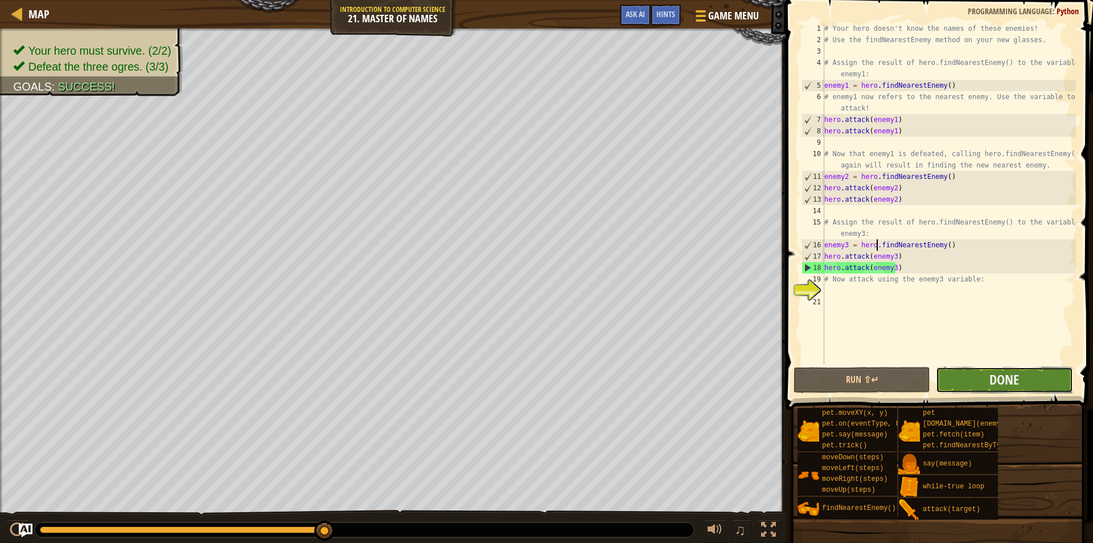
click at [964, 374] on button "Done" at bounding box center [1004, 380] width 137 height 26
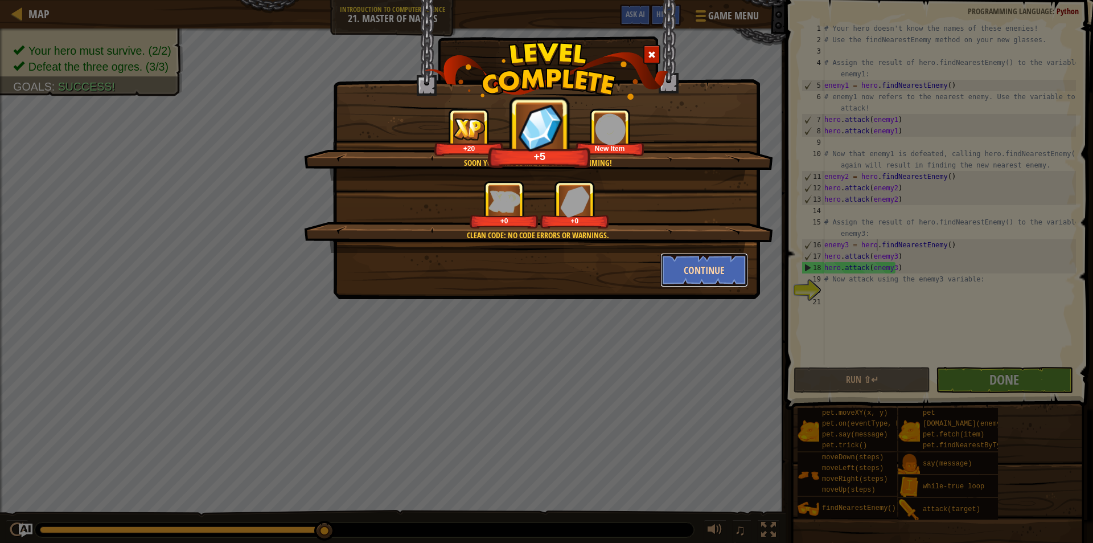
click at [698, 277] on button "Continue" at bounding box center [705, 270] width 88 height 34
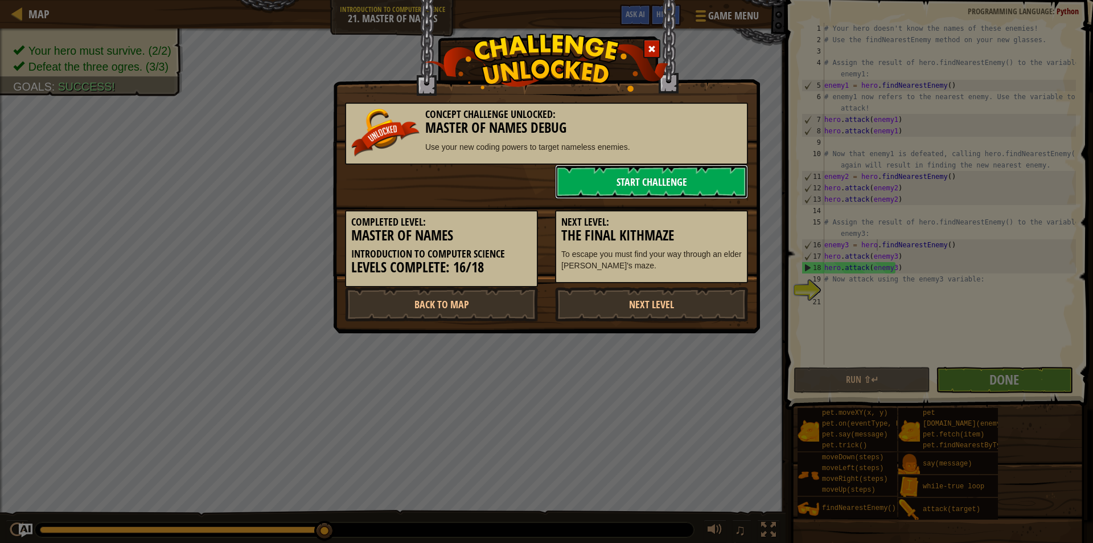
click at [675, 175] on link "Start Challenge" at bounding box center [651, 182] width 193 height 34
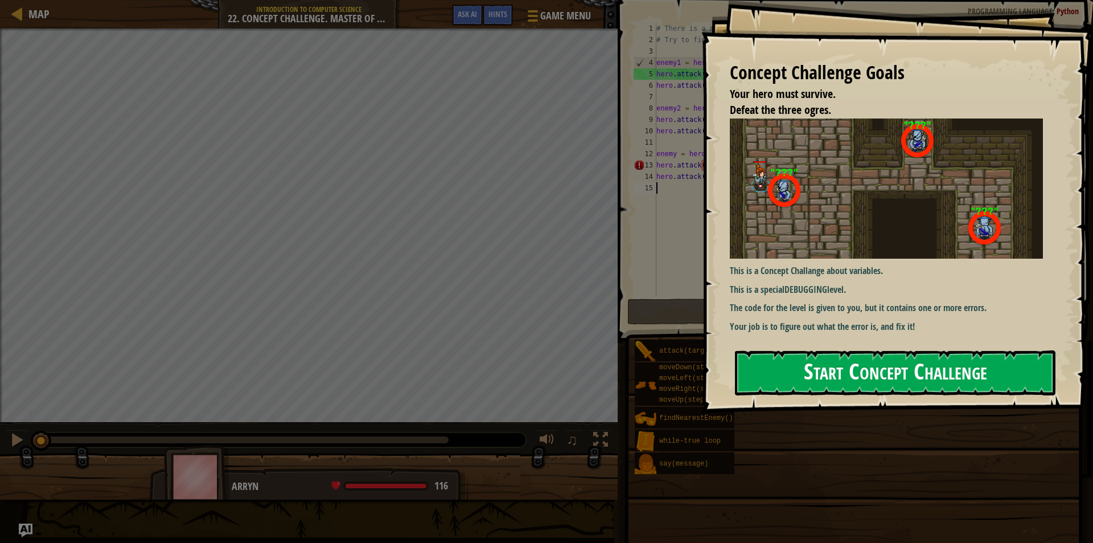
click at [796, 371] on button "Start Concept Challenge" at bounding box center [895, 372] width 321 height 45
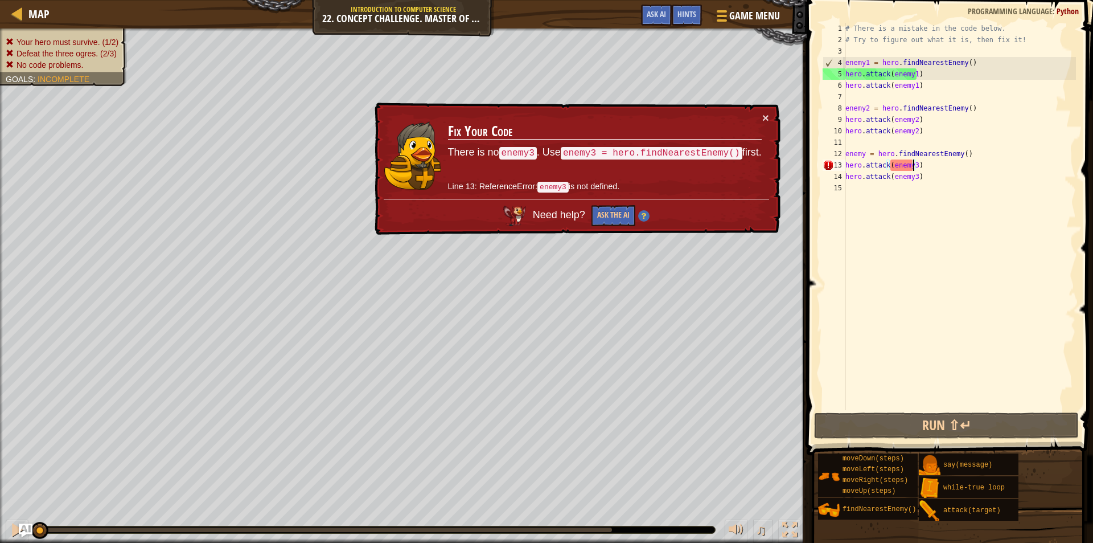
click at [913, 167] on div "# There is a mistake in the code below. # Try to figure out what it is, then fi…" at bounding box center [959, 228] width 233 height 410
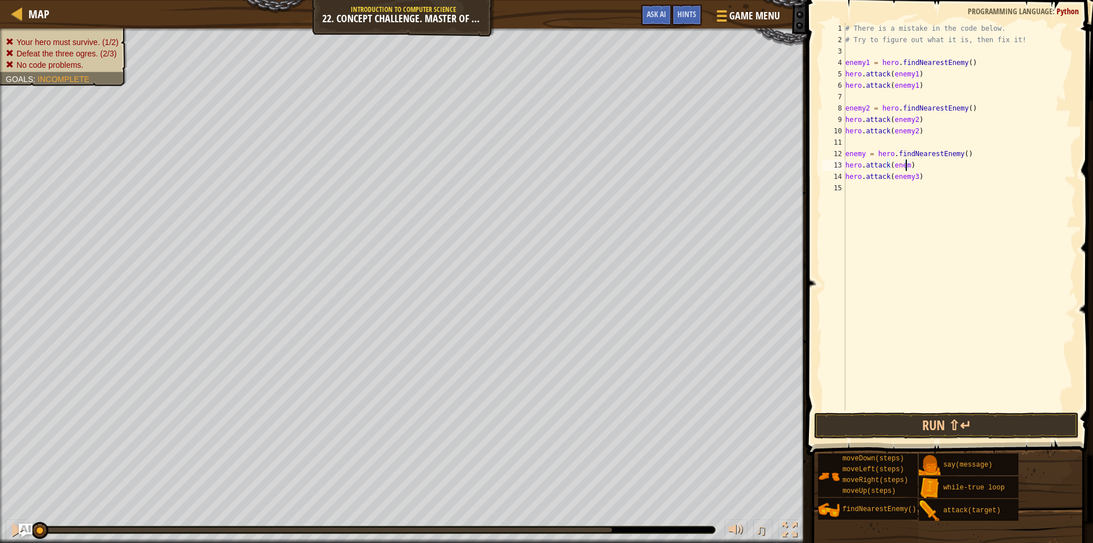
type textarea "hero.attack(enemy)"
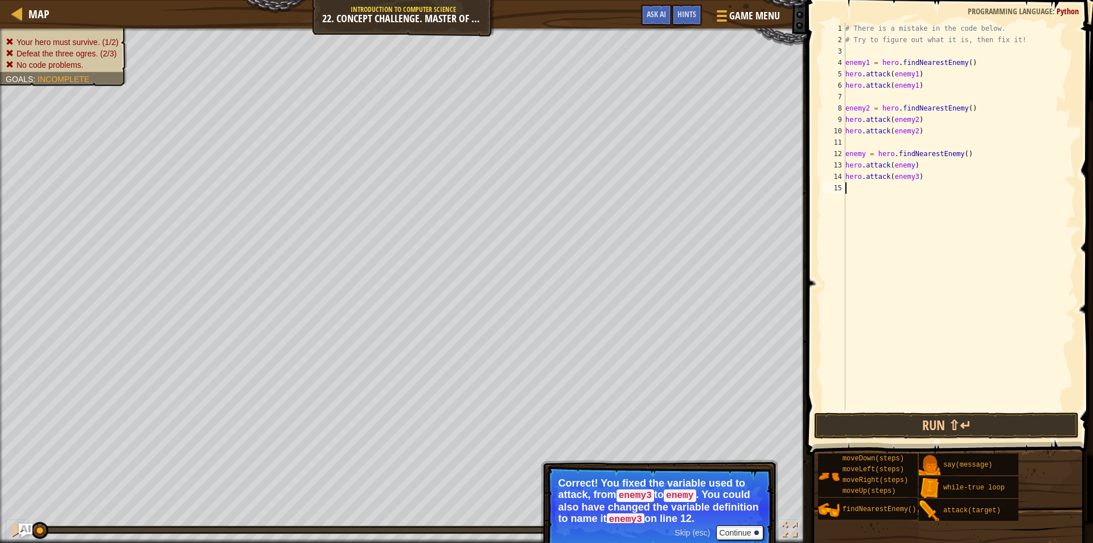
click at [901, 220] on div "# There is a mistake in the code below. # Try to figure out what it is, then fi…" at bounding box center [959, 228] width 233 height 410
click at [913, 175] on div "# There is a mistake in the code below. # Try to figure out what it is, then fi…" at bounding box center [959, 228] width 233 height 410
type textarea "hero.attack(enemy)"
click at [937, 265] on div "# There is a mistake in the code below. # Try to figure out what it is, then fi…" at bounding box center [959, 228] width 233 height 410
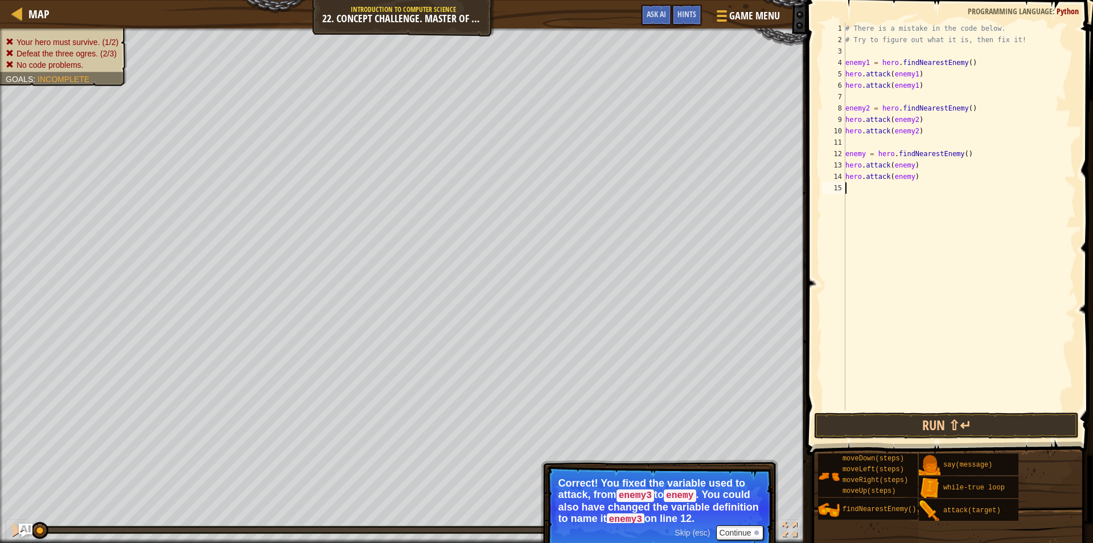
click at [864, 155] on div "# There is a mistake in the code below. # Try to figure out what it is, then fi…" at bounding box center [959, 228] width 233 height 410
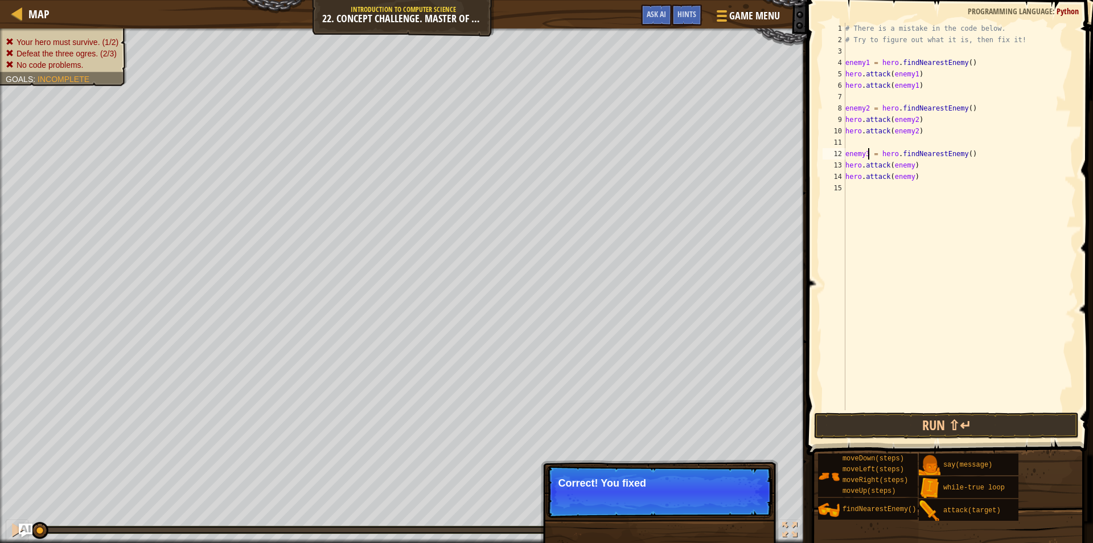
click at [909, 167] on div "# There is a mistake in the code below. # Try to figure out what it is, then fi…" at bounding box center [959, 228] width 233 height 410
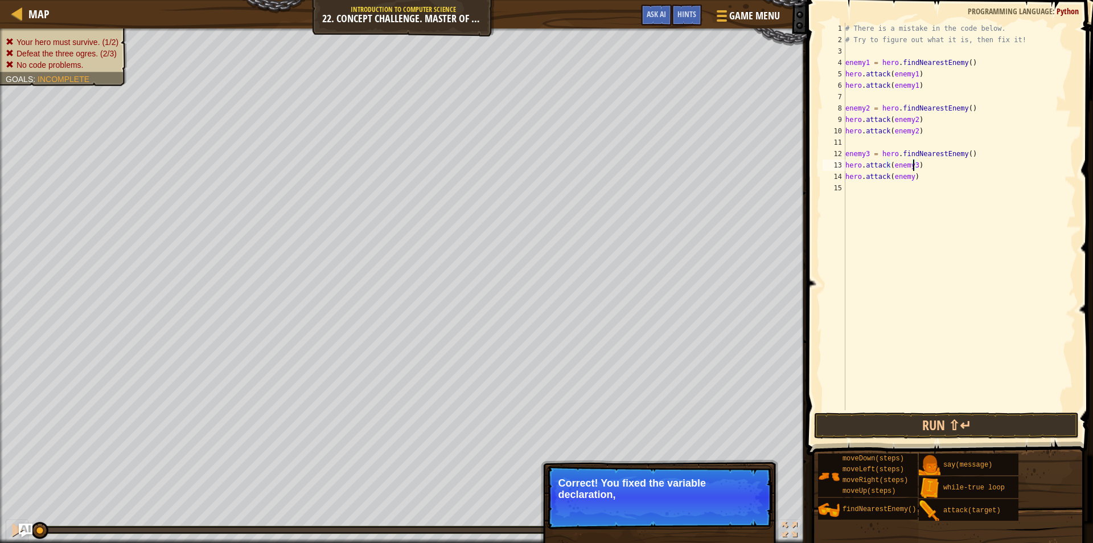
click at [910, 180] on div "# There is a mistake in the code below. # Try to figure out what it is, then fi…" at bounding box center [959, 228] width 233 height 410
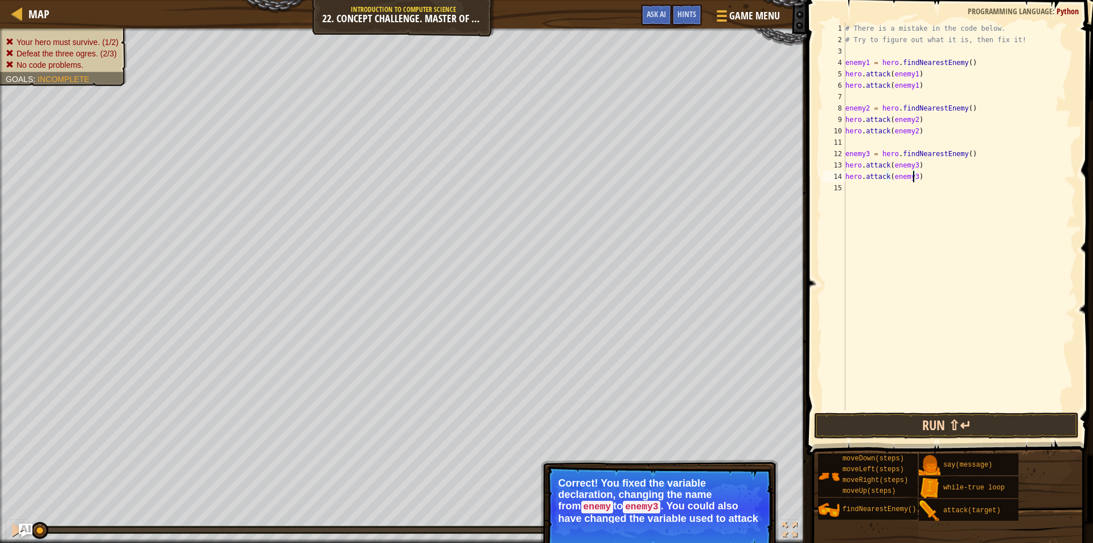
type textarea "hero.attack(enemy3)"
click at [868, 428] on button "Run ⇧↵" at bounding box center [946, 425] width 265 height 26
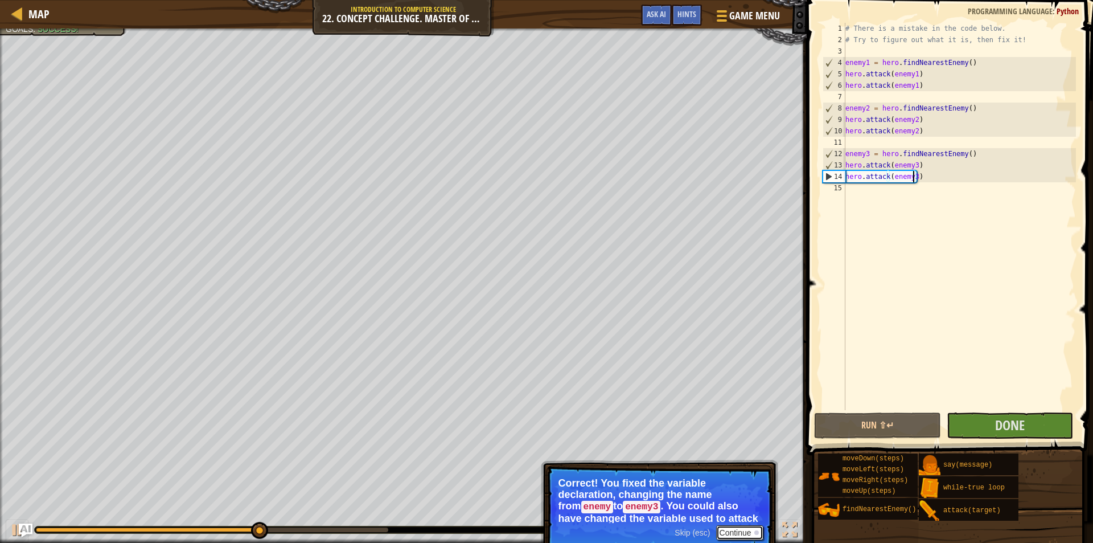
click at [741, 532] on button "Continue" at bounding box center [739, 532] width 47 height 15
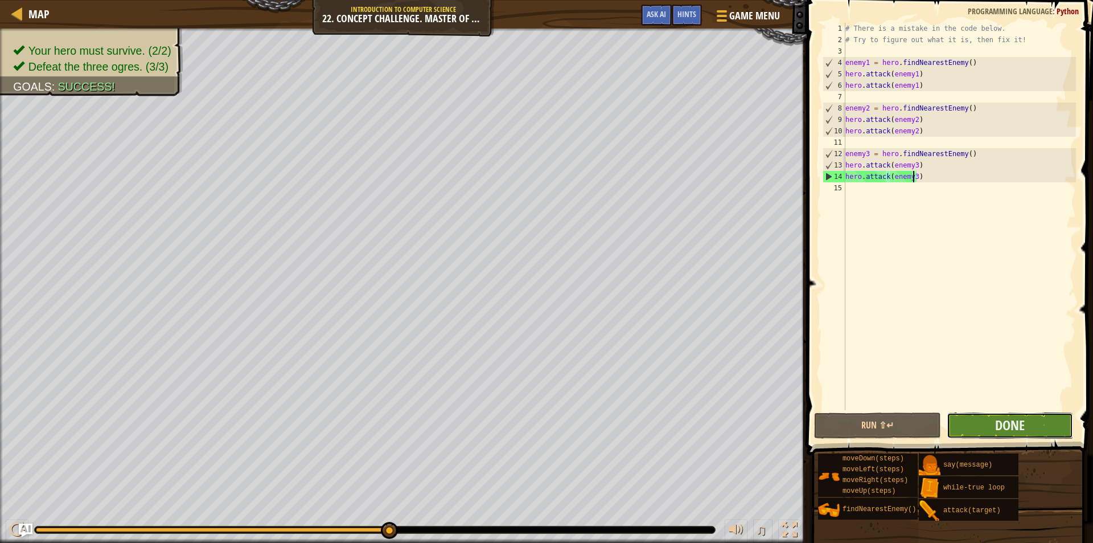
click at [991, 431] on button "Done" at bounding box center [1010, 425] width 127 height 26
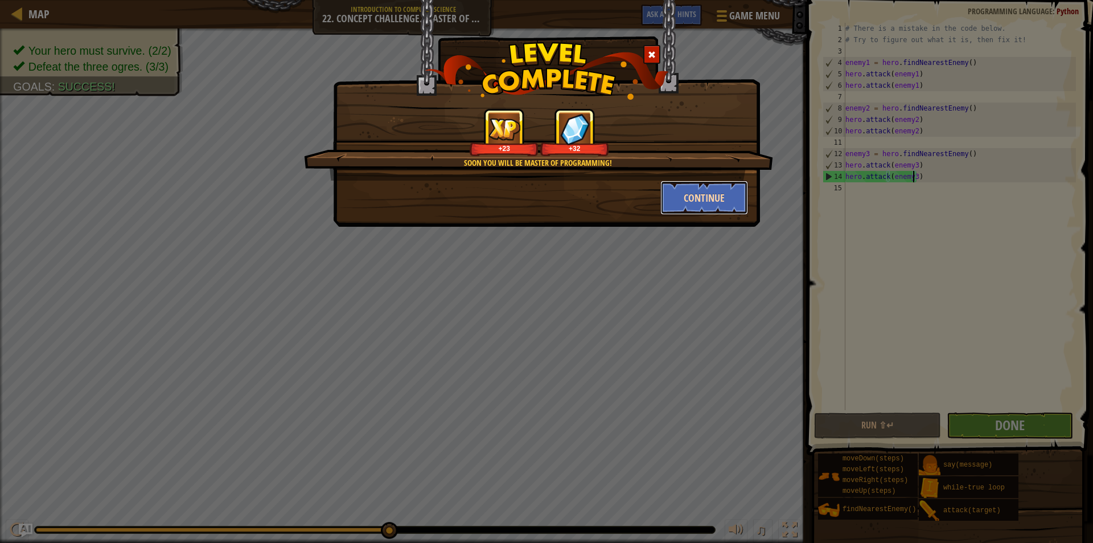
click at [715, 188] on button "Continue" at bounding box center [705, 197] width 88 height 34
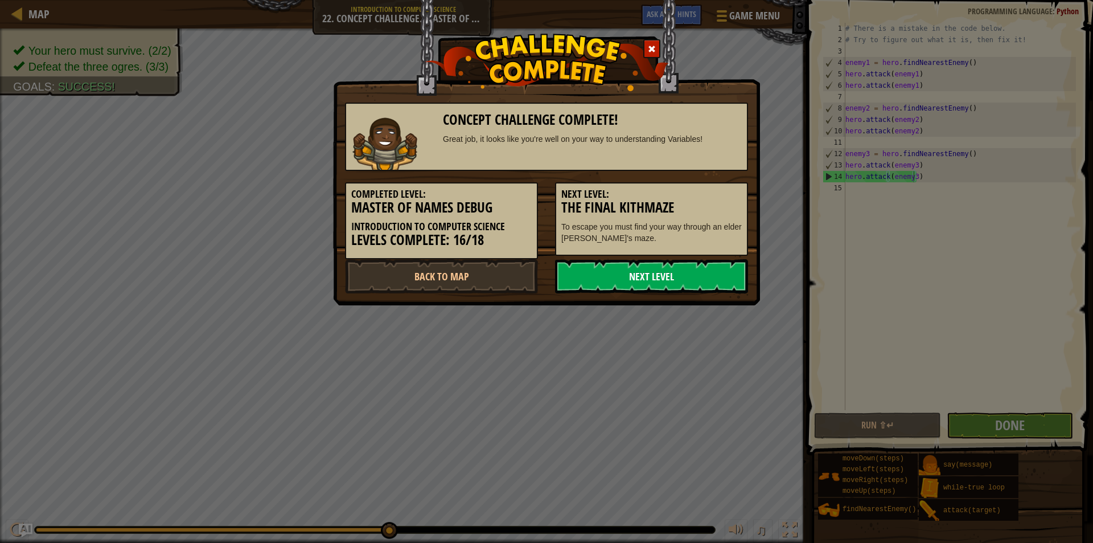
click at [633, 277] on link "Next Level" at bounding box center [651, 276] width 193 height 34
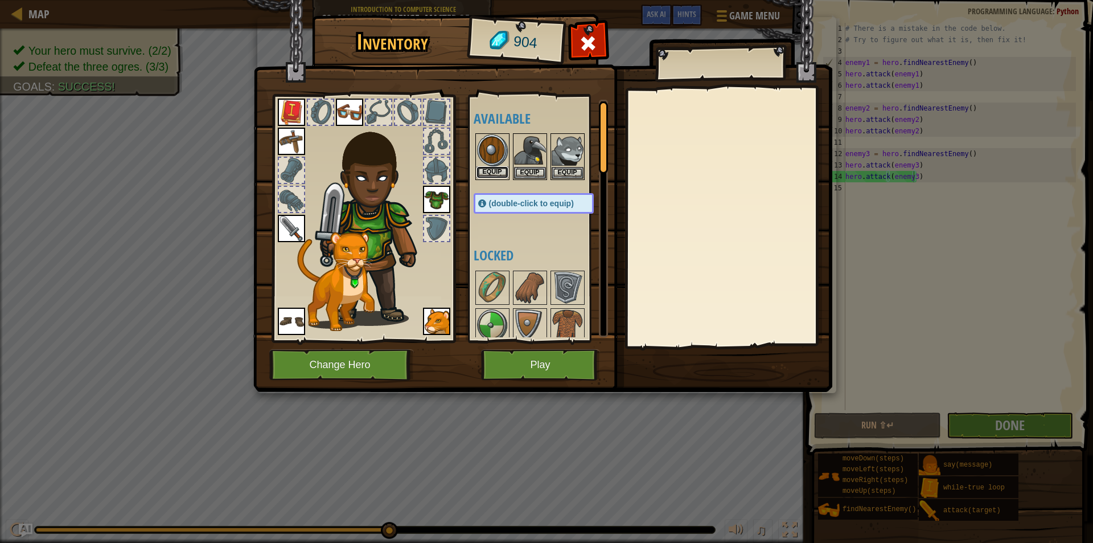
click at [482, 174] on button "Equip" at bounding box center [493, 172] width 32 height 12
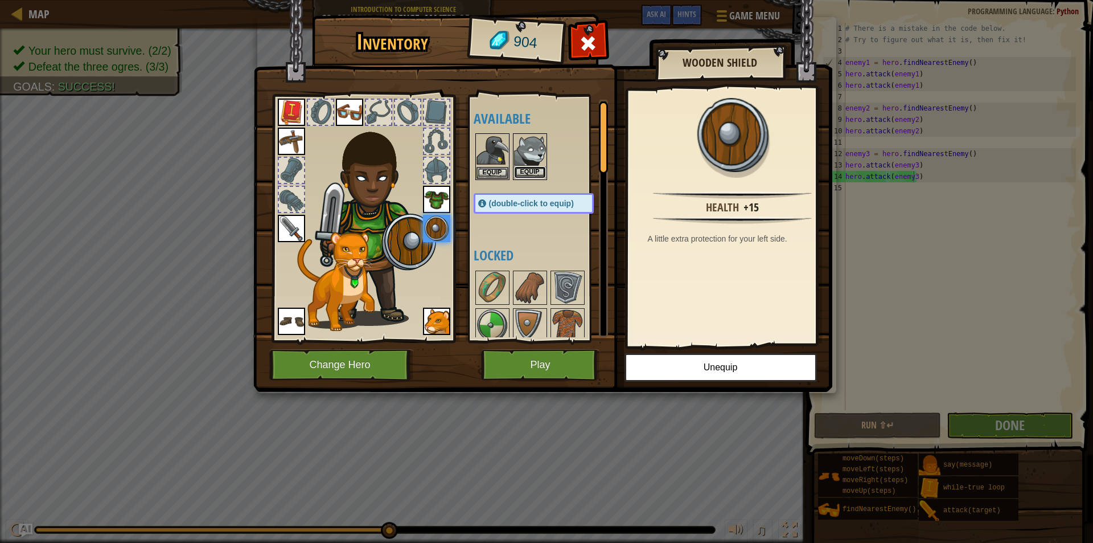
click at [531, 174] on button "Equip" at bounding box center [530, 172] width 32 height 12
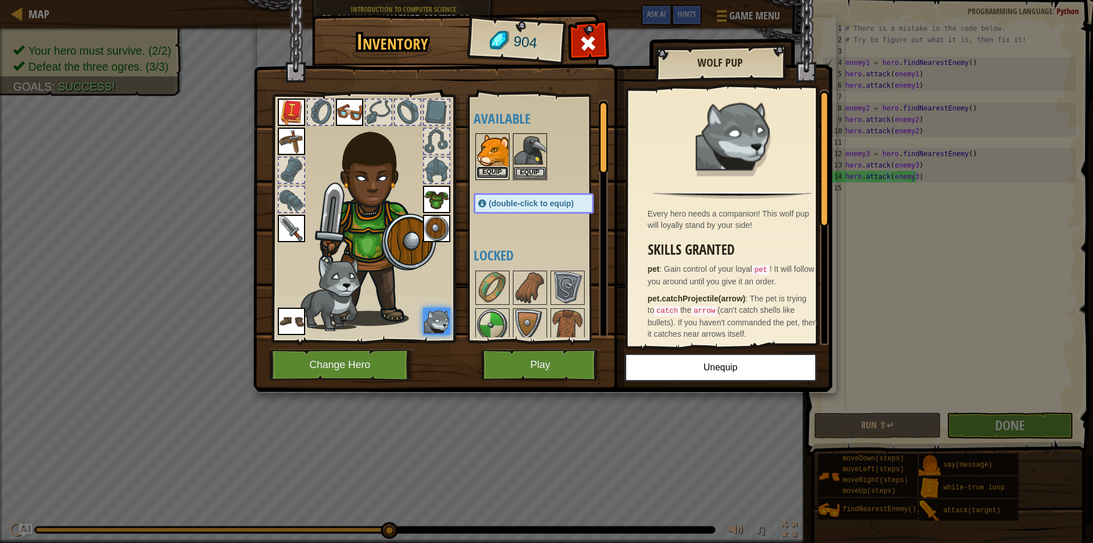
click at [508, 171] on button "Equip" at bounding box center [493, 172] width 32 height 12
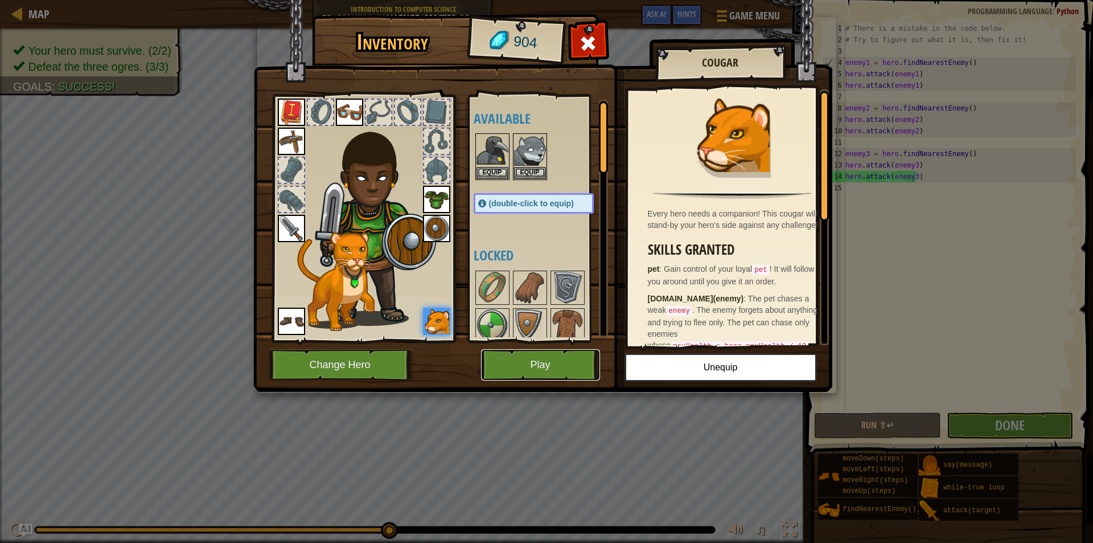
click at [541, 366] on button "Play" at bounding box center [540, 364] width 119 height 31
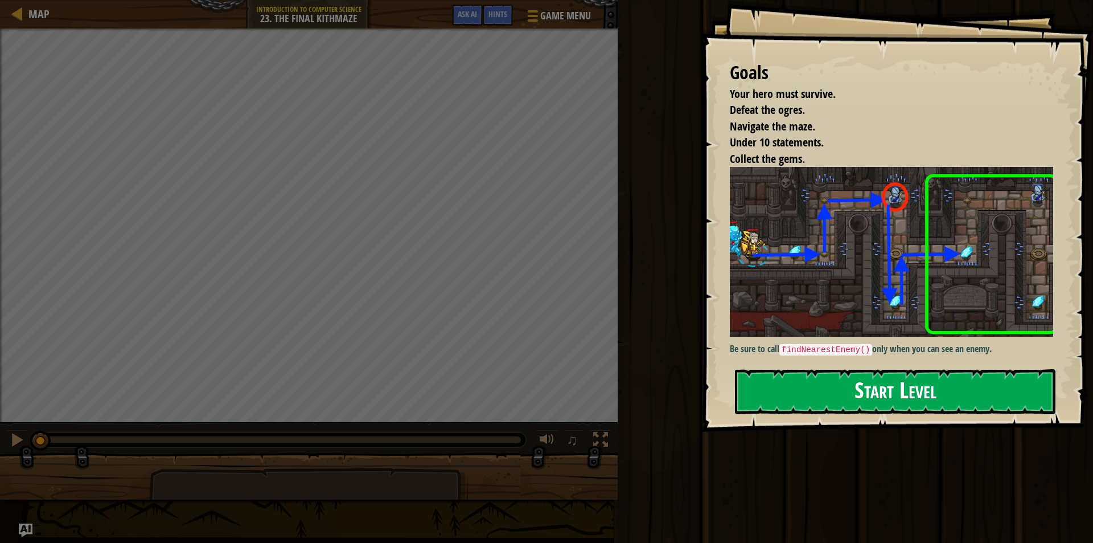
click at [819, 391] on button "Start Level" at bounding box center [895, 391] width 321 height 45
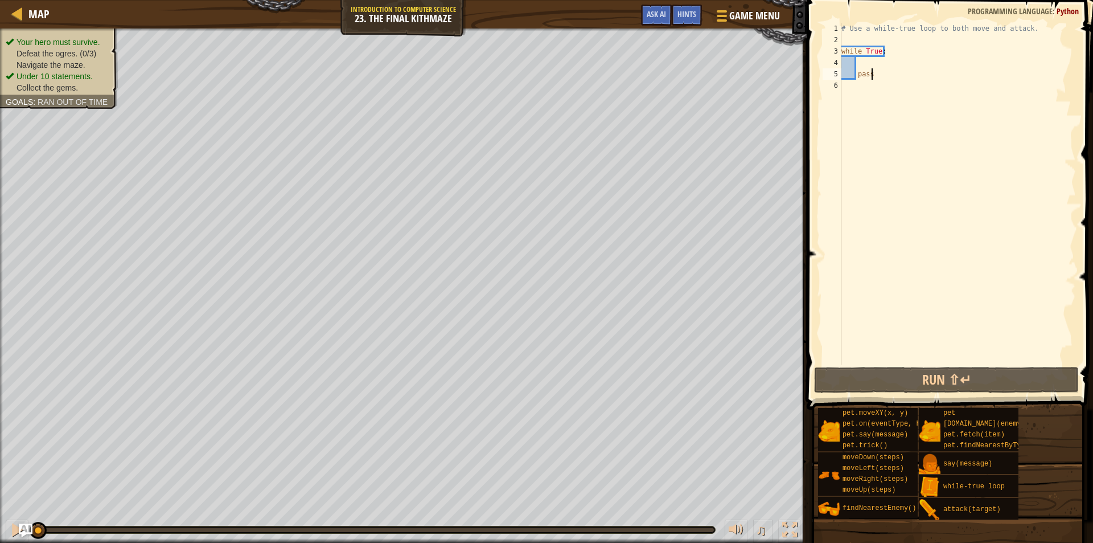
click at [869, 63] on div "# Use a while-true loop to both move and attack. while True : pass" at bounding box center [957, 205] width 237 height 364
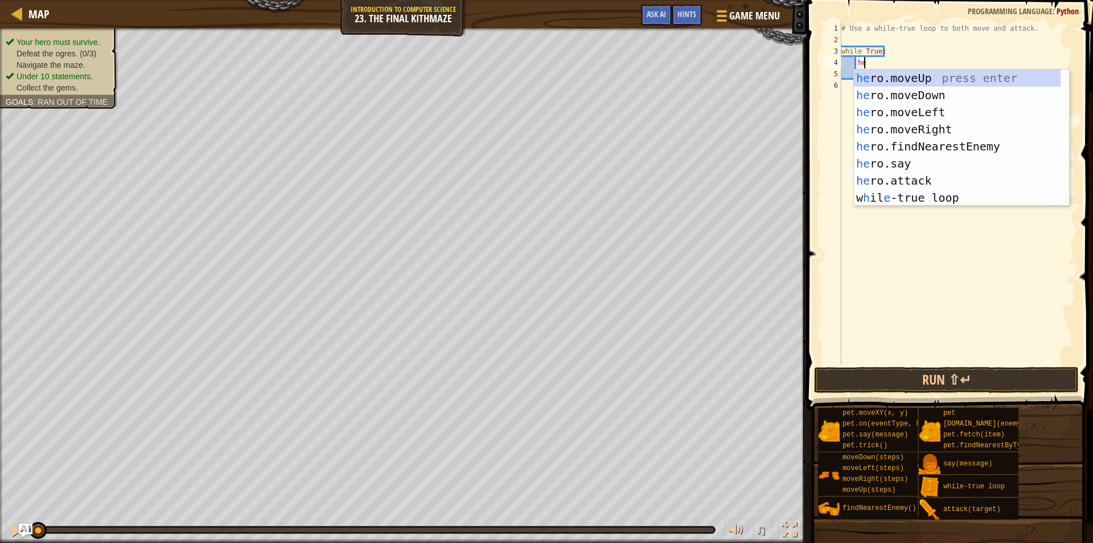
type textarea "her"
click at [876, 124] on div "her o.moveUp press enter her o.moveDown press enter her o.moveLeft press enter …" at bounding box center [957, 154] width 207 height 171
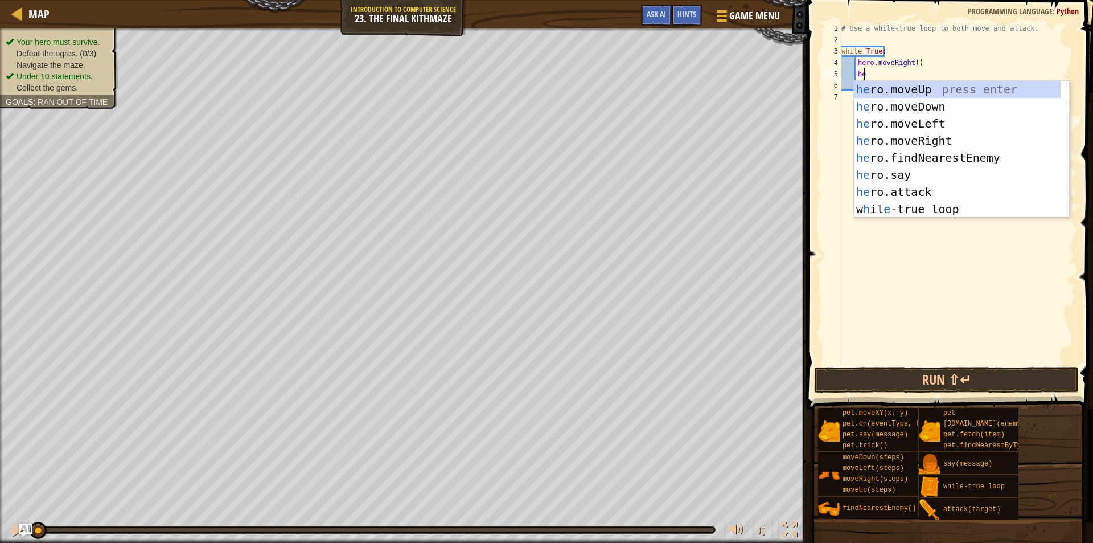
type textarea "her"
click at [938, 89] on div "her o.moveUp press enter her o.moveDown press enter her o.moveLeft press enter …" at bounding box center [957, 166] width 207 height 171
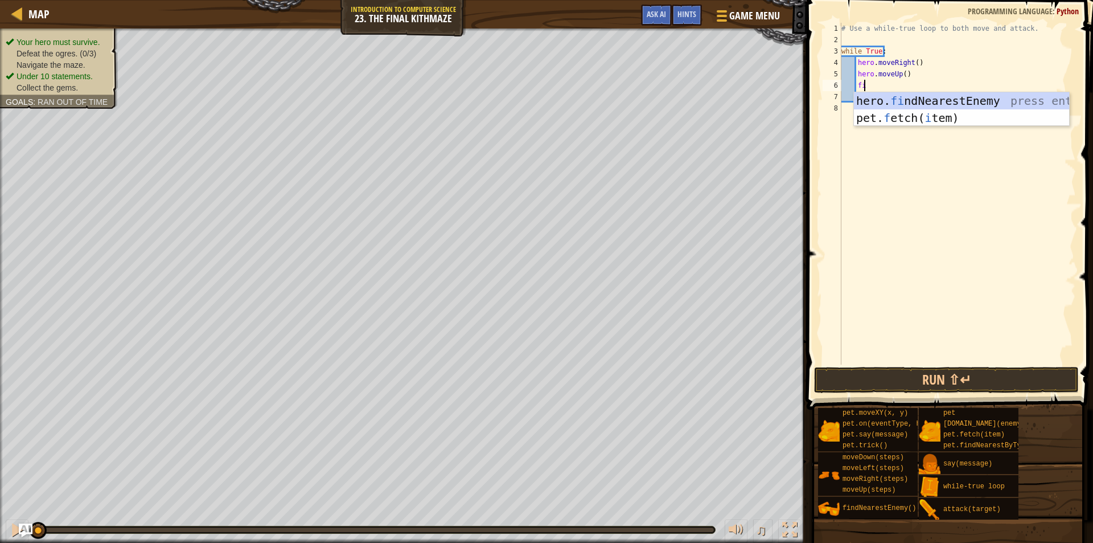
type textarea "fin"
drag, startPoint x: 940, startPoint y: 104, endPoint x: 941, endPoint y: 95, distance: 9.1
click at [941, 97] on div "hero. fin dNearestEnemy press enter" at bounding box center [961, 117] width 215 height 51
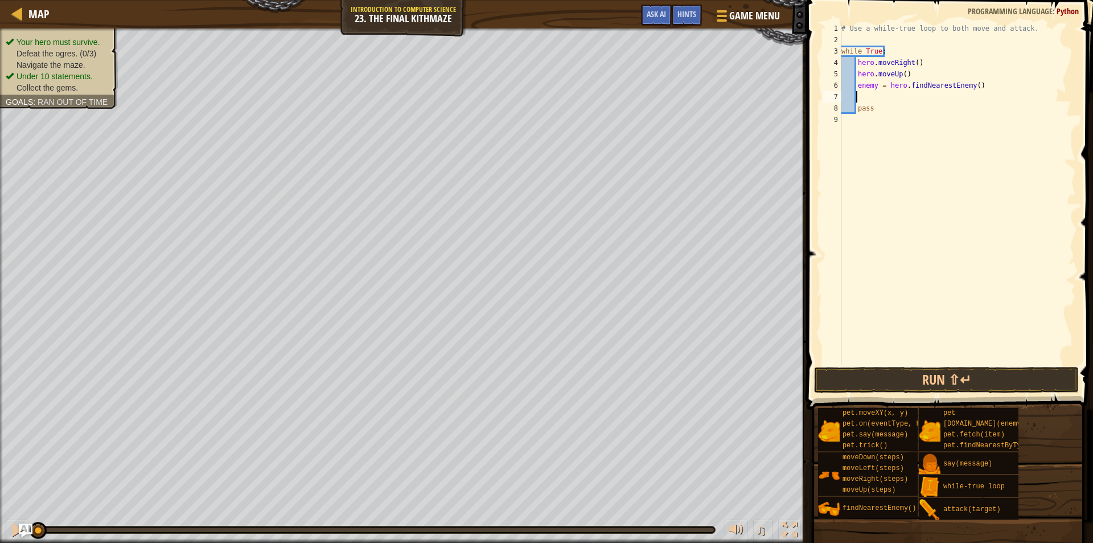
scroll to position [5, 1]
click at [875, 91] on div "# Use a while-true loop to both move and attack. while True : hero . moveRight …" at bounding box center [957, 205] width 237 height 364
click at [877, 85] on div "# Use a while-true loop to both move and attack. while True : hero . moveRight …" at bounding box center [957, 205] width 237 height 364
click at [889, 105] on div "# Use a while-true loop to both move and attack. while True : hero . moveRight …" at bounding box center [957, 205] width 237 height 364
type textarea "pass"
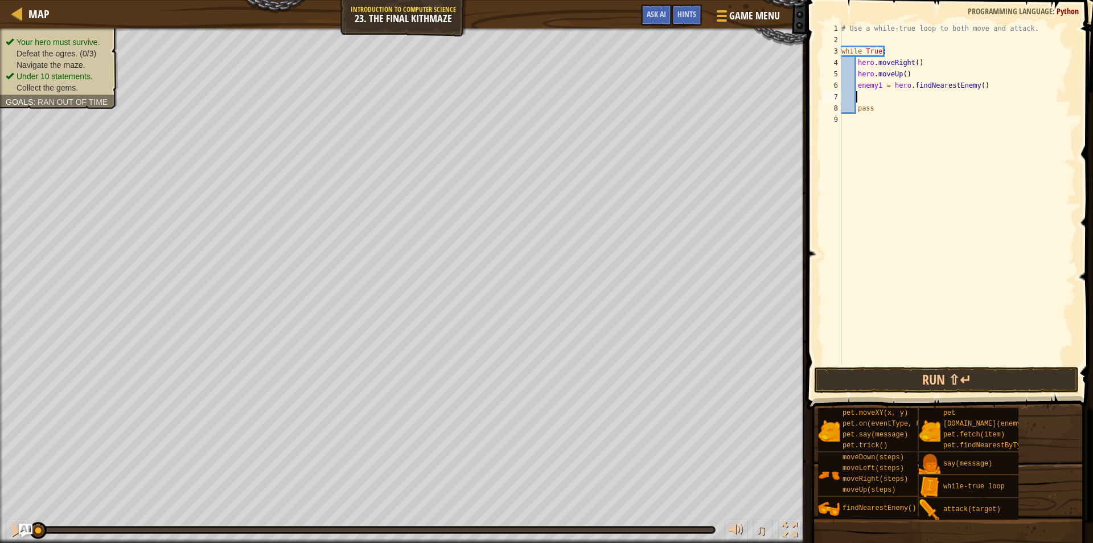
click at [891, 99] on div "# Use a while-true loop to both move and attack. while True : hero . moveRight …" at bounding box center [957, 205] width 237 height 364
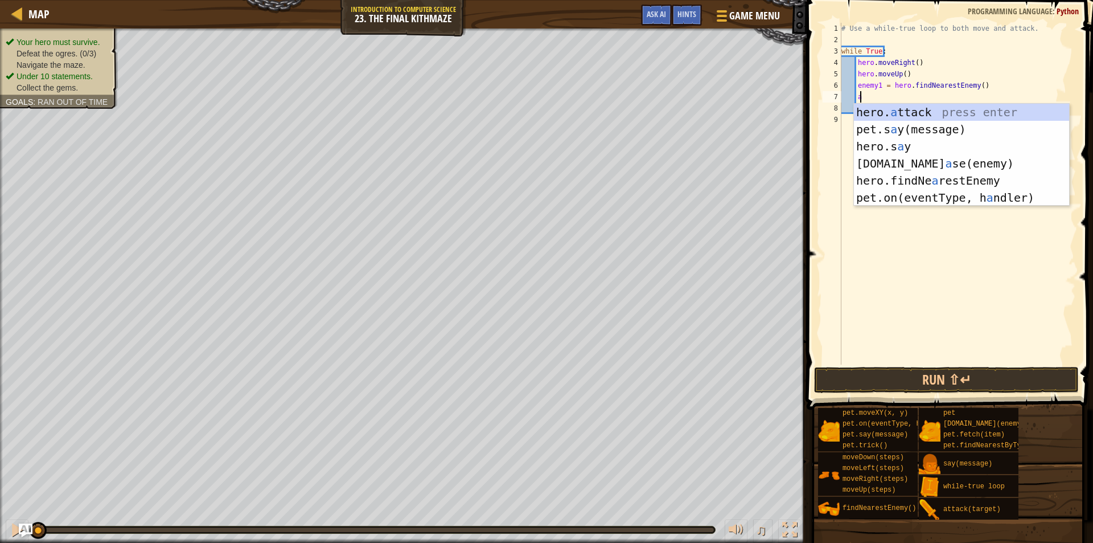
scroll to position [5, 1]
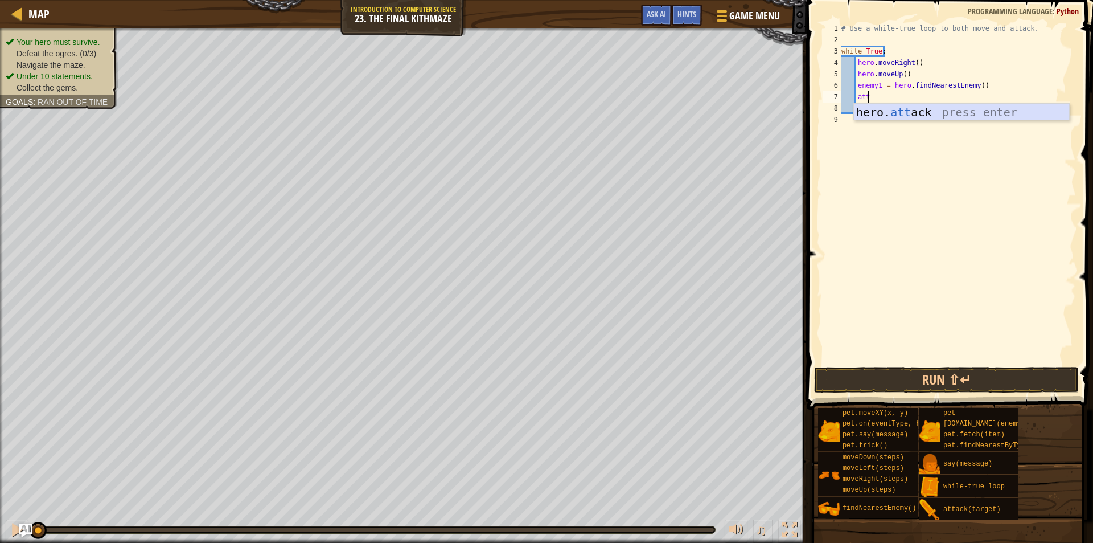
click at [892, 111] on div "hero. att ack press enter" at bounding box center [961, 129] width 215 height 51
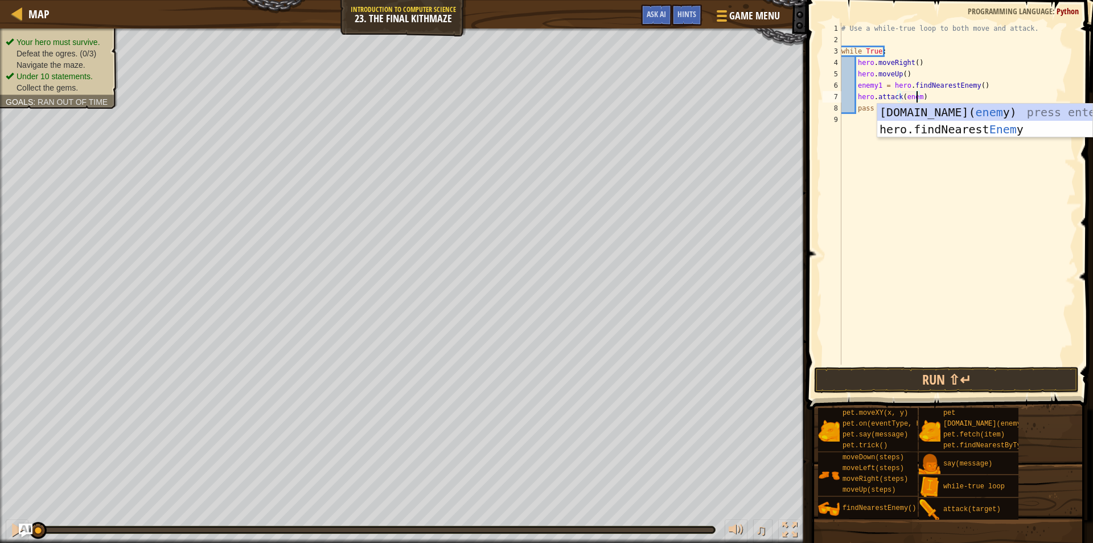
scroll to position [5, 6]
type textarea "hero.attack(enemy1)"
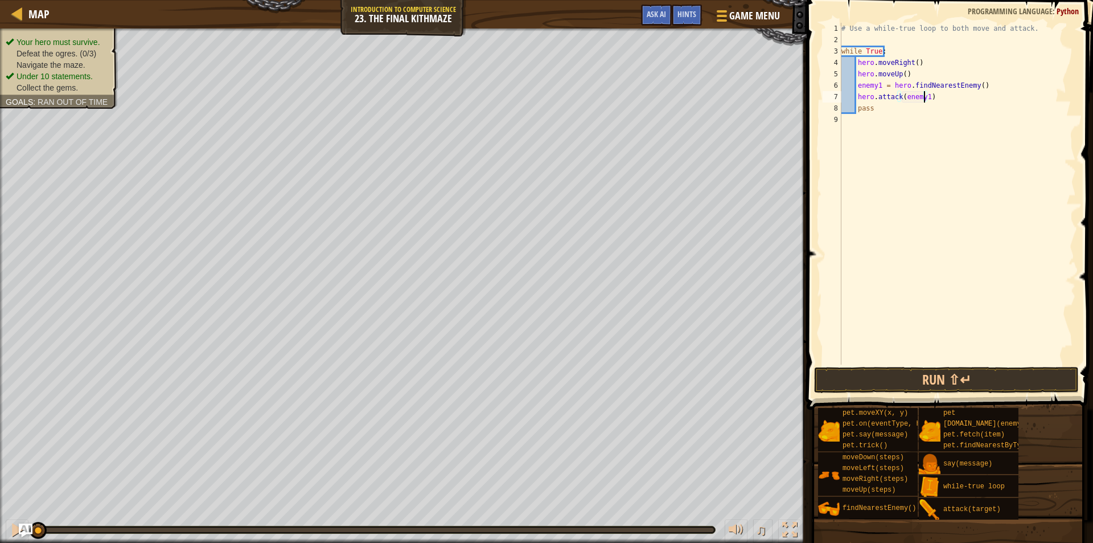
click at [940, 99] on div "# Use a while-true loop to both move and attack. while True : hero . moveRight …" at bounding box center [957, 205] width 237 height 364
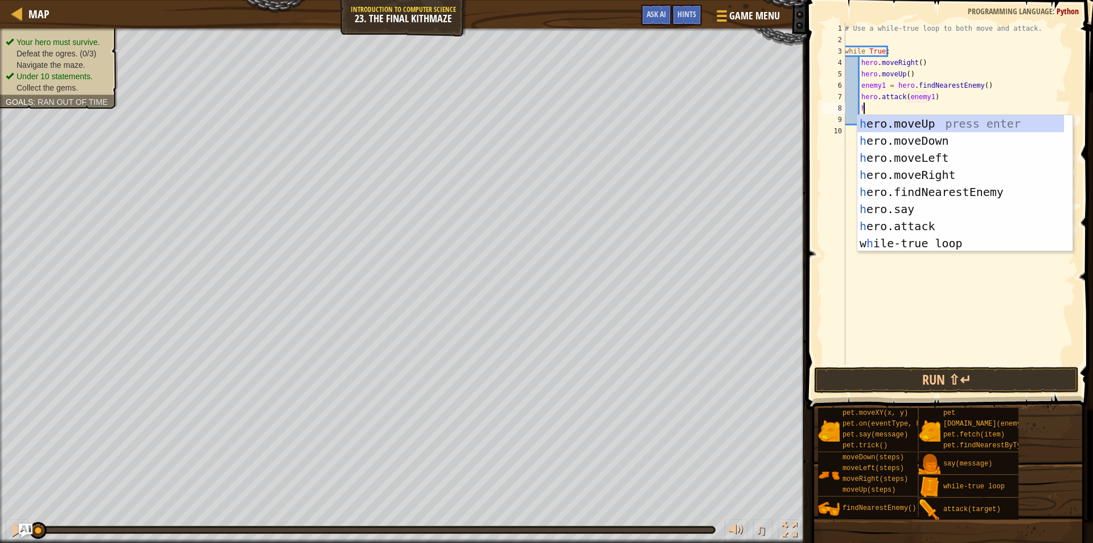
scroll to position [5, 1]
click at [904, 228] on div "he ro.moveUp press enter he ro.moveDown press enter he ro.moveLeft press enter …" at bounding box center [961, 200] width 207 height 171
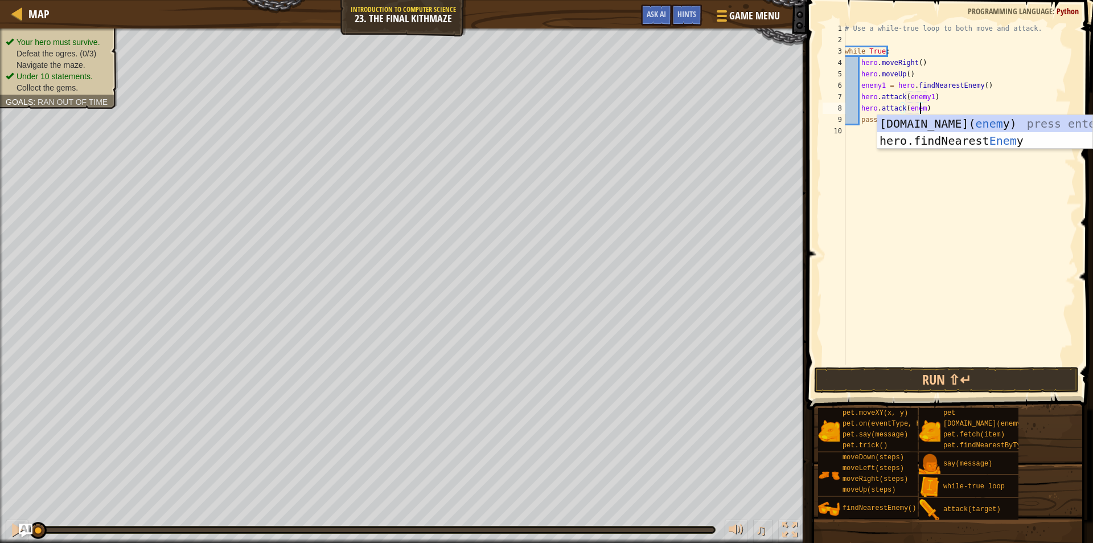
scroll to position [5, 6]
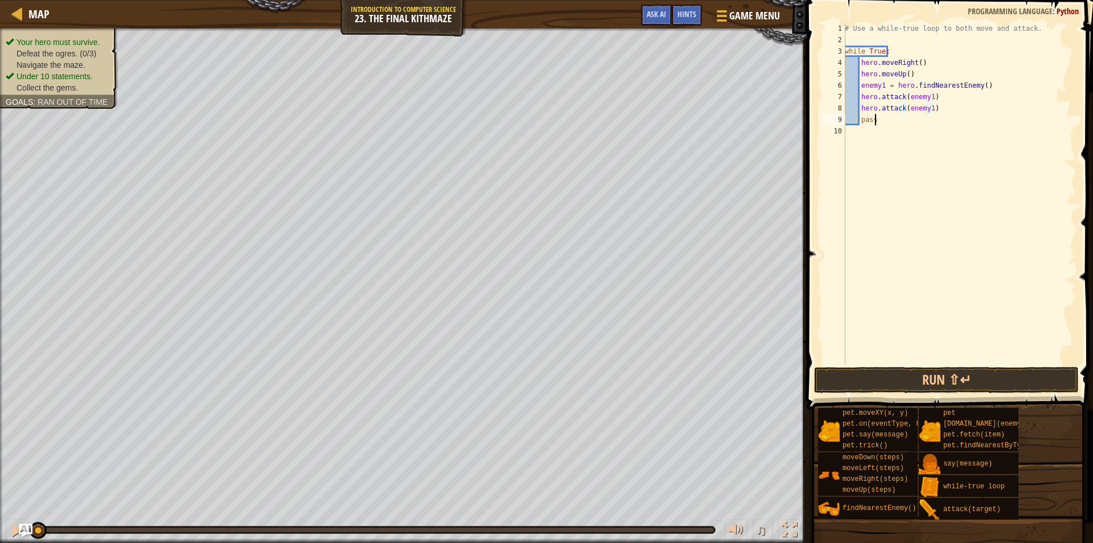
click at [944, 119] on div "# Use a while-true loop to both move and attack. while True : hero . moveRight …" at bounding box center [959, 205] width 233 height 364
type textarea "pass"
click at [880, 127] on div "# Use a while-true loop to both move and attack. while True : hero . moveRight …" at bounding box center [959, 205] width 233 height 364
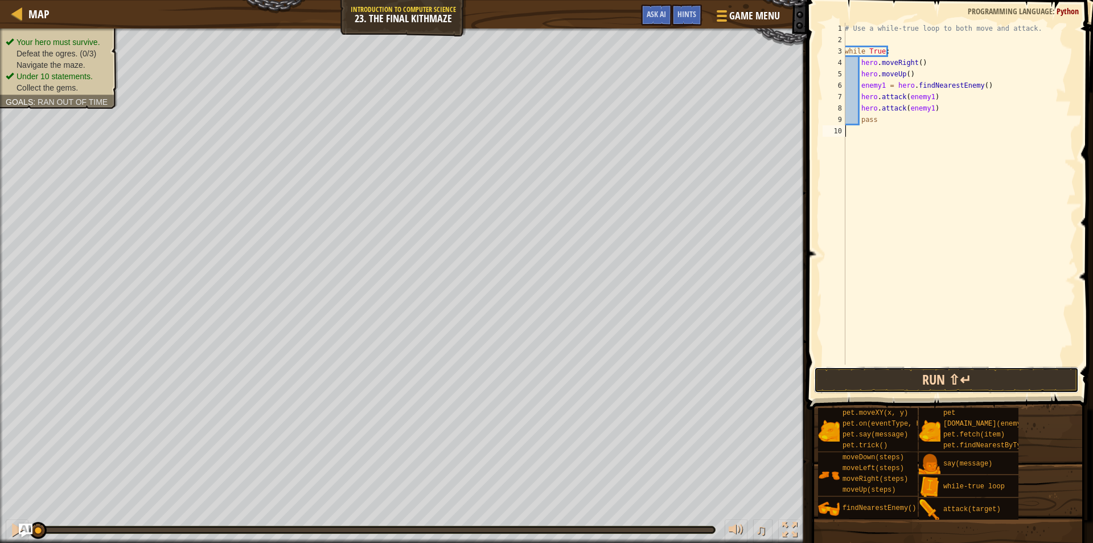
click at [847, 384] on button "Run ⇧↵" at bounding box center [946, 380] width 265 height 26
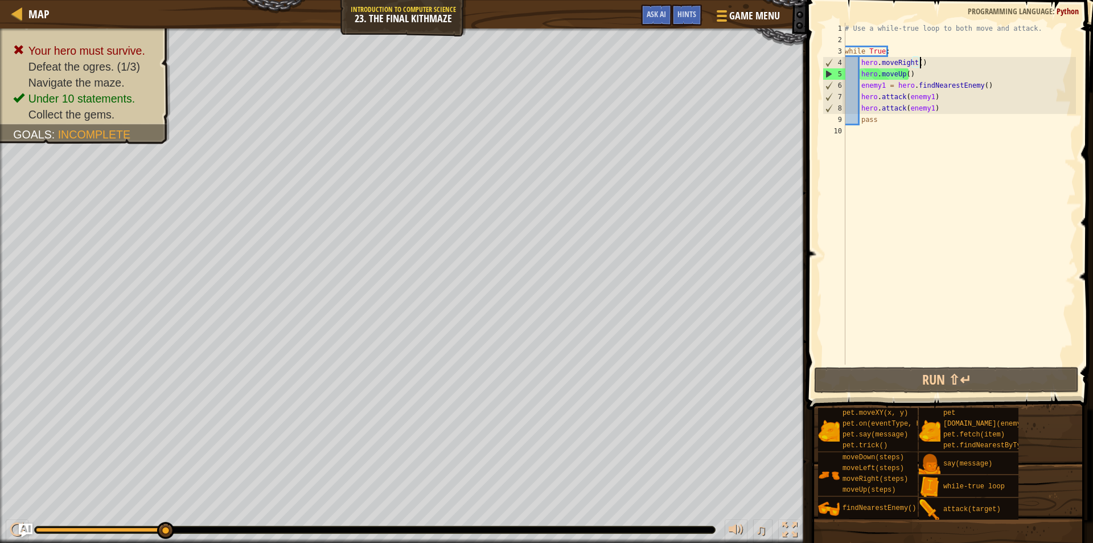
click at [918, 68] on div "# Use a while-true loop to both move and attack. while True : hero . moveRight …" at bounding box center [959, 205] width 233 height 364
click at [918, 73] on div "# Use a while-true loop to both move and attack. while True : hero . moveRight …" at bounding box center [959, 205] width 233 height 364
type textarea "hero.moveUp()"
click at [686, 6] on div "Hints" at bounding box center [687, 15] width 30 height 21
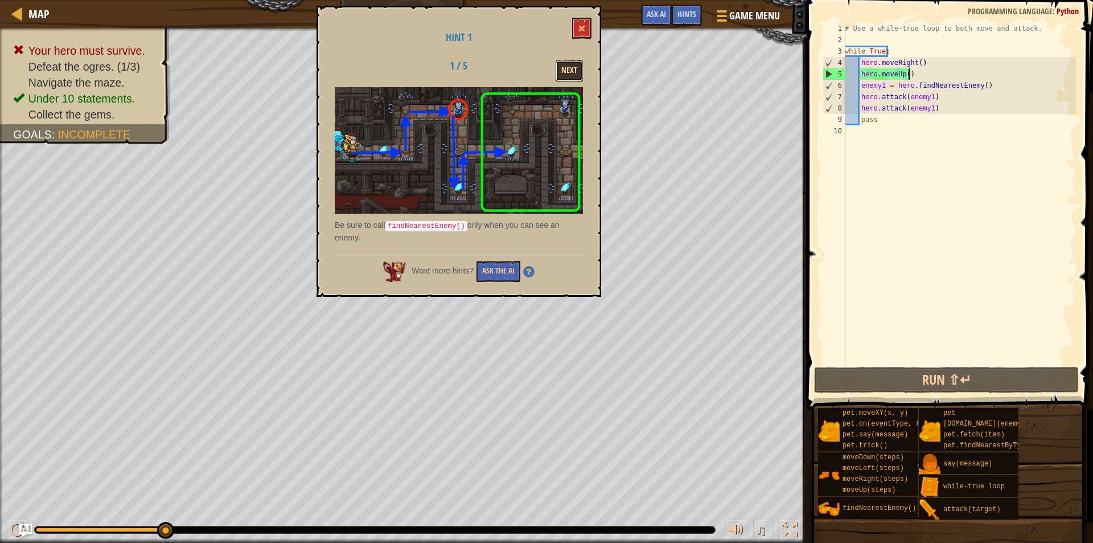
click at [568, 64] on button "Next" at bounding box center [569, 70] width 27 height 21
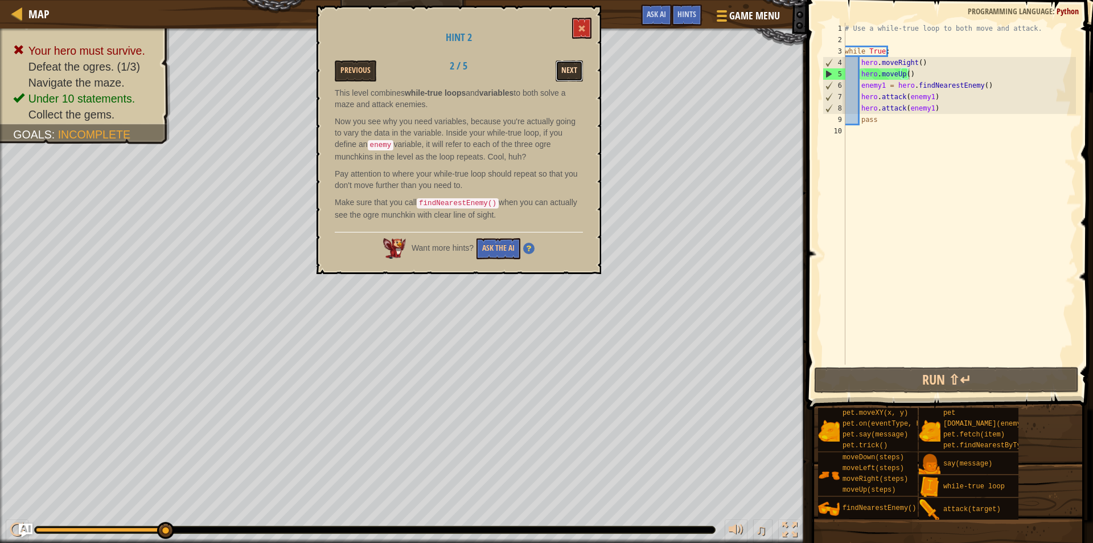
click at [568, 67] on button "Next" at bounding box center [569, 70] width 27 height 21
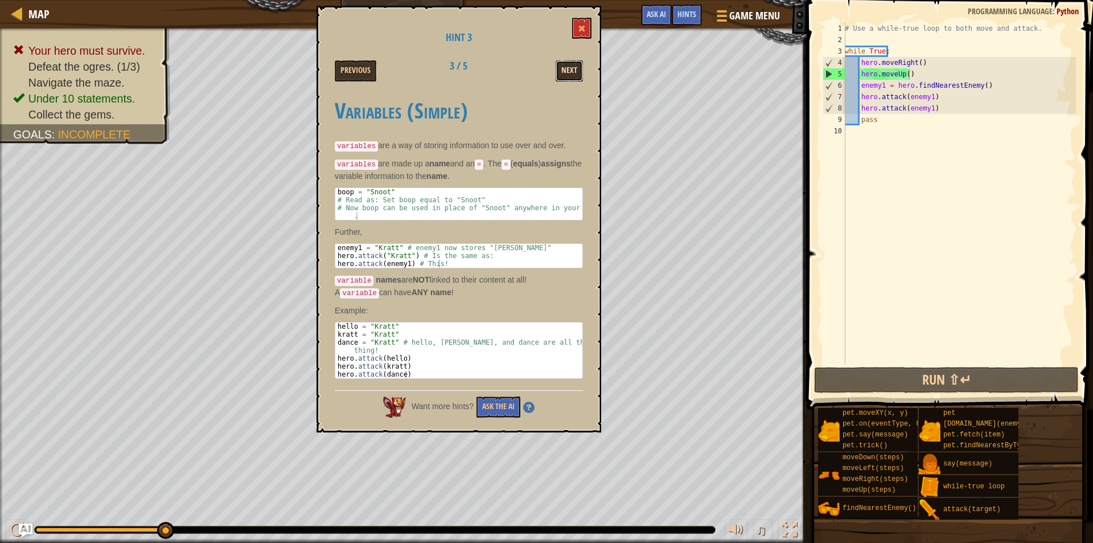
click at [572, 75] on button "Next" at bounding box center [569, 70] width 27 height 21
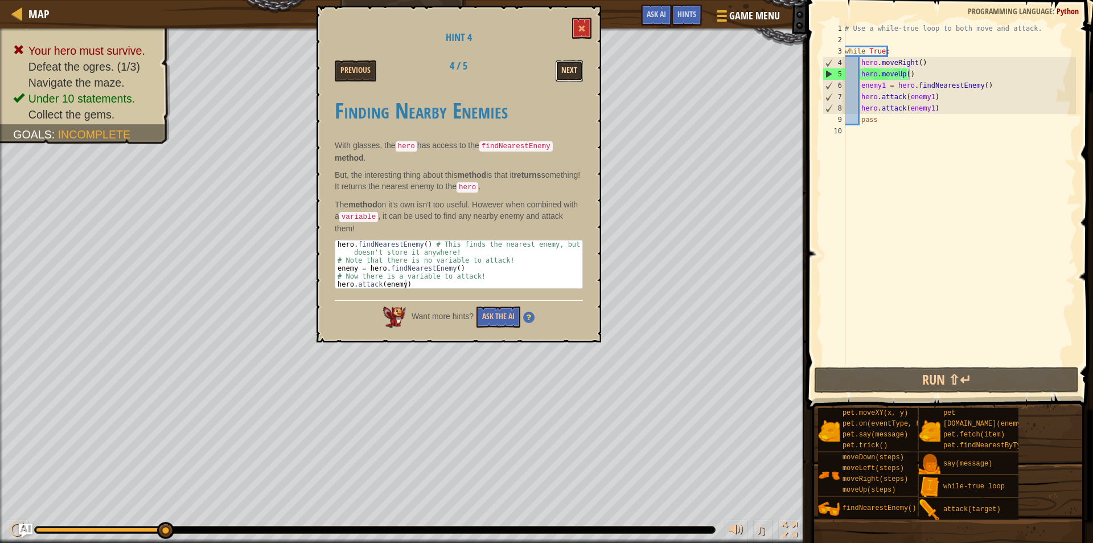
click at [573, 63] on button "Next" at bounding box center [569, 70] width 27 height 21
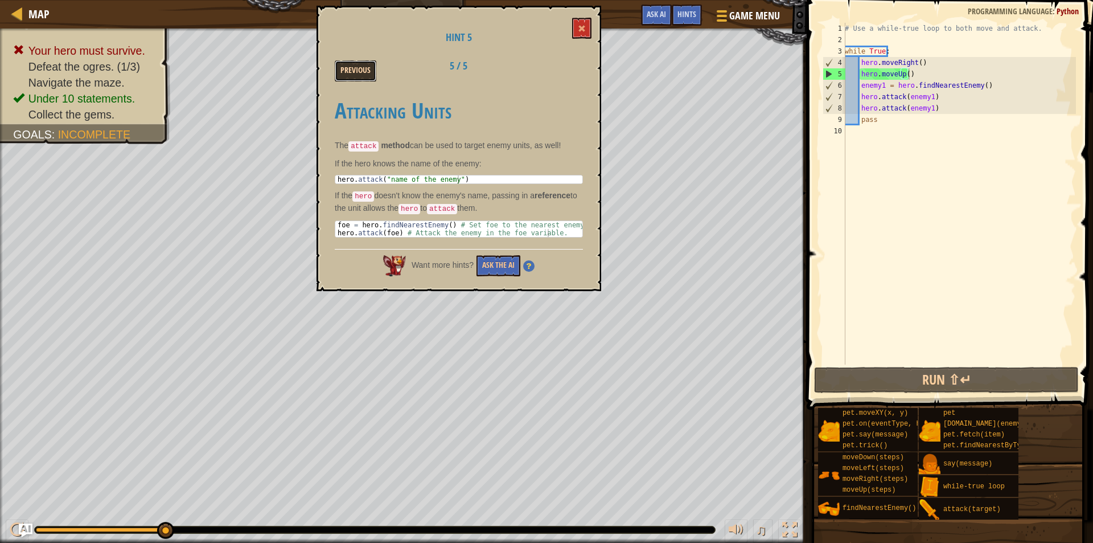
click at [339, 63] on button "Previous" at bounding box center [356, 70] width 42 height 21
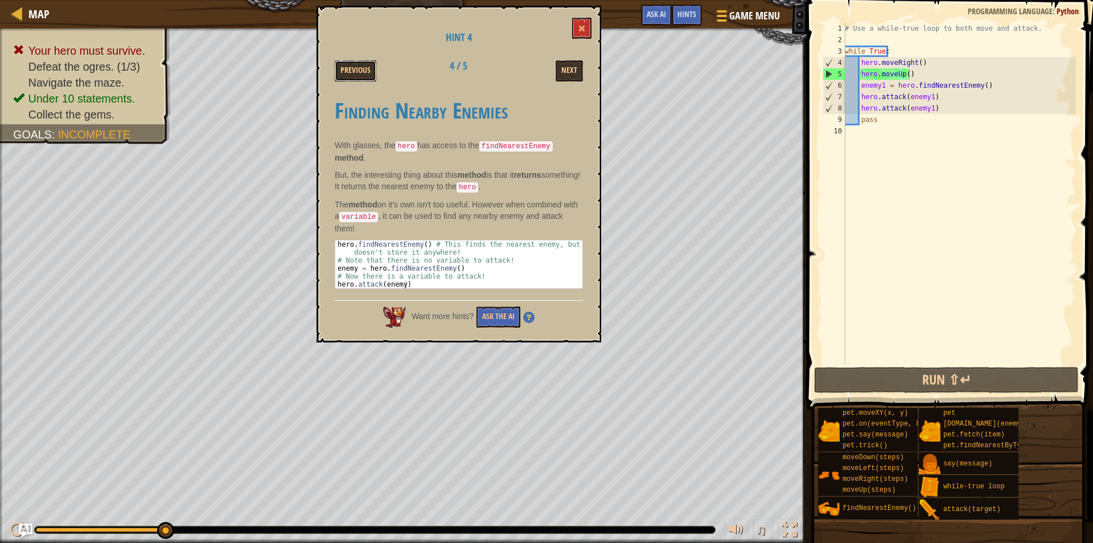
click at [339, 63] on button "Previous" at bounding box center [356, 70] width 42 height 21
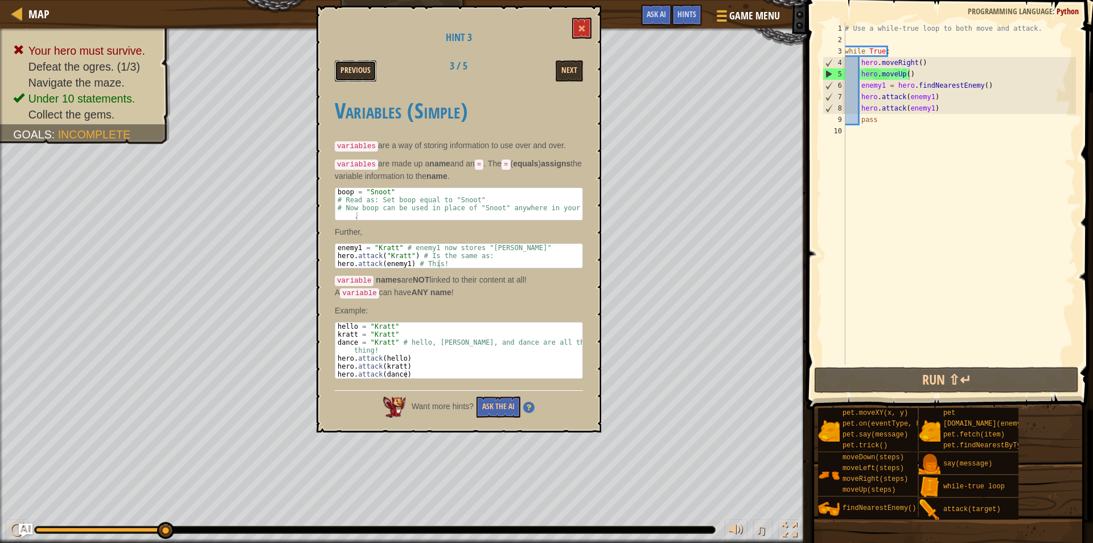
drag, startPoint x: 347, startPoint y: 63, endPoint x: 358, endPoint y: 64, distance: 10.9
click at [358, 64] on button "Previous" at bounding box center [356, 70] width 42 height 21
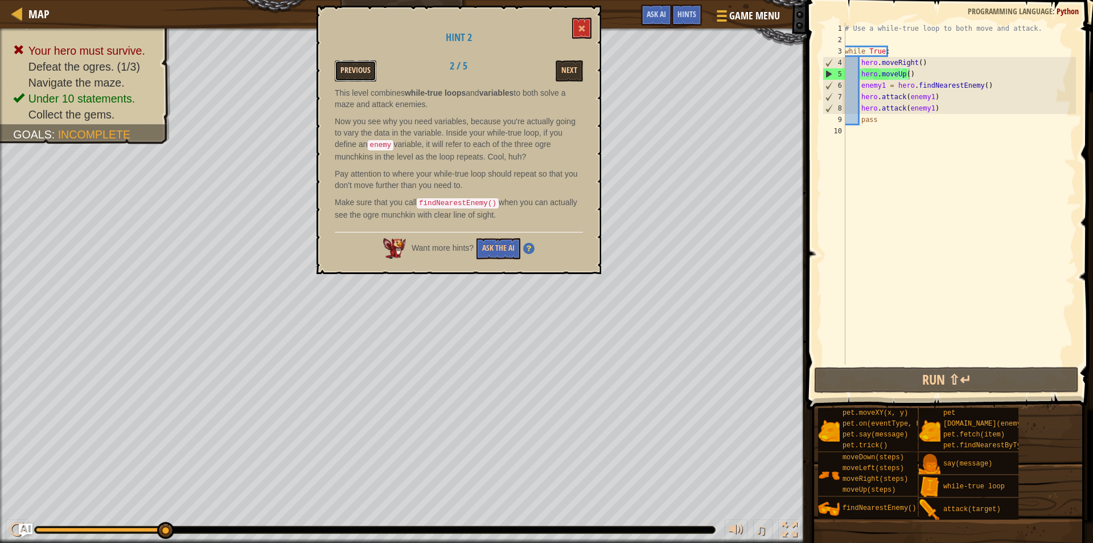
click at [357, 64] on button "Previous" at bounding box center [356, 70] width 42 height 21
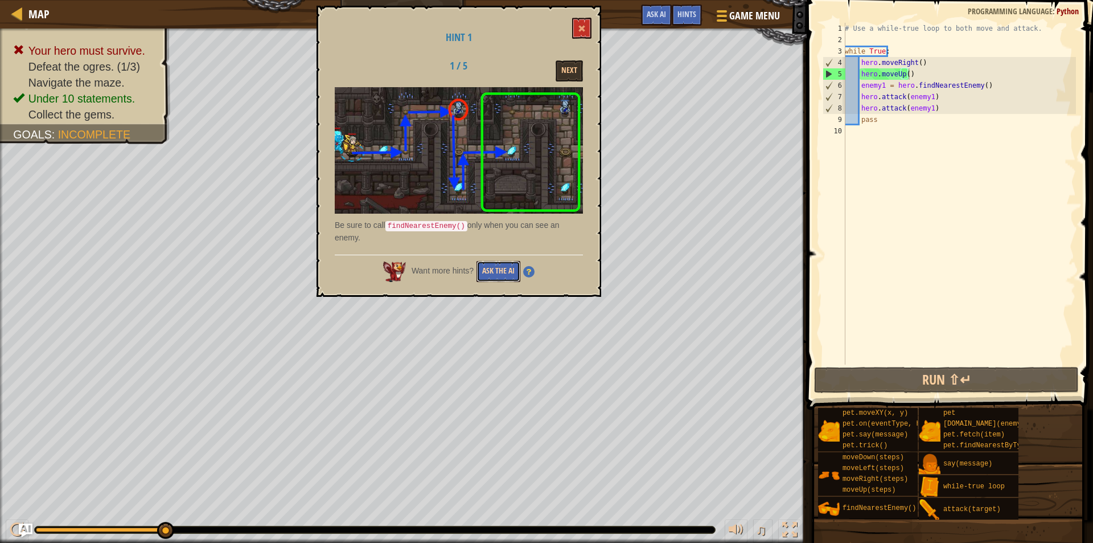
click at [494, 270] on button "Ask the AI" at bounding box center [499, 271] width 44 height 21
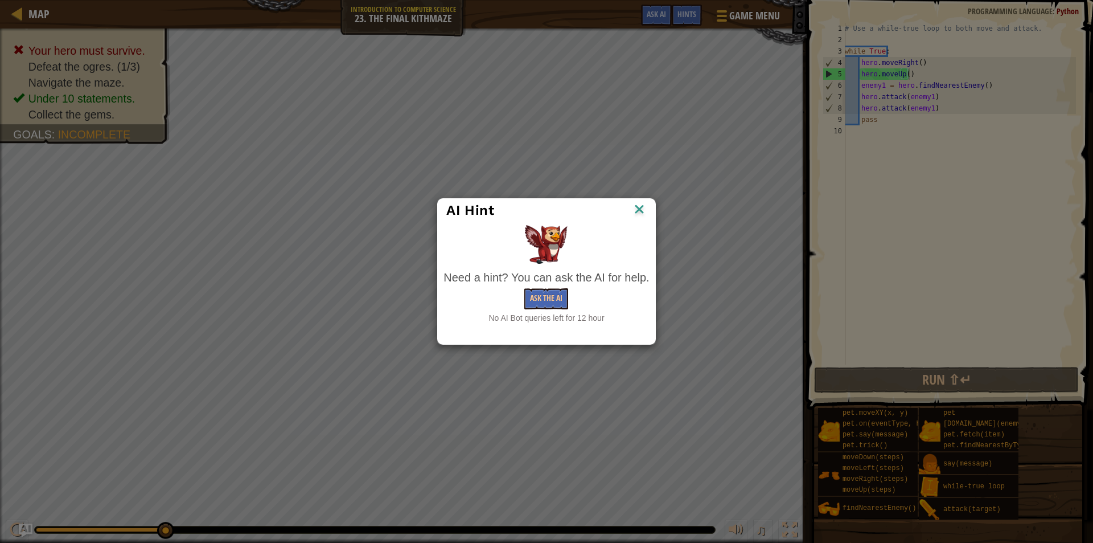
click at [643, 207] on img at bounding box center [639, 210] width 15 height 17
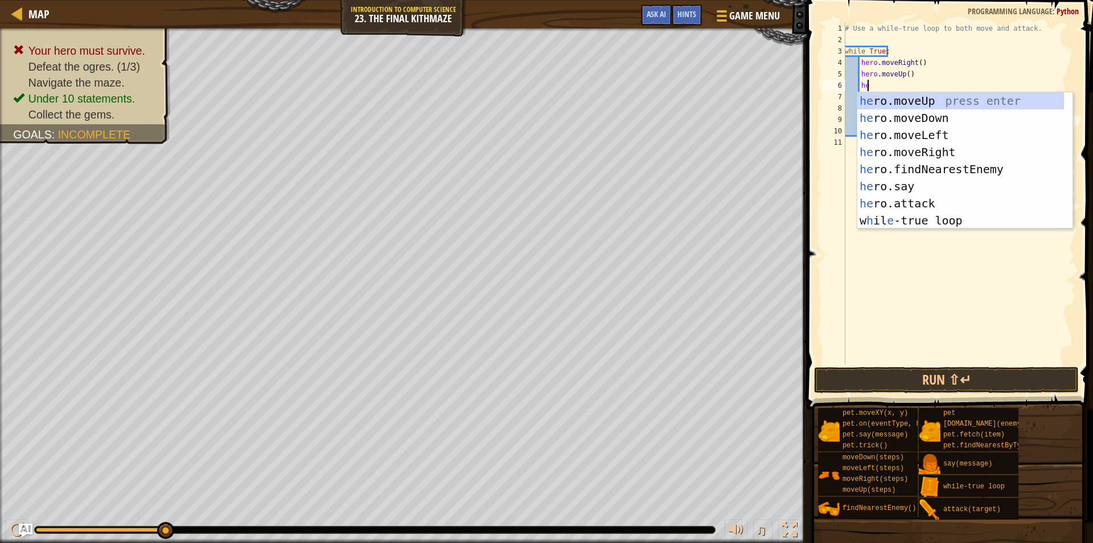
scroll to position [5, 1]
type textarea "her"
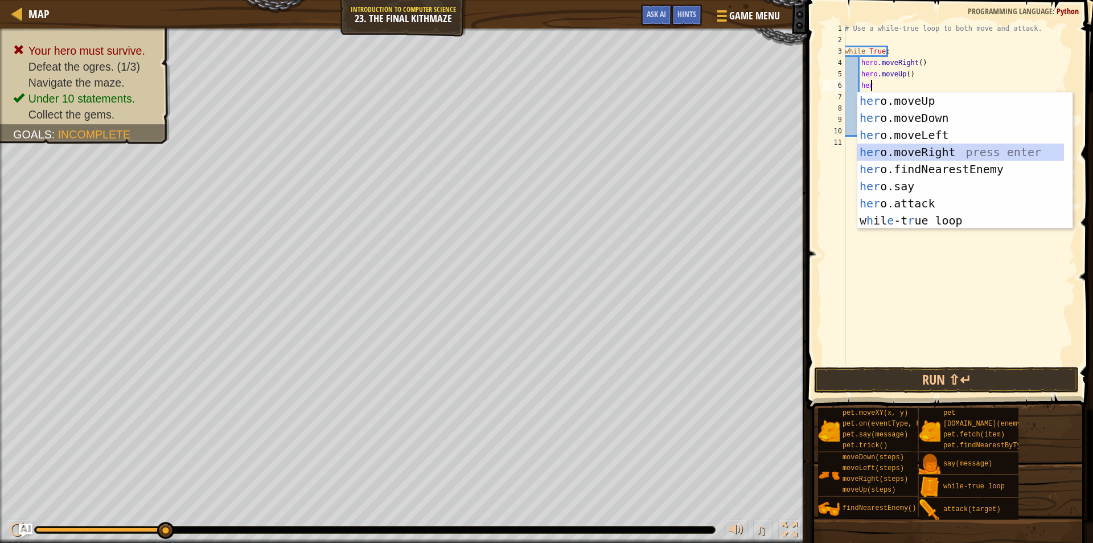
click at [946, 147] on div "her o.moveUp press enter her o.moveDown press enter her o.moveLeft press enter …" at bounding box center [961, 177] width 207 height 171
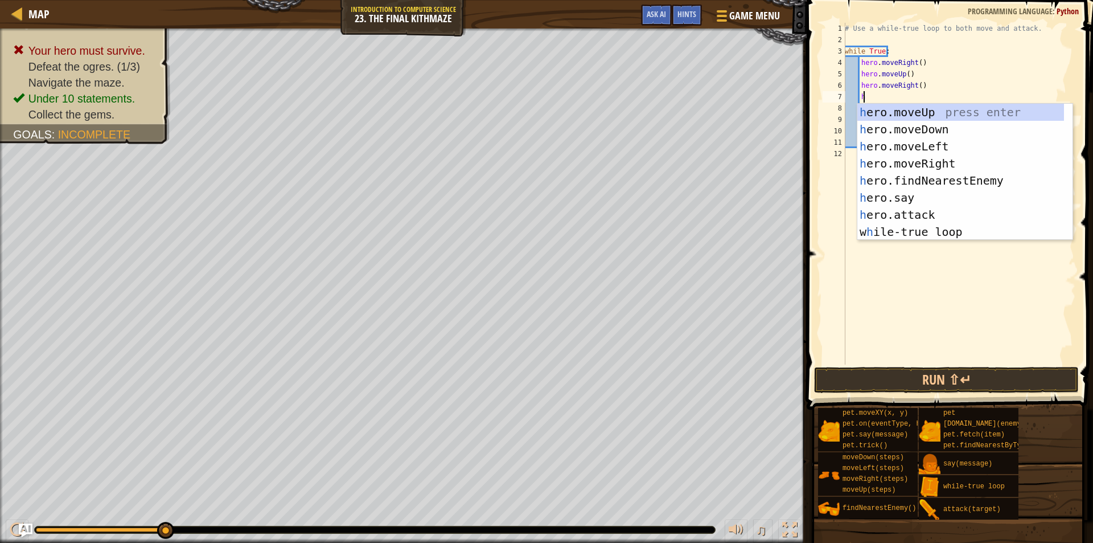
type textarea "he"
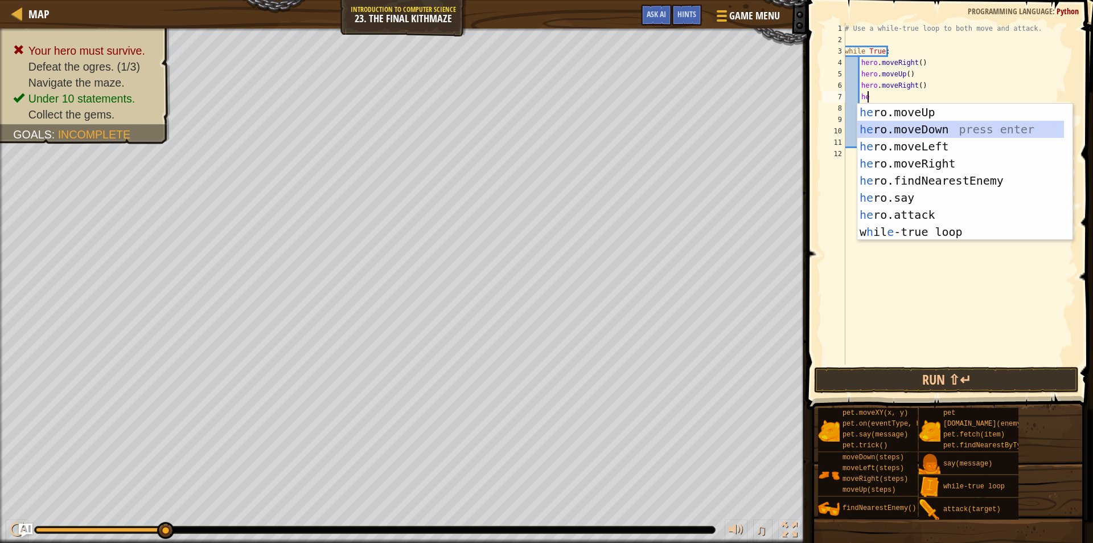
click at [919, 127] on div "he ro.moveUp press enter he ro.moveDown press enter he ro.moveLeft press enter …" at bounding box center [961, 189] width 207 height 171
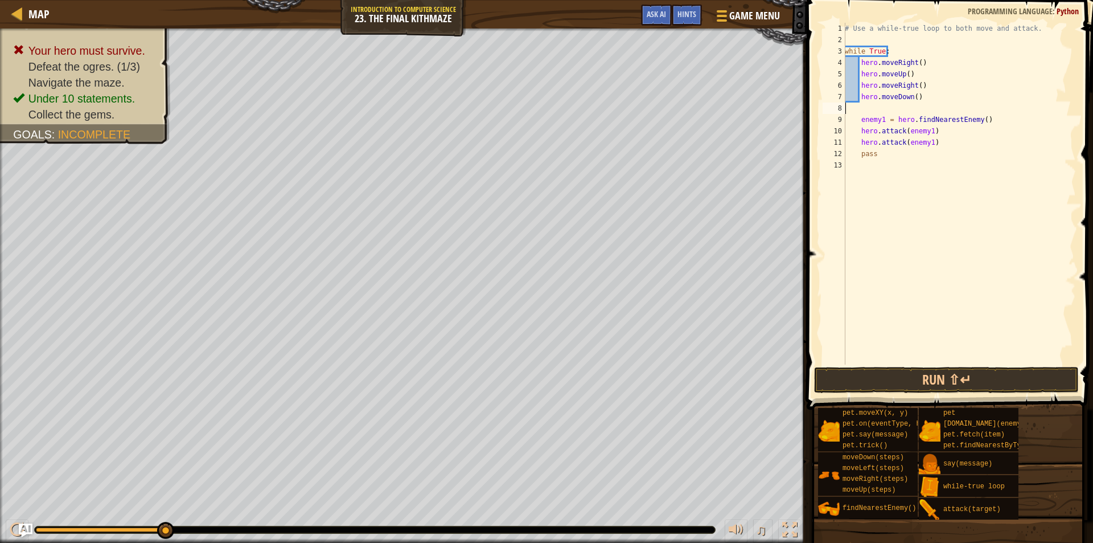
scroll to position [5, 0]
click at [892, 370] on button "Run ⇧↵" at bounding box center [946, 380] width 265 height 26
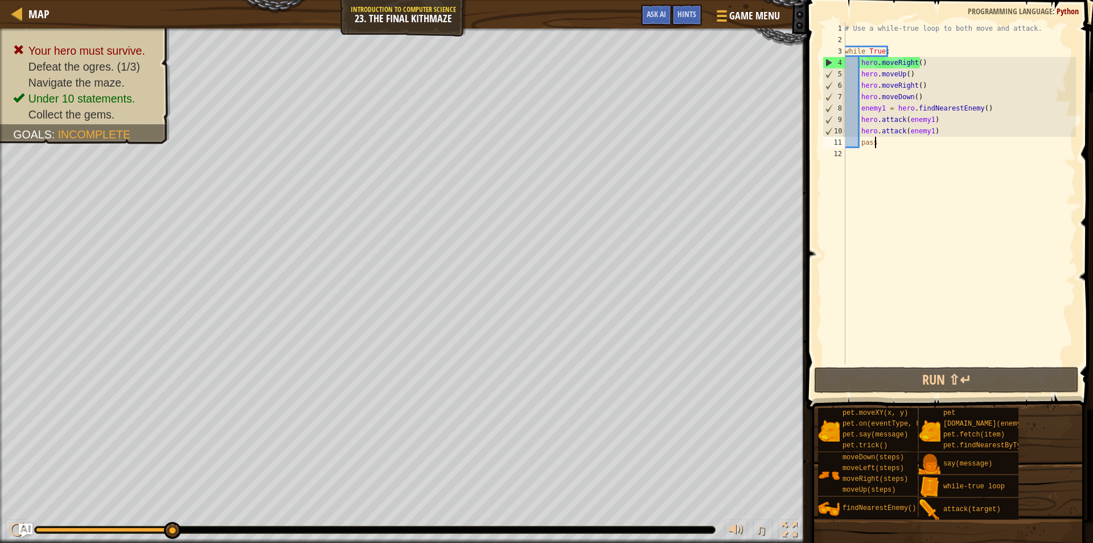
click at [879, 143] on div "# Use a while-true loop to both move and attack. while True : hero . moveRight …" at bounding box center [959, 205] width 233 height 364
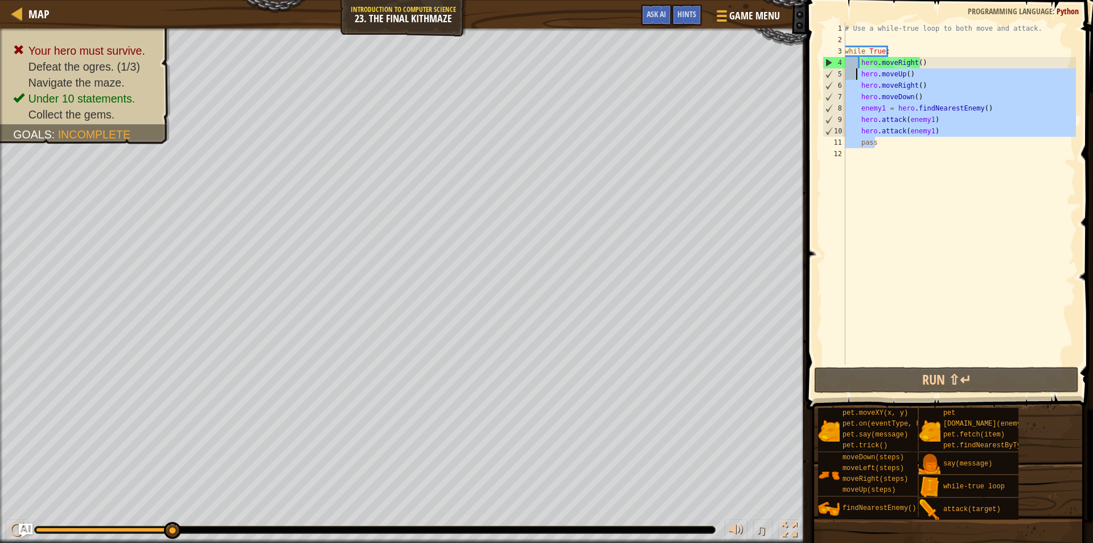
drag, startPoint x: 879, startPoint y: 143, endPoint x: 855, endPoint y: 73, distance: 74.2
click at [855, 73] on div "# Use a while-true loop to both move and attack. while True : hero . moveRight …" at bounding box center [959, 205] width 233 height 364
type textarea "hero.moveUp() hero.moveRight()"
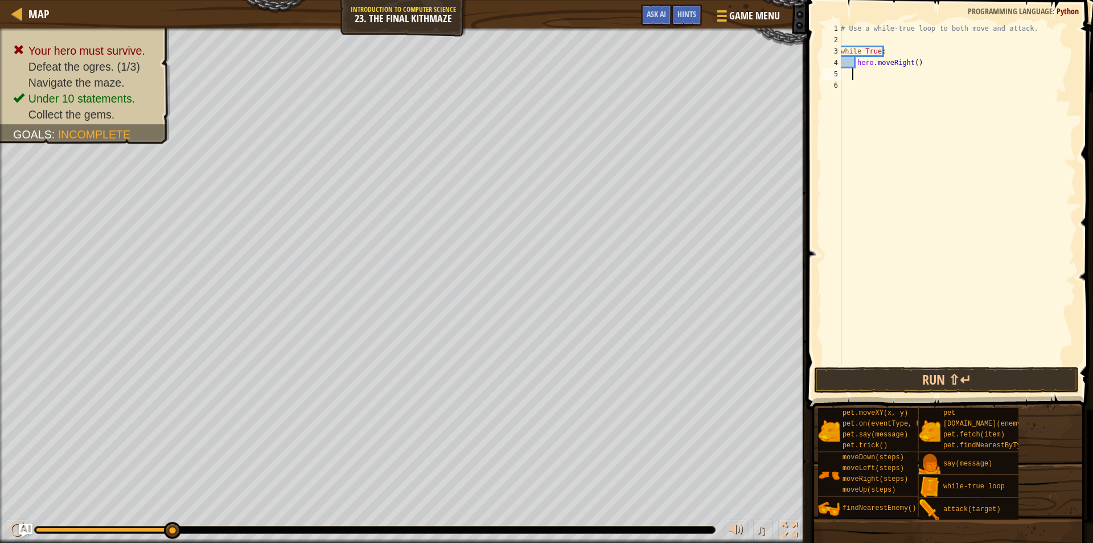
click at [945, 66] on div "# Use a while-true loop to both move and attack. while True : hero . moveRight …" at bounding box center [957, 205] width 237 height 364
type textarea "hero.moveRight()"
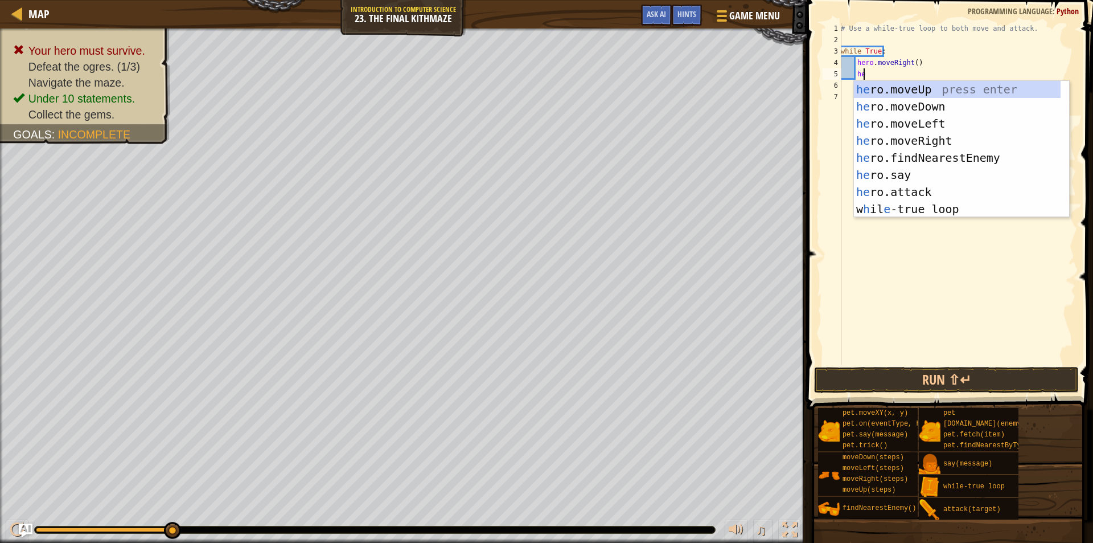
scroll to position [5, 1]
type textarea "her"
click at [938, 91] on div "her o.moveUp press enter her o.moveDown press enter her o.moveLeft press enter …" at bounding box center [957, 166] width 207 height 171
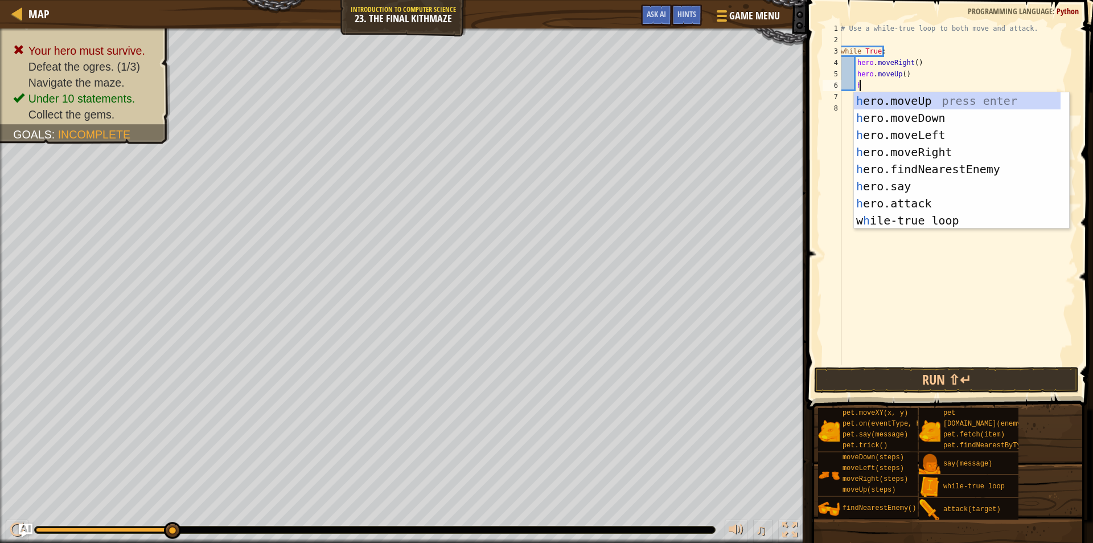
type textarea "he"
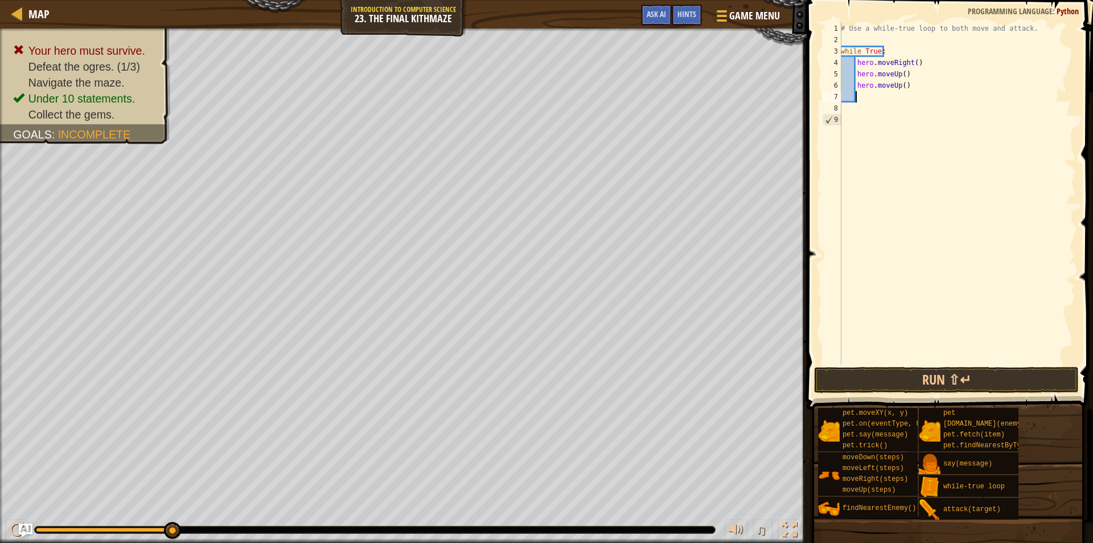
type textarea "r"
click at [904, 89] on div "# Use a while-true loop to both move and attack. while True : hero . moveRight …" at bounding box center [957, 205] width 237 height 364
drag, startPoint x: 904, startPoint y: 89, endPoint x: 882, endPoint y: 89, distance: 22.2
click at [882, 89] on div "# Use a while-true loop to both move and attack. while True : hero . moveRight …" at bounding box center [957, 205] width 237 height 364
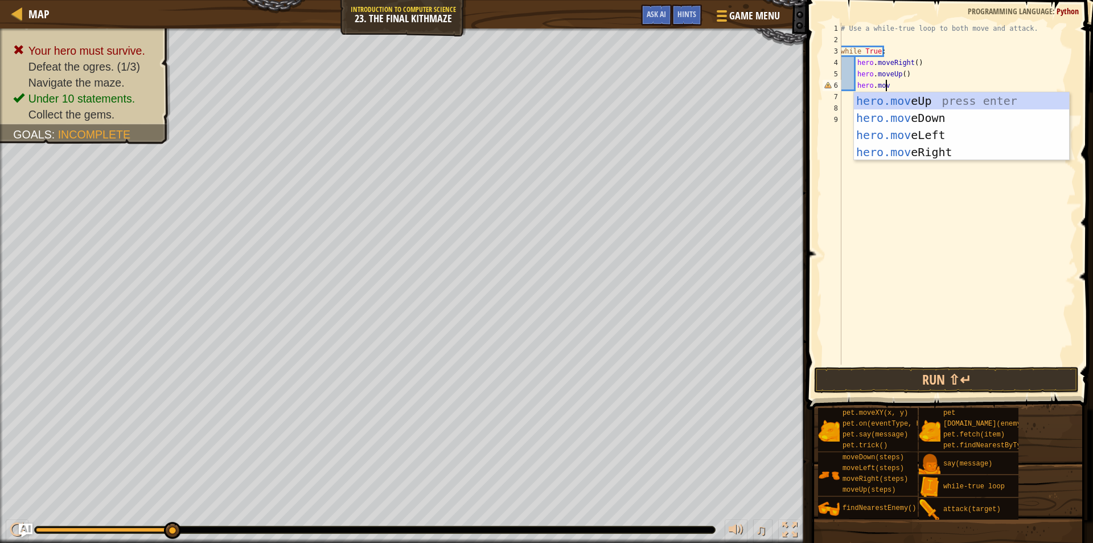
type textarea "hero.move"
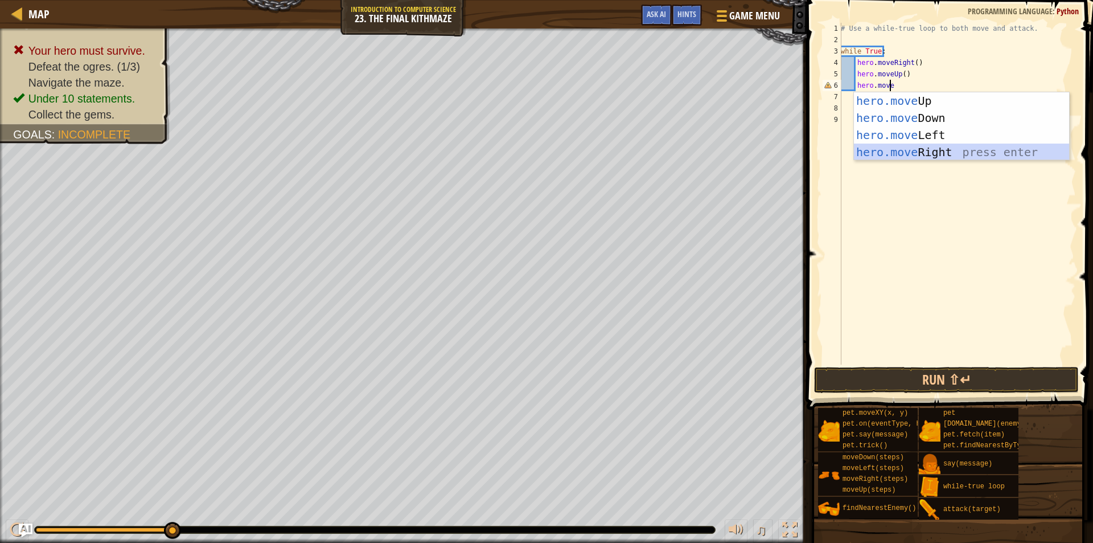
click at [936, 145] on div "hero.move Up press enter hero.move Down press enter hero.move Left press enter …" at bounding box center [961, 143] width 215 height 102
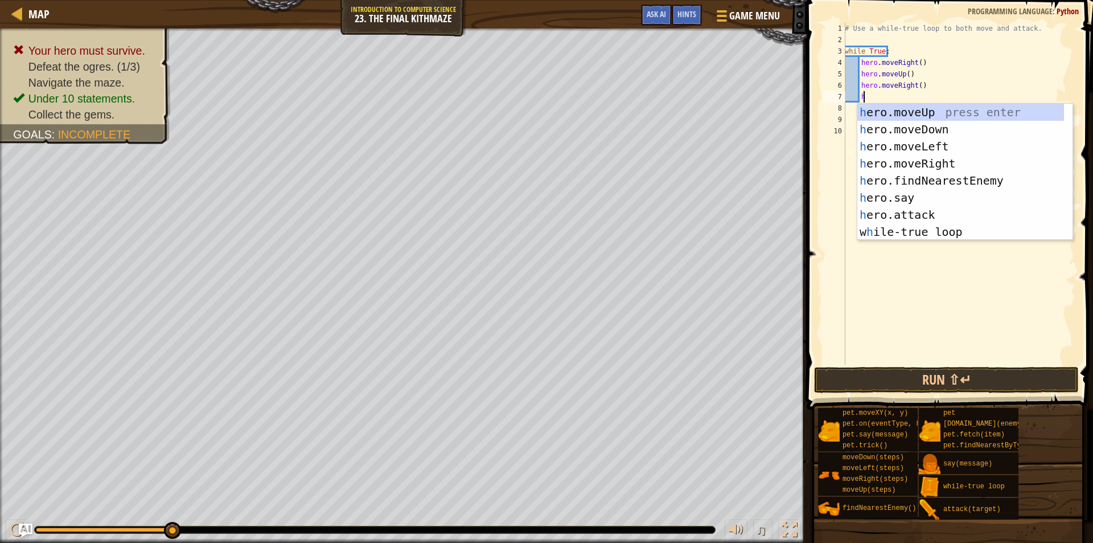
type textarea "he"
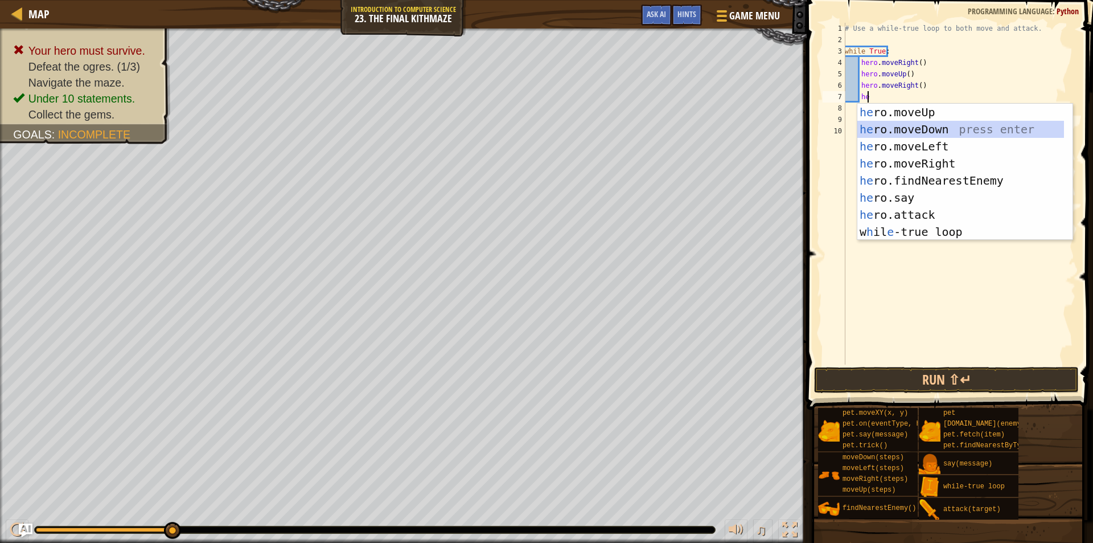
click at [937, 130] on div "he ro.moveUp press enter he ro.moveDown press enter he ro.moveLeft press enter …" at bounding box center [961, 189] width 207 height 171
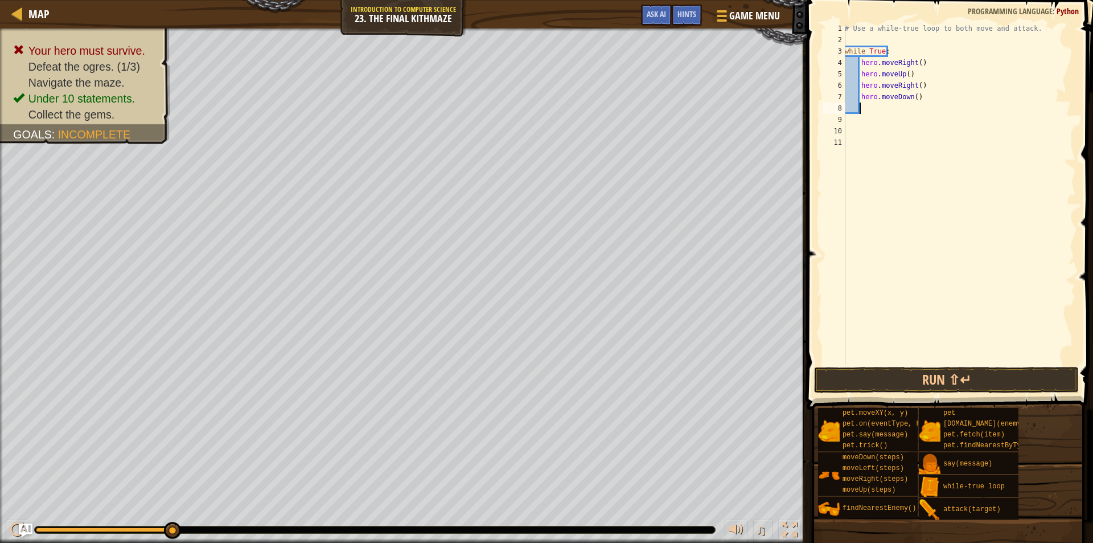
click at [913, 103] on div "# Use a while-true loop to both move and attack. while True : hero . moveRight …" at bounding box center [959, 205] width 233 height 364
click at [912, 100] on div "# Use a while-true loop to both move and attack. while True : hero . moveRight …" at bounding box center [959, 205] width 233 height 364
click at [916, 100] on div "# Use a while-true loop to both move and attack. while True : hero . moveRight …" at bounding box center [959, 205] width 233 height 364
click at [912, 100] on div "# Use a while-true loop to both move and attack. while True : hero . moveRight …" at bounding box center [959, 205] width 233 height 364
type textarea "hero.moveDown(2)"
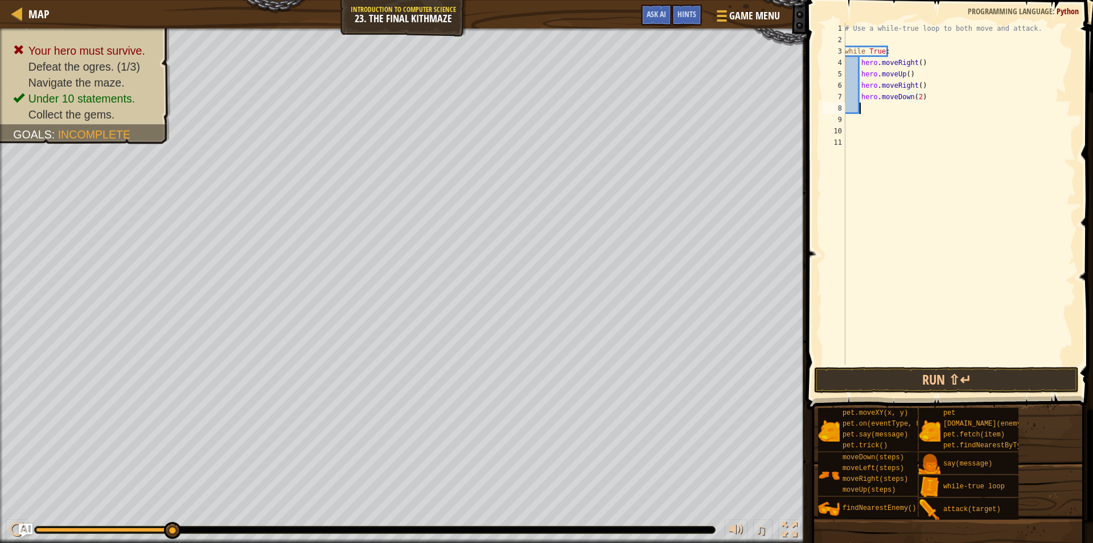
click at [900, 113] on div "# Use a while-true loop to both move and attack. while True : hero . moveRight …" at bounding box center [959, 205] width 233 height 364
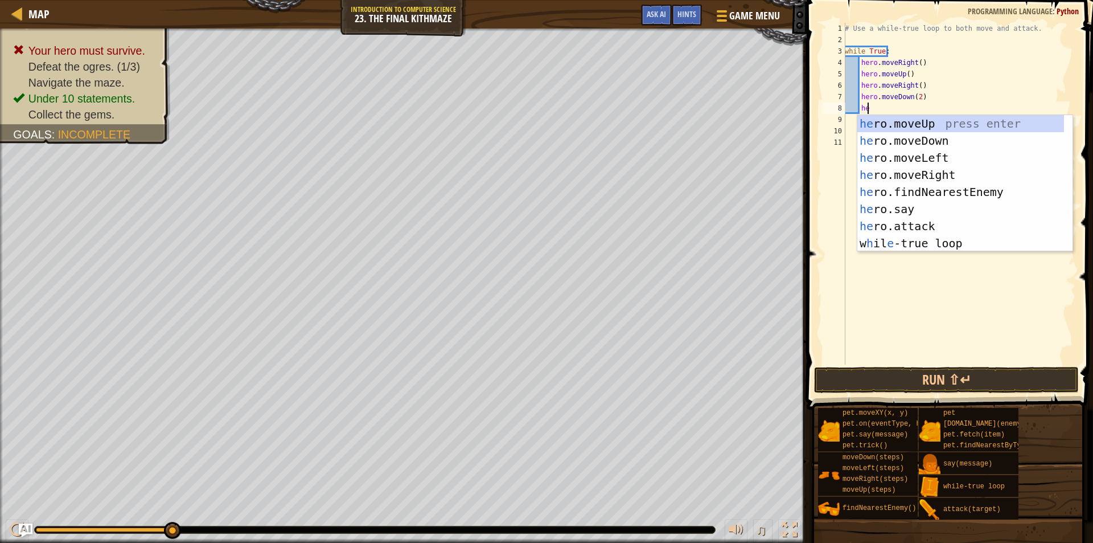
scroll to position [5, 1]
type textarea "her"
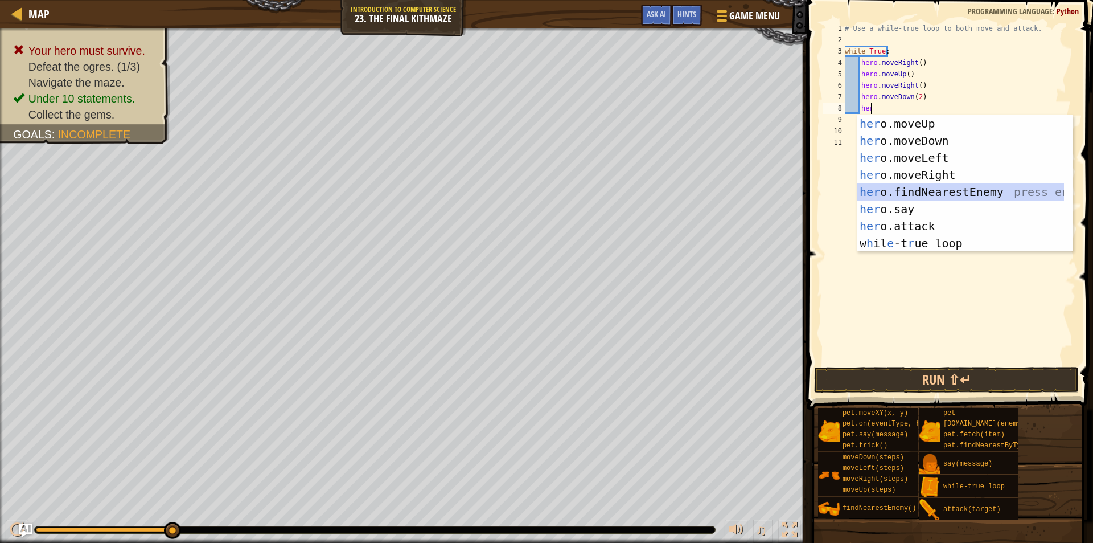
click at [911, 188] on div "her o.moveUp press enter her o.moveDown press enter her o.moveLeft press enter …" at bounding box center [961, 200] width 207 height 171
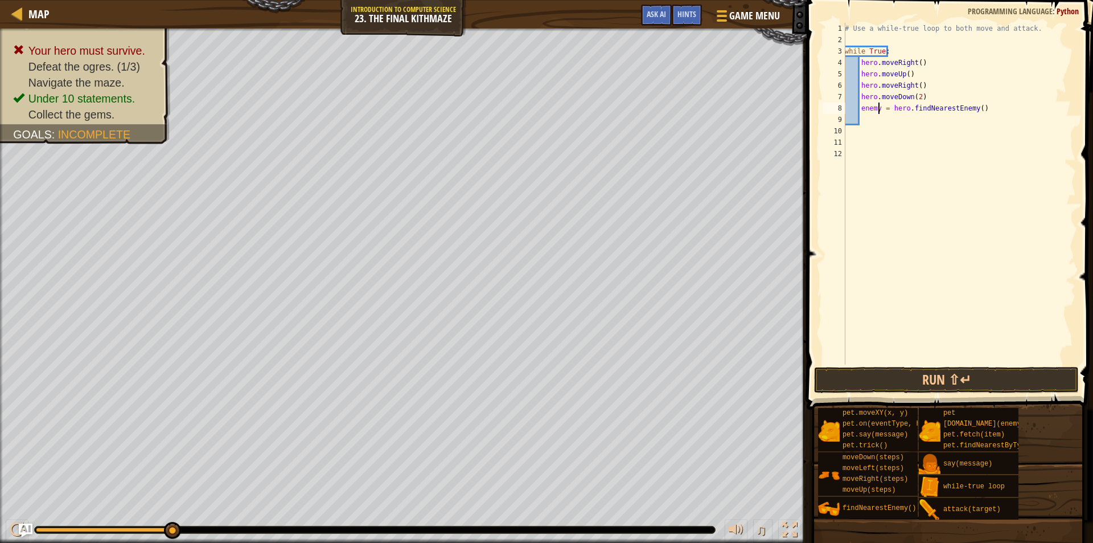
click at [878, 109] on div "# Use a while-true loop to both move and attack. while True : hero . moveRight …" at bounding box center [959, 205] width 233 height 364
type textarea "enemy1 = hero.findNearestEnemy()"
click at [883, 126] on div "# Use a while-true loop to both move and attack. while True : hero . moveRight …" at bounding box center [959, 205] width 233 height 364
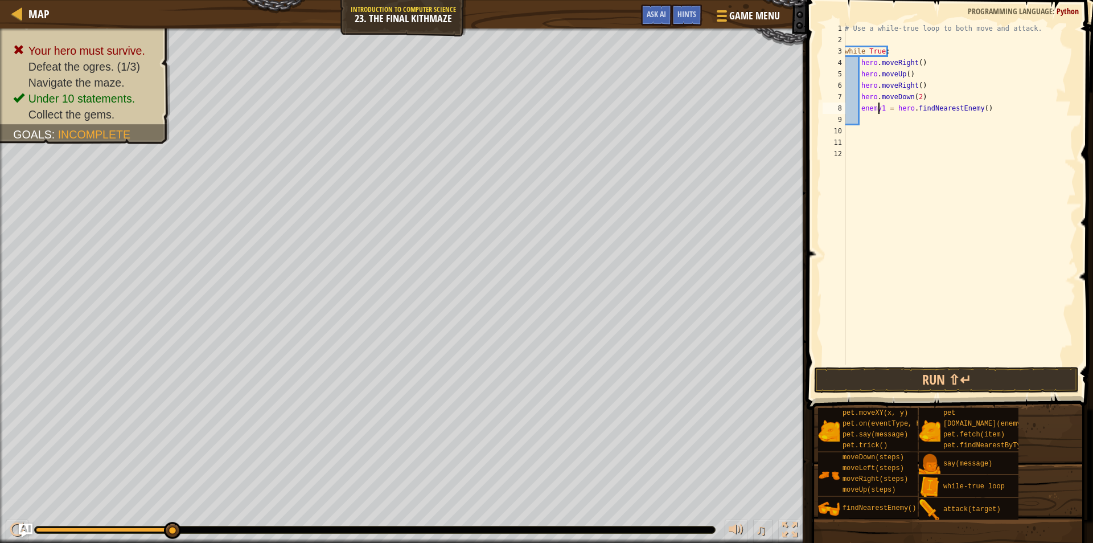
click at [880, 111] on div "# Use a while-true loop to both move and attack. while True : hero . moveRight …" at bounding box center [959, 205] width 233 height 364
type textarea "enemy1 = hero.findNearestEnemy()"
click at [875, 119] on div "# Use a while-true loop to both move and attack. while True : hero . moveRight …" at bounding box center [959, 205] width 233 height 364
click at [877, 139] on div "hero. [PERSON_NAME] press enter" at bounding box center [965, 151] width 215 height 51
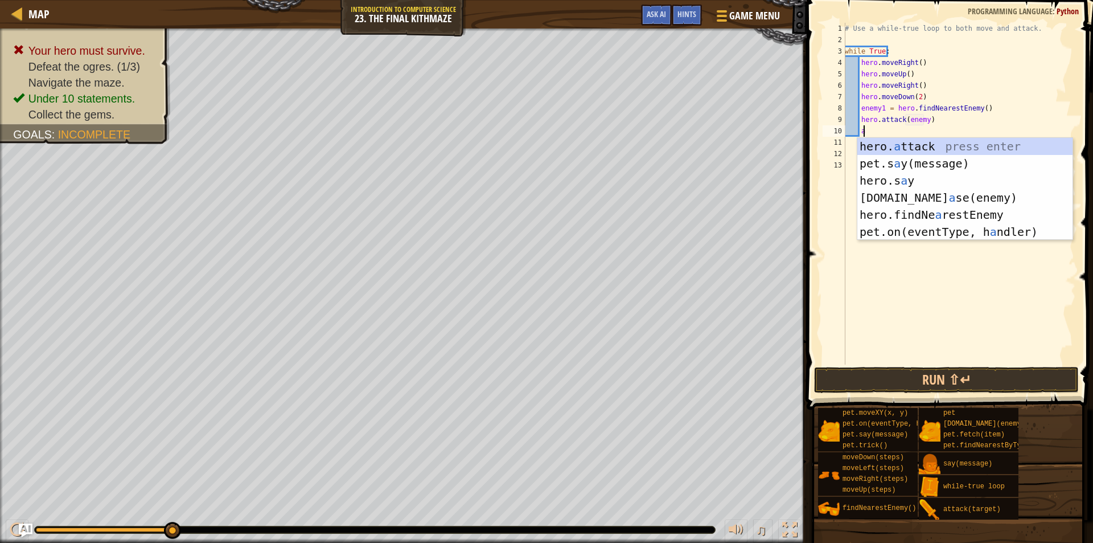
scroll to position [5, 7]
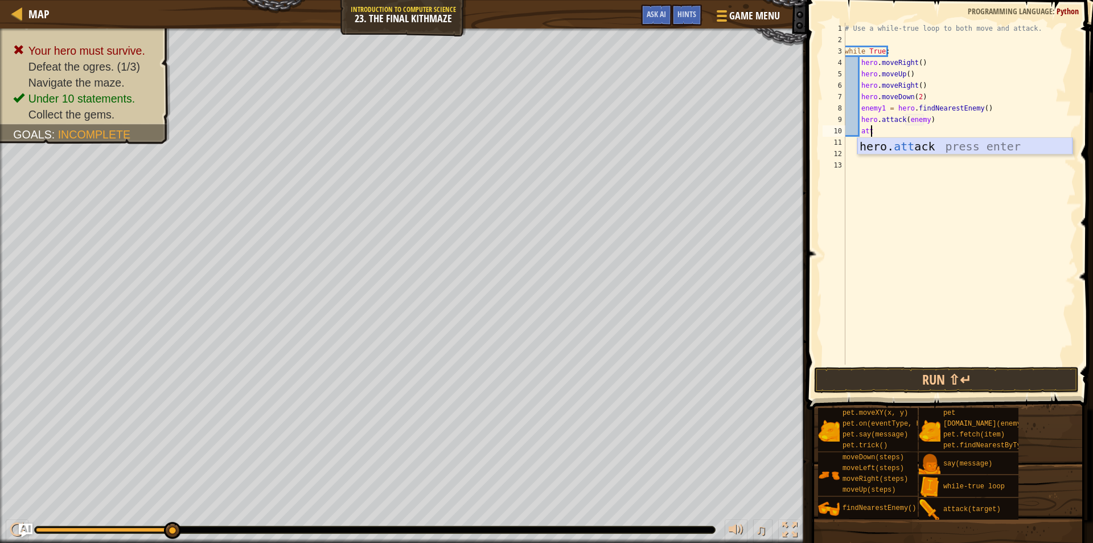
click at [882, 147] on div "hero. att ack press enter" at bounding box center [965, 163] width 215 height 51
click at [883, 109] on div "# Use a while-true loop to both move and attack. while True : hero . moveRight …" at bounding box center [959, 205] width 233 height 364
click at [921, 129] on div "# Use a while-true loop to both move and attack. while True : hero . moveRight …" at bounding box center [959, 205] width 233 height 364
type textarea "hero.attack(enemy)"
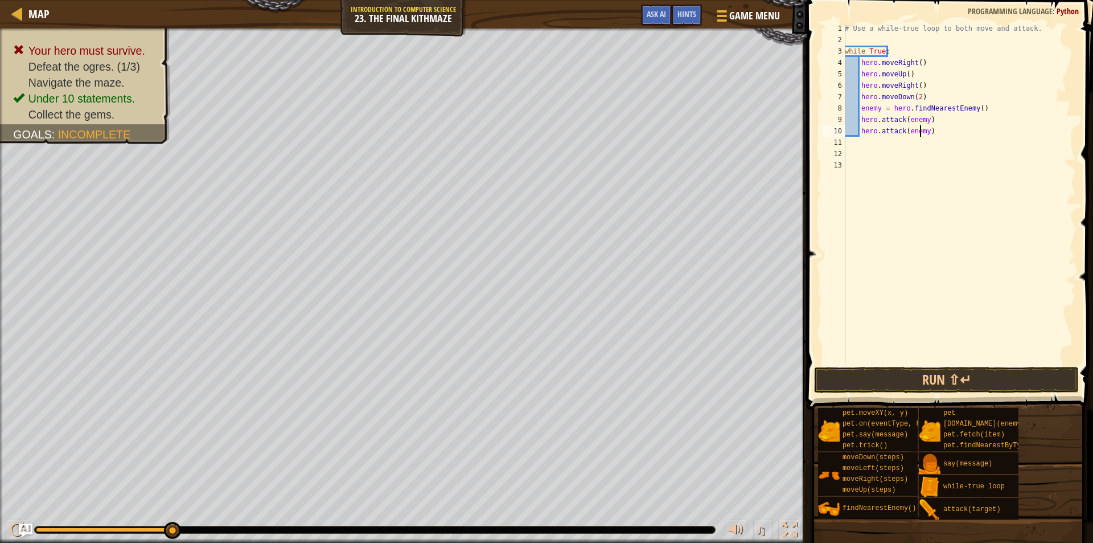
click at [926, 129] on div "# Use a while-true loop to both move and attack. while True : hero . moveRight …" at bounding box center [959, 205] width 233 height 364
click at [971, 130] on div "# Use a while-true loop to both move and attack. while True : hero . moveRight …" at bounding box center [959, 205] width 233 height 364
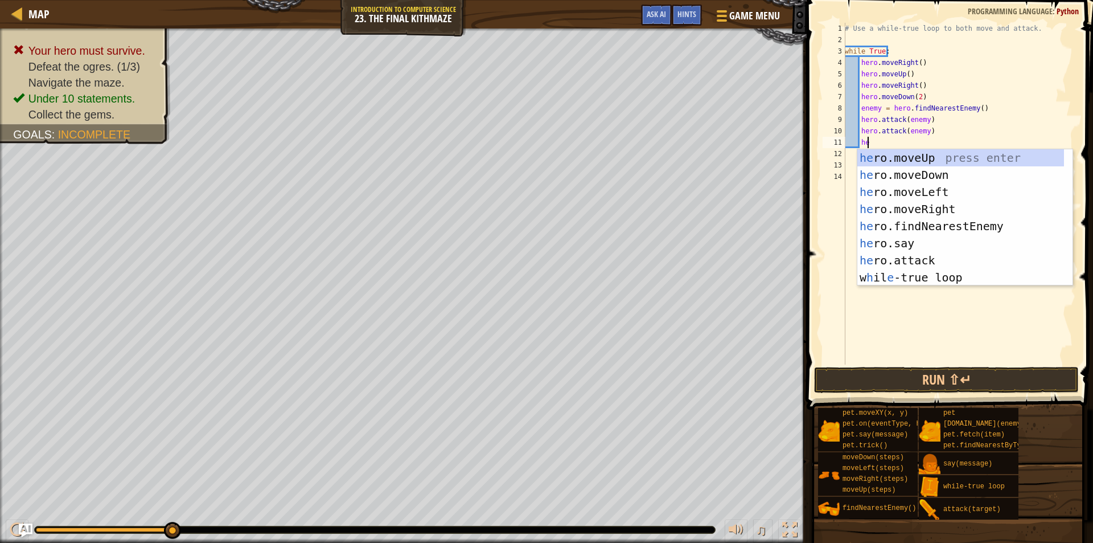
scroll to position [5, 1]
type textarea "her"
click at [976, 161] on div "her o.moveUp press enter her o.moveDown press enter her o.moveLeft press enter …" at bounding box center [961, 234] width 207 height 171
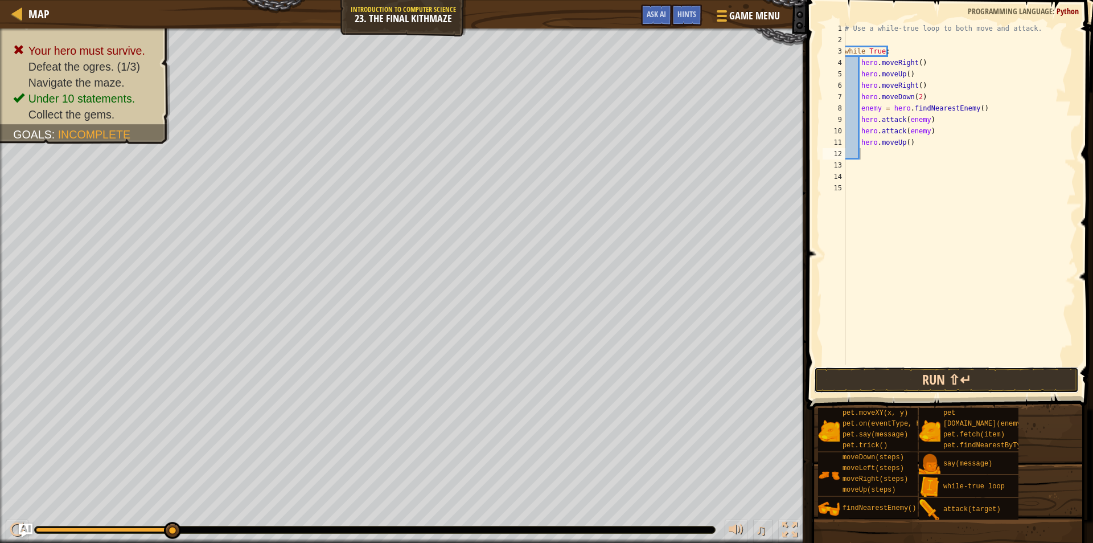
click at [948, 375] on button "Run ⇧↵" at bounding box center [946, 380] width 265 height 26
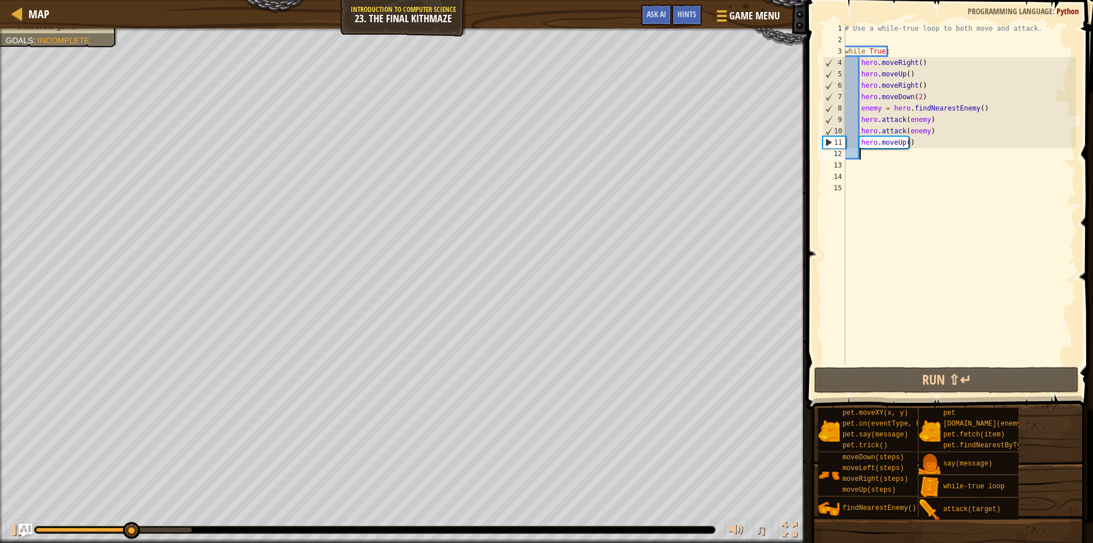
click at [922, 146] on div "# Use a while-true loop to both move and attack. while True : hero . moveRight …" at bounding box center [959, 205] width 233 height 364
type textarea "hero.moveUp()"
drag, startPoint x: 922, startPoint y: 146, endPoint x: 858, endPoint y: 146, distance: 63.8
click at [858, 146] on div "# Use a while-true loop to both move and attack. while True : hero . moveRight …" at bounding box center [959, 205] width 233 height 364
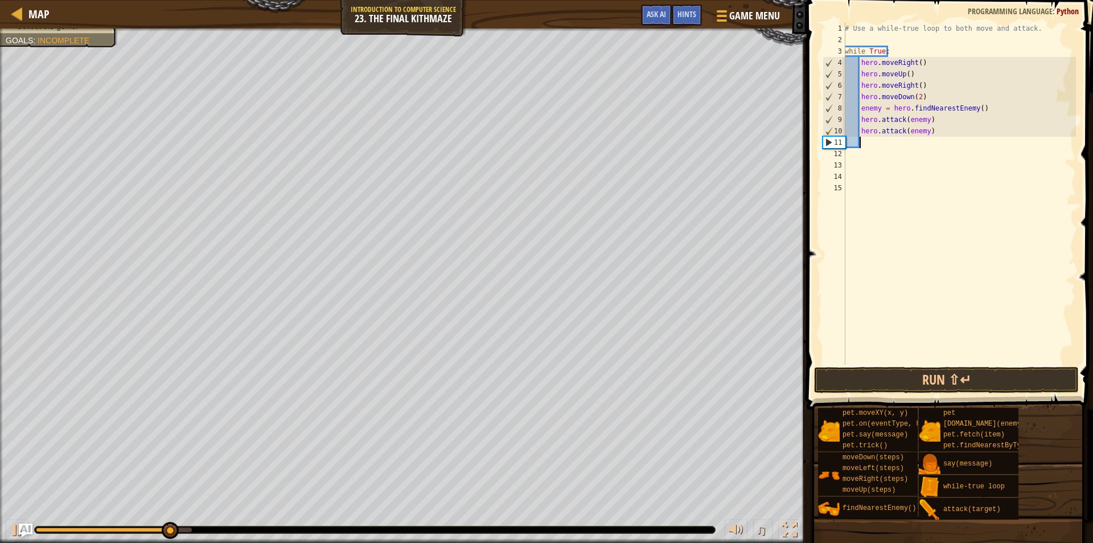
click at [899, 155] on div "# Use a while-true loop to both move and attack. while True : hero . moveRight …" at bounding box center [959, 205] width 233 height 364
click at [888, 373] on button "Run ⇧↵" at bounding box center [946, 380] width 265 height 26
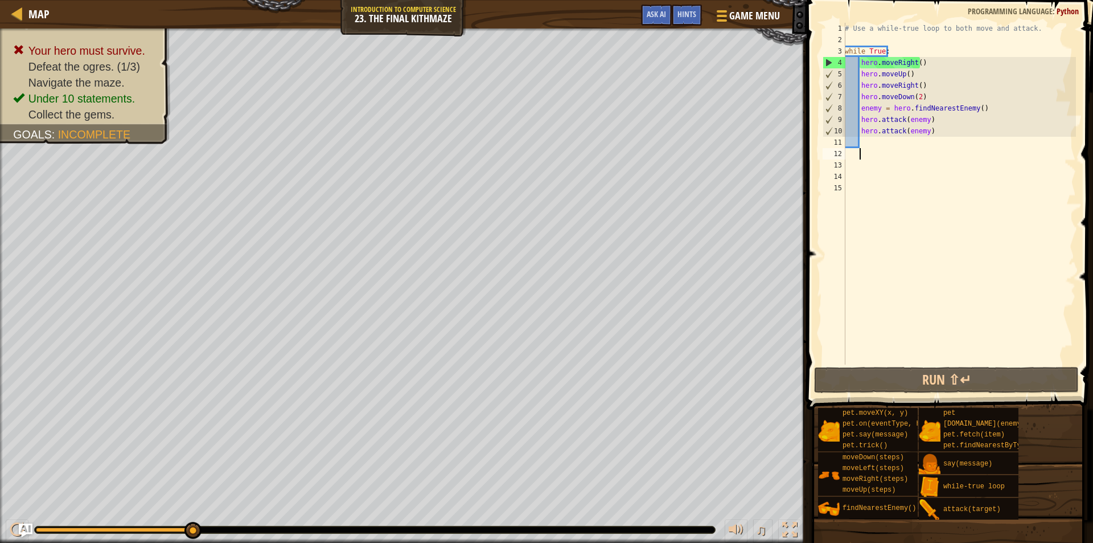
click at [876, 134] on div "# Use a while-true loop to both move and attack. while True : hero . moveRight …" at bounding box center [959, 205] width 233 height 364
type textarea "hero.attack(enemy)"
click at [876, 137] on div "# Use a while-true loop to both move and attack. while True : hero . moveRight …" at bounding box center [959, 205] width 233 height 364
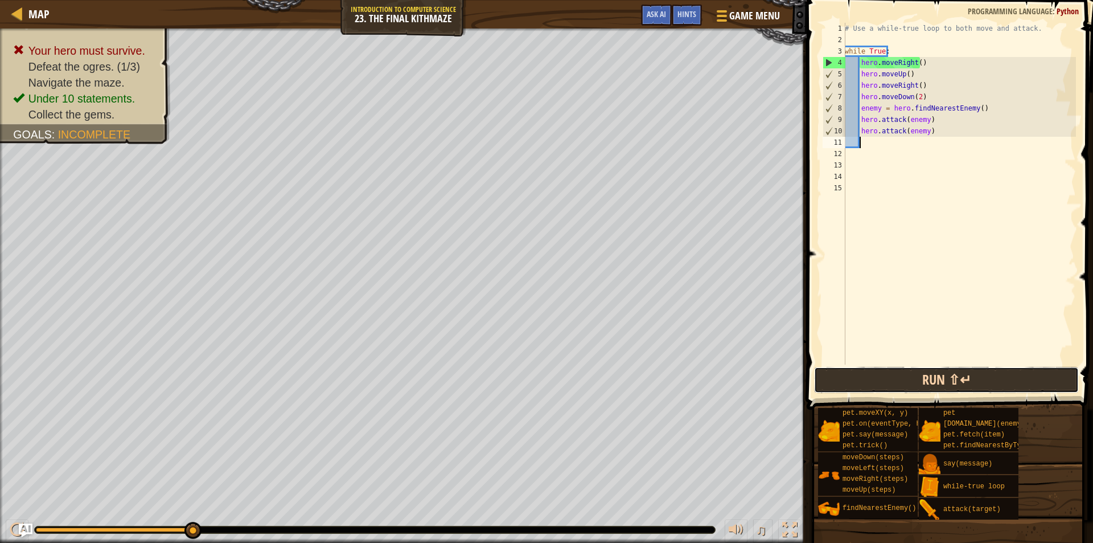
click at [869, 376] on button "Run ⇧↵" at bounding box center [946, 380] width 265 height 26
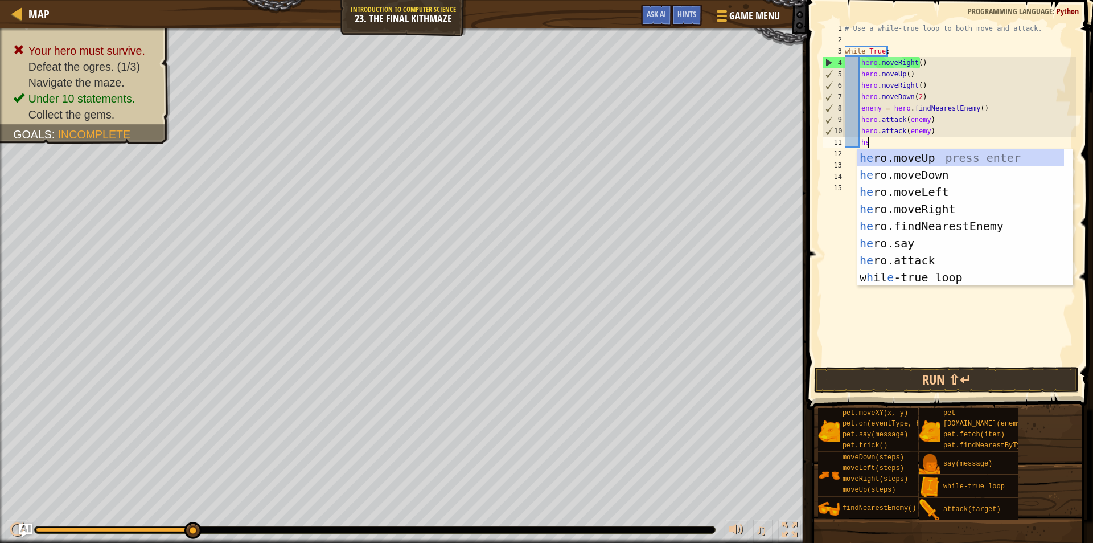
scroll to position [5, 1]
type textarea "her"
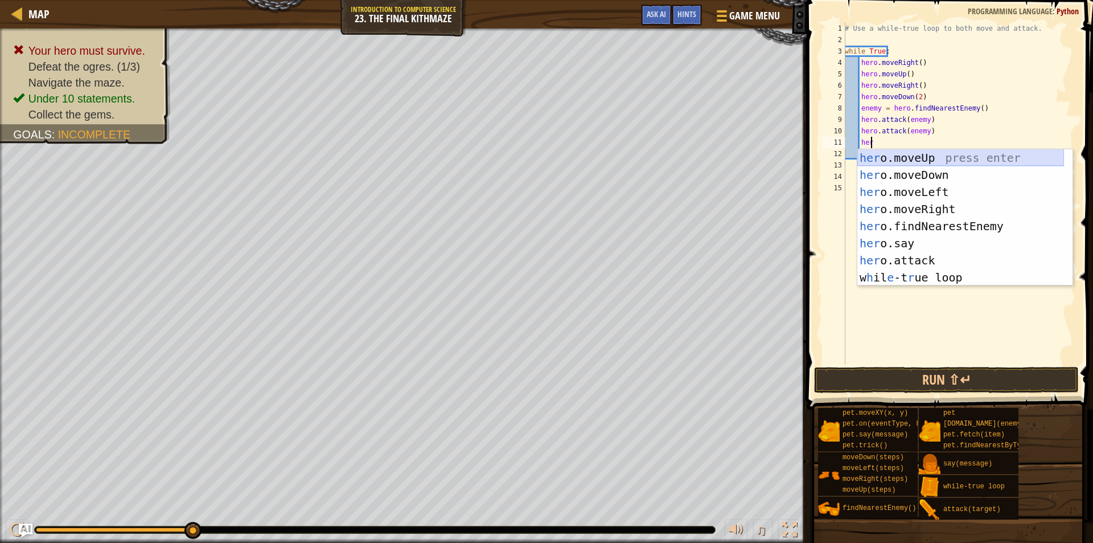
click at [863, 151] on div "her o.moveUp press enter her o.moveDown press enter her o.moveLeft press enter …" at bounding box center [961, 234] width 207 height 171
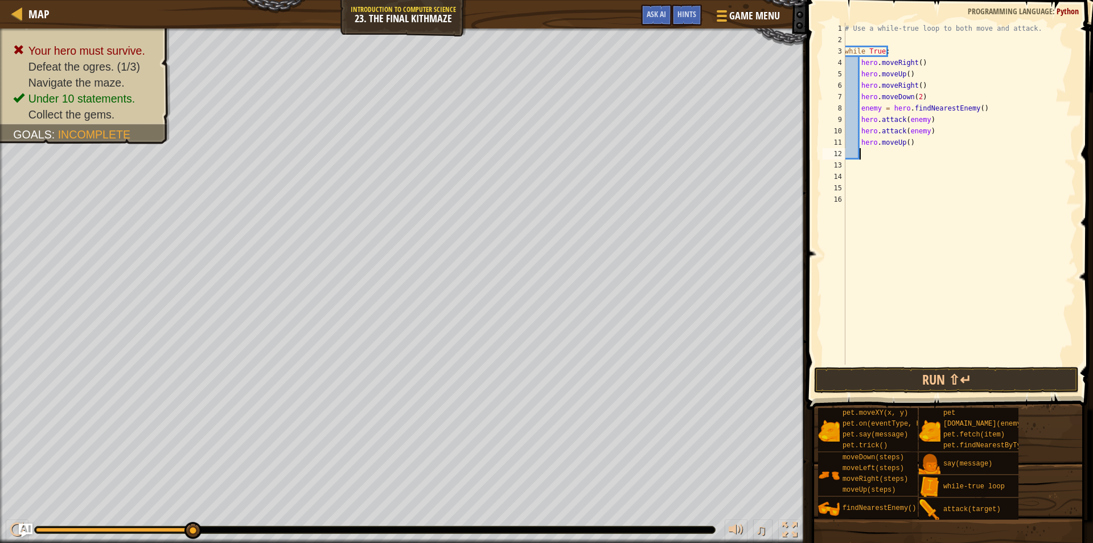
scroll to position [5, 1]
click at [875, 374] on button "Run ⇧↵" at bounding box center [946, 380] width 265 height 26
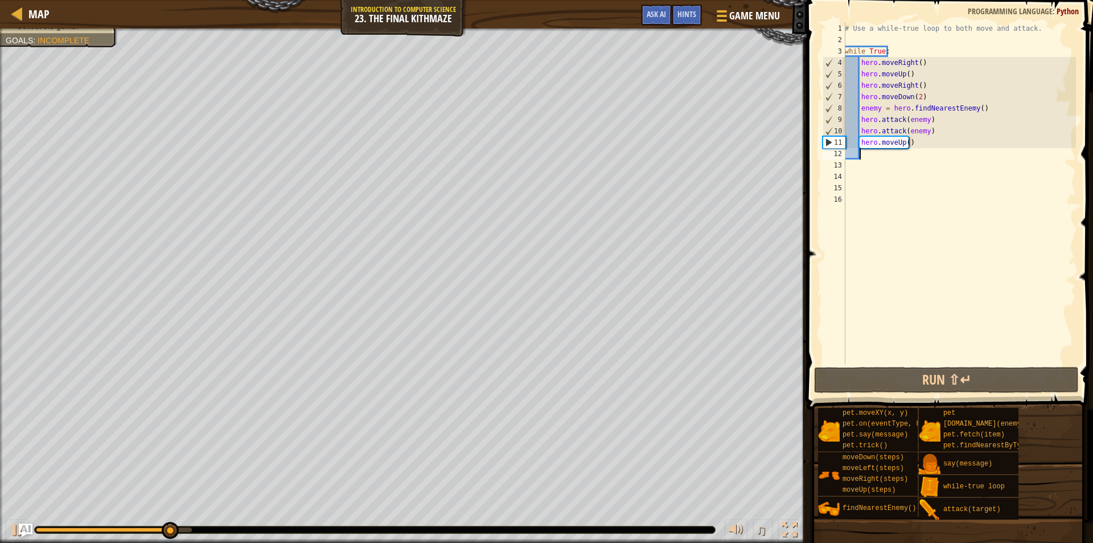
click at [912, 149] on div "# Use a while-true loop to both move and attack. while True : hero . moveRight …" at bounding box center [959, 205] width 233 height 364
drag, startPoint x: 912, startPoint y: 149, endPoint x: 870, endPoint y: 148, distance: 41.6
click at [869, 148] on div "# Use a while-true loop to both move and attack. while True : hero . moveRight …" at bounding box center [959, 205] width 233 height 364
drag, startPoint x: 944, startPoint y: 151, endPoint x: 937, endPoint y: 149, distance: 7.2
click at [942, 150] on div "# Use a while-true loop to both move and attack. while True : hero . moveRight …" at bounding box center [959, 194] width 233 height 342
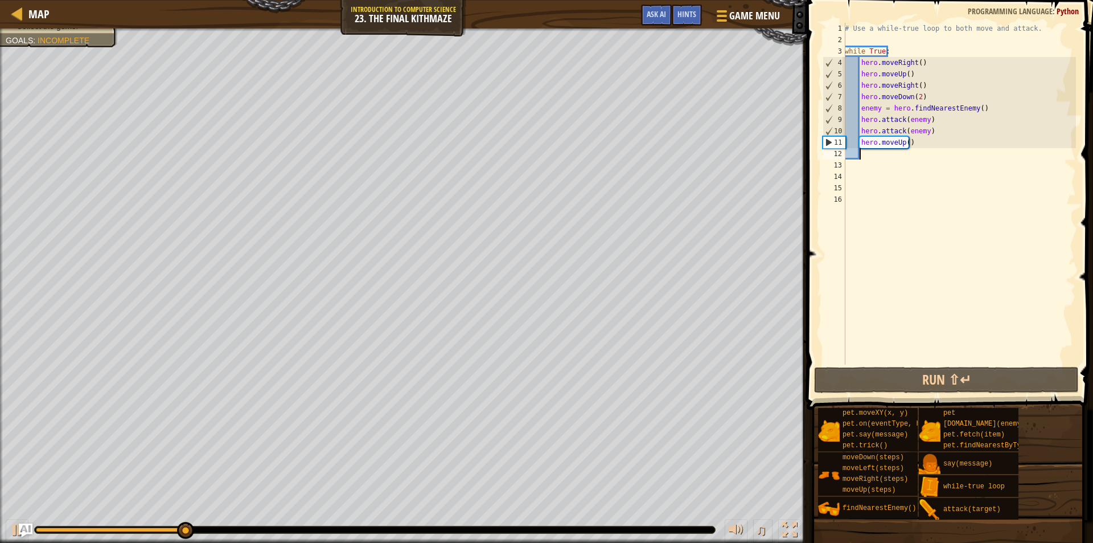
click at [934, 147] on div "# Use a while-true loop to both move and attack. while True : hero . moveRight …" at bounding box center [959, 205] width 233 height 364
click at [920, 146] on div "# Use a while-true loop to both move and attack. while True : hero . moveRight …" at bounding box center [959, 205] width 233 height 364
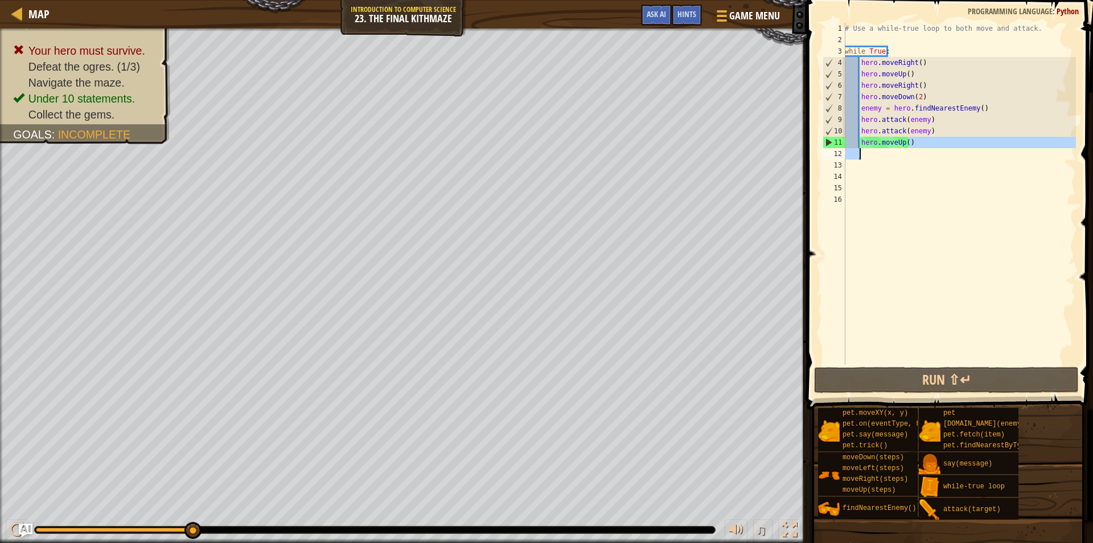
click at [922, 149] on div "# Use a while-true loop to both move and attack. while True : hero . moveRight …" at bounding box center [959, 205] width 233 height 364
type textarea "hero.moveUp()"
click at [909, 161] on div "# Use a while-true loop to both move and attack. while True : hero . moveRight …" at bounding box center [959, 205] width 233 height 364
click at [914, 143] on div "# Use a while-true loop to both move and attack. while True : hero . moveRight …" at bounding box center [959, 205] width 233 height 364
type textarea "hero.moveUp()"
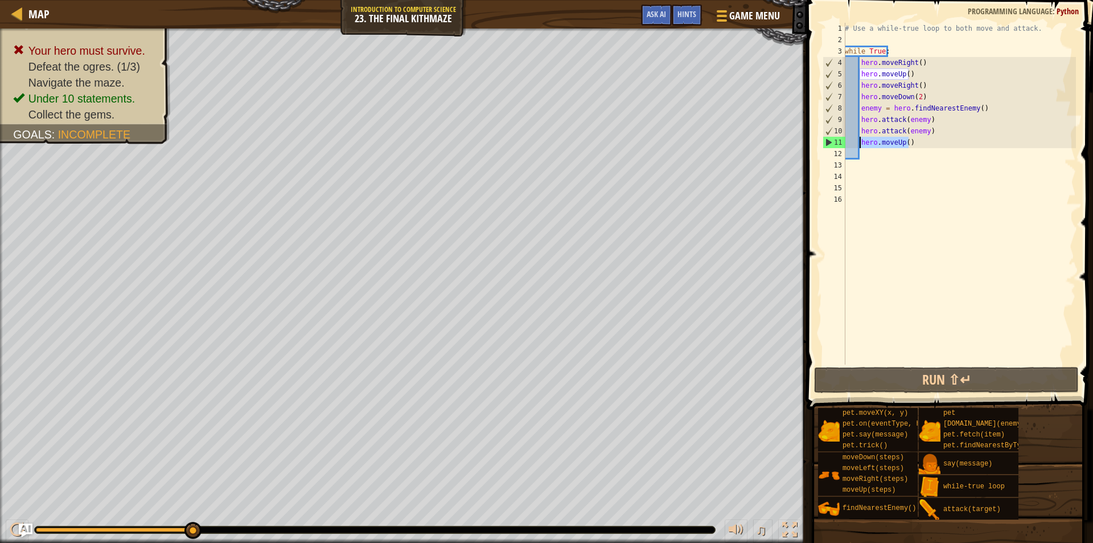
drag, startPoint x: 914, startPoint y: 143, endPoint x: 861, endPoint y: 145, distance: 53.0
click at [861, 145] on div "# Use a while-true loop to both move and attack. while True : hero . moveRight …" at bounding box center [959, 205] width 233 height 364
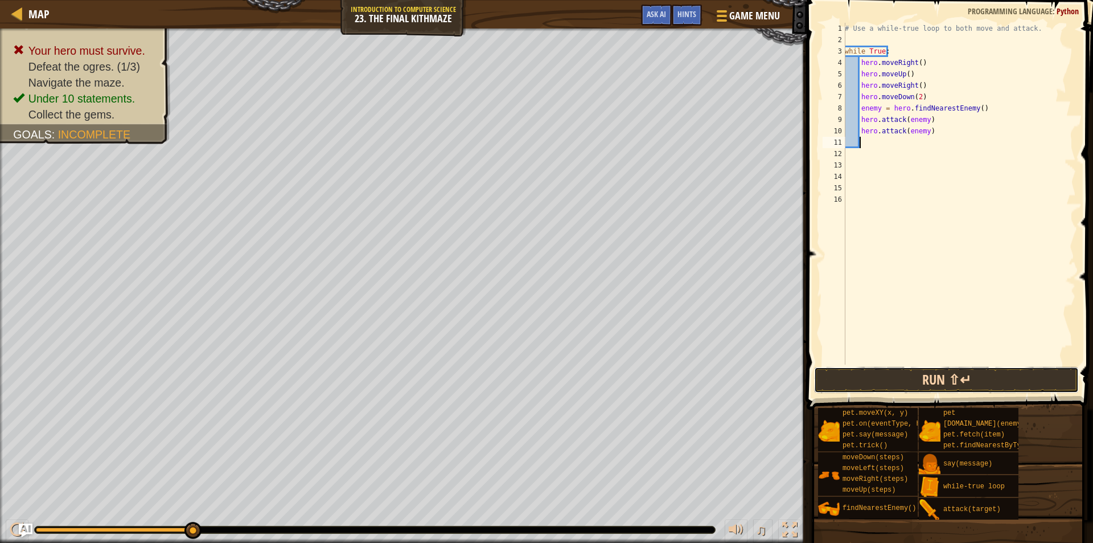
click at [909, 378] on button "Run ⇧↵" at bounding box center [946, 380] width 265 height 26
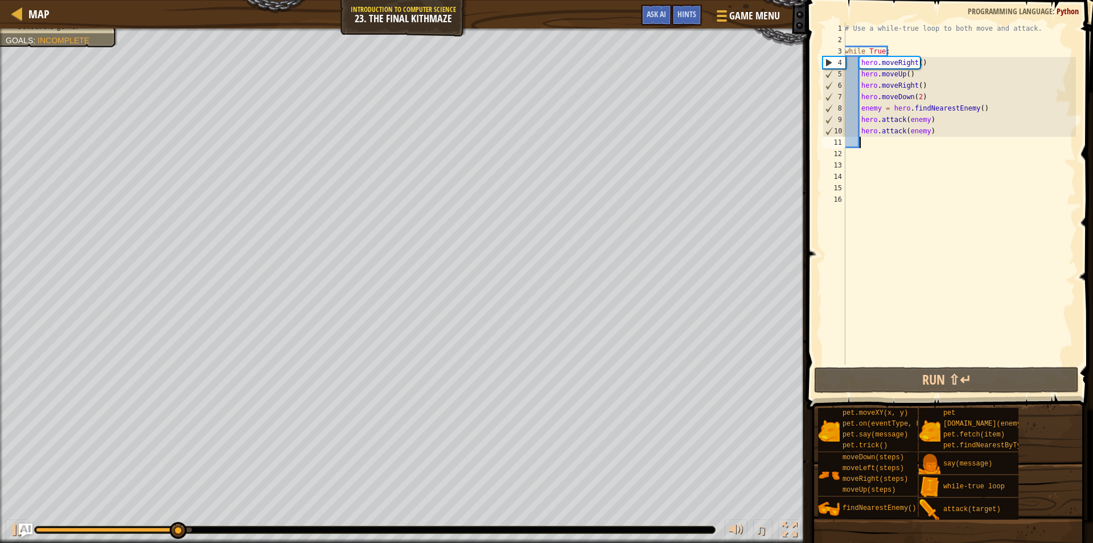
click at [917, 142] on div "# Use a while-true loop to both move and attack. while True : hero . moveRight …" at bounding box center [959, 205] width 233 height 364
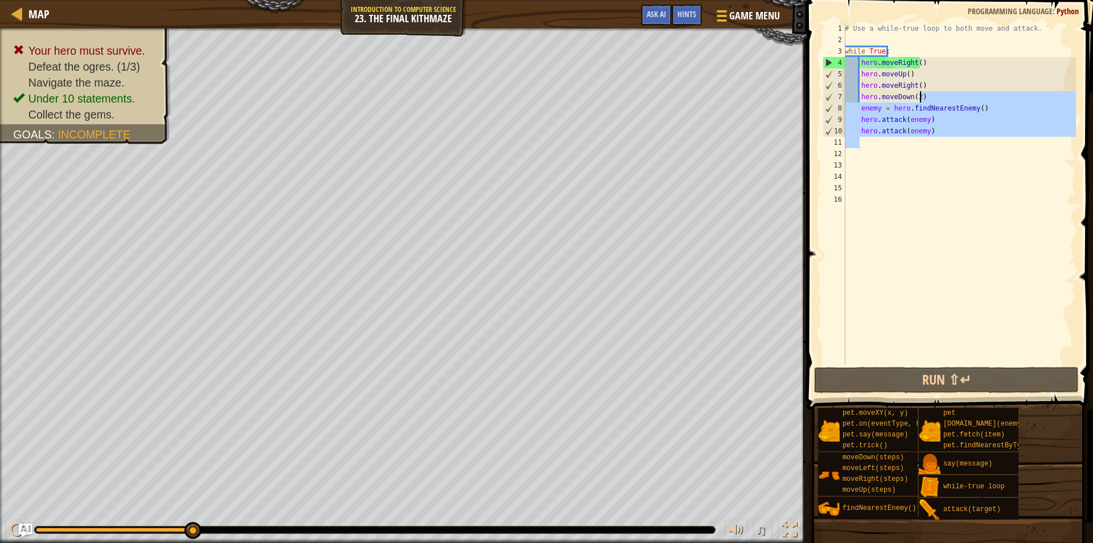
drag, startPoint x: 911, startPoint y: 142, endPoint x: 929, endPoint y: 94, distance: 51.0
click at [929, 94] on div "# Use a while-true loop to both move and attack. while True : hero . moveRight …" at bounding box center [959, 205] width 233 height 364
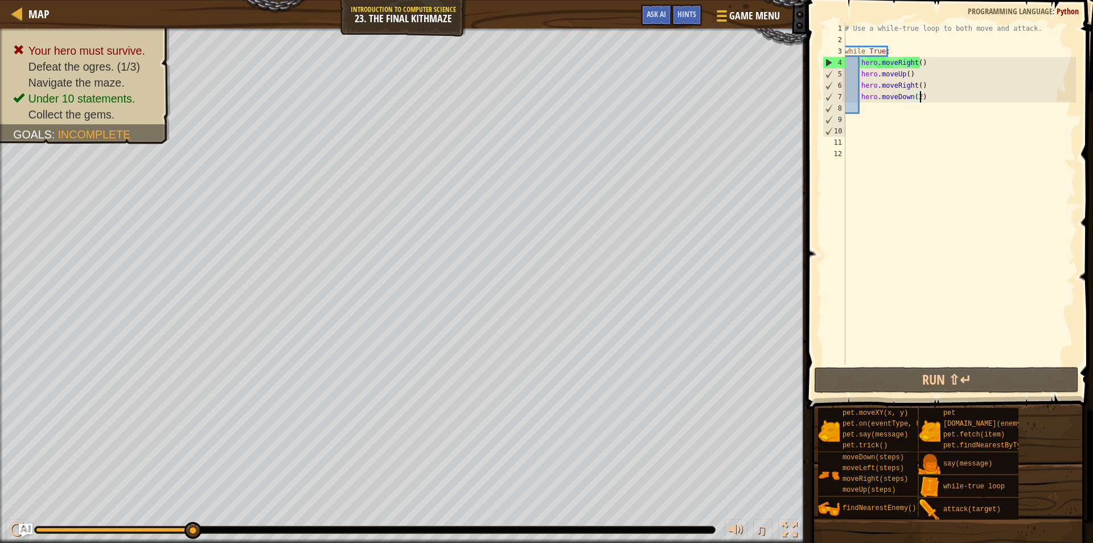
type textarea "hero.moveDown(2)"
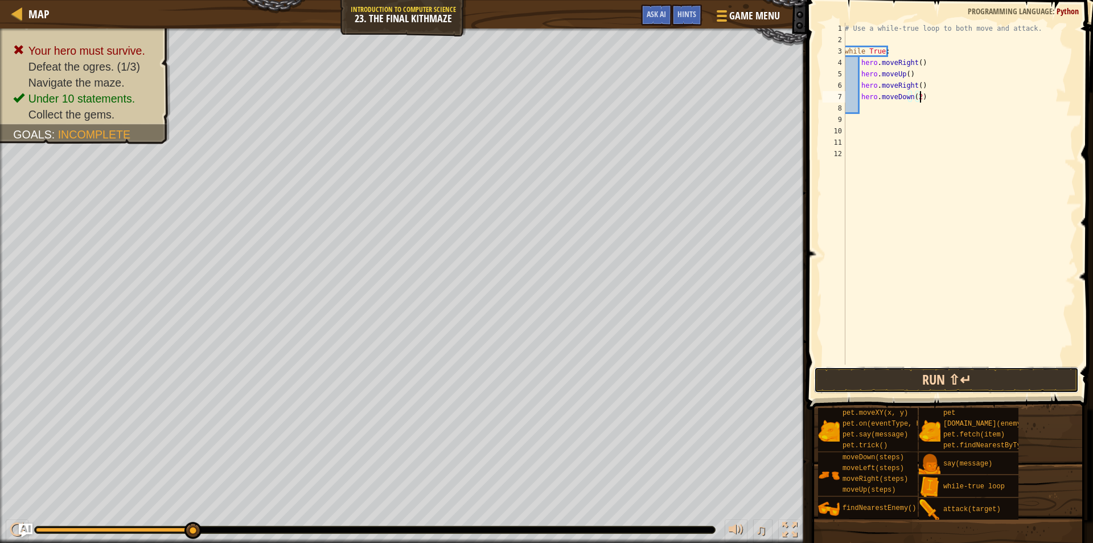
click at [861, 379] on button "Run ⇧↵" at bounding box center [946, 380] width 265 height 26
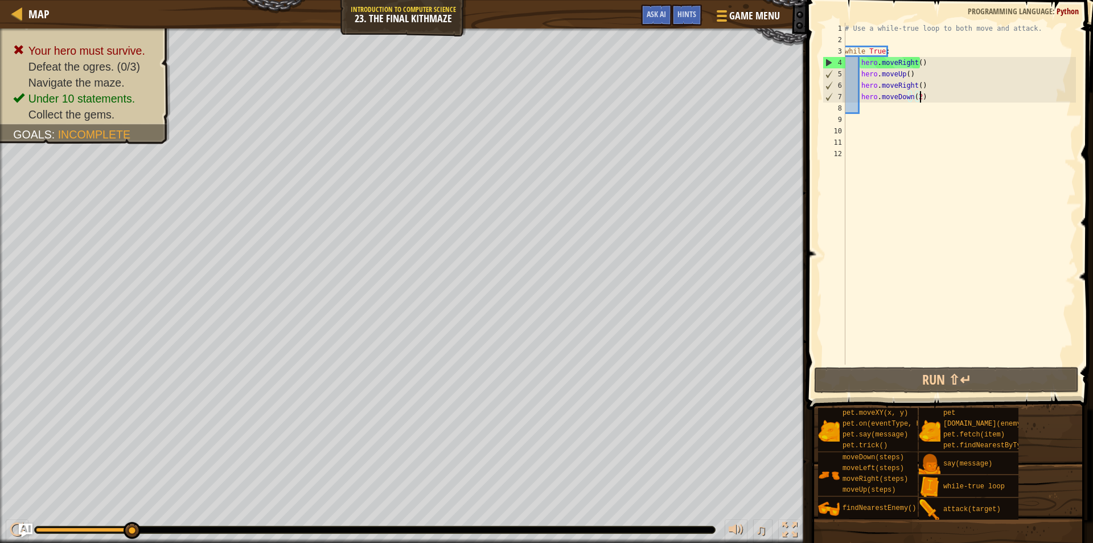
click at [924, 101] on div "# Use a while-true loop to both move and attack. while True : hero . moveRight …" at bounding box center [959, 205] width 233 height 364
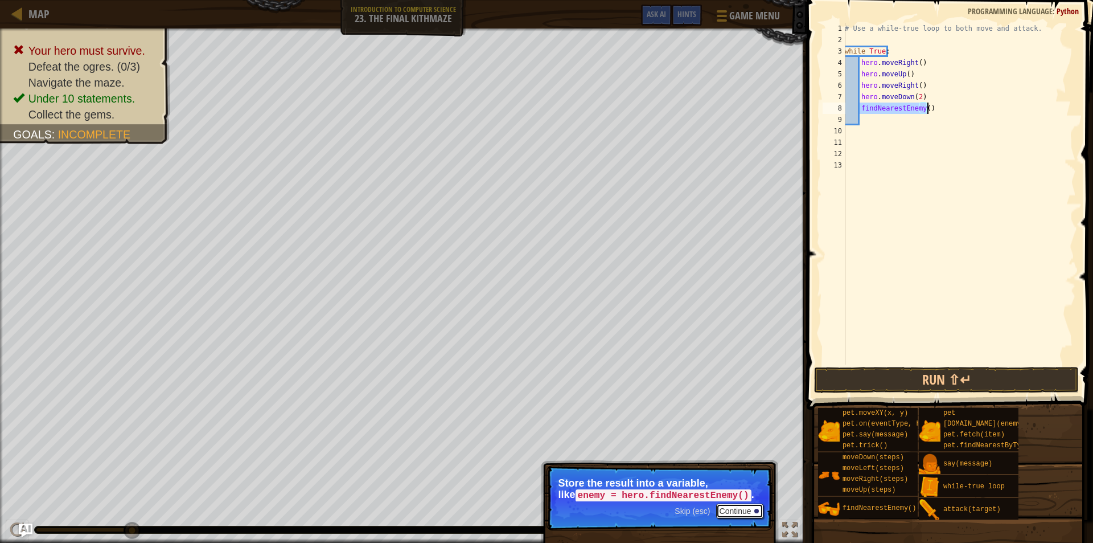
click at [744, 508] on button "Continue" at bounding box center [739, 510] width 47 height 15
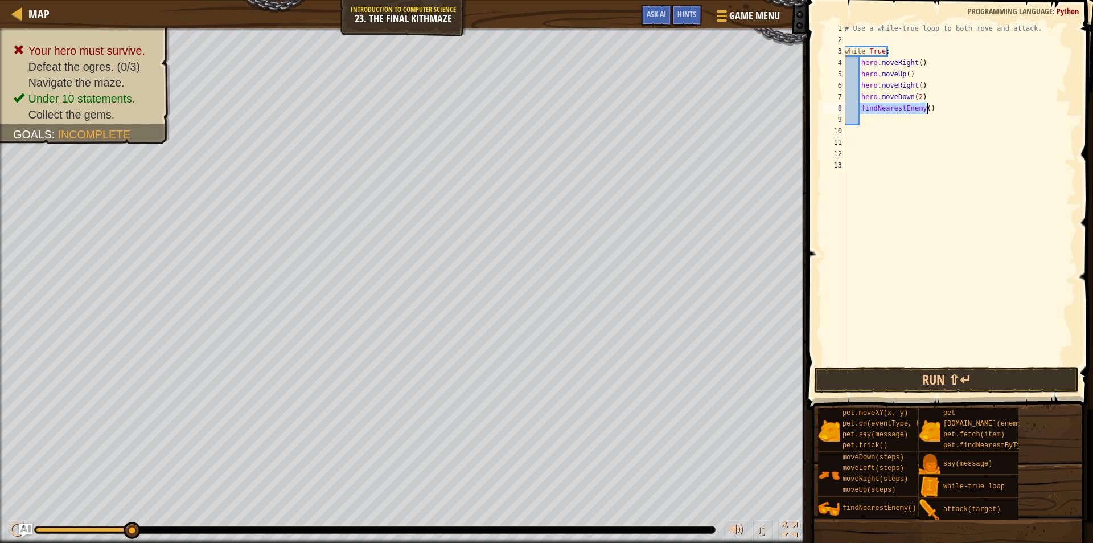
click at [861, 108] on div "# Use a while-true loop to both move and attack. while True : hero . moveRight …" at bounding box center [959, 194] width 233 height 342
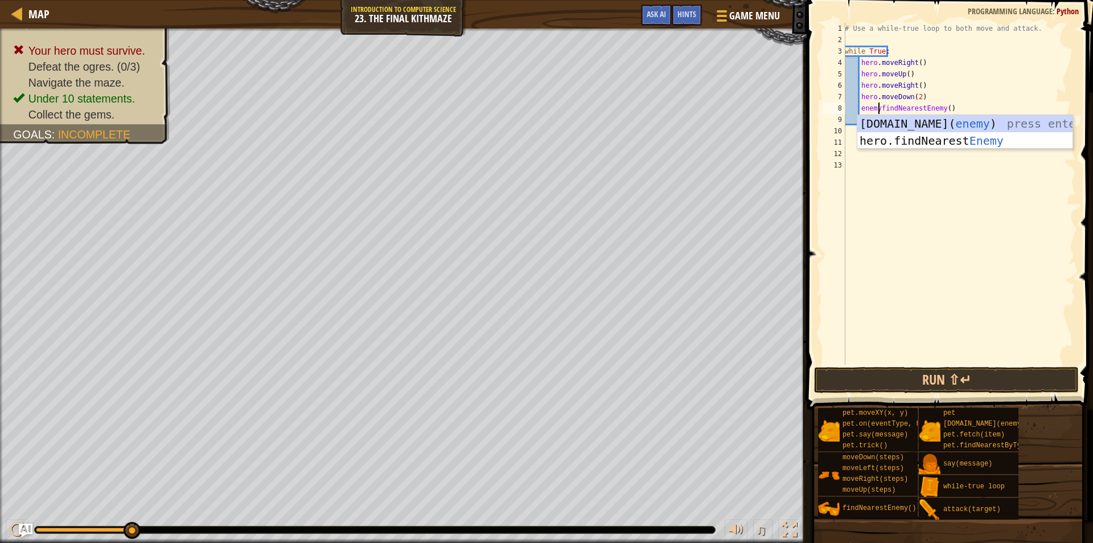
scroll to position [5, 3]
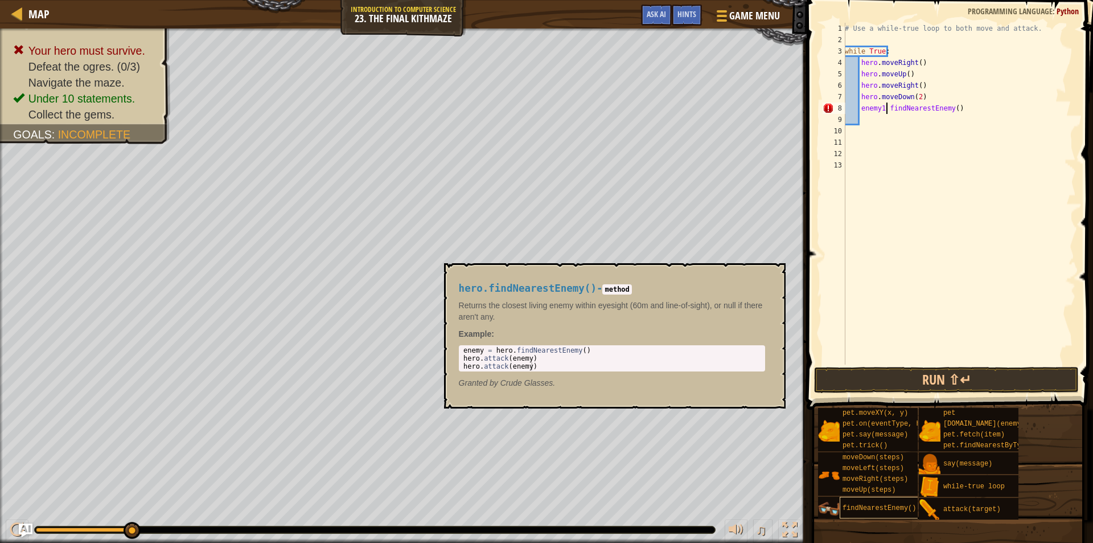
type textarea "enemy1 findNearestEnemy()"
click at [872, 509] on span "findNearestEnemy()" at bounding box center [880, 508] width 74 height 8
paste textarea "="
type textarea "="
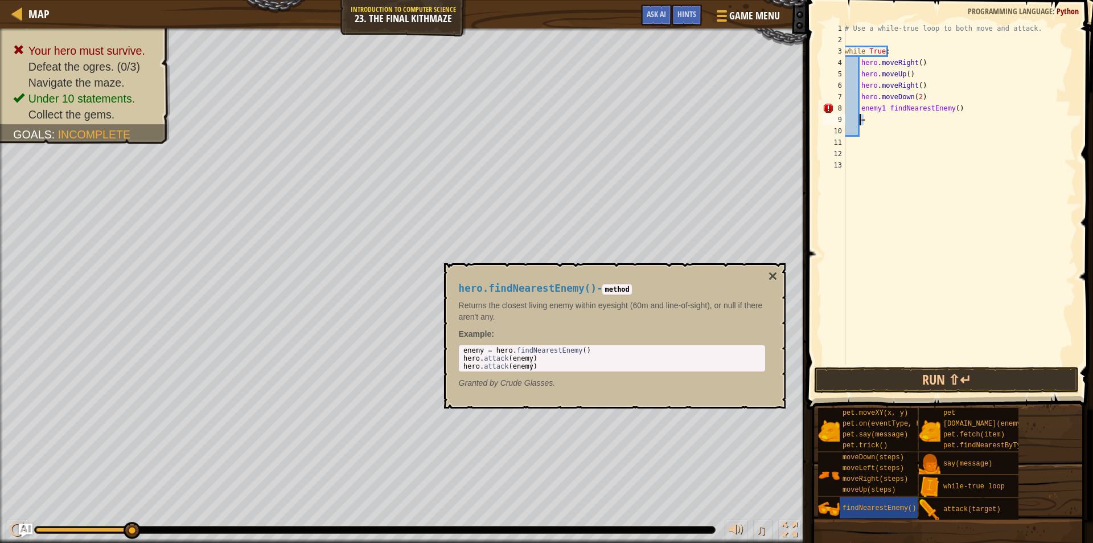
drag, startPoint x: 869, startPoint y: 120, endPoint x: 860, endPoint y: 118, distance: 9.3
click at [860, 118] on div "# Use a while-true loop to both move and attack. while True : hero . moveRight …" at bounding box center [959, 205] width 233 height 364
click at [884, 108] on div "# Use a while-true loop to both move and attack. while True : hero . moveRight …" at bounding box center [959, 205] width 233 height 364
paste textarea "="
type textarea "enemy1 = findNearestEnemy()"
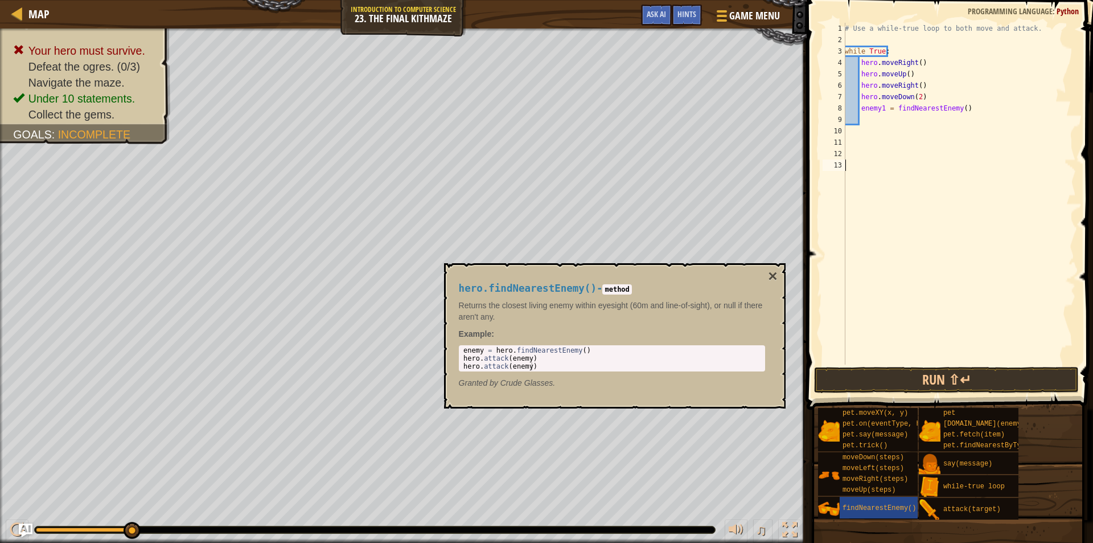
click at [910, 182] on div "# Use a while-true loop to both move and attack. while True : hero . moveRight …" at bounding box center [959, 205] width 233 height 364
click at [891, 120] on div "# Use a while-true loop to both move and attack. while True : hero . moveRight …" at bounding box center [959, 205] width 233 height 364
click at [894, 109] on div "# Use a while-true loop to both move and attack. while True : hero . moveRight …" at bounding box center [959, 205] width 233 height 364
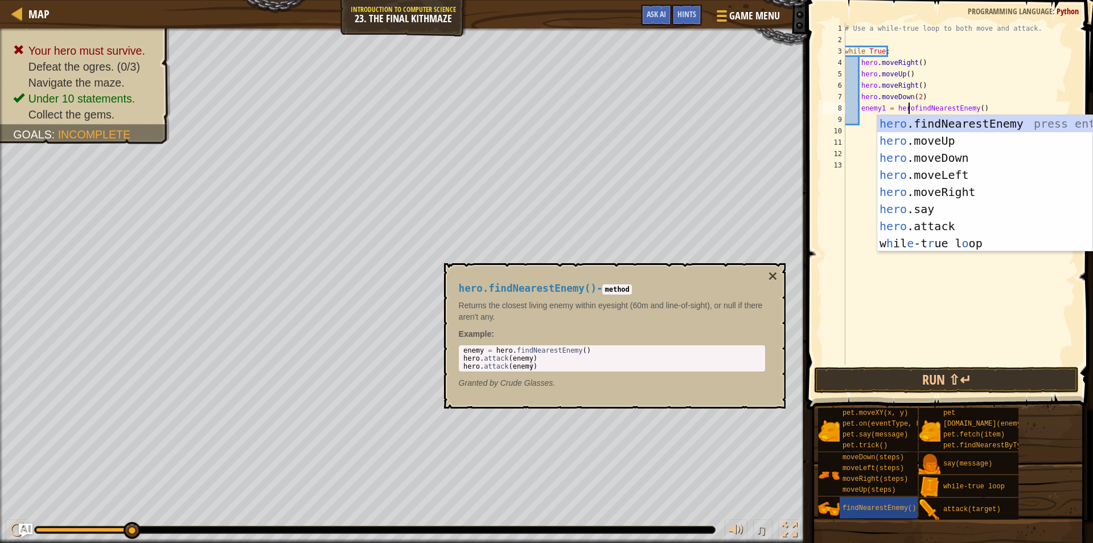
scroll to position [5, 5]
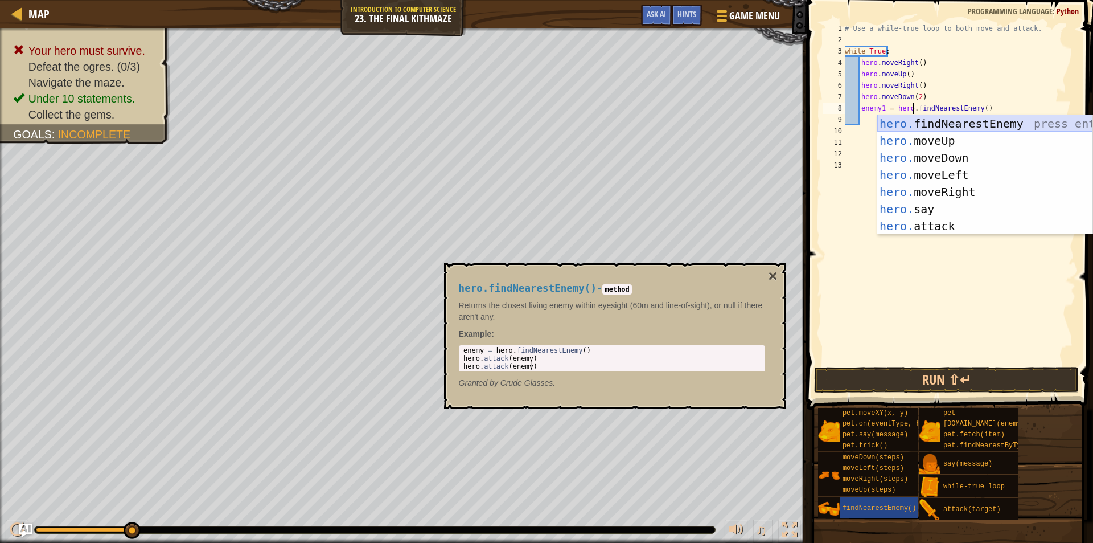
click at [908, 126] on div "hero. findNearestEnemy press enter hero. moveUp press enter hero. moveDown pres…" at bounding box center [984, 192] width 215 height 154
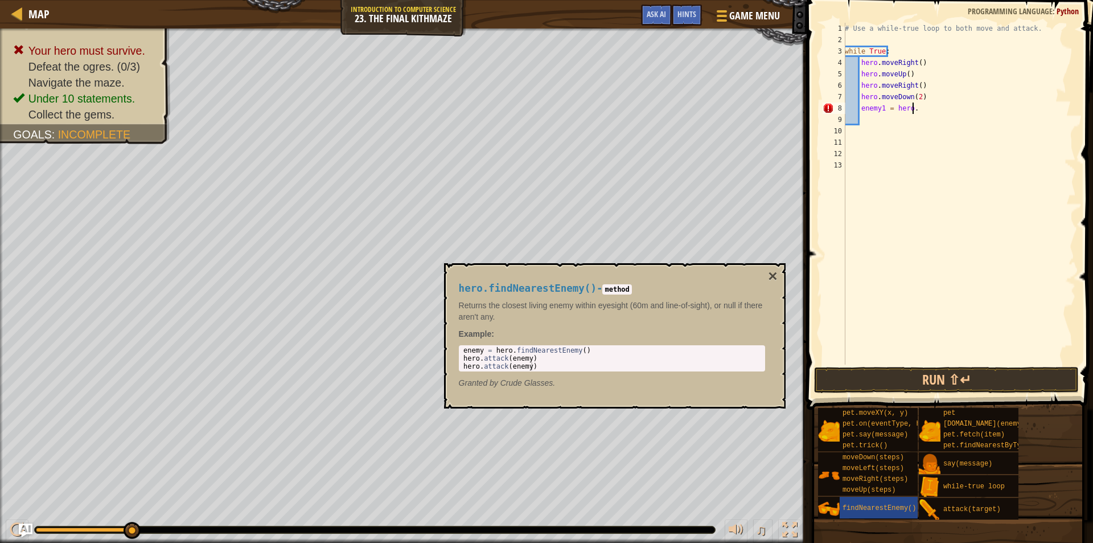
type textarea "enemy1 = hero.f"
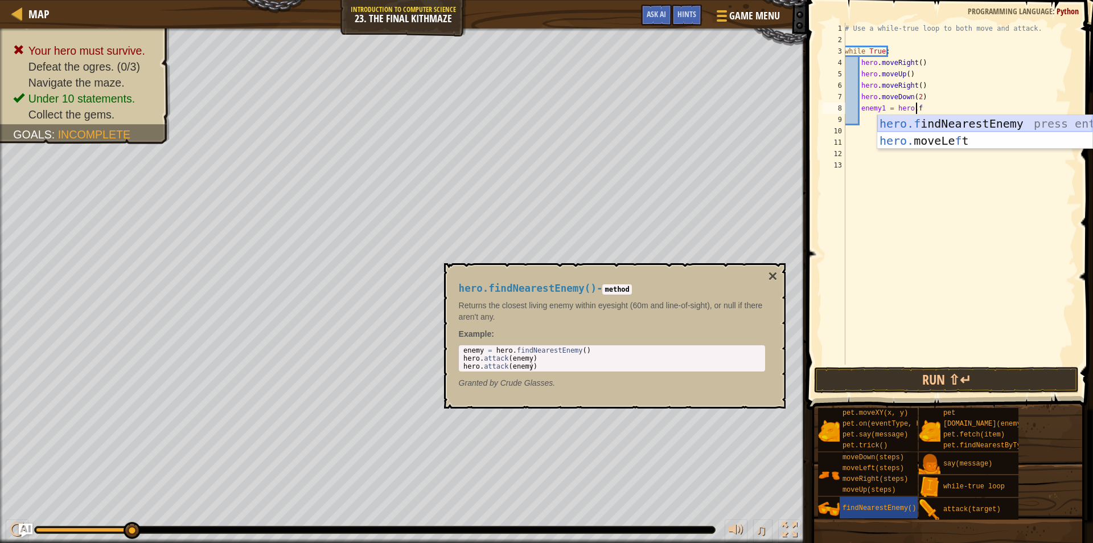
click at [1001, 119] on div "hero.f indNearestEnemy press enter hero. moveLe f t press enter" at bounding box center [984, 149] width 215 height 68
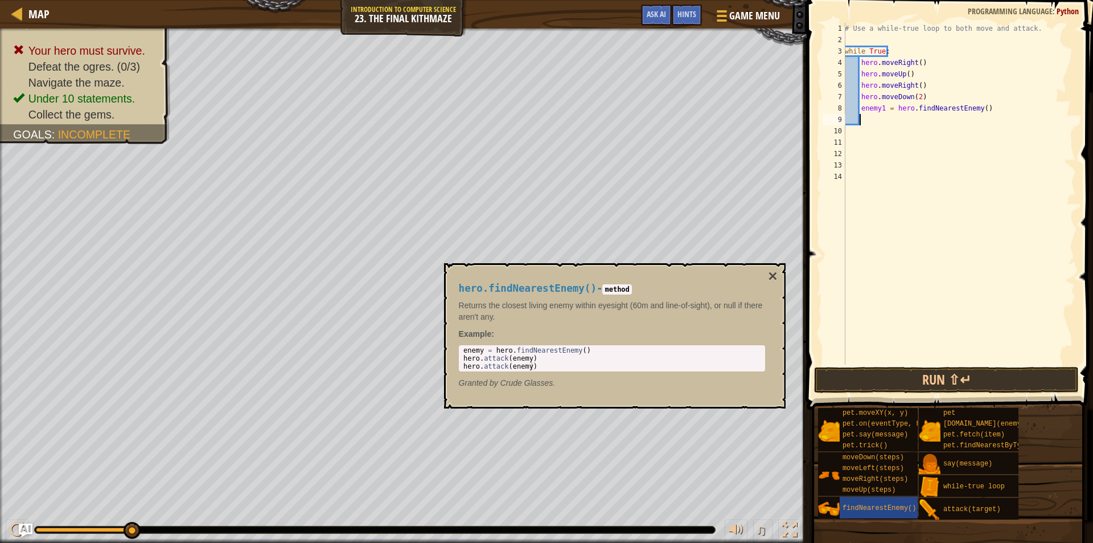
click at [937, 120] on div "# Use a while-true loop to both move and attack. while True : hero . moveRight …" at bounding box center [959, 205] width 233 height 364
click at [907, 109] on div "# Use a while-true loop to both move and attack. while True : hero . moveRight …" at bounding box center [959, 205] width 233 height 364
click at [913, 110] on div "# Use a while-true loop to both move and attack. while True : hero . moveRight …" at bounding box center [959, 205] width 233 height 364
drag, startPoint x: 913, startPoint y: 110, endPoint x: 861, endPoint y: 112, distance: 52.4
click at [861, 112] on div "# Use a while-true loop to both move and attack. while True : hero . moveRight …" at bounding box center [959, 205] width 233 height 364
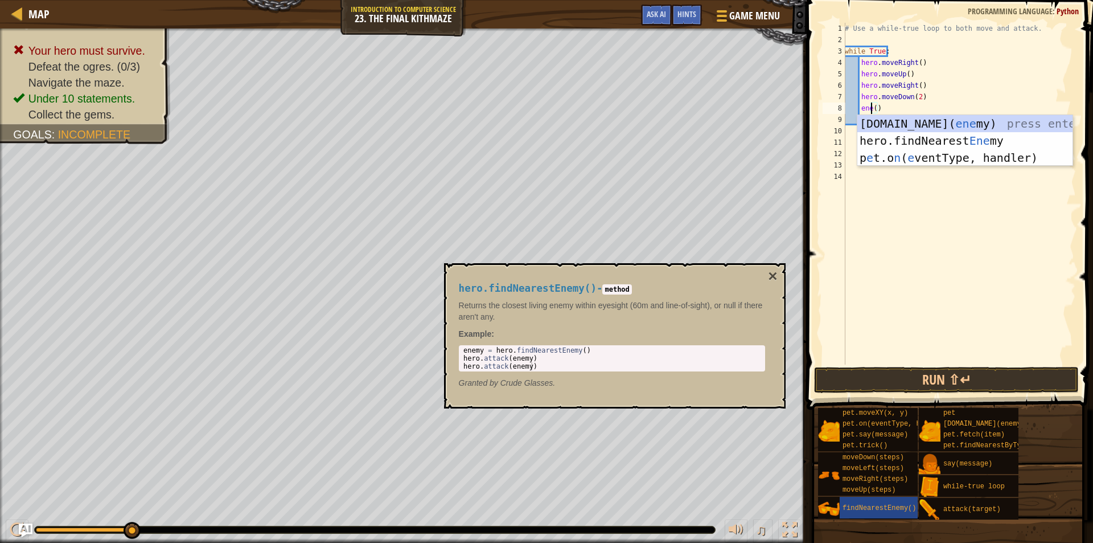
scroll to position [5, 2]
click at [916, 140] on div "[DOMAIN_NAME]( enem y) press enter hero.findNearest Enem y press enter" at bounding box center [965, 149] width 215 height 68
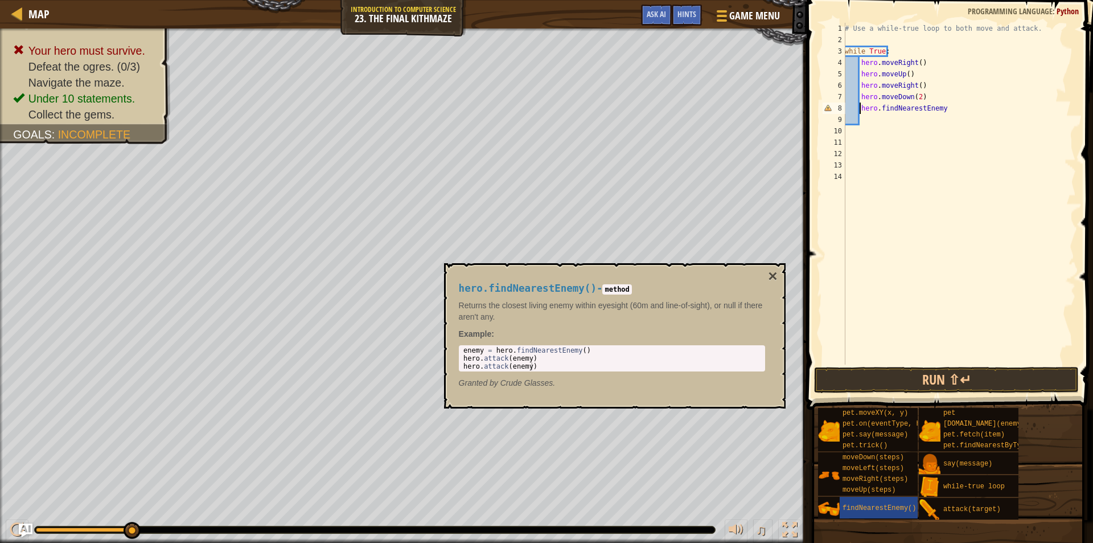
click at [860, 109] on div "# Use a while-true loop to both move and attack. while True : hero . moveRight …" at bounding box center [959, 205] width 233 height 364
paste textarea "="
type textarea "enemy = hero.findNearestEnemy"
click at [947, 175] on div "# Use a while-true loop to both move and attack. while True : hero . moveRight …" at bounding box center [959, 205] width 233 height 364
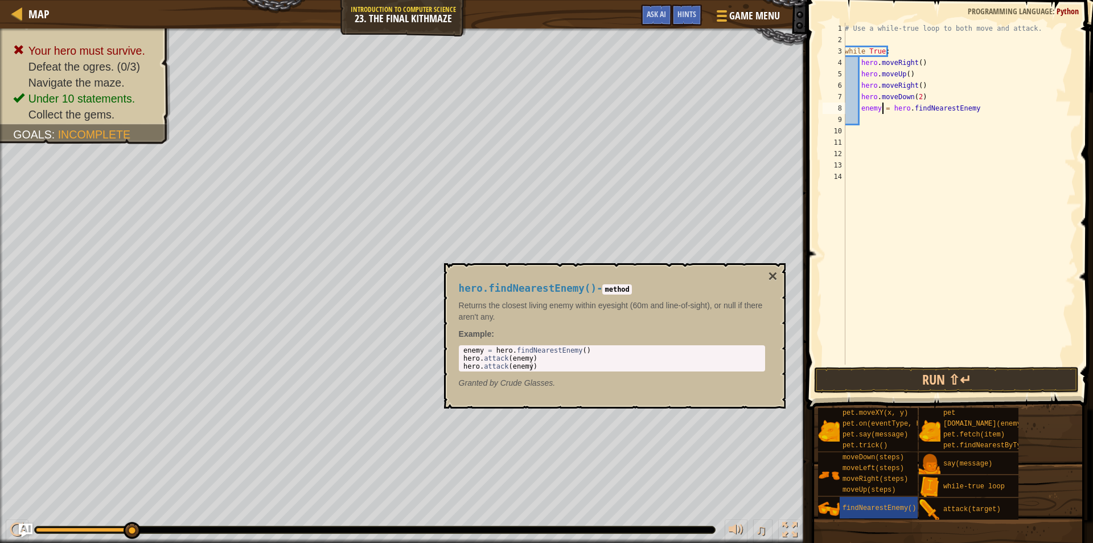
drag, startPoint x: 881, startPoint y: 112, endPoint x: 881, endPoint y: 118, distance: 6.3
click at [881, 113] on div "# Use a while-true loop to both move and attack. while True : hero . moveRight …" at bounding box center [959, 205] width 233 height 364
type textarea "enemy = hero.findNearestEnemy"
click at [880, 111] on div "# Use a while-true loop to both move and attack. while True : hero . moveRight …" at bounding box center [959, 205] width 233 height 364
click at [882, 111] on div "# Use a while-true loop to both move and attack. while True : hero . moveRight …" at bounding box center [959, 205] width 233 height 364
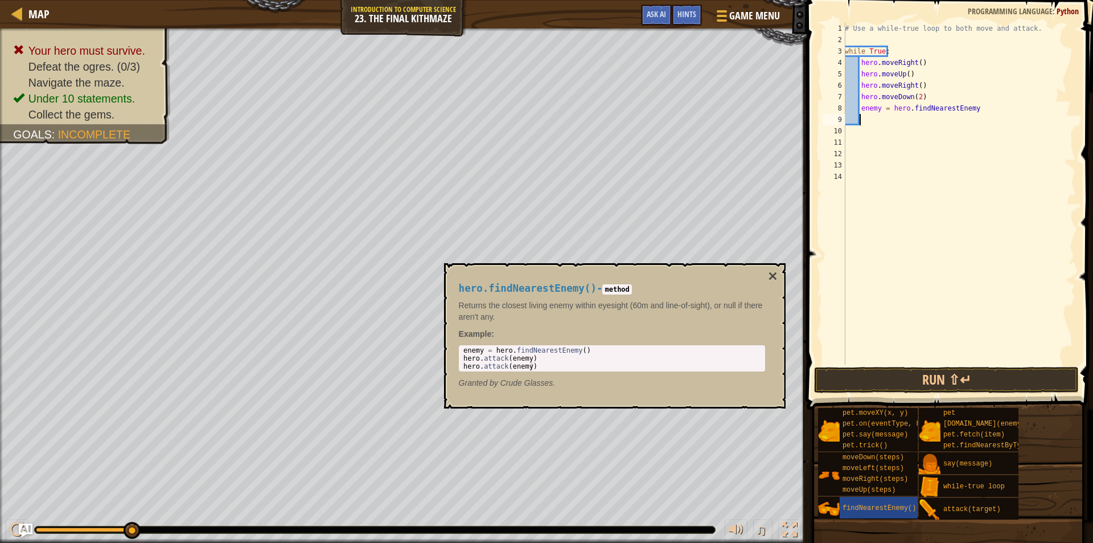
click at [876, 124] on div "# Use a while-true loop to both move and attack. while True : hero . moveRight …" at bounding box center [959, 205] width 233 height 364
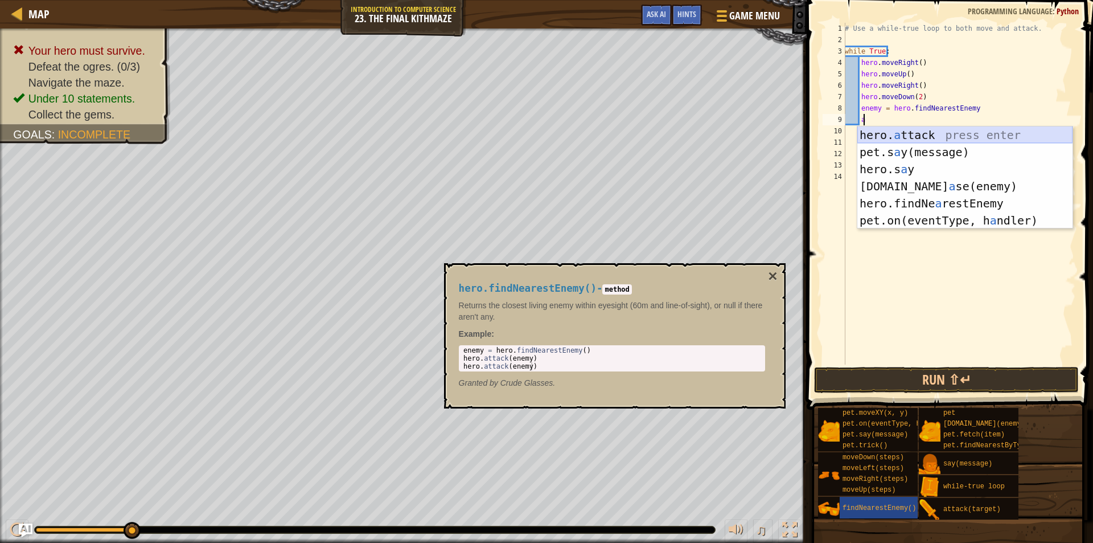
click at [867, 132] on div "hero. a ttack press enter pet.s a y(message) press enter hero.s a y press enter…" at bounding box center [965, 194] width 215 height 137
type textarea "hero.attack(enemy)"
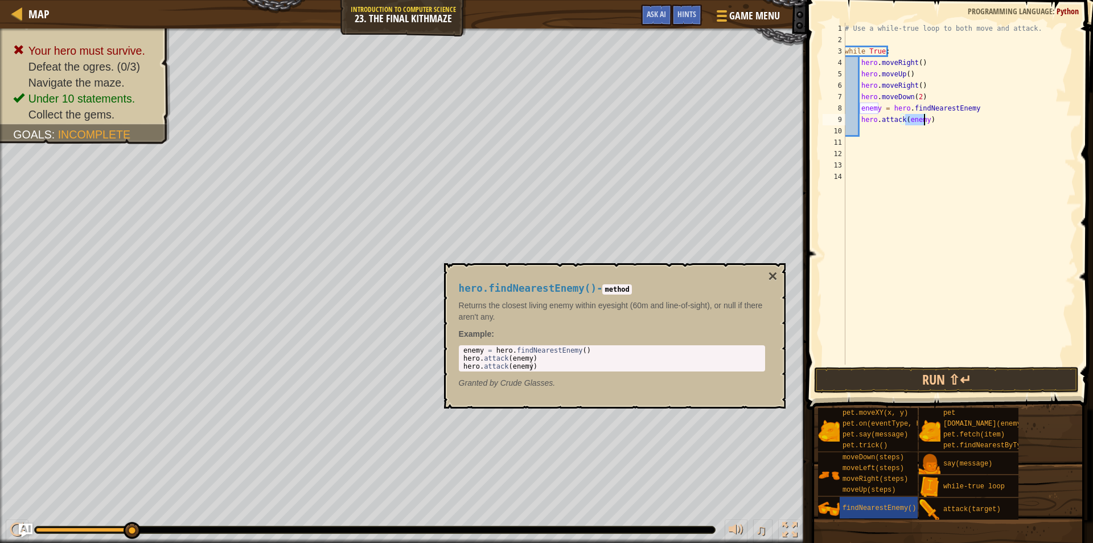
click at [961, 127] on div "# Use a while-true loop to both move and attack. while True : hero . moveRight …" at bounding box center [959, 205] width 233 height 364
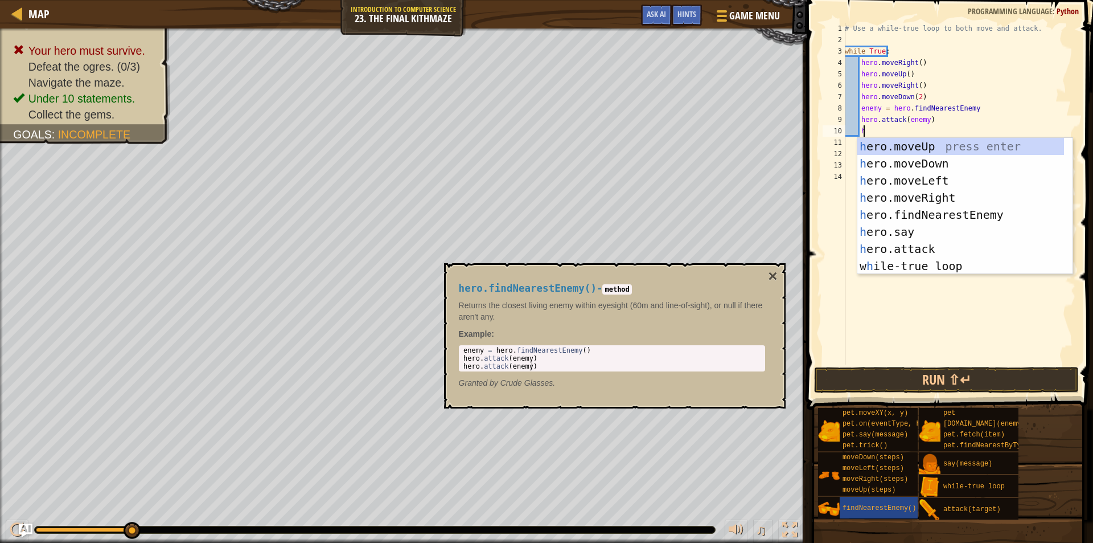
scroll to position [5, 1]
click at [926, 249] on div "he ro.moveUp press enter he ro.moveDown press enter he ro.moveLeft press enter …" at bounding box center [961, 223] width 207 height 171
type textarea "hero.attack(enemy)"
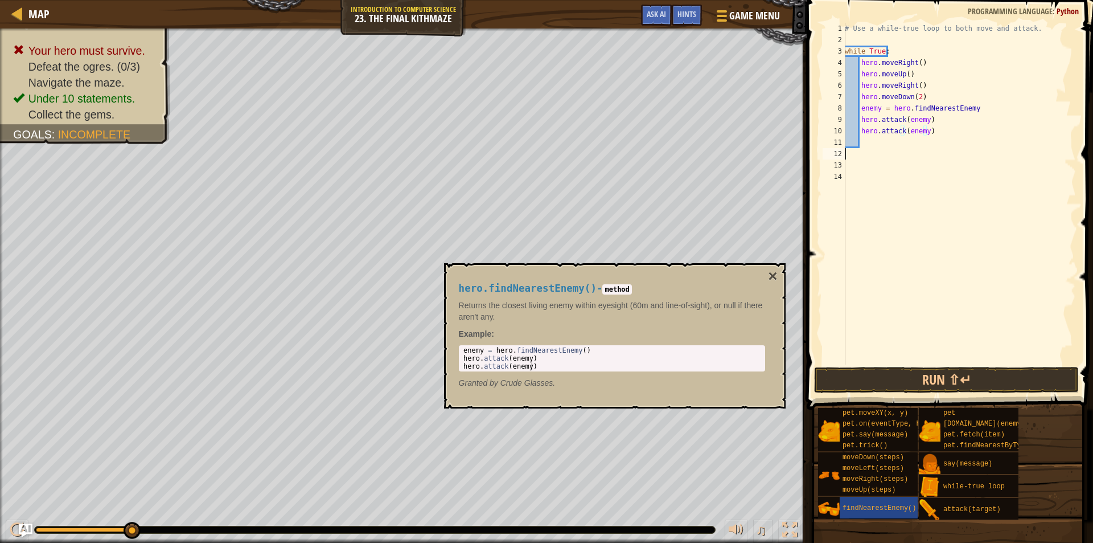
click at [928, 152] on div "# Use a while-true loop to both move and attack. while True : hero . moveRight …" at bounding box center [959, 205] width 233 height 364
click at [924, 138] on div "# Use a while-true loop to both move and attack. while True : hero . moveRight …" at bounding box center [959, 205] width 233 height 364
click at [772, 270] on button "×" at bounding box center [772, 276] width 9 height 16
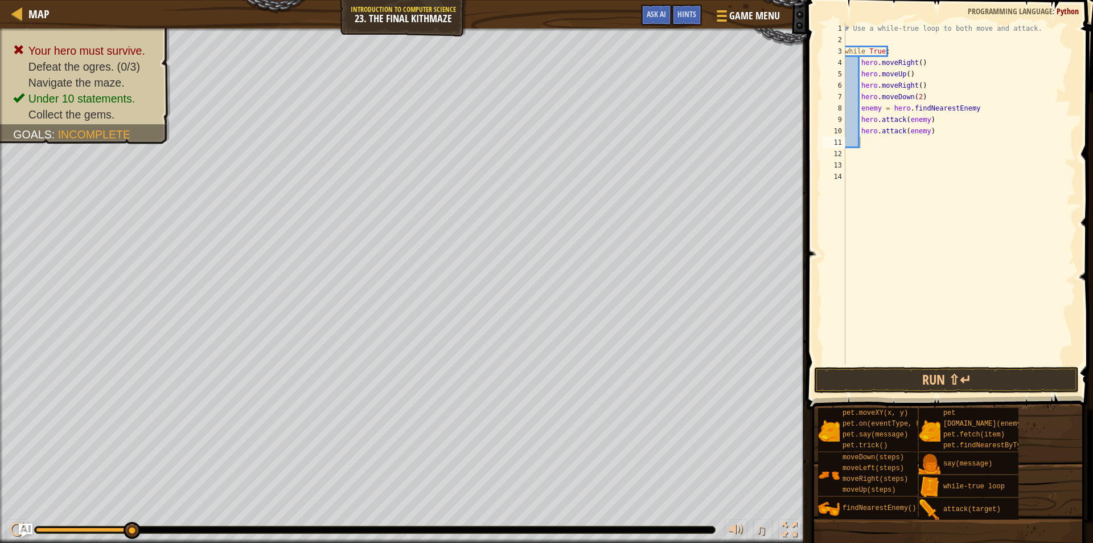
click at [923, 148] on div "# Use a while-true loop to both move and attack. while True : hero . moveRight …" at bounding box center [959, 205] width 233 height 364
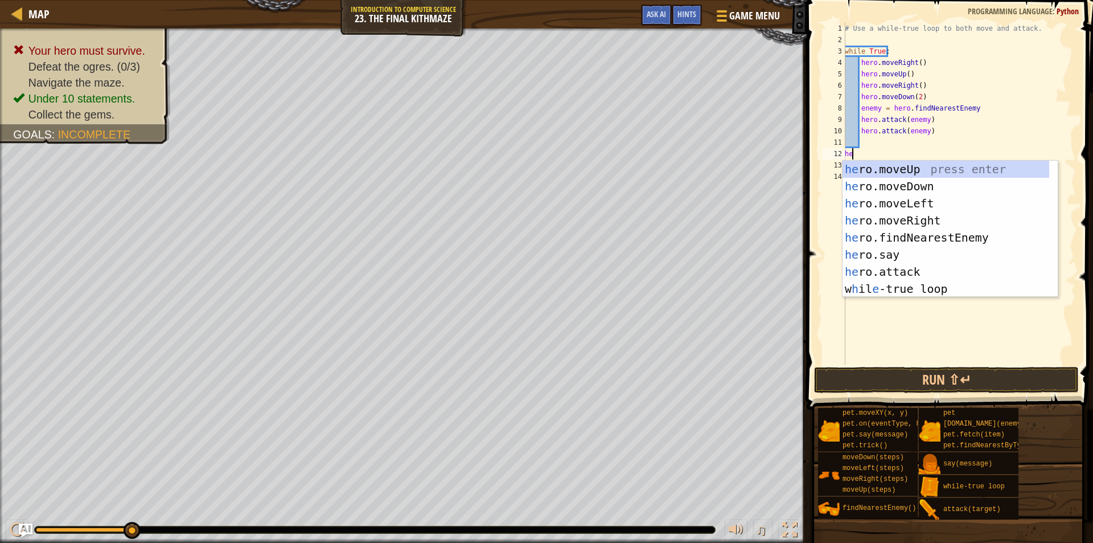
type textarea "her"
click at [943, 167] on div "her o.moveUp press enter her o.moveDown press enter her o.moveLeft press enter …" at bounding box center [946, 246] width 207 height 171
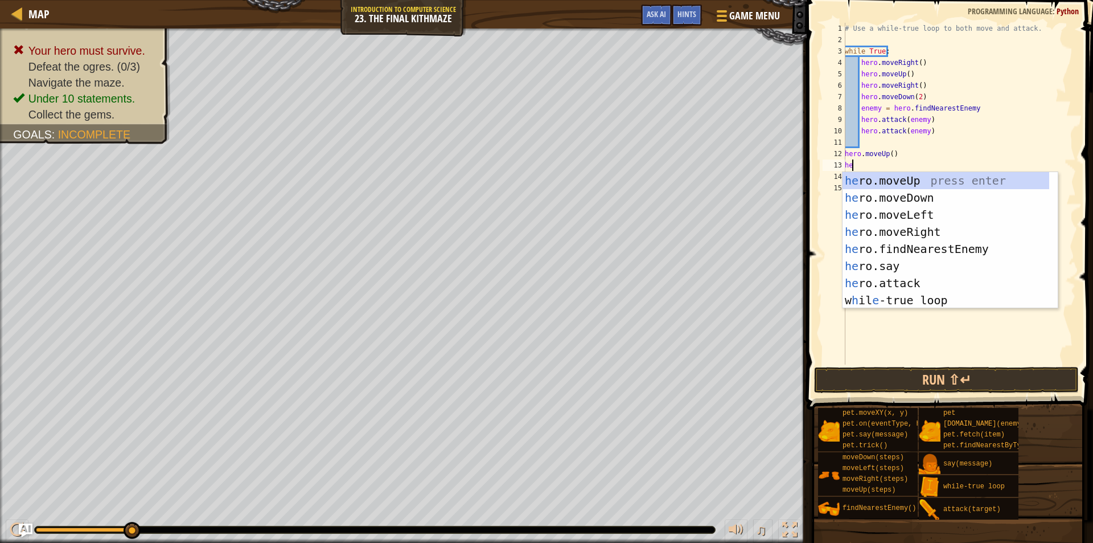
type textarea "her"
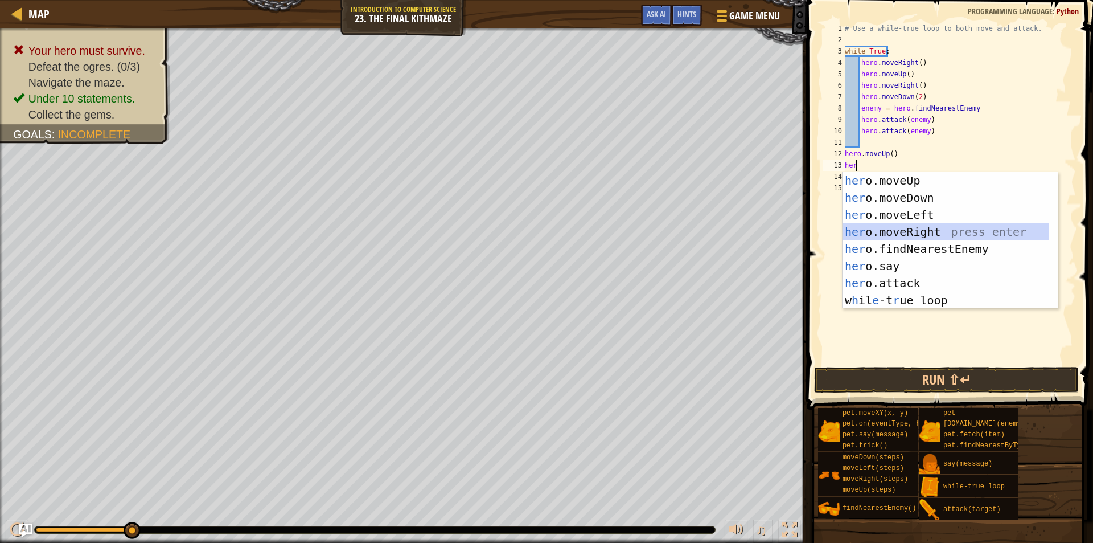
click at [914, 234] on div "her o.moveUp press enter her o.moveDown press enter her o.moveLeft press enter …" at bounding box center [946, 257] width 207 height 171
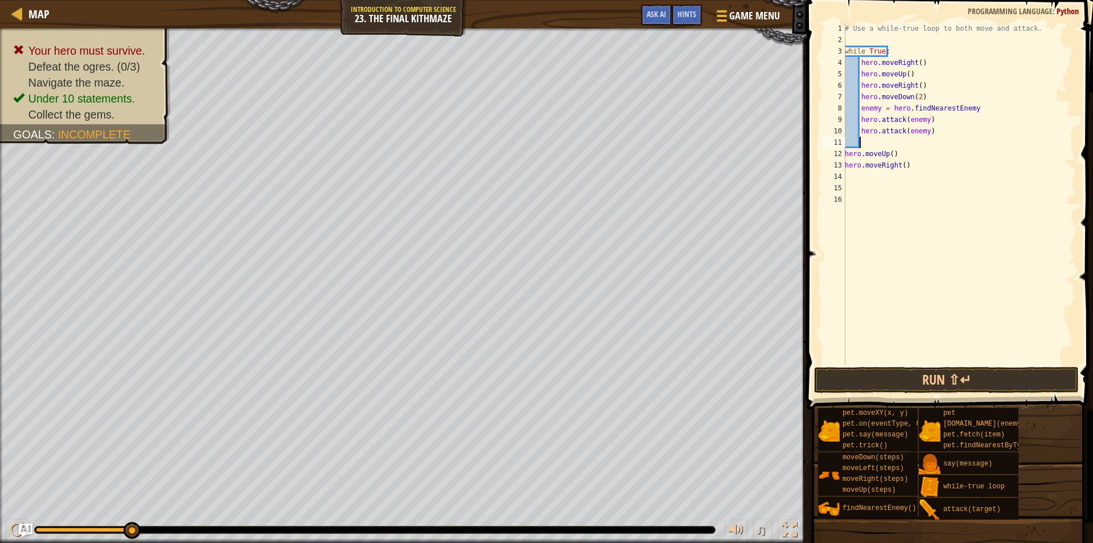
click at [912, 147] on div "# Use a while-true loop to both move and attack. while True : hero . moveRight …" at bounding box center [959, 205] width 233 height 364
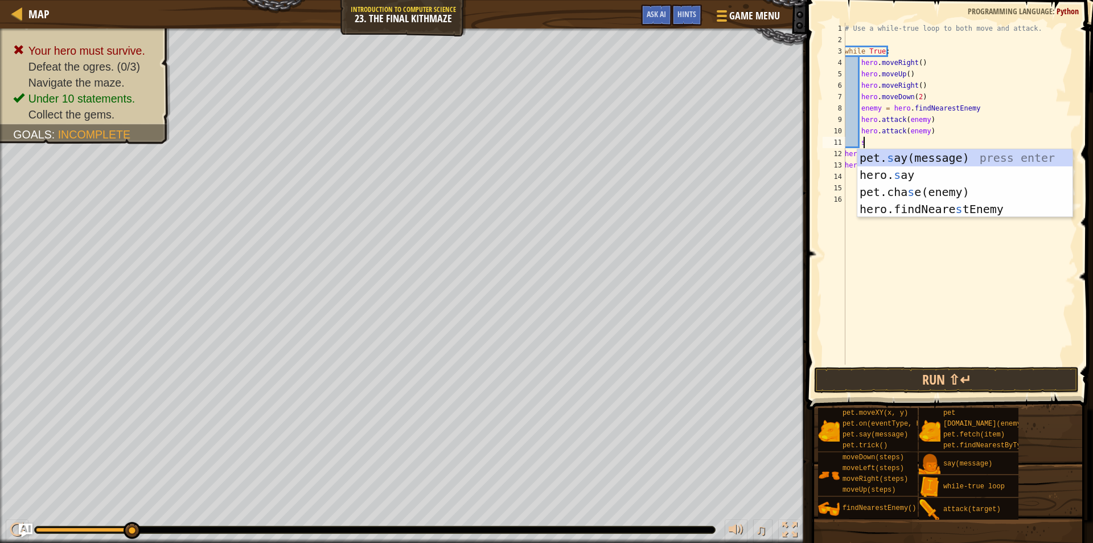
scroll to position [5, 1]
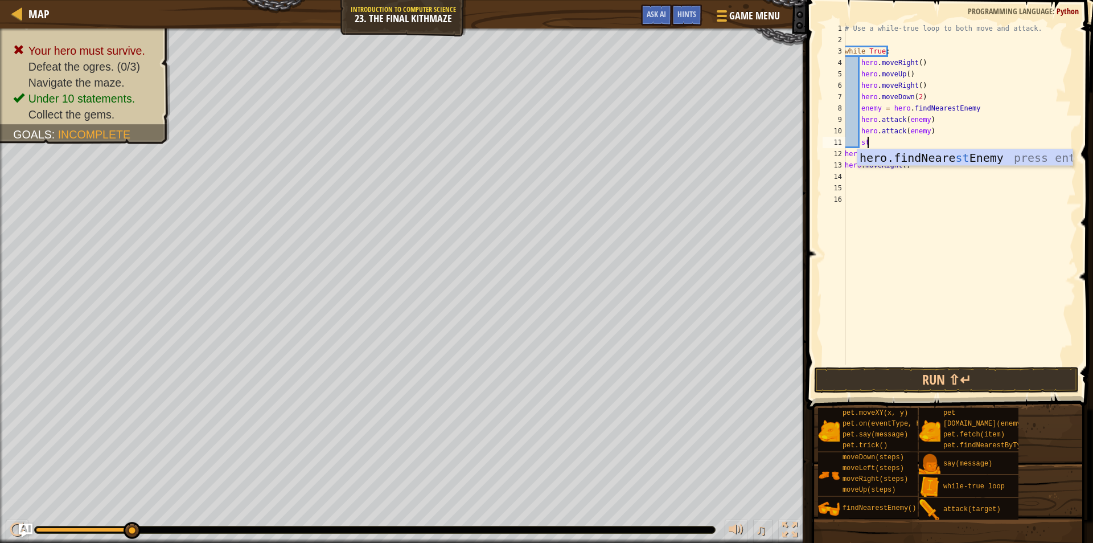
type textarea "s"
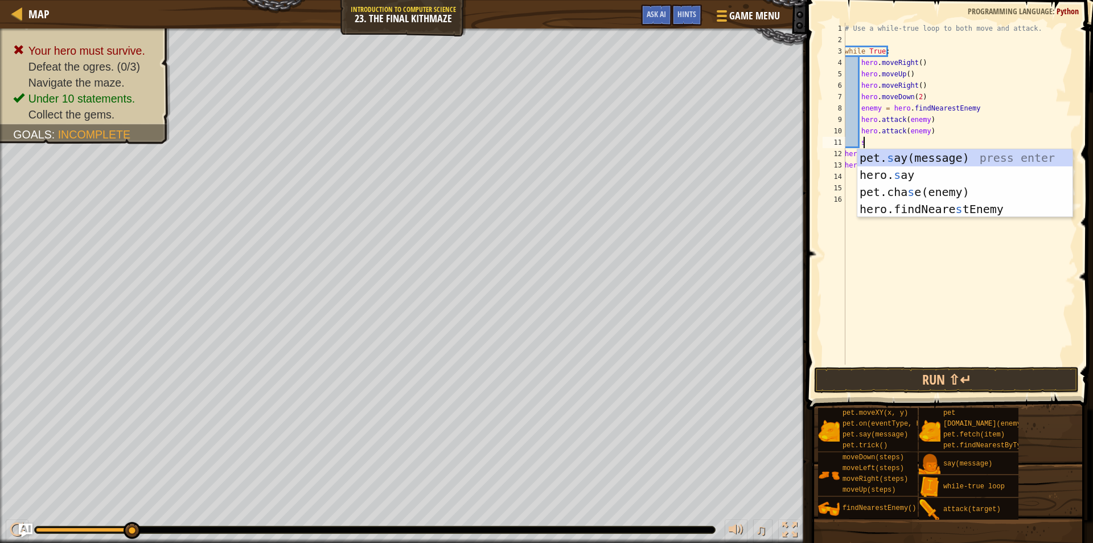
scroll to position [5, 1]
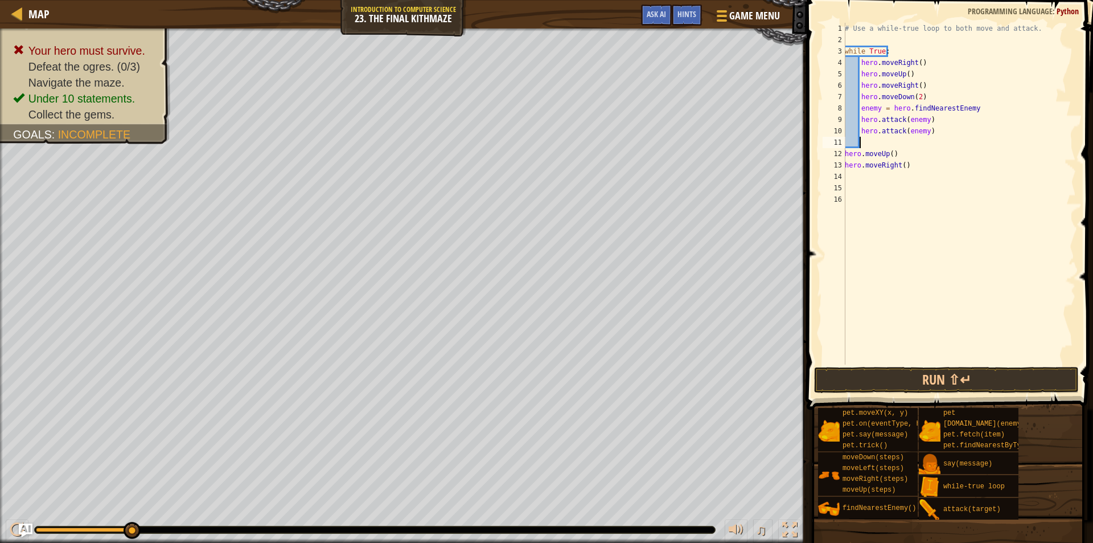
type textarea "c"
click at [885, 180] on div "# Use a while-true loop to both move and attack. while True : hero . moveRight …" at bounding box center [959, 205] width 233 height 364
click at [890, 173] on div "# Use a while-true loop to both move and attack. while True : hero . moveRight …" at bounding box center [959, 205] width 233 height 364
click at [922, 170] on div "# Use a while-true loop to both move and attack. while True : hero . moveRight …" at bounding box center [959, 205] width 233 height 364
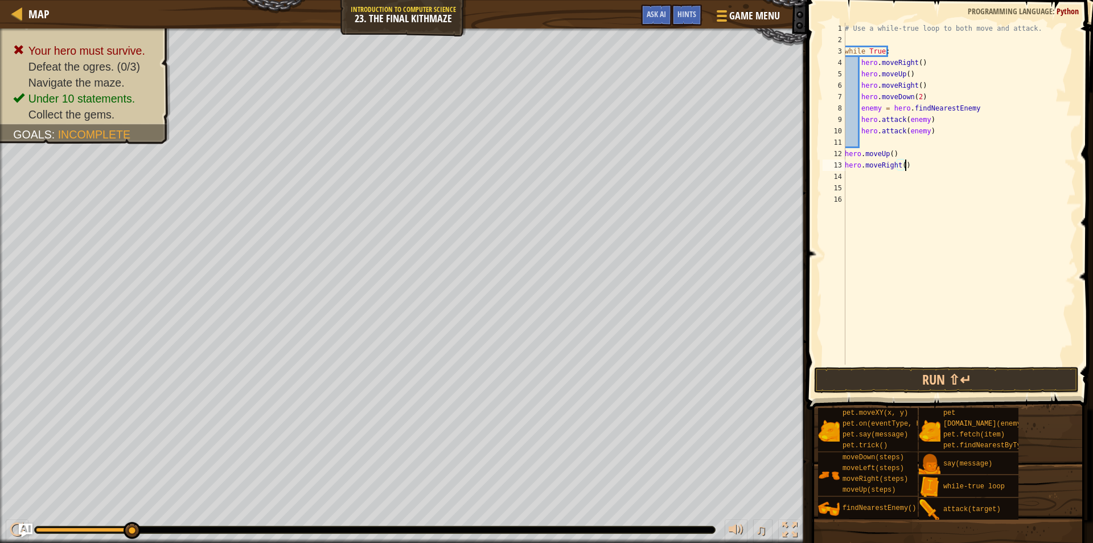
click at [899, 170] on div "# Use a while-true loop to both move and attack. while True : hero . moveRight …" at bounding box center [959, 205] width 233 height 364
click at [900, 170] on div "# Use a while-true loop to both move and attack. while True : hero . moveRight …" at bounding box center [959, 205] width 233 height 364
click at [900, 170] on div "# Use a while-true loop to both move and attack. while True : hero . moveRight …" at bounding box center [959, 194] width 233 height 342
click at [895, 378] on button "Run ⇧↵" at bounding box center [946, 380] width 265 height 26
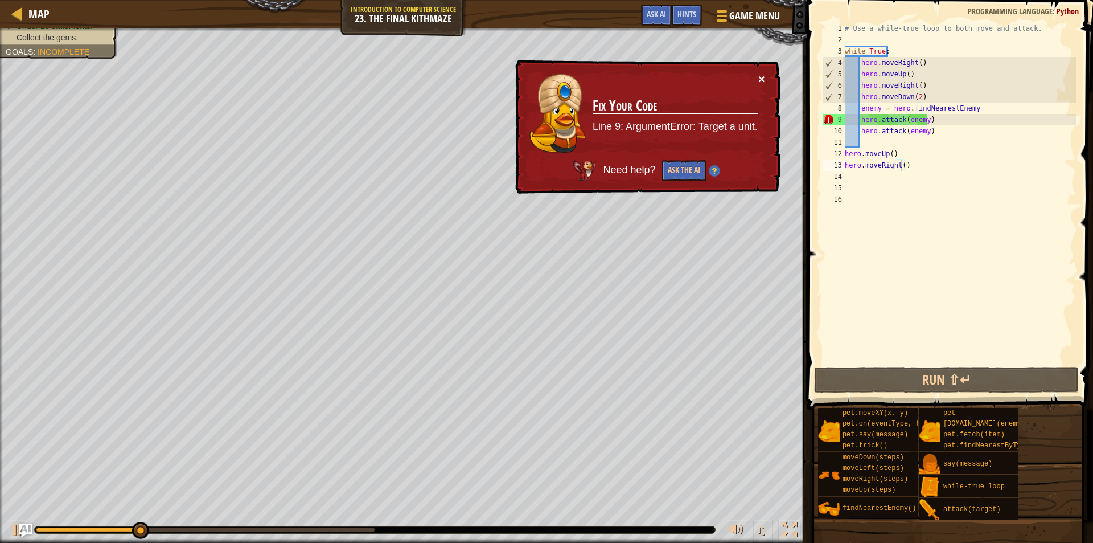
click at [765, 79] on button "×" at bounding box center [761, 79] width 7 height 12
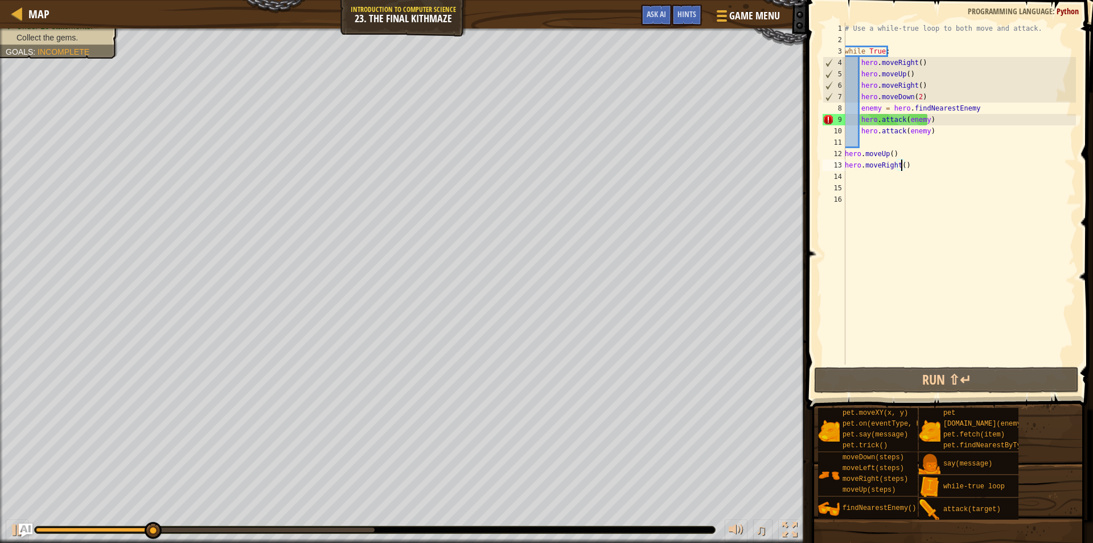
click at [926, 121] on div "# Use a while-true loop to both move and attack. while True : hero . moveRight …" at bounding box center [959, 205] width 233 height 364
click at [925, 123] on div "# Use a while-true loop to both move and attack. while True : hero . moveRight …" at bounding box center [959, 205] width 233 height 364
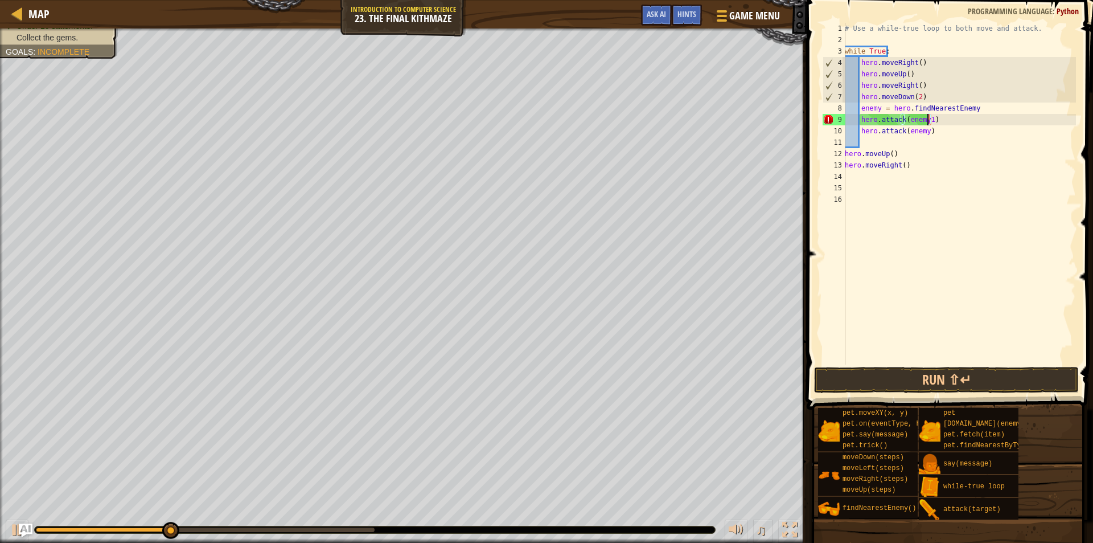
scroll to position [5, 6]
click at [881, 106] on div "# Use a while-true loop to both move and attack. while True : hero . moveRight …" at bounding box center [959, 205] width 233 height 364
click at [879, 110] on div "# Use a while-true loop to both move and attack. while True : hero . moveRight …" at bounding box center [959, 205] width 233 height 364
click at [922, 133] on div "# Use a while-true loop to both move and attack. while True : hero . moveRight …" at bounding box center [959, 205] width 233 height 364
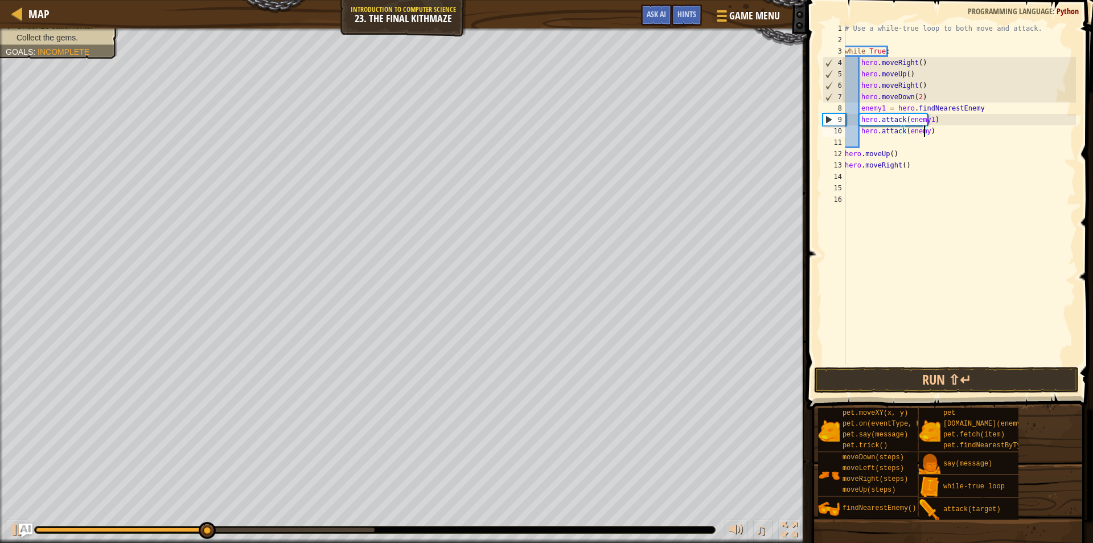
scroll to position [5, 6]
click at [932, 375] on button "Run ⇧↵" at bounding box center [946, 380] width 265 height 26
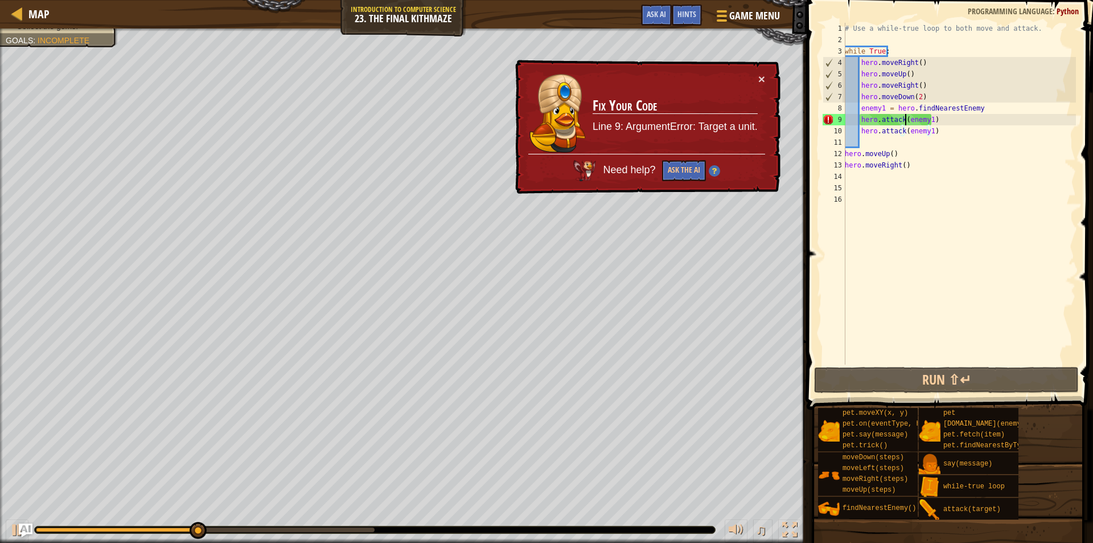
click at [904, 118] on div "# Use a while-true loop to both move and attack. while True : hero . moveRight …" at bounding box center [959, 205] width 233 height 364
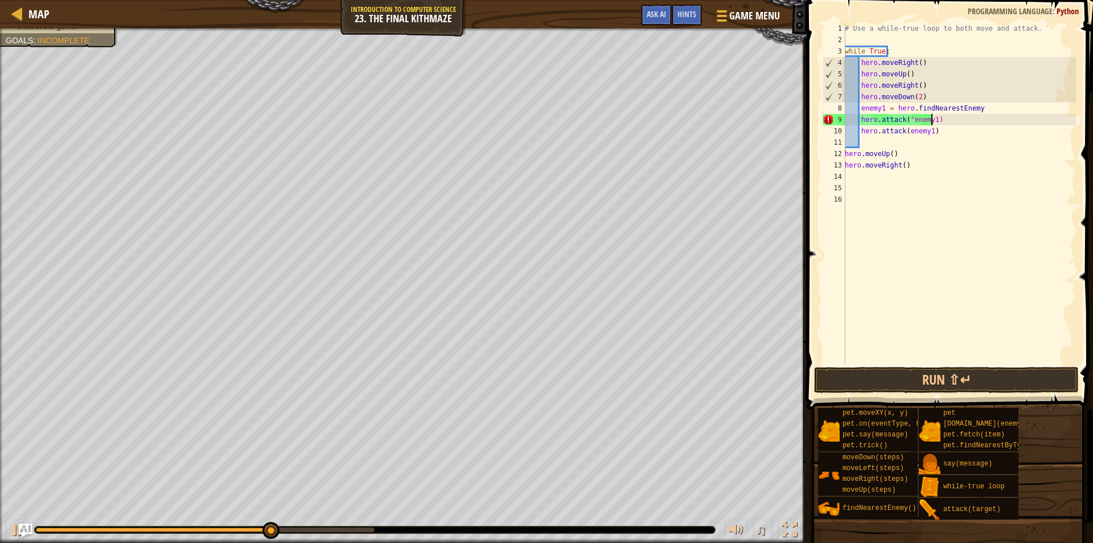
click at [930, 125] on div "# Use a while-true loop to both move and attack. while True : hero . moveRight …" at bounding box center [959, 205] width 233 height 364
click at [906, 133] on div "# Use a while-true loop to both move and attack. while True : hero . moveRight …" at bounding box center [959, 205] width 233 height 364
click at [929, 136] on div "# Use a while-true loop to both move and attack. while True : hero . moveRight …" at bounding box center [959, 205] width 233 height 364
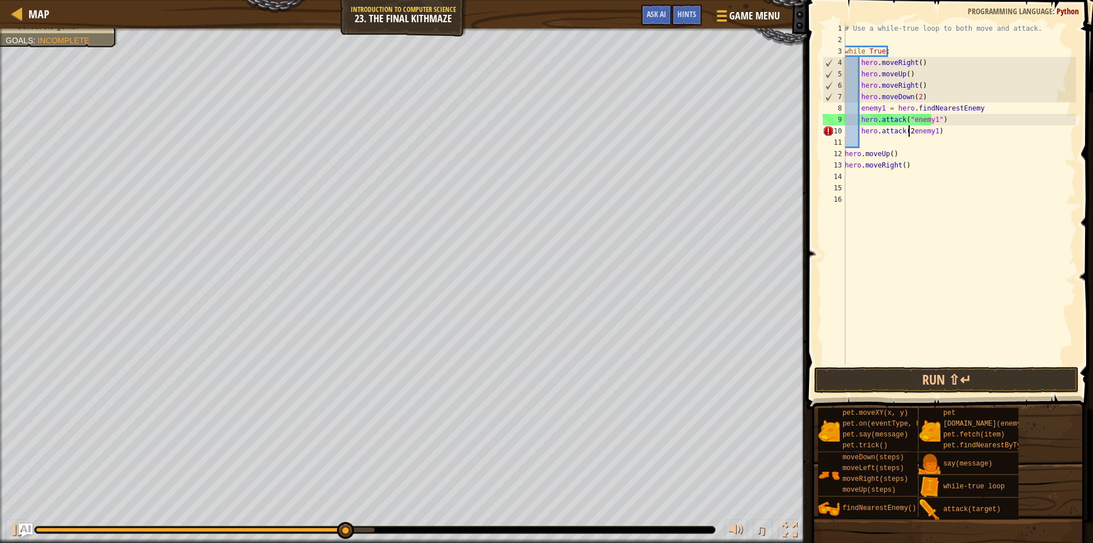
click at [909, 132] on div "# Use a while-true loop to both move and attack. while True : hero . moveRight …" at bounding box center [959, 205] width 233 height 364
click at [933, 133] on div "# Use a while-true loop to both move and attack. while True : hero . moveRight …" at bounding box center [959, 205] width 233 height 364
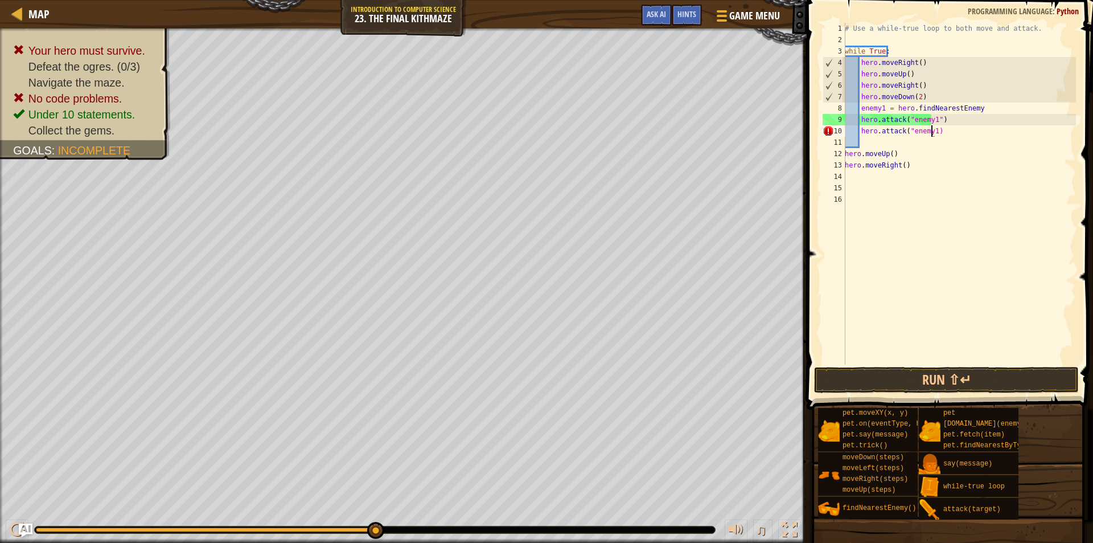
type textarea "hero.attack("enemy1")"
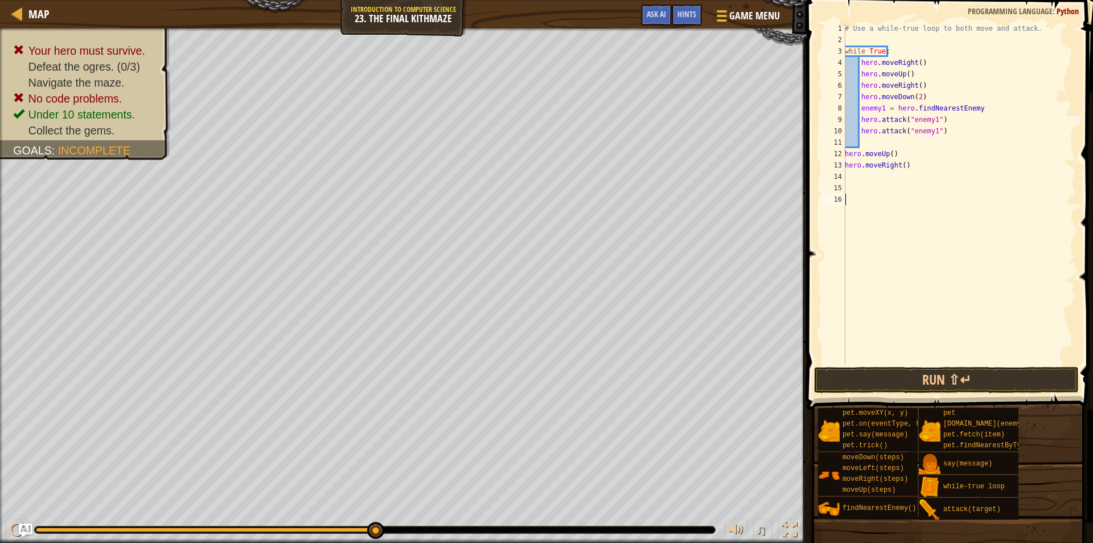
click at [988, 261] on div "# Use a while-true loop to both move and attack. while True : hero . moveRight …" at bounding box center [959, 205] width 233 height 364
click at [927, 374] on button "Run ⇧↵" at bounding box center [946, 380] width 265 height 26
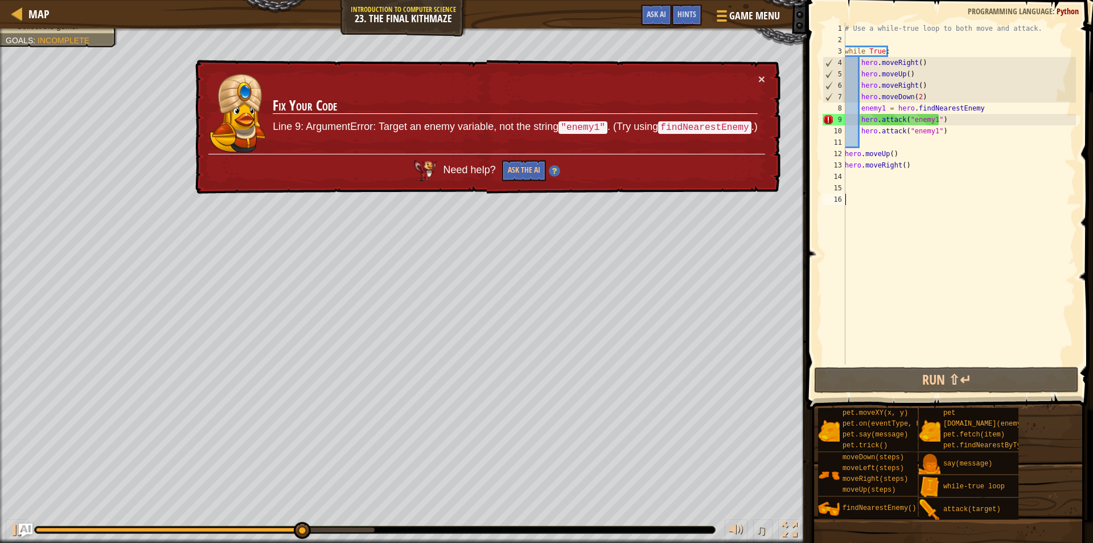
click at [752, 83] on td "Fix Your Code Line 9: ArgumentError: Target an enemy variable, not the string "…" at bounding box center [515, 113] width 486 height 81
click at [765, 71] on div "× Fix Your Code Line 9: ArgumentError: Target an enemy variable, not the string…" at bounding box center [487, 127] width 588 height 135
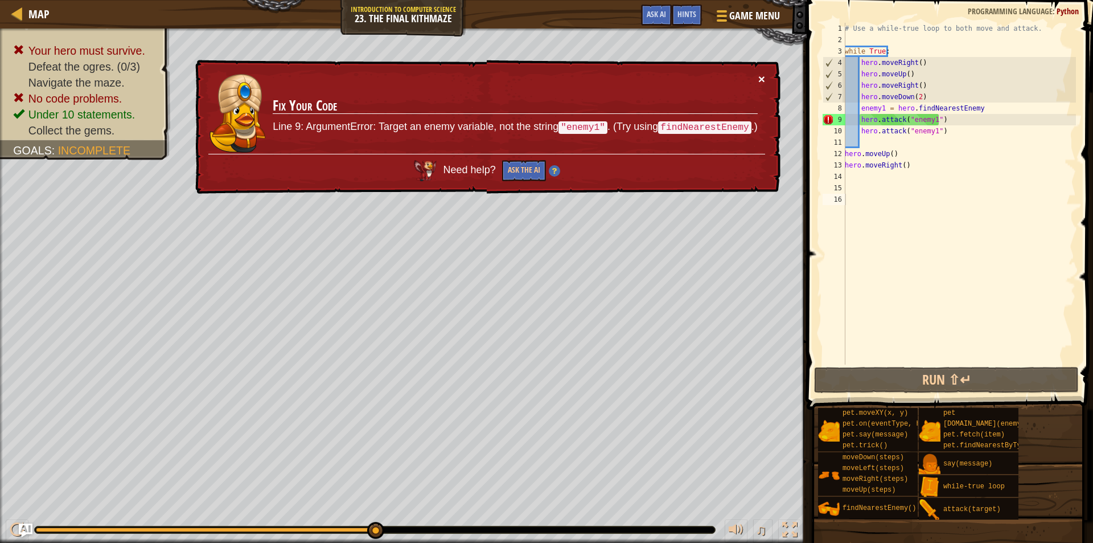
click at [759, 75] on button "×" at bounding box center [761, 79] width 7 height 12
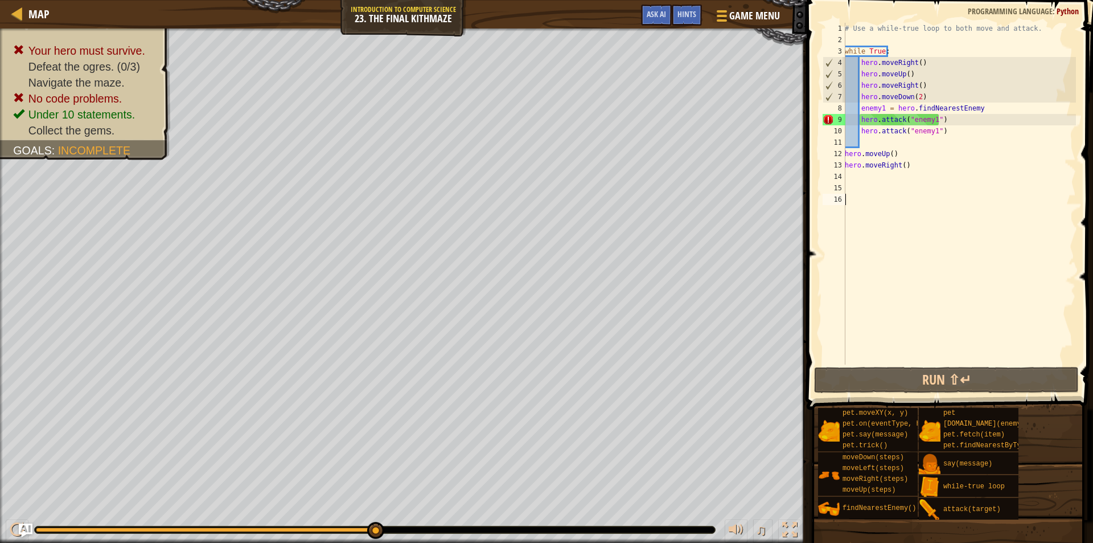
click at [921, 185] on div "# Use a while-true loop to both move and attack. while True : hero . moveRight …" at bounding box center [959, 205] width 233 height 364
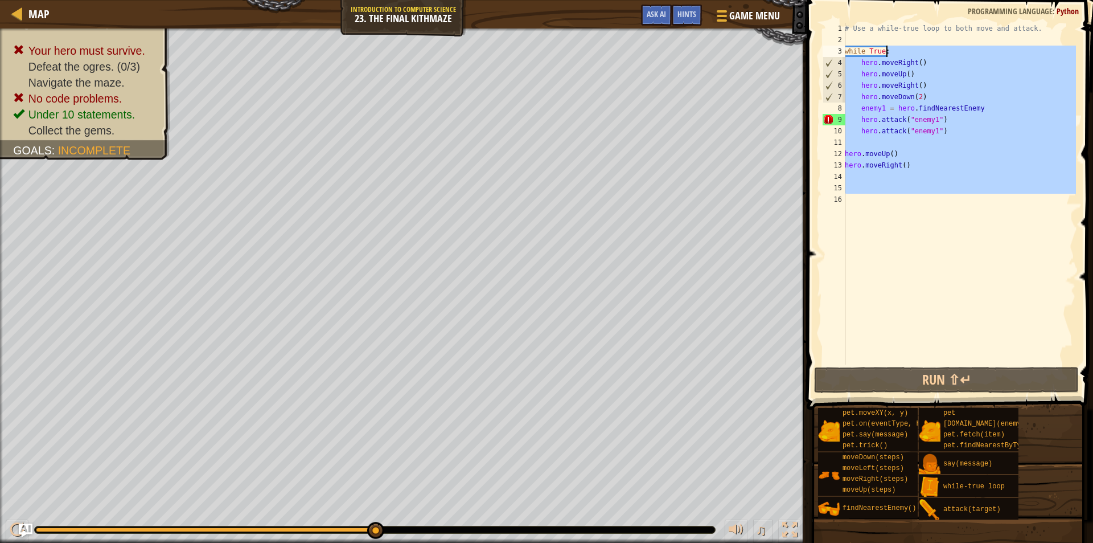
drag, startPoint x: 880, startPoint y: 142, endPoint x: 896, endPoint y: 48, distance: 95.8
click at [896, 48] on div "# Use a while-true loop to both move and attack. while True : hero . moveRight …" at bounding box center [959, 205] width 233 height 364
type textarea "while True:"
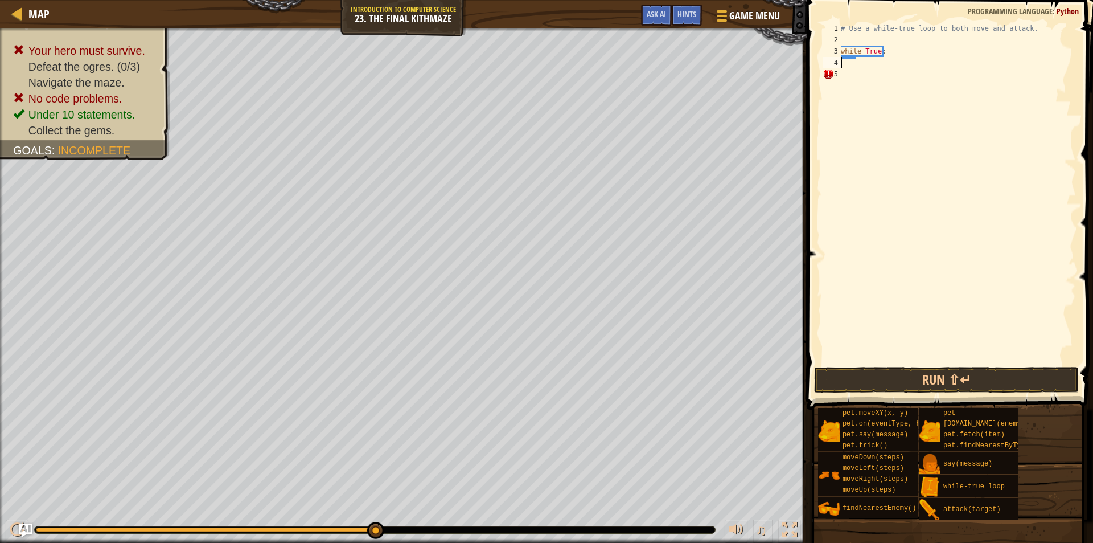
type textarea "k"
type textarea "while True:"
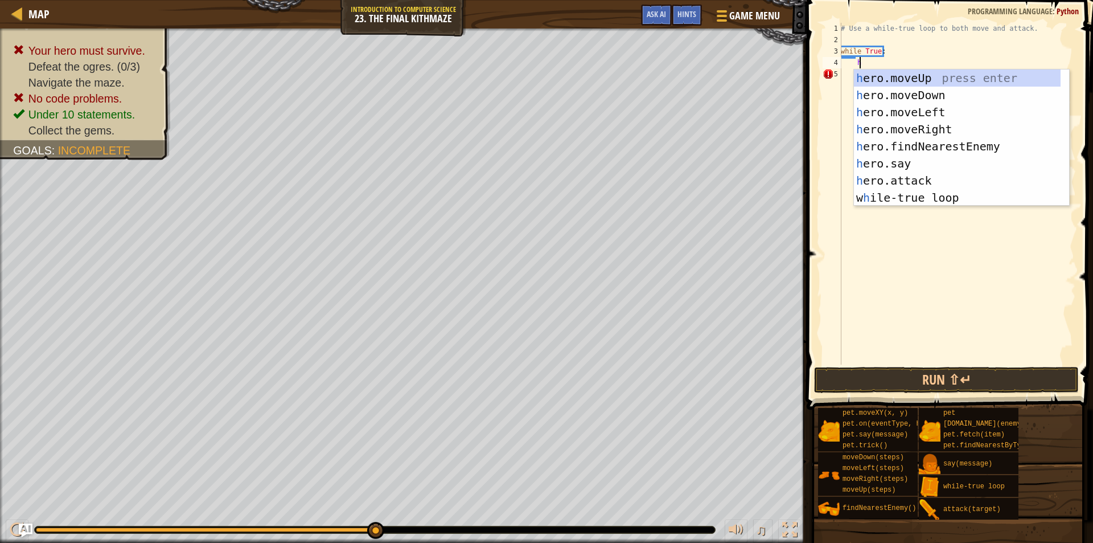
type textarea "he"
click at [937, 125] on div "he ro.moveUp press enter he ro.moveDown press enter he ro.moveLeft press enter …" at bounding box center [957, 154] width 207 height 171
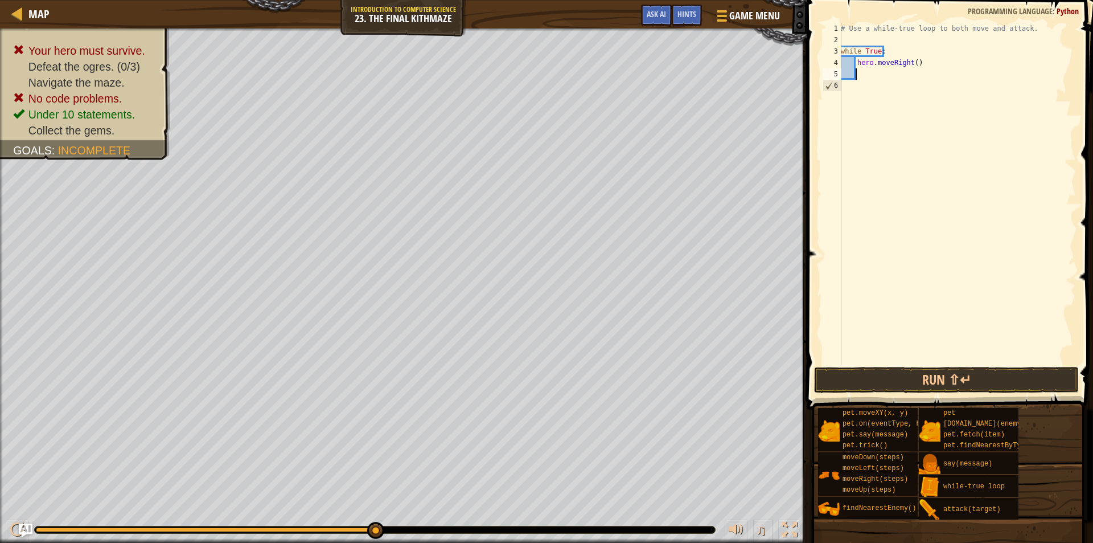
scroll to position [5, 1]
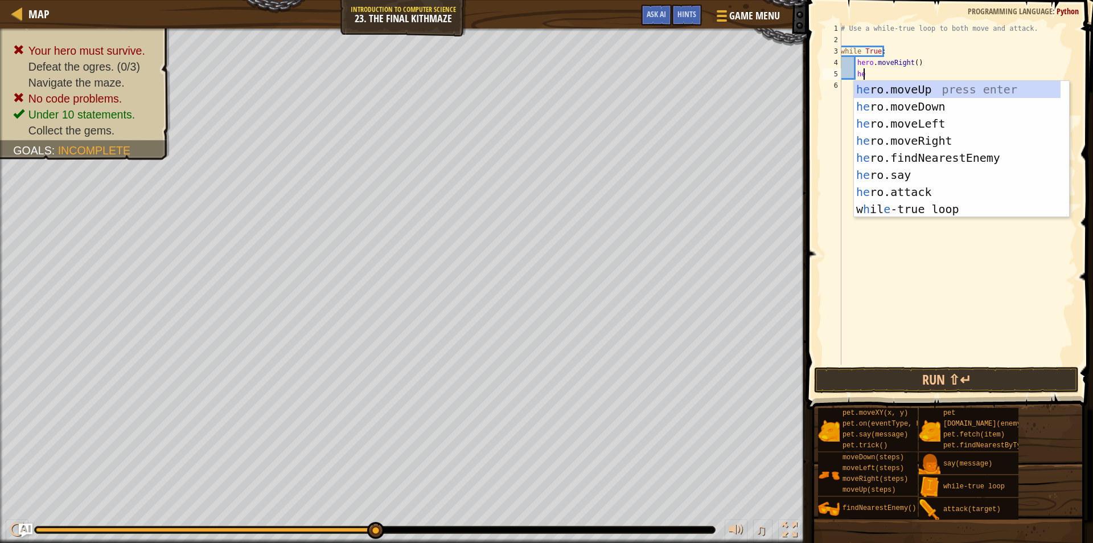
type textarea "her"
click at [969, 82] on div "her o.moveUp press enter her o.moveDown press enter her o.moveLeft press enter …" at bounding box center [957, 166] width 207 height 171
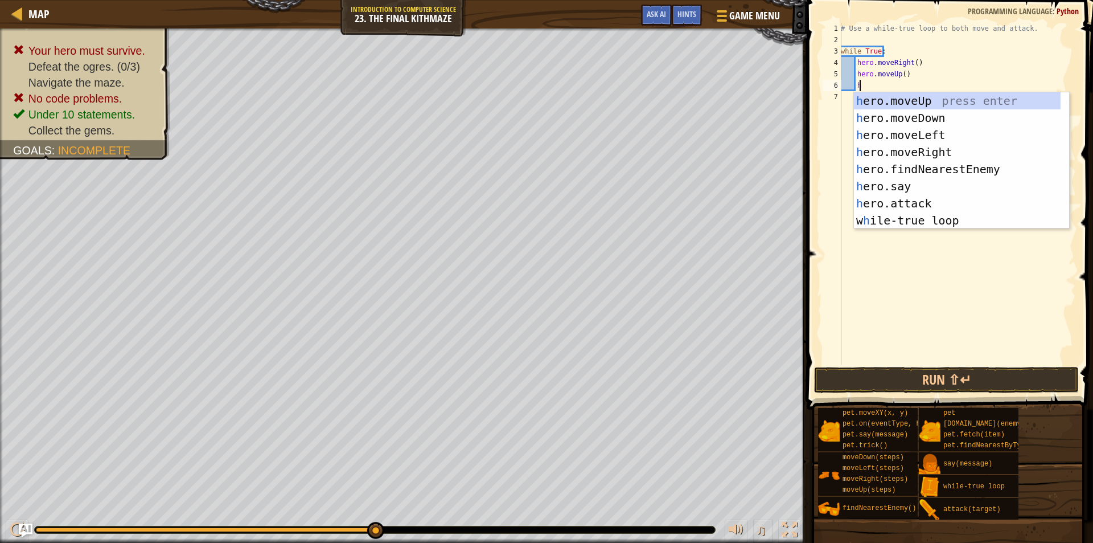
scroll to position [5, 1]
type textarea "h"
type textarea "her"
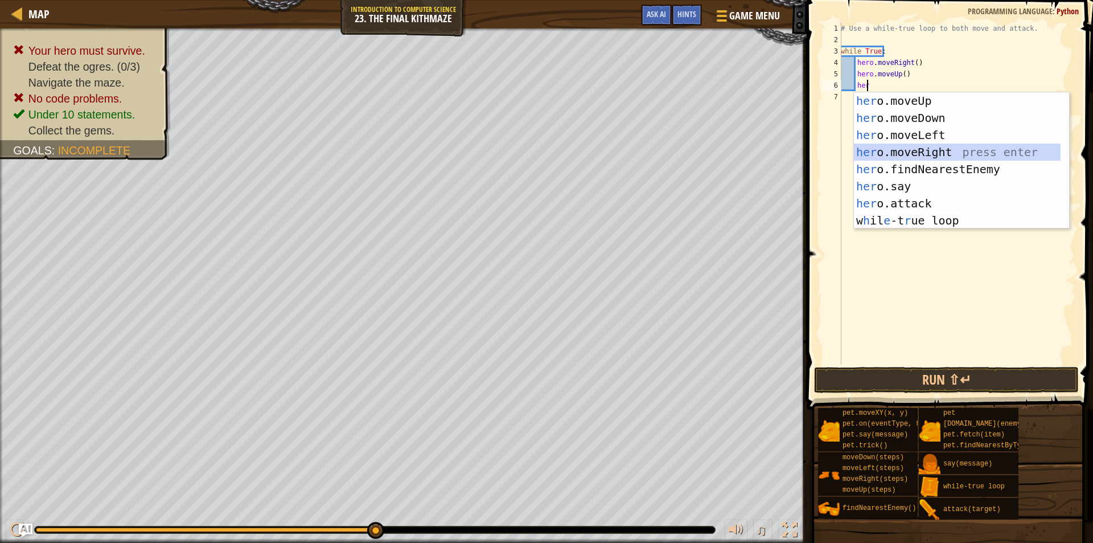
click at [935, 150] on div "her o.moveUp press enter her o.moveDown press enter her o.moveLeft press enter …" at bounding box center [957, 177] width 207 height 171
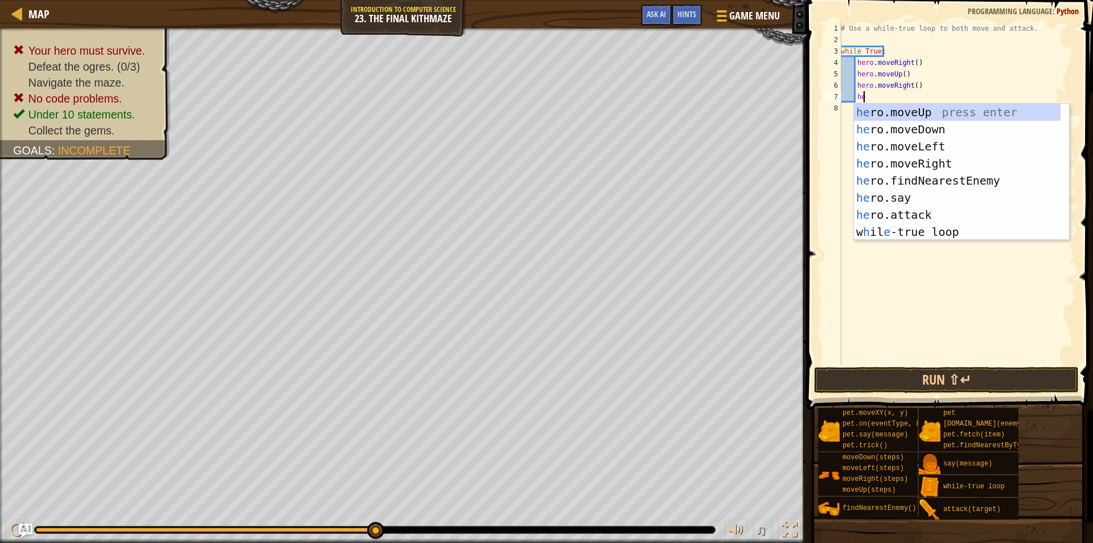
type textarea "her"
click at [914, 127] on div "her o.moveUp press enter her o.moveDown press enter her o.moveLeft press enter …" at bounding box center [957, 189] width 207 height 171
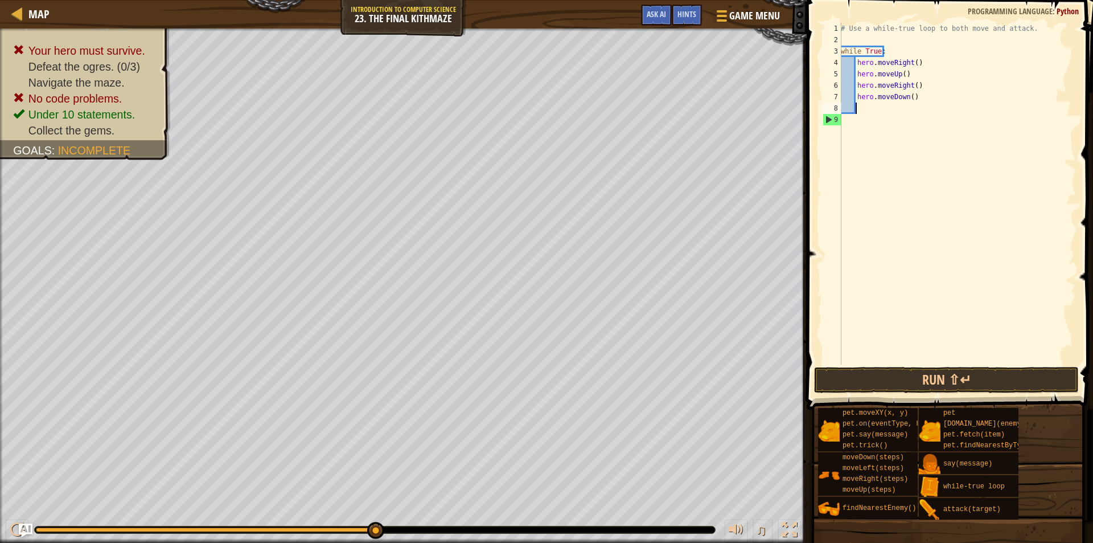
scroll to position [5, 1]
click at [951, 370] on button "Run ⇧↵" at bounding box center [946, 380] width 265 height 26
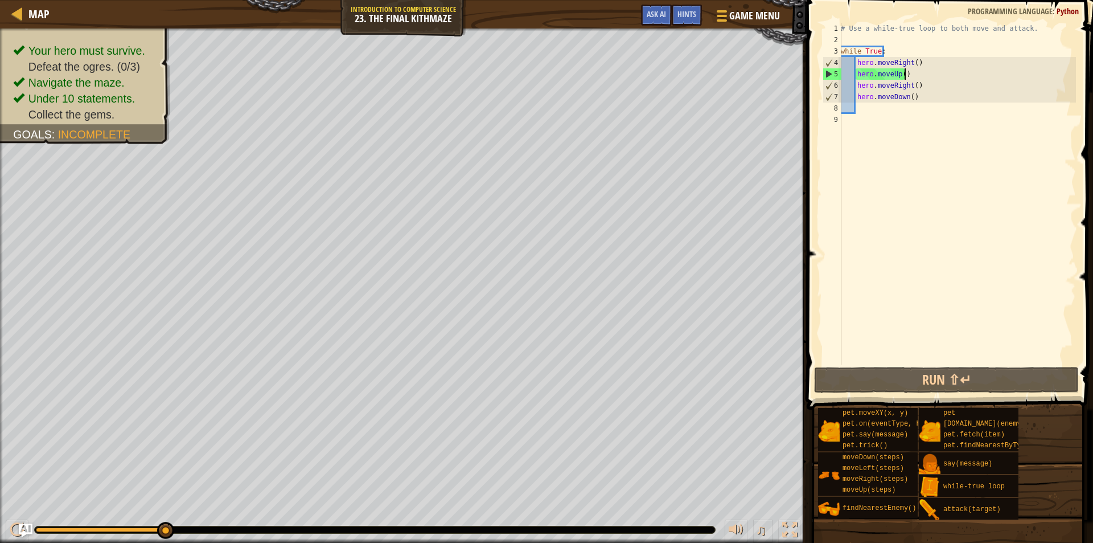
click at [947, 73] on div "# Use a while-true loop to both move and attack. while True : hero . moveRight …" at bounding box center [957, 205] width 237 height 364
click at [1057, 457] on div "Map Introduction to Computer Science 23. The Final Kithmaze Game Menu Done Hint…" at bounding box center [546, 271] width 1093 height 543
click at [944, 89] on div "# Use a while-true loop to both move and attack. while True : hero . moveRight …" at bounding box center [957, 205] width 237 height 364
click at [943, 89] on div "# Use a while-true loop to both move and attack. while True : hero . moveRight …" at bounding box center [957, 205] width 237 height 364
click at [933, 97] on div "# Use a while-true loop to both move and attack. while True : hero . moveRight …" at bounding box center [957, 205] width 237 height 364
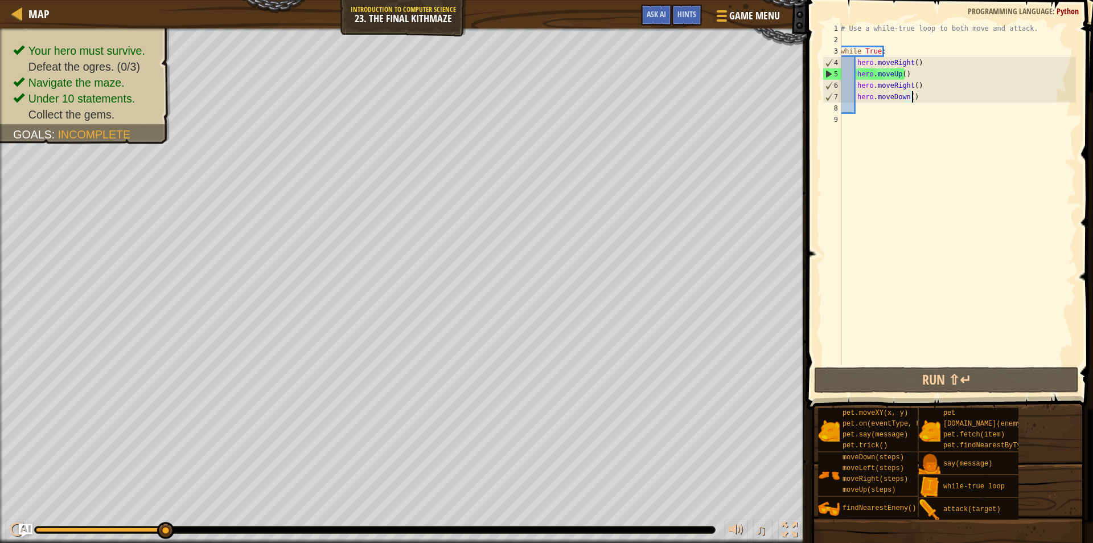
click at [930, 75] on div "# Use a while-true loop to both move and attack. while True : hero . moveRight …" at bounding box center [957, 205] width 237 height 364
click at [936, 85] on div "# Use a while-true loop to both move and attack. while True : hero . moveRight …" at bounding box center [957, 205] width 237 height 364
click at [906, 101] on div "# Use a while-true loop to both move and attack. while True : hero . moveRight …" at bounding box center [957, 205] width 237 height 364
click at [907, 99] on div "# Use a while-true loop to both move and attack. while True : hero . moveRight …" at bounding box center [957, 205] width 237 height 364
type textarea "hero.moveDown(2)"
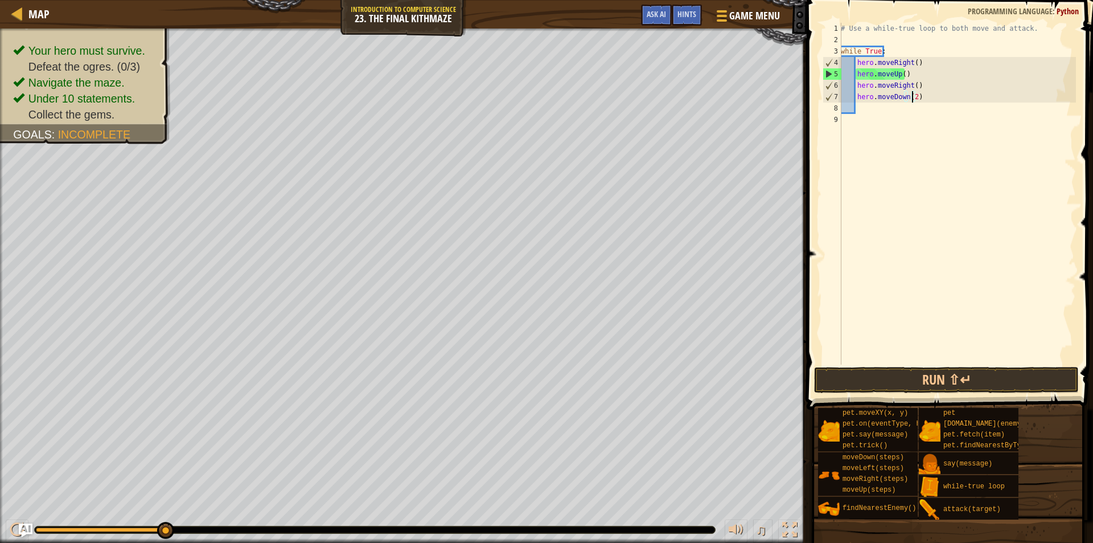
scroll to position [5, 6]
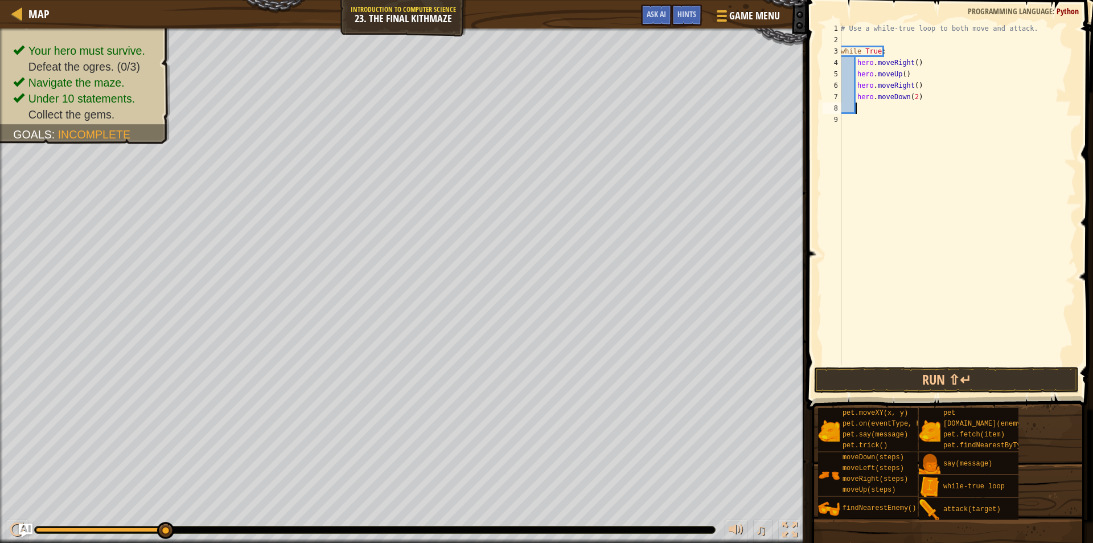
click at [914, 108] on div "# Use a while-true loop to both move and attack. while True : hero . moveRight …" at bounding box center [957, 205] width 237 height 364
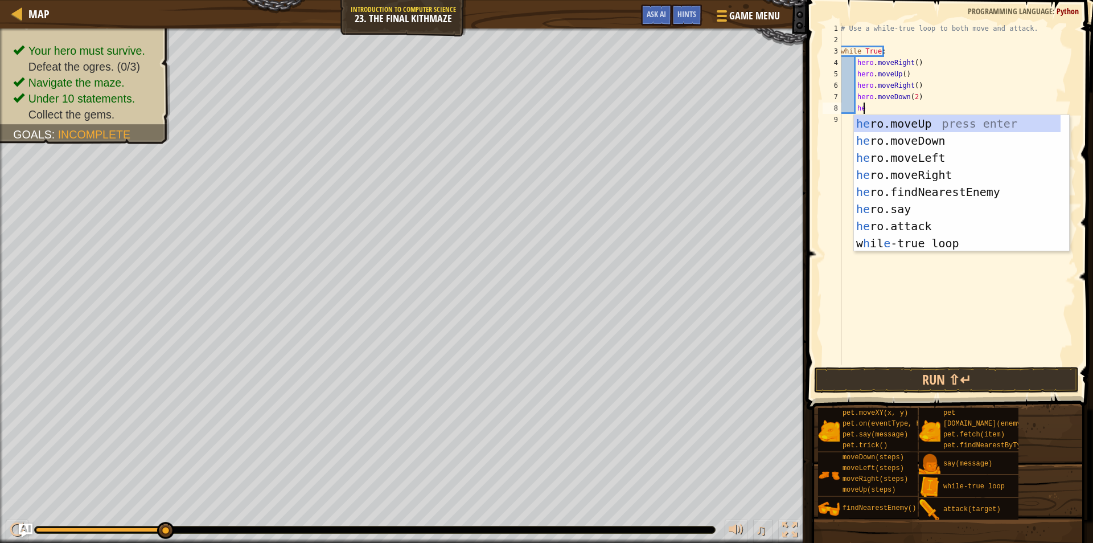
scroll to position [5, 1]
type textarea "her"
click at [941, 131] on div "her o.moveUp press enter her o.moveDown press enter her o.moveLeft press enter …" at bounding box center [957, 200] width 207 height 171
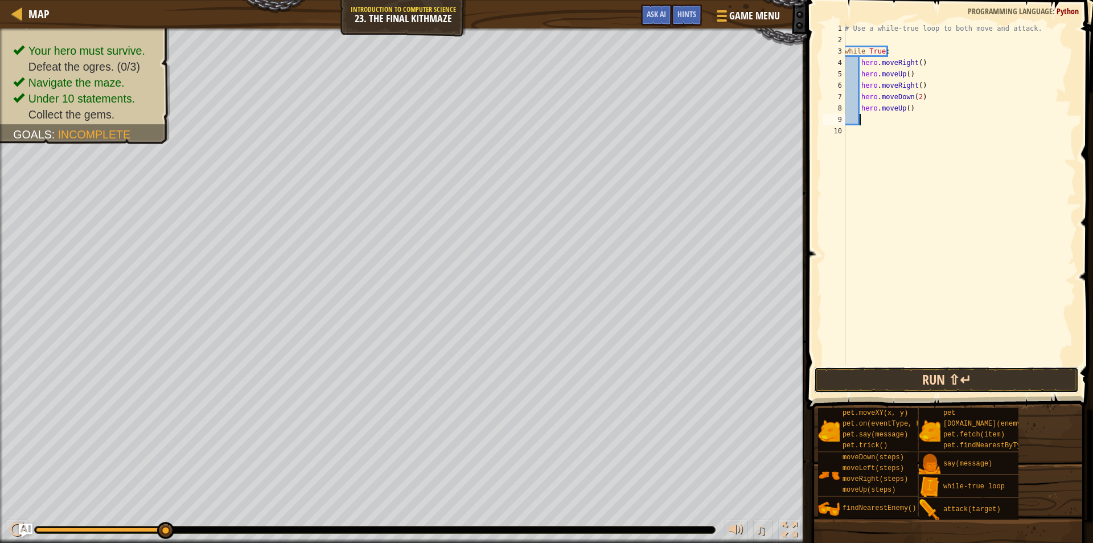
click at [936, 371] on button "Run ⇧↵" at bounding box center [946, 380] width 265 height 26
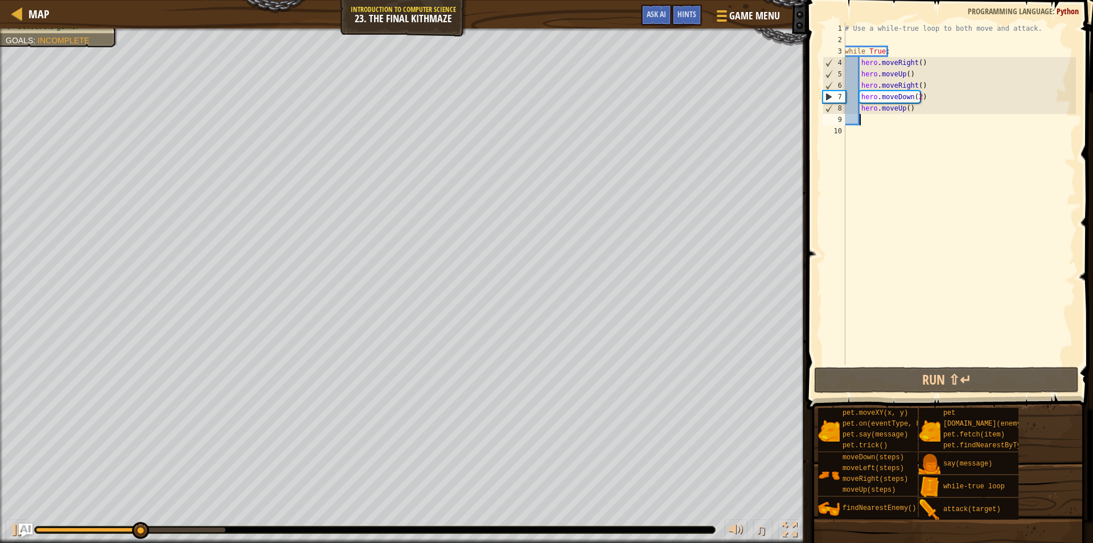
click at [899, 282] on div "# Use a while-true loop to both move and attack. while True : hero . moveRight …" at bounding box center [959, 205] width 233 height 364
click at [880, 123] on div "# Use a while-true loop to both move and attack. while True : hero . moveRight …" at bounding box center [959, 205] width 233 height 364
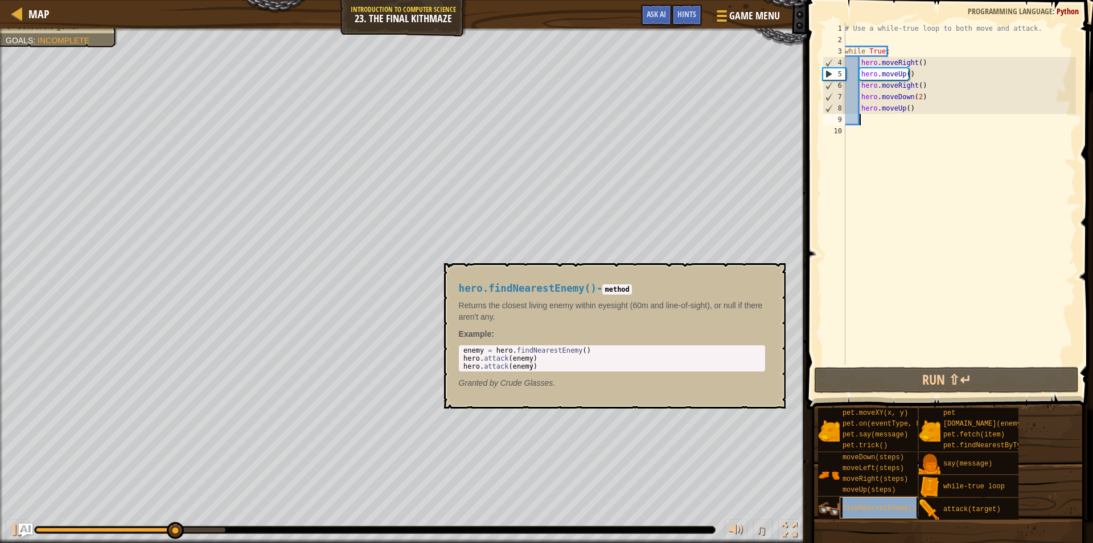
click at [855, 497] on div "findNearestEnemy()" at bounding box center [894, 508] width 109 height 22
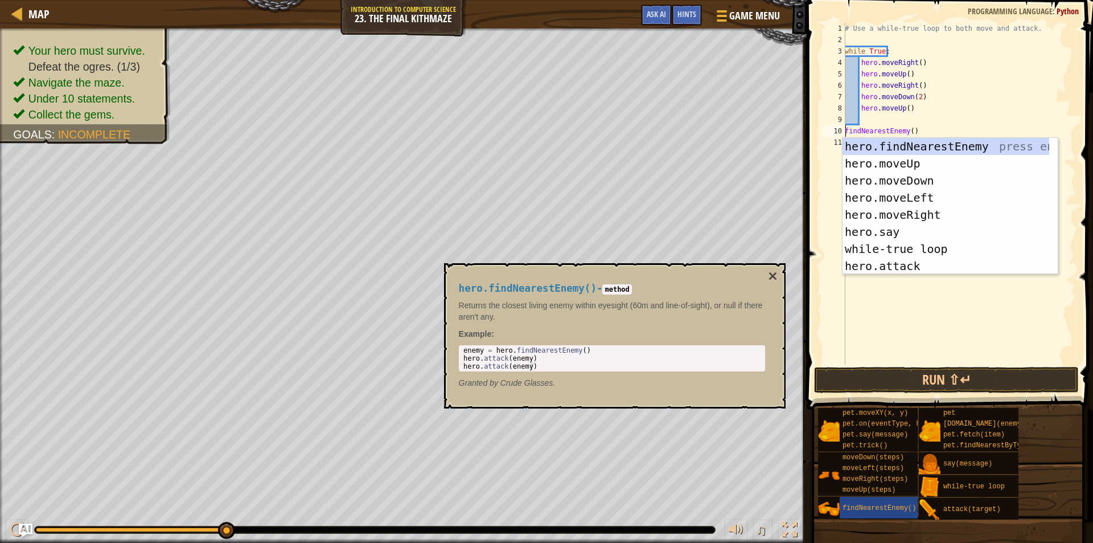
click at [875, 141] on div "hero.findNearestEnemy press enter hero.moveUp press enter hero.moveDown press e…" at bounding box center [946, 223] width 207 height 171
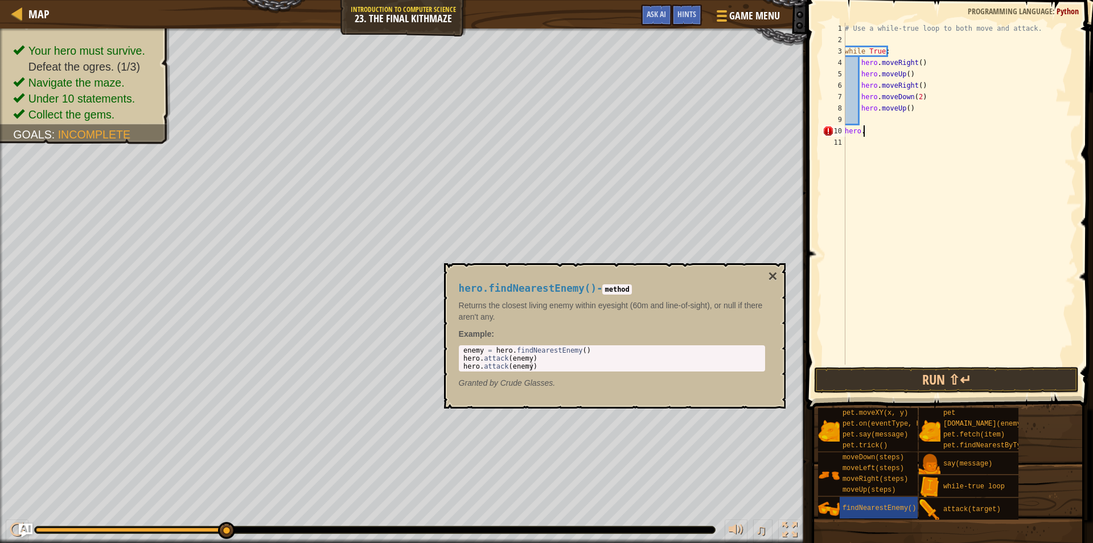
type textarea "hero.f"
click at [891, 143] on div "hero.f indNearestEnemy press enter hero. moveLe f t press enter" at bounding box center [950, 172] width 215 height 68
click at [848, 132] on div "# Use a while-true loop to both move and attack. while True : hero . moveRight …" at bounding box center [959, 205] width 233 height 364
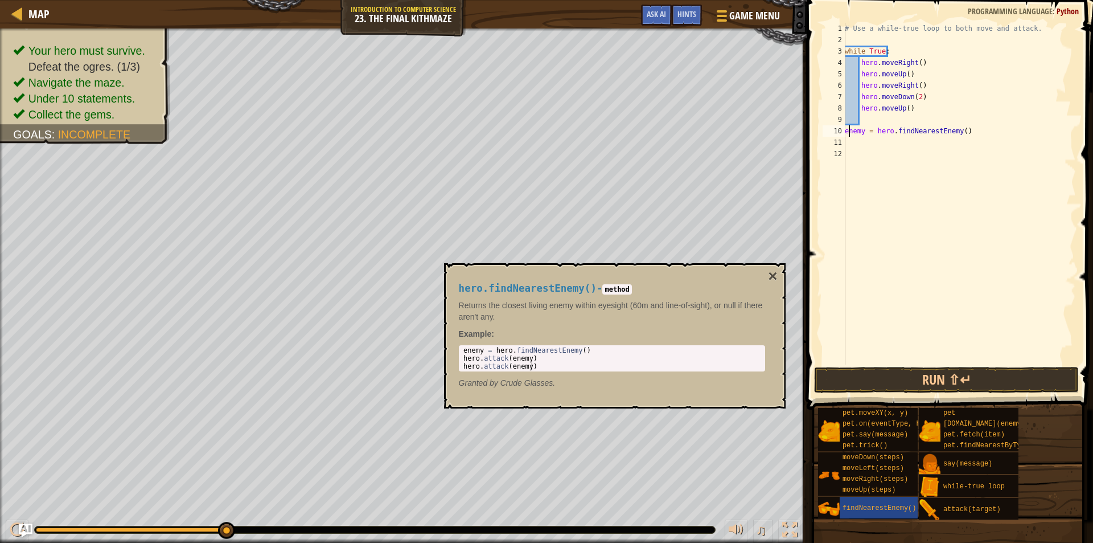
click at [848, 133] on div "# Use a while-true loop to both move and attack. while True : hero . moveRight …" at bounding box center [959, 205] width 233 height 364
click at [848, 134] on div "# Use a while-true loop to both move and attack. while True : hero . moveRight …" at bounding box center [959, 194] width 233 height 342
click at [844, 133] on div "10" at bounding box center [834, 130] width 23 height 11
click at [846, 133] on div "# Use a while-true loop to both move and attack. while True : hero . moveRight …" at bounding box center [959, 205] width 233 height 364
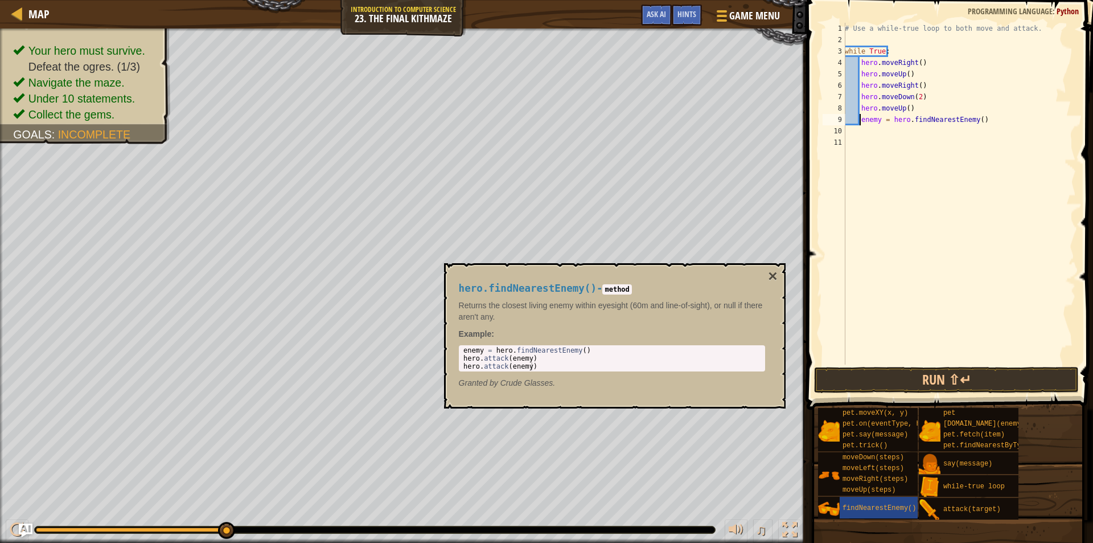
click at [913, 105] on div "# Use a while-true loop to both move and attack. while True : hero . moveRight …" at bounding box center [959, 205] width 233 height 364
type textarea "hero.moveUp()"
drag, startPoint x: 908, startPoint y: 105, endPoint x: 860, endPoint y: 112, distance: 48.3
click at [860, 112] on div "# Use a while-true loop to both move and attack. while True : hero . moveRight …" at bounding box center [959, 205] width 233 height 364
click at [983, 109] on div "# Use a while-true loop to both move and attack. while True : hero . moveRight …" at bounding box center [959, 205] width 233 height 364
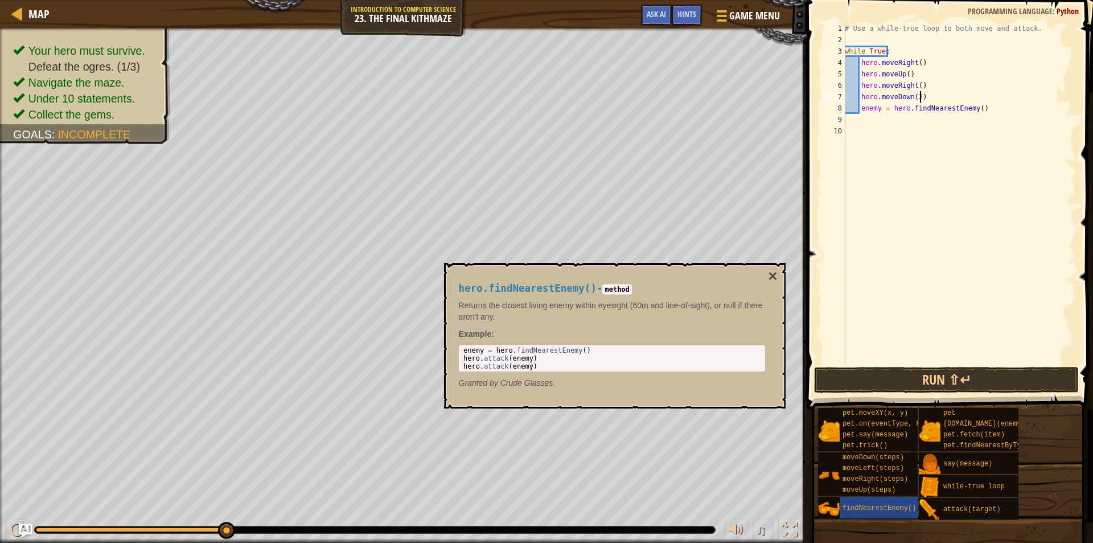
type textarea "enemy = hero.findNearestEnemy()"
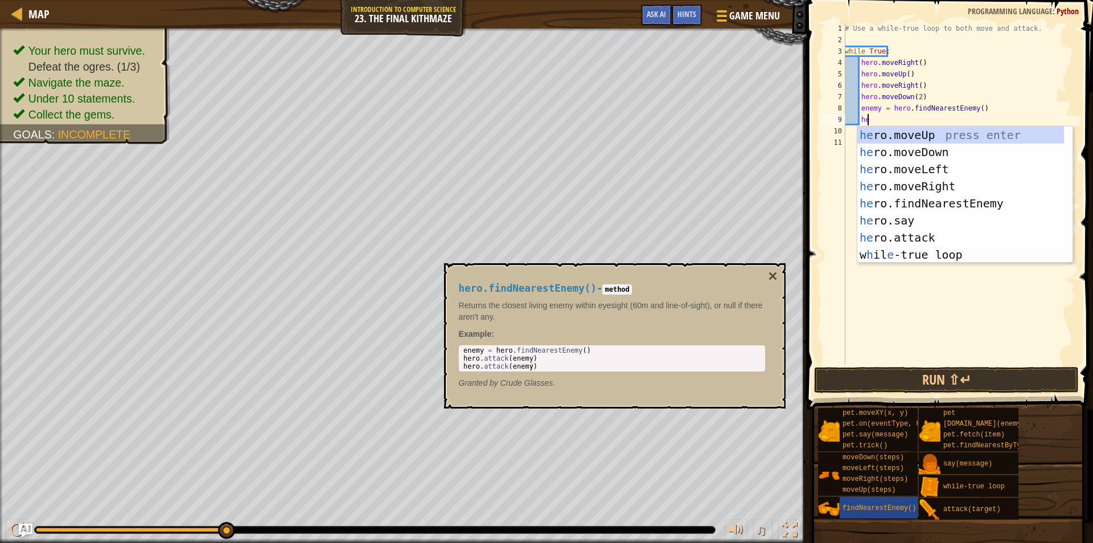
scroll to position [5, 1]
type textarea "her"
click at [970, 138] on div "her o.moveUp press enter her o.moveDown press enter her o.moveLeft press enter …" at bounding box center [961, 211] width 207 height 171
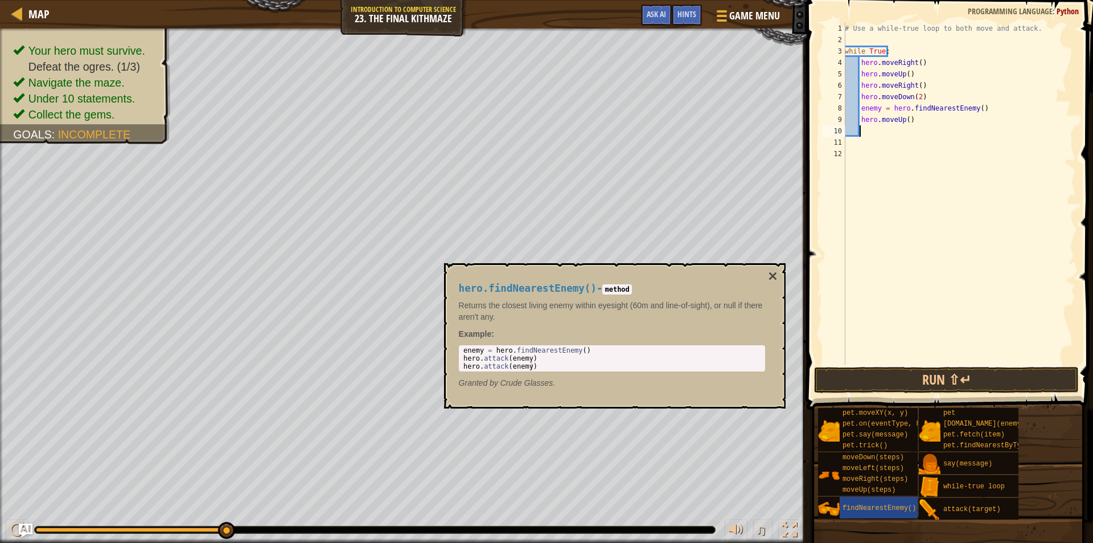
scroll to position [5, 1]
click at [977, 106] on div "# Use a while-true loop to both move and attack. while True : hero . moveRight …" at bounding box center [959, 205] width 233 height 364
type textarea "enemy = hero.findNearestEnemy()"
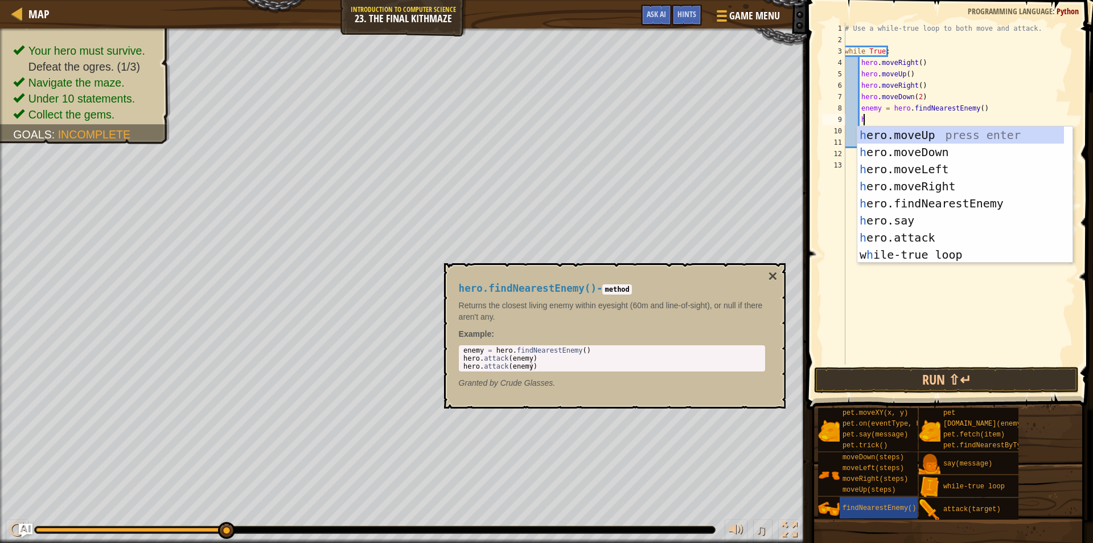
scroll to position [5, 1]
click at [910, 241] on div "her o.moveUp press enter her o.moveDown press enter her o.moveLeft press enter …" at bounding box center [961, 211] width 207 height 171
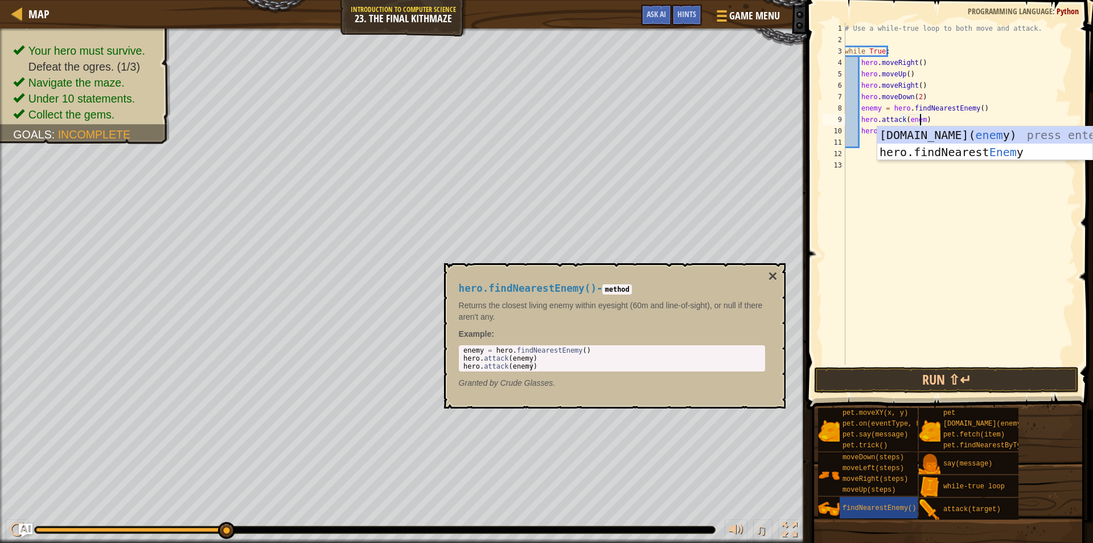
scroll to position [5, 6]
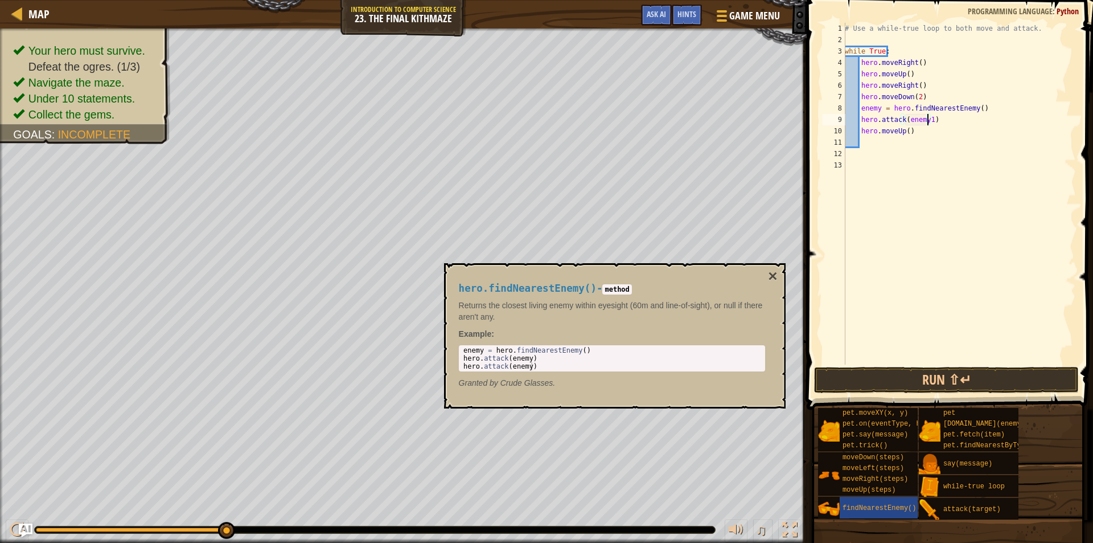
click at [879, 114] on div "# Use a while-true loop to both move and attack. while True : hero . moveRight …" at bounding box center [959, 205] width 233 height 364
click at [882, 110] on div "# Use a while-true loop to both move and attack. while True : hero . moveRight …" at bounding box center [959, 205] width 233 height 364
click at [880, 110] on div "# Use a while-true loop to both move and attack. while True : hero . moveRight …" at bounding box center [959, 205] width 233 height 364
click at [944, 120] on div "# Use a while-true loop to both move and attack. while True : hero . moveRight …" at bounding box center [959, 205] width 233 height 364
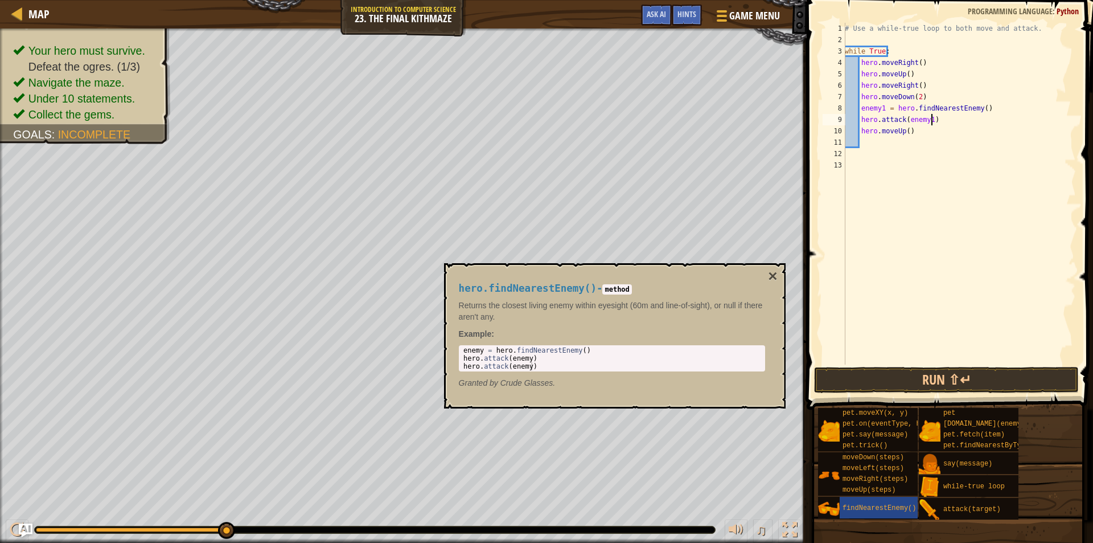
type textarea "hero.attack(enemy1)"
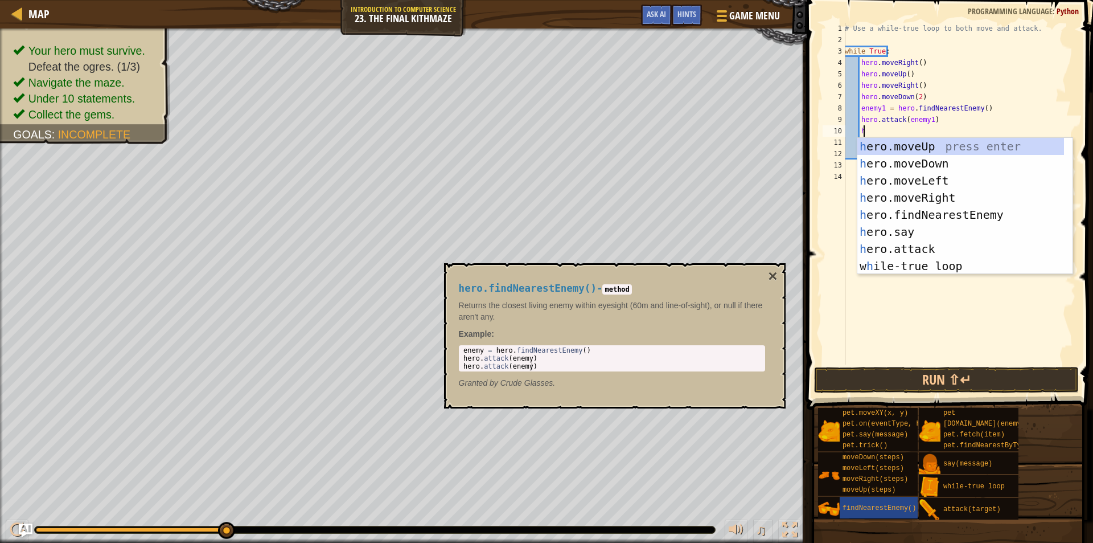
scroll to position [5, 1]
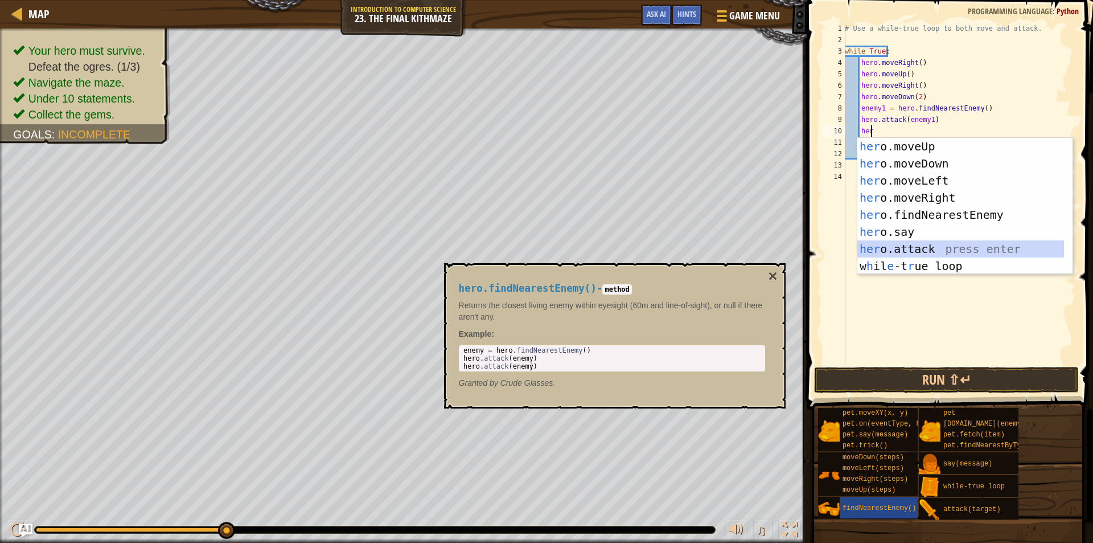
click at [932, 249] on div "her o.moveUp press enter her o.moveDown press enter her o.moveLeft press enter …" at bounding box center [961, 223] width 207 height 171
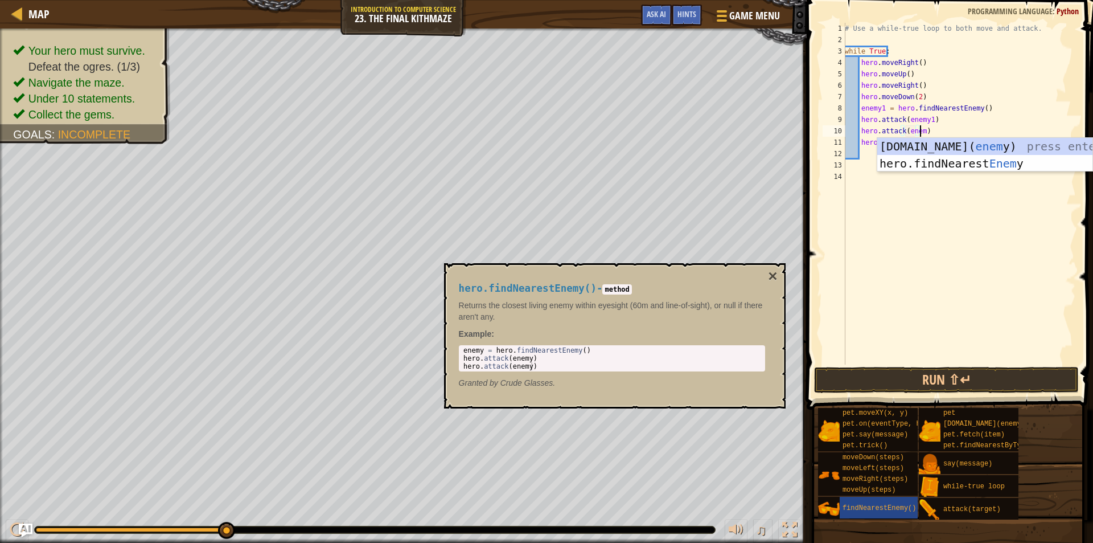
scroll to position [5, 6]
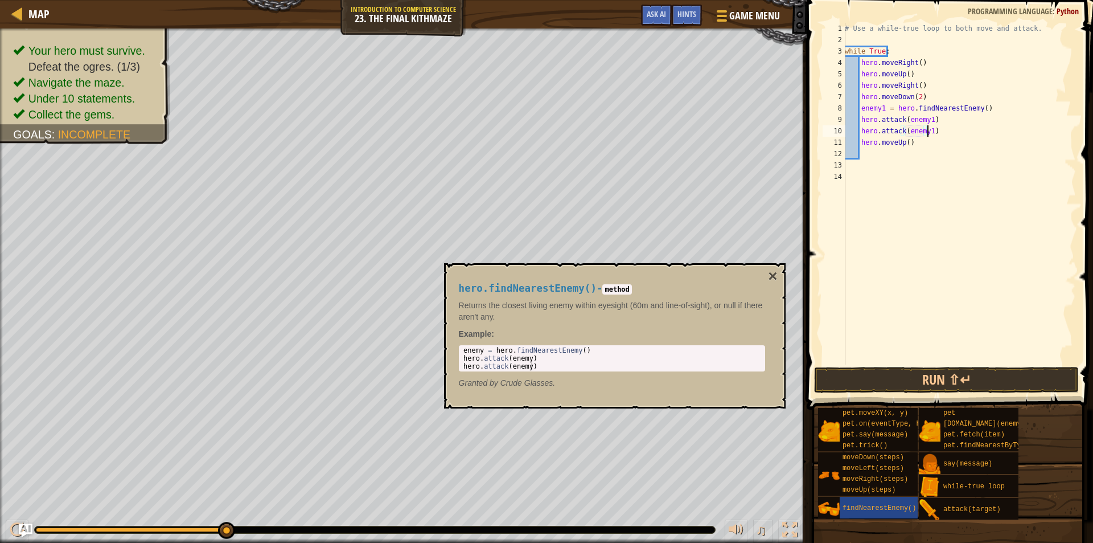
type textarea "hero.attack(enemy1)"
click at [983, 161] on div "# Use a while-true loop to both move and attack. while True : hero . moveRight …" at bounding box center [959, 205] width 233 height 364
click at [990, 376] on button "Run ⇧↵" at bounding box center [946, 380] width 265 height 26
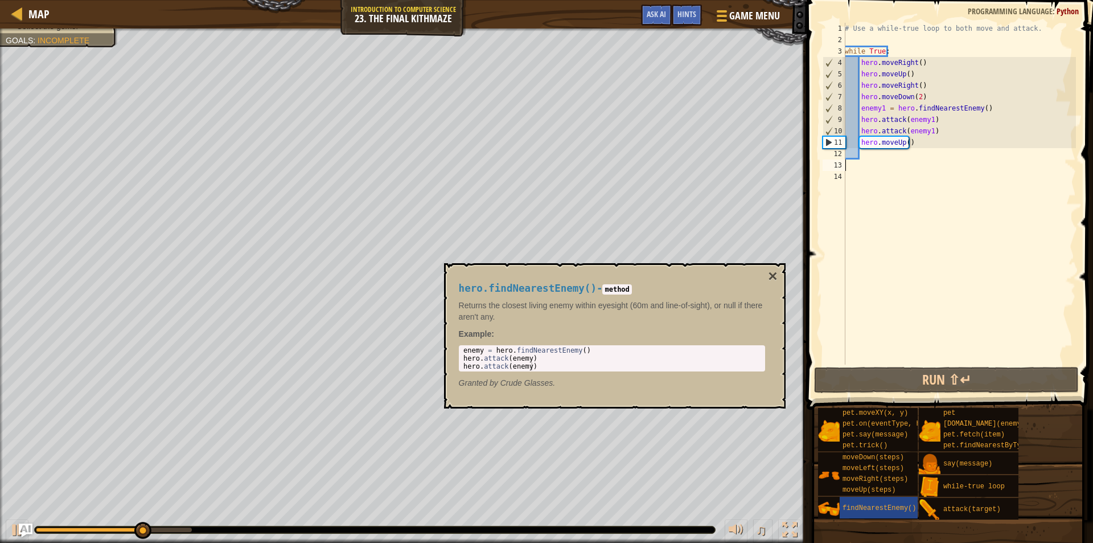
click at [925, 137] on div "# Use a while-true loop to both move and attack. while True : hero . moveRight …" at bounding box center [959, 205] width 233 height 364
click at [939, 131] on div "# Use a while-true loop to both move and attack. while True : hero . moveRight …" at bounding box center [959, 205] width 233 height 364
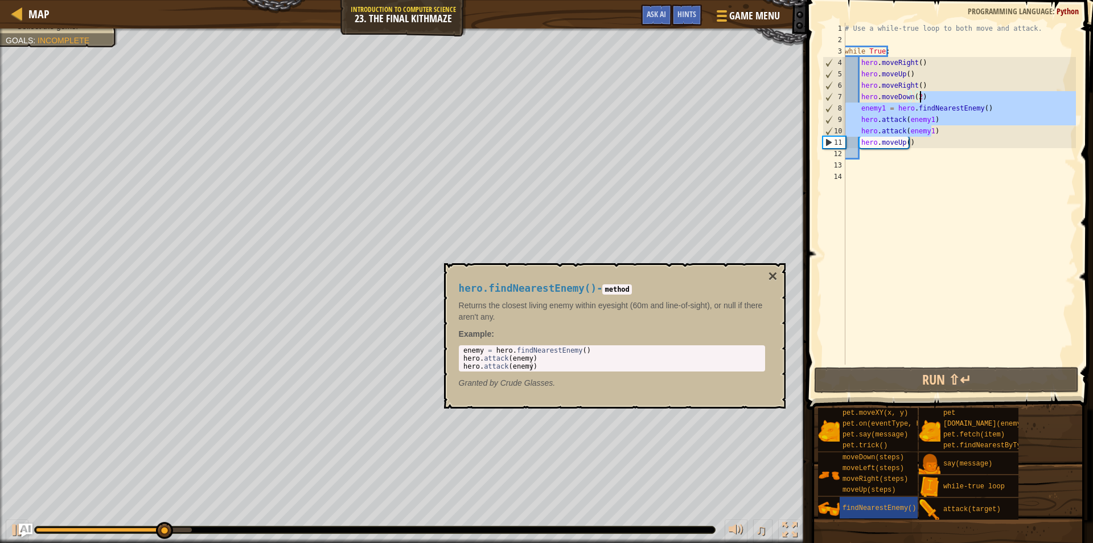
drag, startPoint x: 938, startPoint y: 131, endPoint x: 937, endPoint y: 101, distance: 29.6
click at [937, 101] on div "# Use a while-true loop to both move and attack. while True : hero . moveRight …" at bounding box center [959, 205] width 233 height 364
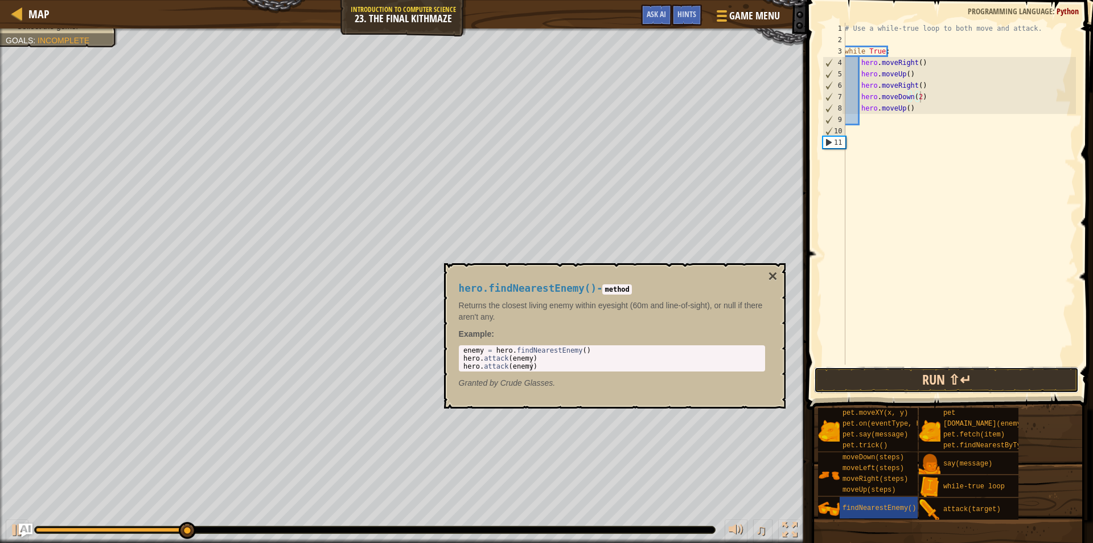
click at [928, 389] on button "Run ⇧↵" at bounding box center [946, 380] width 265 height 26
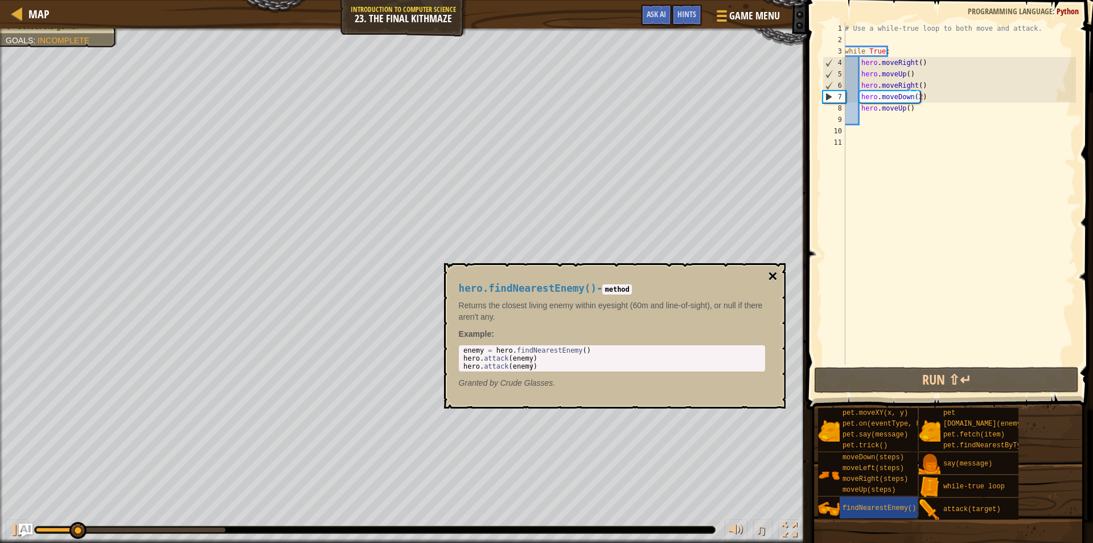
click at [776, 275] on button "×" at bounding box center [772, 276] width 9 height 16
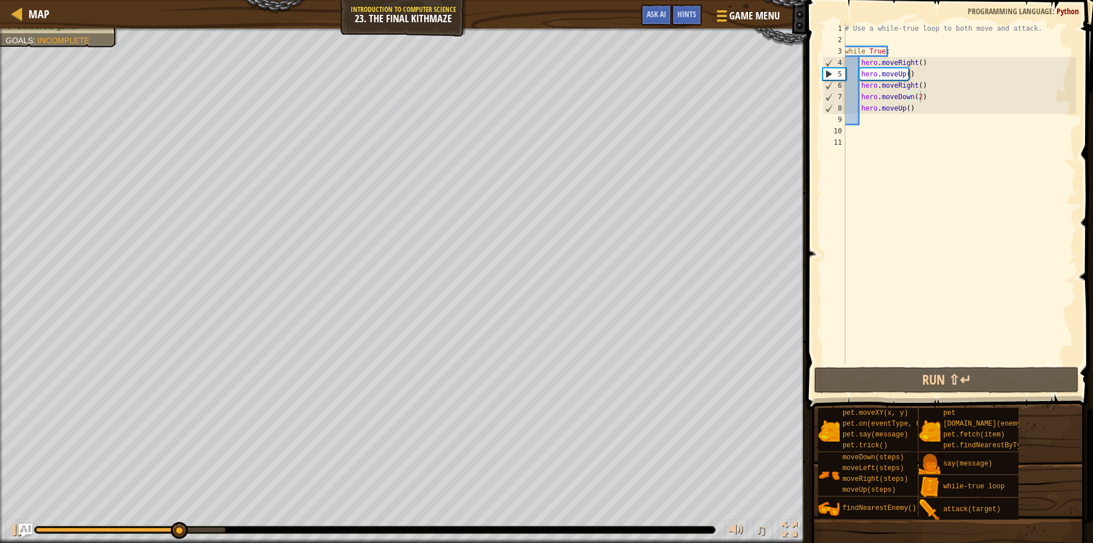
type textarea "hero.moveUp()"
click at [918, 112] on div "# Use a while-true loop to both move and attack. while True : hero . moveRight …" at bounding box center [959, 205] width 233 height 364
click at [916, 116] on div "# Use a while-true loop to both move and attack. while True : hero . moveRight …" at bounding box center [959, 205] width 233 height 364
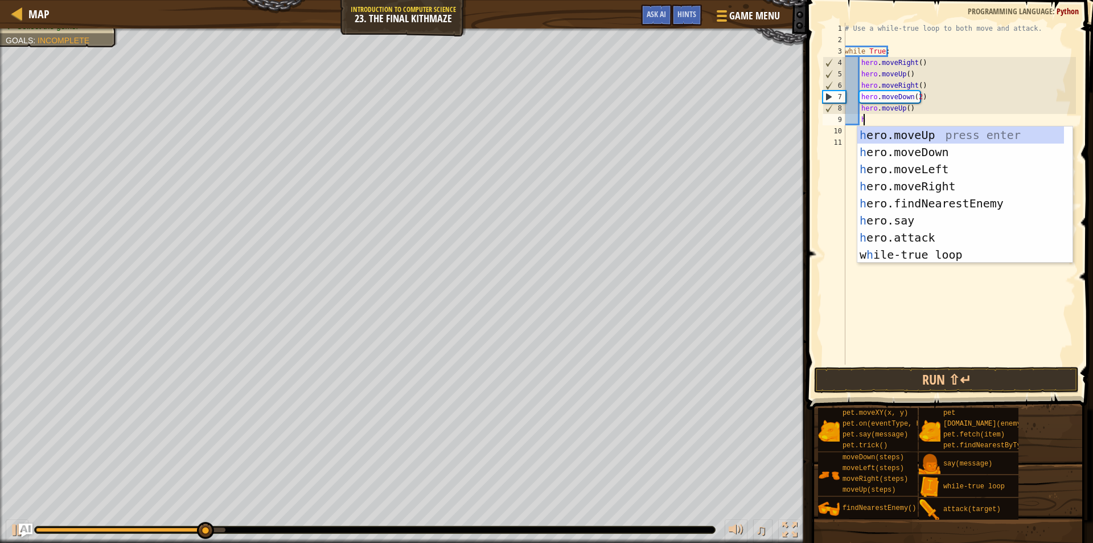
scroll to position [5, 1]
type textarea "her"
click at [915, 202] on div "her o.moveUp press enter her o.moveDown press enter her o.moveLeft press enter …" at bounding box center [961, 211] width 207 height 171
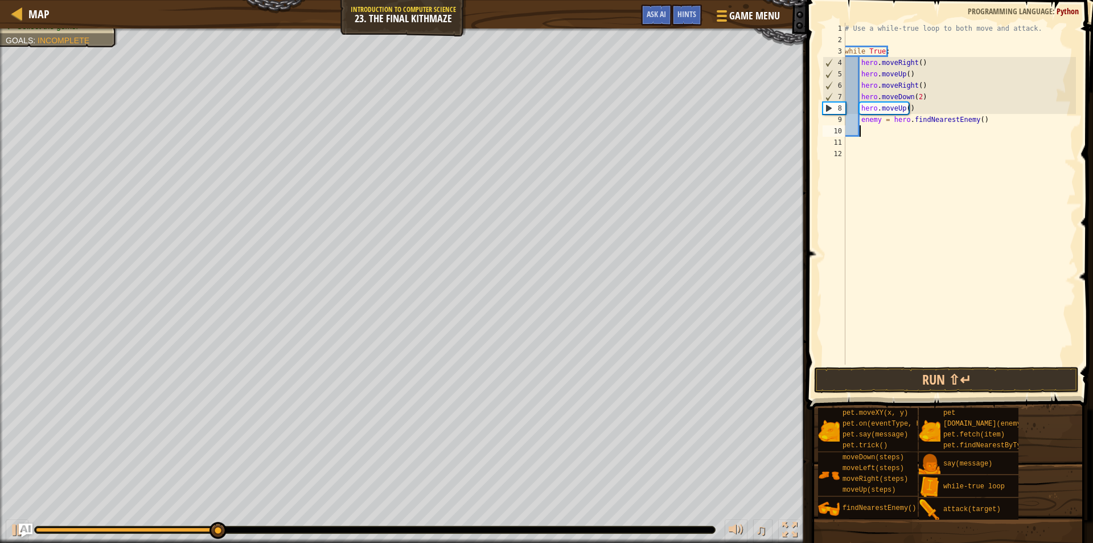
scroll to position [5, 1]
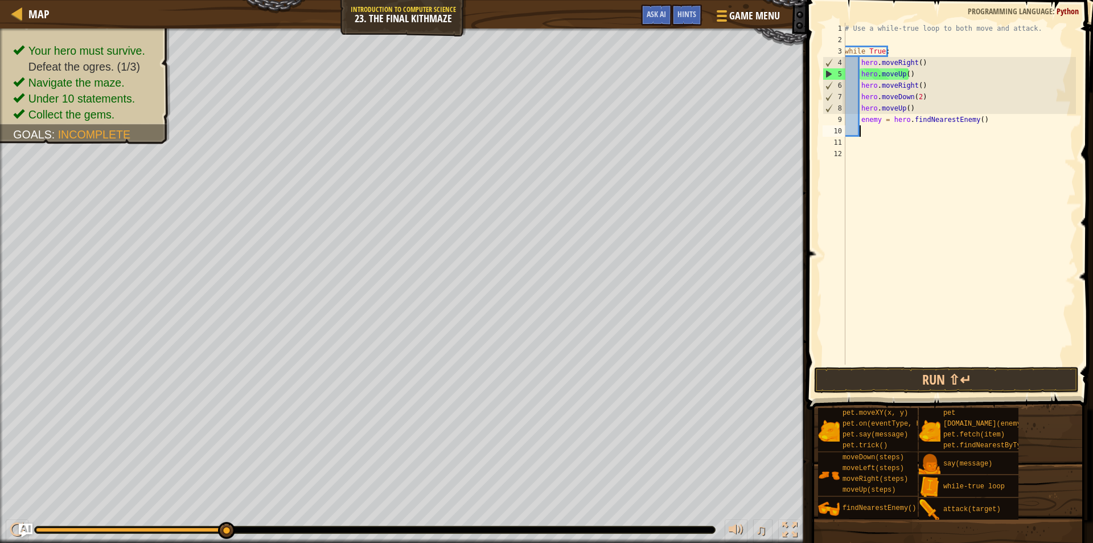
click at [880, 126] on div "# Use a while-true loop to both move and attack. while True : hero . moveRight …" at bounding box center [959, 205] width 233 height 364
drag, startPoint x: 873, startPoint y: 120, endPoint x: 882, endPoint y: 126, distance: 10.9
click at [875, 120] on div "# Use a while-true loop to both move and attack. while True : hero . moveRight …" at bounding box center [959, 205] width 233 height 364
type textarea "enemy = hero.findNearestEnemy()"
click at [882, 126] on div "# Use a while-true loop to both move and attack. while True : hero . moveRight …" at bounding box center [959, 205] width 233 height 364
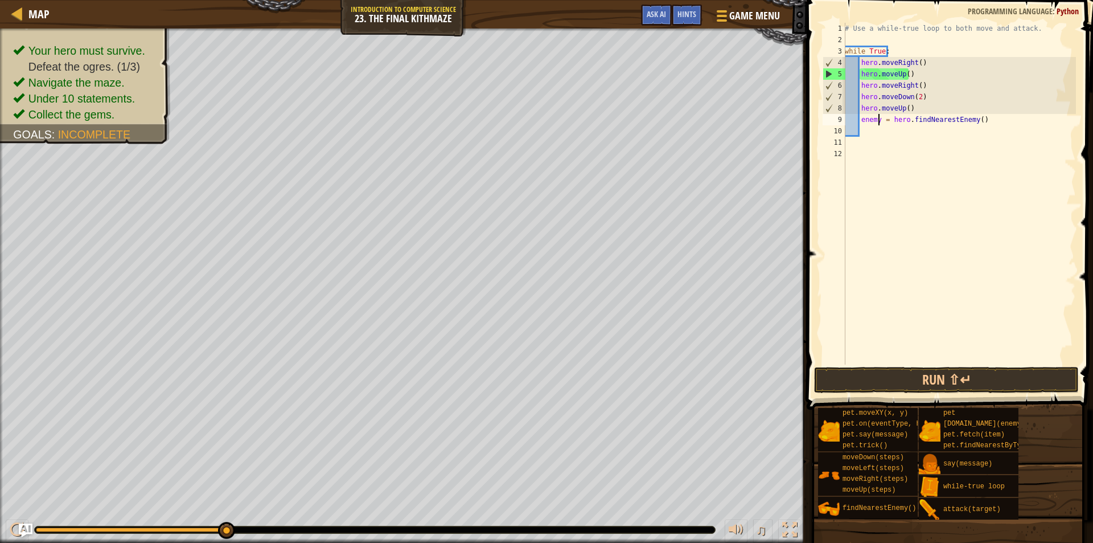
click at [877, 118] on div "# Use a while-true loop to both move and attack. while True : hero . moveRight …" at bounding box center [959, 205] width 233 height 364
type textarea "enemy1 = hero.findNearestEnemy()"
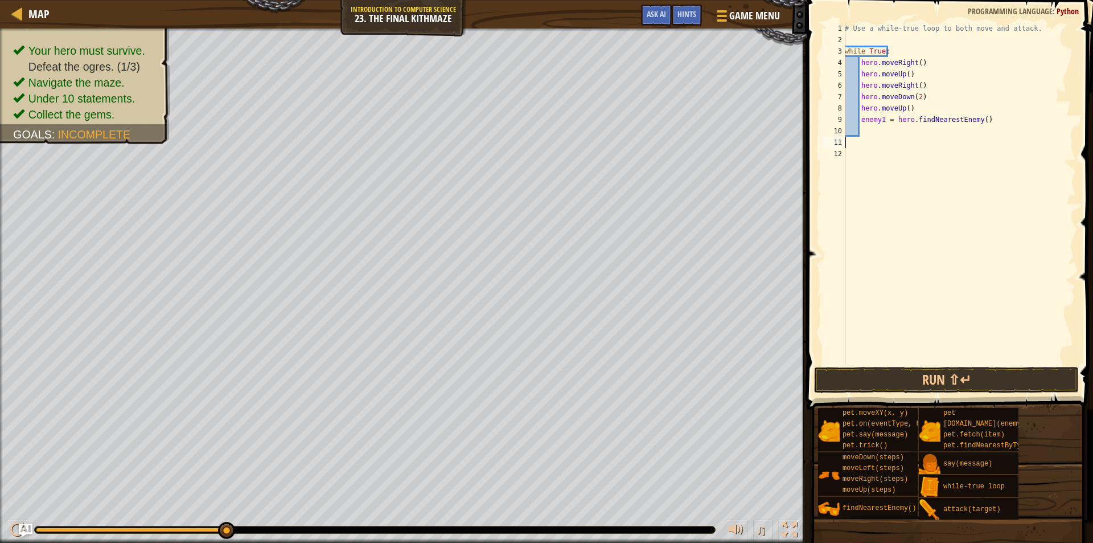
click at [880, 138] on div "# Use a while-true loop to both move and attack. while True : hero . moveRight …" at bounding box center [959, 205] width 233 height 364
click at [883, 127] on div "# Use a while-true loop to both move and attack. while True : hero . moveRight …" at bounding box center [959, 205] width 233 height 364
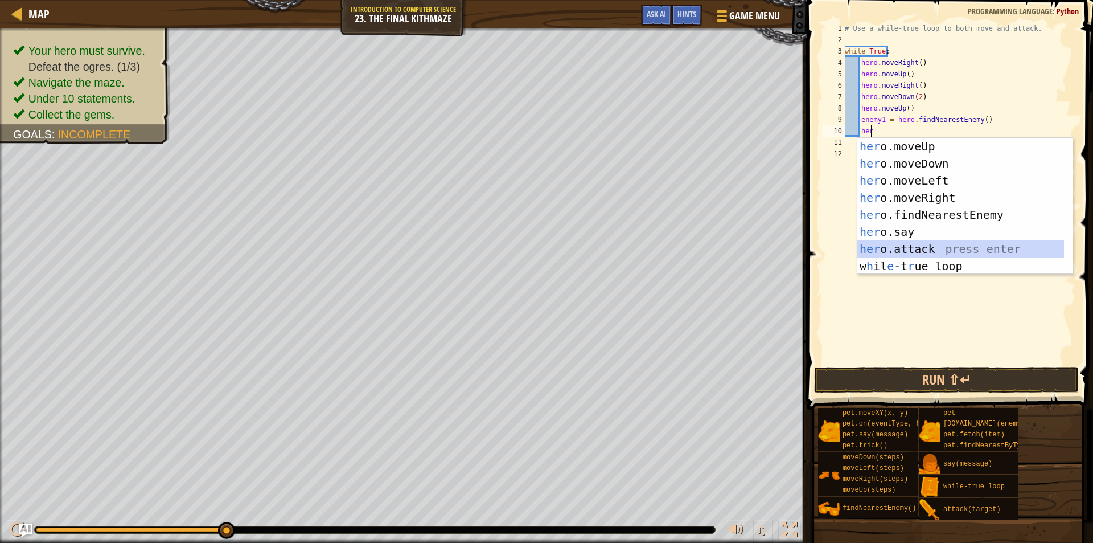
click at [923, 251] on div "her o.moveUp press enter her o.moveDown press enter her o.moveLeft press enter …" at bounding box center [961, 223] width 207 height 171
type textarea "hero.attack(enemy)"
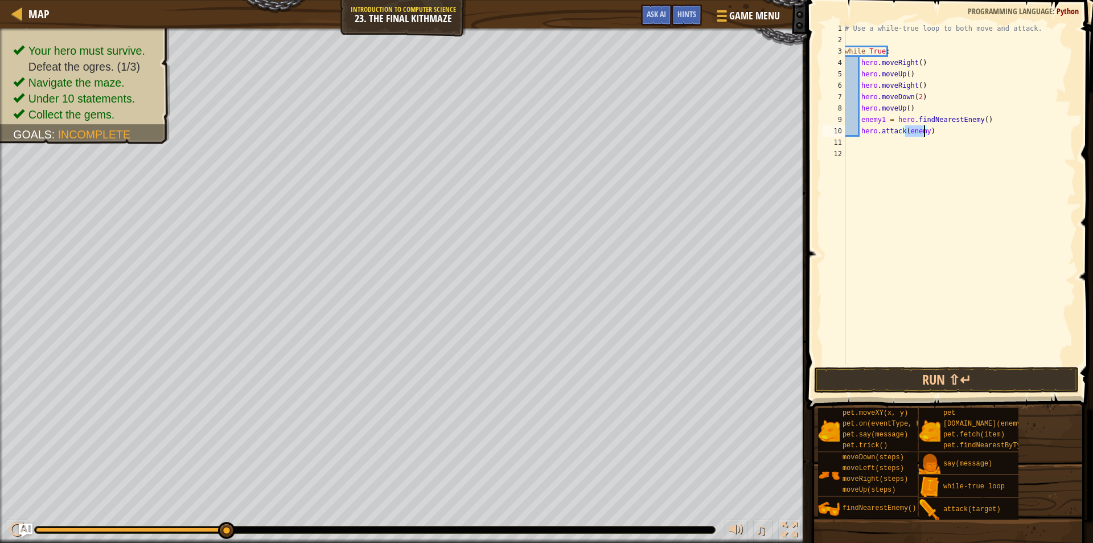
click at [945, 141] on div "# Use a while-true loop to both move and attack. while True : hero . moveRight …" at bounding box center [959, 205] width 233 height 364
click at [920, 132] on div "# Use a while-true loop to both move and attack. while True : hero . moveRight …" at bounding box center [959, 205] width 233 height 364
click at [924, 132] on div "# Use a while-true loop to both move and attack. while True : hero . moveRight …" at bounding box center [959, 205] width 233 height 364
type textarea "hero.attack(enemy1)"
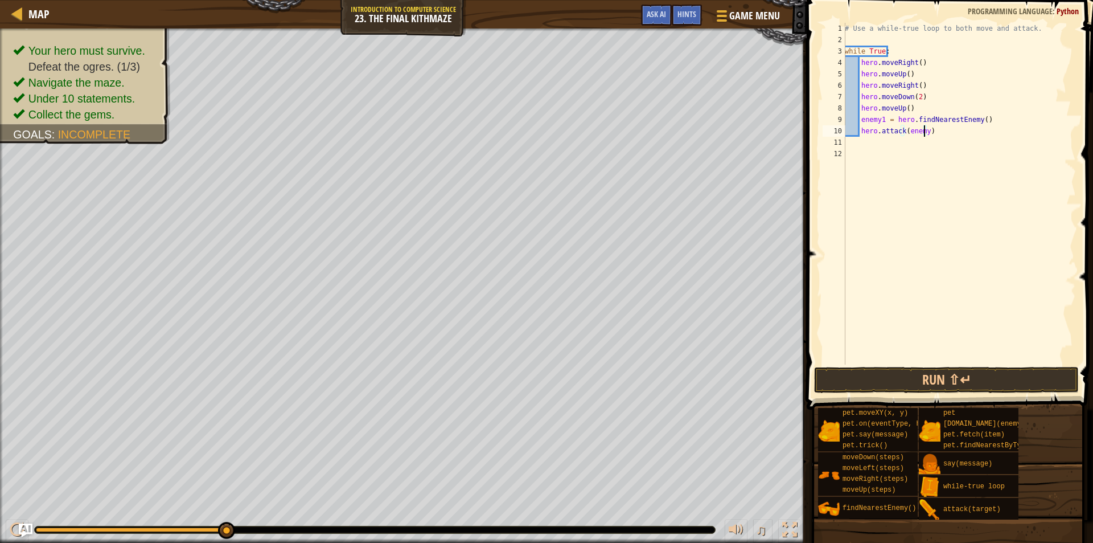
scroll to position [5, 6]
click at [942, 133] on div "# Use a while-true loop to both move and attack. while True : hero . moveRight …" at bounding box center [959, 205] width 233 height 364
click at [931, 149] on div "# Use a while-true loop to both move and attack. while True : hero . moveRight …" at bounding box center [959, 205] width 233 height 364
click at [935, 129] on div "# Use a while-true loop to both move and attack. while True : hero . moveRight …" at bounding box center [959, 205] width 233 height 364
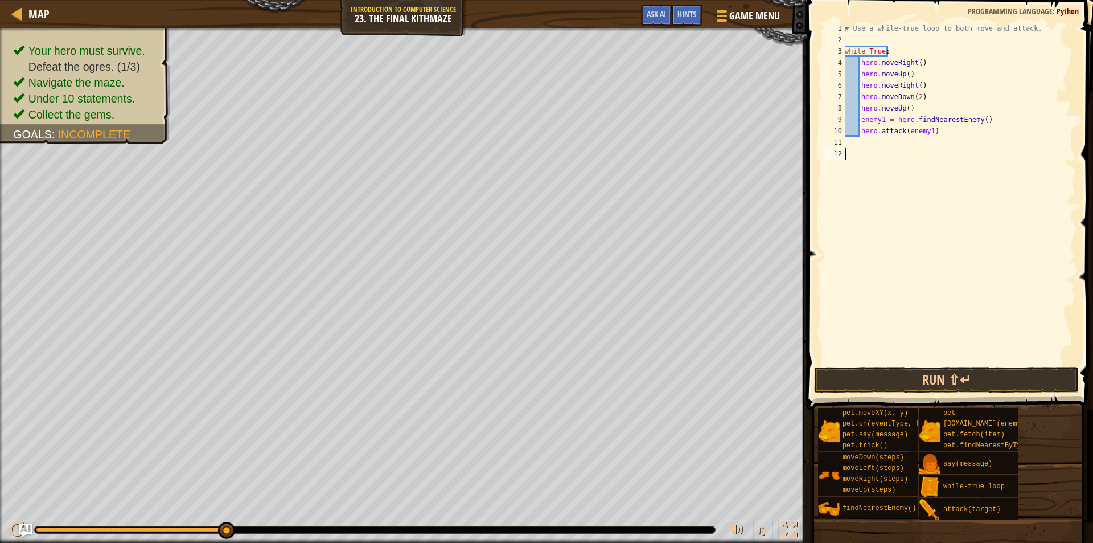
type textarea "hero.attack(enemy1)"
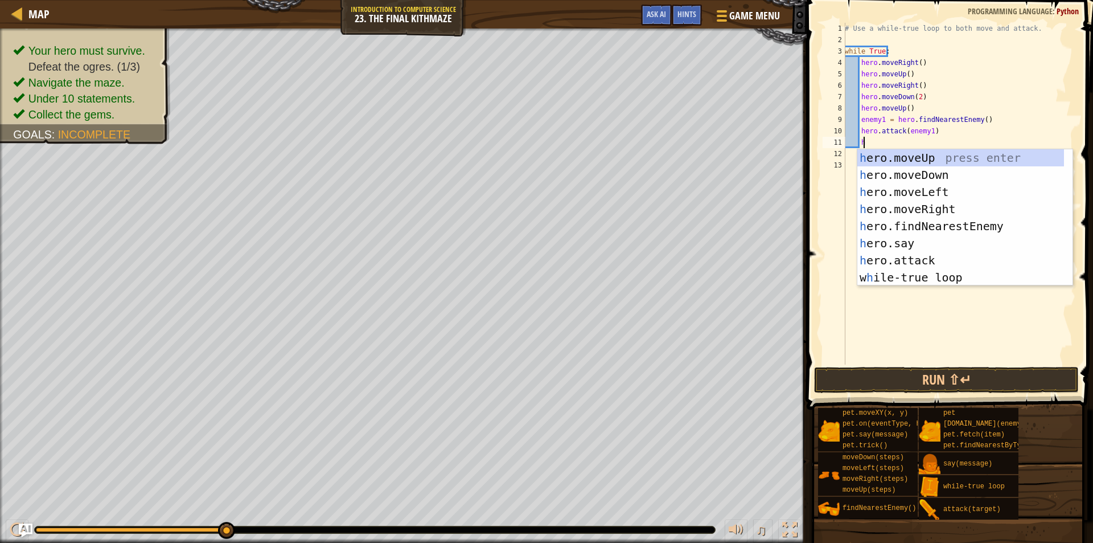
scroll to position [5, 1]
click at [896, 259] on div "her o.moveUp press enter her o.moveDown press enter her o.moveLeft press enter …" at bounding box center [961, 234] width 207 height 171
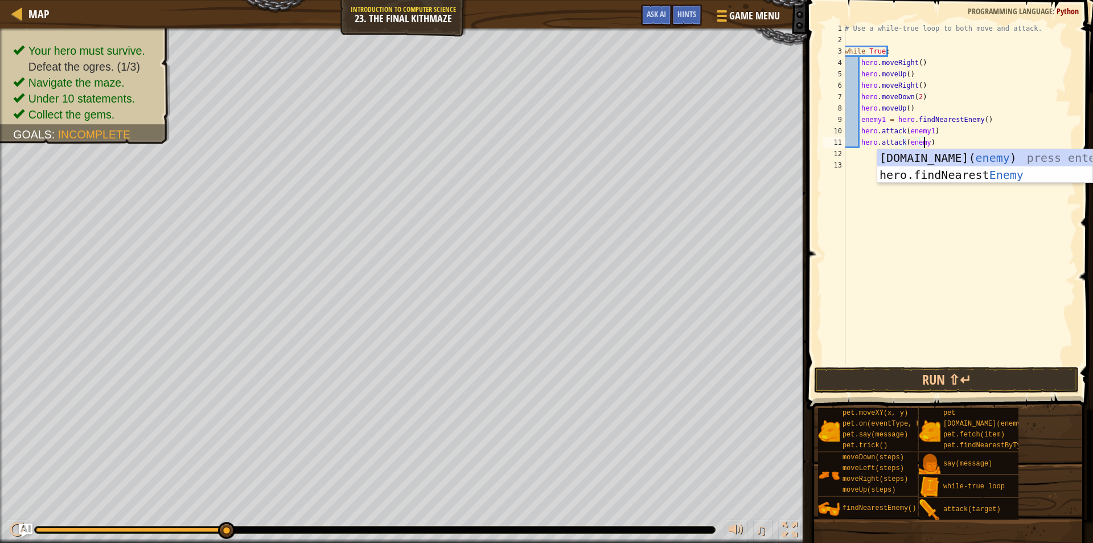
scroll to position [5, 6]
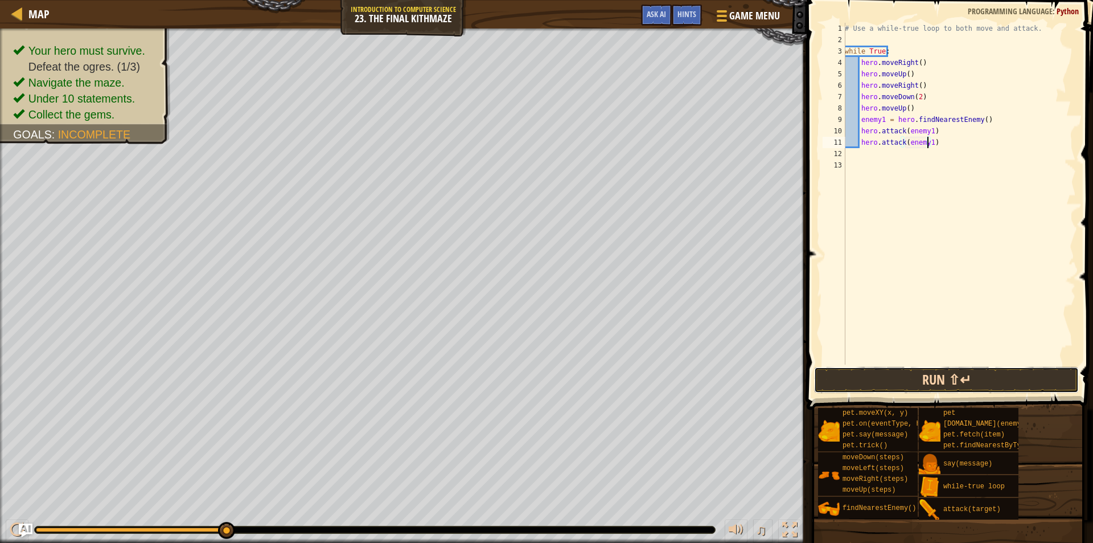
click at [998, 376] on button "Run ⇧↵" at bounding box center [946, 380] width 265 height 26
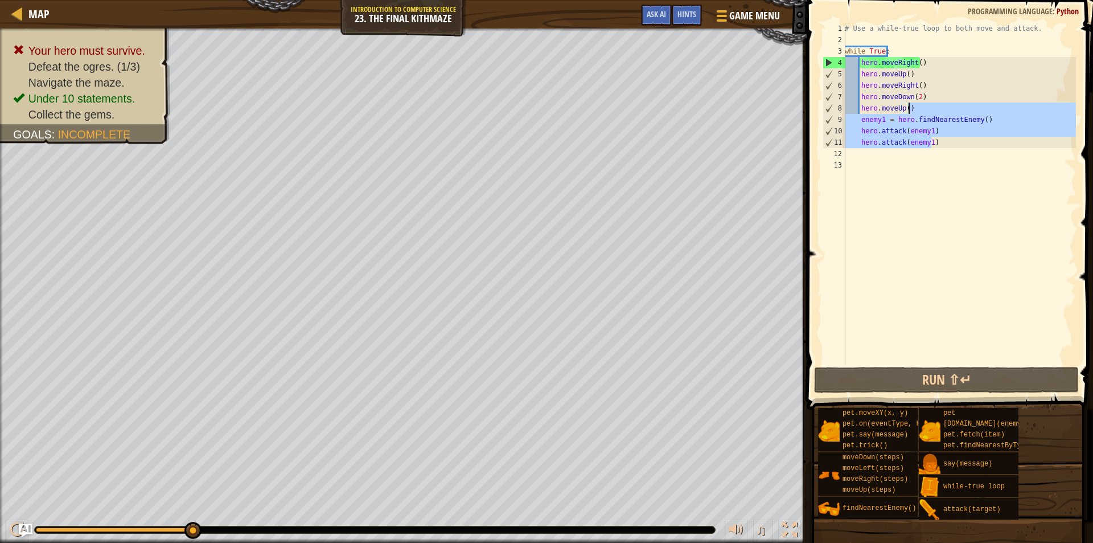
drag, startPoint x: 941, startPoint y: 141, endPoint x: 951, endPoint y: 104, distance: 38.4
click at [951, 104] on div "# Use a while-true loop to both move and attack. while True : hero . moveRight …" at bounding box center [959, 205] width 233 height 364
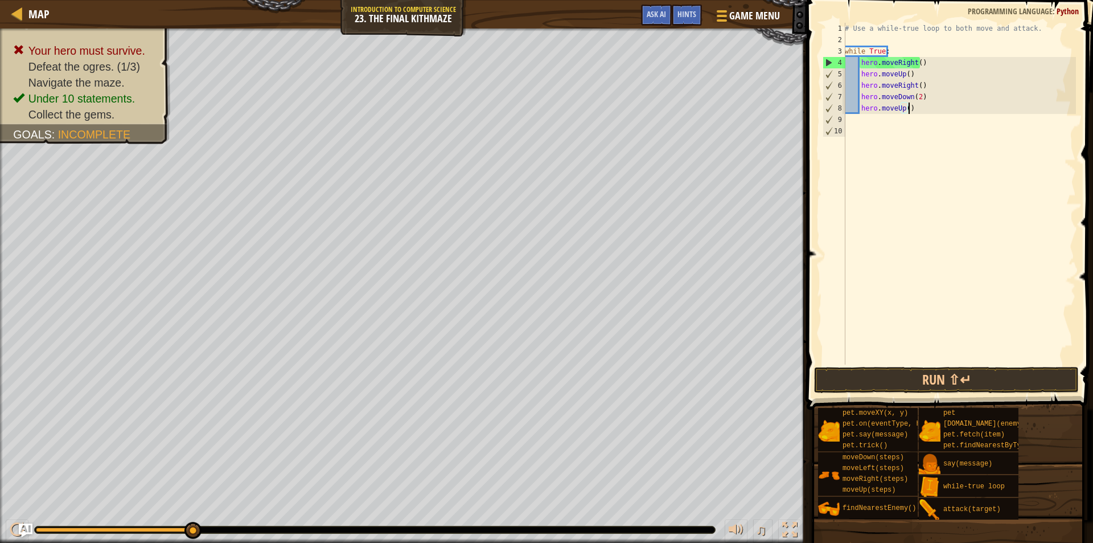
scroll to position [5, 5]
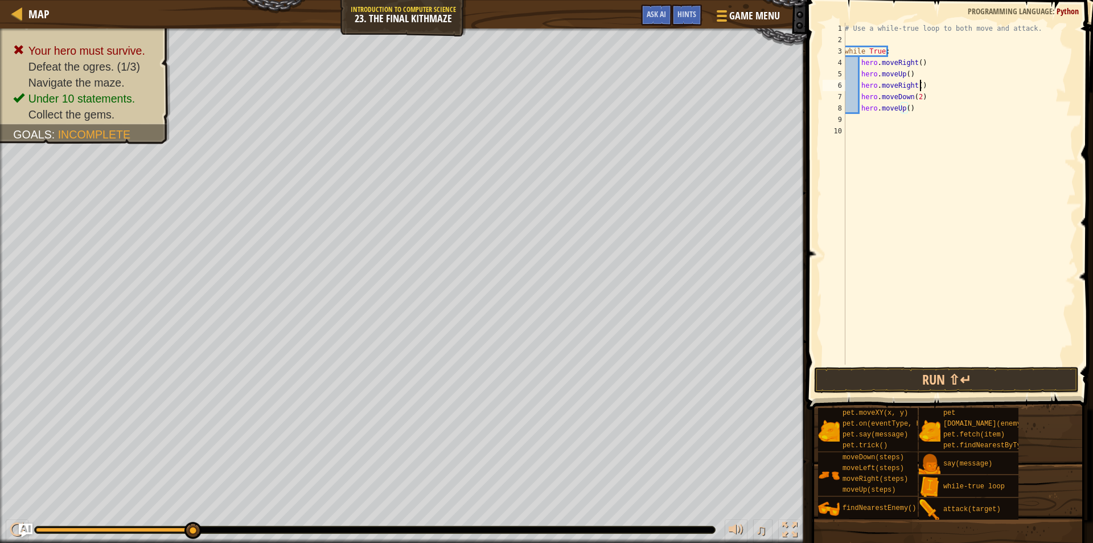
click at [949, 89] on div "# Use a while-true loop to both move and attack. while True : hero . moveRight …" at bounding box center [959, 205] width 233 height 364
click at [943, 97] on div "# Use a while-true loop to both move and attack. while True : hero . moveRight …" at bounding box center [959, 205] width 233 height 364
type textarea "hero.moveDown(2)"
click at [902, 45] on div "# Use a while-true loop to both move and attack. while True : hero . moveRight …" at bounding box center [959, 205] width 233 height 364
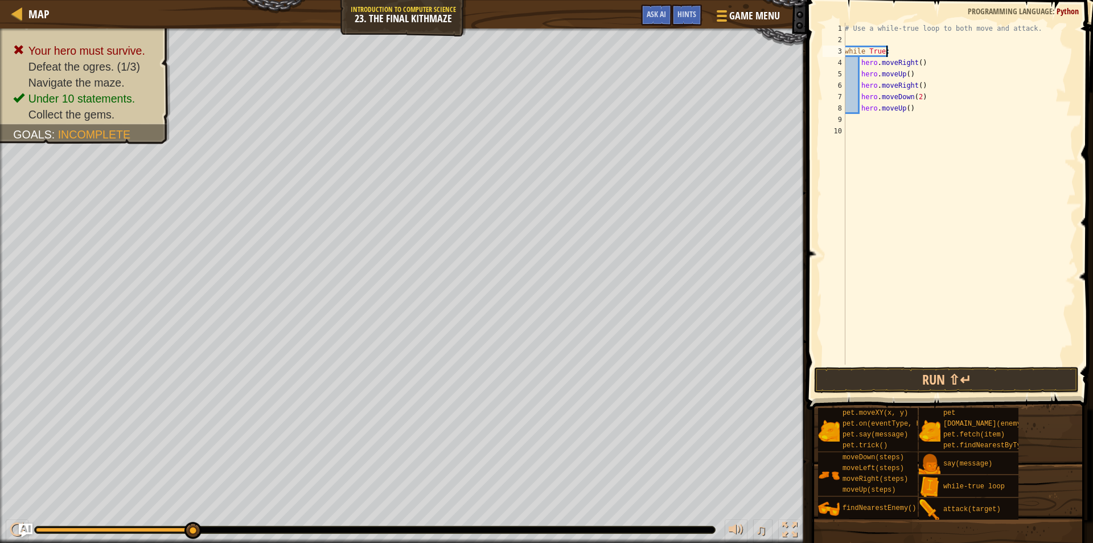
click at [904, 50] on div "# Use a while-true loop to both move and attack. while True : hero . moveRight …" at bounding box center [959, 205] width 233 height 364
type textarea "while True:"
paste textarea "hero.attack(enemy1)"
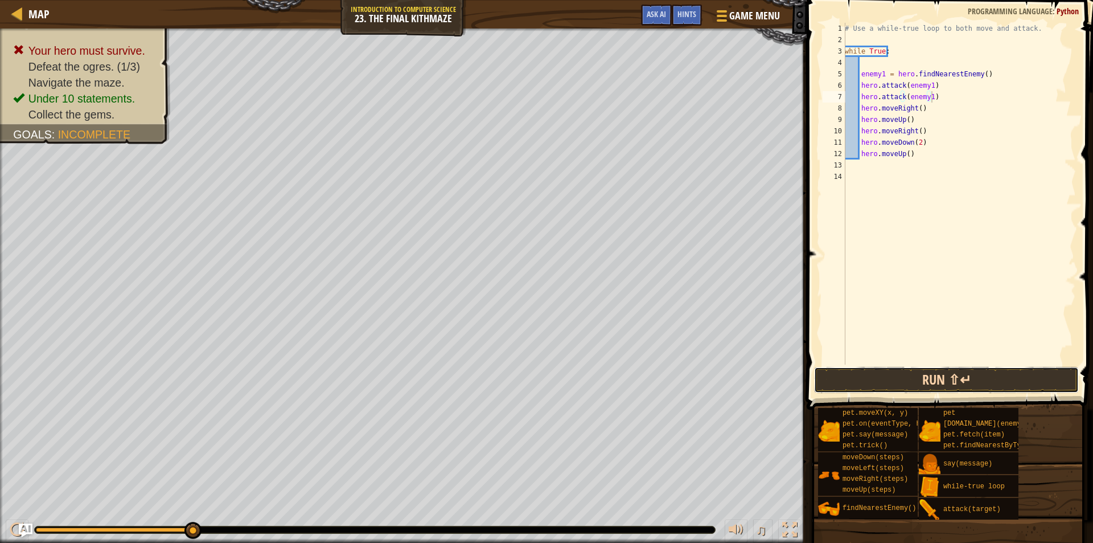
click at [918, 379] on button "Run ⇧↵" at bounding box center [946, 380] width 265 height 26
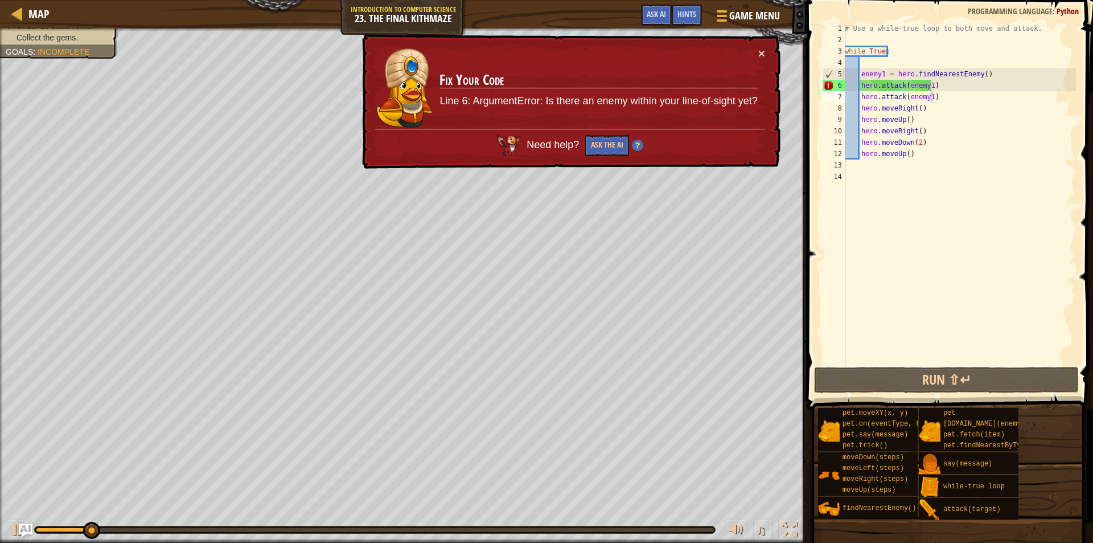
click at [767, 48] on div "× Fix Your Code Line 6: ArgumentError: Is there an enemy within your line-of-si…" at bounding box center [570, 101] width 421 height 135
click at [765, 53] on div "× Fix Your Code Line 6: ArgumentError: Is there an enemy within your line-of-si…" at bounding box center [570, 101] width 421 height 135
click at [760, 55] on button "×" at bounding box center [761, 53] width 7 height 12
click at [941, 92] on div "# Use a while-true loop to both move and attack. while True : enemy1 = hero . f…" at bounding box center [959, 205] width 233 height 364
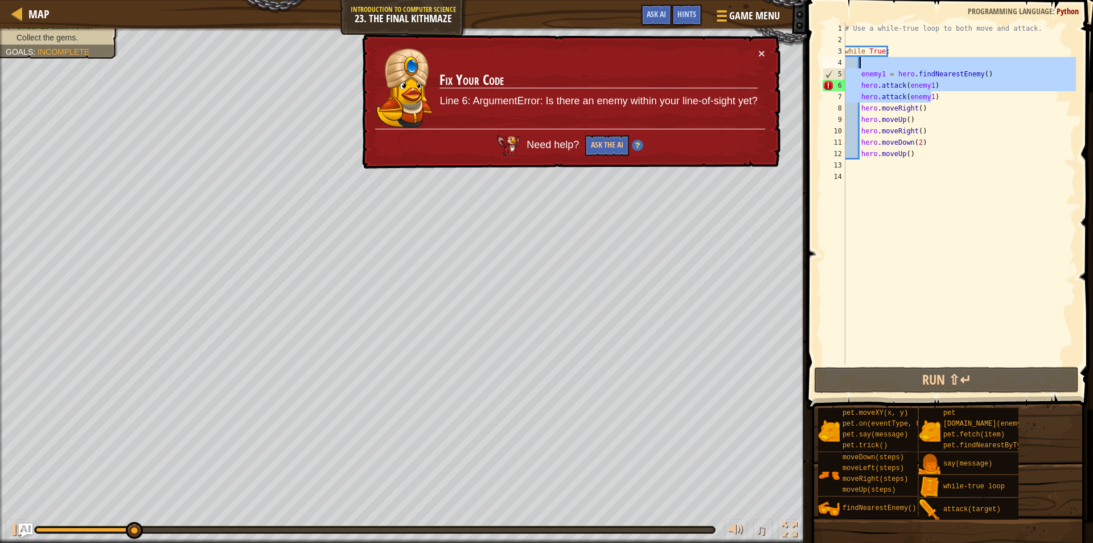
drag, startPoint x: 936, startPoint y: 102, endPoint x: 918, endPoint y: 65, distance: 40.8
click at [918, 65] on div "# Use a while-true loop to both move and attack. while True : enemy1 = hero . f…" at bounding box center [959, 205] width 233 height 364
type textarea "enemy1 = hero.findNearestEnemy()"
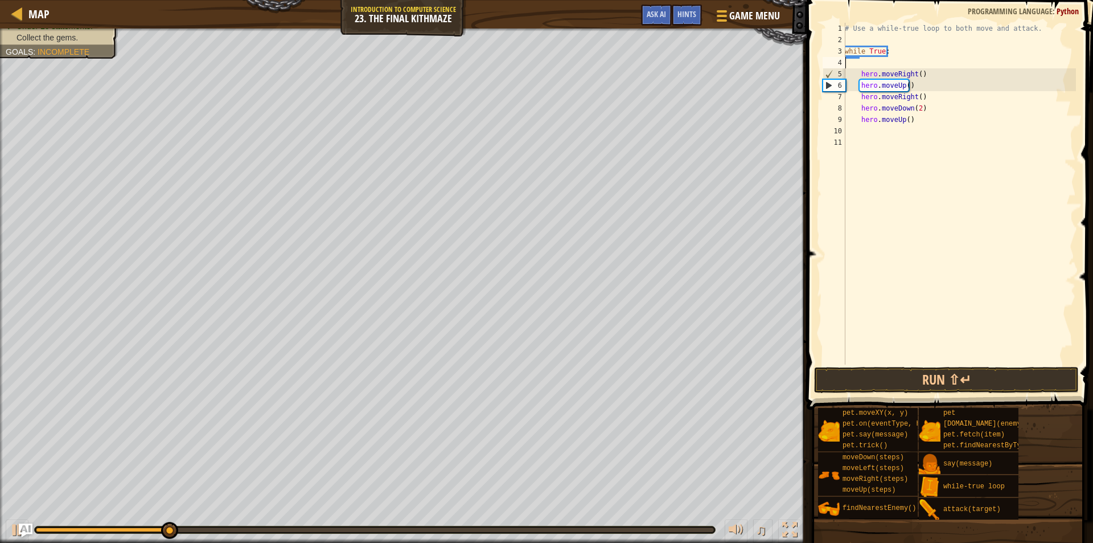
type textarea "while True:"
click at [925, 117] on div "# Use a while-true loop to both move and attack. while True : hero . moveRight …" at bounding box center [959, 205] width 233 height 364
click at [923, 109] on div "# Use a while-true loop to both move and attack. while True : hero . moveRight …" at bounding box center [959, 205] width 233 height 364
click at [928, 100] on div "# Use a while-true loop to both move and attack. while True : hero . moveRight …" at bounding box center [959, 205] width 233 height 364
type textarea "hero.moveDown(2)"
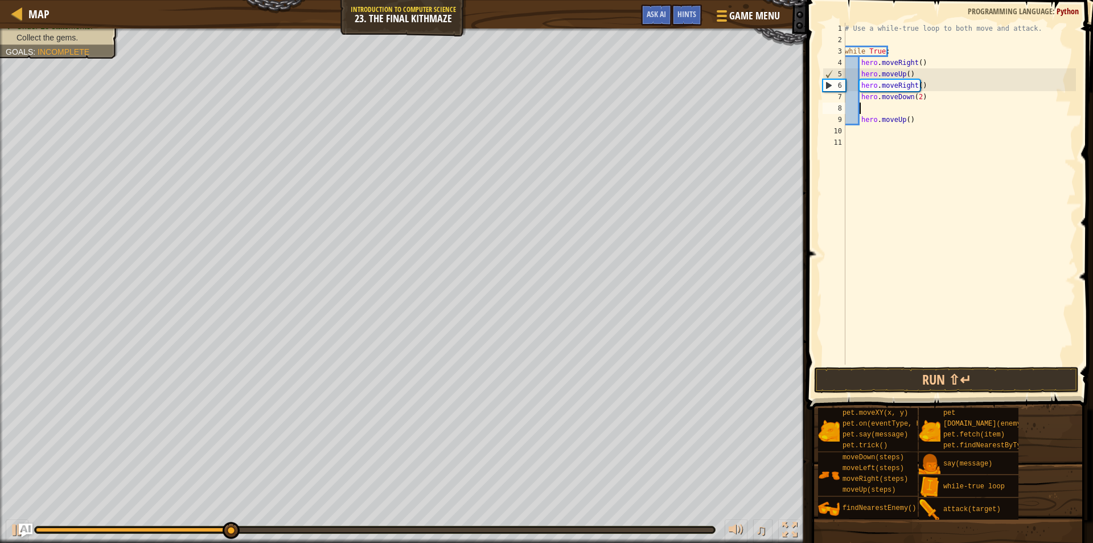
paste textarea "hero.attack(enemy1)"
type textarea "hero.attack(enemy1)"
click at [869, 102] on div "# Use a while-true loop to both move and attack. while True : hero . moveRight …" at bounding box center [959, 205] width 233 height 364
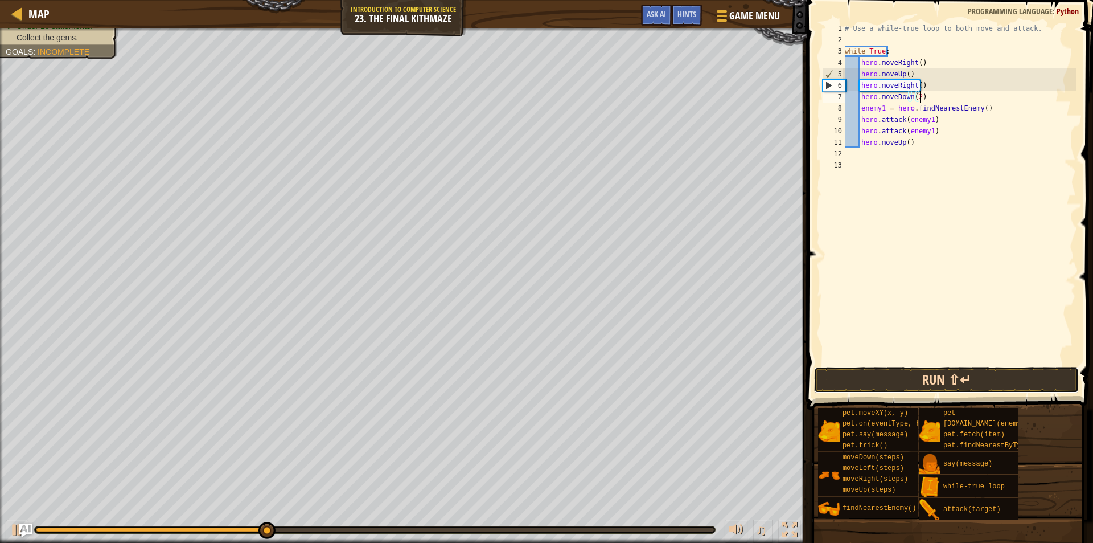
click at [915, 387] on button "Run ⇧↵" at bounding box center [946, 380] width 265 height 26
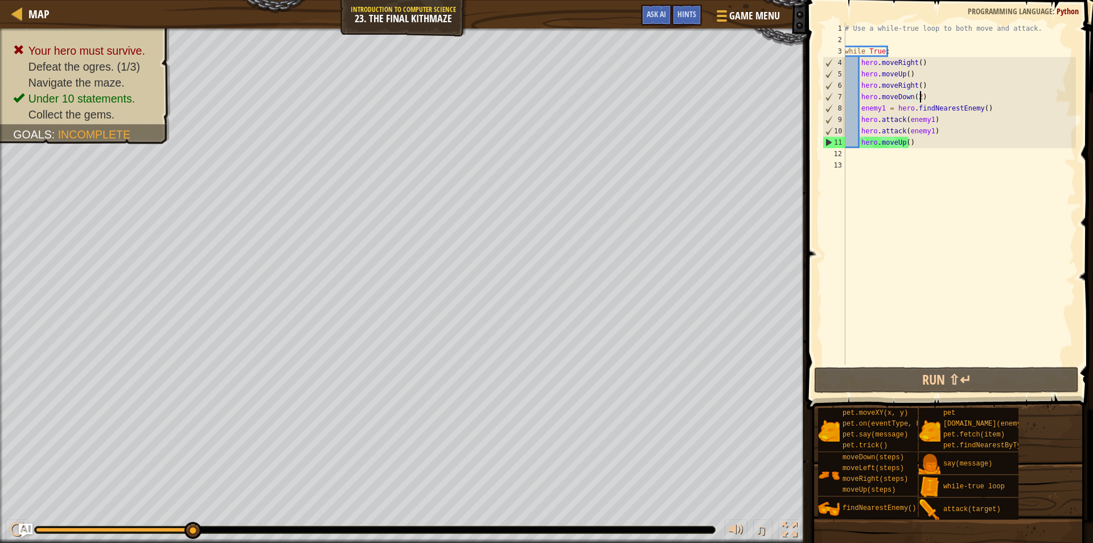
click at [932, 92] on div "# Use a while-true loop to both move and attack. while True : hero . moveRight …" at bounding box center [959, 205] width 233 height 364
click at [936, 89] on div "# Use a while-true loop to both move and attack. while True : hero . moveRight …" at bounding box center [959, 205] width 233 height 364
click at [968, 100] on div "# Use a while-true loop to both move and attack. while True : hero . moveRight …" at bounding box center [959, 205] width 233 height 364
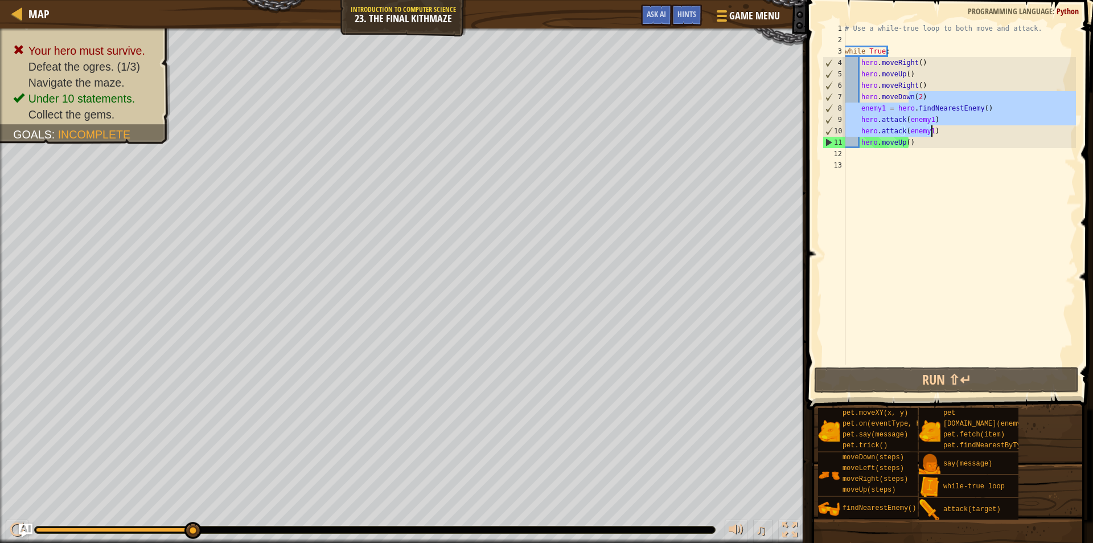
drag, startPoint x: 968, startPoint y: 100, endPoint x: 970, endPoint y: 132, distance: 32.0
click at [970, 132] on div "# Use a while-true loop to both move and attack. while True : hero . moveRight …" at bounding box center [959, 205] width 233 height 364
click at [954, 99] on div "# Use a while-true loop to both move and attack. while True : hero . moveRight …" at bounding box center [959, 194] width 233 height 342
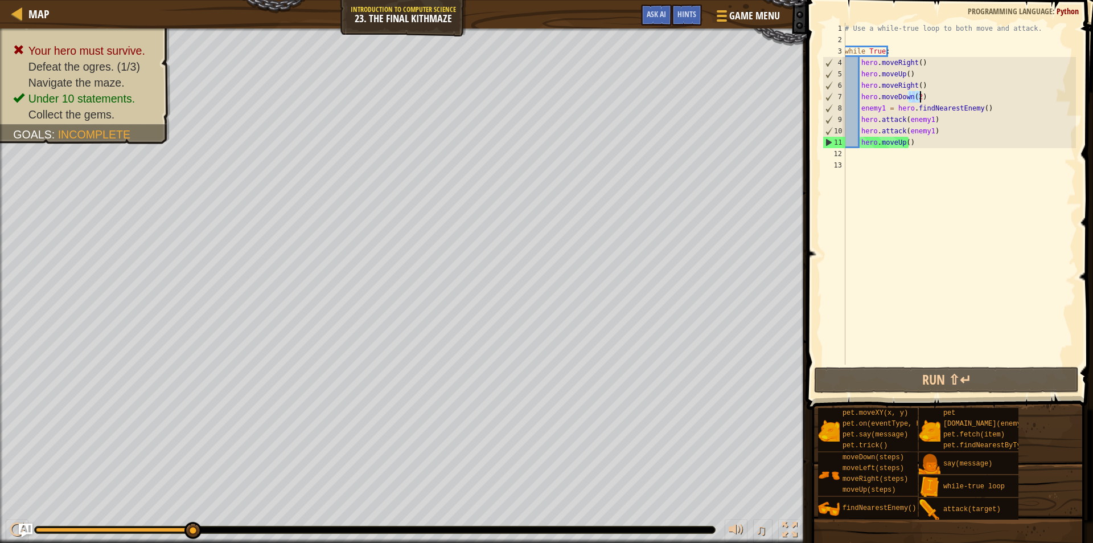
drag, startPoint x: 954, startPoint y: 99, endPoint x: 968, endPoint y: 122, distance: 27.3
click at [968, 122] on div "# Use a while-true loop to both move and attack. while True : hero . moveRight …" at bounding box center [959, 205] width 233 height 364
click at [947, 122] on div "# Use a while-true loop to both move and attack. while True : hero . moveRight …" at bounding box center [959, 194] width 233 height 342
click at [863, 105] on div "# Use a while-true loop to both move and attack. while True : hero . moveRight …" at bounding box center [959, 205] width 233 height 364
click at [863, 108] on div "# Use a while-true loop to both move and attack. while True : hero . moveRight …" at bounding box center [959, 205] width 233 height 364
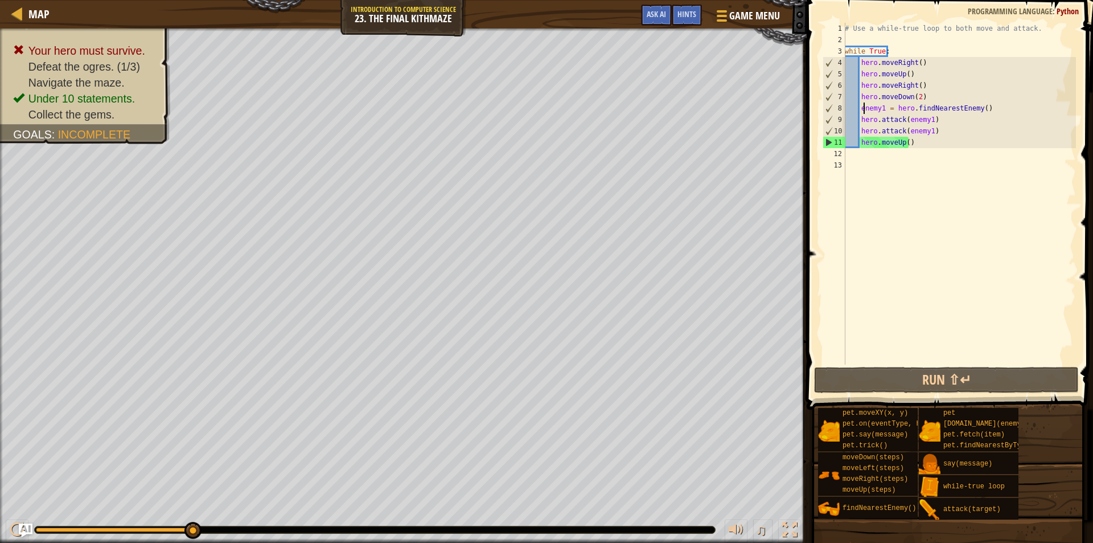
click at [865, 109] on div "# Use a while-true loop to both move and attack. while True : hero . moveRight …" at bounding box center [959, 205] width 233 height 364
click at [858, 109] on div "# Use a while-true loop to both move and attack. while True : hero . moveRight …" at bounding box center [959, 205] width 233 height 364
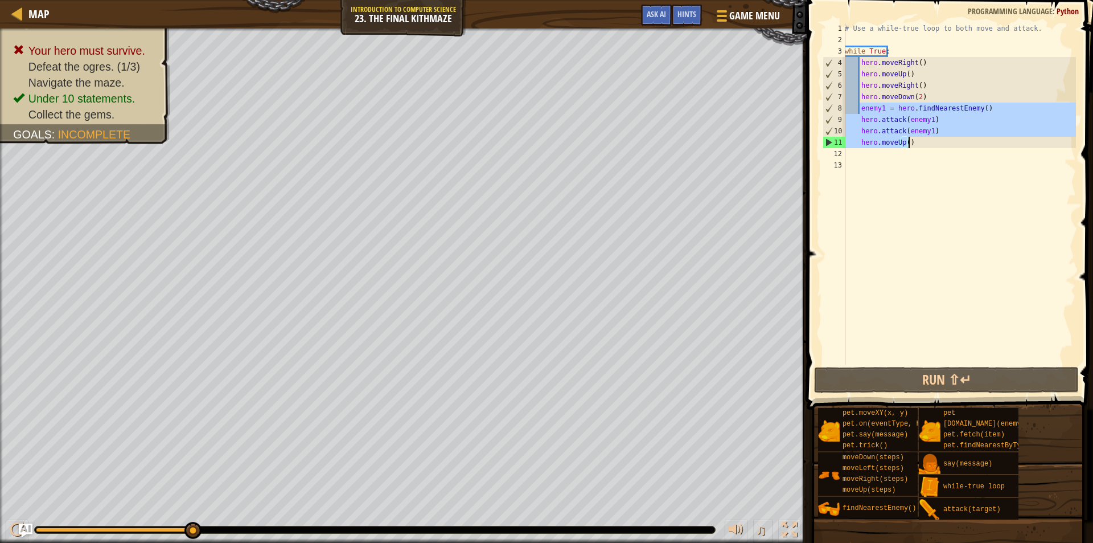
drag, startPoint x: 858, startPoint y: 109, endPoint x: 928, endPoint y: 137, distance: 74.6
click at [936, 137] on div "# Use a while-true loop to both move and attack. while True : hero . moveRight …" at bounding box center [959, 205] width 233 height 364
click at [933, 137] on div "# Use a while-true loop to both move and attack. while True : hero . moveRight …" at bounding box center [959, 194] width 233 height 342
drag, startPoint x: 936, startPoint y: 134, endPoint x: 854, endPoint y: 110, distance: 85.4
click at [854, 110] on div "# Use a while-true loop to both move and attack. while True : hero . moveRight …" at bounding box center [959, 205] width 233 height 364
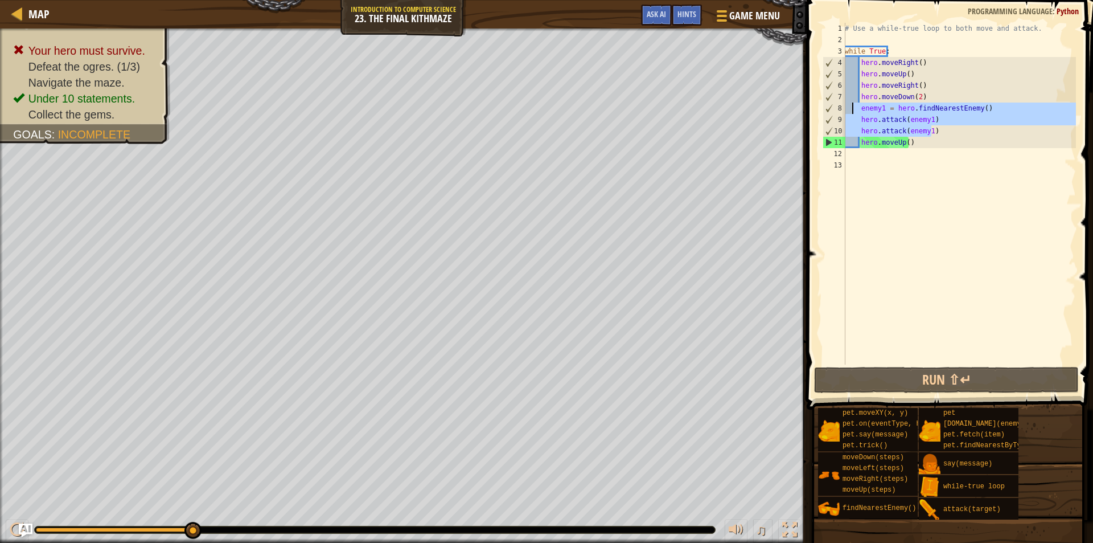
type textarea "enemy1 = hero.findNearestEnemy() hero.attack(enemy1)"
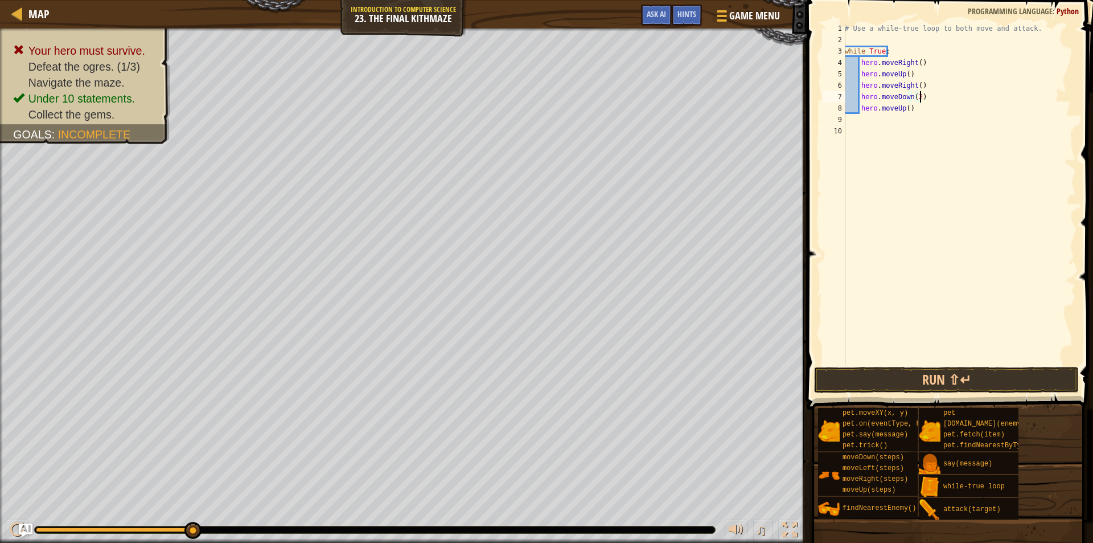
click at [917, 105] on div "# Use a while-true loop to both move and attack. while True : hero . moveRight …" at bounding box center [959, 205] width 233 height 364
type textarea "hero.moveUp()"
drag, startPoint x: 831, startPoint y: 381, endPoint x: 822, endPoint y: 381, distance: 9.7
click at [827, 381] on button "Run ⇧↵" at bounding box center [946, 380] width 265 height 26
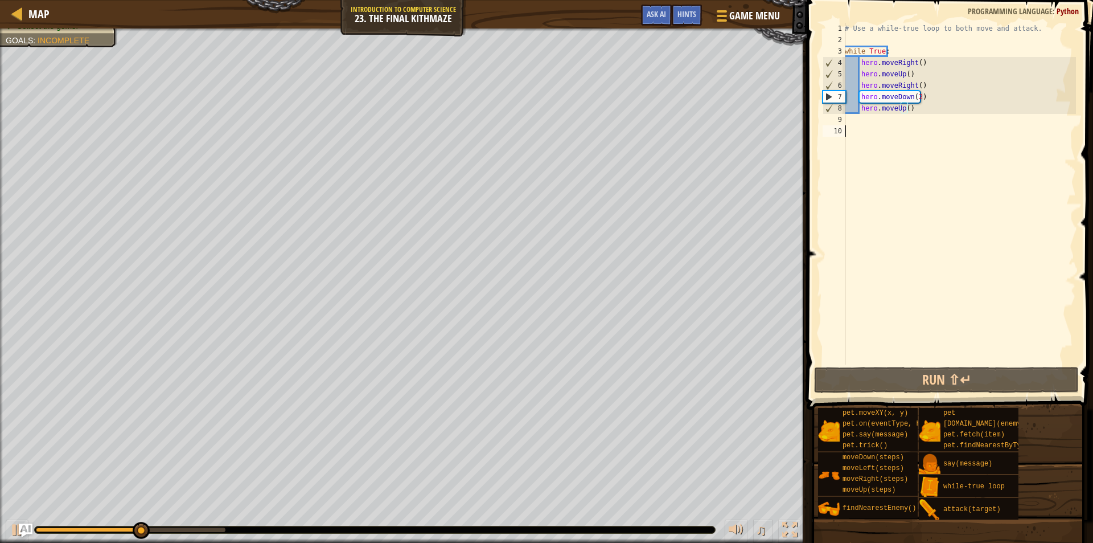
click at [910, 203] on div "# Use a while-true loop to both move and attack. while True : hero . moveRight …" at bounding box center [959, 205] width 233 height 364
click at [934, 72] on div "# Use a while-true loop to both move and attack. while True : hero . moveRight …" at bounding box center [959, 205] width 233 height 364
type textarea "hero.moveUp()"
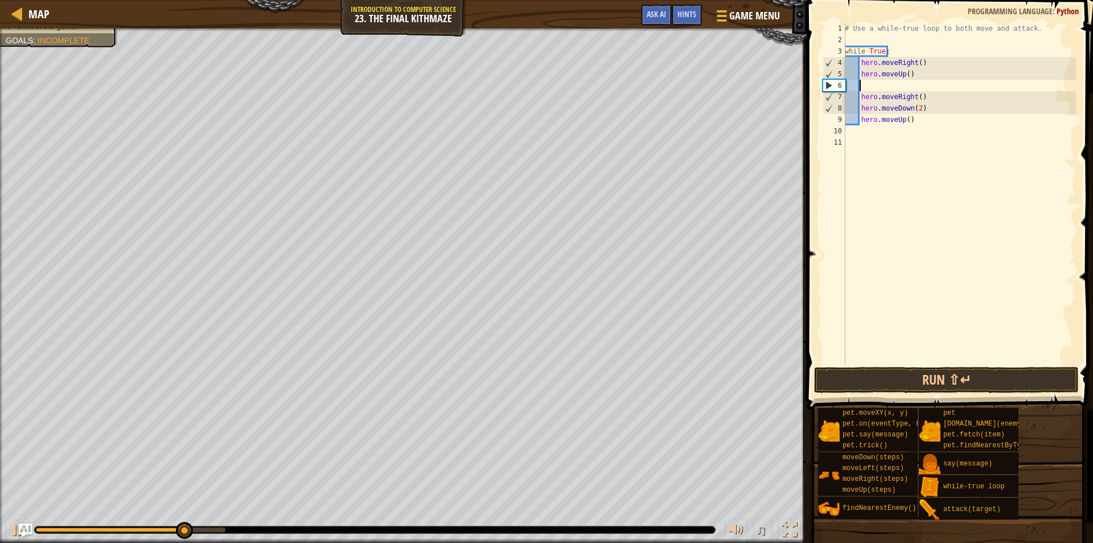
paste textarea "hero.attack(enemy1)"
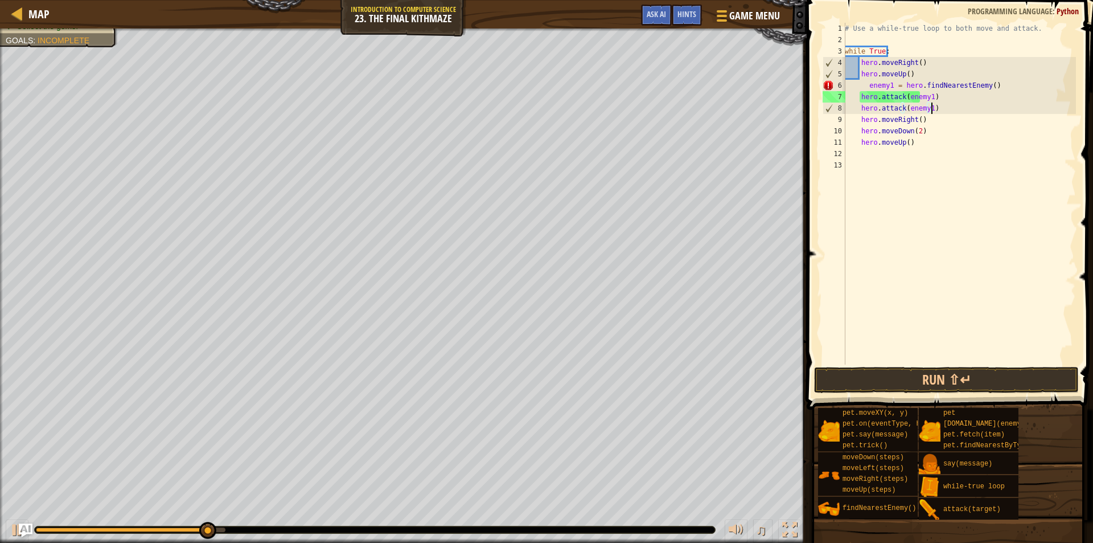
click at [856, 88] on div "# Use a while-true loop to both move and attack. while True : hero . moveRight …" at bounding box center [959, 205] width 233 height 364
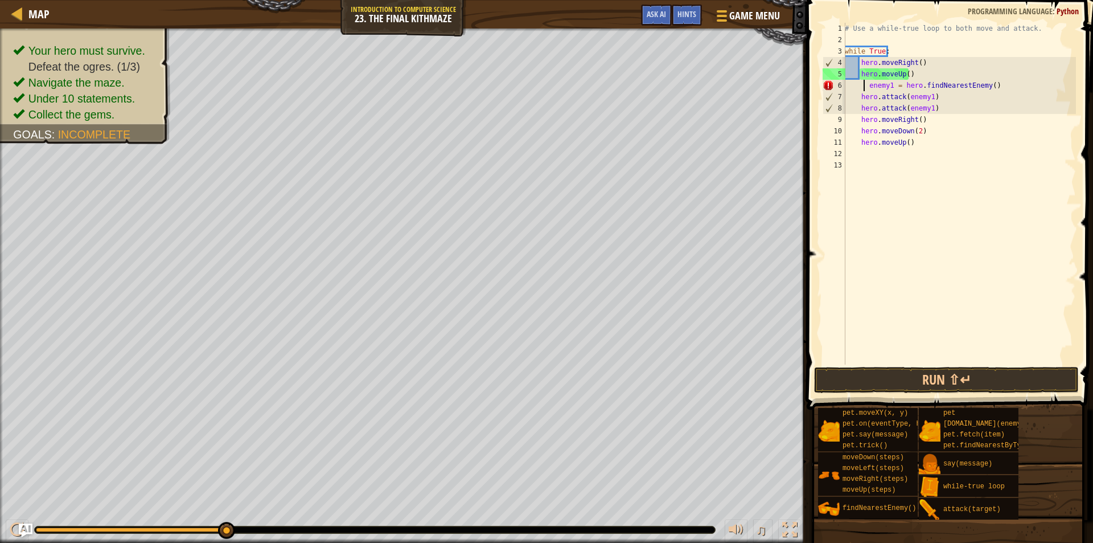
click at [863, 83] on div "# Use a while-true loop to both move and attack. while True : hero . moveRight …" at bounding box center [959, 205] width 233 height 364
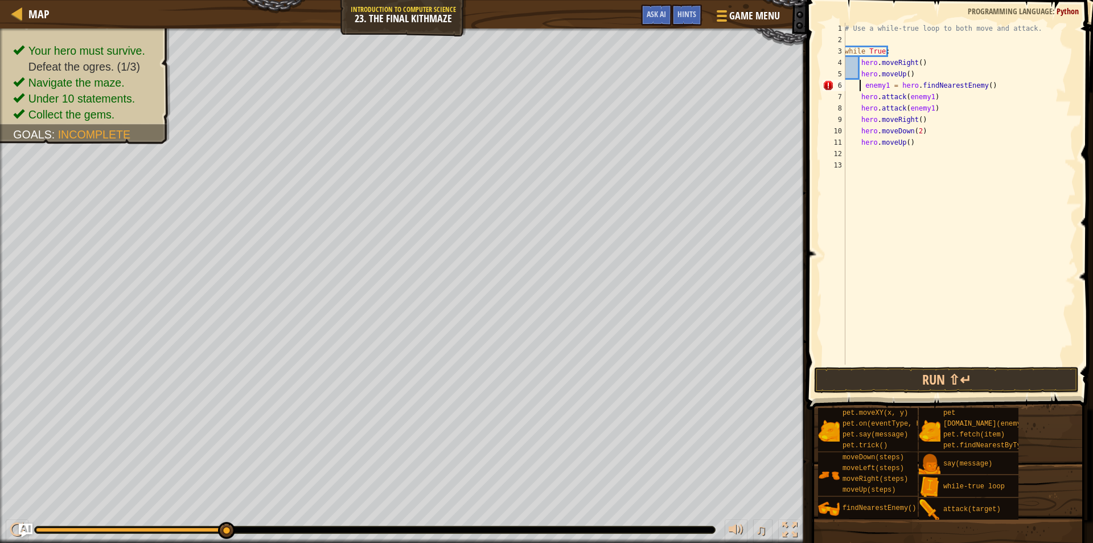
click at [947, 125] on div "# Use a while-true loop to both move and attack. while True : hero . moveRight …" at bounding box center [959, 205] width 233 height 364
click at [869, 84] on div "# Use a while-true loop to both move and attack. while True : hero . moveRight …" at bounding box center [959, 205] width 233 height 364
click at [863, 87] on div "# Use a while-true loop to both move and attack. while True : hero . moveRight …" at bounding box center [959, 205] width 233 height 364
type textarea "enemy1 = hero.findNearestEnemy()"
click at [920, 165] on div "# Use a while-true loop to both move and attack. while True : hero . moveRight …" at bounding box center [959, 205] width 233 height 364
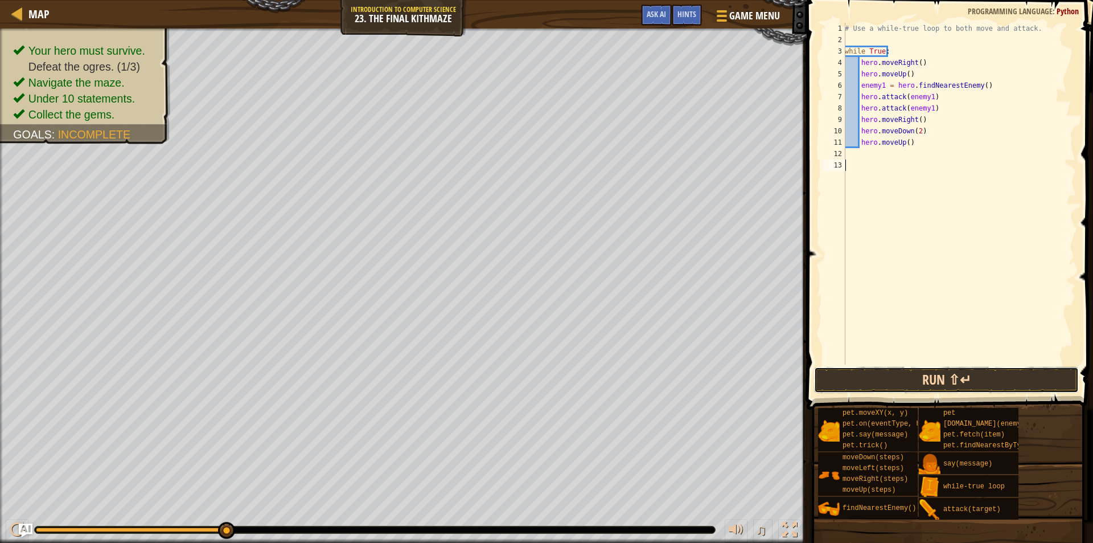
click at [951, 380] on button "Run ⇧↵" at bounding box center [946, 380] width 265 height 26
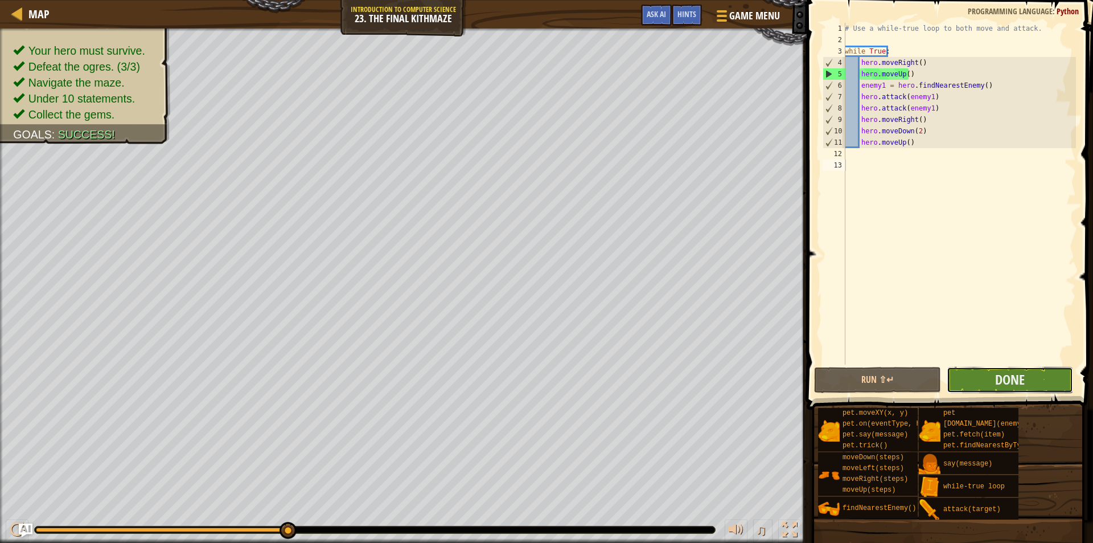
click at [1043, 376] on button "Done" at bounding box center [1010, 380] width 127 height 26
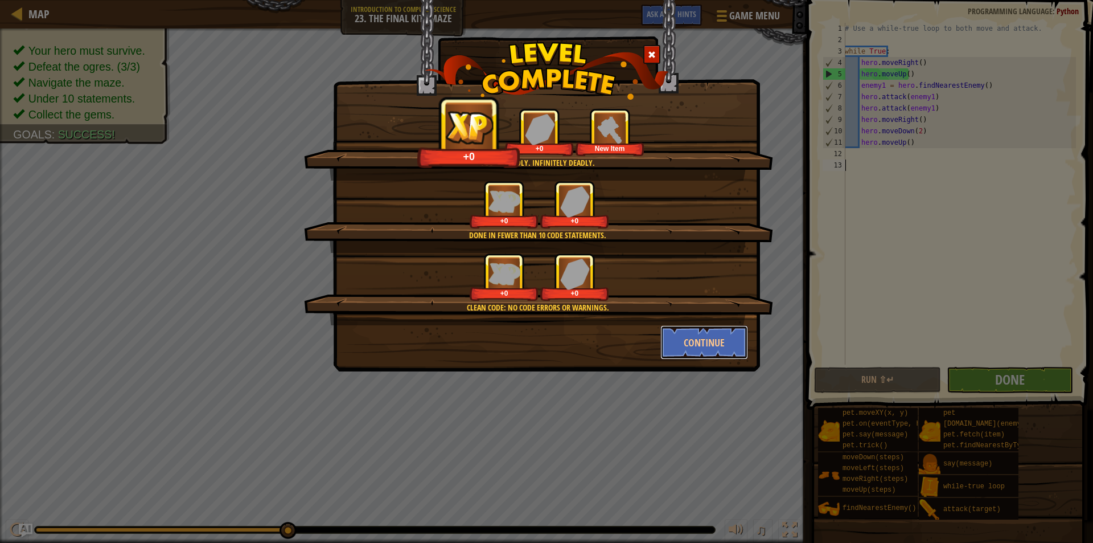
click at [694, 339] on button "Continue" at bounding box center [705, 342] width 88 height 34
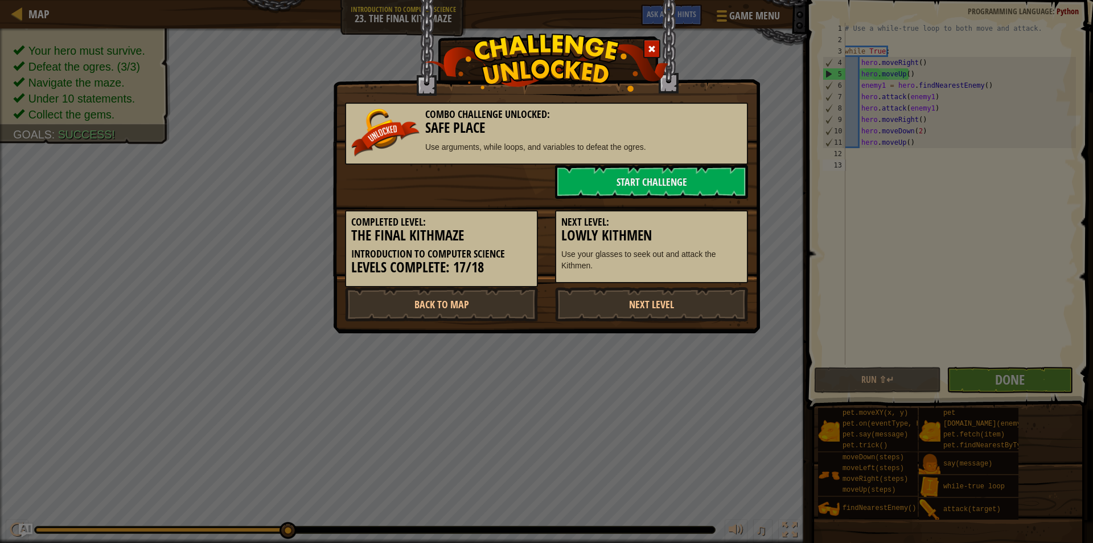
click at [692, 339] on div "Combo Challenge Unlocked: Safe Place Use arguments, while loops, and variables …" at bounding box center [546, 271] width 1093 height 543
click at [660, 181] on link "Start Challenge" at bounding box center [651, 182] width 193 height 34
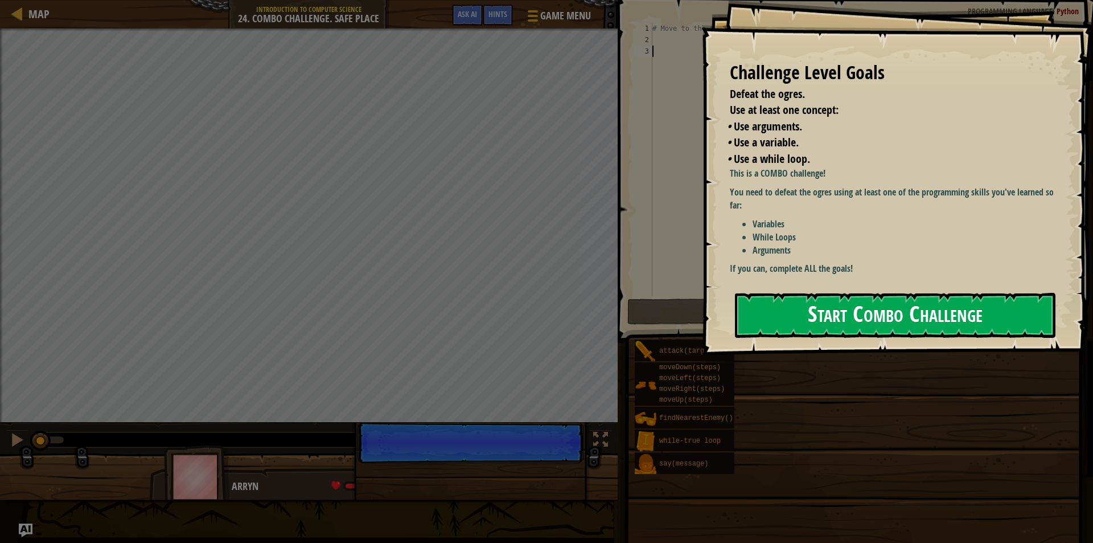
click at [784, 301] on button "Start Combo Challenge" at bounding box center [895, 315] width 321 height 45
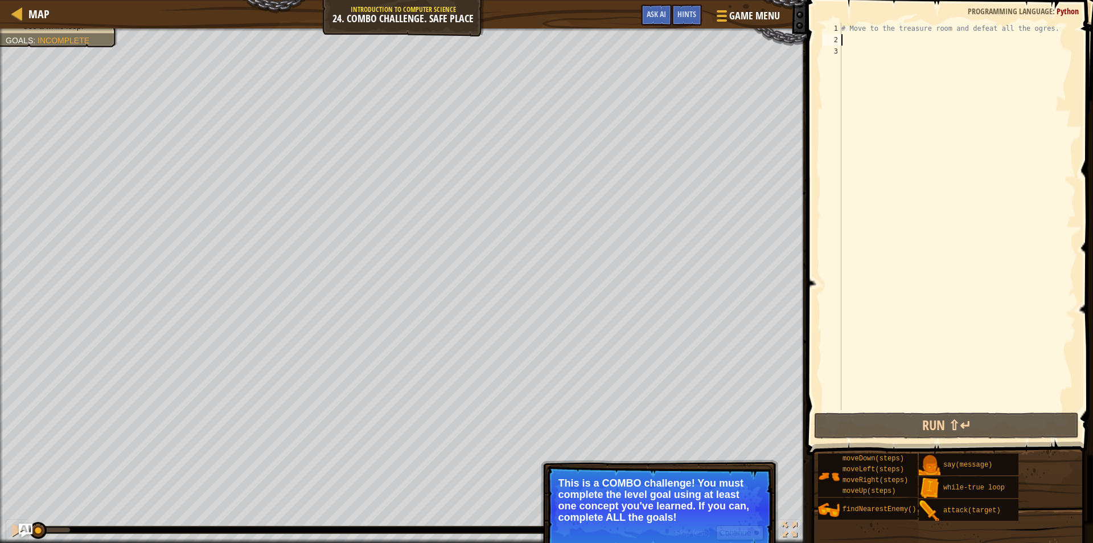
click at [858, 43] on div "# Move to the treasure room and defeat all the ogres." at bounding box center [957, 228] width 237 height 410
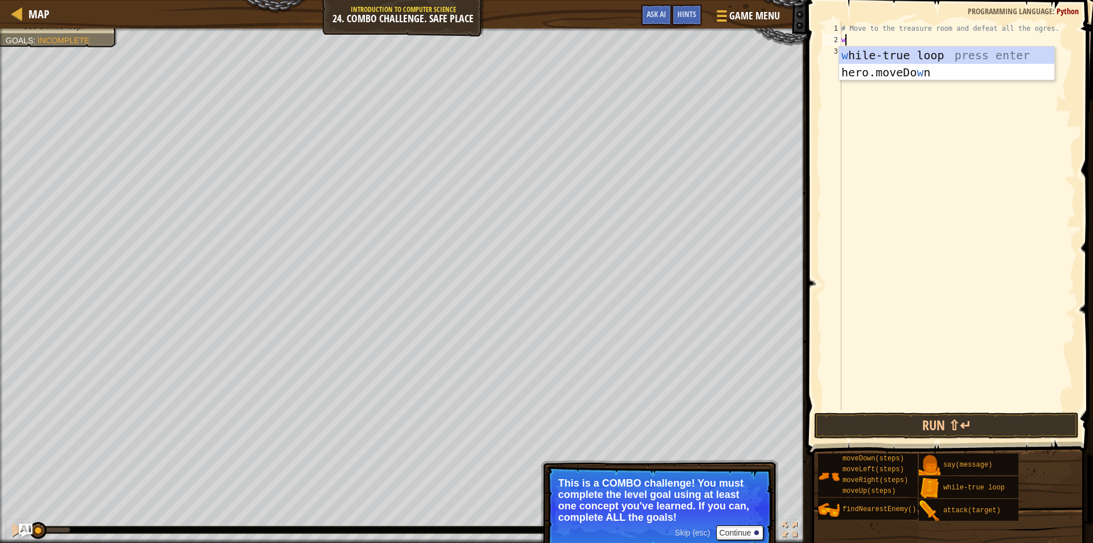
scroll to position [5, 0]
type textarea "w"
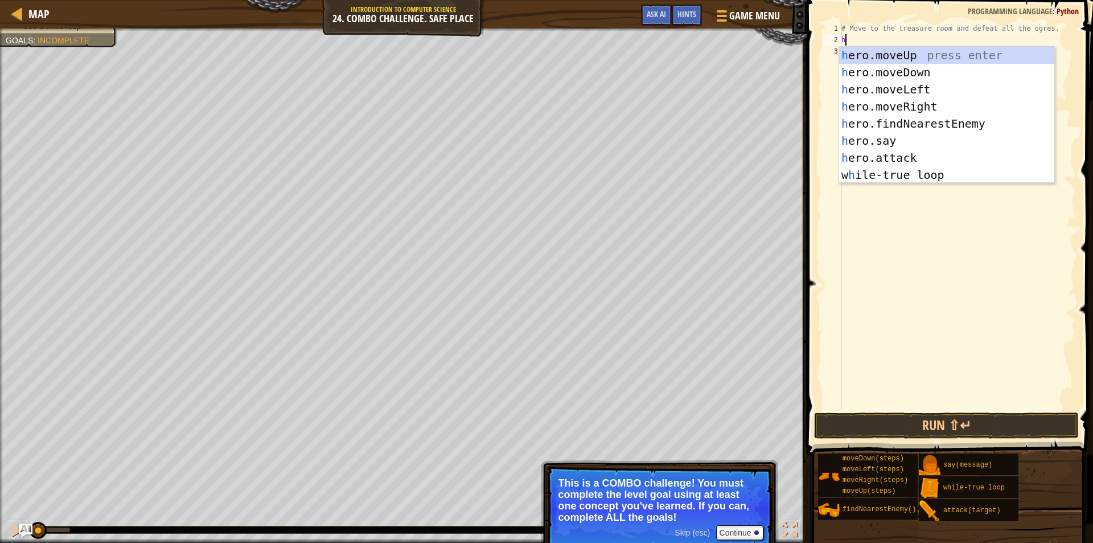
type textarea "he"
click at [884, 54] on div "he ro.moveUp press enter he ro.moveDown press enter he ro.moveLeft press enter …" at bounding box center [946, 132] width 215 height 171
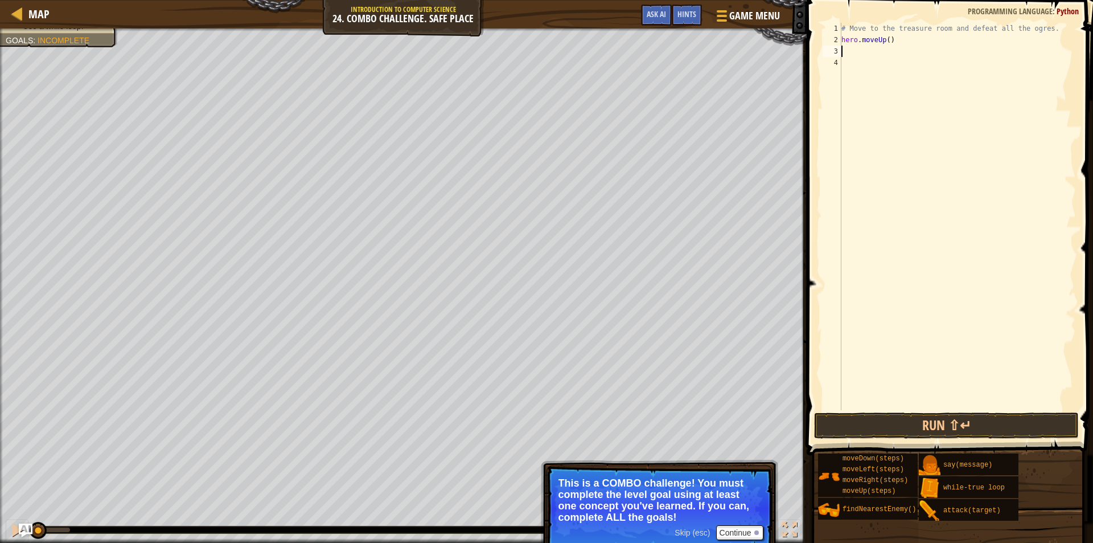
click at [889, 40] on div "# Move to the treasure room and defeat all the ogres. hero . moveUp ( )" at bounding box center [957, 228] width 237 height 410
click at [887, 41] on div "# Move to the treasure room and defeat all the ogres. hero . moveUp ( )" at bounding box center [957, 228] width 237 height 410
type textarea "hero.moveUp(4)"
click at [847, 52] on div "# Move to the treasure room and defeat all the ogres. hero . moveUp ( 4 )" at bounding box center [957, 228] width 237 height 410
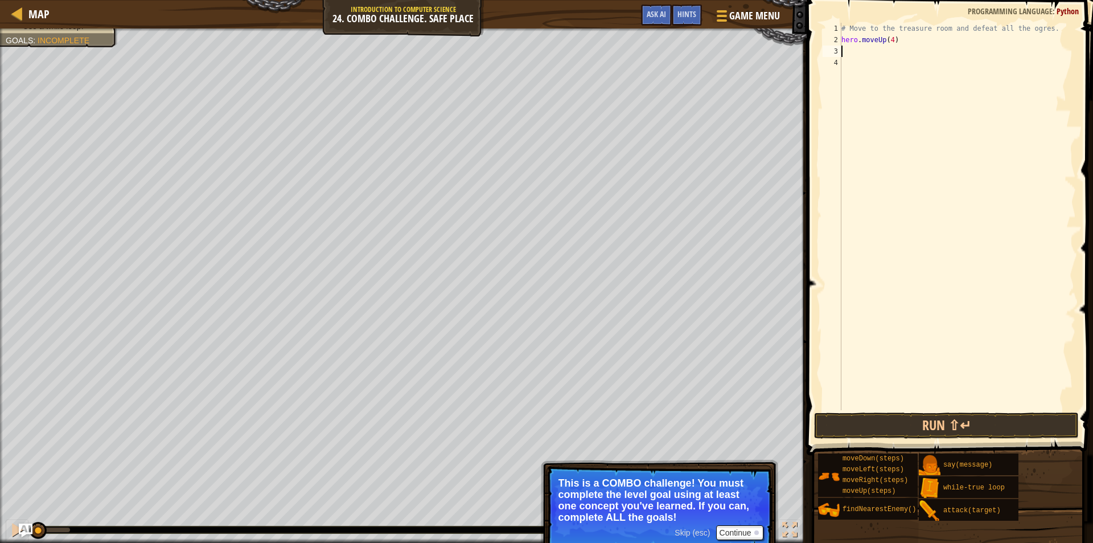
scroll to position [5, 0]
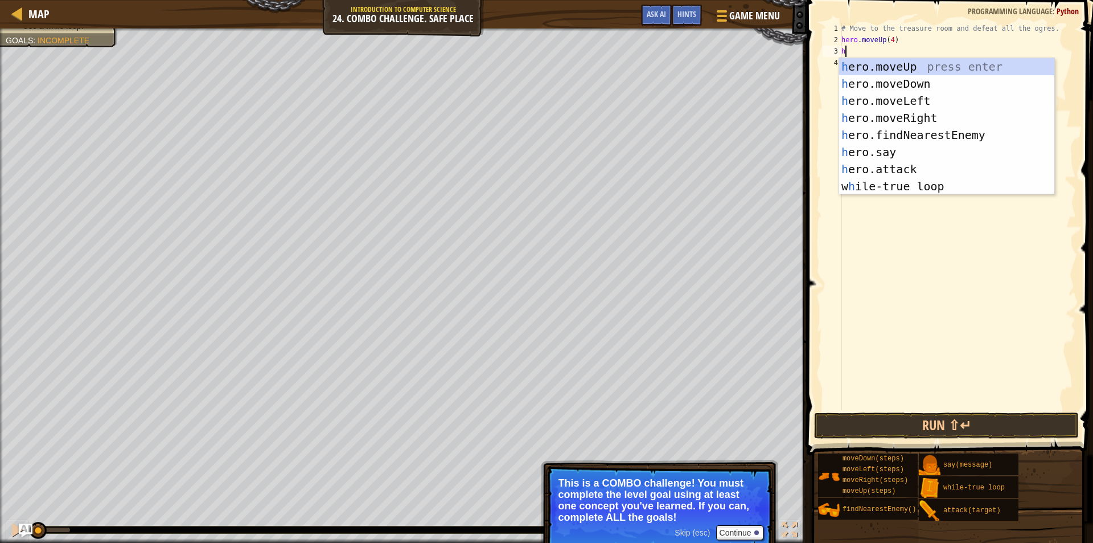
type textarea "he"
click at [889, 110] on div "he ro.moveUp press enter he ro.moveDown press enter he ro.moveLeft press enter …" at bounding box center [946, 143] width 215 height 171
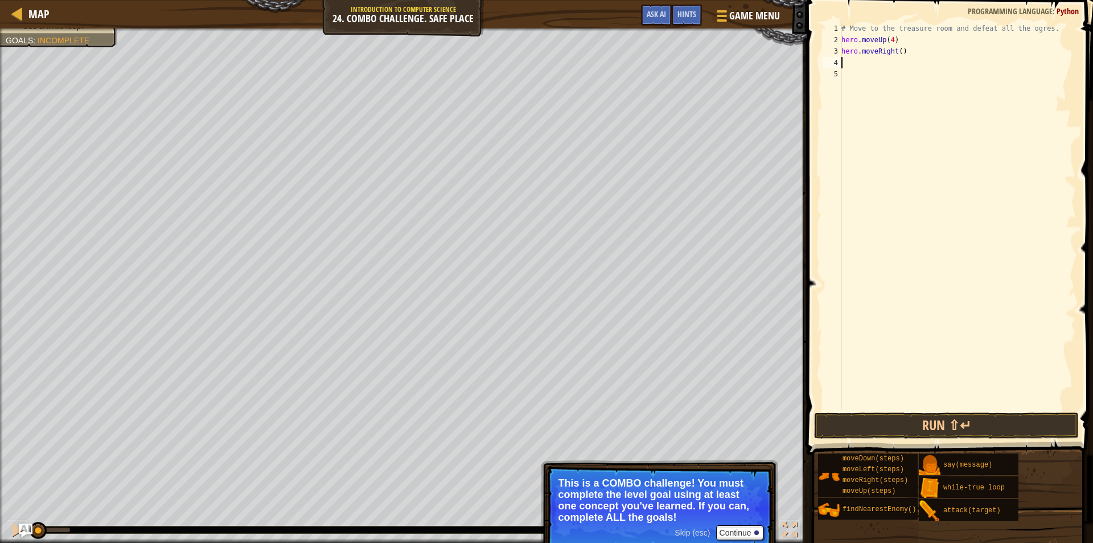
click at [895, 56] on div "# Move to the treasure room and defeat all the ogres. hero . moveUp ( 4 ) hero …" at bounding box center [957, 228] width 237 height 410
click at [897, 56] on div "# Move to the treasure room and defeat all the ogres. hero . moveUp ( 4 ) hero …" at bounding box center [957, 228] width 237 height 410
type textarea "hero.moveRight(4)"
click at [894, 62] on div "# Move to the treasure room and defeat all the ogres. hero . moveUp ( 4 ) hero …" at bounding box center [957, 228] width 237 height 410
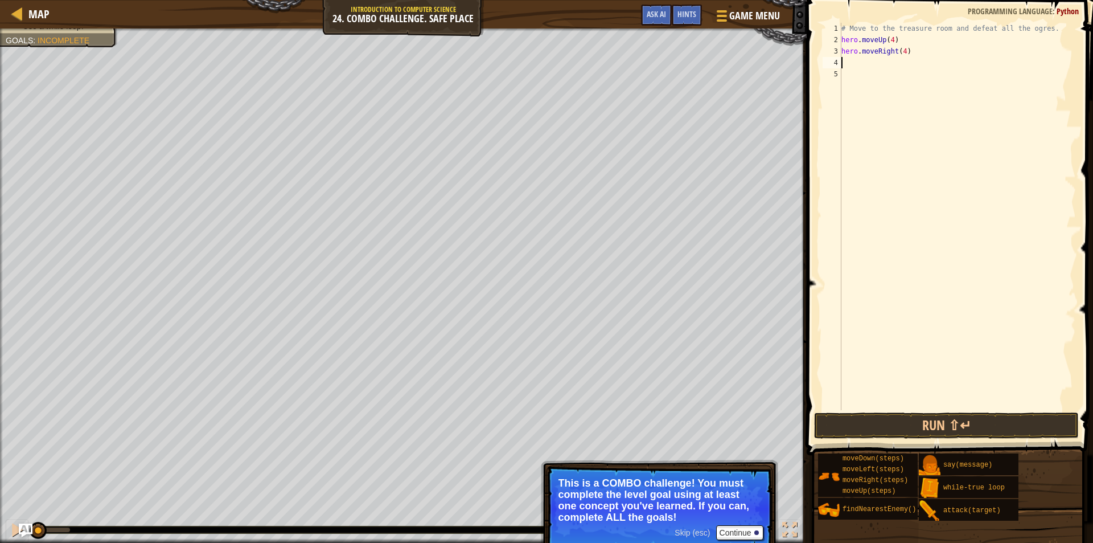
scroll to position [5, 0]
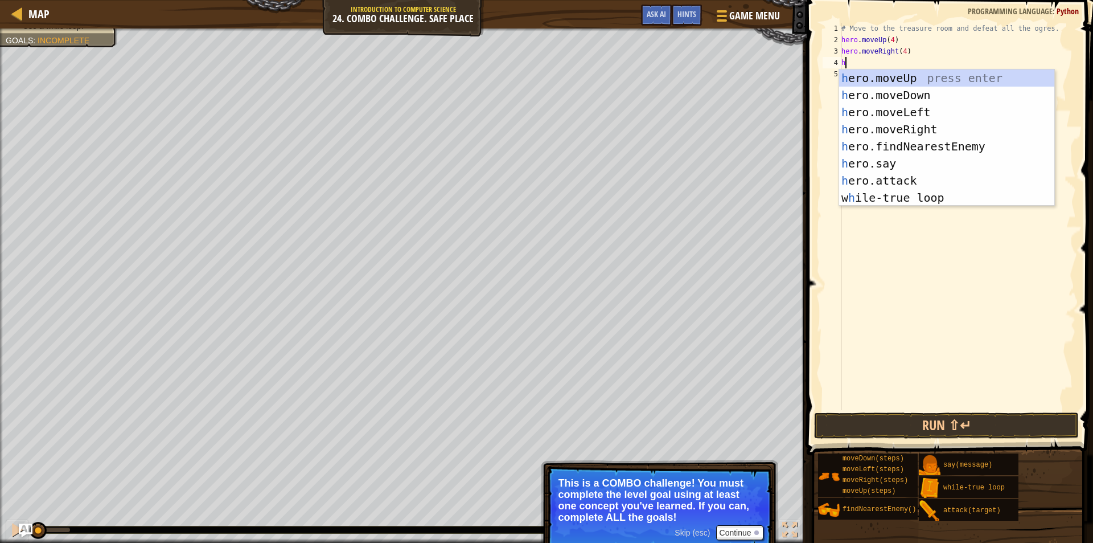
type textarea "her"
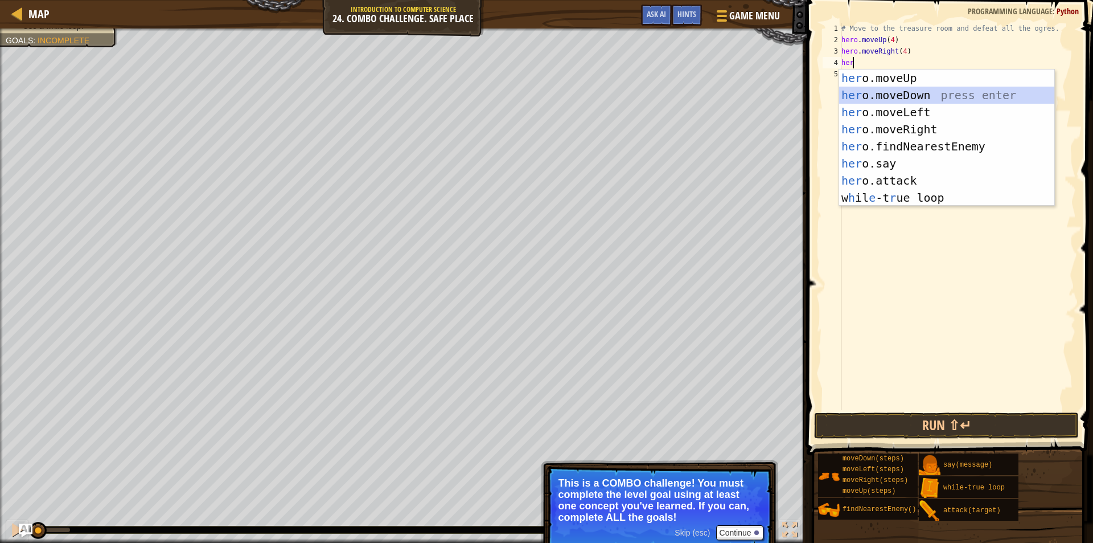
click at [871, 88] on div "her o.moveUp press enter her o.moveDown press enter her o.moveLeft press enter …" at bounding box center [946, 154] width 215 height 171
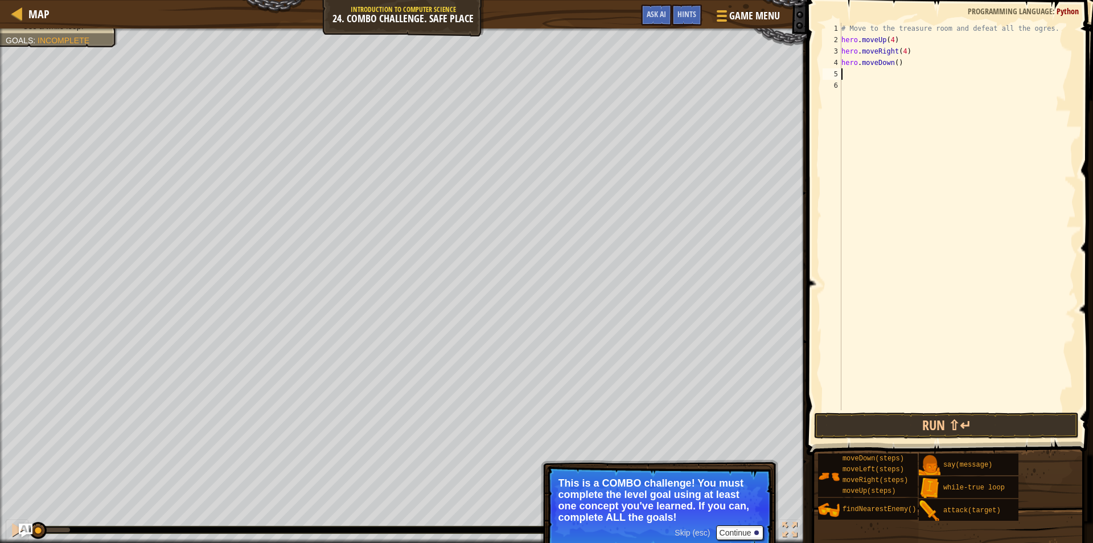
click at [893, 60] on div "# Move to the treasure room and defeat all the ogres. hero . moveUp ( 4 ) hero …" at bounding box center [957, 228] width 237 height 410
type textarea "hero.moveDown(4)"
click at [851, 71] on div "# Move to the treasure room and defeat all the ogres. hero . moveUp ( 4 ) hero …" at bounding box center [957, 228] width 237 height 410
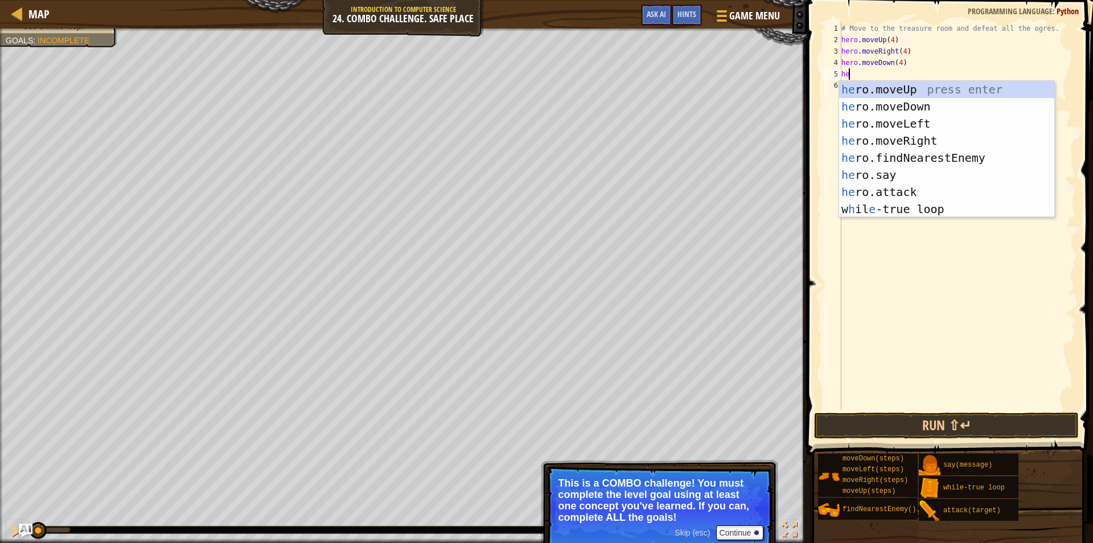
type textarea "her"
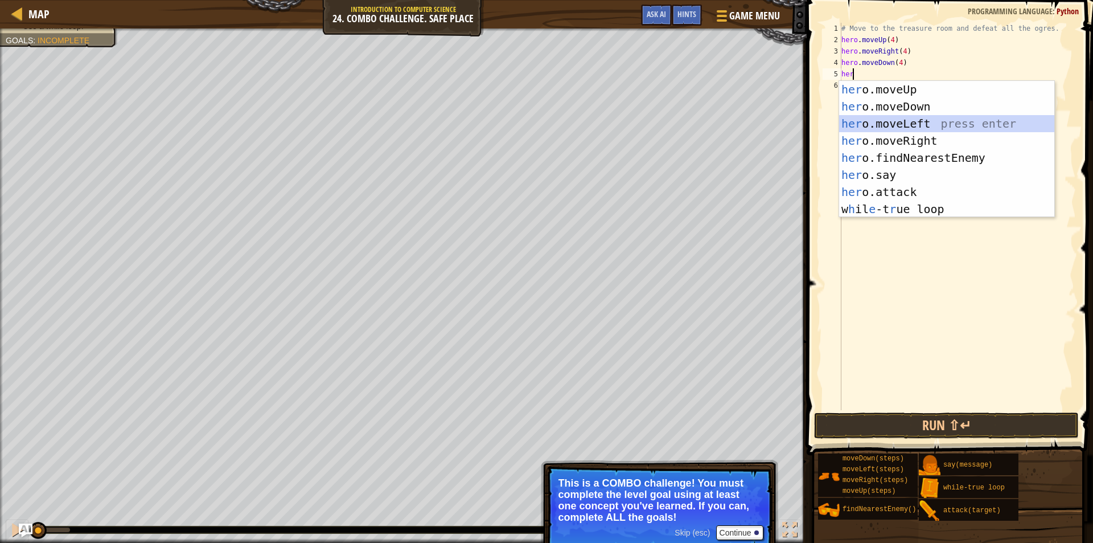
click at [863, 120] on div "her o.moveUp press enter her o.moveDown press enter her o.moveLeft press enter …" at bounding box center [946, 166] width 215 height 171
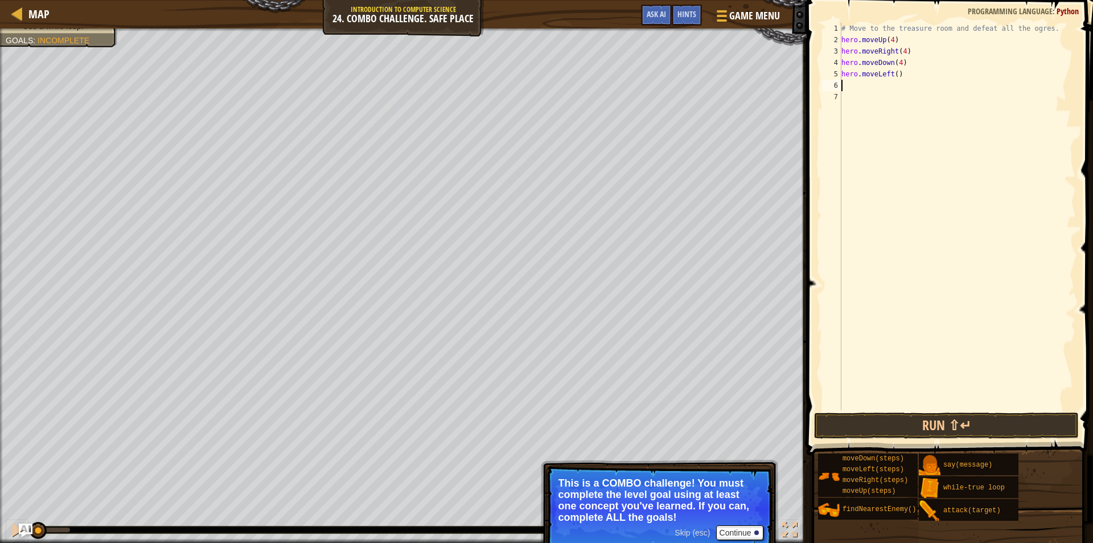
type textarea "h"
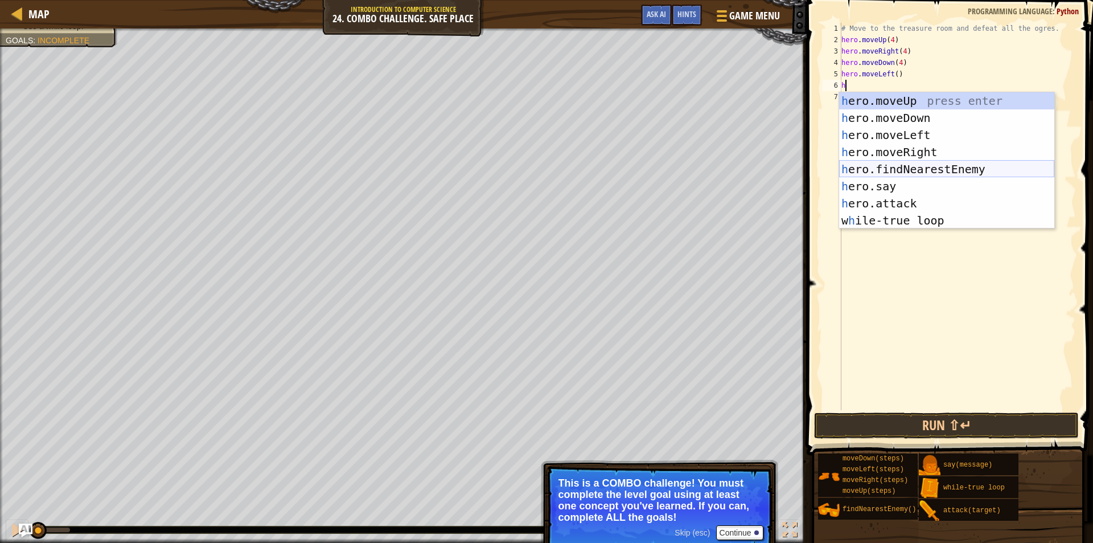
click at [860, 168] on div "h ero.moveUp press enter h ero.moveDown press enter h ero.moveLeft press enter …" at bounding box center [946, 177] width 215 height 171
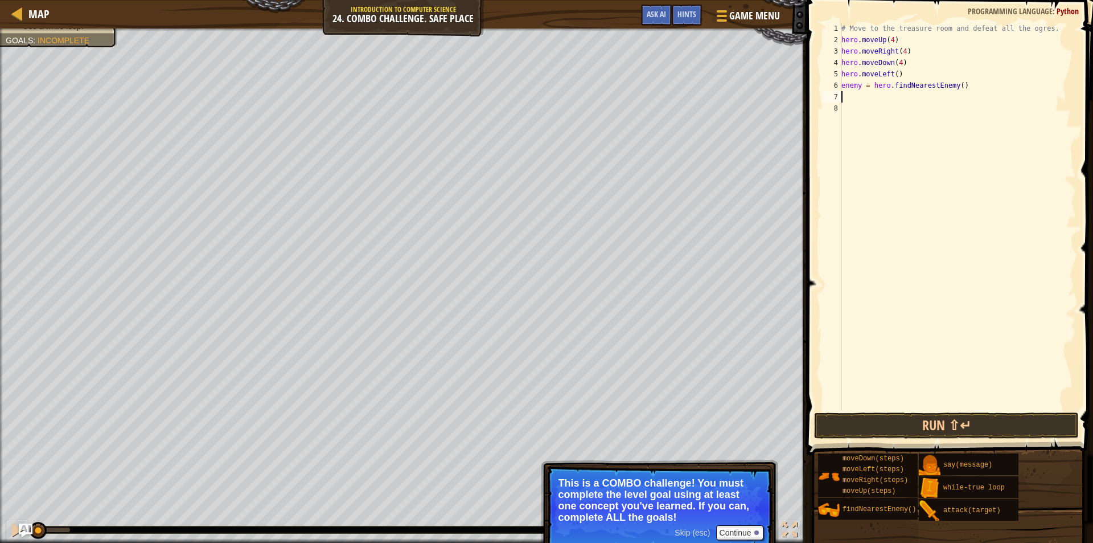
click at [858, 88] on div "# Move to the treasure room and defeat all the ogres. hero . moveUp ( 4 ) hero …" at bounding box center [957, 228] width 237 height 410
click at [860, 88] on div "# Move to the treasure room and defeat all the ogres. hero . moveUp ( 4 ) hero …" at bounding box center [957, 228] width 237 height 410
type textarea "enemy1 = hero.findNearestEnemy()"
click at [897, 99] on div "# Move to the treasure room and defeat all the ogres. hero . moveUp ( 4 ) hero …" at bounding box center [957, 228] width 237 height 410
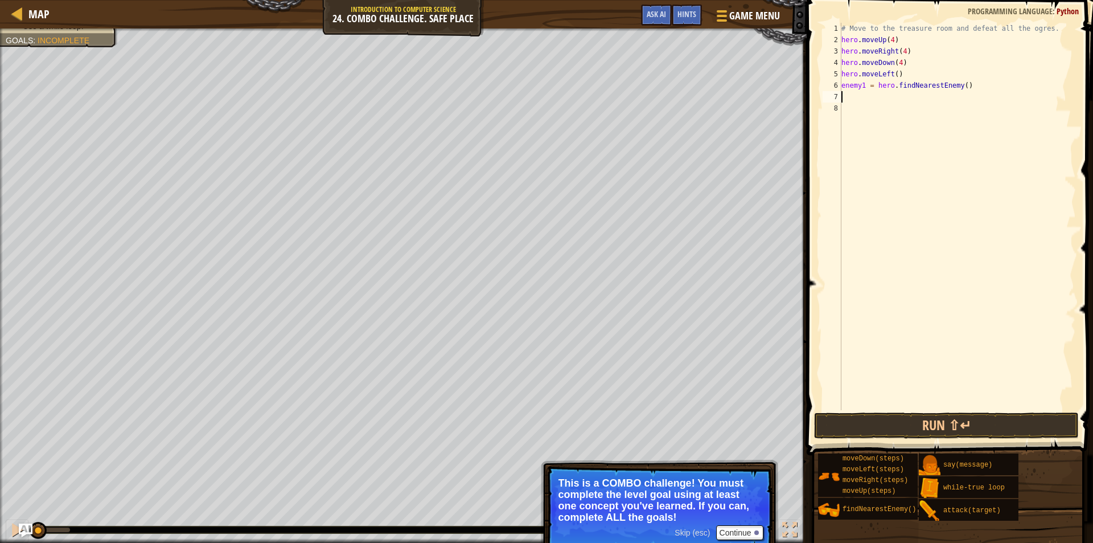
scroll to position [5, 0]
type textarea "enem"
click at [880, 116] on div "hero.findNearest Enem y press enter" at bounding box center [946, 129] width 215 height 51
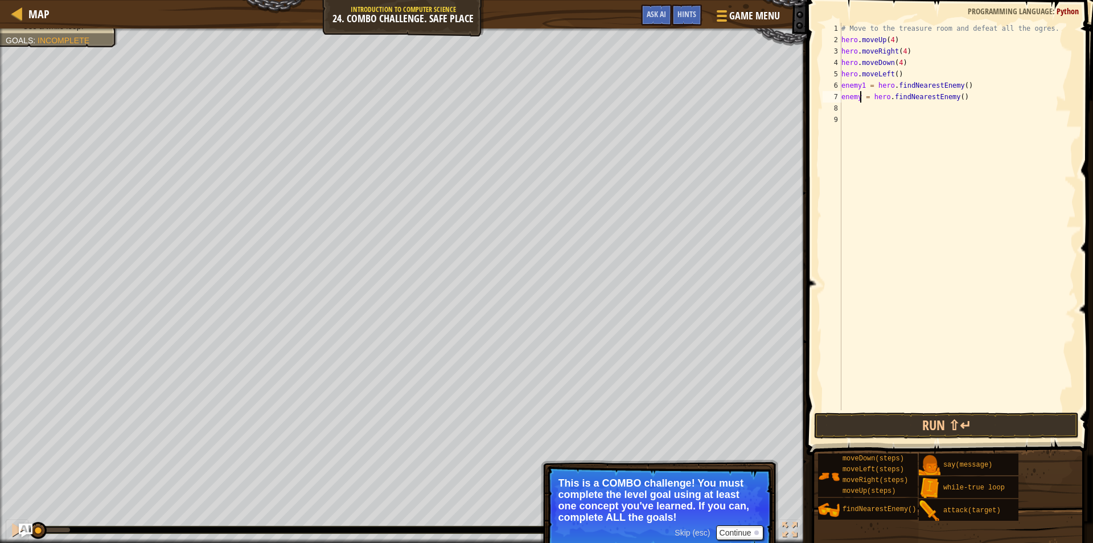
click at [860, 95] on div "# Move to the treasure room and defeat all the ogres. hero . moveUp ( 4 ) hero …" at bounding box center [957, 228] width 237 height 410
type textarea "enemy2 = hero.findNearestEnemy()"
click at [873, 110] on div "# Move to the treasure room and defeat all the ogres. hero . moveUp ( 4 ) hero …" at bounding box center [957, 228] width 237 height 410
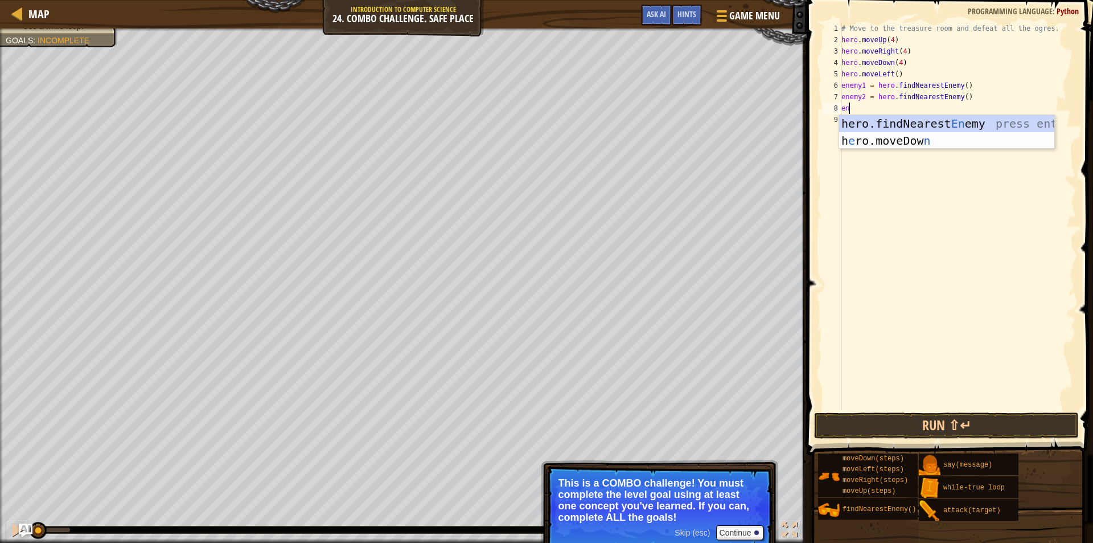
type textarea "enem"
click at [887, 126] on div "hero.findNearest Enem y press enter" at bounding box center [946, 140] width 215 height 51
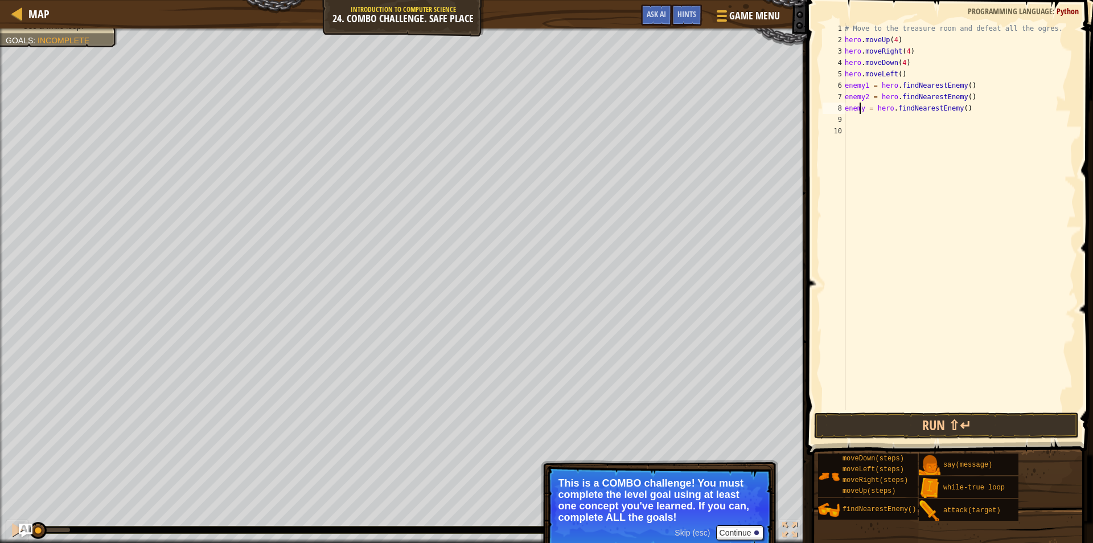
click at [861, 109] on div "# Move to the treasure room and defeat all the ogres. hero . moveUp ( 4 ) hero …" at bounding box center [959, 228] width 233 height 410
click at [865, 112] on div "# Move to the treasure room and defeat all the ogres. hero . moveUp ( 4 ) hero …" at bounding box center [959, 228] width 233 height 410
type textarea "enemy3 = hero.findNearestEnemy()"
click at [878, 118] on div "# Move to the treasure room and defeat all the ogres. hero . moveUp ( 4 ) hero …" at bounding box center [959, 228] width 233 height 410
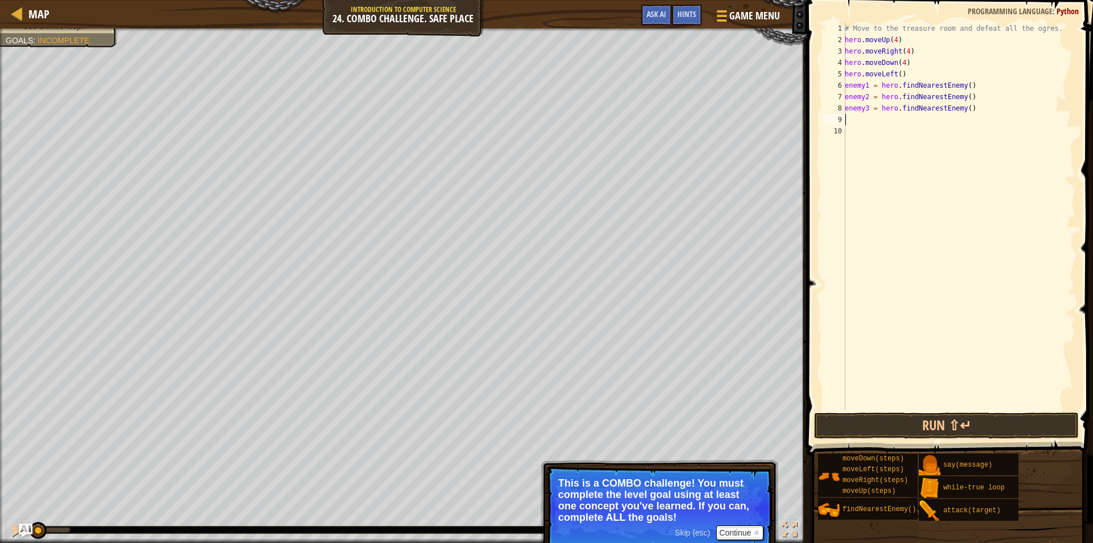
scroll to position [5, 0]
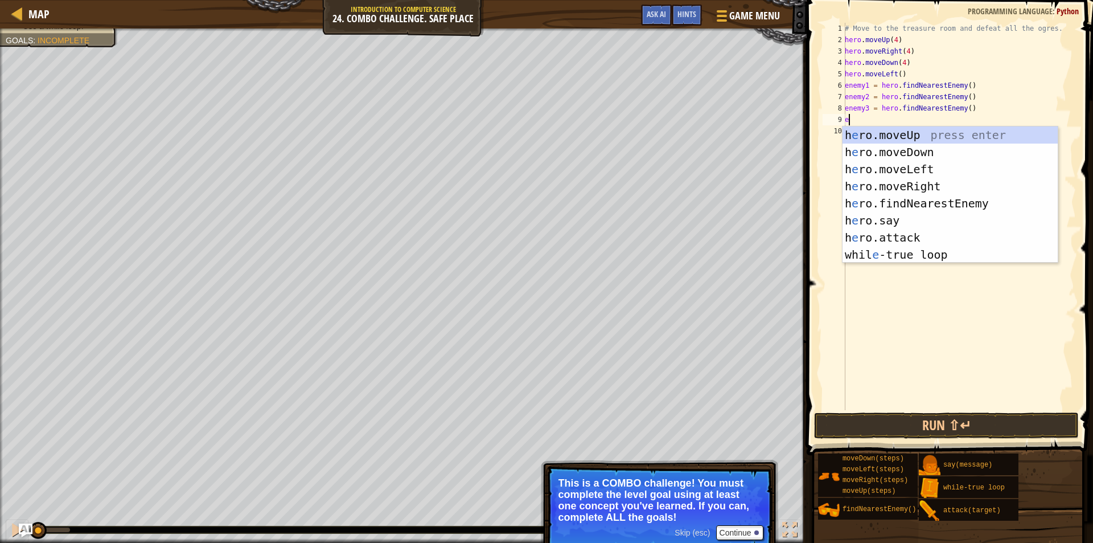
type textarea "ene"
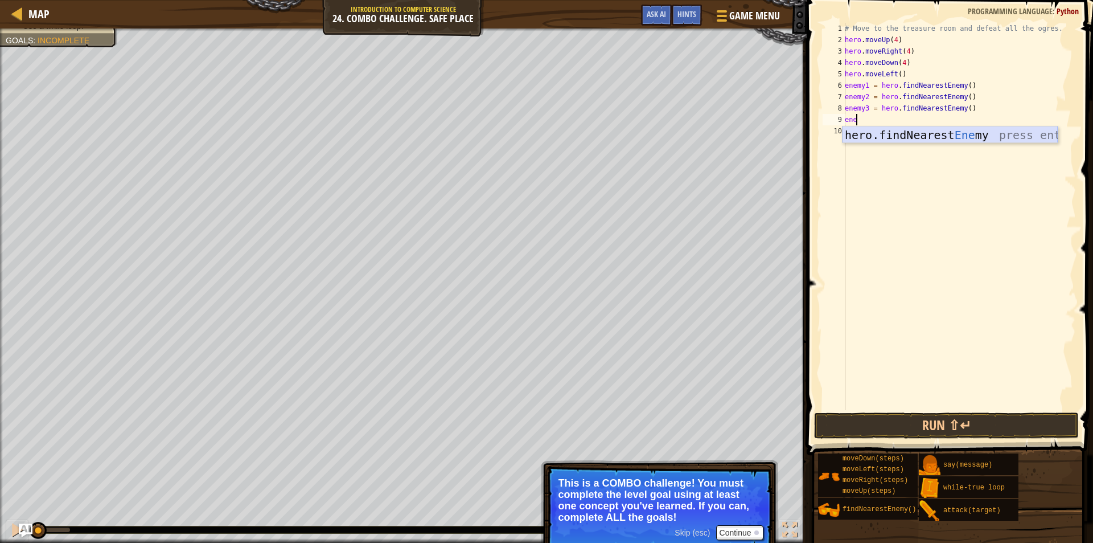
click at [859, 137] on div "hero.findNearest Ene my press enter" at bounding box center [950, 151] width 215 height 51
click at [861, 117] on div "# Move to the treasure room and defeat all the ogres. hero . moveUp ( 4 ) hero …" at bounding box center [959, 228] width 233 height 410
click at [867, 117] on div "# Move to the treasure room and defeat all the ogres. hero . moveUp ( 4 ) hero …" at bounding box center [959, 228] width 233 height 410
click at [861, 121] on div "# Move to the treasure room and defeat all the ogres. hero . moveUp ( 4 ) hero …" at bounding box center [959, 228] width 233 height 410
click at [862, 121] on div "# Move to the treasure room and defeat all the ogres. hero . moveUp ( 4 ) hero …" at bounding box center [959, 228] width 233 height 410
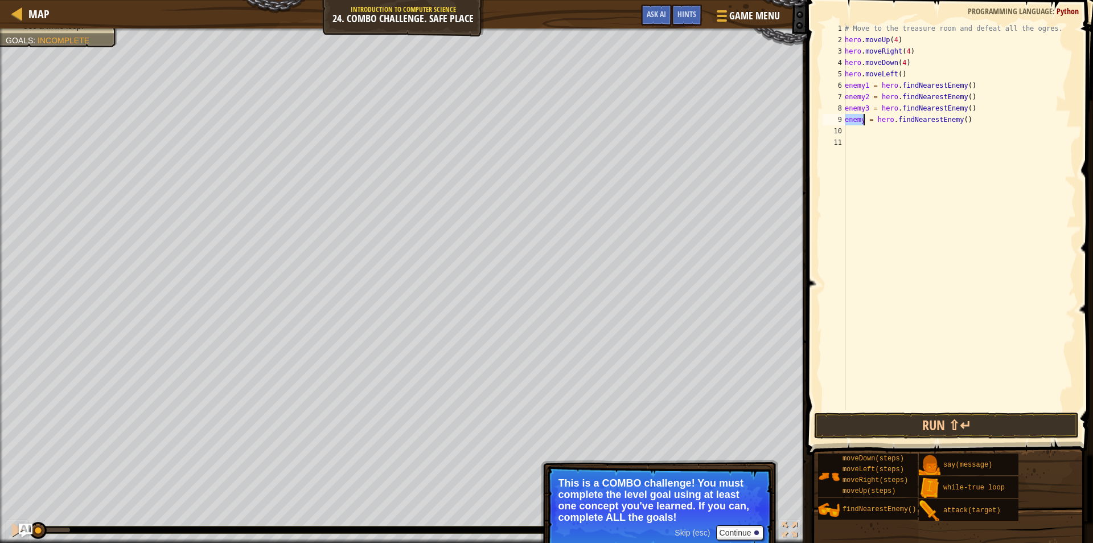
click at [864, 122] on div "# Move to the treasure room and defeat all the ogres. hero . moveUp ( 4 ) hero …" at bounding box center [959, 216] width 233 height 387
type textarea "enemy4 = hero.findNearestEnemy()"
click at [913, 133] on div "# Move to the treasure room and defeat all the ogres. hero . moveUp ( 4 ) hero …" at bounding box center [959, 228] width 233 height 410
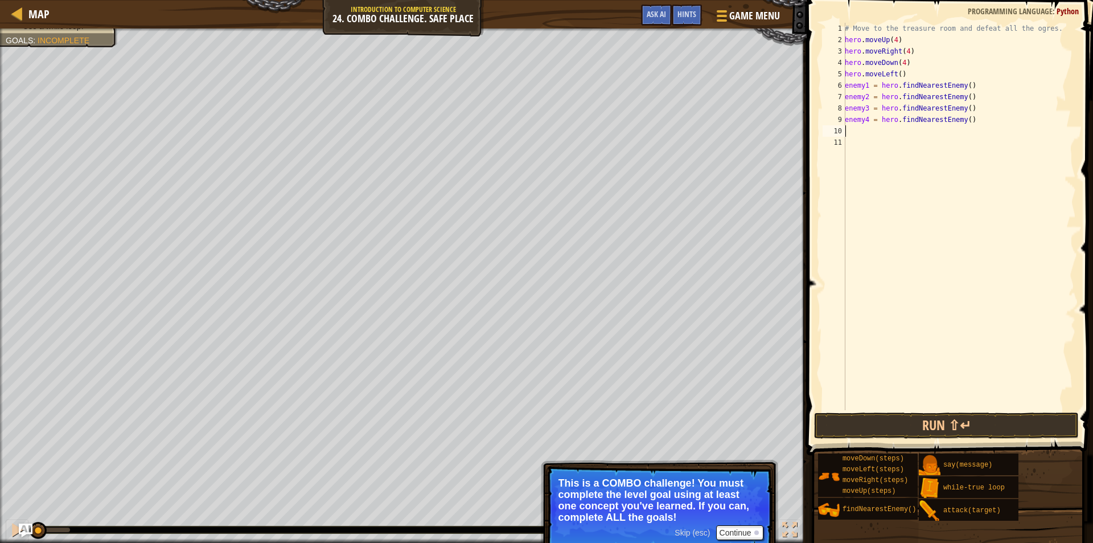
type textarea "wh"
click at [892, 138] on div "wh ile-true loop press enter" at bounding box center [950, 163] width 215 height 51
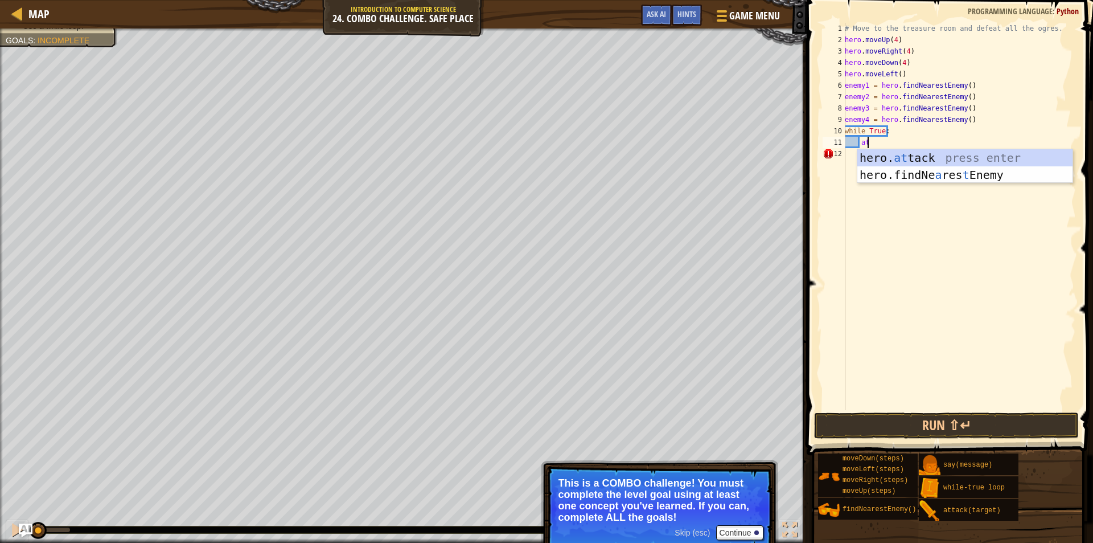
scroll to position [5, 2]
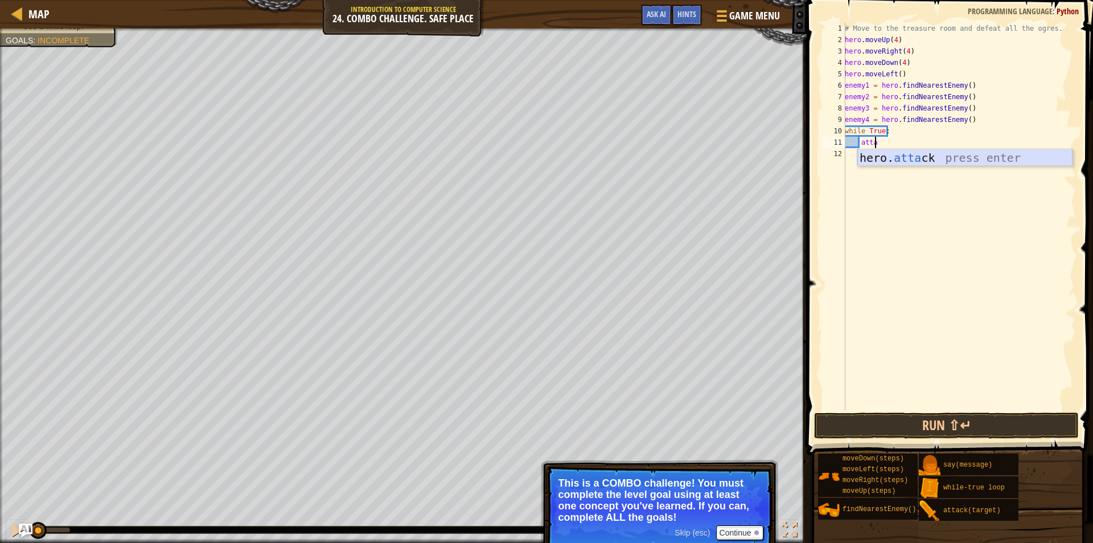
click at [877, 161] on div "hero. [PERSON_NAME] press enter" at bounding box center [965, 174] width 215 height 51
click at [870, 118] on div "# Move to the treasure room and defeat all the ogres. hero . moveUp ( 4 ) hero …" at bounding box center [959, 228] width 233 height 410
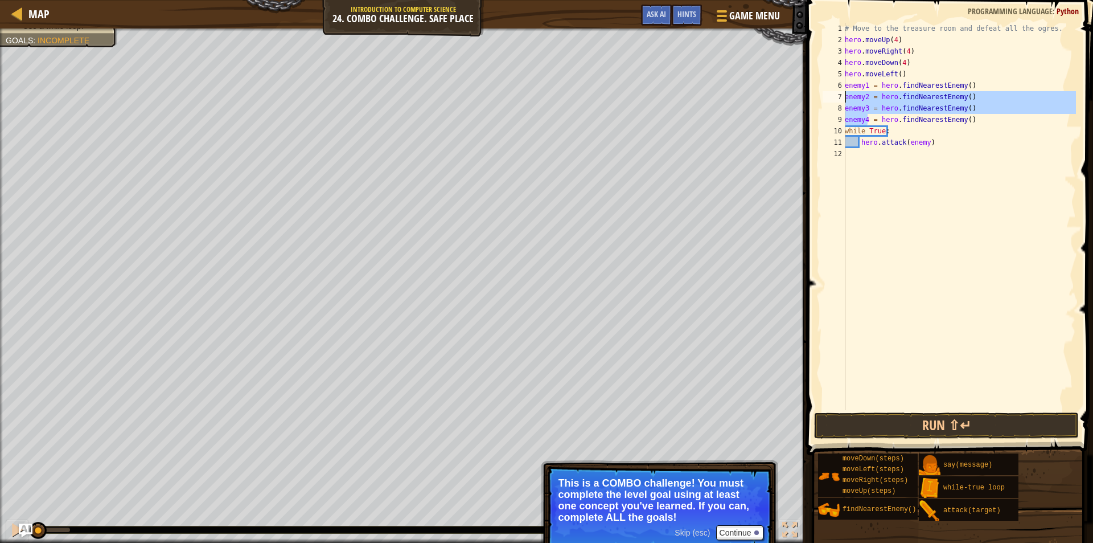
drag, startPoint x: 868, startPoint y: 119, endPoint x: 842, endPoint y: 96, distance: 35.1
click at [842, 96] on div "enemy4 = hero.findNearestEnemy() 1 2 3 4 5 6 7 8 9 10 11 12 # Move to the treas…" at bounding box center [949, 216] width 256 height 387
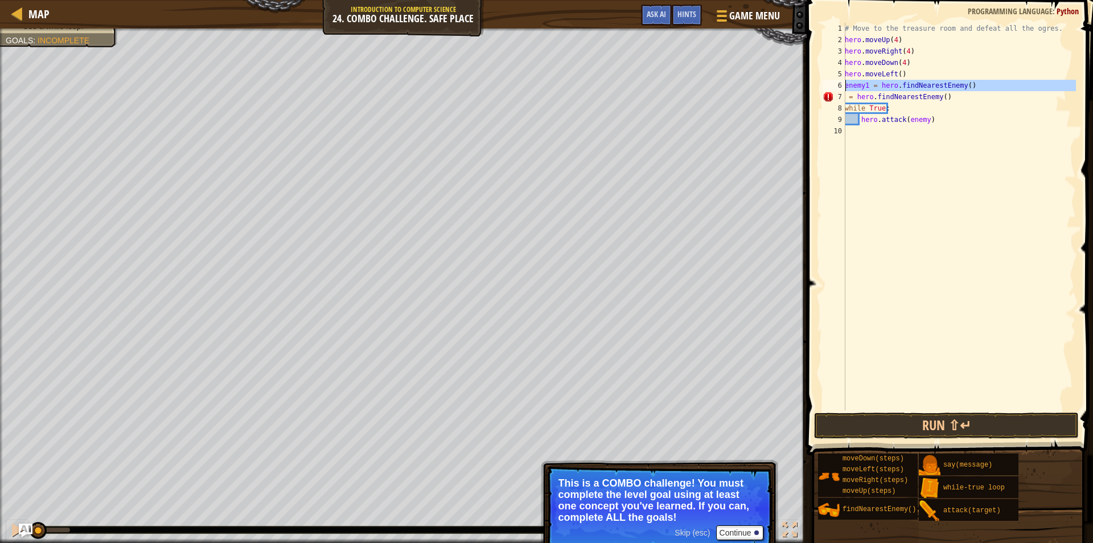
click at [845, 85] on div "6" at bounding box center [834, 85] width 23 height 11
type textarea "hero.attack(enemy)"
click at [845, 85] on div "6" at bounding box center [834, 85] width 23 height 11
drag, startPoint x: 846, startPoint y: 85, endPoint x: 954, endPoint y: 100, distance: 109.3
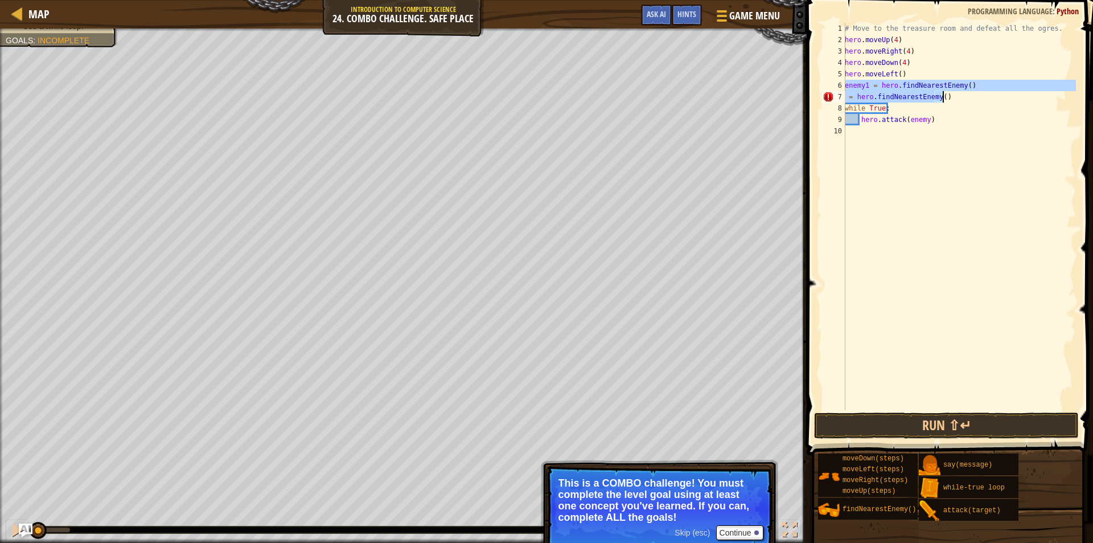
click at [960, 100] on div "# Move to the treasure room and defeat all the ogres. hero . moveUp ( 4 ) hero …" at bounding box center [959, 228] width 233 height 410
type textarea "enemy1 = hero.findNearestEnemy() = hero.findNearestEnemy()"
click at [910, 104] on div "# Move to the treasure room and defeat all the ogres. hero . moveUp ( 4 ) hero …" at bounding box center [957, 228] width 237 height 410
click at [914, 104] on div "# Move to the treasure room and defeat all the ogres. hero . moveUp ( 4 ) hero …" at bounding box center [957, 228] width 237 height 410
click at [914, 99] on div "# Move to the treasure room and defeat all the ogres. hero . moveUp ( 4 ) hero …" at bounding box center [957, 228] width 237 height 410
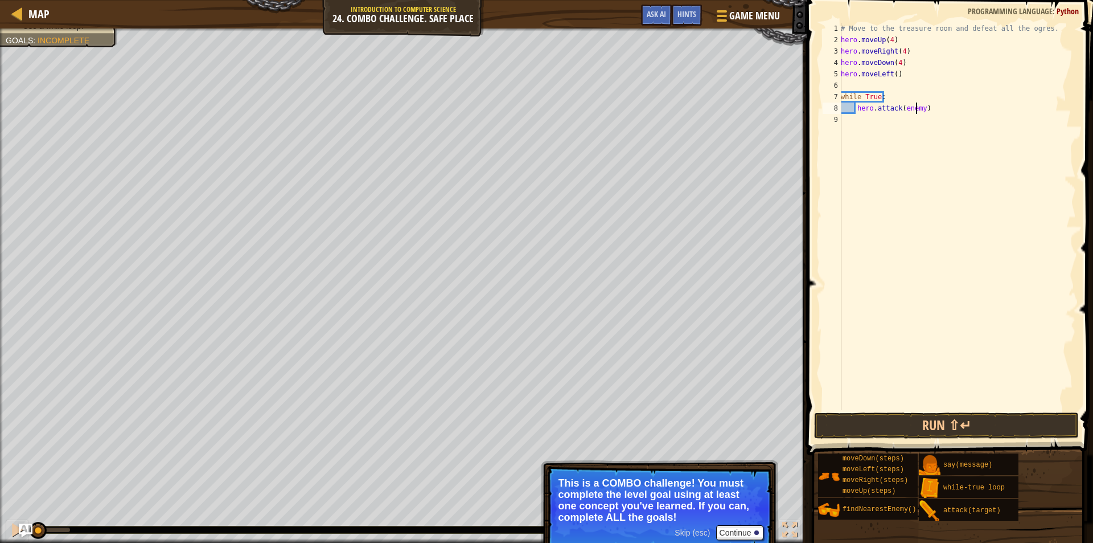
type textarea "while True:"
paste textarea "= hero.findNearestEnemy()"
drag, startPoint x: 945, startPoint y: 125, endPoint x: 850, endPoint y: 136, distance: 95.6
click at [850, 136] on div "# Move to the treasure room and defeat all the ogres. hero . moveUp ( 4 ) hero …" at bounding box center [959, 228] width 233 height 410
click at [876, 121] on div "# Move to the treasure room and defeat all the ogres. hero . moveUp ( 4 ) hero …" at bounding box center [959, 228] width 233 height 410
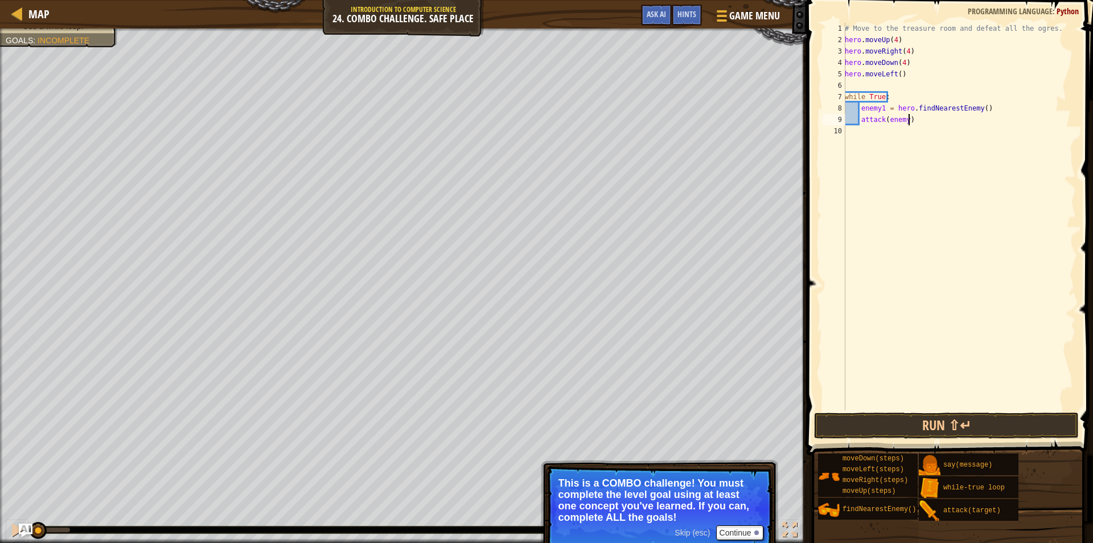
click at [945, 117] on div "# Move to the treasure room and defeat all the ogres. hero . moveUp ( 4 ) hero …" at bounding box center [959, 228] width 233 height 410
type textarea "attack(enemy)"
click at [906, 125] on div "# Move to the treasure room and defeat all the ogres. hero . moveUp ( 4 ) hero …" at bounding box center [959, 228] width 233 height 410
click at [904, 125] on div "# Move to the treasure room and defeat all the ogres. hero . moveUp ( 4 ) hero …" at bounding box center [959, 228] width 233 height 410
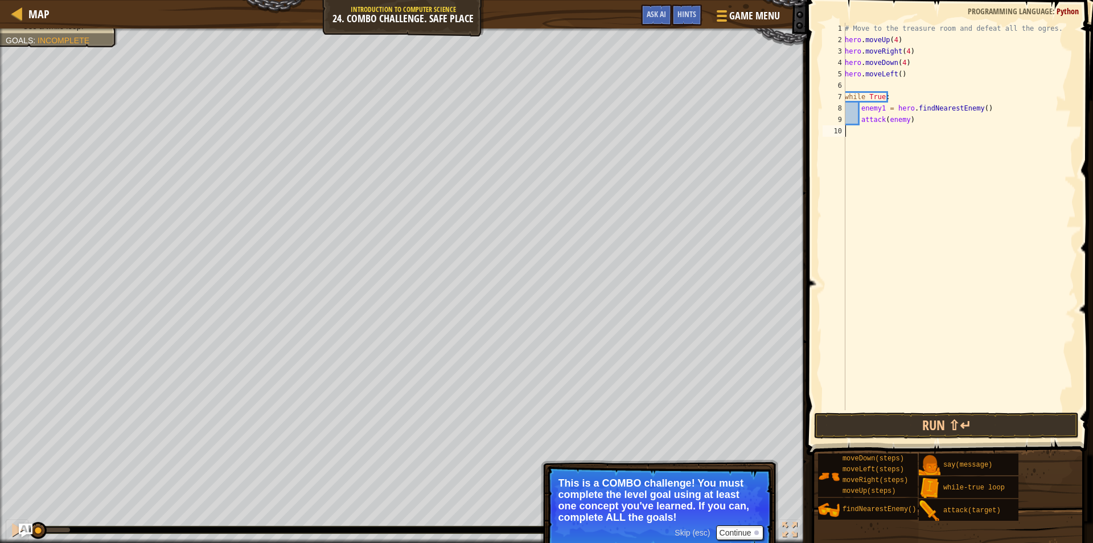
click at [906, 122] on div "# Move to the treasure room and defeat all the ogres. hero . moveUp ( 4 ) hero …" at bounding box center [959, 228] width 233 height 410
type textarea "attack(enemy1)"
drag, startPoint x: 961, startPoint y: 187, endPoint x: 951, endPoint y: 180, distance: 11.8
click at [961, 187] on div "# Move to the treasure room and defeat all the ogres. hero . moveUp ( 4 ) hero …" at bounding box center [959, 228] width 233 height 410
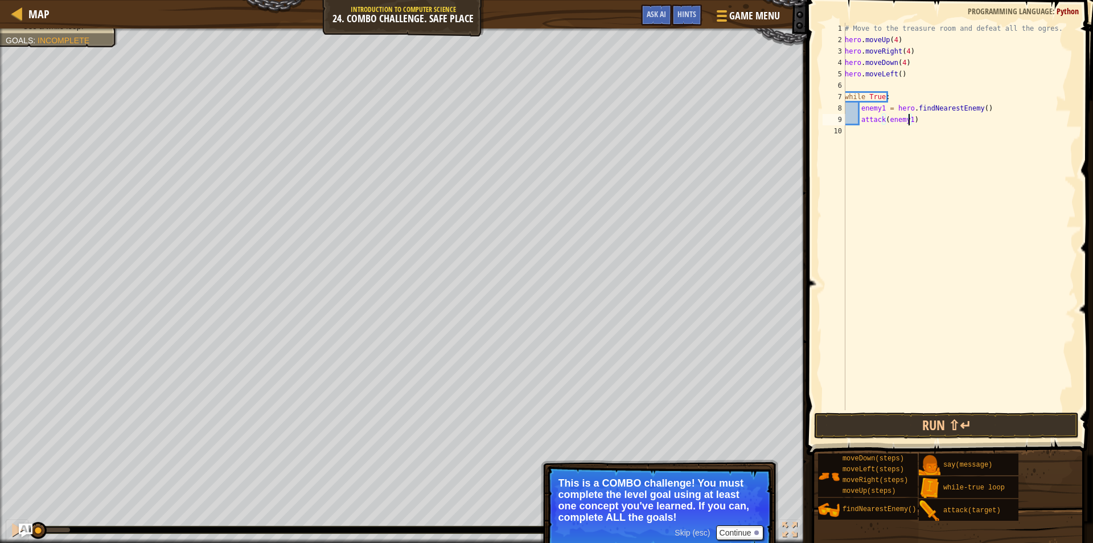
scroll to position [5, 0]
click at [891, 419] on button "Run ⇧↵" at bounding box center [946, 425] width 265 height 26
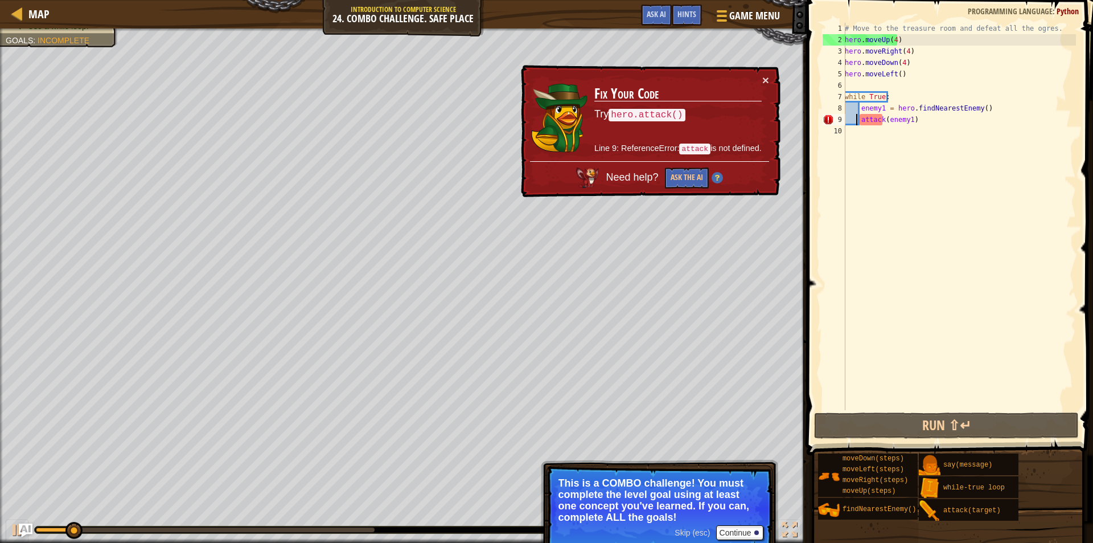
drag, startPoint x: 856, startPoint y: 120, endPoint x: 861, endPoint y: 121, distance: 5.7
click at [858, 120] on div "# Move to the treasure room and defeat all the ogres. hero . moveUp ( 4 ) hero …" at bounding box center [959, 228] width 233 height 410
click at [863, 124] on div "# Move to the treasure room and defeat all the ogres. hero . moveUp ( 4 ) hero …" at bounding box center [959, 228] width 233 height 410
click at [861, 124] on div "# Move to the treasure room and defeat all the ogres. hero . moveUp ( 4 ) hero …" at bounding box center [959, 228] width 233 height 410
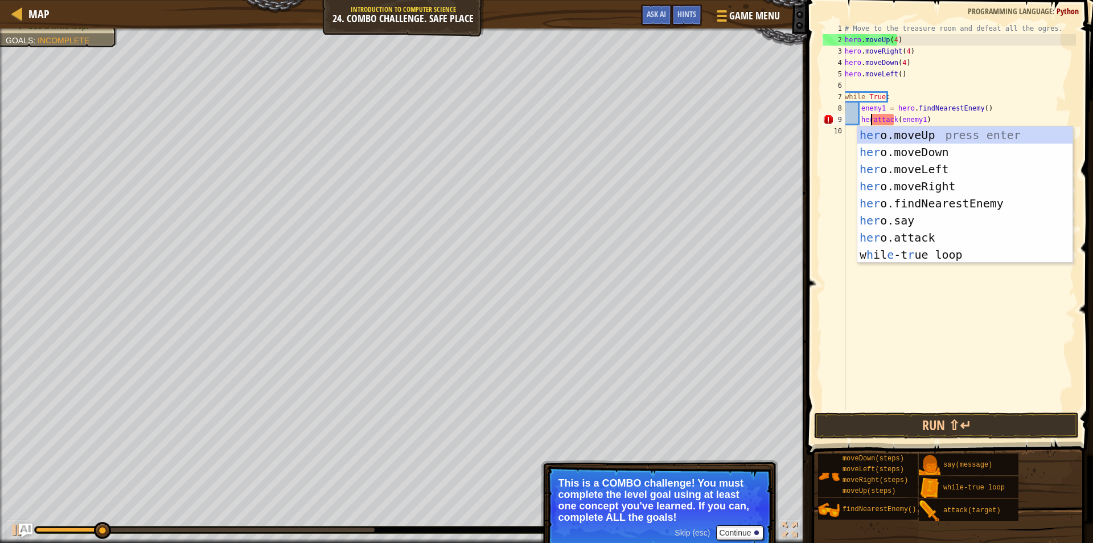
scroll to position [5, 2]
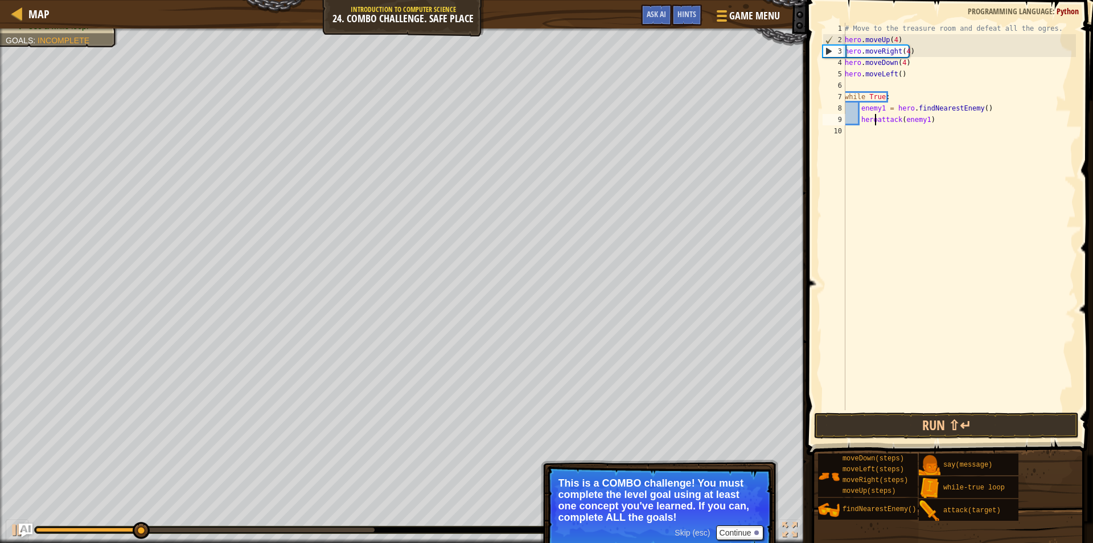
type textarea "hero.attack(enemy1)"
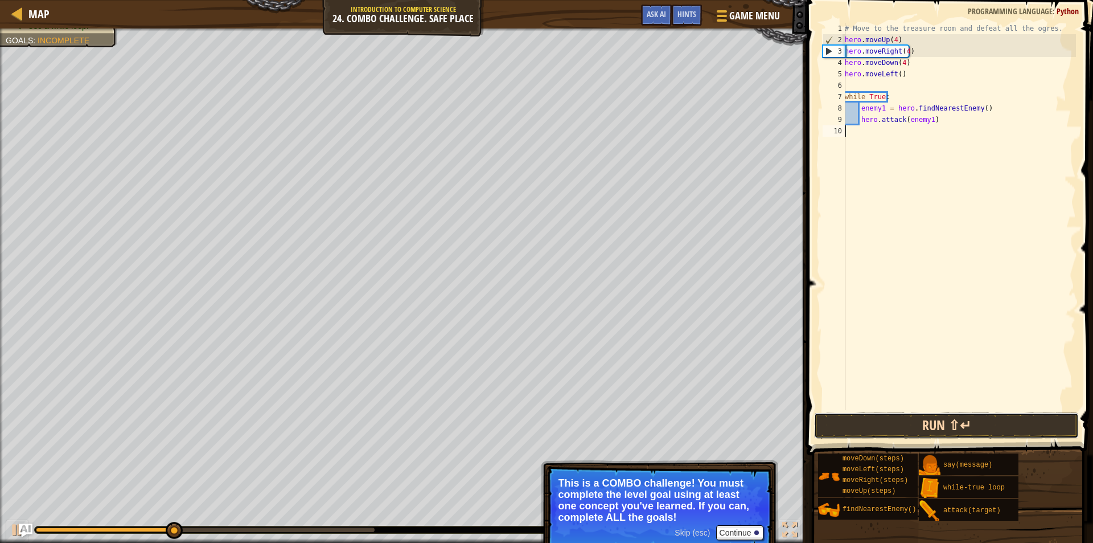
click at [898, 421] on button "Run ⇧↵" at bounding box center [946, 425] width 265 height 26
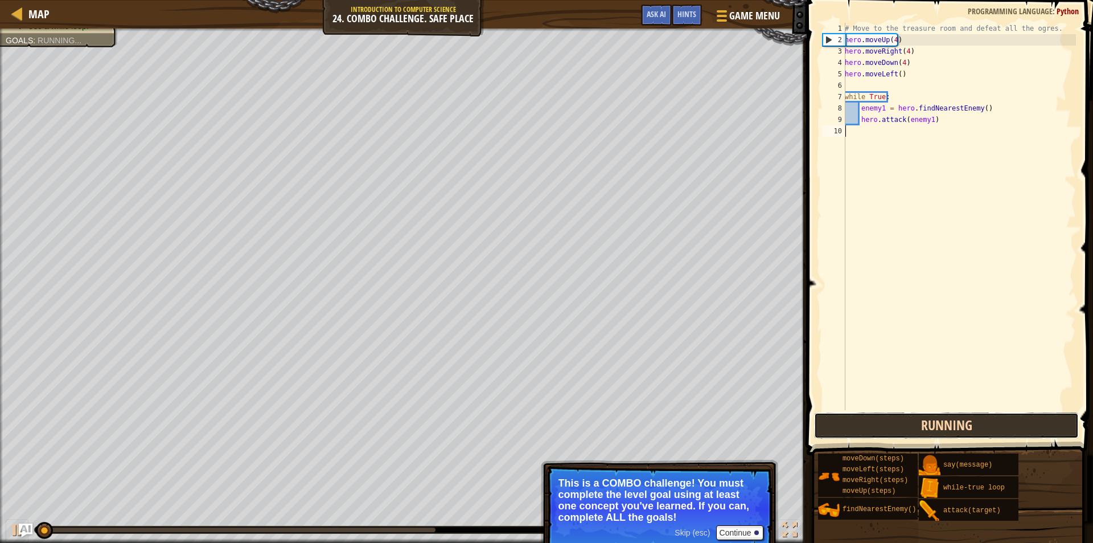
click at [897, 421] on button "Running" at bounding box center [946, 425] width 265 height 26
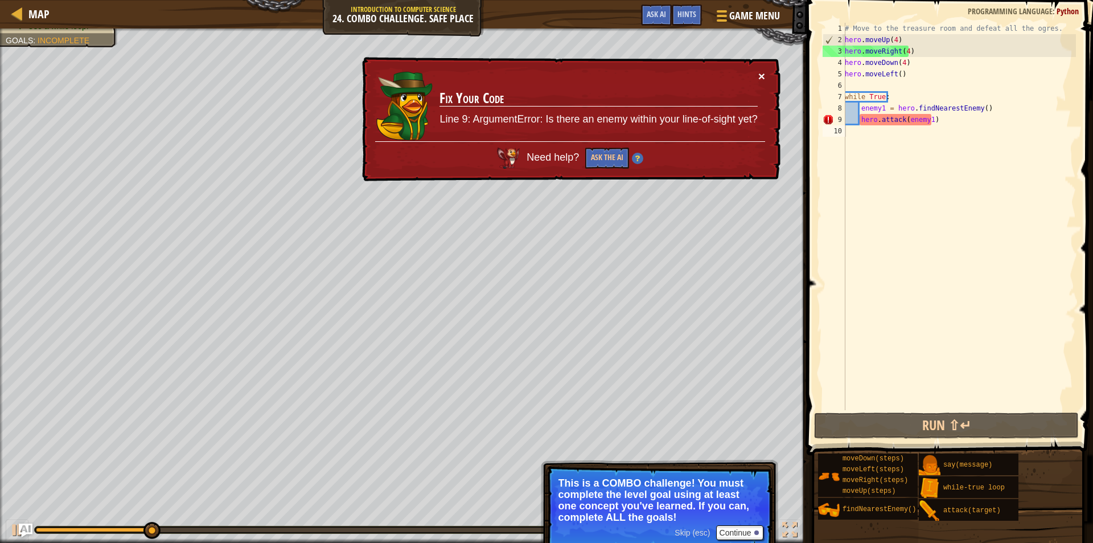
click at [759, 79] on button "×" at bounding box center [761, 76] width 7 height 12
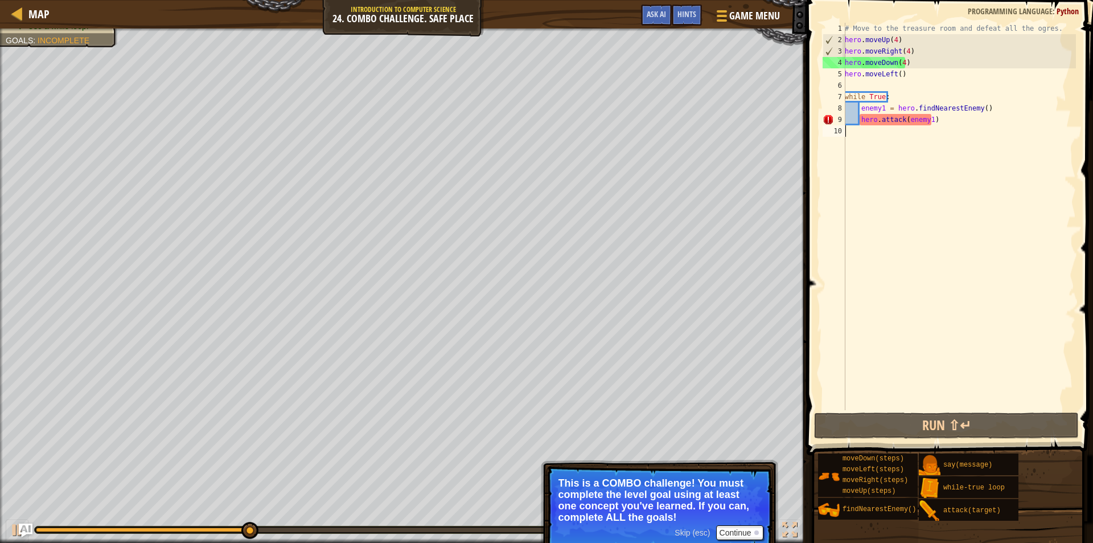
click at [905, 83] on div "# Move to the treasure room and defeat all the ogres. hero . moveUp ( 4 ) hero …" at bounding box center [959, 228] width 233 height 410
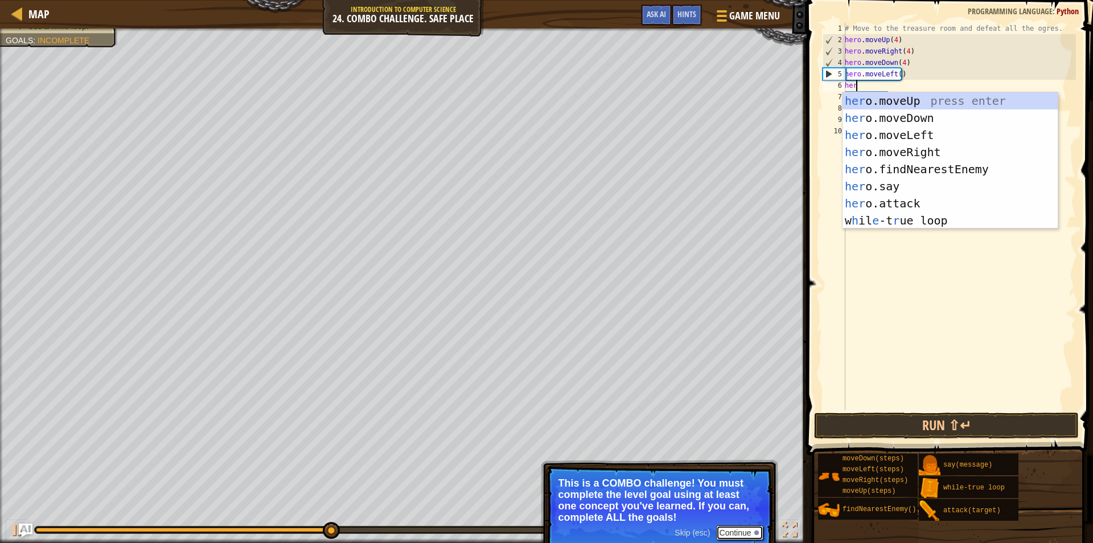
click at [719, 532] on button "Continue" at bounding box center [739, 532] width 47 height 15
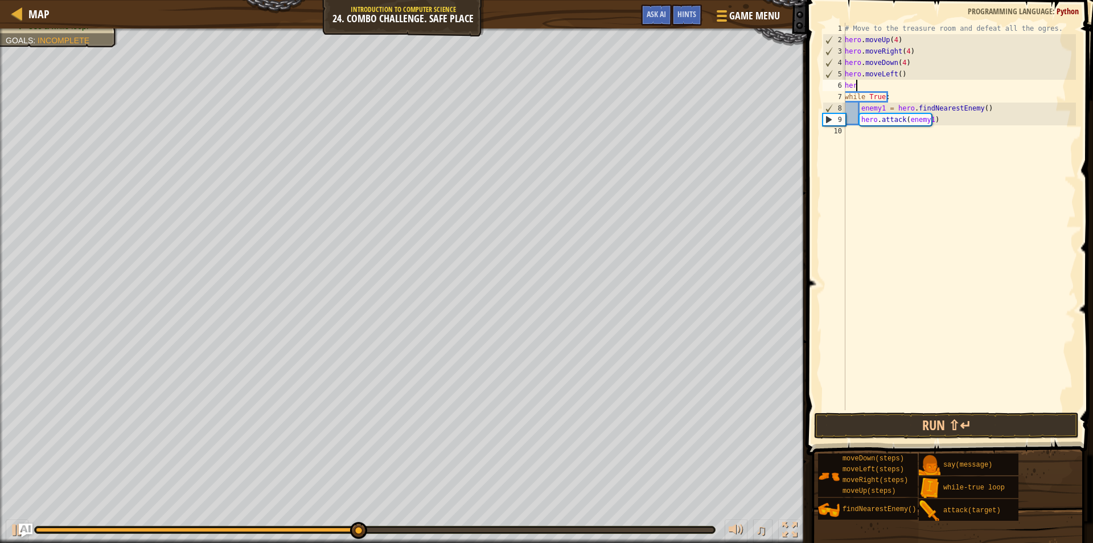
click at [900, 58] on div "# Move to the treasure room and defeat all the ogres. hero . moveUp ( 4 ) hero …" at bounding box center [959, 228] width 233 height 410
click at [904, 73] on div "# Move to the treasure room and defeat all the ogres. hero . moveUp ( 4 ) hero …" at bounding box center [959, 228] width 233 height 410
click at [913, 424] on button "Run ⇧↵" at bounding box center [946, 425] width 265 height 26
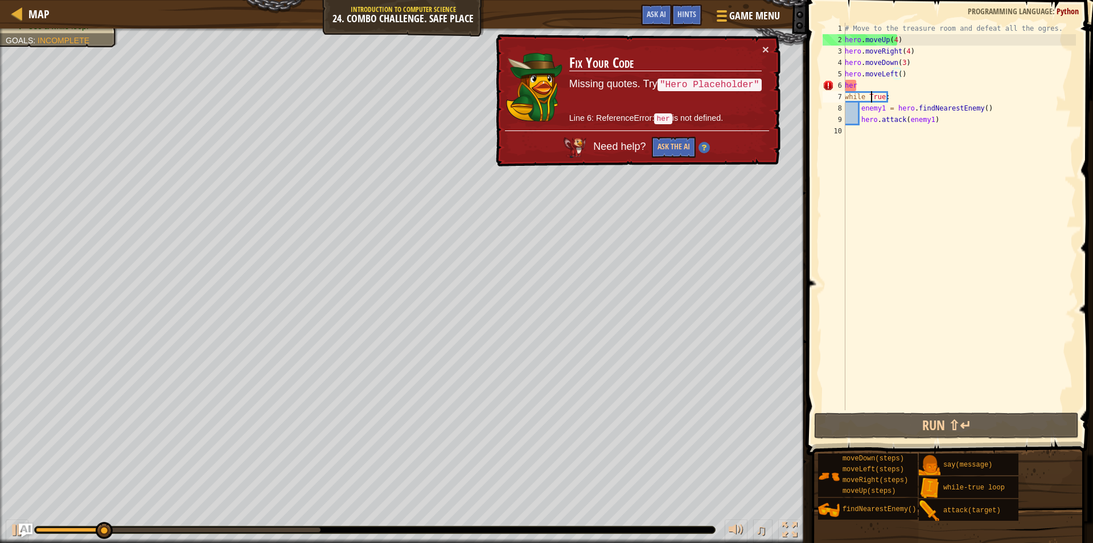
click at [869, 91] on div "# Move to the treasure room and defeat all the ogres. hero . moveUp ( 4 ) hero …" at bounding box center [959, 228] width 233 height 410
click at [873, 85] on div "# Move to the treasure room and defeat all the ogres. hero . moveUp ( 4 ) hero …" at bounding box center [959, 228] width 233 height 410
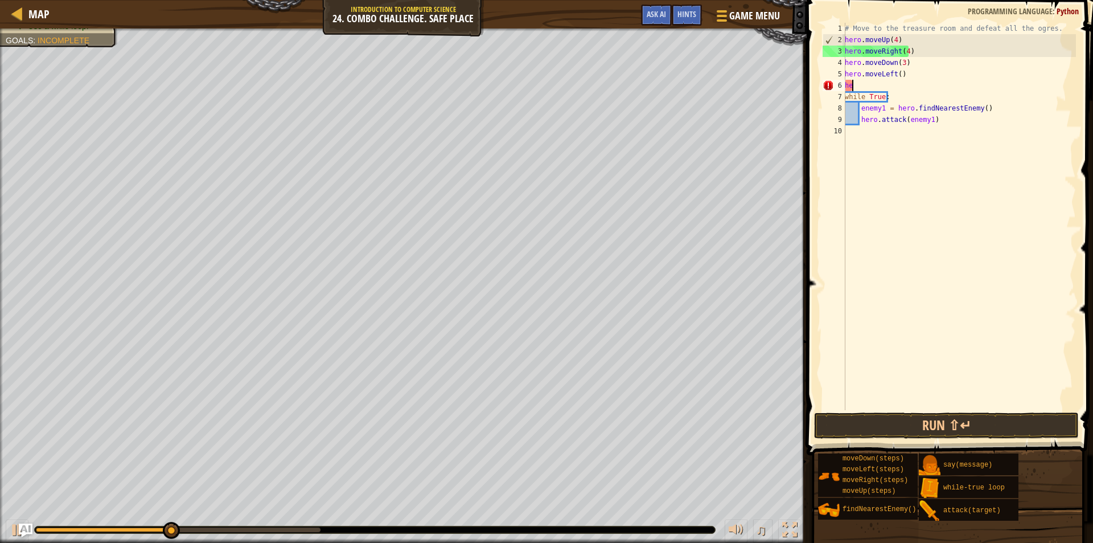
type textarea "h"
click at [937, 289] on div "# Move to the treasure room and defeat all the ogres. hero . moveUp ( 4 ) hero …" at bounding box center [959, 228] width 233 height 410
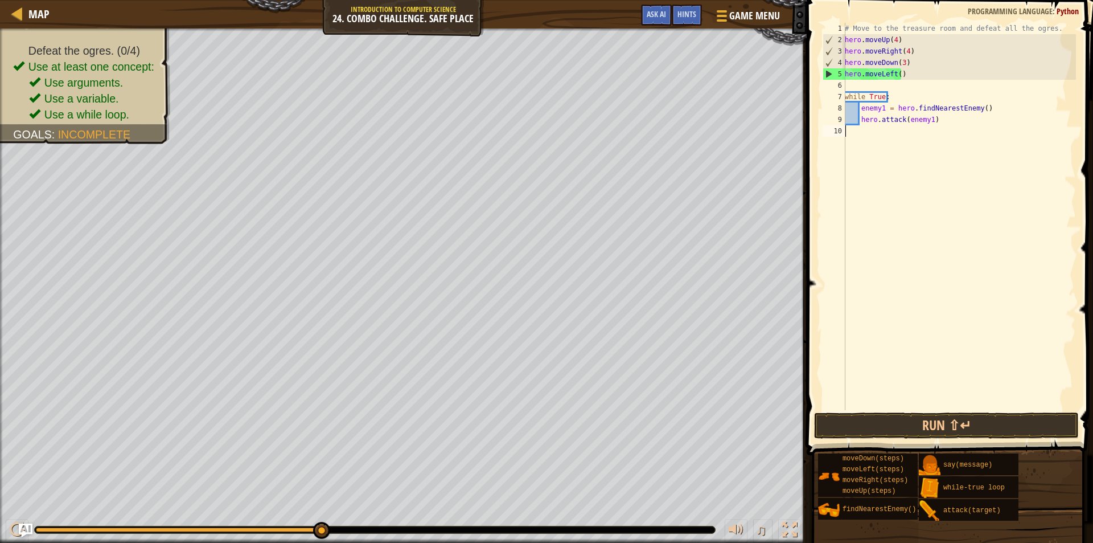
click at [945, 117] on div "# Move to the treasure room and defeat all the ogres. hero . moveUp ( 4 ) hero …" at bounding box center [959, 228] width 233 height 410
type textarea "hero.attack(enemy1)"
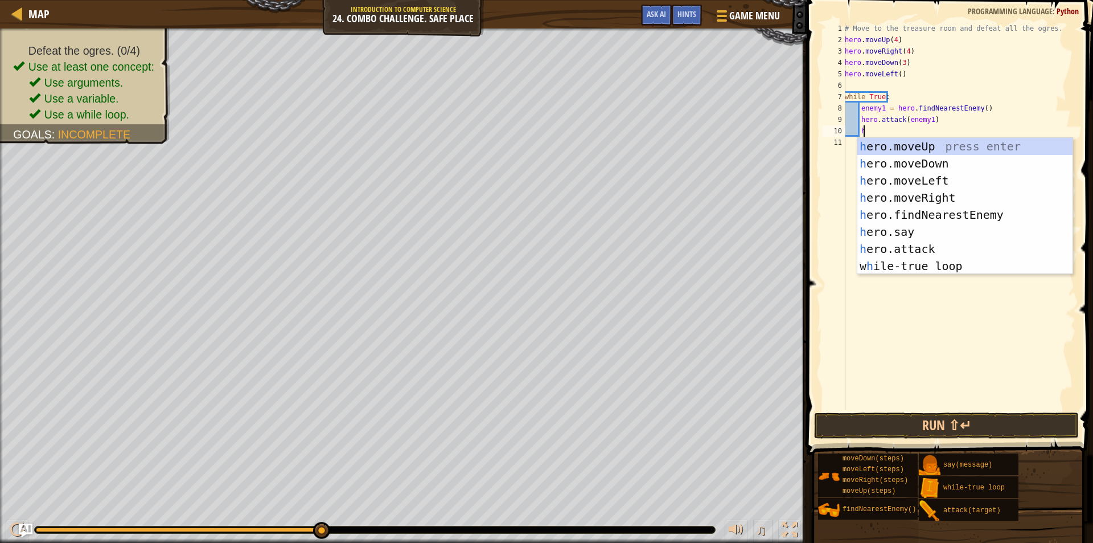
scroll to position [5, 1]
click at [931, 245] on div "her o.moveUp press enter her o.moveDown press enter her o.moveLeft press enter …" at bounding box center [965, 223] width 215 height 171
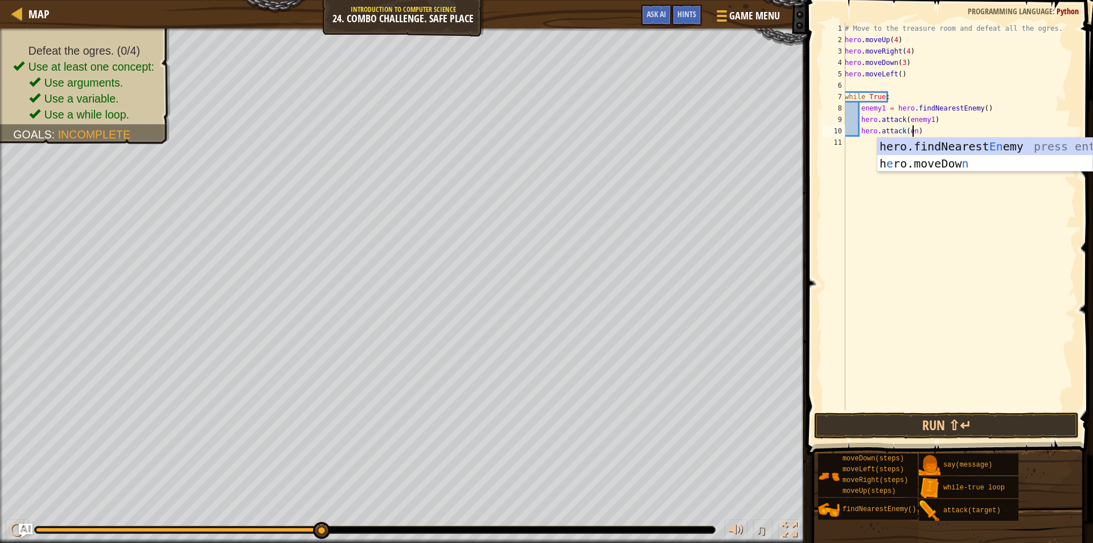
scroll to position [5, 5]
type textarea "hero.attack(ene)"
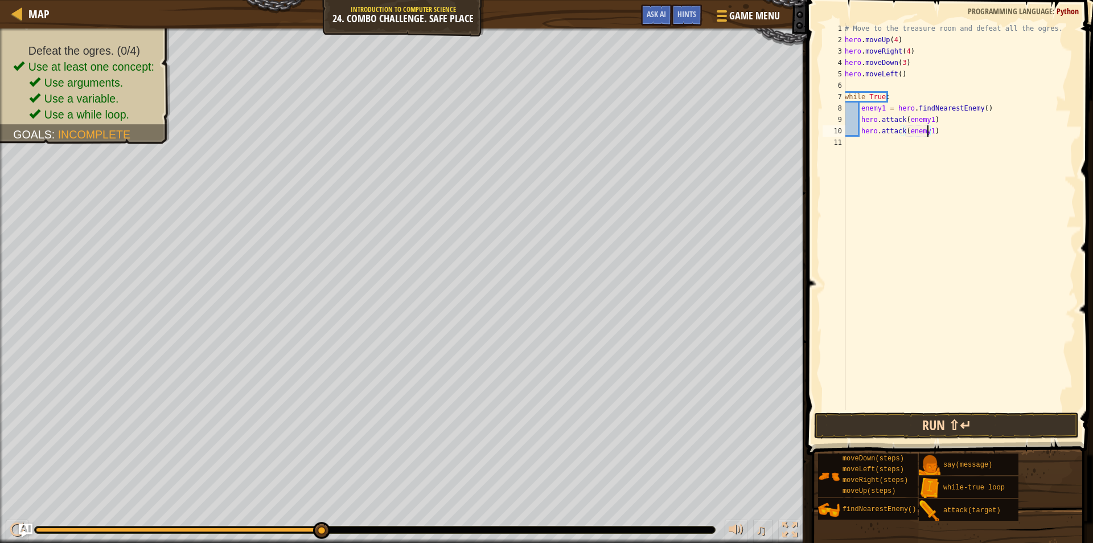
type textarea "hero.attack(enemy1)"
click at [932, 429] on button "Run ⇧↵" at bounding box center [946, 425] width 265 height 26
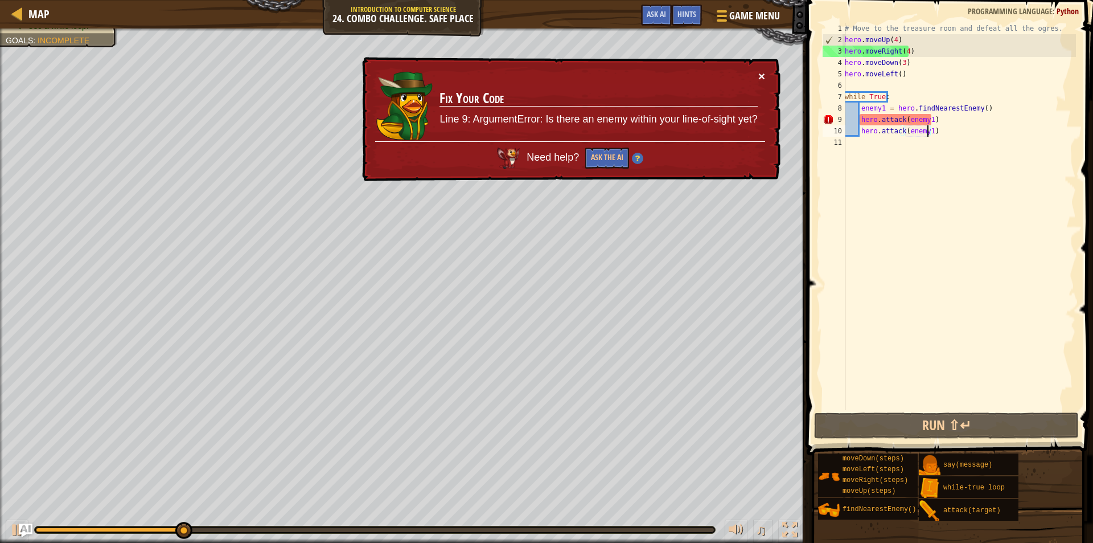
click at [761, 74] on button "×" at bounding box center [761, 76] width 7 height 12
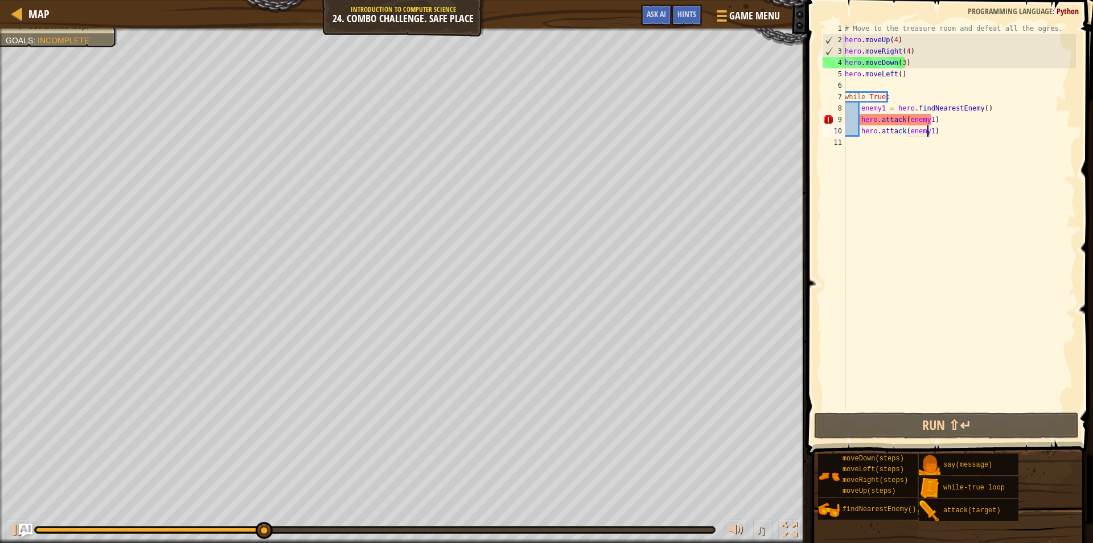
click at [888, 83] on div "# Move to the treasure room and defeat all the ogres. hero . moveUp ( 4 ) hero …" at bounding box center [959, 228] width 233 height 410
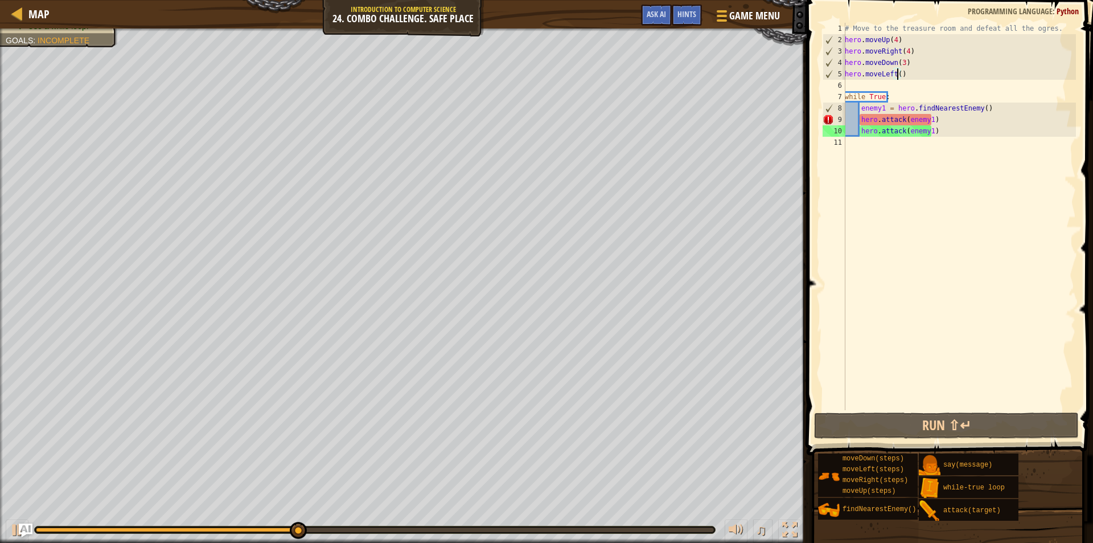
click at [897, 74] on div "# Move to the treasure room and defeat all the ogres. hero . moveUp ( 4 ) hero …" at bounding box center [959, 228] width 233 height 410
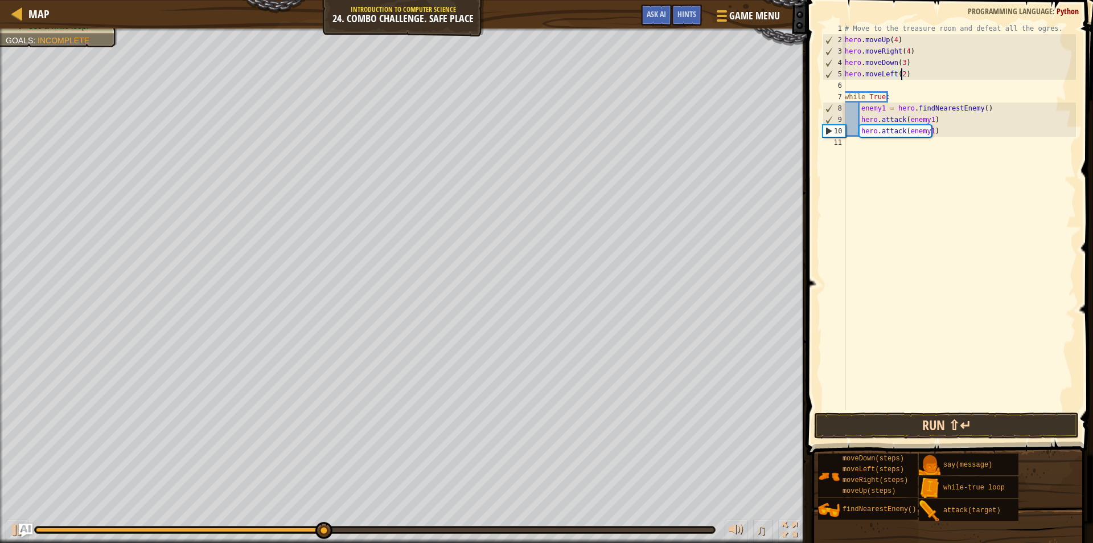
type textarea "hero.moveLeft(2)"
click at [875, 432] on button "Run ⇧↵" at bounding box center [946, 425] width 265 height 26
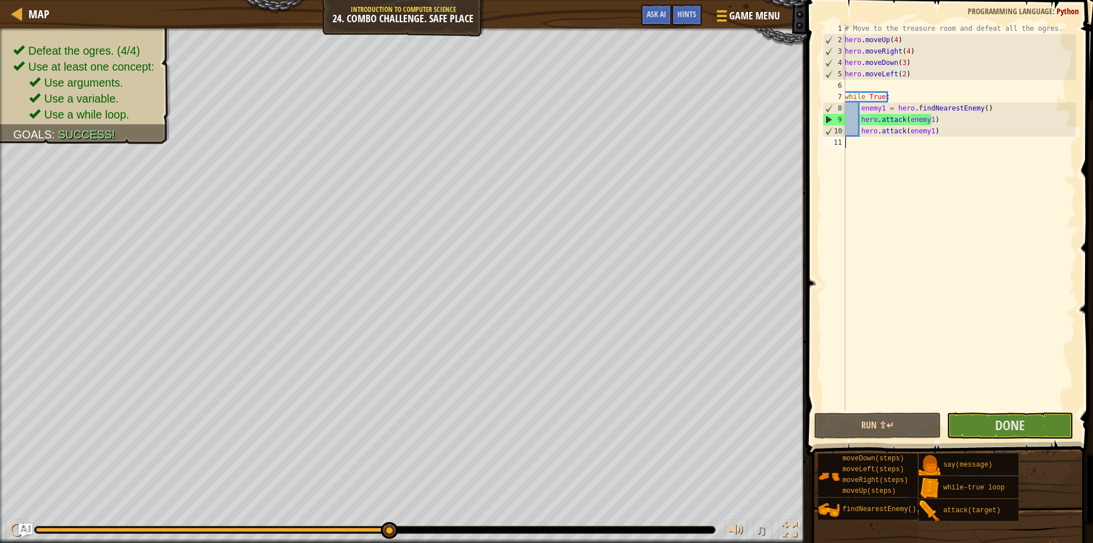
click at [884, 150] on div "# Move to the treasure room and defeat all the ogres. hero . moveUp ( 4 ) hero …" at bounding box center [959, 228] width 233 height 410
click at [883, 142] on div "# Move to the treasure room and defeat all the ogres. hero . moveUp ( 4 ) hero …" at bounding box center [959, 228] width 233 height 410
click at [1011, 417] on span "Done" at bounding box center [1010, 425] width 30 height 18
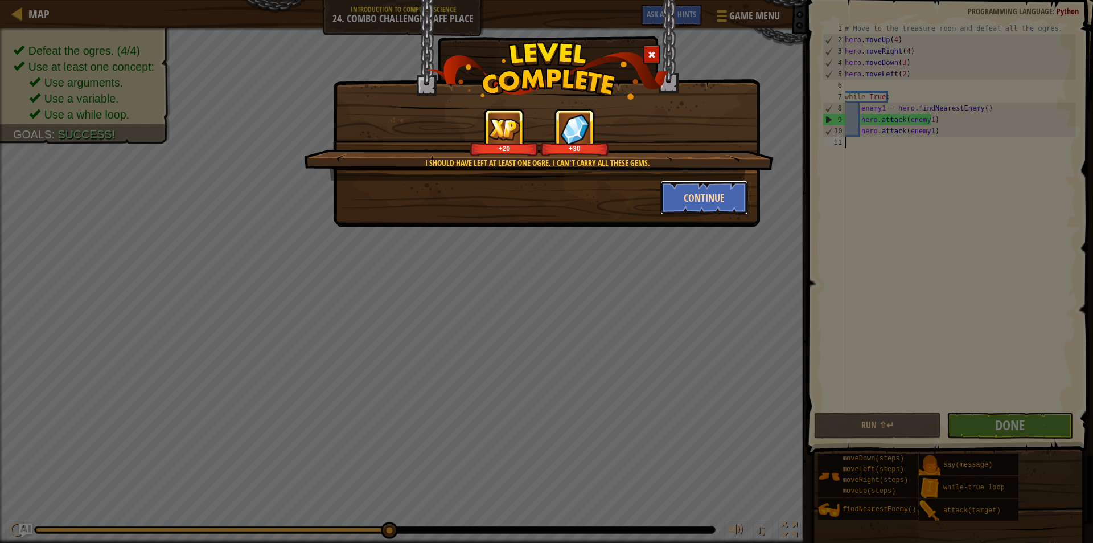
click at [682, 189] on button "Continue" at bounding box center [705, 197] width 88 height 34
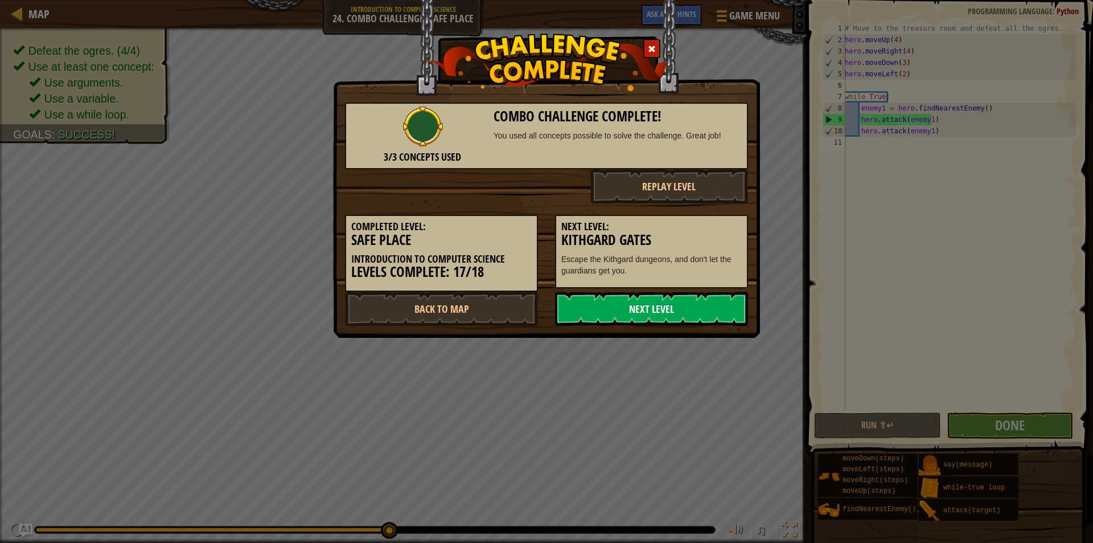
click at [634, 309] on link "Next Level" at bounding box center [651, 309] width 193 height 34
click at [627, 308] on link "Next Level" at bounding box center [651, 309] width 193 height 34
click at [632, 308] on link "Next Level" at bounding box center [651, 309] width 193 height 34
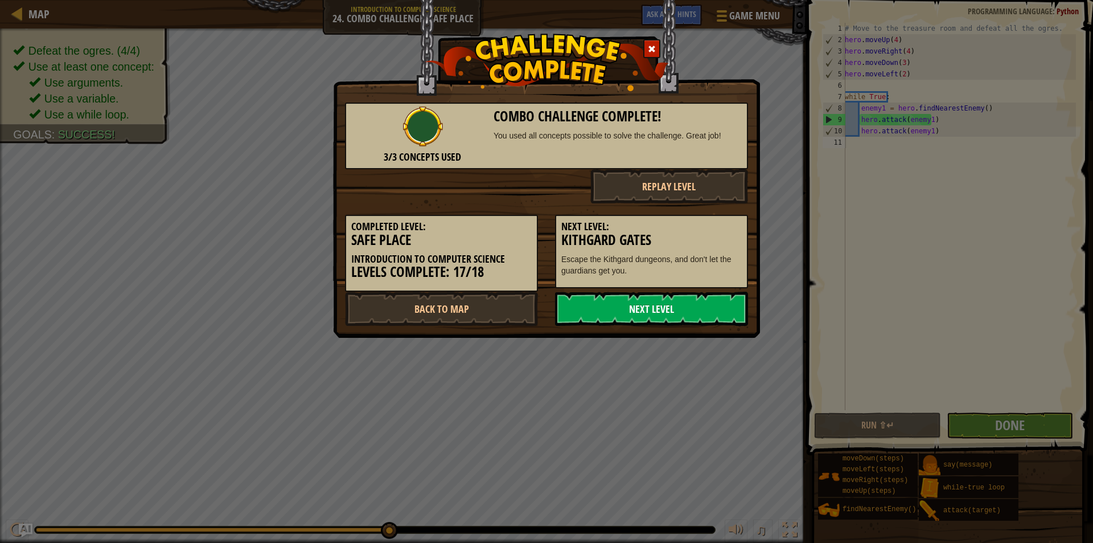
click at [632, 308] on link "Next Level" at bounding box center [651, 309] width 193 height 34
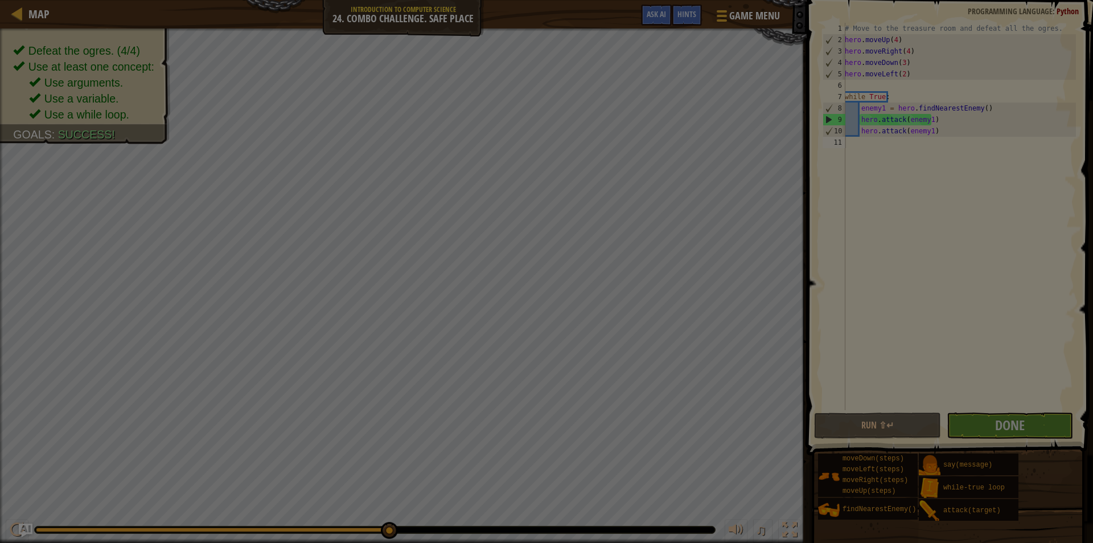
click at [632, 1] on body "Map Introduction to Computer Science 24. Combo Challenge. Safe Place Game Menu …" at bounding box center [546, 0] width 1093 height 1
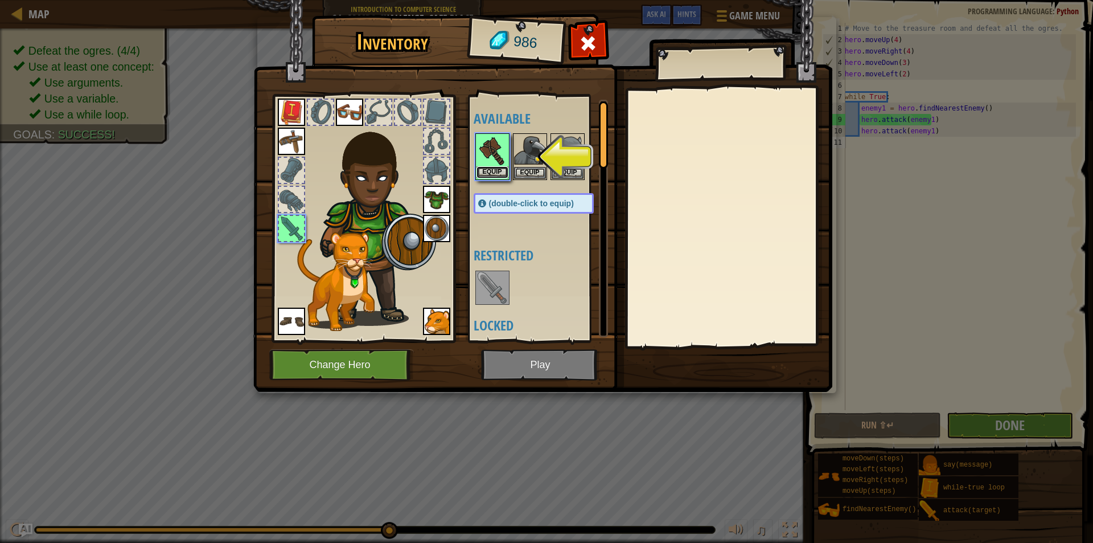
click at [499, 176] on button "Equip" at bounding box center [493, 172] width 32 height 12
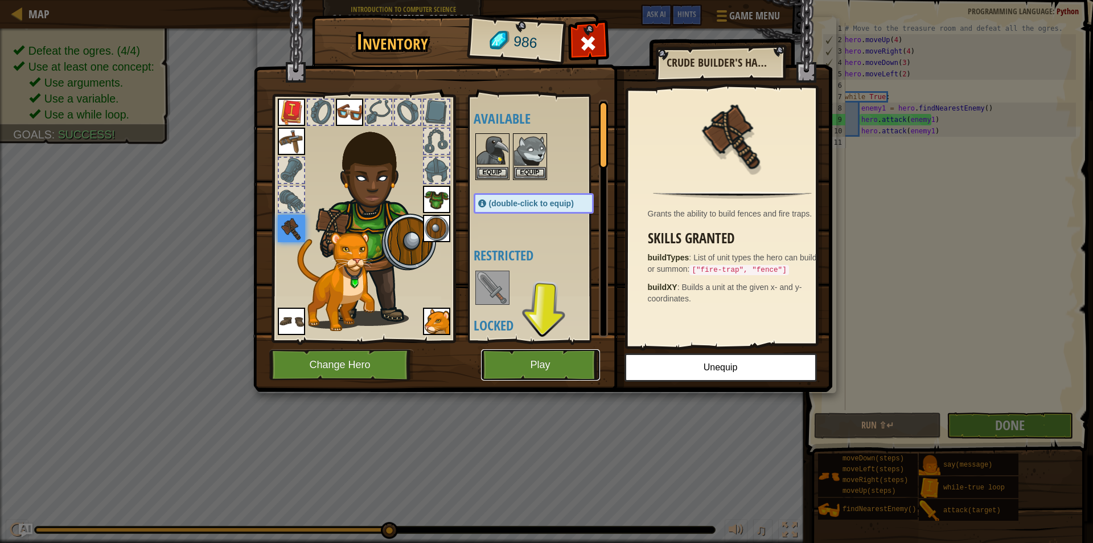
click at [579, 370] on button "Play" at bounding box center [540, 364] width 119 height 31
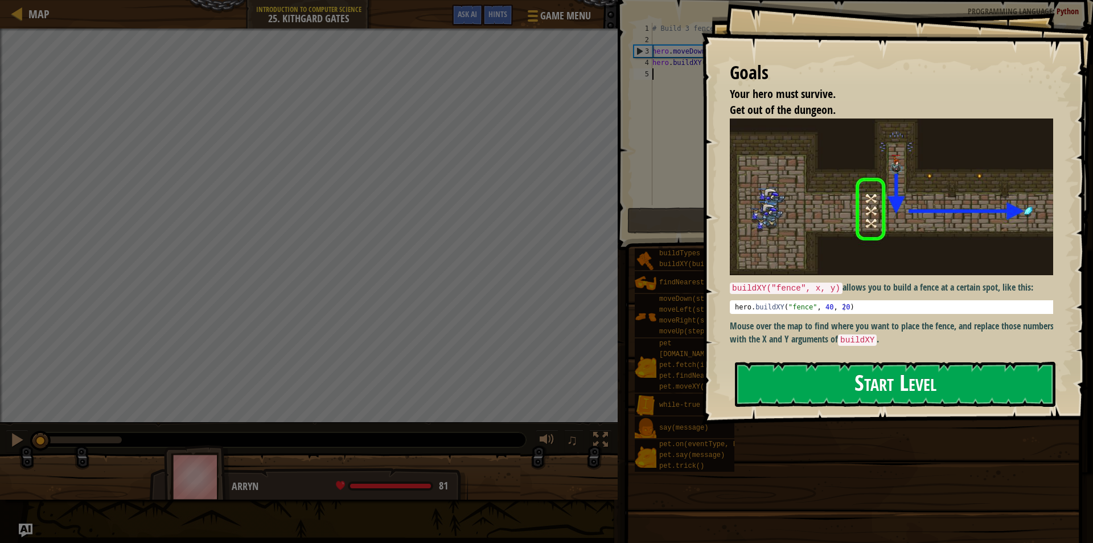
click at [815, 384] on button "Start Level" at bounding box center [895, 384] width 321 height 45
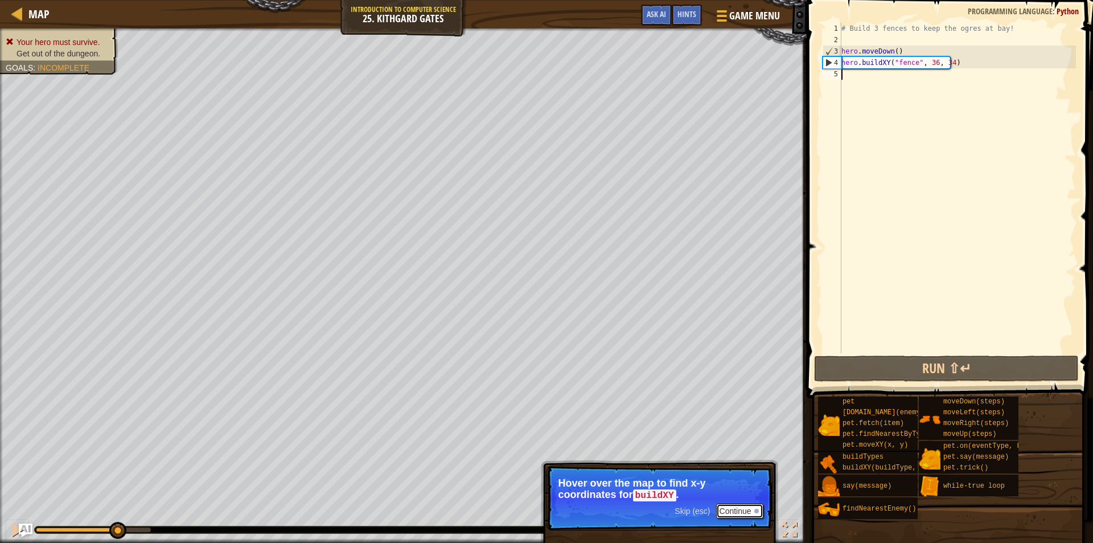
click at [749, 508] on button "Continue" at bounding box center [739, 510] width 47 height 15
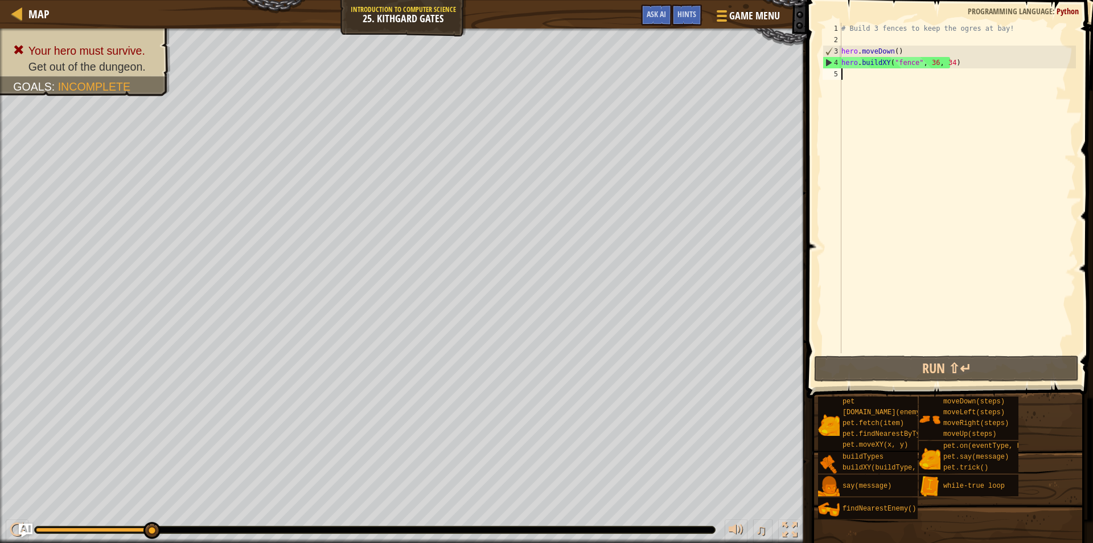
scroll to position [5, 0]
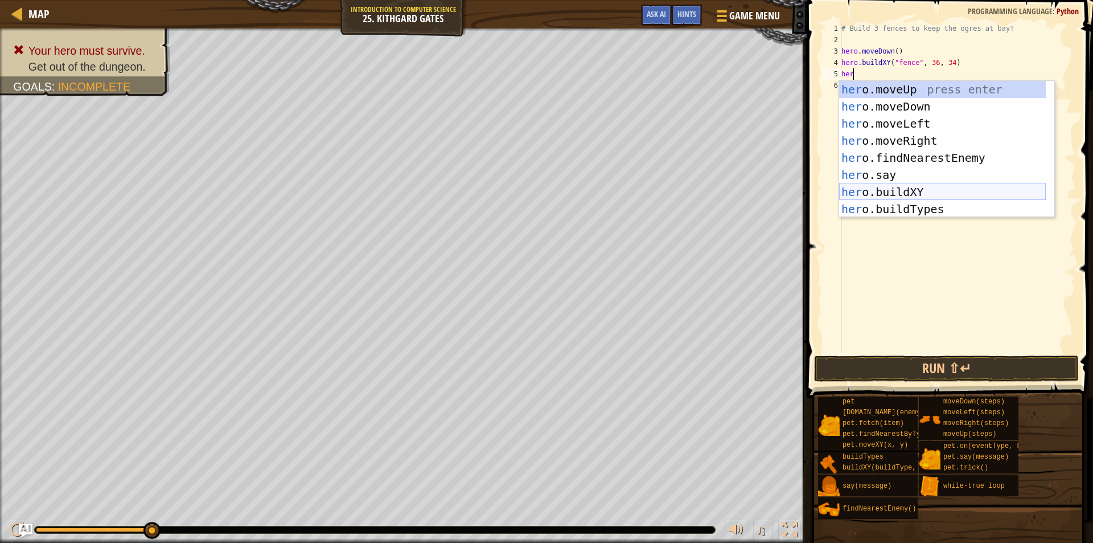
click at [904, 196] on div "her o.moveUp press enter her o.moveDown press enter her o.moveLeft press enter …" at bounding box center [942, 166] width 207 height 171
type textarea "hero.buildXY("fence", 36, 30)"
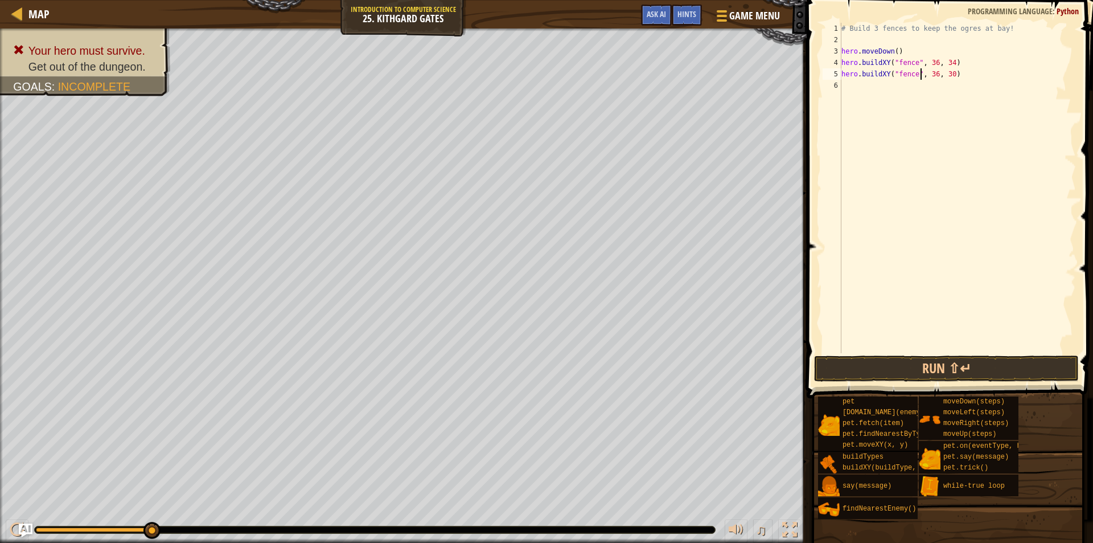
click at [922, 71] on div "# Build 3 fences to keep the ogres at bay! hero . moveDown ( ) hero . buildXY (…" at bounding box center [957, 199] width 237 height 353
click at [930, 72] on div "# Build 3 fences to keep the ogres at bay! hero . moveDown ( ) hero . buildXY (…" at bounding box center [957, 199] width 237 height 353
click at [949, 80] on div "# Build 3 fences to keep the ogres at bay! hero . moveDown ( ) hero . buildXY (…" at bounding box center [957, 199] width 237 height 353
click at [943, 76] on div "# Build 3 fences to keep the ogres at bay! hero . moveDown ( ) hero . buildXY (…" at bounding box center [957, 199] width 237 height 353
click at [945, 76] on div "# Build 3 fences to keep the ogres at bay! hero . moveDown ( ) hero . buildXY (…" at bounding box center [957, 188] width 237 height 330
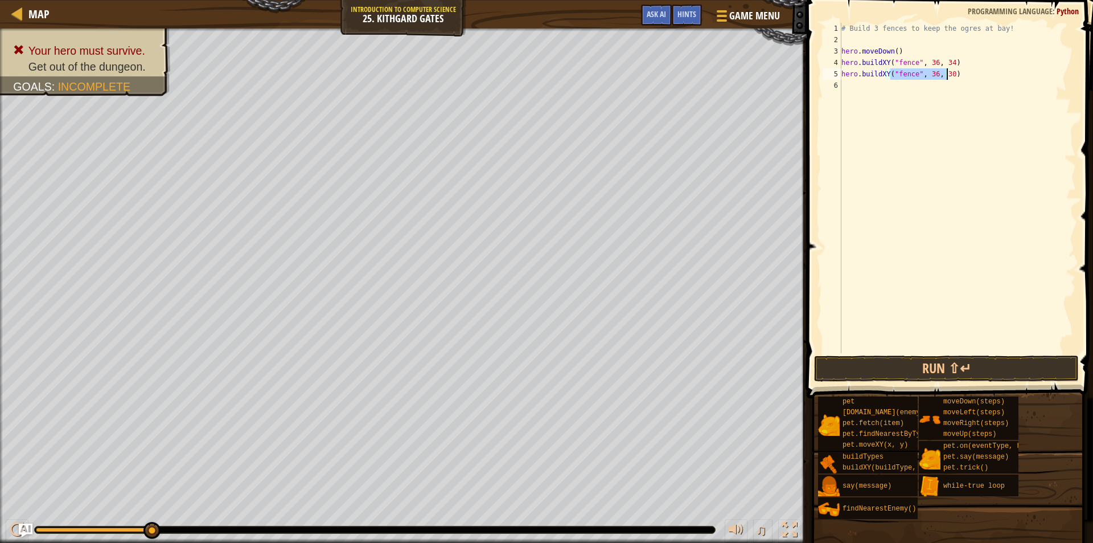
click at [946, 76] on div "# Build 3 fences to keep the ogres at bay! hero . moveDown ( ) hero . buildXY (…" at bounding box center [957, 199] width 237 height 353
type textarea "hero.buildXY("fence", 36, 30)"
click at [946, 76] on div "# Build 3 fences to keep the ogres at bay! hero . moveDown ( ) hero . buildXY (…" at bounding box center [957, 199] width 237 height 353
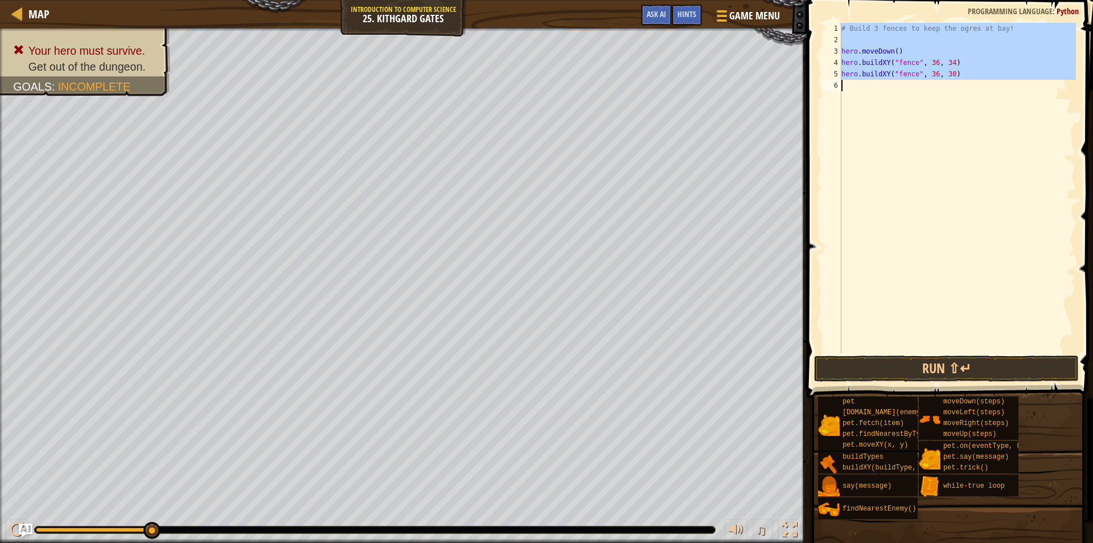
click at [940, 106] on div "# Build 3 fences to keep the ogres at bay! hero . moveDown ( ) hero . buildXY (…" at bounding box center [957, 188] width 237 height 330
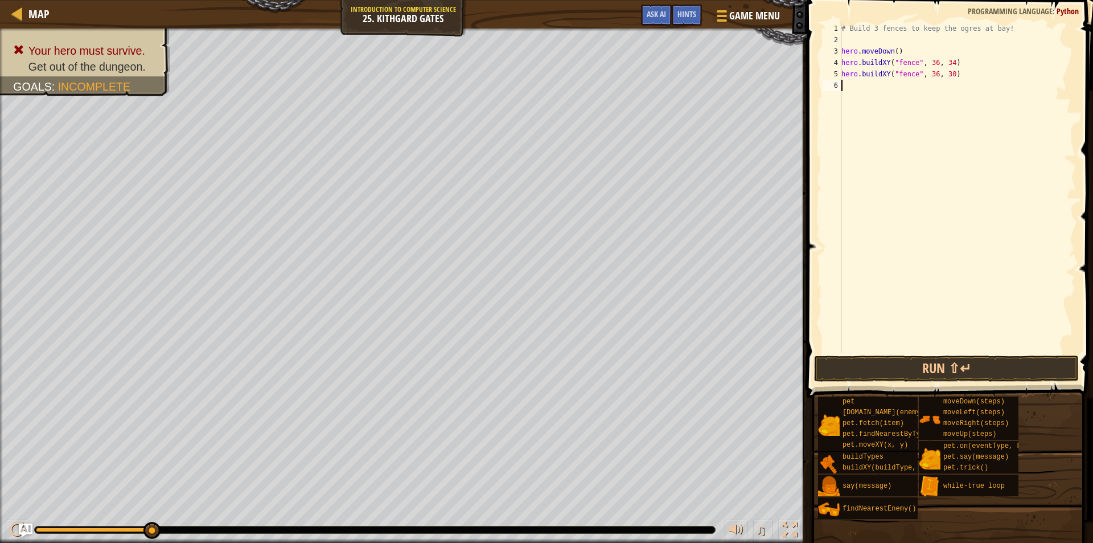
click at [946, 80] on div "# Build 3 fences to keep the ogres at bay! hero . moveDown ( ) hero . buildXY (…" at bounding box center [957, 199] width 237 height 353
click at [945, 74] on div "# Build 3 fences to keep the ogres at bay! hero . moveDown ( ) hero . buildXY (…" at bounding box center [957, 199] width 237 height 353
type textarea "hero.buildXY("fence", 36, 31)"
click at [883, 91] on div "# Build 3 fences to keep the ogres at bay! hero . moveDown ( ) hero . buildXY (…" at bounding box center [957, 199] width 237 height 353
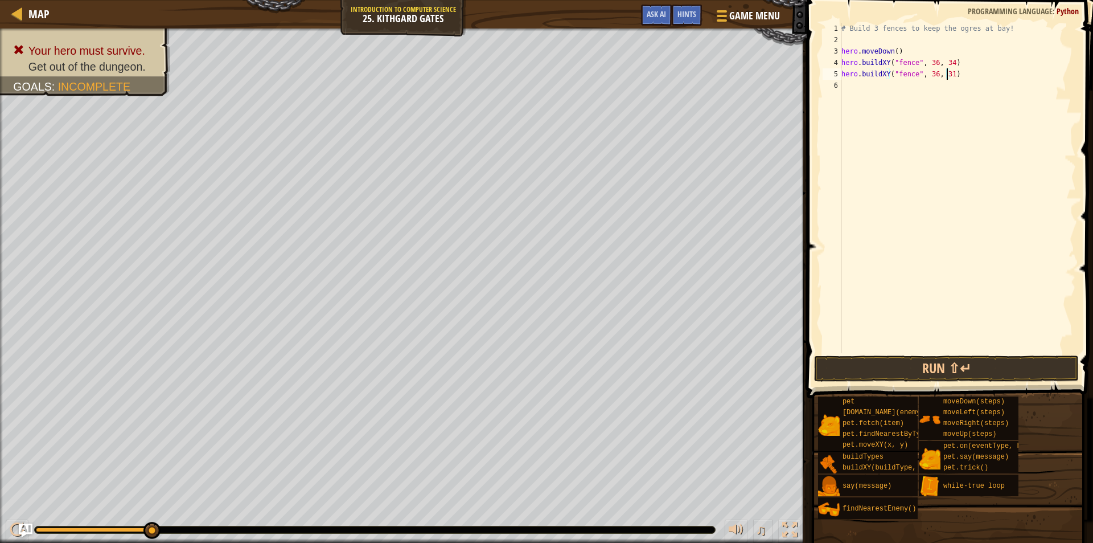
scroll to position [5, 0]
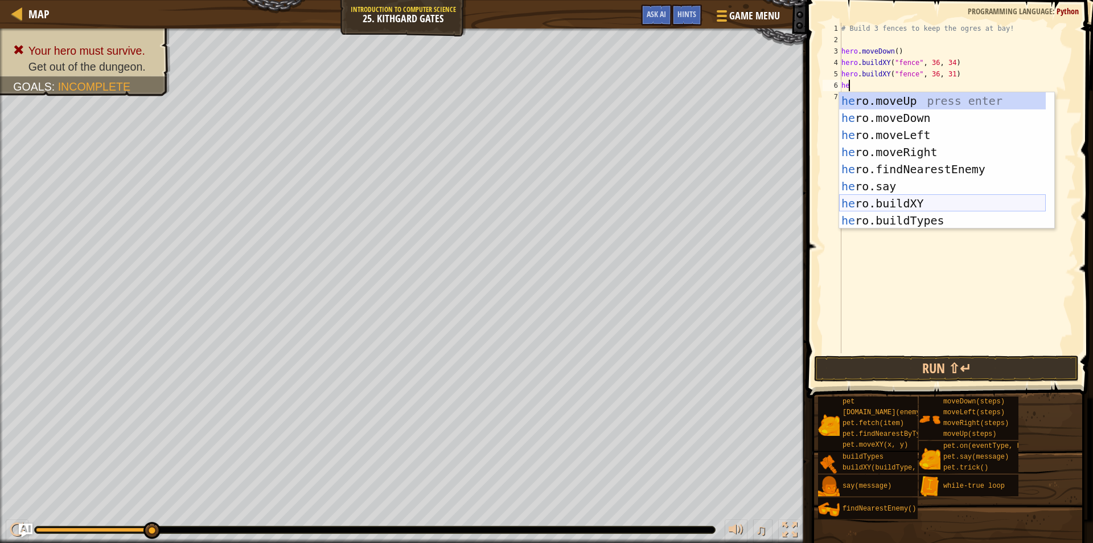
click at [934, 208] on div "he ro.moveUp press enter he ro.moveDown press enter he ro.moveLeft press enter …" at bounding box center [942, 177] width 207 height 171
type textarea "hero.buildXY("fence", 36, 30)"
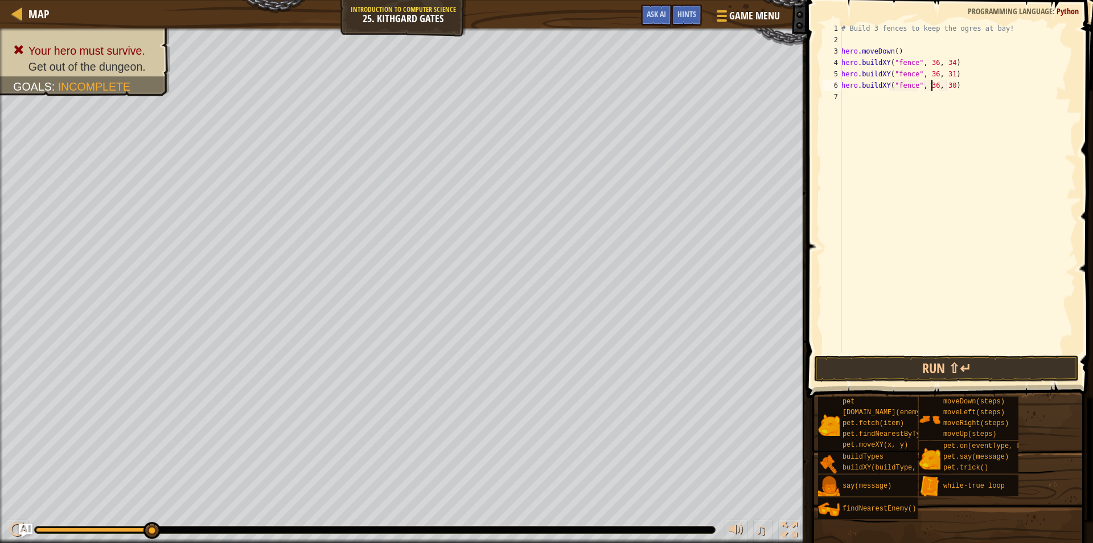
click at [932, 84] on div "# Build 3 fences to keep the ogres at bay! hero . moveDown ( ) hero . buildXY (…" at bounding box center [957, 199] width 237 height 353
click at [946, 91] on div "# Build 3 fences to keep the ogres at bay! hero . moveDown ( ) hero . buildXY (…" at bounding box center [957, 199] width 237 height 353
click at [946, 89] on div "# Build 3 fences to keep the ogres at bay! hero . moveDown ( ) hero . buildXY (…" at bounding box center [957, 199] width 237 height 353
type textarea "hero.buildXY("fence", 36, 27)"
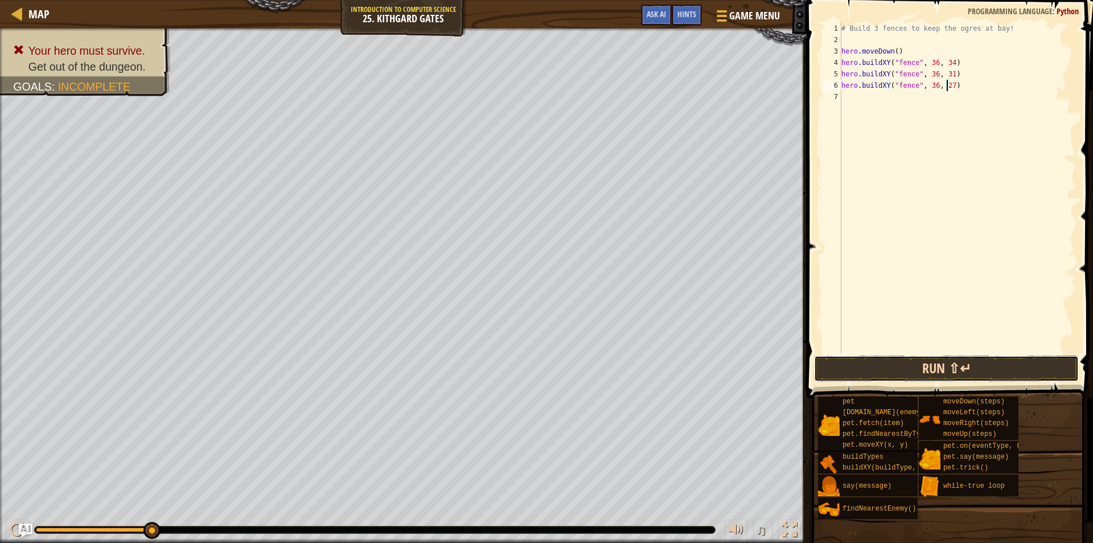
click at [930, 364] on button "Run ⇧↵" at bounding box center [946, 368] width 265 height 26
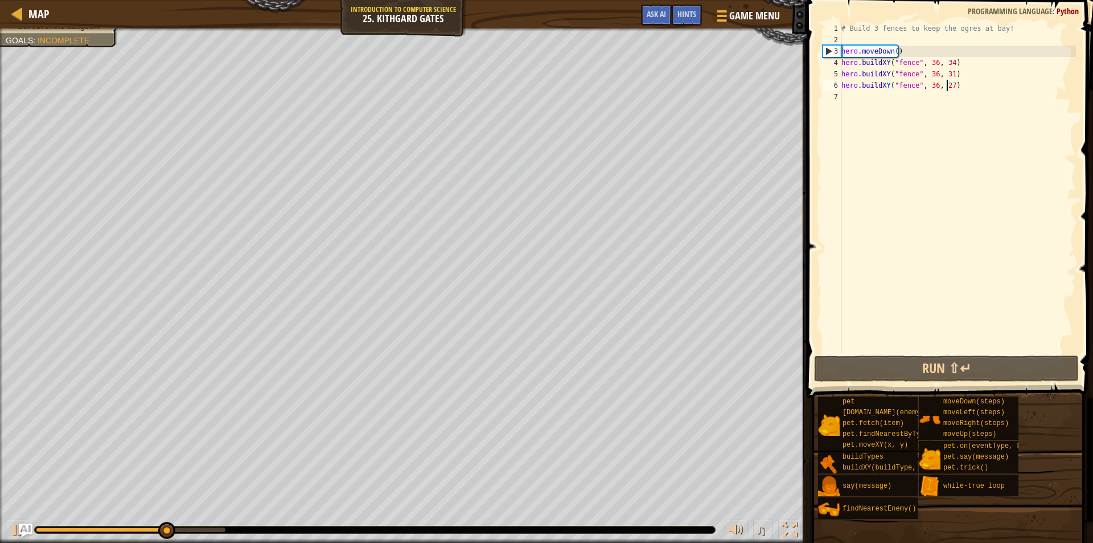
click at [63, 28] on div "Map Introduction to Computer Science 25. Kithgard Gates Game Menu Done Hints As…" at bounding box center [403, 14] width 807 height 28
click at [68, 36] on div "Your hero must survive. Get out of the dungeon. Goals : Incomplete" at bounding box center [52, 48] width 131 height 54
click at [885, 94] on div "# Build 3 fences to keep the ogres at bay! hero . moveDown ( ) hero . buildXY (…" at bounding box center [957, 199] width 237 height 353
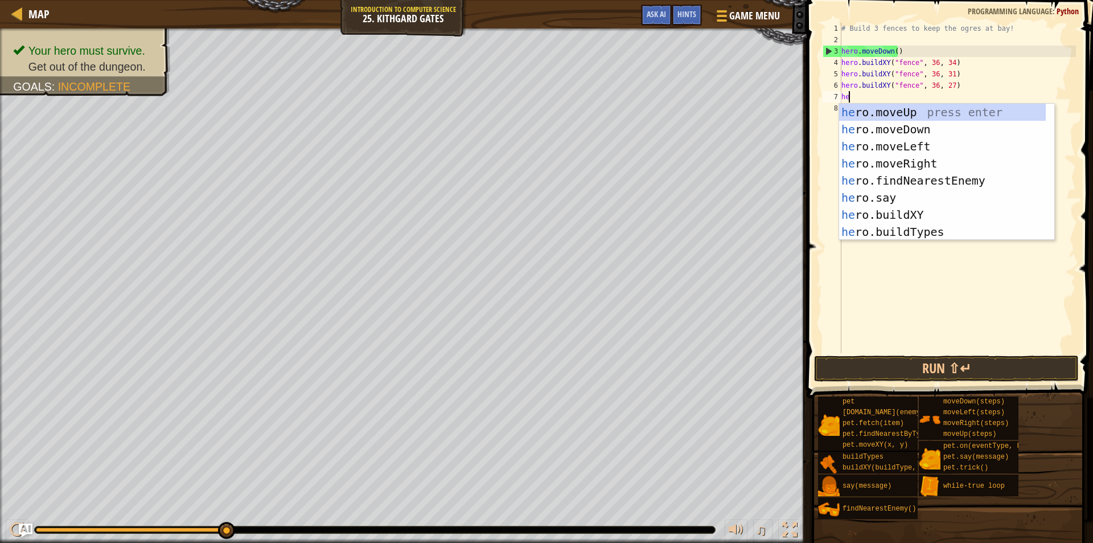
type textarea "her"
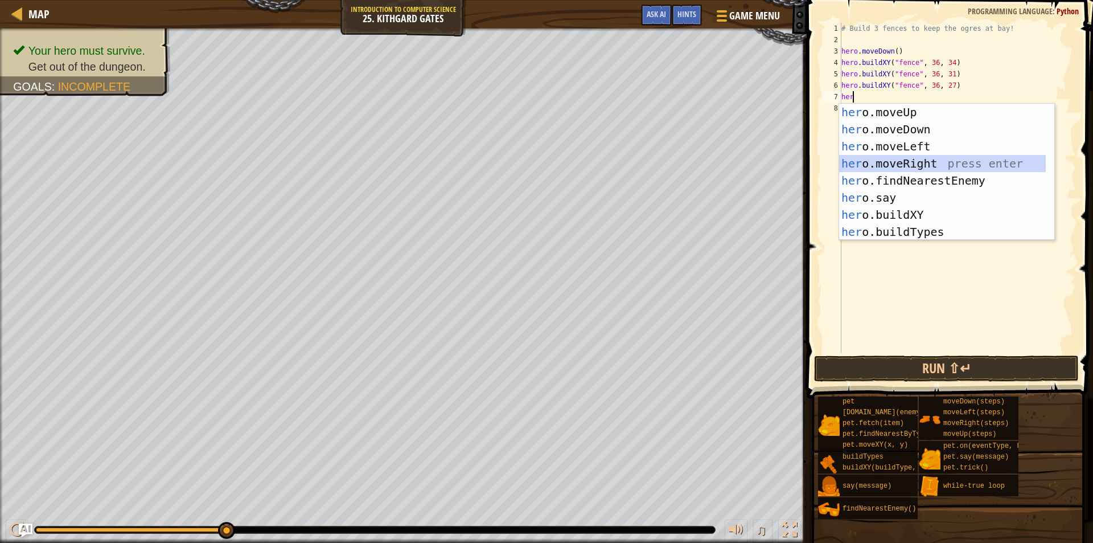
click at [890, 158] on div "her o.moveUp press enter her o.moveDown press enter her o.moveLeft press enter …" at bounding box center [942, 189] width 207 height 171
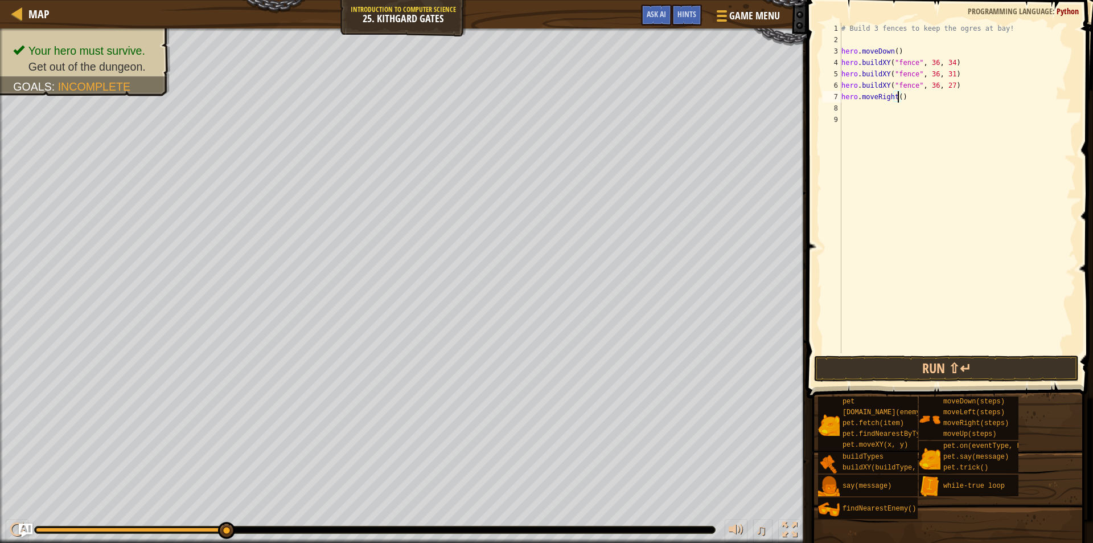
click at [899, 97] on div "# Build 3 fences to keep the ogres at bay! hero . moveDown ( ) hero . buildXY (…" at bounding box center [957, 199] width 237 height 353
click at [854, 360] on button "Run ⇧↵" at bounding box center [946, 368] width 265 height 26
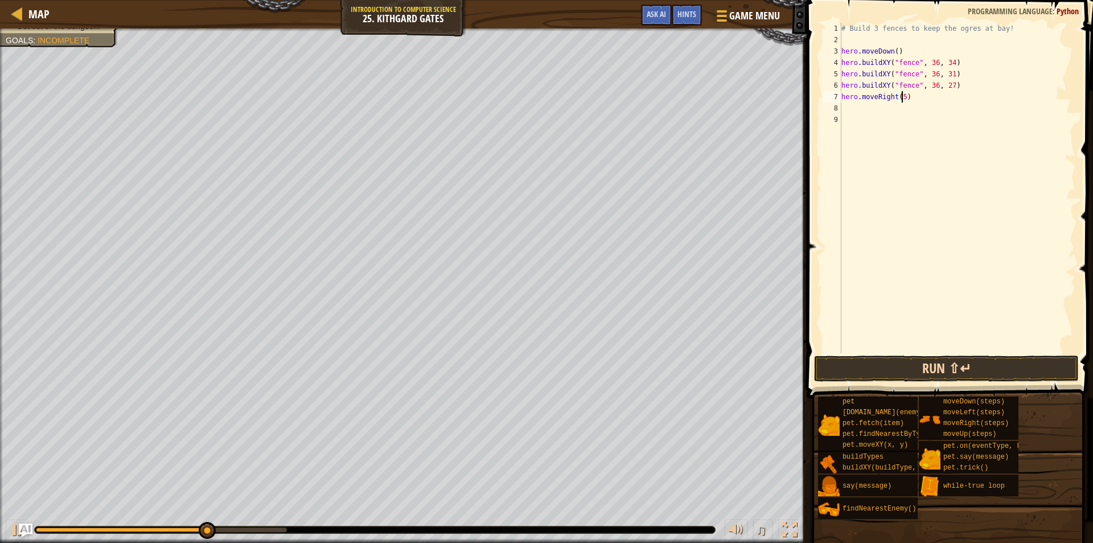
type textarea "hero.moveRight(5)"
click at [987, 363] on button "Run ⇧↵" at bounding box center [946, 368] width 265 height 26
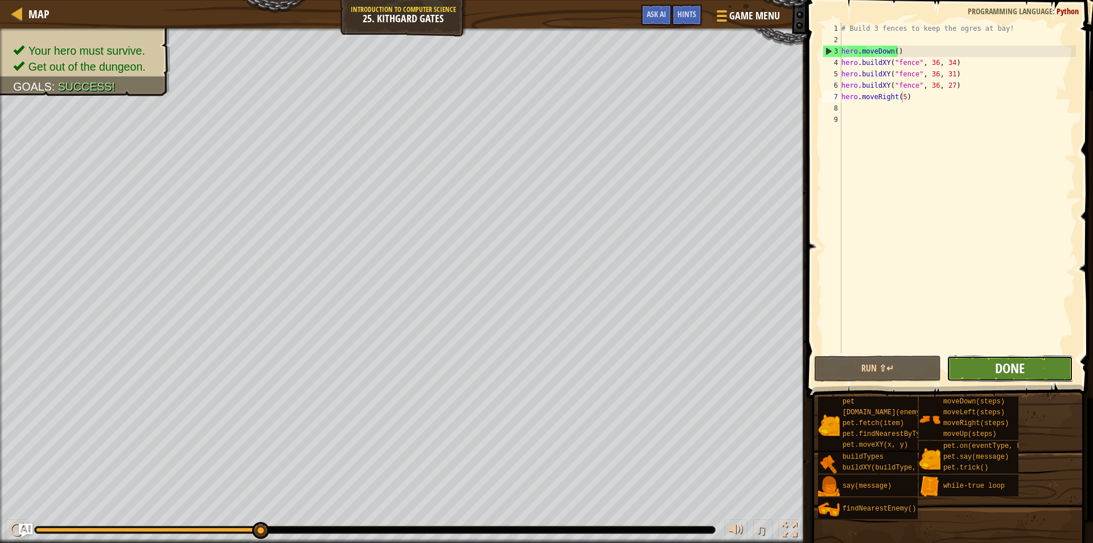
click at [1010, 365] on span "Done" at bounding box center [1010, 368] width 30 height 18
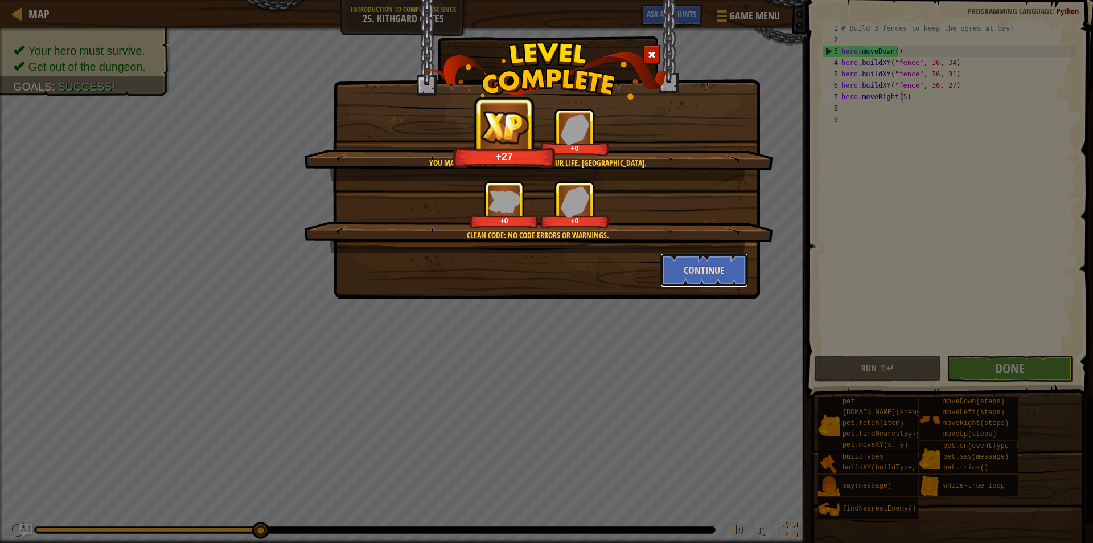
click at [725, 271] on button "Continue" at bounding box center [705, 270] width 88 height 34
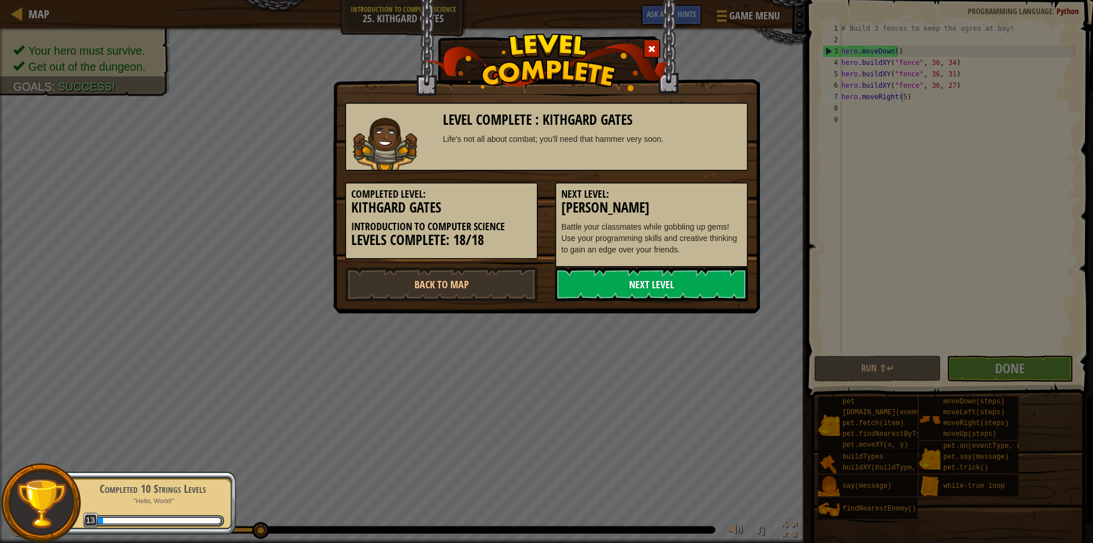
click at [648, 283] on link "Next Level" at bounding box center [651, 284] width 193 height 34
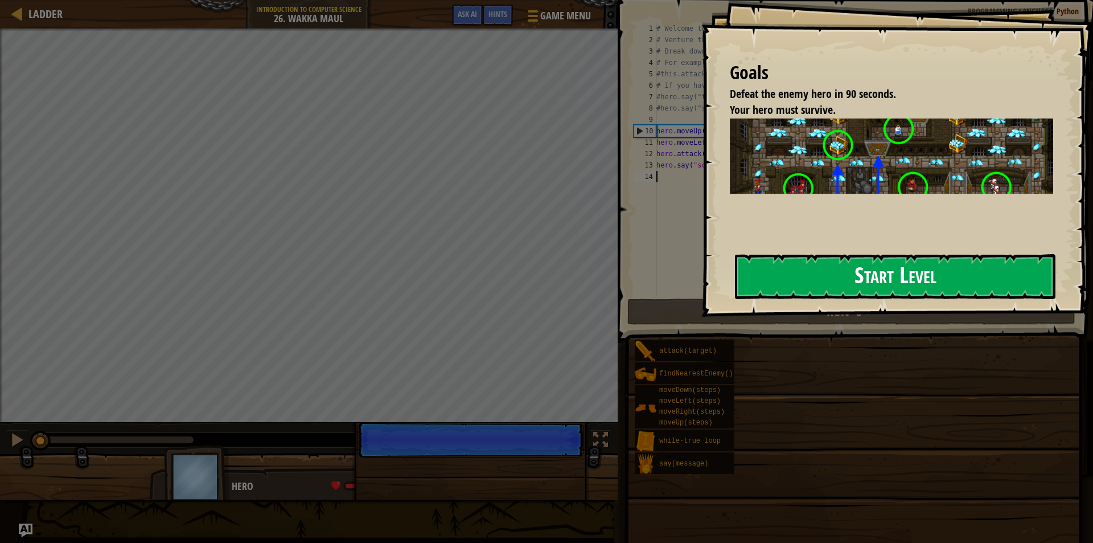
click at [808, 272] on button "Start Level" at bounding box center [895, 276] width 321 height 45
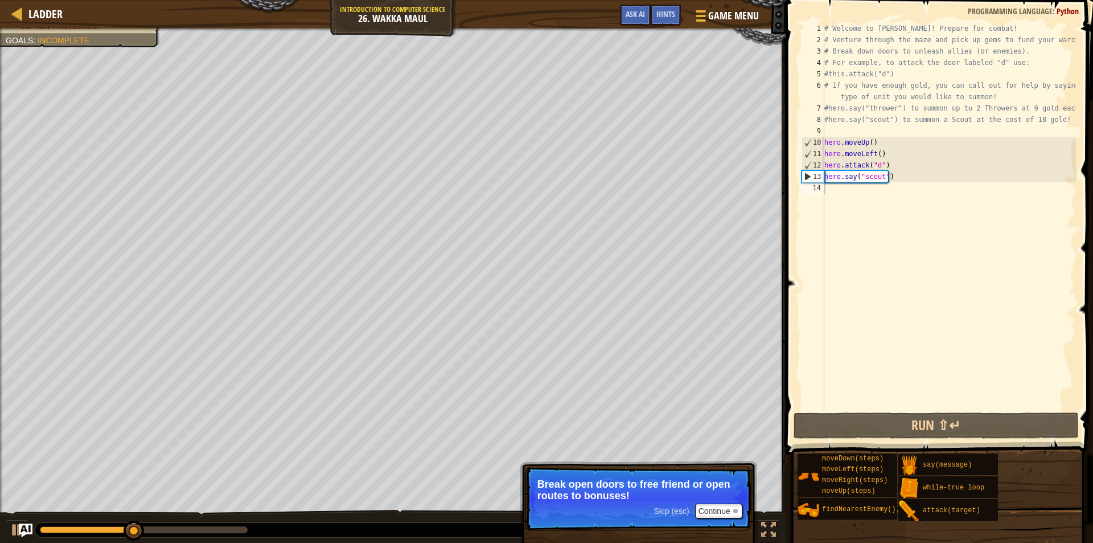
click at [697, 493] on p "Break open doors to free friend or open routes to bonuses!" at bounding box center [639, 489] width 202 height 23
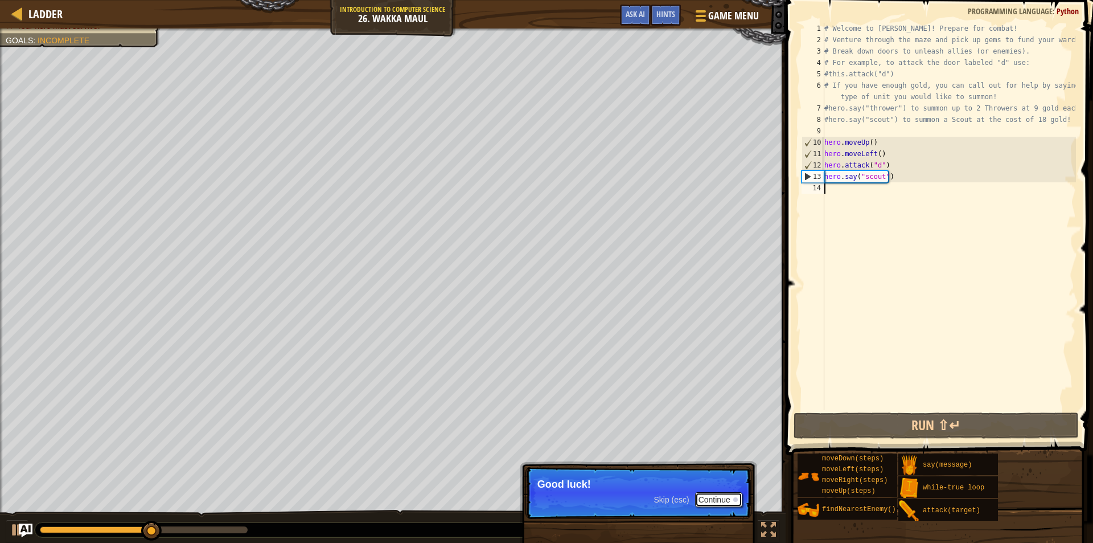
click at [710, 495] on button "Continue" at bounding box center [718, 499] width 47 height 15
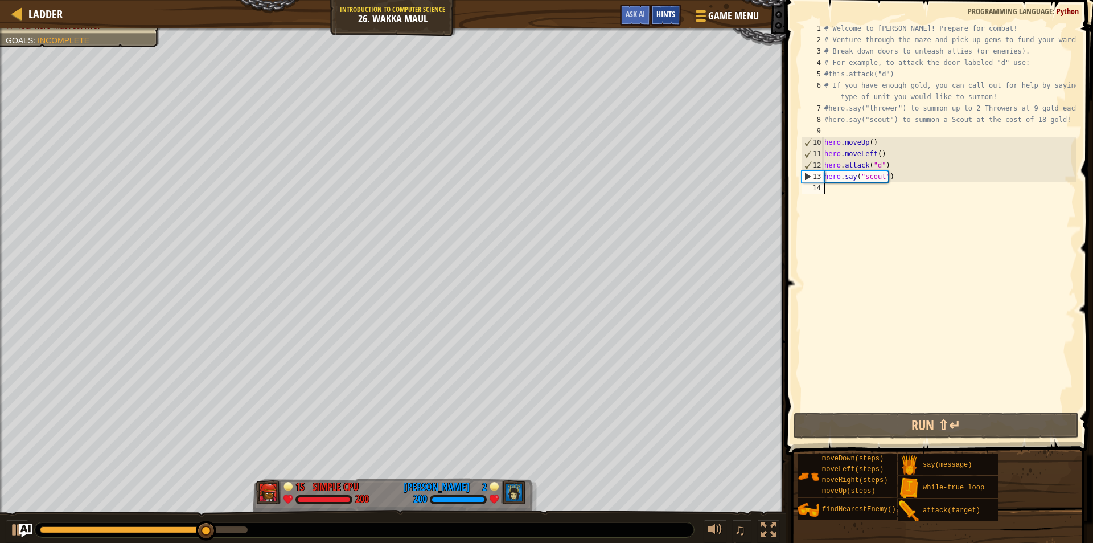
click at [661, 18] on span "Hints" at bounding box center [666, 14] width 19 height 11
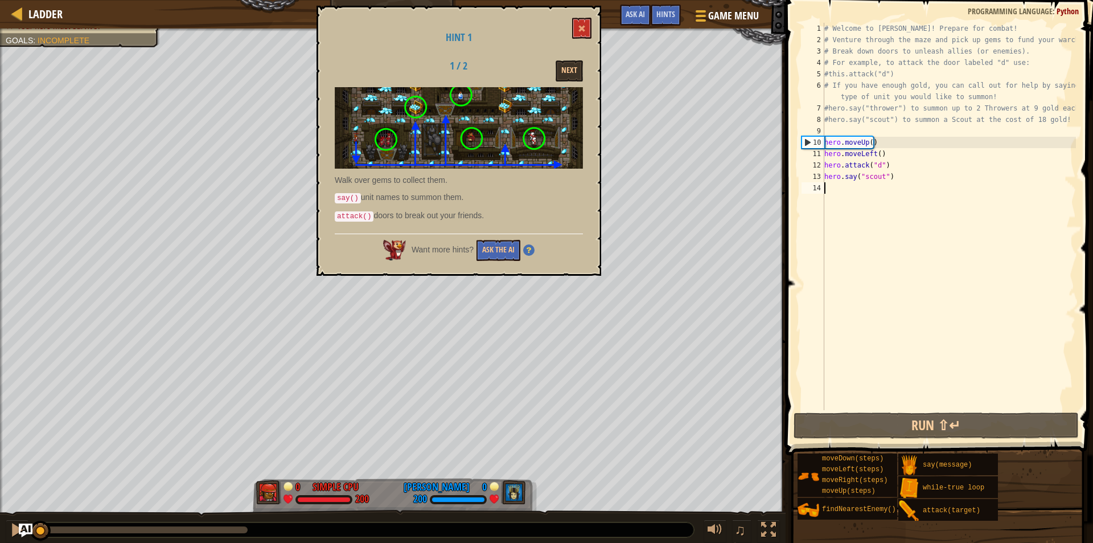
drag, startPoint x: 223, startPoint y: 528, endPoint x: 44, endPoint y: 518, distance: 179.7
click at [39, 518] on div "♫" at bounding box center [393, 527] width 786 height 34
click at [576, 31] on button at bounding box center [581, 28] width 19 height 21
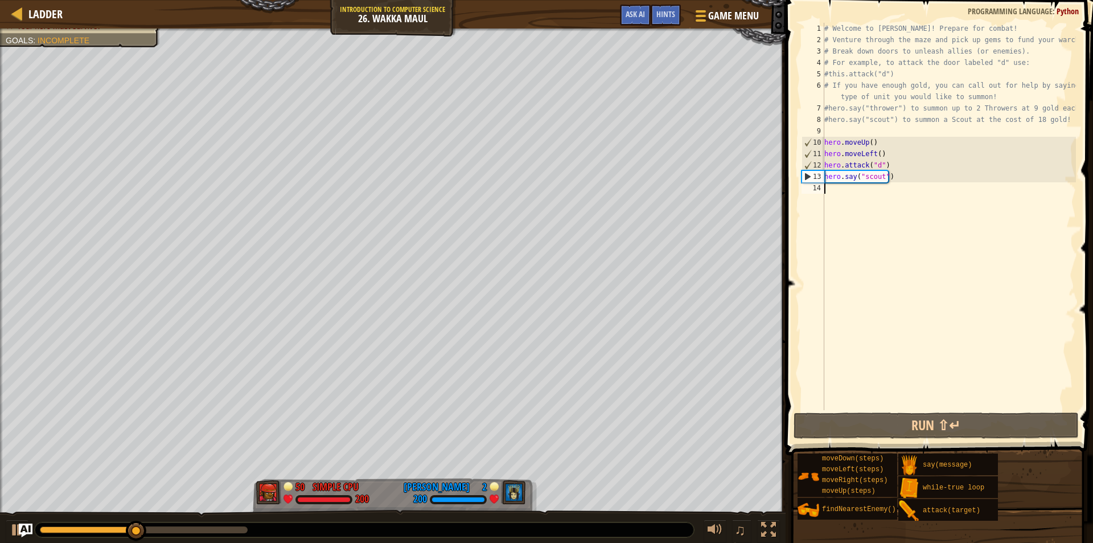
click at [909, 198] on div "# Welcome to Wakka Maul! Prepare for combat! # Venture through the maze and pic…" at bounding box center [949, 228] width 254 height 410
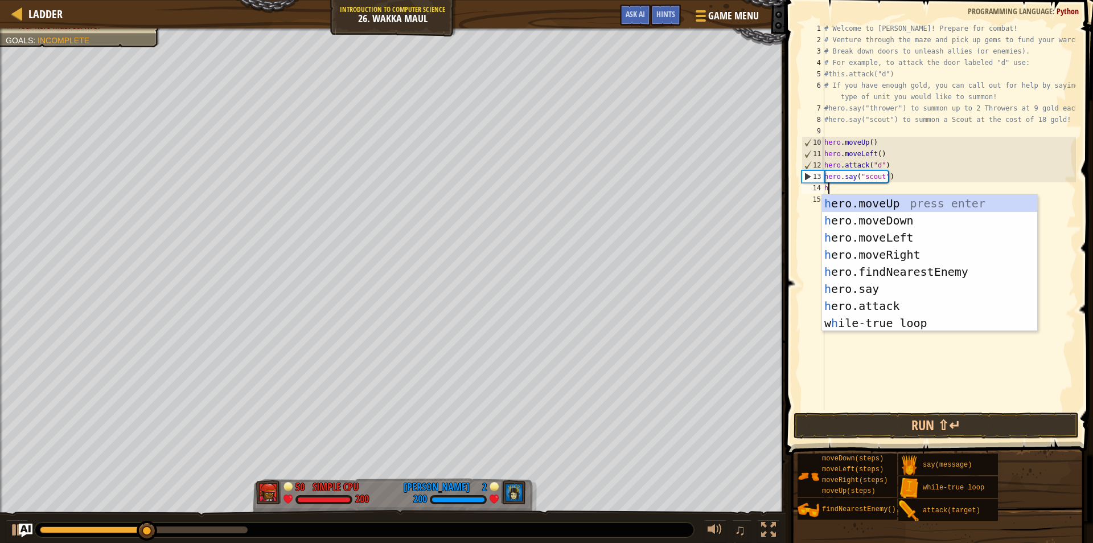
scroll to position [5, 0]
type textarea "her"
click at [887, 240] on div "her o.moveUp press enter her o.moveDown press enter her o.moveLeft press enter …" at bounding box center [929, 280] width 215 height 171
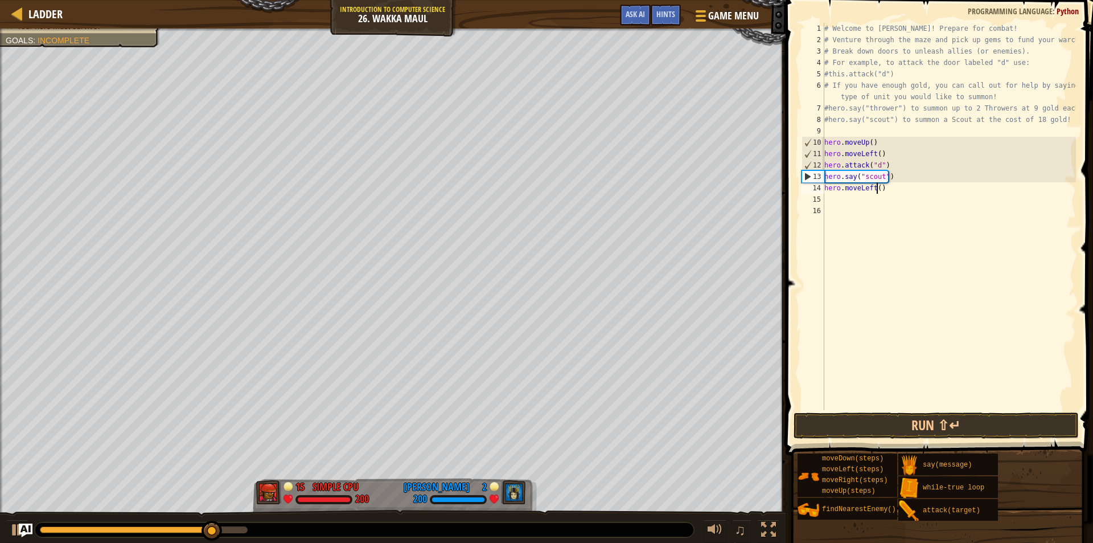
drag, startPoint x: 875, startPoint y: 182, endPoint x: 887, endPoint y: 187, distance: 12.3
click at [879, 183] on div "# Welcome to Wakka Maul! Prepare for combat! # Venture through the maze and pic…" at bounding box center [949, 228] width 254 height 410
click at [886, 190] on div "# Welcome to Wakka Maul! Prepare for combat! # Venture through the maze and pic…" at bounding box center [949, 216] width 254 height 387
click at [879, 189] on div "# Welcome to Wakka Maul! Prepare for combat! # Venture through the maze and pic…" at bounding box center [949, 228] width 254 height 410
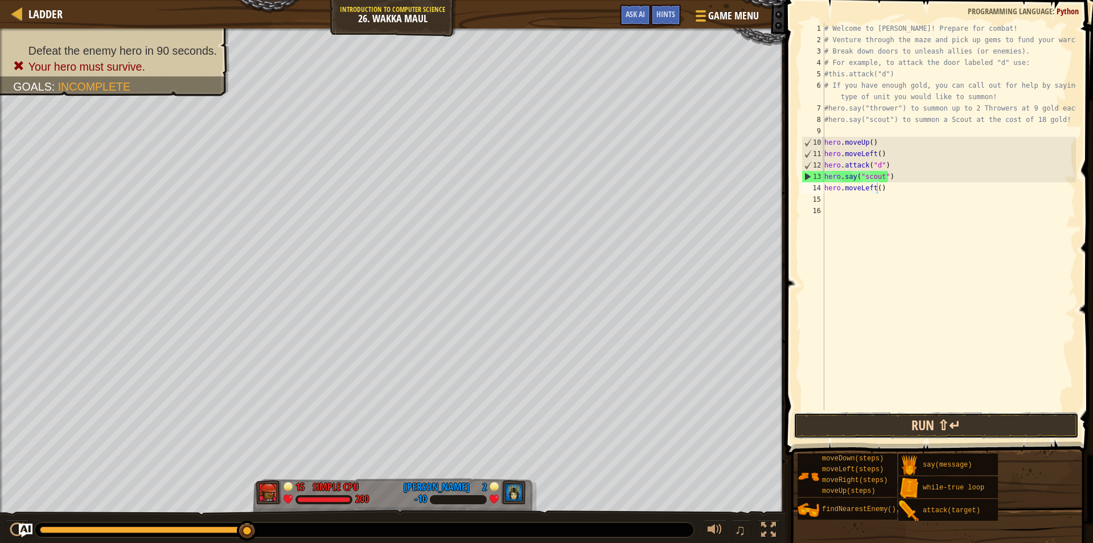
click at [817, 424] on button "Run ⇧↵" at bounding box center [936, 425] width 285 height 26
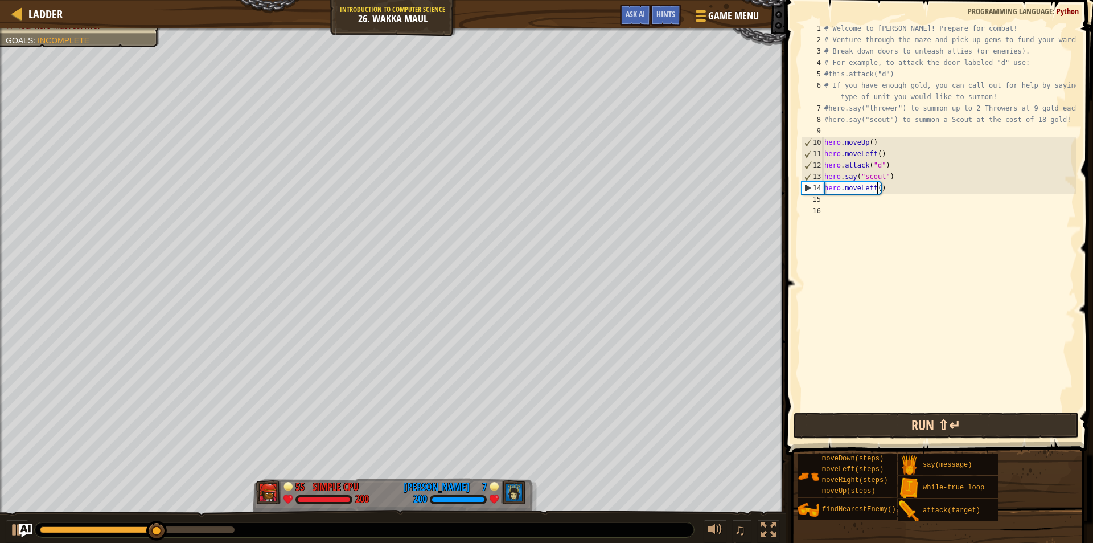
type textarea "hero.moveLeft(5)"
click at [819, 427] on button "Run ⇧↵" at bounding box center [936, 425] width 285 height 26
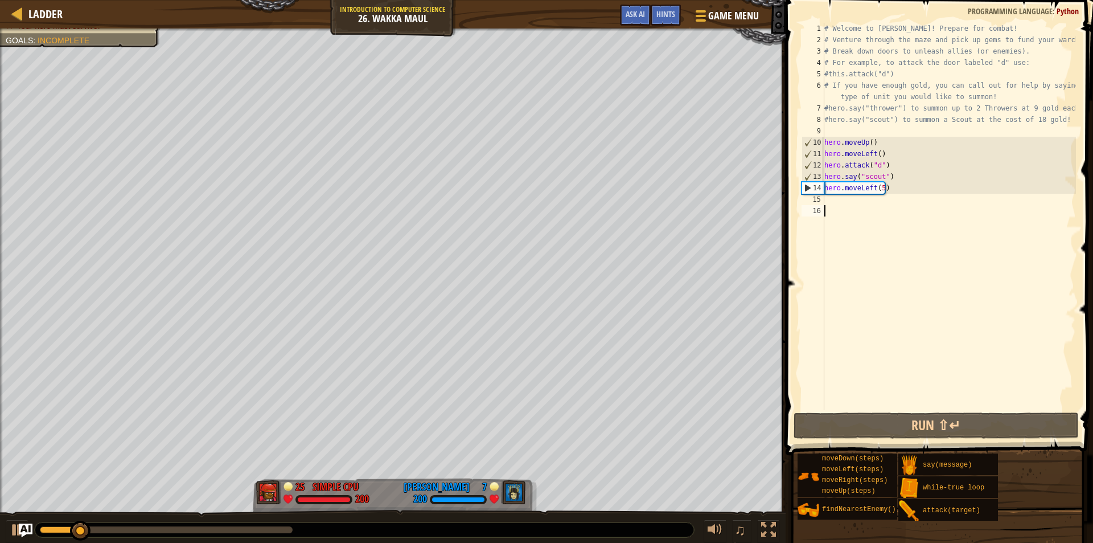
click at [878, 187] on div "# Welcome to Wakka Maul! Prepare for combat! # Venture through the maze and pic…" at bounding box center [949, 228] width 254 height 410
click at [882, 184] on div "# Welcome to Wakka Maul! Prepare for combat! # Venture through the maze and pic…" at bounding box center [949, 228] width 254 height 410
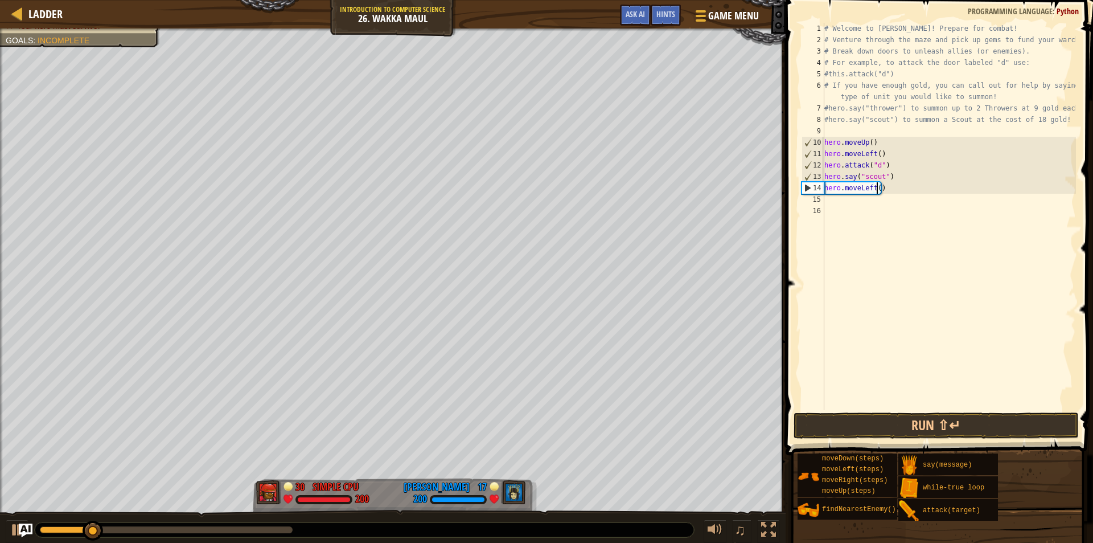
type textarea "hero.moveLeft(6)"
click at [850, 211] on div "# Welcome to Wakka Maul! Prepare for combat! # Venture through the maze and pic…" at bounding box center [949, 228] width 254 height 410
click at [847, 204] on div "# Welcome to Wakka Maul! Prepare for combat! # Venture through the maze and pic…" at bounding box center [949, 228] width 254 height 410
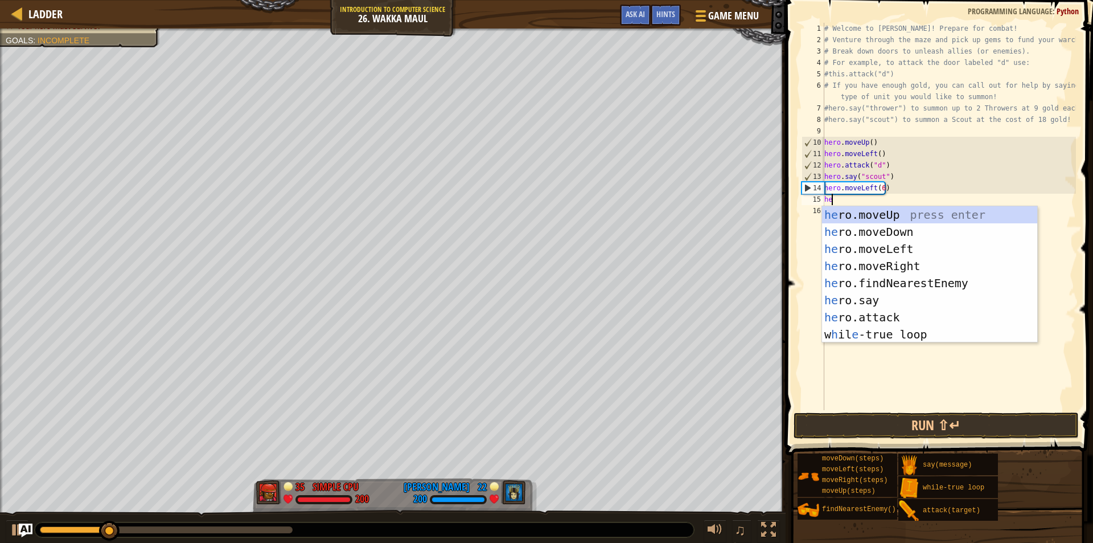
type textarea "her"
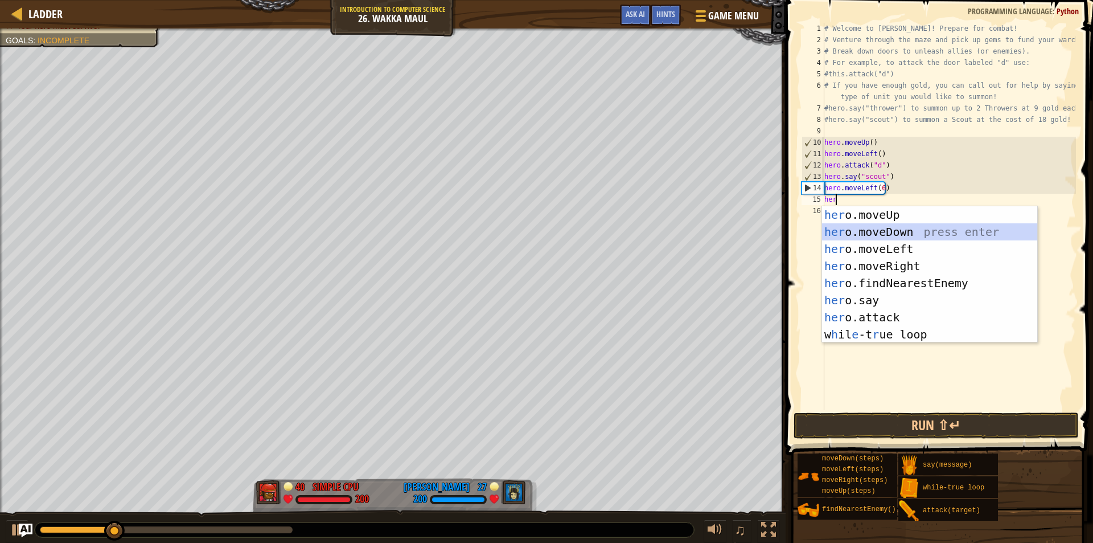
click at [875, 233] on div "her o.moveUp press enter her o.moveDown press enter her o.moveLeft press enter …" at bounding box center [929, 291] width 215 height 171
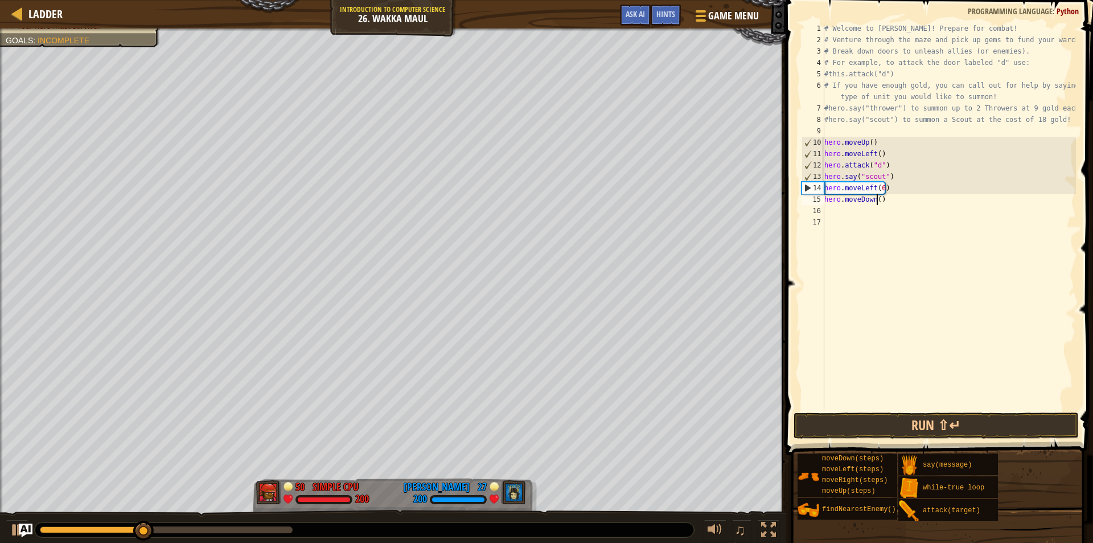
click at [876, 202] on div "# Welcome to Wakka Maul! Prepare for combat! # Venture through the maze and pic…" at bounding box center [949, 228] width 254 height 410
type textarea "hero.moveDown(6)"
click at [957, 430] on button "Run ⇧↵" at bounding box center [936, 425] width 285 height 26
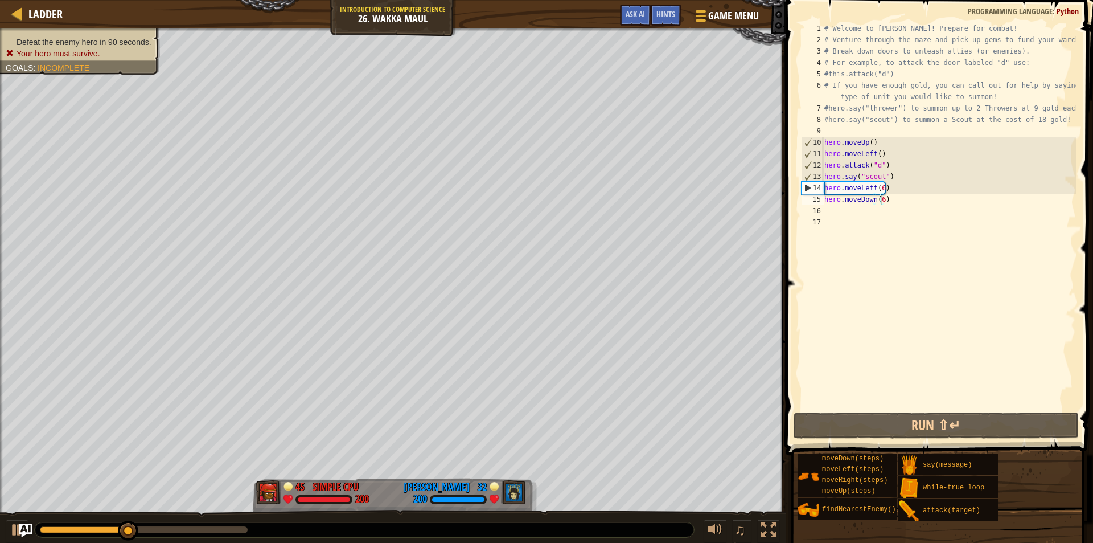
click at [69, 63] on span "Incomplete" at bounding box center [64, 67] width 52 height 9
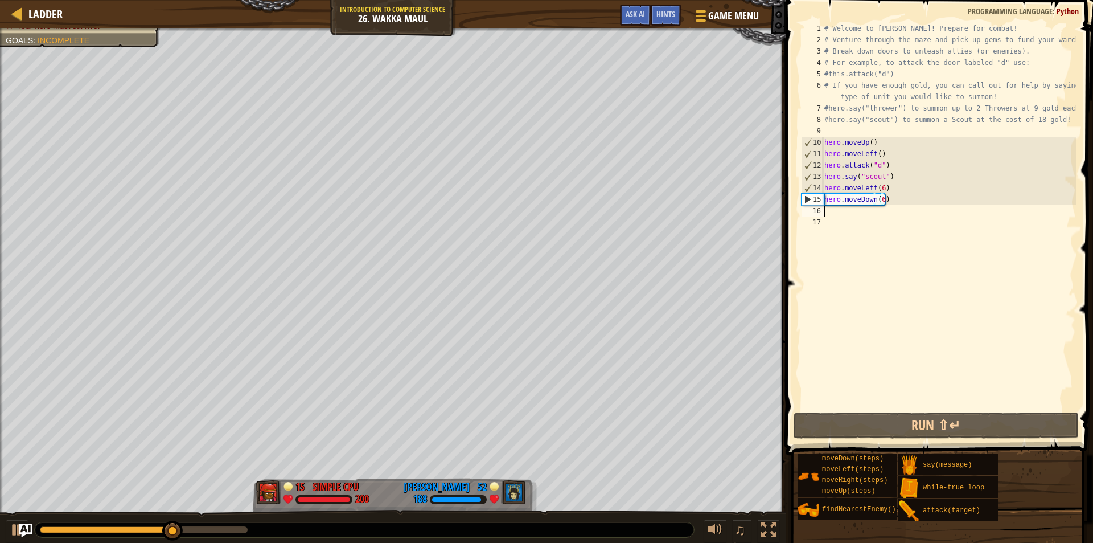
click at [892, 206] on div "# Welcome to Wakka Maul! Prepare for combat! # Venture through the maze and pic…" at bounding box center [949, 228] width 254 height 410
drag, startPoint x: 885, startPoint y: 202, endPoint x: 899, endPoint y: 191, distance: 17.4
click at [899, 191] on div "# Welcome to Wakka Maul! Prepare for combat! # Venture through the maze and pic…" at bounding box center [949, 228] width 254 height 410
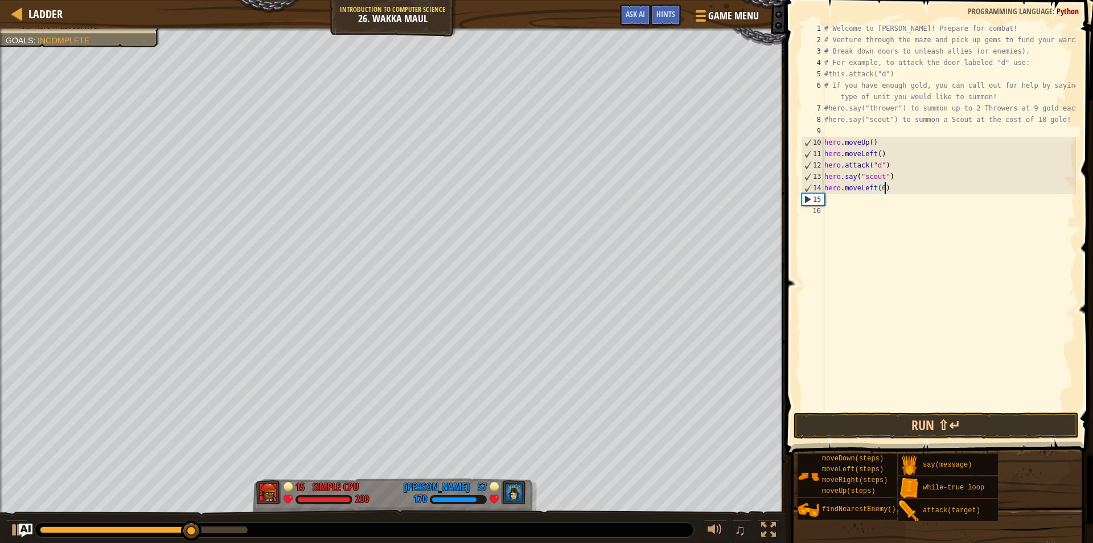
click at [877, 193] on div "# Welcome to Wakka Maul! Prepare for combat! # Venture through the maze and pic…" at bounding box center [949, 228] width 254 height 410
click at [880, 189] on div "# Welcome to Wakka Maul! Prepare for combat! # Venture through the maze and pic…" at bounding box center [949, 228] width 254 height 410
type textarea "hero.moveLeft(3)"
click at [860, 195] on div "# Welcome to Wakka Maul! Prepare for combat! # Venture through the maze and pic…" at bounding box center [949, 228] width 254 height 410
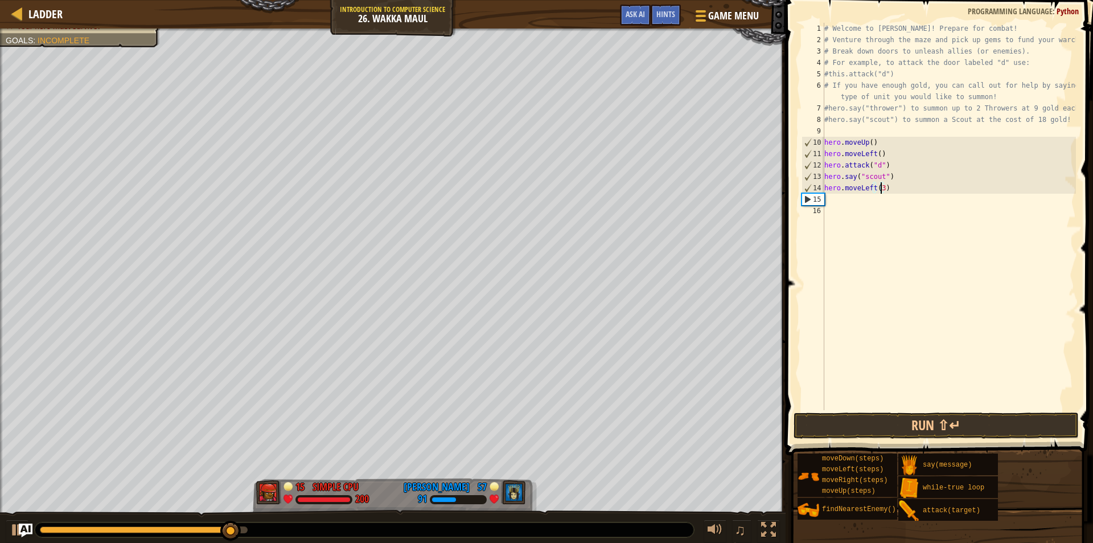
scroll to position [5, 0]
click at [863, 200] on div "# Welcome to Wakka Maul! Prepare for combat! # Venture through the maze and pic…" at bounding box center [949, 228] width 254 height 410
click at [841, 204] on div "# Welcome to Wakka Maul! Prepare for combat! # Venture through the maze and pic…" at bounding box center [949, 228] width 254 height 410
click at [922, 195] on div "# Welcome to Wakka Maul! Prepare for combat! # Venture through the maze and pic…" at bounding box center [949, 228] width 254 height 410
click at [908, 188] on div "# Welcome to Wakka Maul! Prepare for combat! # Venture through the maze and pic…" at bounding box center [949, 228] width 254 height 410
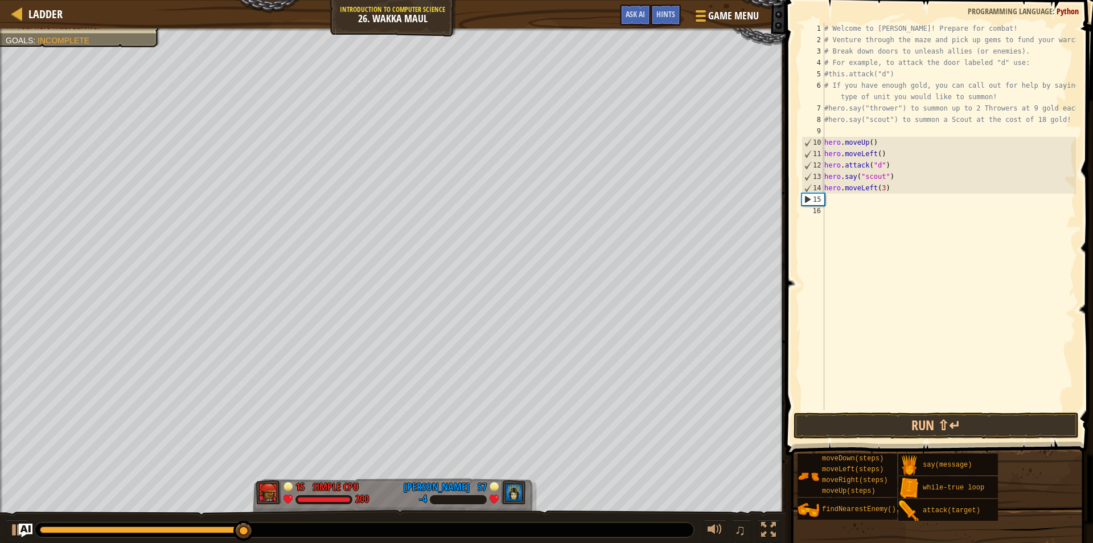
type textarea "hero.moveLeft(3)"
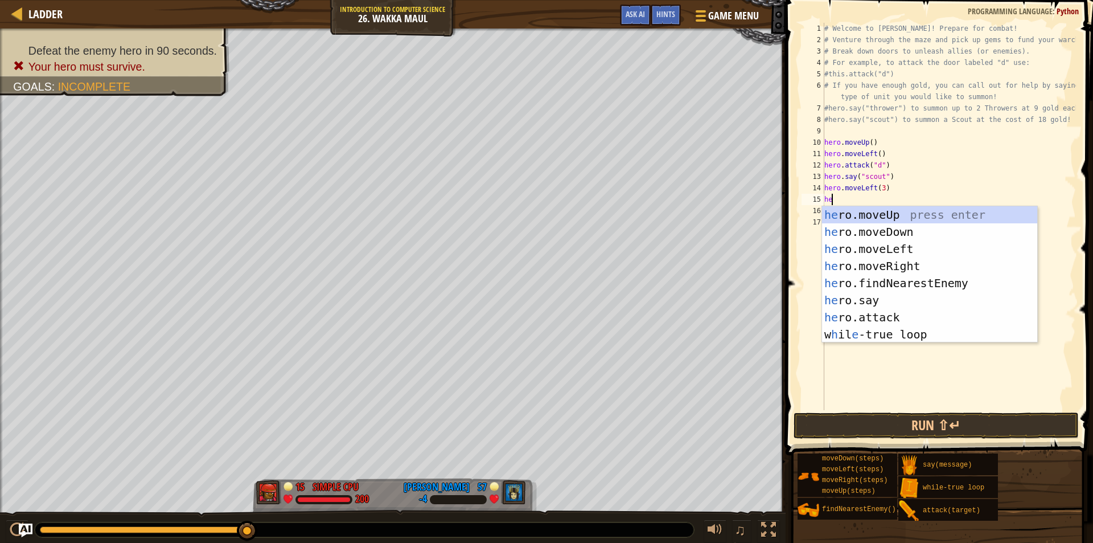
type textarea "her"
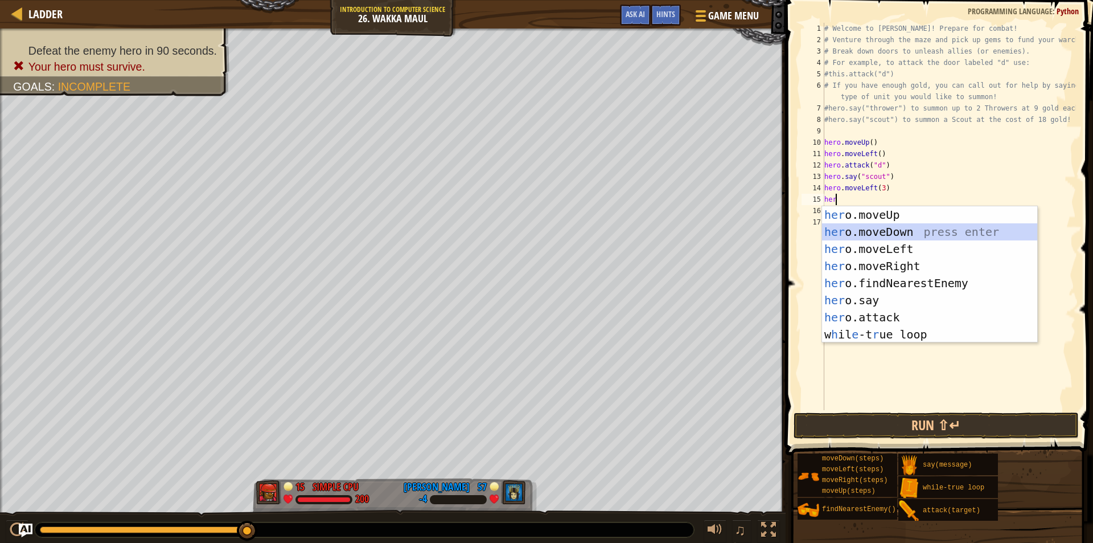
click at [831, 236] on div "her o.moveUp press enter her o.moveDown press enter her o.moveLeft press enter …" at bounding box center [929, 291] width 215 height 171
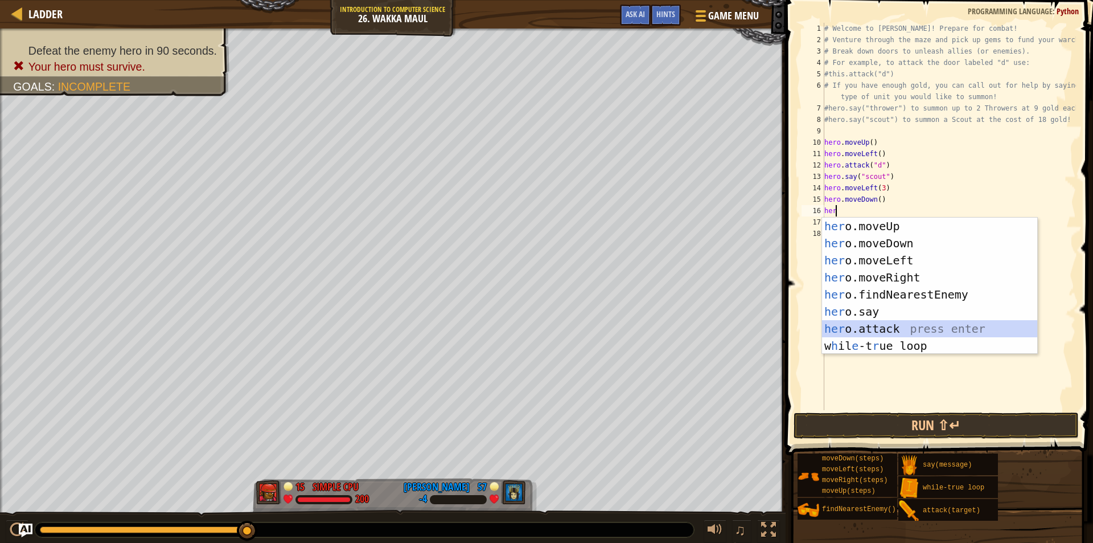
click at [881, 325] on div "her o.moveUp press enter her o.moveDown press enter her o.moveLeft press enter …" at bounding box center [929, 303] width 215 height 171
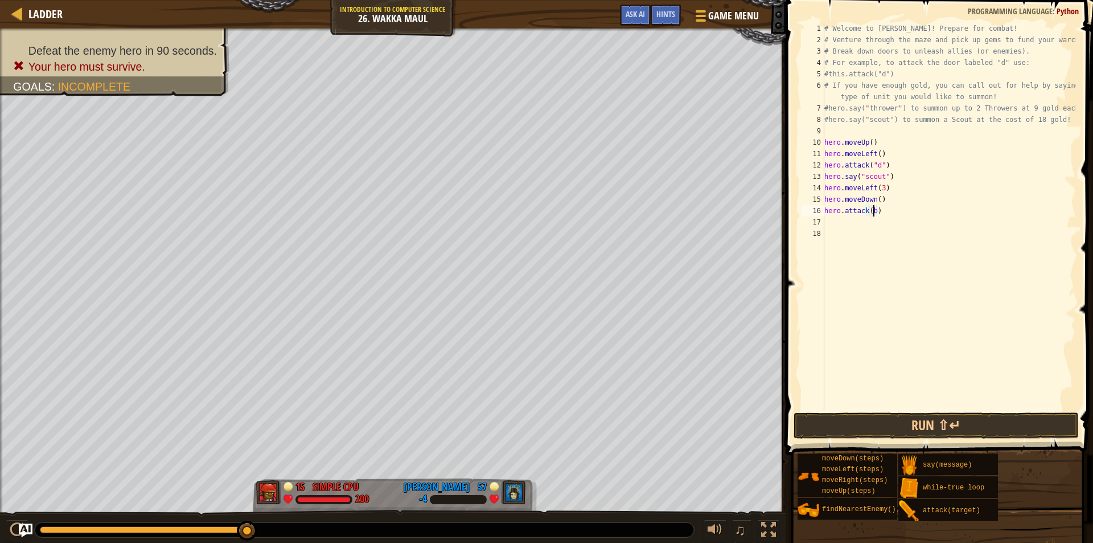
scroll to position [5, 3]
click at [892, 208] on div "# Welcome to Wakka Maul! Prepare for combat! # Venture through the maze and pic…" at bounding box center [949, 228] width 254 height 410
click at [875, 214] on div "# Welcome to Wakka Maul! Prepare for combat! # Venture through the maze and pic…" at bounding box center [949, 228] width 254 height 410
click at [871, 214] on div "# Welcome to Wakka Maul! Prepare for combat! # Venture through the maze and pic…" at bounding box center [949, 228] width 254 height 410
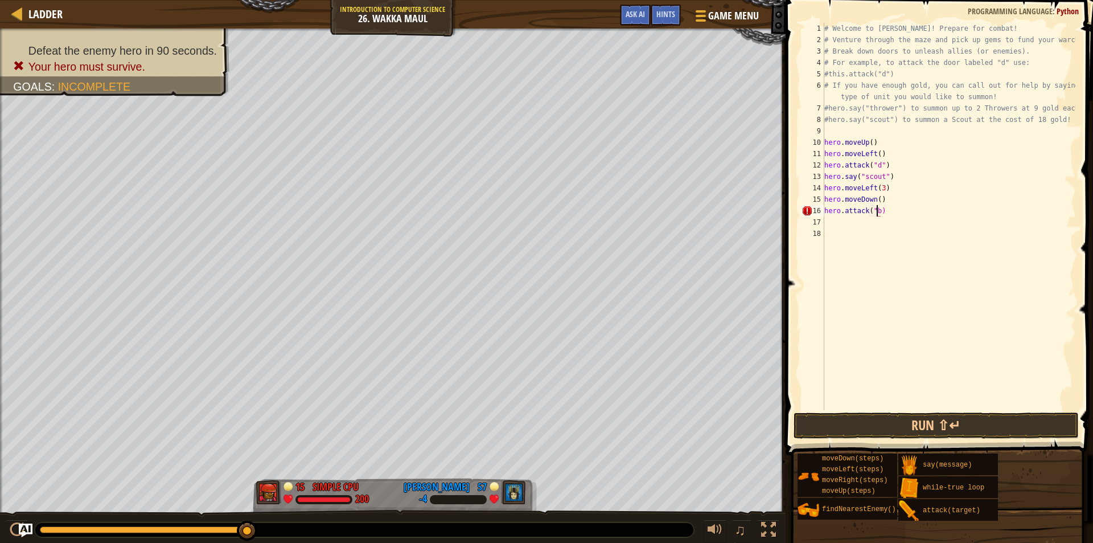
type textarea "hero.attack("b")"
click at [848, 223] on div "# Welcome to Wakka Maul! Prepare for combat! # Venture through the maze and pic…" at bounding box center [949, 228] width 254 height 410
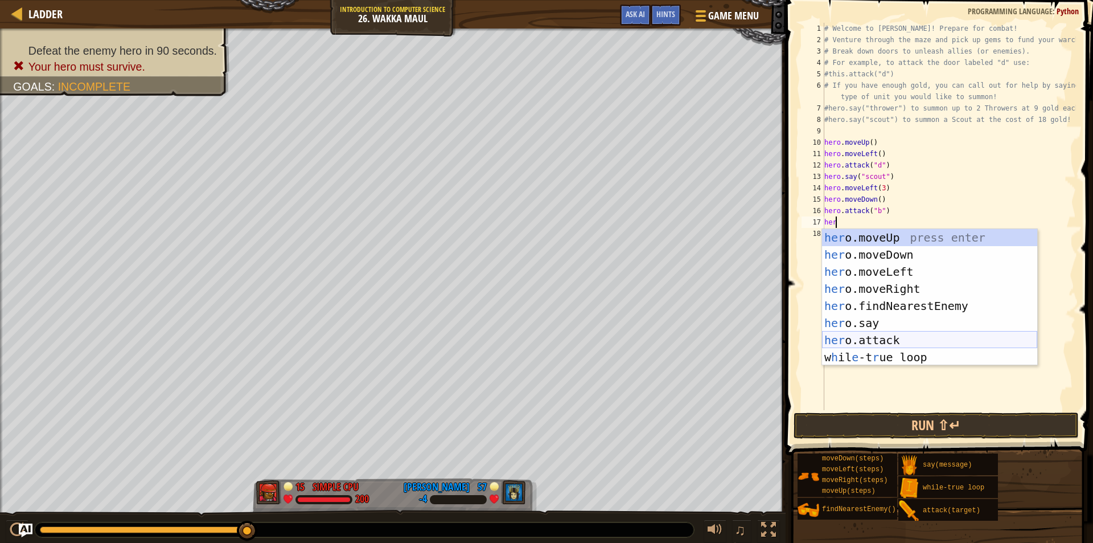
click at [883, 340] on div "her o.moveUp press enter her o.moveDown press enter her o.moveLeft press enter …" at bounding box center [929, 314] width 215 height 171
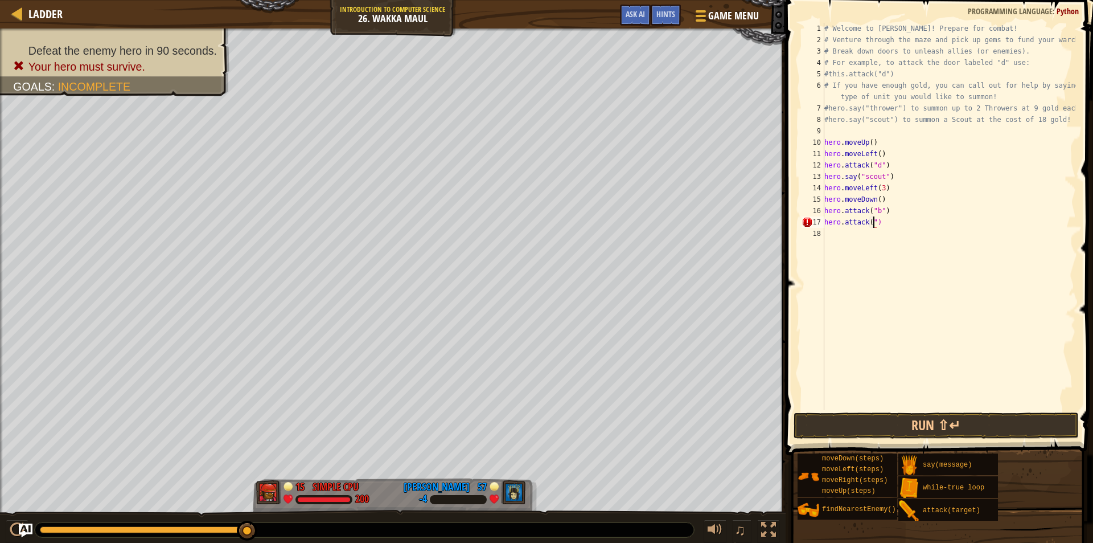
scroll to position [5, 4]
type textarea "hero.attack("c")"
click at [897, 245] on div "# Welcome to Wakka Maul! Prepare for combat! # Venture through the maze and pic…" at bounding box center [949, 228] width 254 height 410
click at [879, 432] on button "Run ⇧↵" at bounding box center [936, 425] width 285 height 26
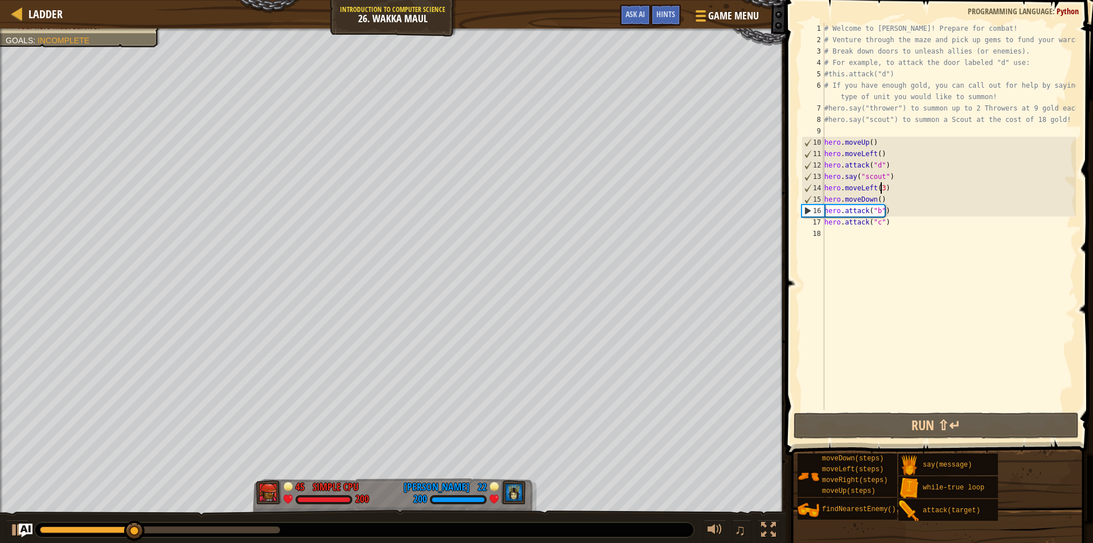
click at [879, 190] on div "# Welcome to Wakka Maul! Prepare for combat! # Venture through the maze and pic…" at bounding box center [949, 228] width 254 height 410
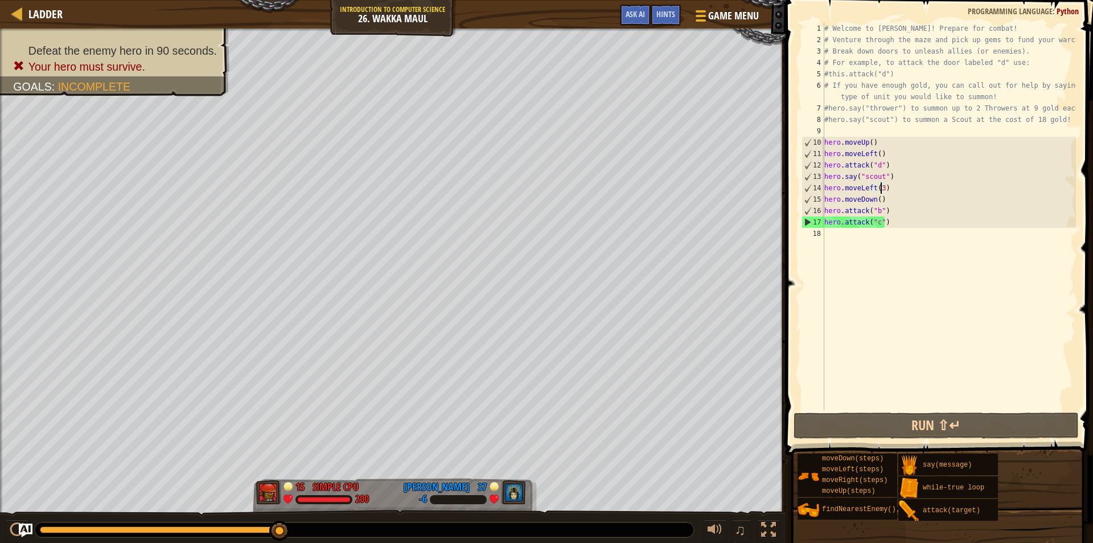
click at [865, 224] on div "# Welcome to Wakka Maul! Prepare for combat! # Venture through the maze and pic…" at bounding box center [949, 228] width 254 height 410
type textarea "hero.attack("c")"
click at [865, 233] on div "# Welcome to Wakka Maul! Prepare for combat! # Venture through the maze and pic…" at bounding box center [949, 228] width 254 height 410
click at [892, 225] on div "# Welcome to Wakka Maul! Prepare for combat! # Venture through the maze and pic…" at bounding box center [949, 228] width 254 height 410
type textarea "hero.attack("c")"
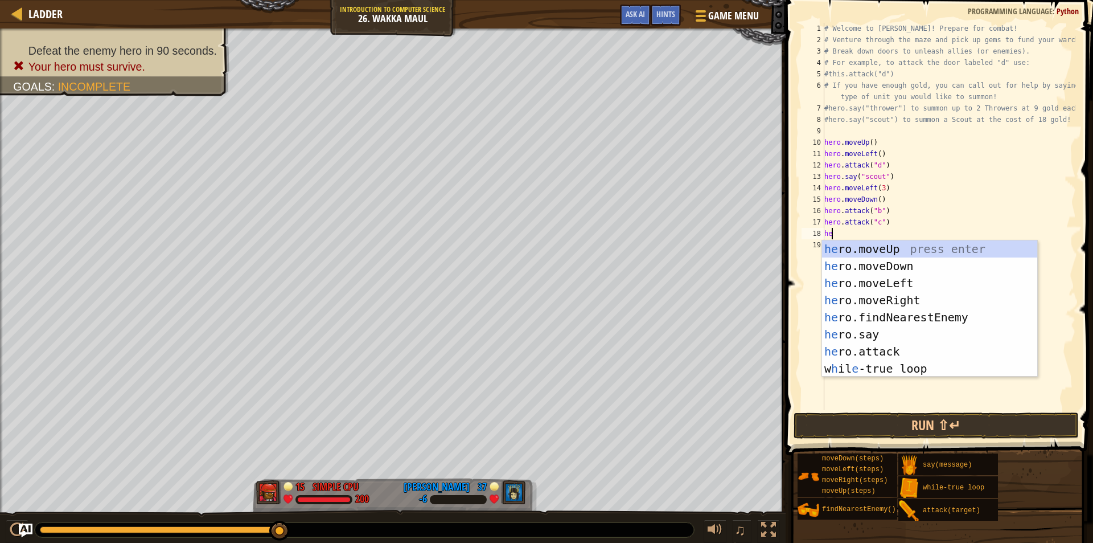
type textarea "her"
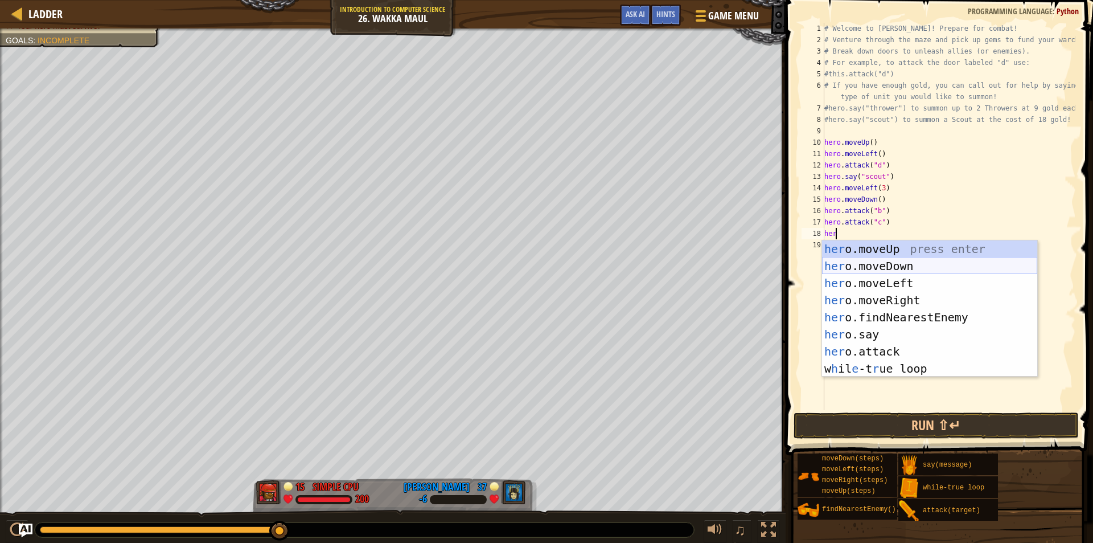
click at [871, 260] on div "her o.moveUp press enter her o.moveDown press enter her o.moveLeft press enter …" at bounding box center [929, 325] width 215 height 171
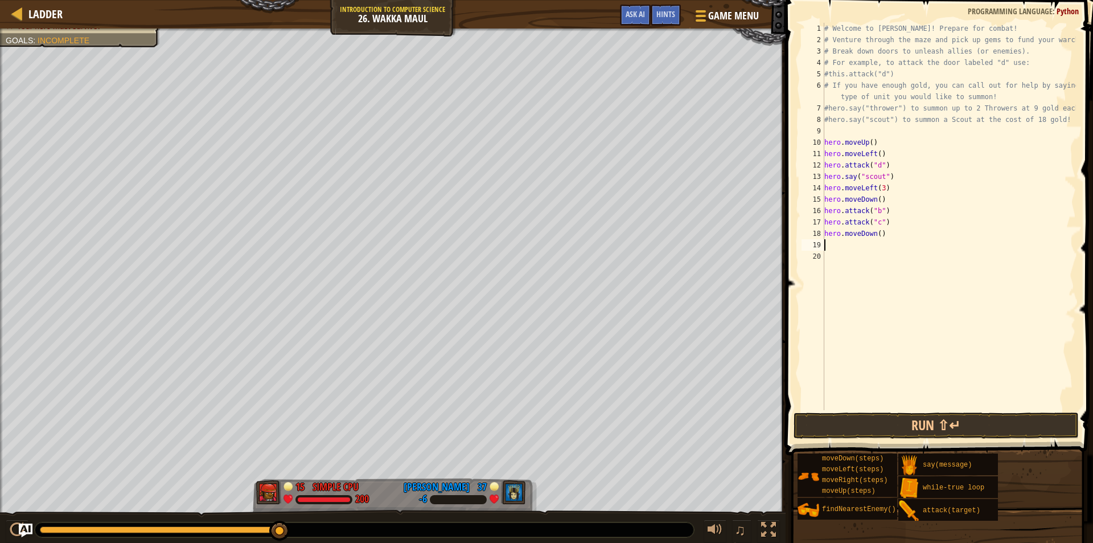
click at [878, 234] on div "# Welcome to Wakka Maul! Prepare for combat! # Venture through the maze and pic…" at bounding box center [949, 228] width 254 height 410
type textarea "hero.moveDown(2)"
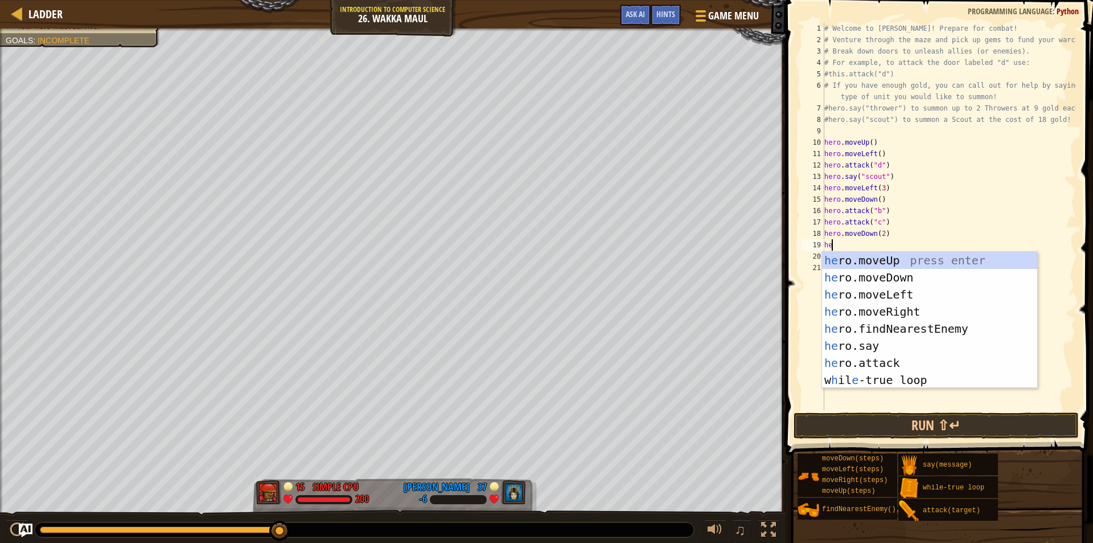
type textarea "her"
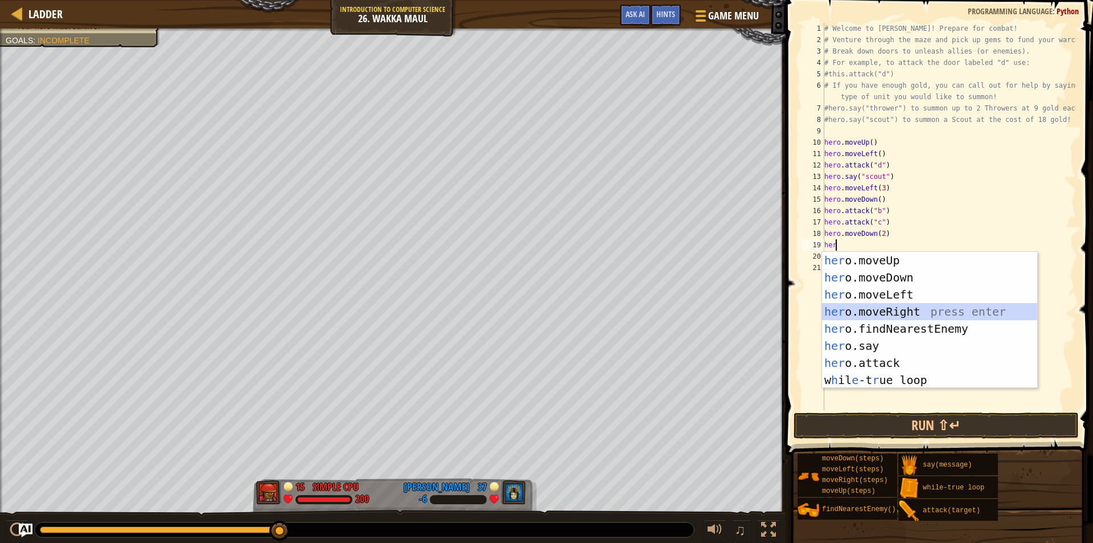
click at [837, 304] on div "her o.moveUp press enter her o.moveDown press enter her o.moveLeft press enter …" at bounding box center [929, 337] width 215 height 171
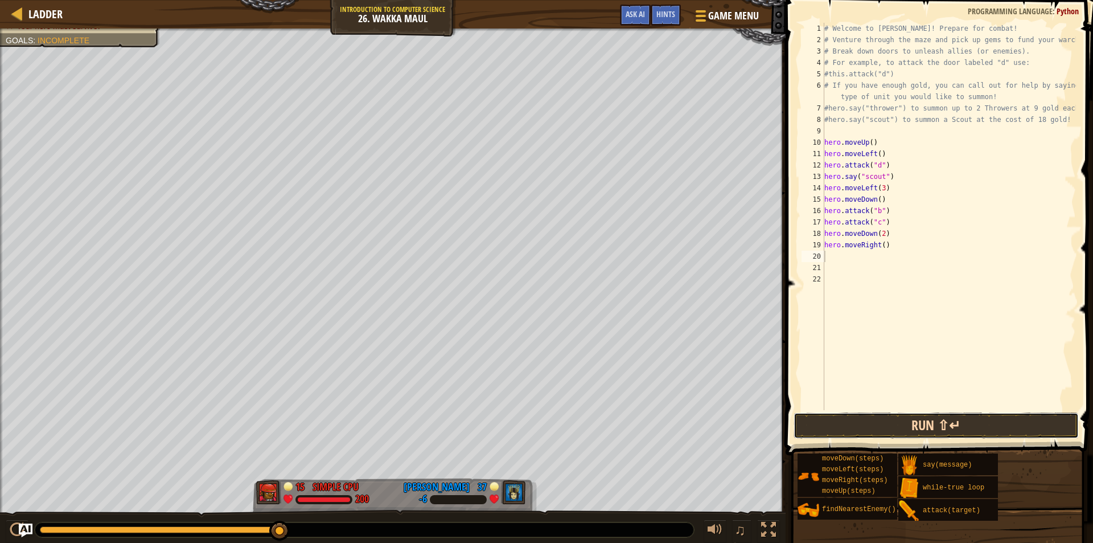
click at [899, 413] on button "Run ⇧↵" at bounding box center [936, 425] width 285 height 26
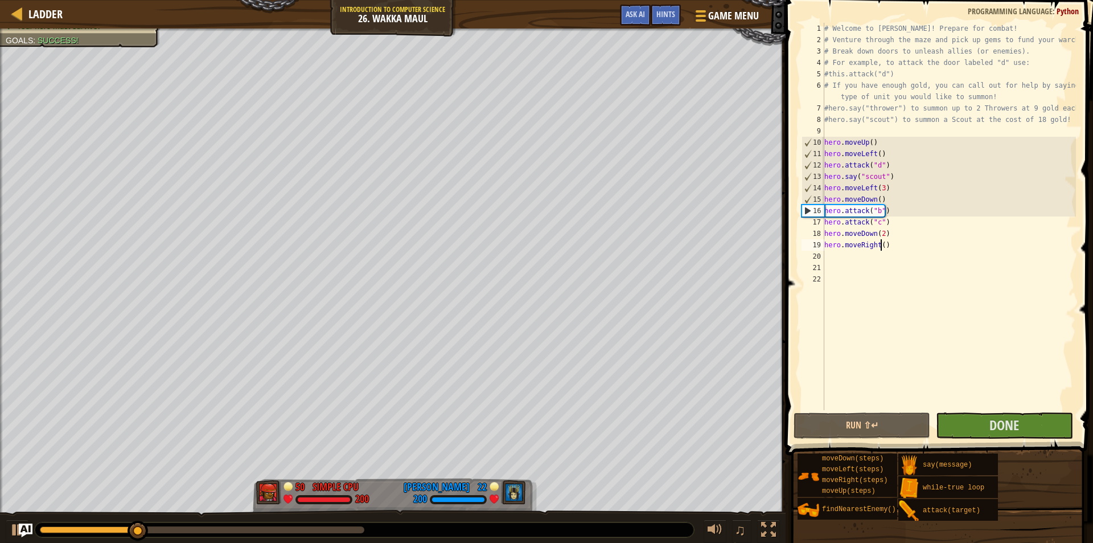
click at [881, 248] on div "# Welcome to Wakka Maul! Prepare for combat! # Venture through the maze and pic…" at bounding box center [949, 228] width 254 height 410
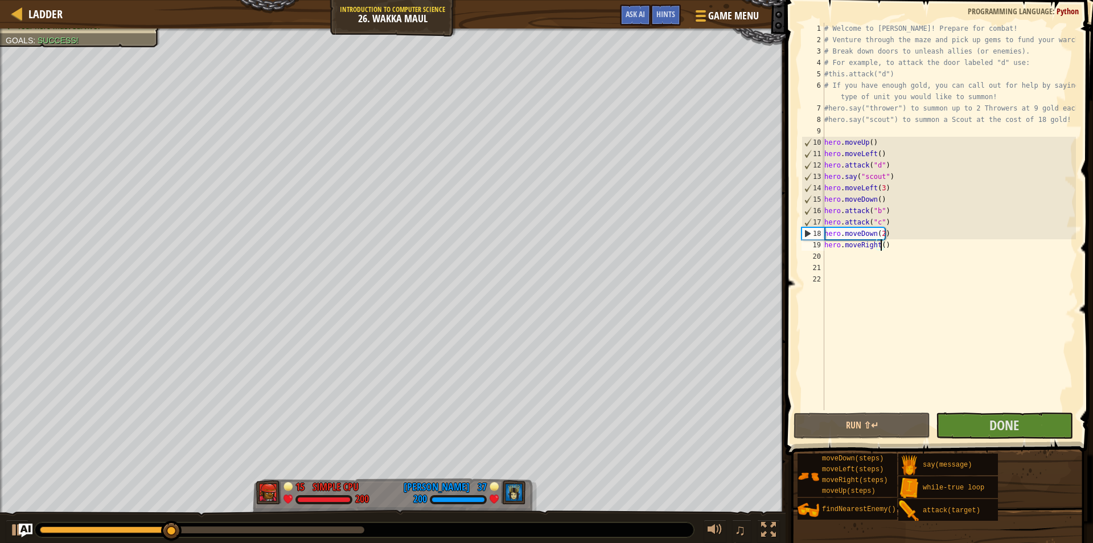
type textarea "hero.moveRight(2)"
click at [888, 258] on div "# Welcome to Wakka Maul! Prepare for combat! # Venture through the maze and pic…" at bounding box center [949, 228] width 254 height 410
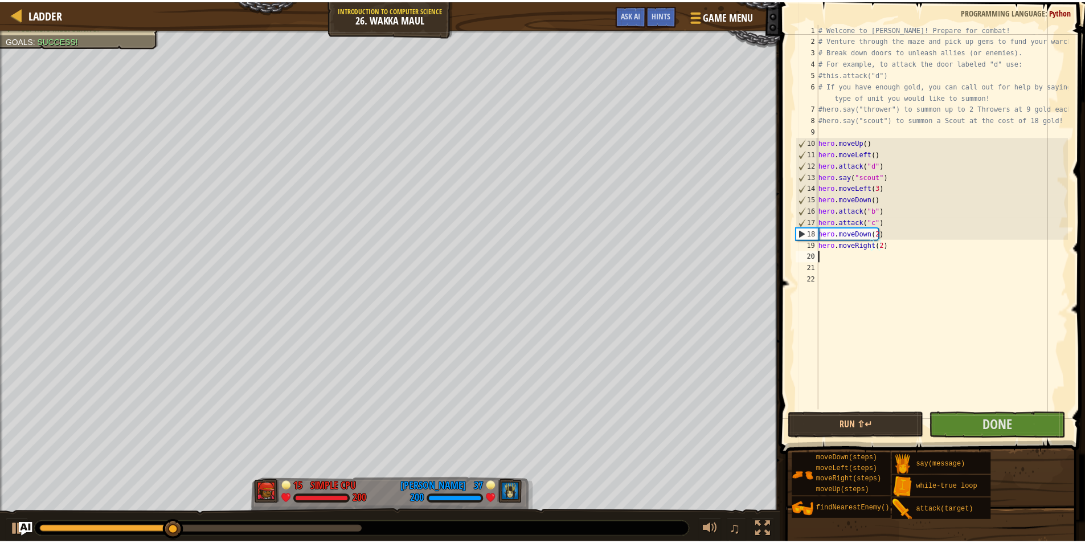
scroll to position [5, 0]
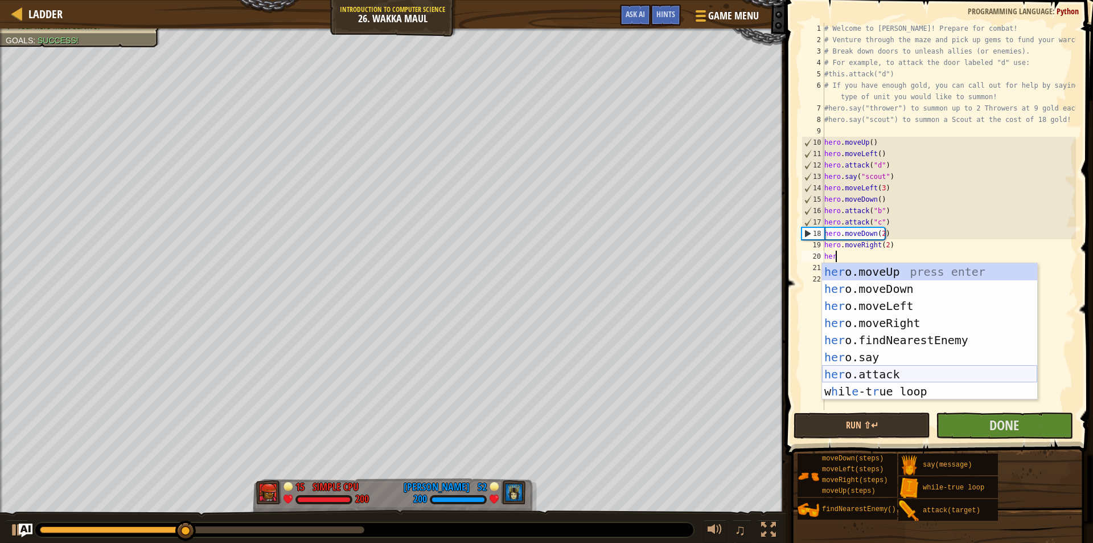
click at [863, 371] on div "her o.moveUp press enter her o.moveDown press enter her o.moveLeft press enter …" at bounding box center [929, 348] width 215 height 171
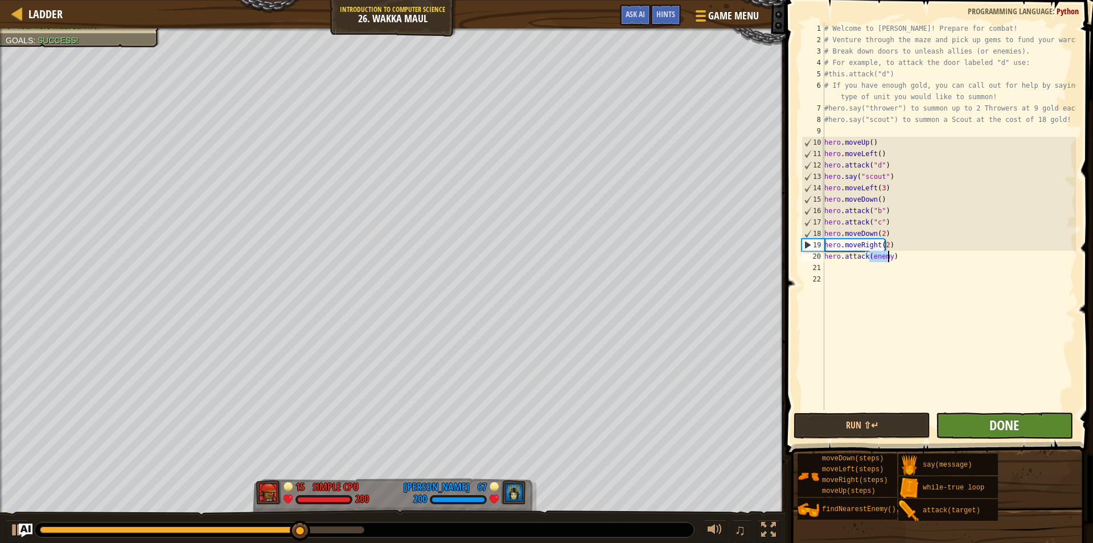
type textarea "hero.attack(enemy)"
click at [990, 426] on span "Done" at bounding box center [1005, 425] width 30 height 18
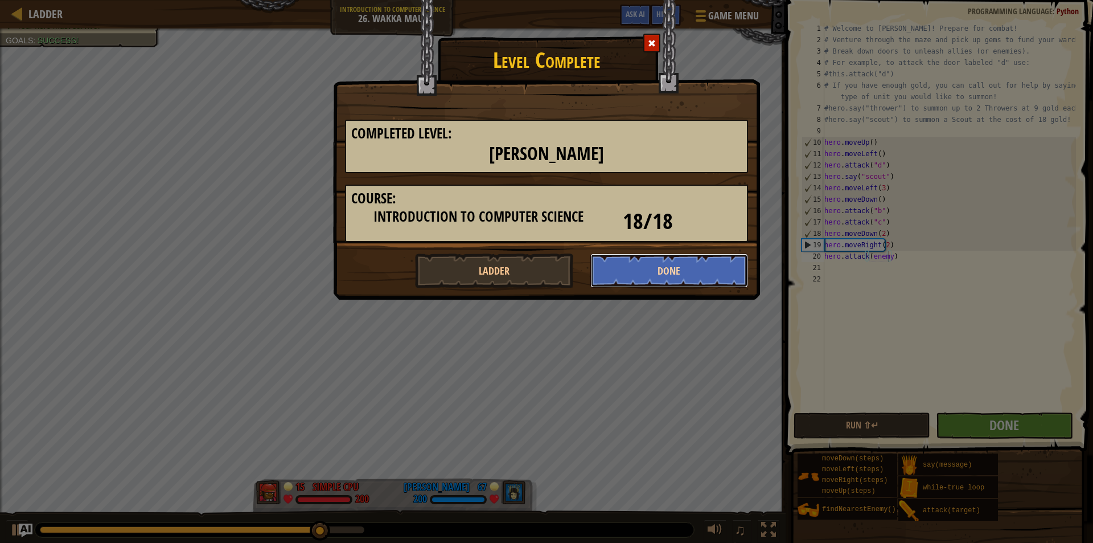
click at [650, 268] on button "Done" at bounding box center [669, 270] width 158 height 34
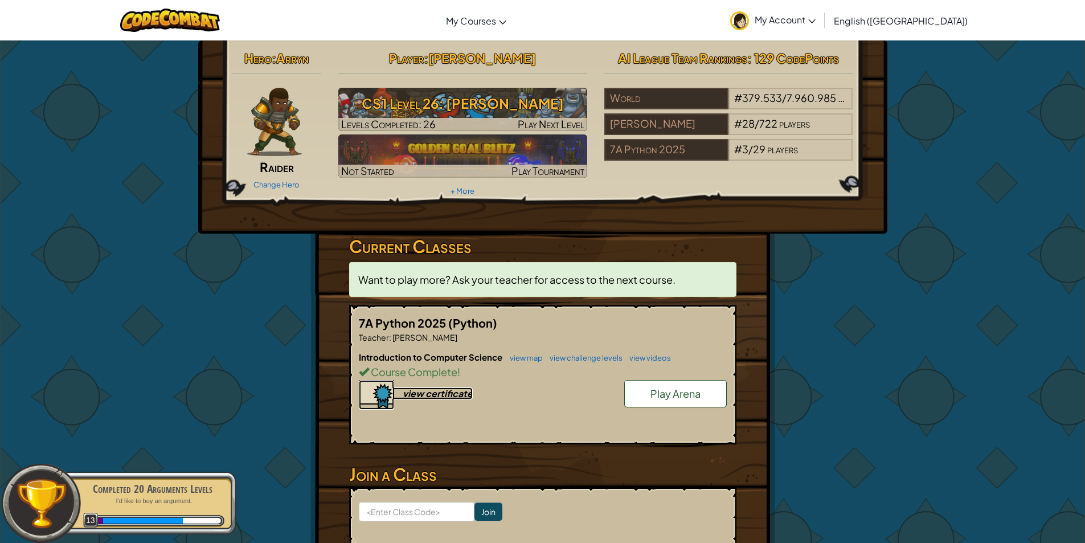
click at [436, 396] on div "view certificate" at bounding box center [438, 393] width 70 height 12
click at [279, 120] on img at bounding box center [274, 122] width 55 height 68
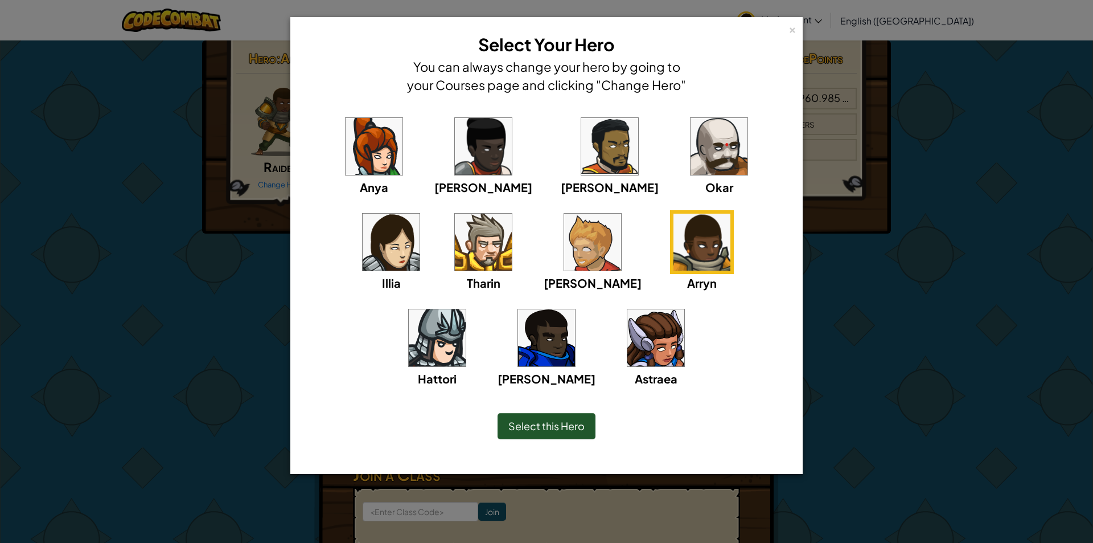
click at [564, 227] on img at bounding box center [592, 242] width 57 height 57
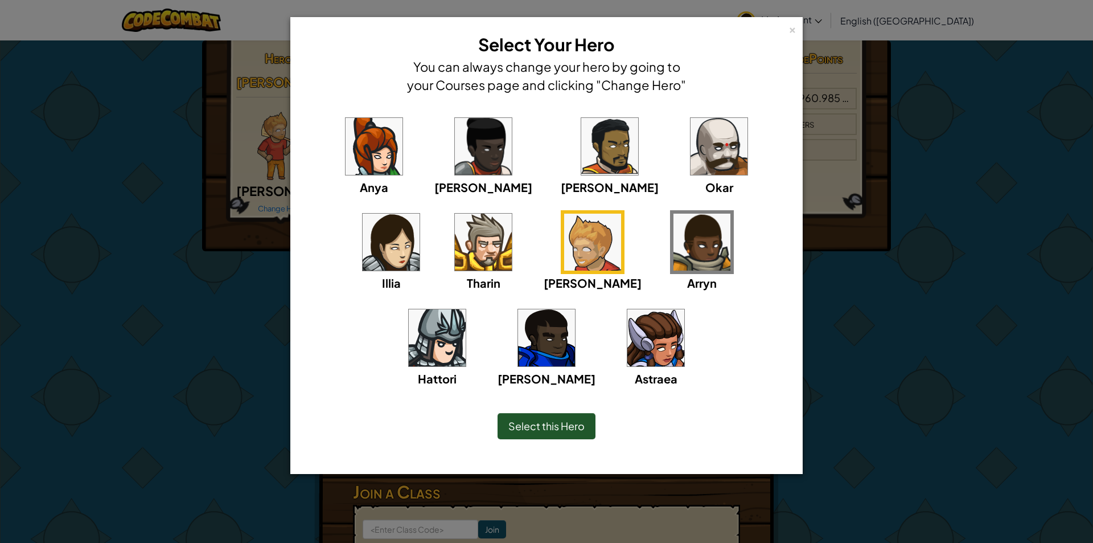
click at [627, 353] on img at bounding box center [655, 337] width 57 height 57
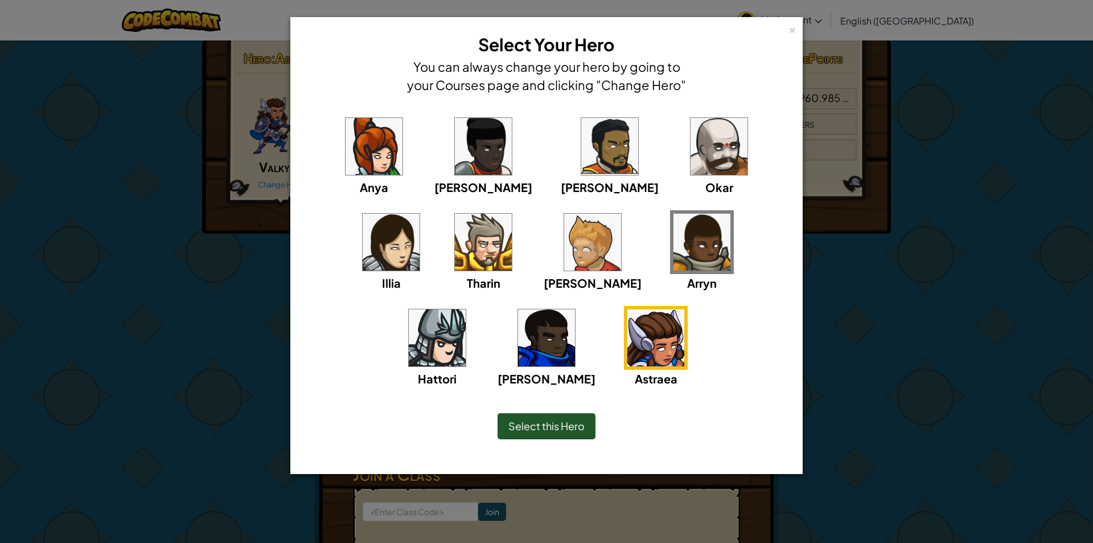
click at [358, 130] on img at bounding box center [374, 146] width 57 height 57
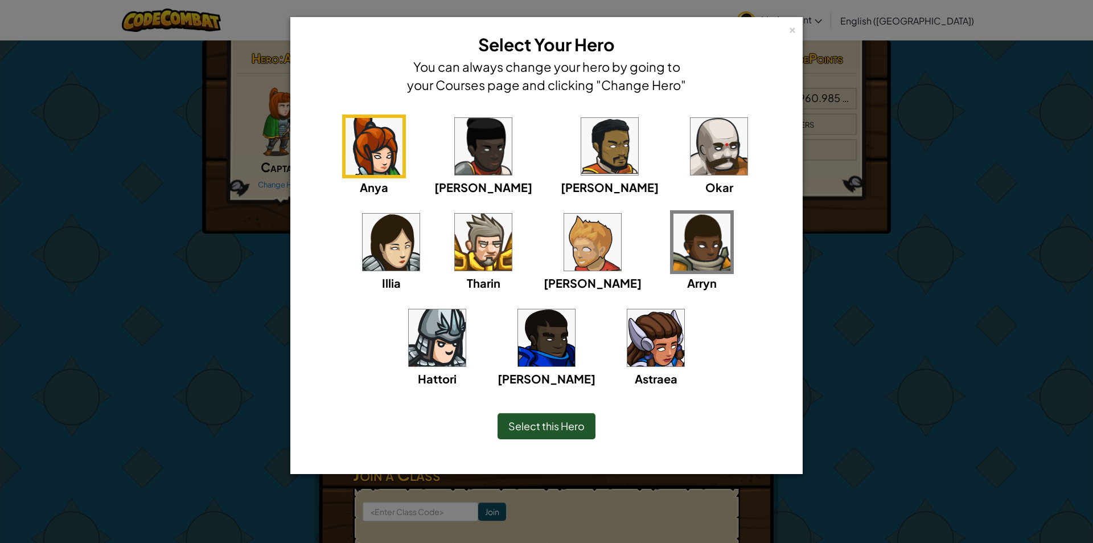
click at [627, 333] on img at bounding box center [655, 337] width 57 height 57
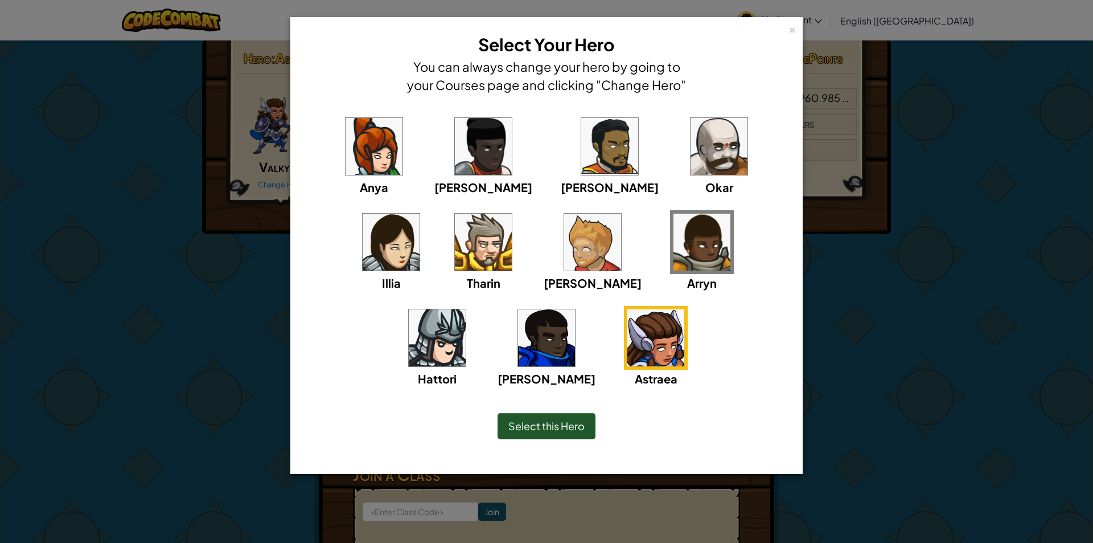
click at [420, 214] on img at bounding box center [391, 242] width 57 height 57
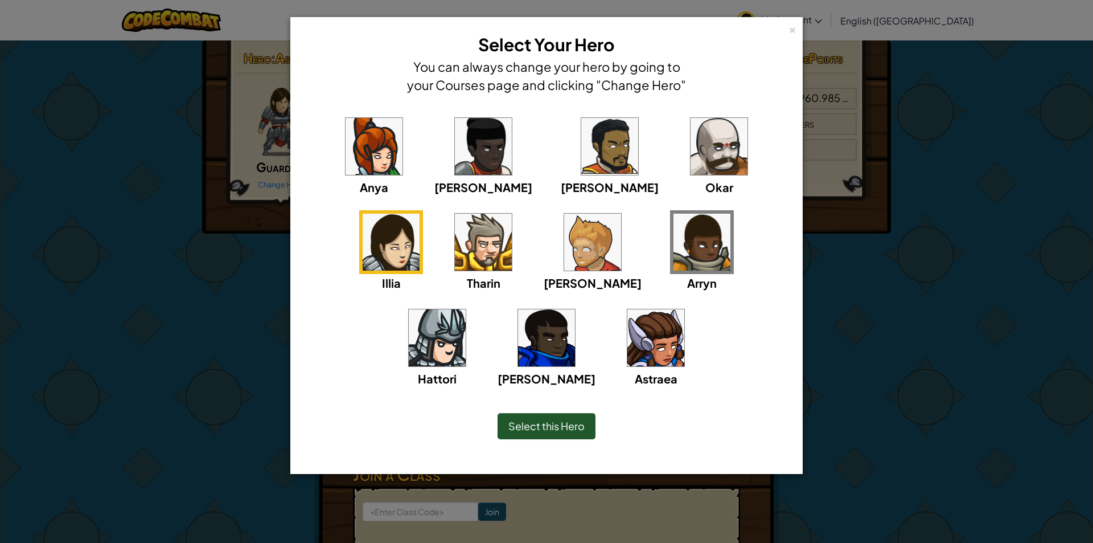
click at [511, 420] on span "Select this Hero" at bounding box center [546, 425] width 76 height 13
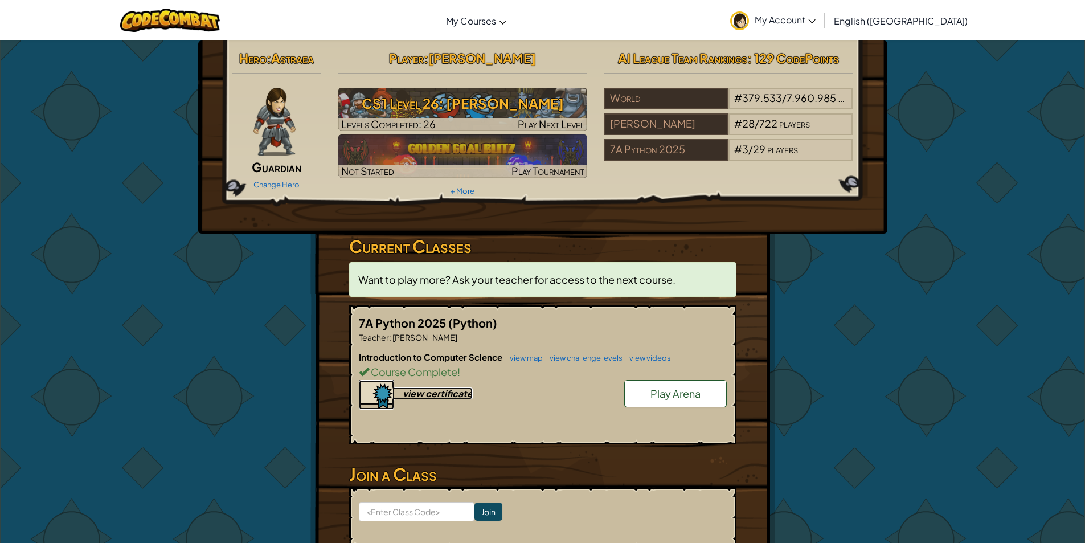
click at [414, 396] on div "view certificate" at bounding box center [438, 393] width 70 height 12
click at [276, 177] on div "Change Hero" at bounding box center [276, 184] width 89 height 18
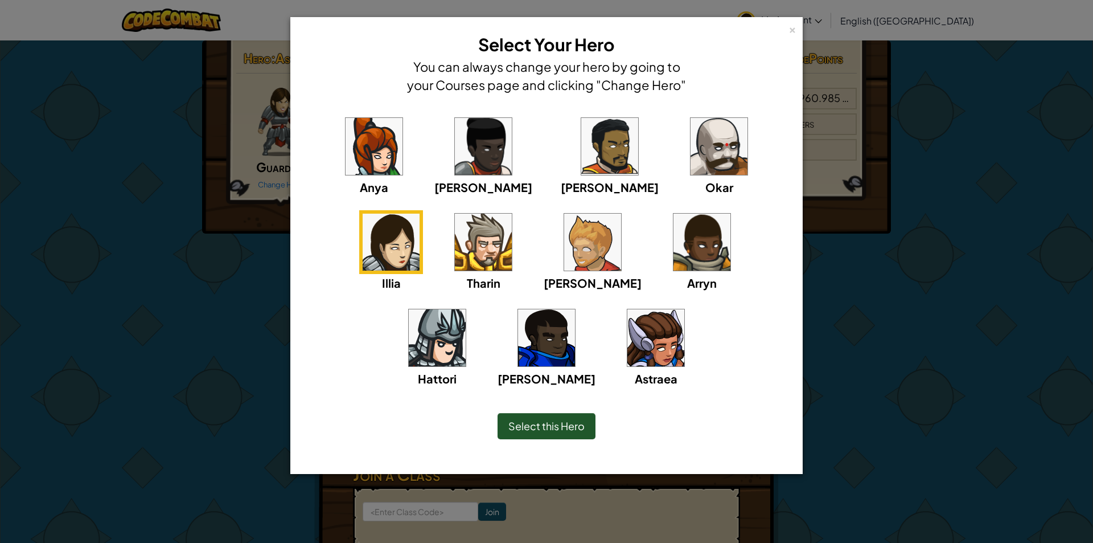
click at [674, 250] on img at bounding box center [702, 242] width 57 height 57
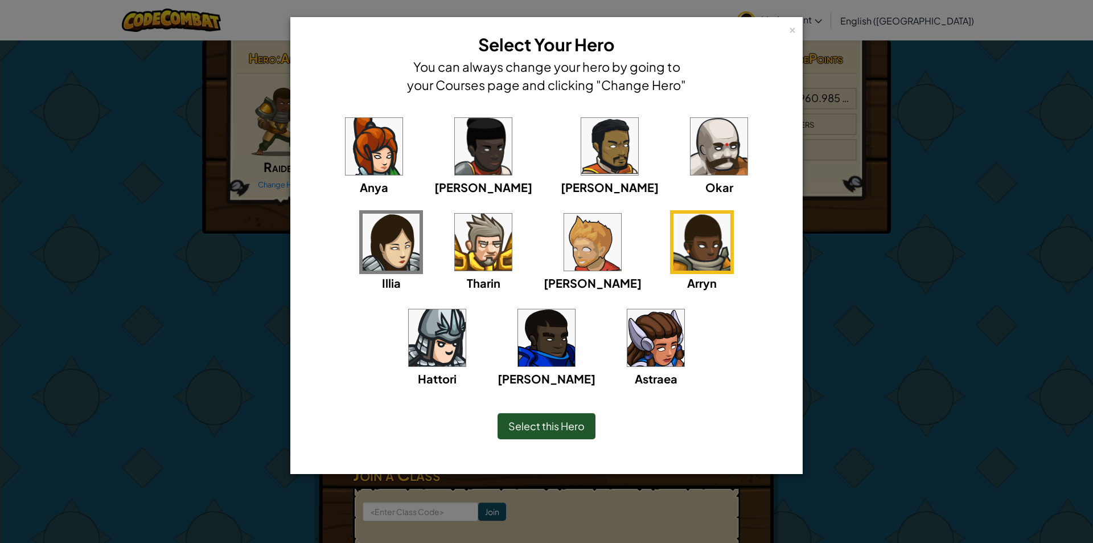
click at [627, 340] on img at bounding box center [655, 337] width 57 height 57
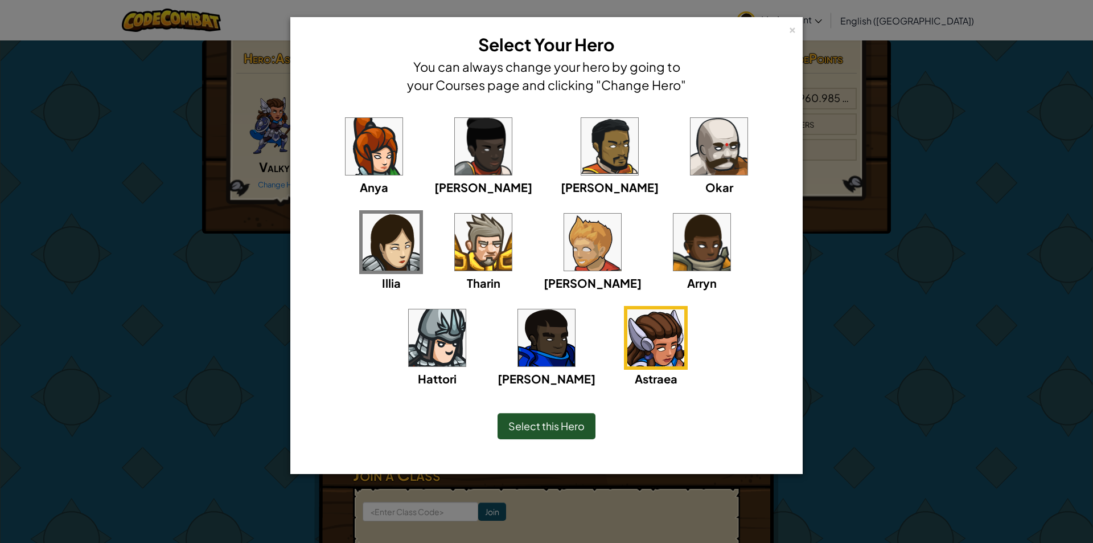
drag, startPoint x: 573, startPoint y: 429, endPoint x: 577, endPoint y: 378, distance: 50.8
click at [571, 428] on span "Select this Hero" at bounding box center [546, 425] width 76 height 13
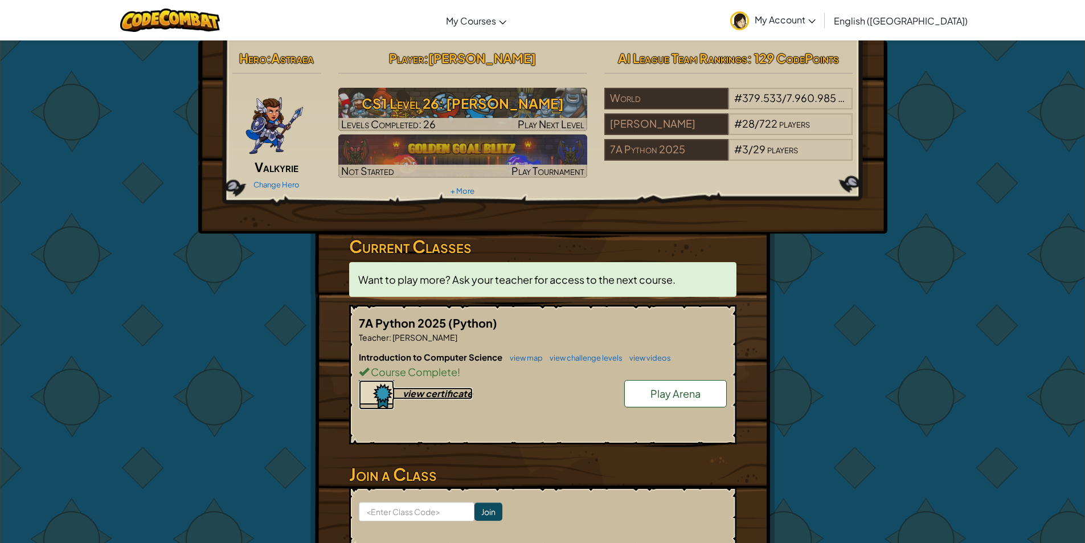
click at [437, 397] on div "view certificate" at bounding box center [438, 393] width 70 height 12
click at [451, 385] on div "Introduction to Computer Science view map view challenge levels view videos Cou…" at bounding box center [543, 393] width 368 height 84
click at [449, 389] on div "view certificate" at bounding box center [438, 393] width 70 height 12
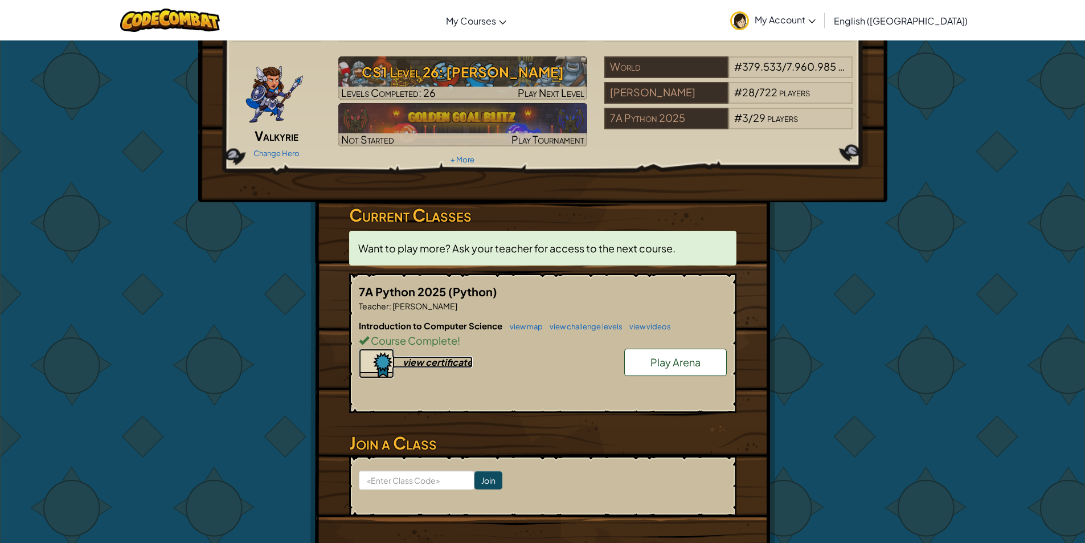
scroll to position [57, 0]
